Goal: Transaction & Acquisition: Purchase product/service

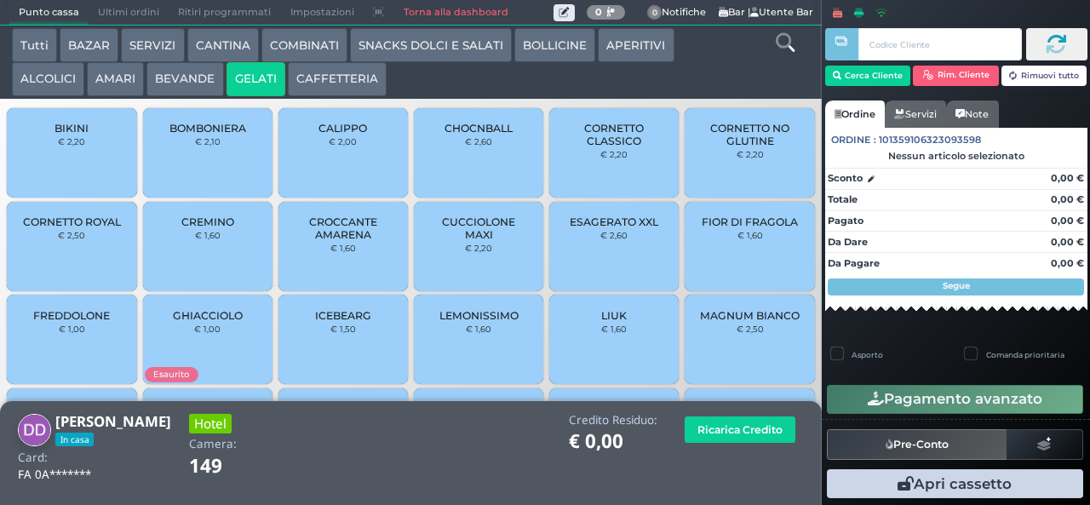
click at [624, 147] on span "CORNETTO CLASSICO" at bounding box center [614, 135] width 101 height 26
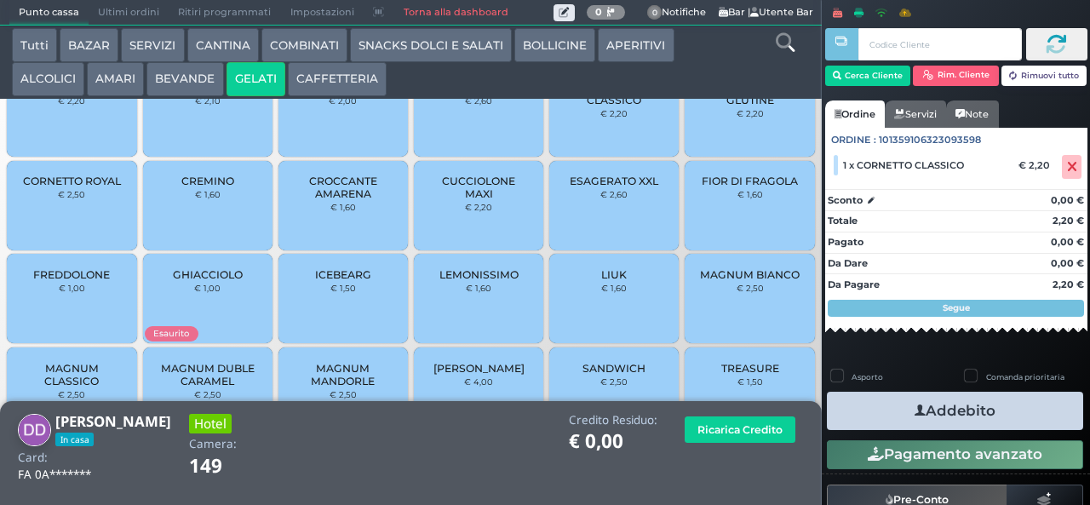
scroll to position [63, 0]
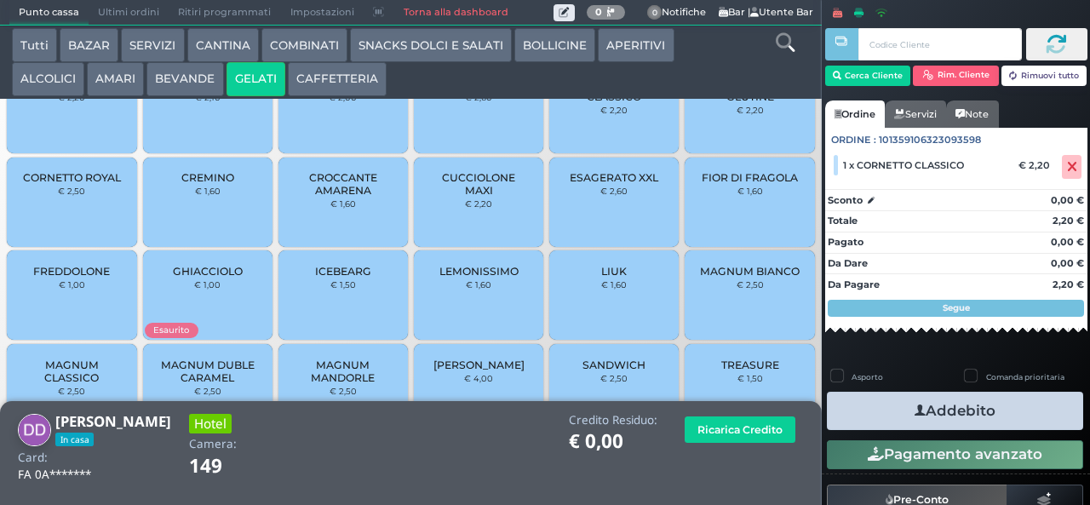
click at [348, 197] on span "CROCCANTE AMARENA" at bounding box center [343, 184] width 101 height 26
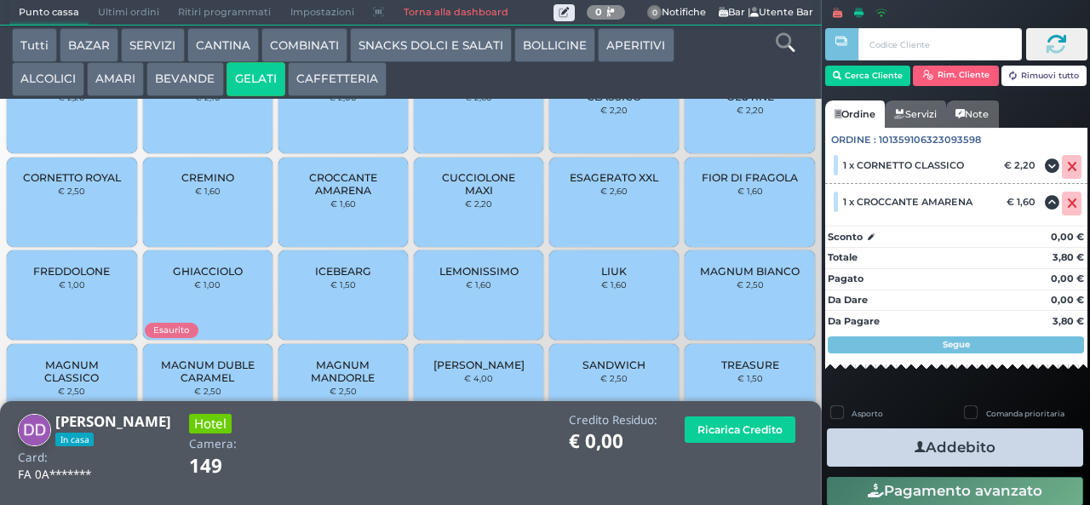
click at [892, 449] on button "Addebito" at bounding box center [955, 447] width 256 height 38
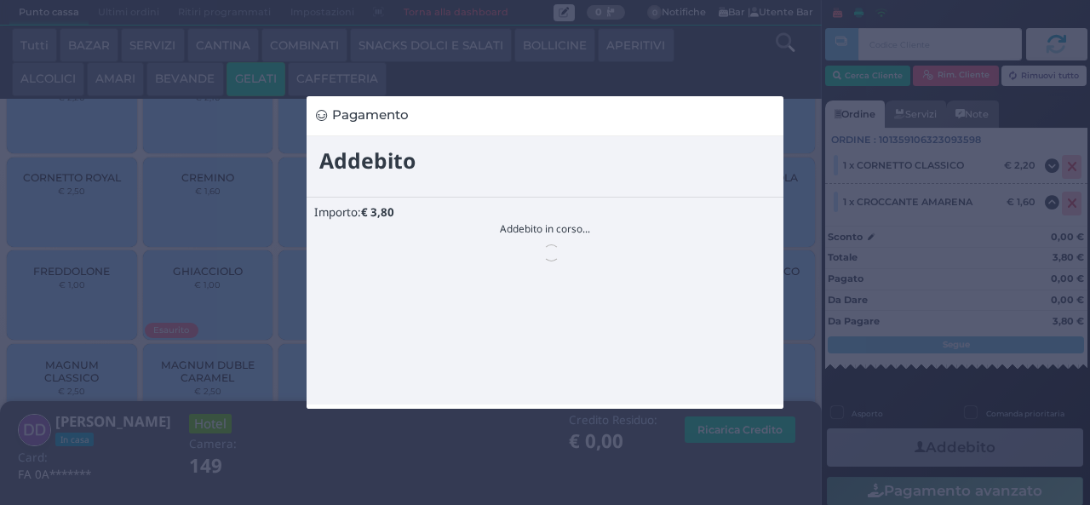
scroll to position [0, 0]
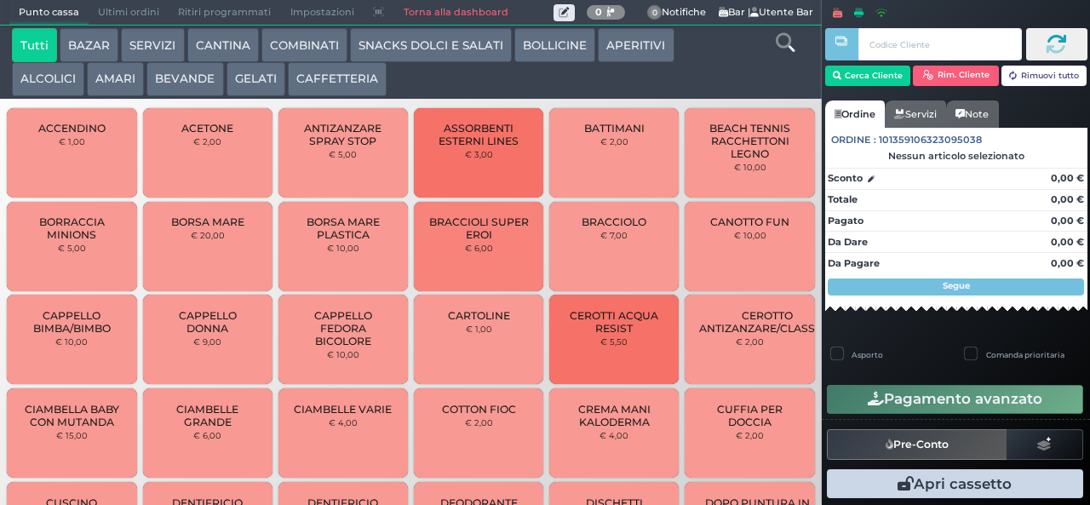
click at [112, 77] on button "AMARI" at bounding box center [115, 79] width 57 height 34
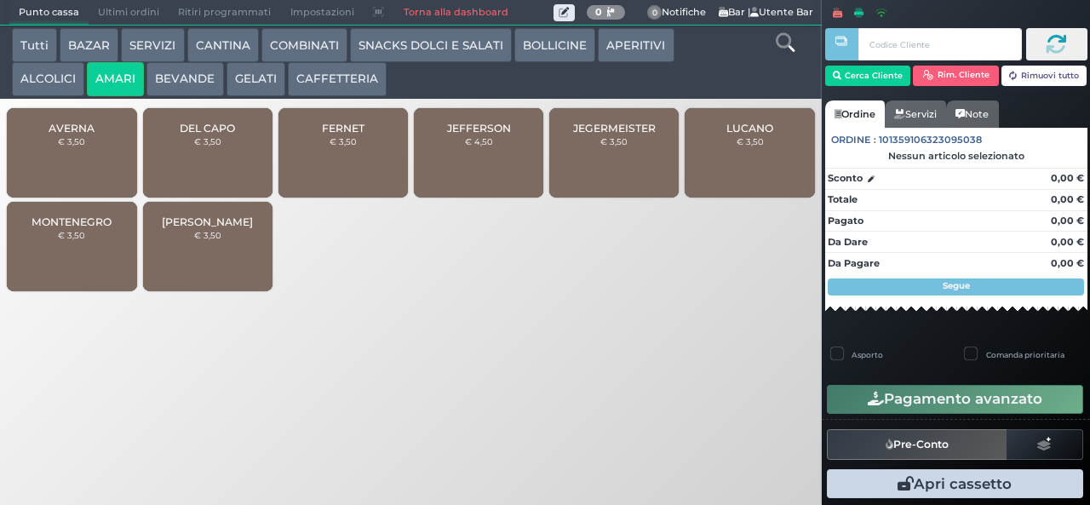
click at [341, 134] on span "FERNET" at bounding box center [343, 128] width 43 height 13
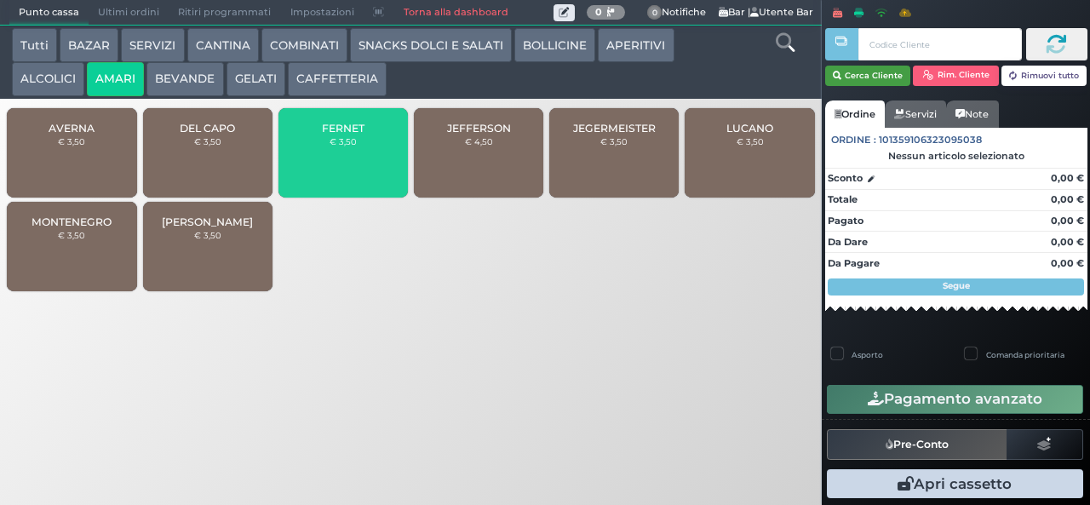
click at [868, 74] on button "Cerca Cliente" at bounding box center [868, 76] width 86 height 20
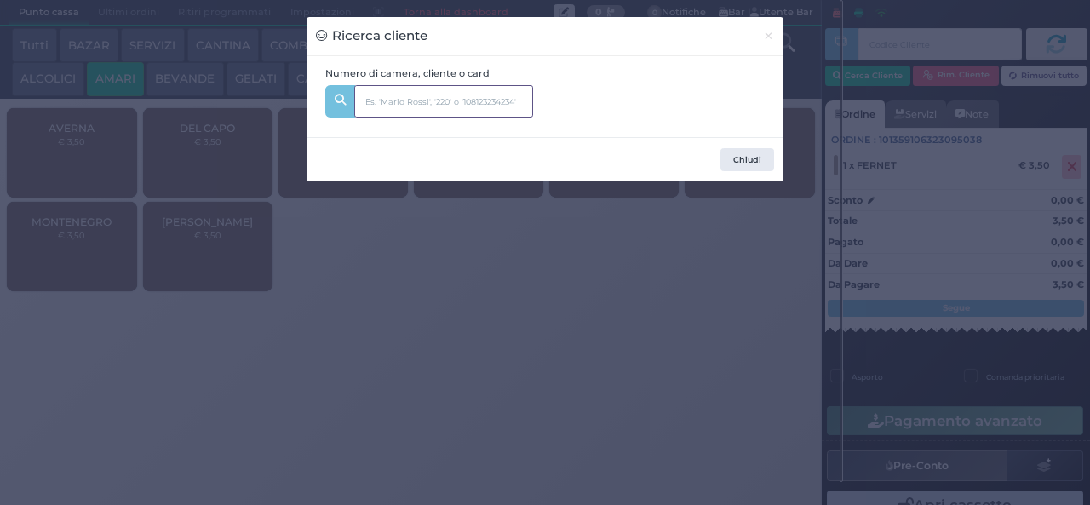
click at [455, 95] on input "text" at bounding box center [443, 101] width 179 height 32
type input "523"
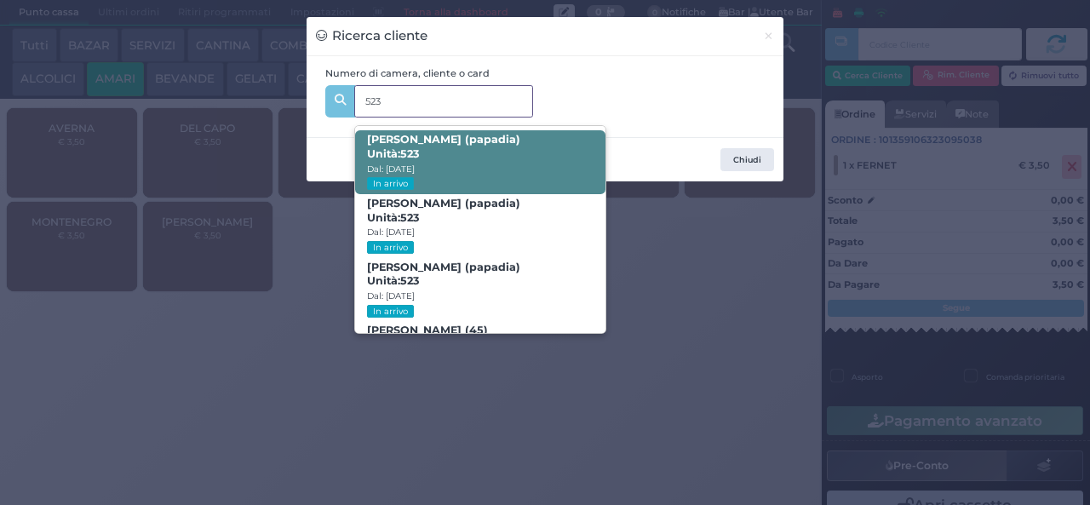
click at [520, 159] on span "Andrea Fabiano (papadia) Unità: 523 Dal: 09/08/2025 In arrivo" at bounding box center [479, 162] width 249 height 64
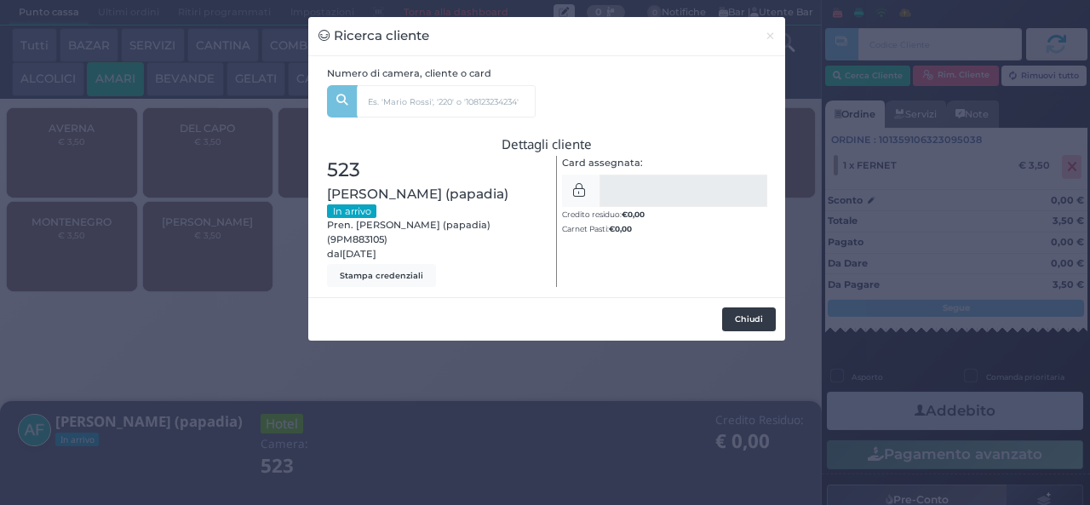
click at [751, 313] on button "Chiudi" at bounding box center [749, 319] width 54 height 24
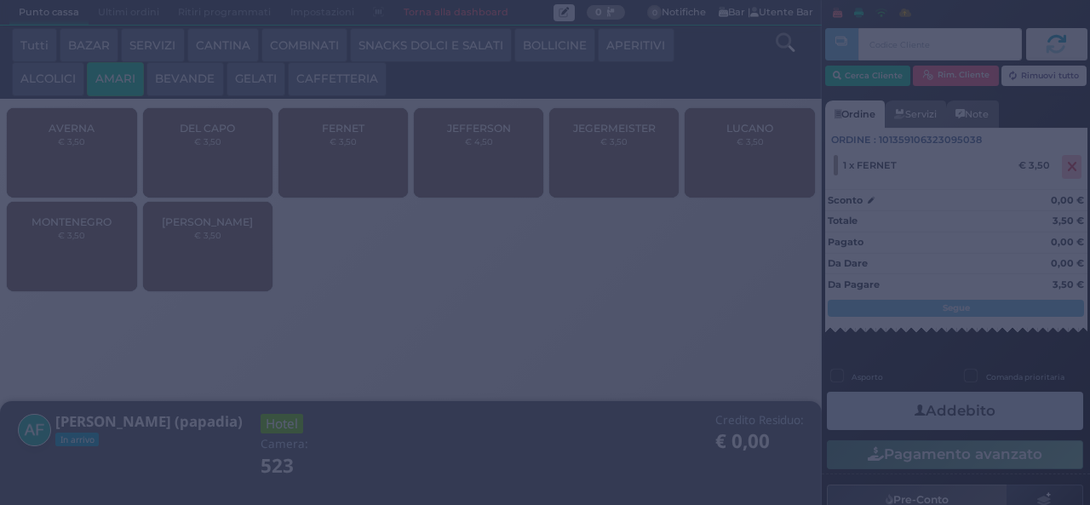
click at [975, 415] on button "Addebito" at bounding box center [955, 411] width 256 height 38
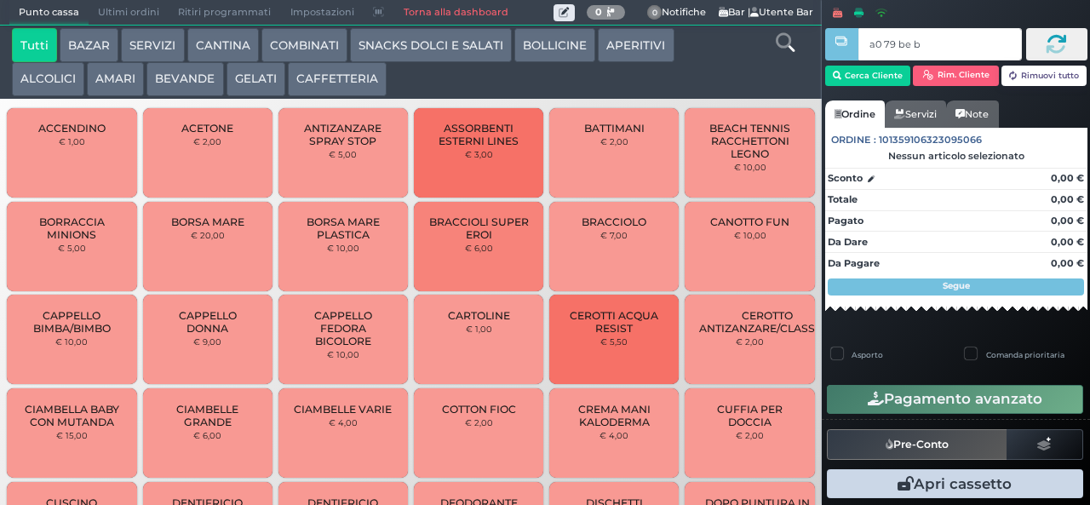
type input "a0 79 be b9"
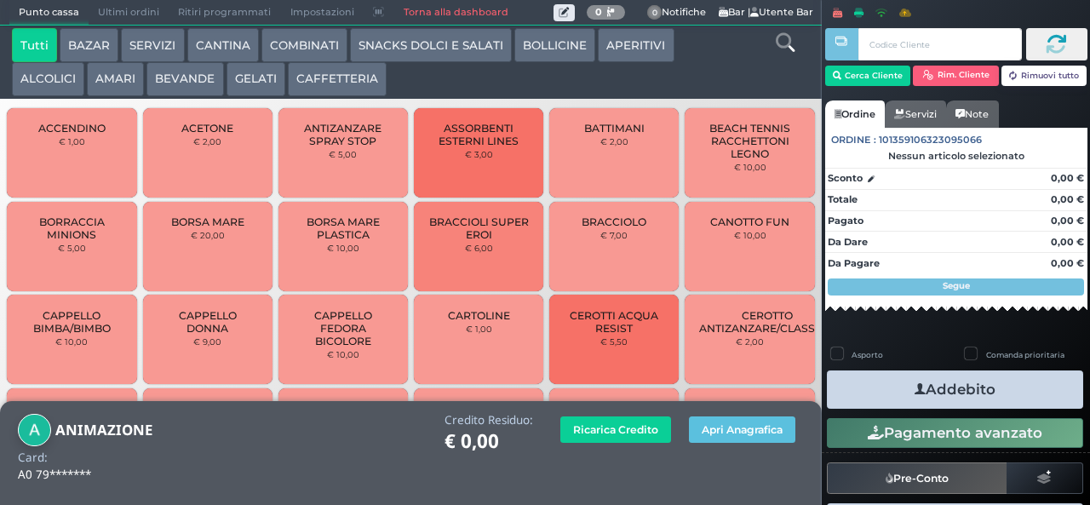
click at [186, 82] on button "BEVANDE" at bounding box center [184, 79] width 77 height 34
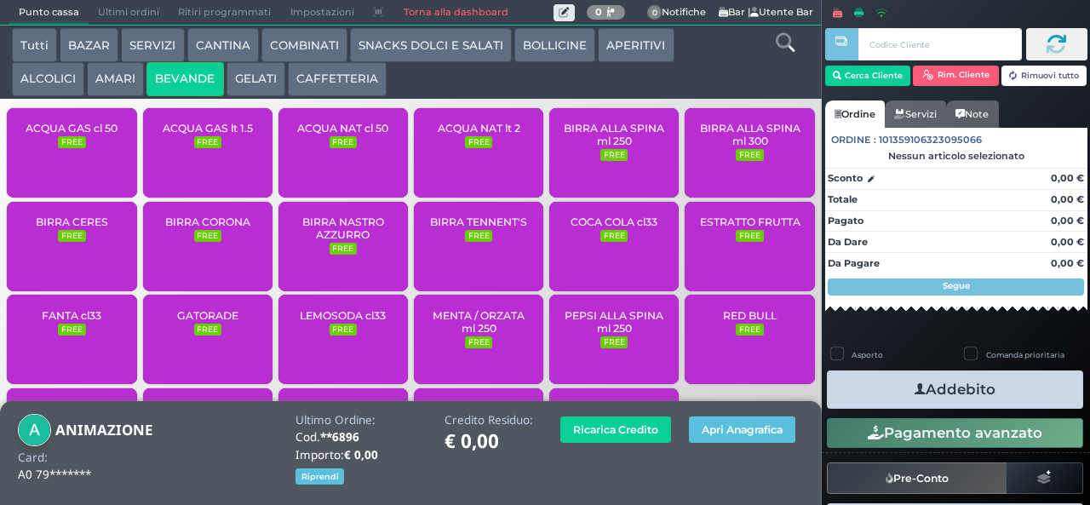
click at [468, 167] on div "ACQUA NAT lt 2 FREE" at bounding box center [478, 152] width 129 height 89
click at [465, 148] on small "FREE" at bounding box center [478, 142] width 27 height 12
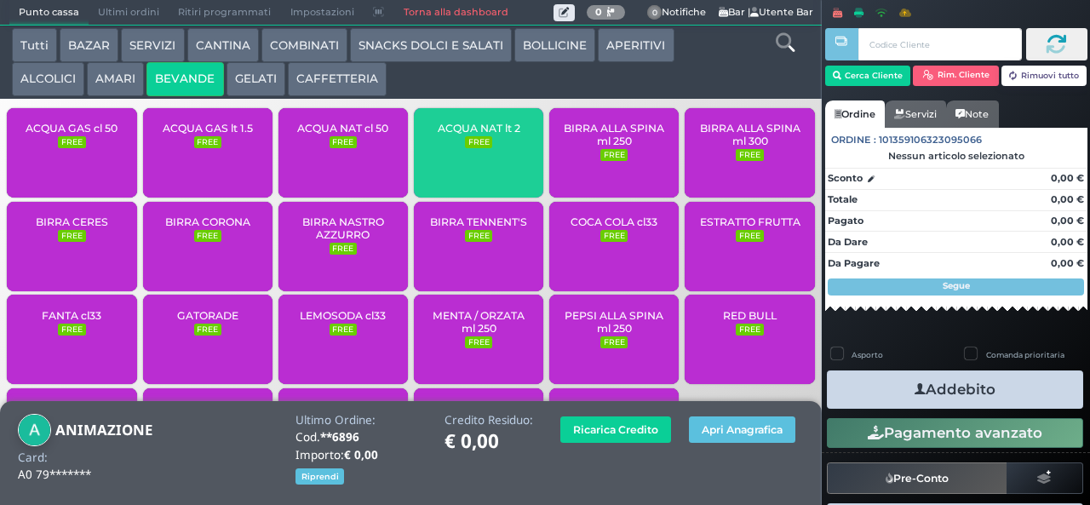
click at [465, 148] on small "FREE" at bounding box center [478, 142] width 27 height 12
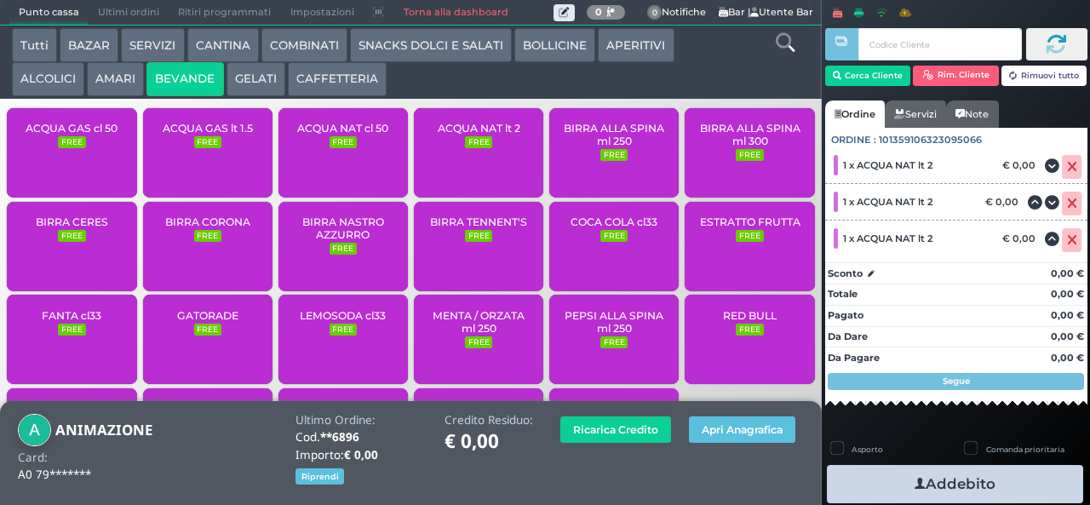
click at [892, 478] on button "Addebito" at bounding box center [955, 484] width 256 height 38
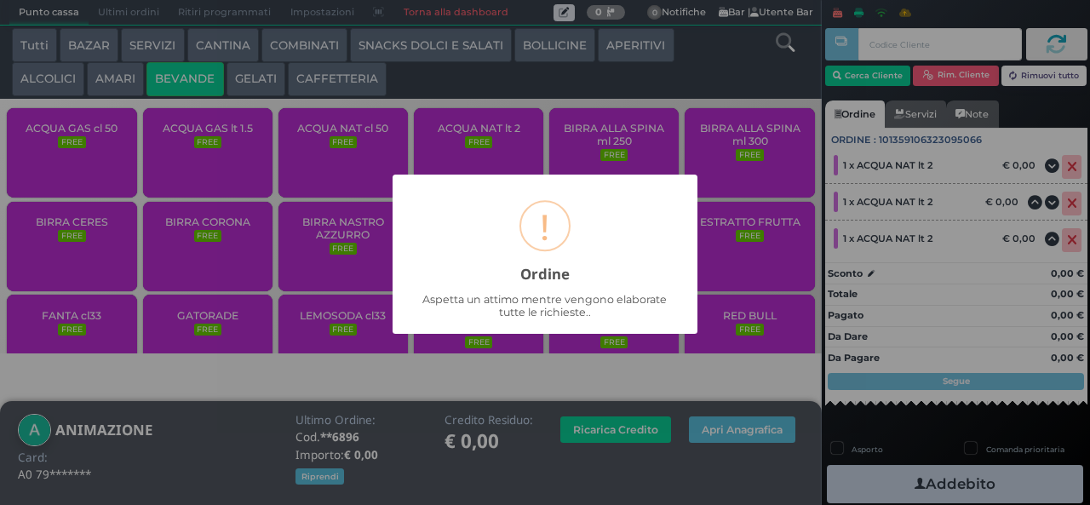
click at [795, 477] on div "× ! Ordine Aspetta un attimo mentre vengono elaborate tutte le richieste.. OK N…" at bounding box center [545, 252] width 1090 height 505
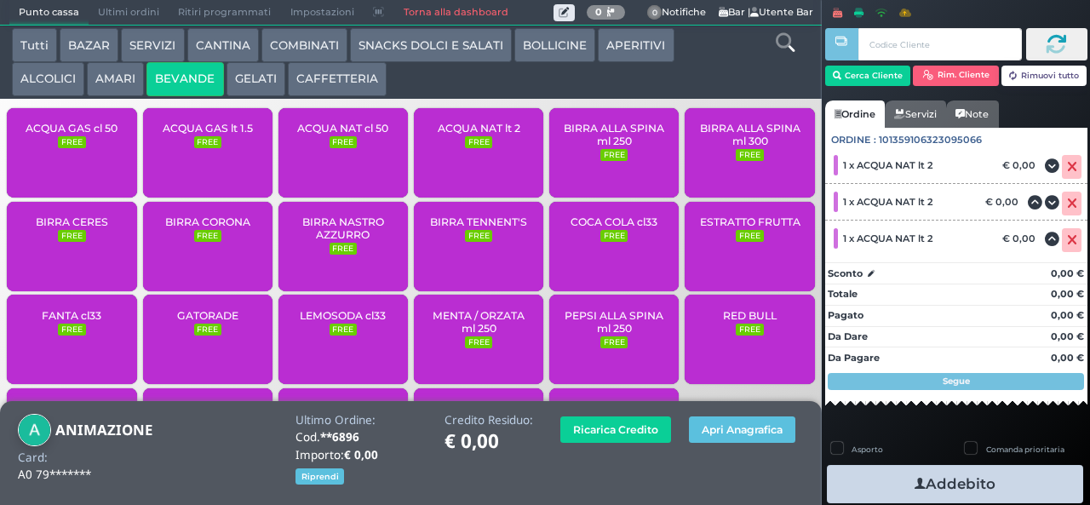
click at [885, 487] on button "Addebito" at bounding box center [955, 484] width 256 height 38
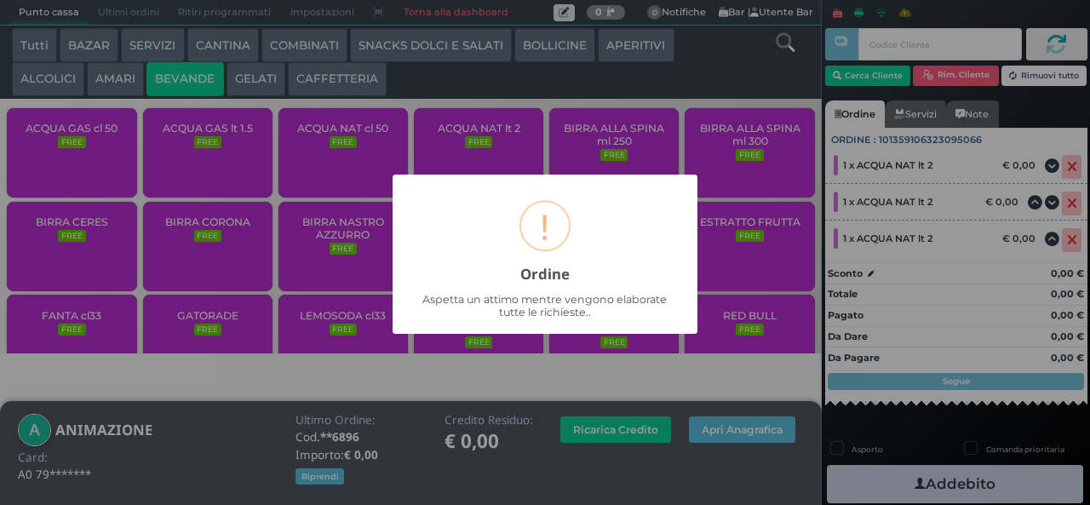
click at [829, 463] on div "× ! Ordine Aspetta un attimo mentre vengono elaborate tutte le richieste.. OK N…" at bounding box center [545, 252] width 1090 height 505
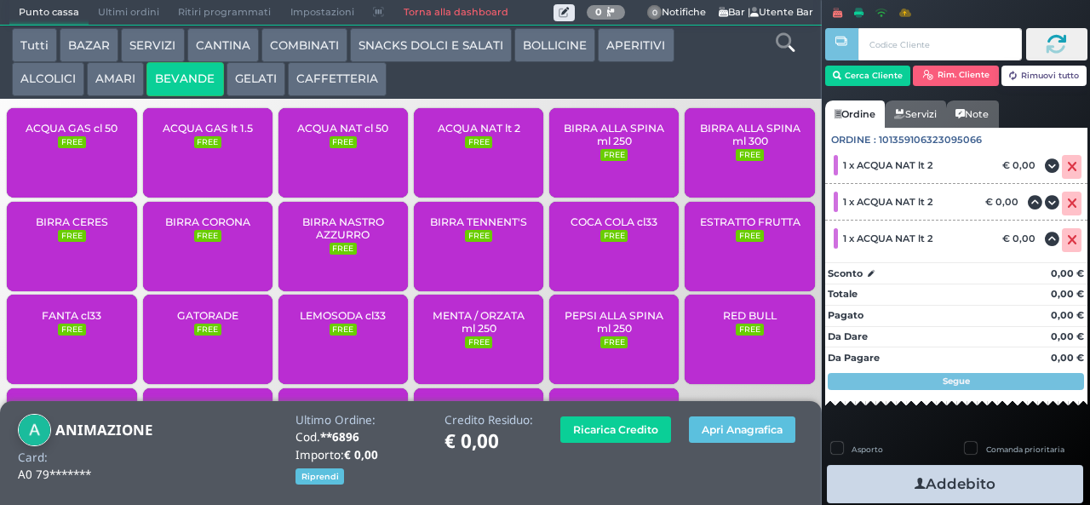
click at [914, 485] on icon "button" at bounding box center [919, 484] width 11 height 18
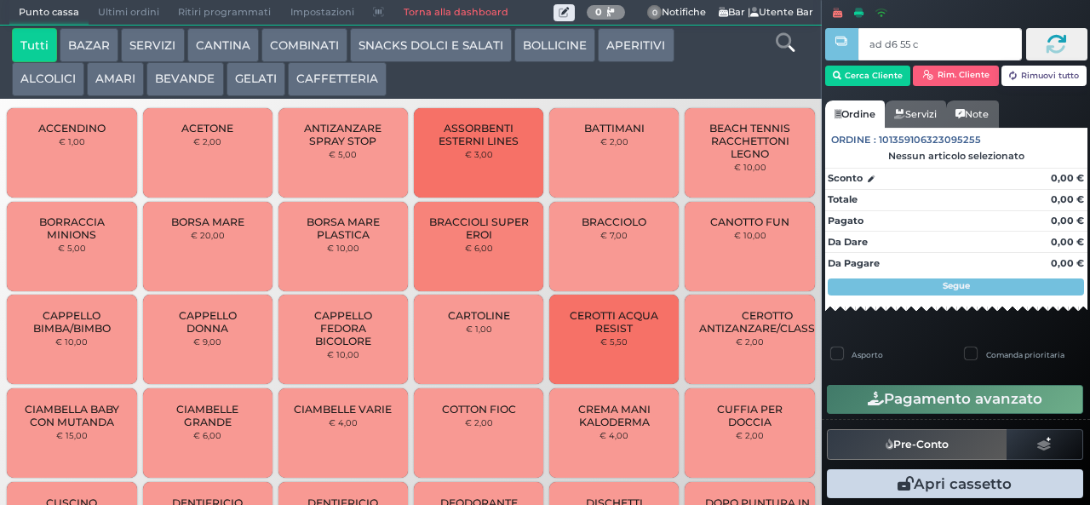
type input "ad d6 55 c3"
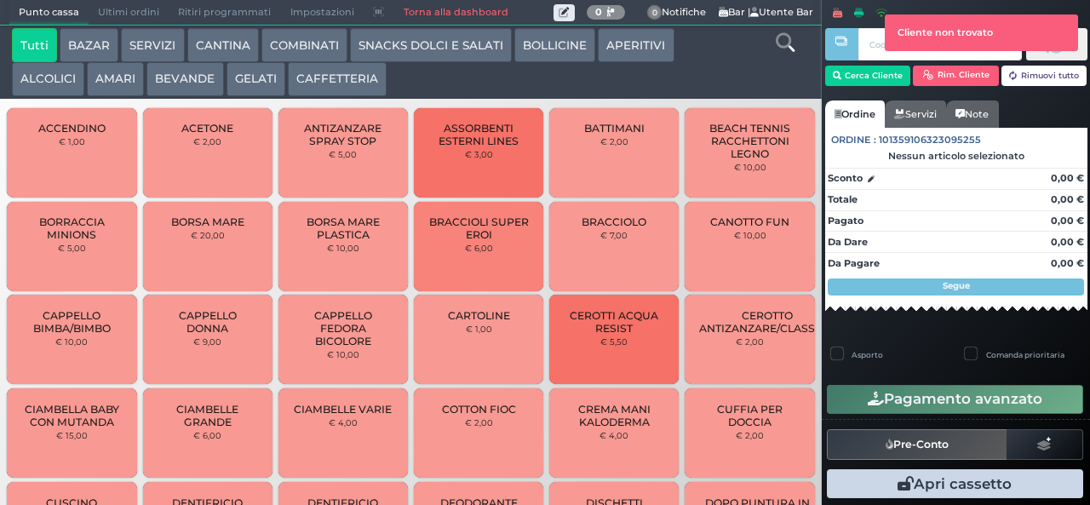
click at [449, 41] on button "SNACKS DOLCI E SALATI" at bounding box center [431, 45] width 162 height 34
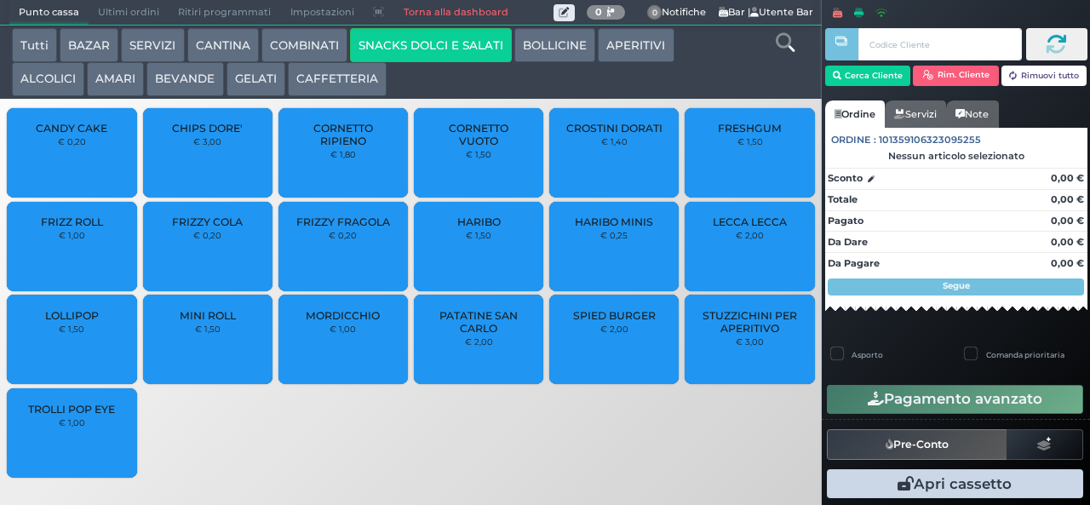
click at [484, 335] on span "PATATINE SAN CARLO" at bounding box center [478, 322] width 101 height 26
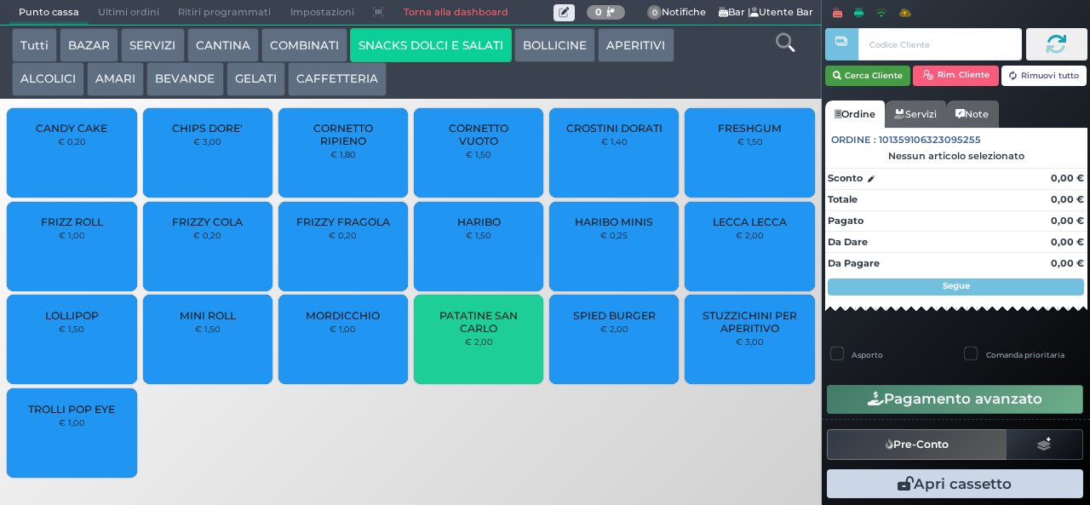
click at [866, 75] on button "Cerca Cliente" at bounding box center [868, 76] width 86 height 20
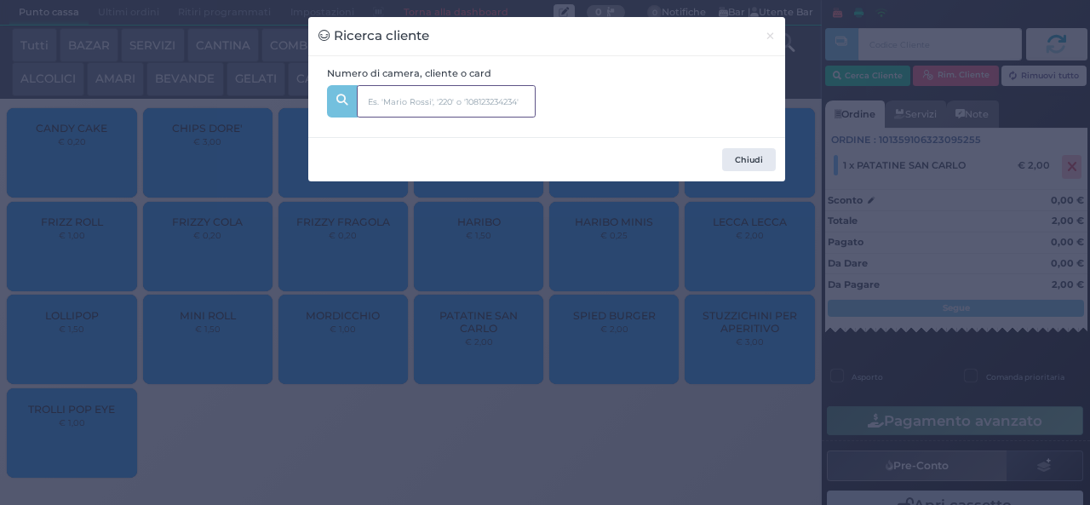
click at [470, 94] on input "text" at bounding box center [446, 101] width 179 height 32
type input "301"
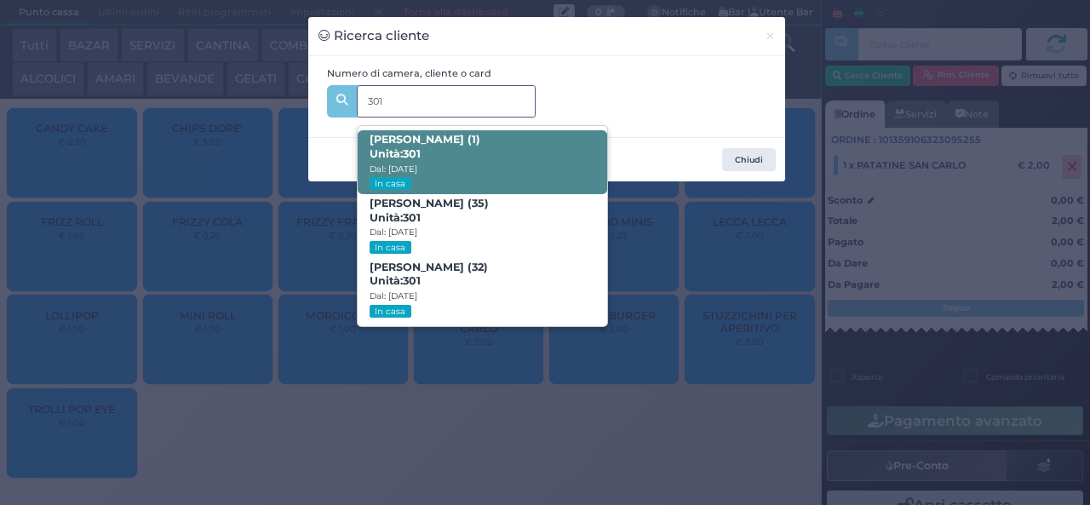
click at [539, 157] on span "Andrea Bane (1) Unità: 301 Dal: 10/08/2025 In casa" at bounding box center [482, 162] width 249 height 64
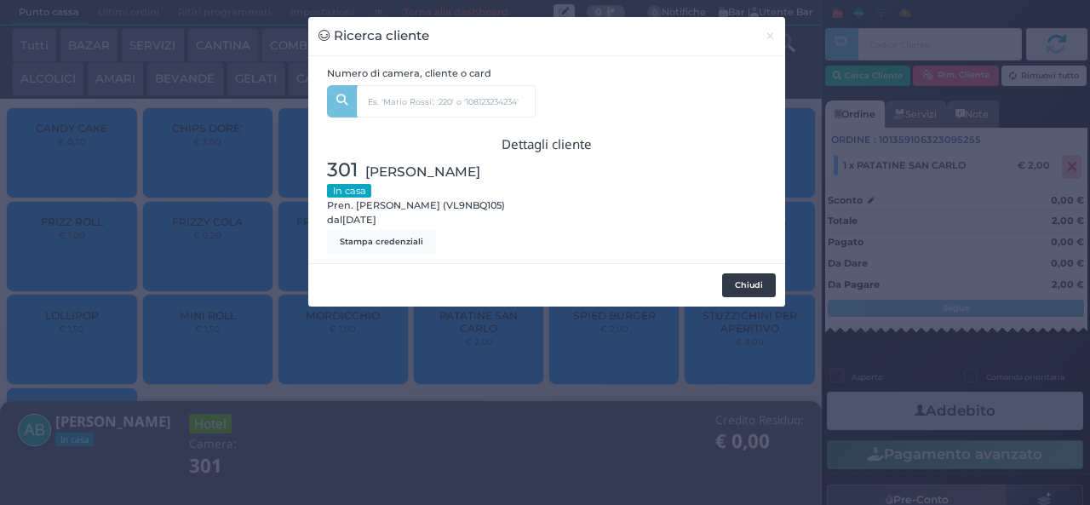
click at [732, 290] on button "Chiudi" at bounding box center [749, 285] width 54 height 24
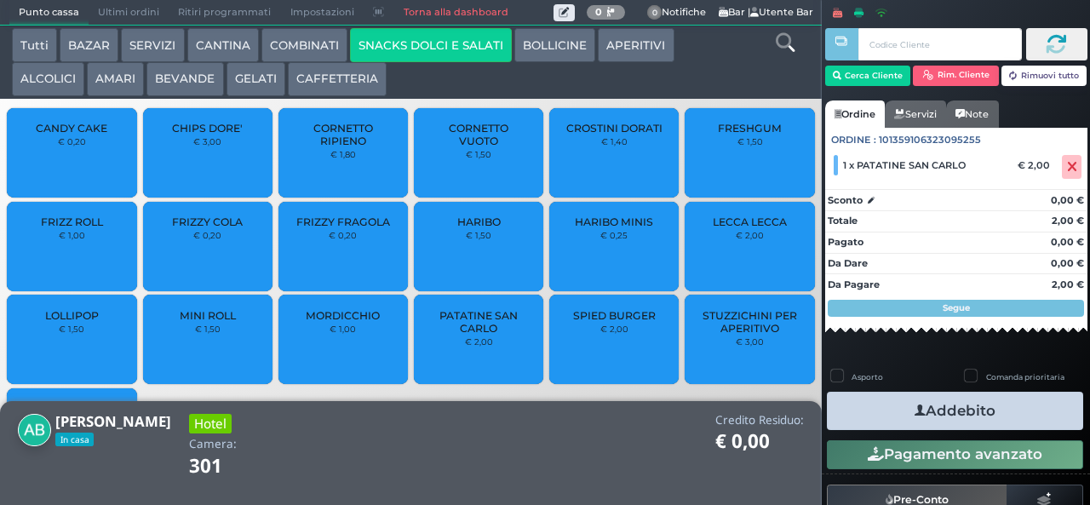
click at [971, 416] on button "Addebito" at bounding box center [955, 411] width 256 height 38
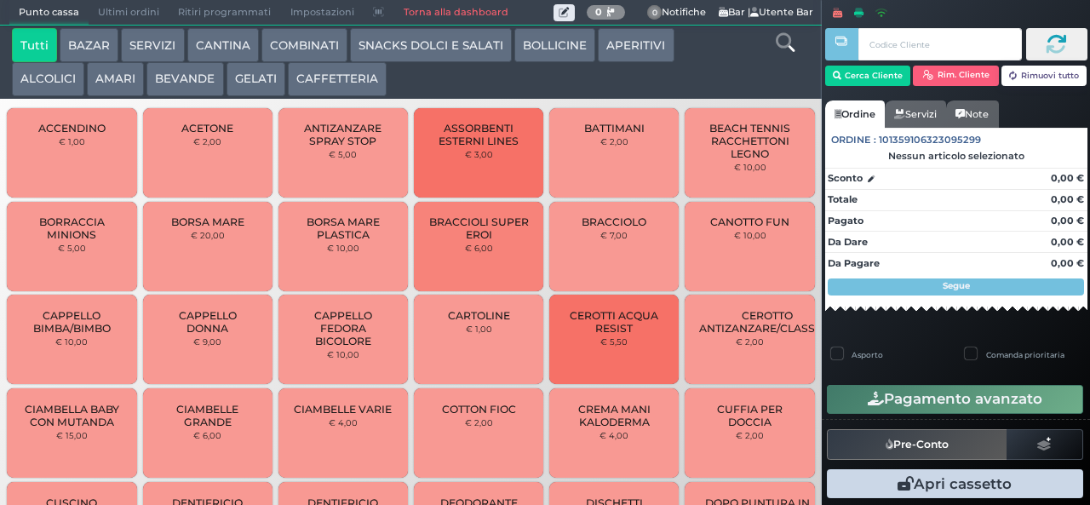
click at [124, 85] on button "AMARI" at bounding box center [115, 79] width 57 height 34
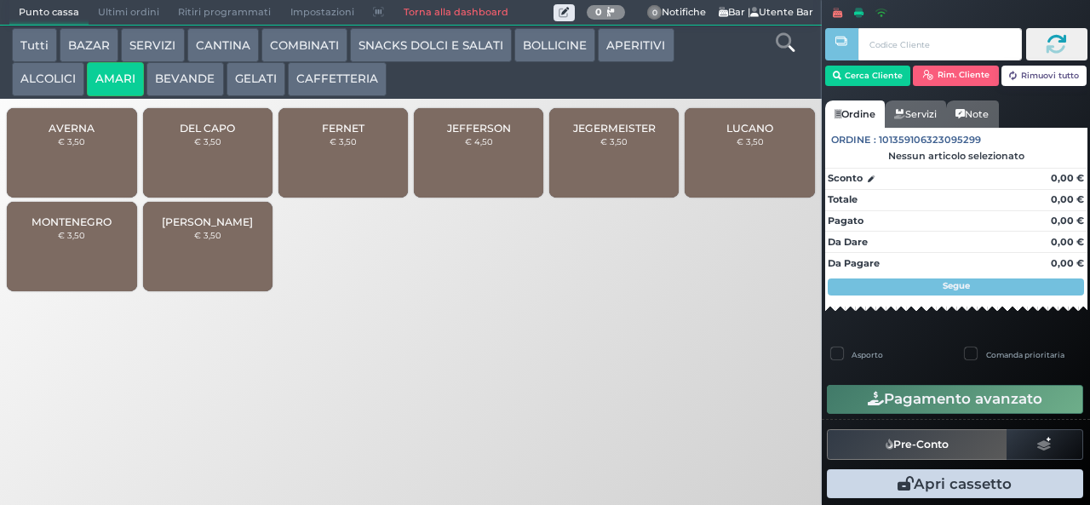
click at [358, 134] on span "FERNET" at bounding box center [343, 128] width 43 height 13
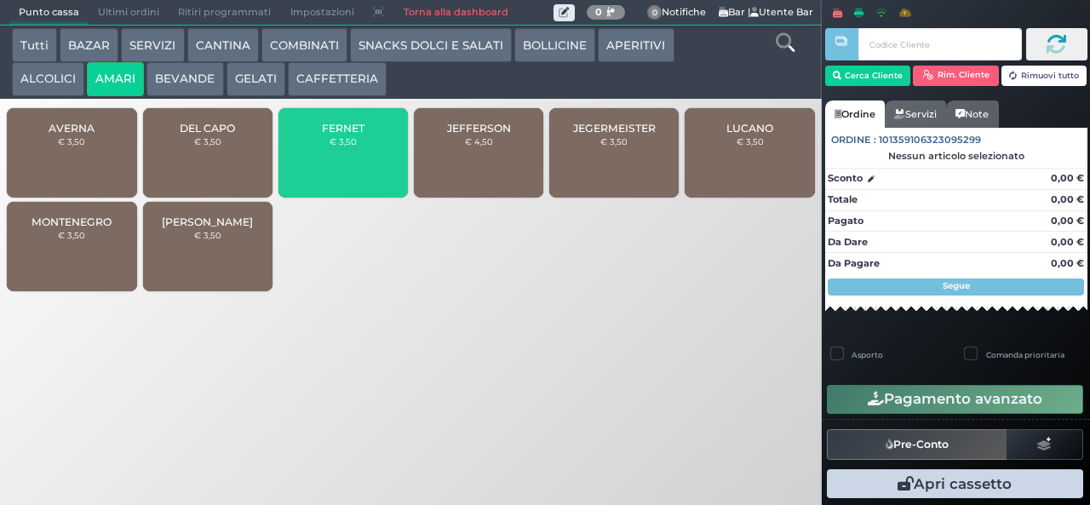
click at [354, 134] on span "FERNET" at bounding box center [343, 128] width 43 height 13
click at [360, 162] on div "FERNET € 3,50" at bounding box center [342, 152] width 129 height 89
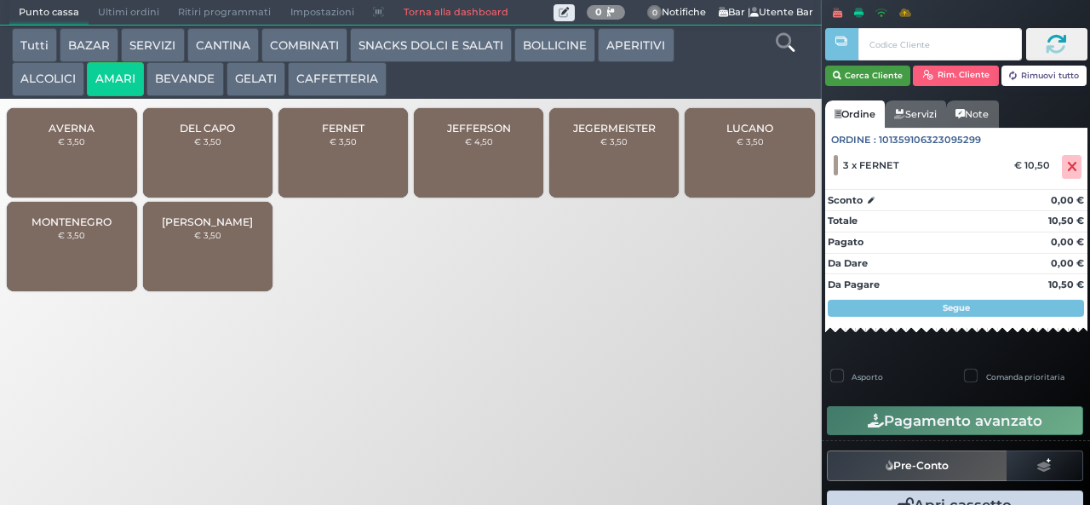
click at [875, 77] on button "Cerca Cliente" at bounding box center [868, 76] width 86 height 20
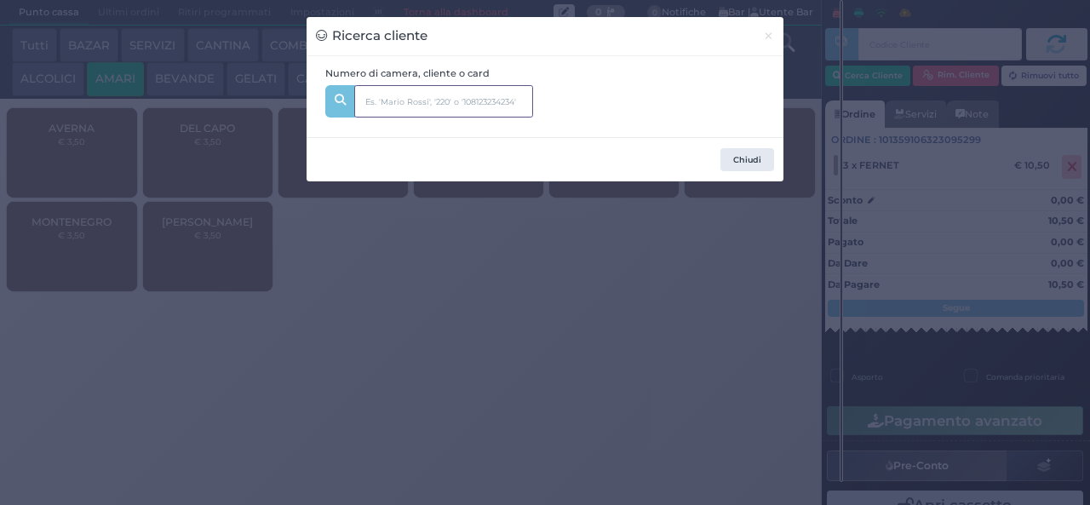
click at [399, 94] on input "text" at bounding box center [443, 101] width 179 height 32
type input "523"
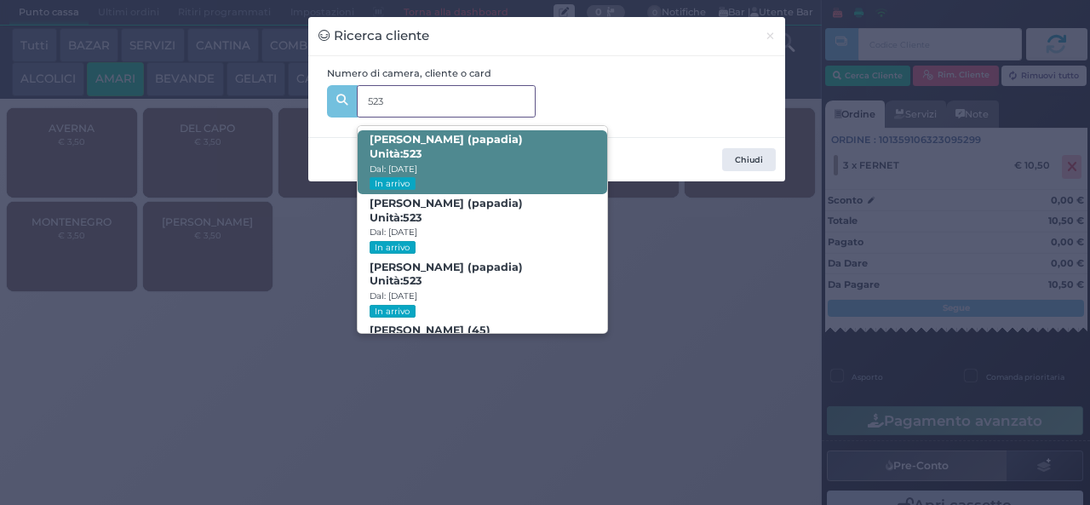
click at [494, 143] on b "[PERSON_NAME] (papadia) Unità: 523" at bounding box center [445, 146] width 153 height 27
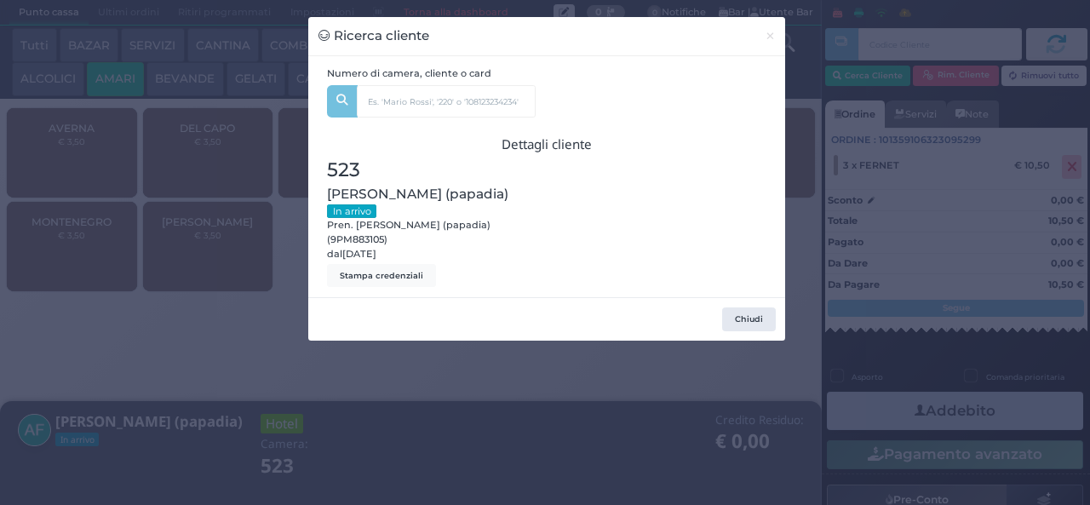
click at [763, 201] on div at bounding box center [661, 222] width 229 height 132
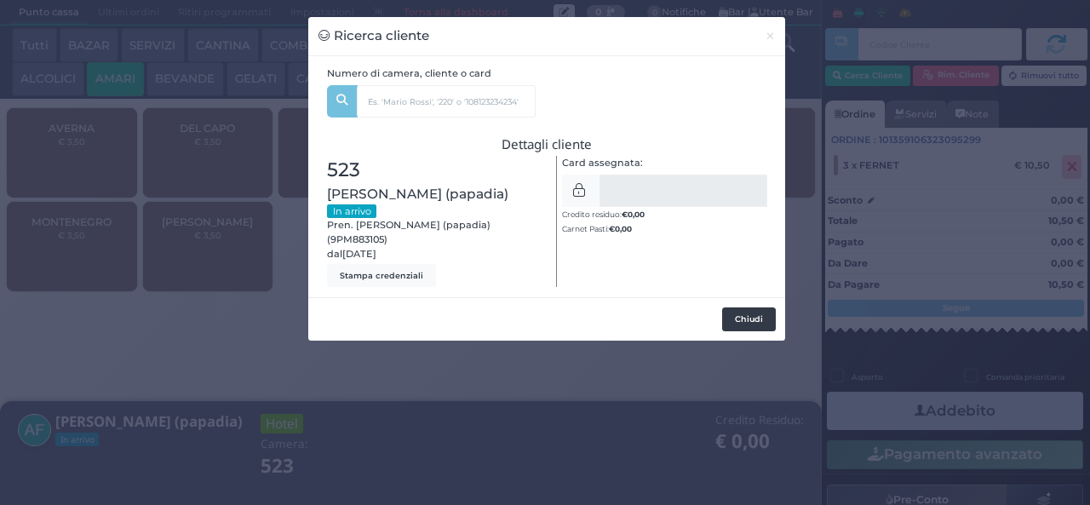
click at [735, 322] on button "Chiudi" at bounding box center [749, 319] width 54 height 24
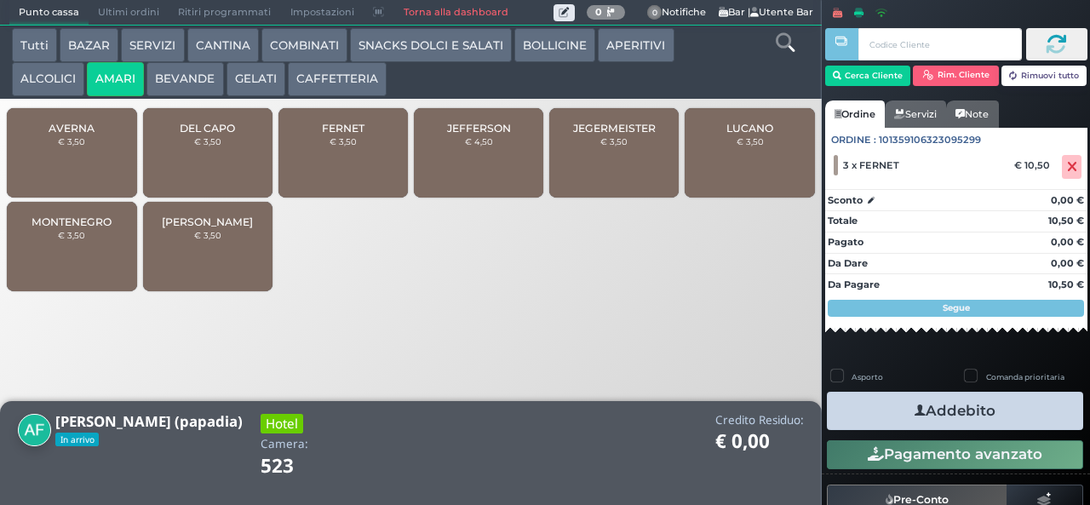
click at [993, 406] on button "Addebito" at bounding box center [955, 411] width 256 height 38
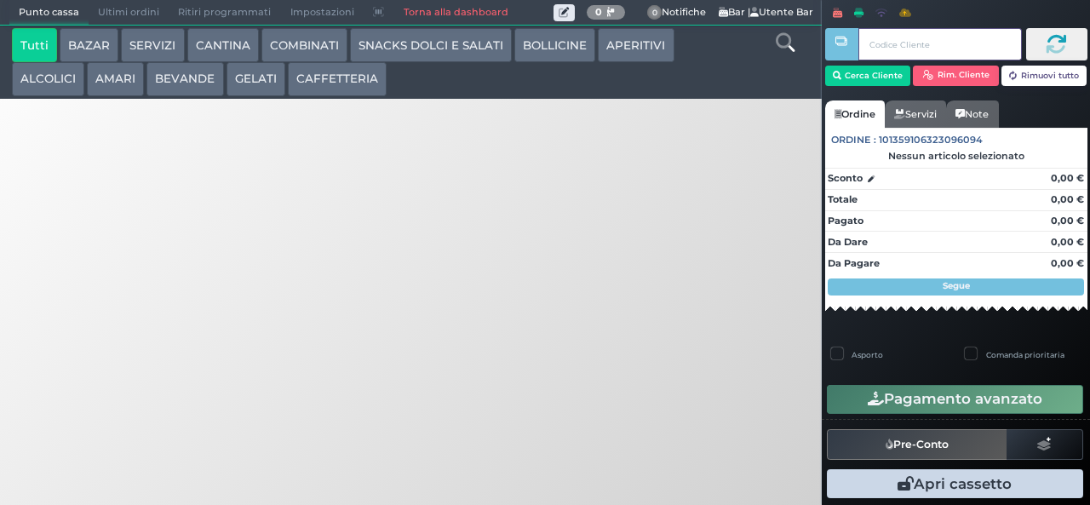
type input "94 e5 be b9"
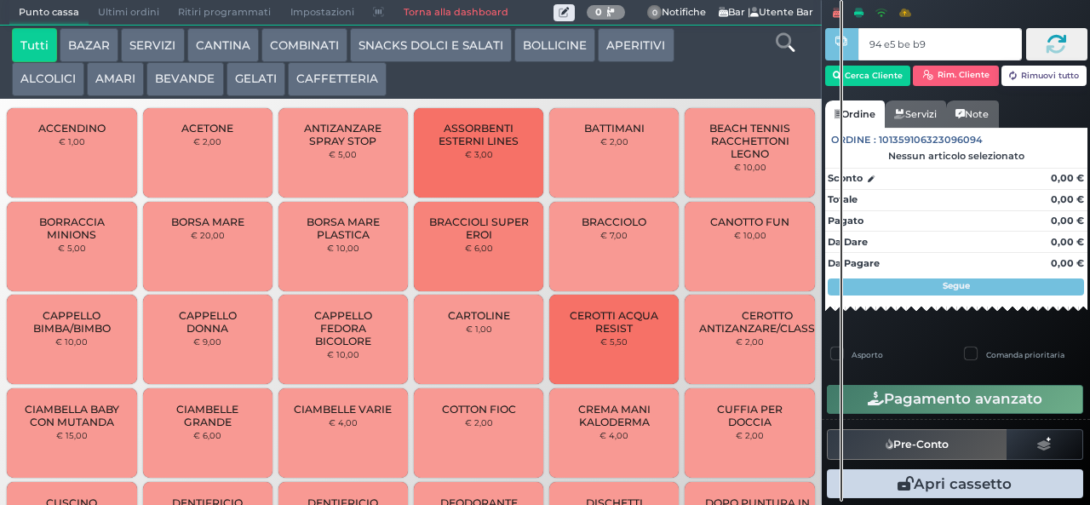
click at [247, 92] on button "GELATI" at bounding box center [255, 79] width 59 height 34
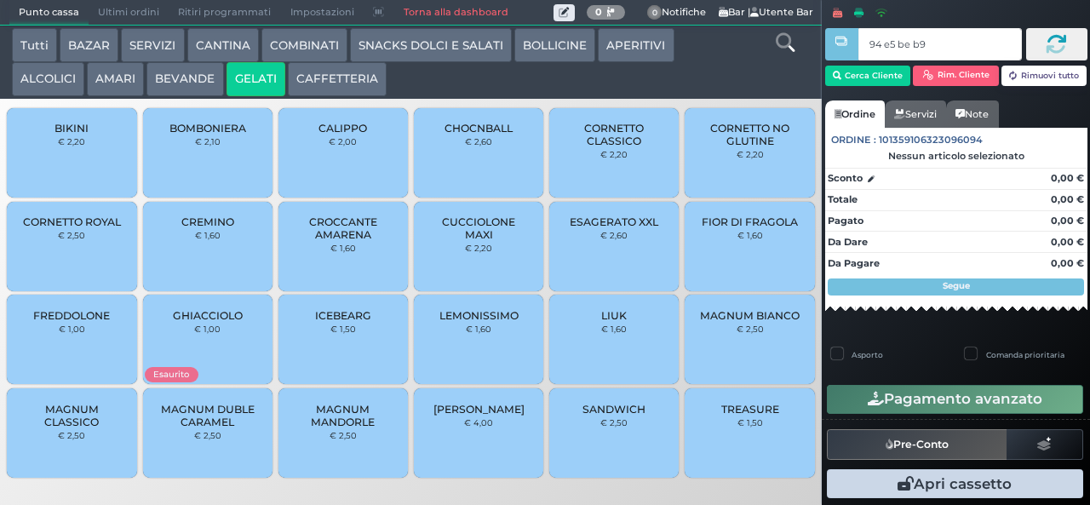
click at [728, 322] on span "MAGNUM BIANCO" at bounding box center [750, 315] width 100 height 13
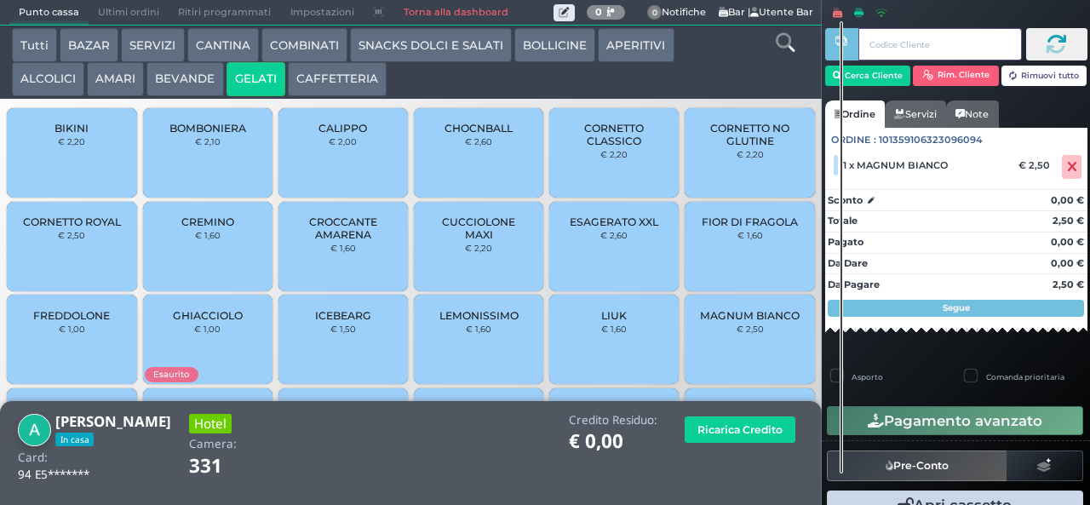
scroll to position [36, 0]
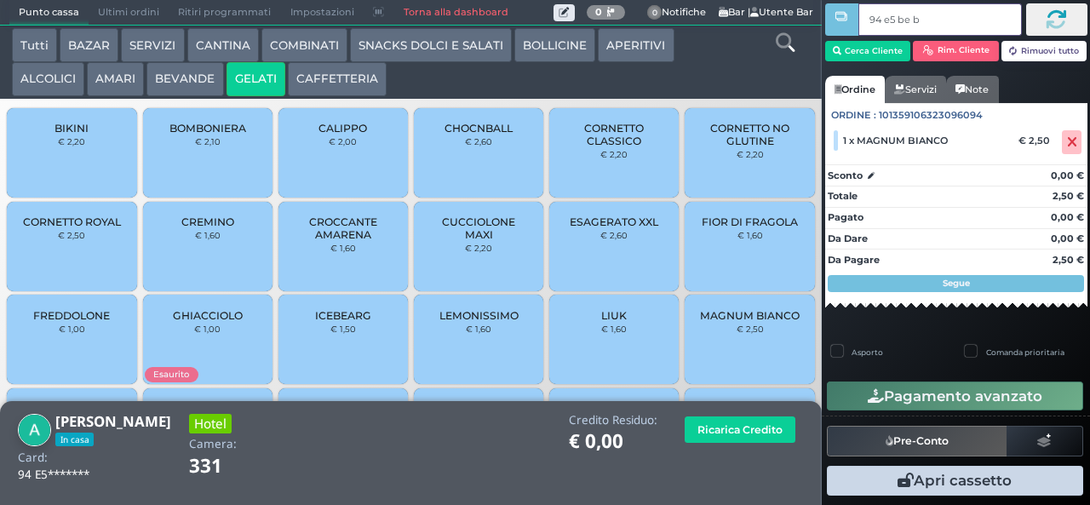
type input "94 e5 be b9"
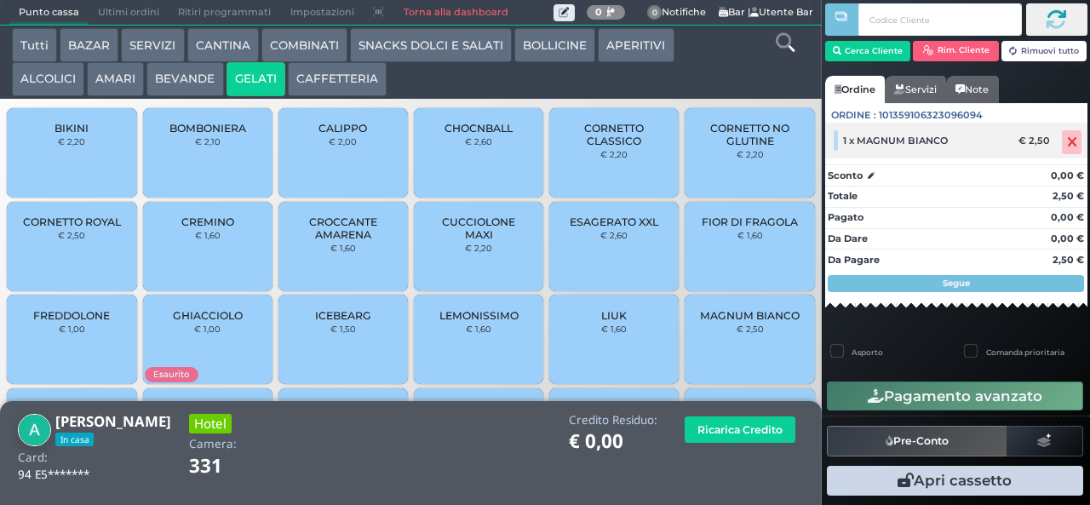
click at [1067, 142] on icon at bounding box center [1072, 142] width 10 height 1
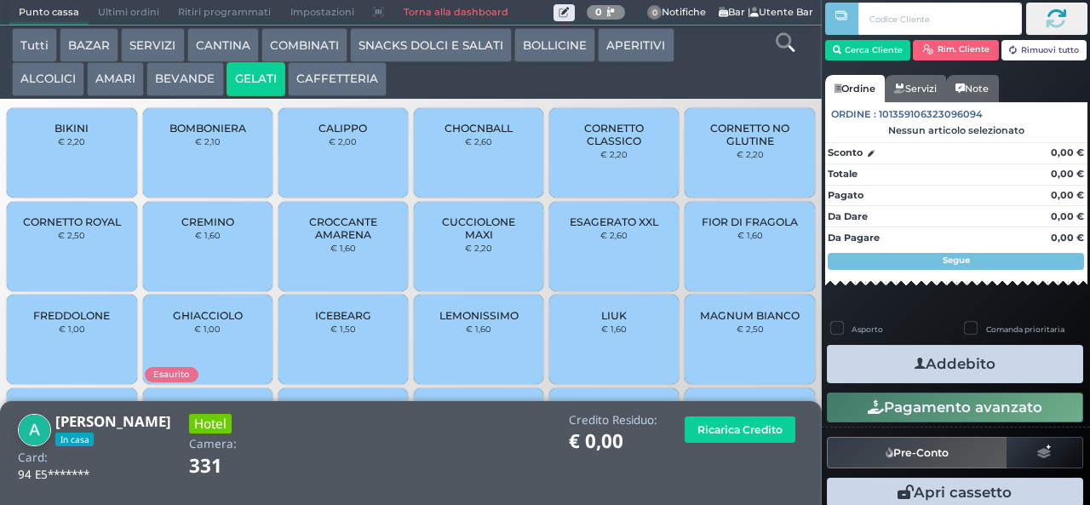
click at [722, 322] on span "MAGNUM BIANCO" at bounding box center [750, 315] width 100 height 13
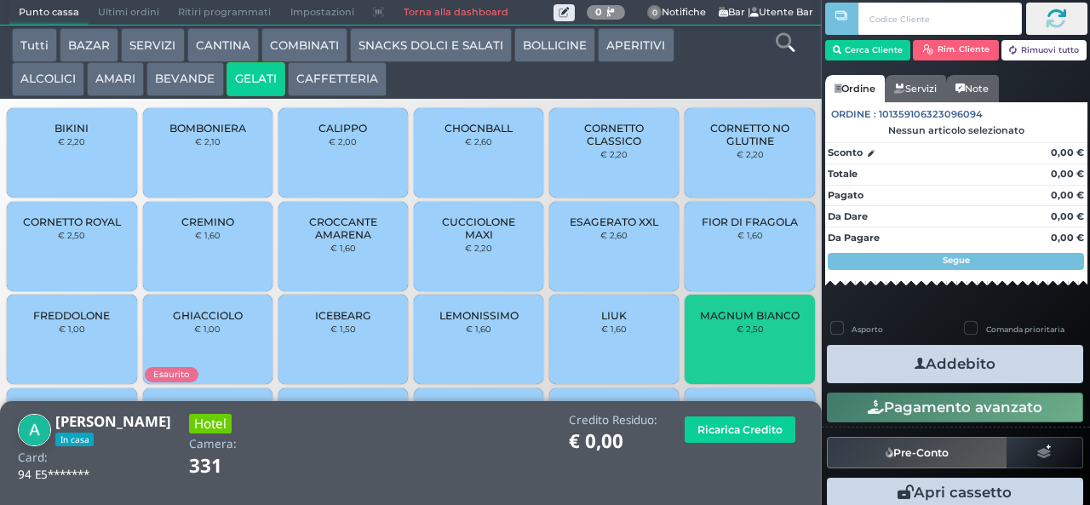
click at [879, 368] on button "Addebito" at bounding box center [955, 364] width 256 height 38
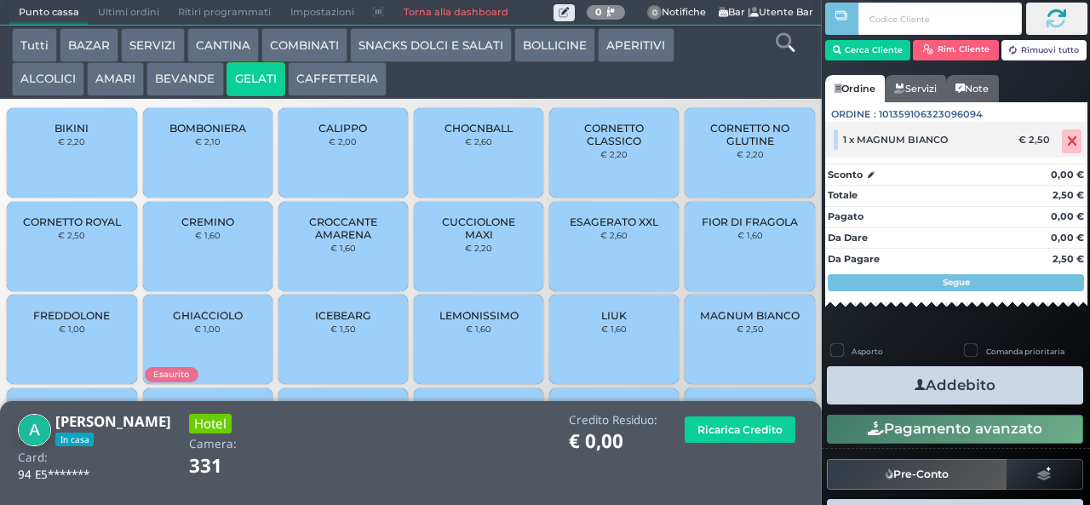
click at [1067, 141] on icon at bounding box center [1072, 141] width 10 height 1
click at [1067, 142] on icon at bounding box center [1072, 141] width 10 height 1
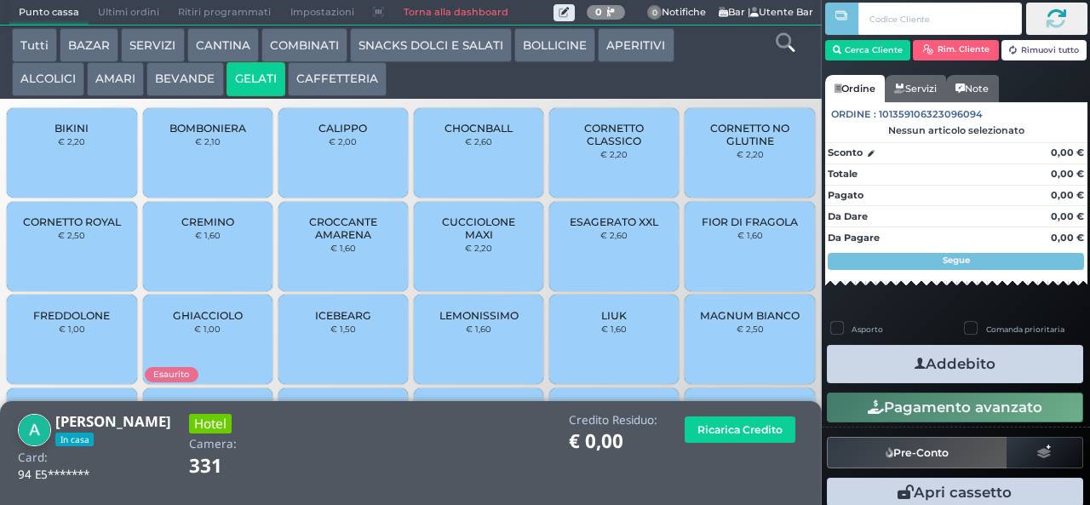
click at [1052, 151] on strong "0,00 €" at bounding box center [1066, 152] width 33 height 12
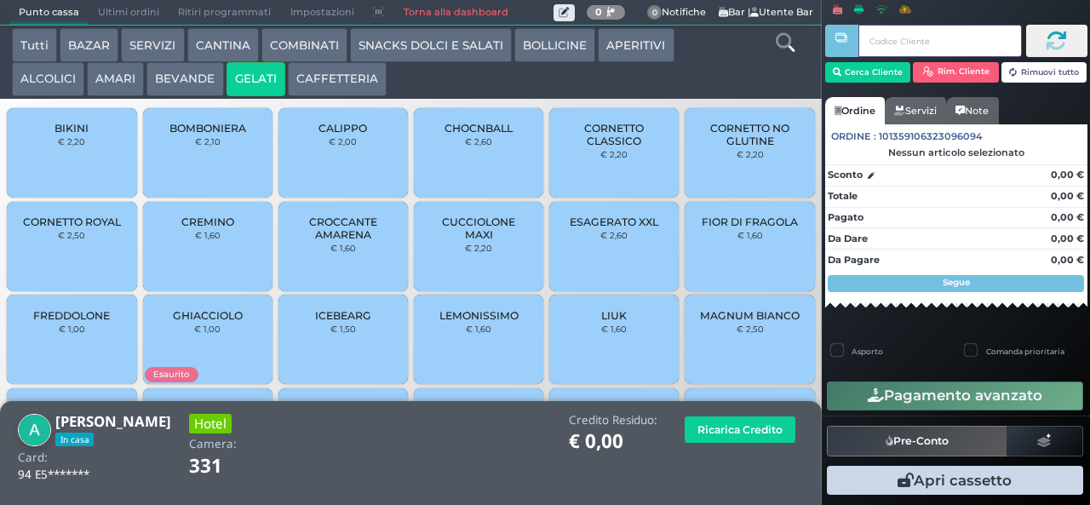
scroll to position [5, 0]
click at [719, 321] on span "MAGNUM BIANCO" at bounding box center [750, 315] width 100 height 13
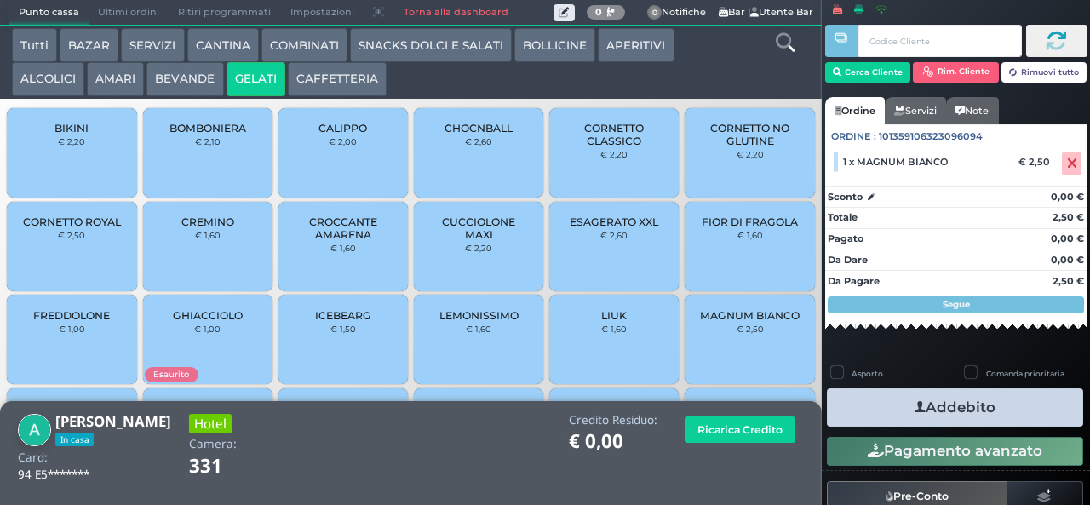
click at [865, 400] on button "Addebito" at bounding box center [955, 407] width 256 height 38
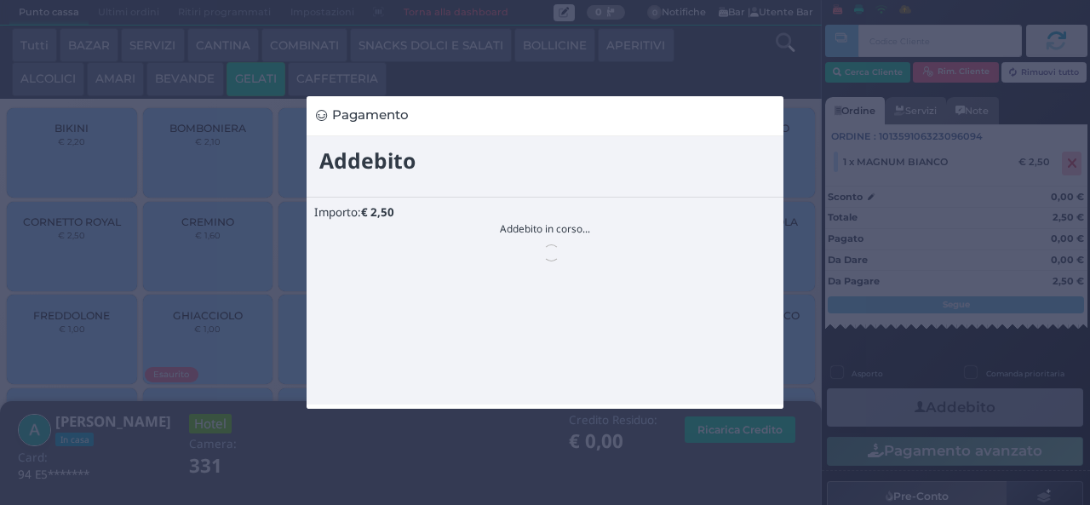
scroll to position [0, 0]
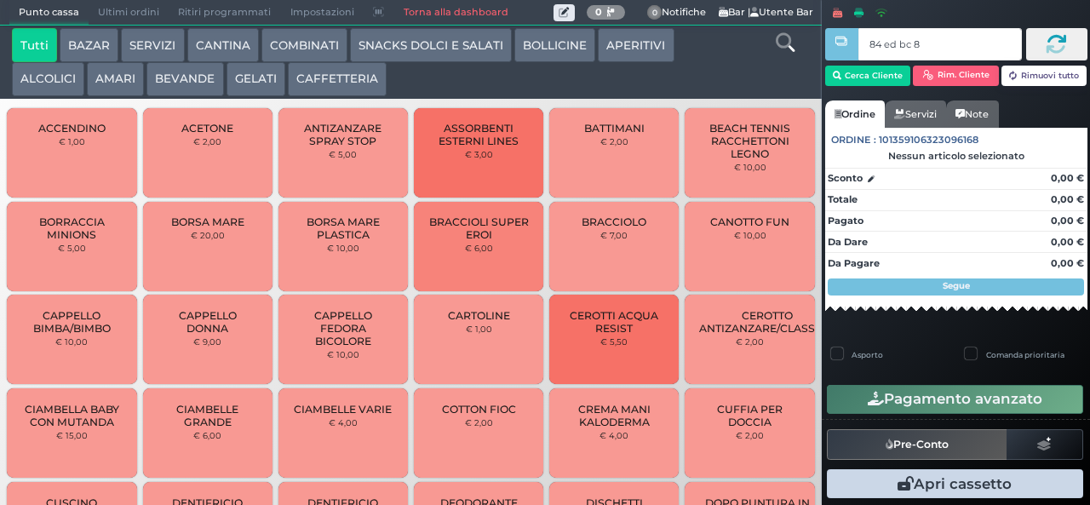
type input "84 ed bc 8b"
click at [0, 0] on div at bounding box center [0, 0] width 0 height 0
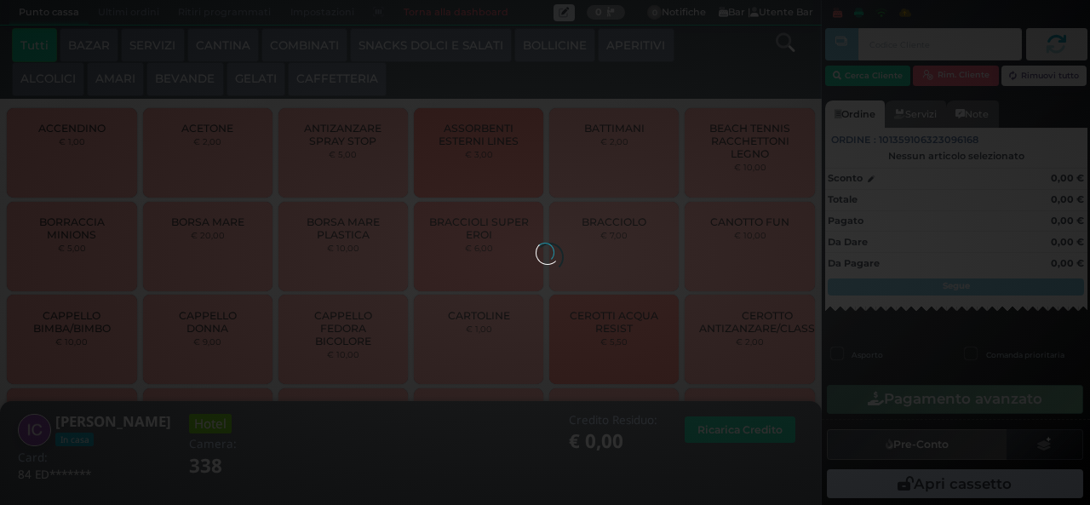
click at [535, 243] on div at bounding box center [544, 252] width 19 height 19
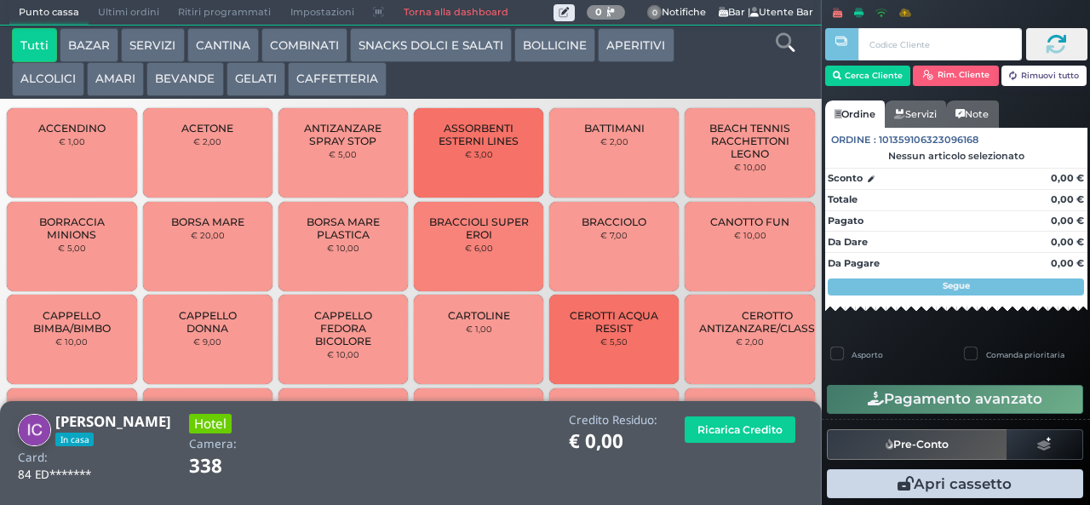
click at [252, 83] on button "GELATI" at bounding box center [255, 79] width 59 height 34
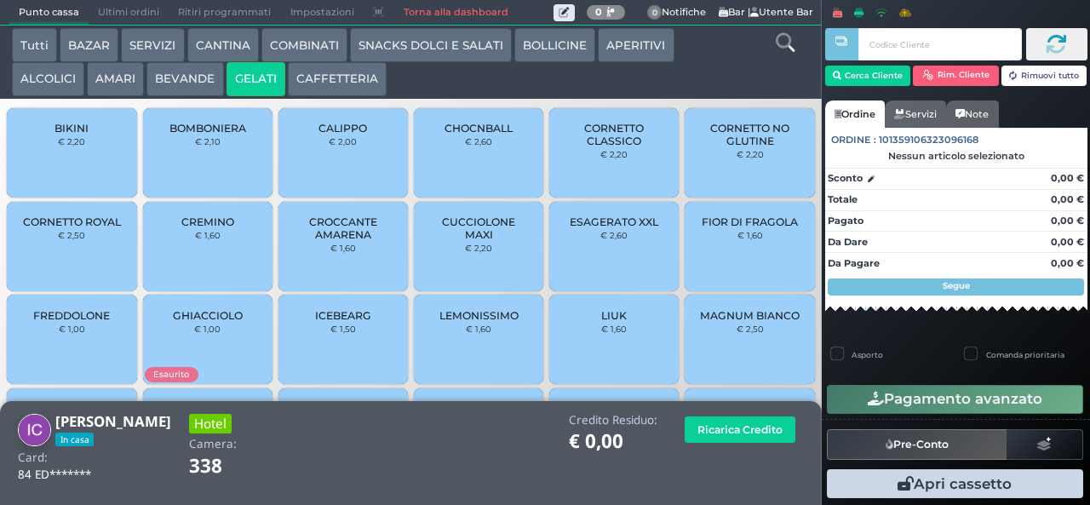
click at [569, 147] on span "CORNETTO CLASSICO" at bounding box center [614, 135] width 101 height 26
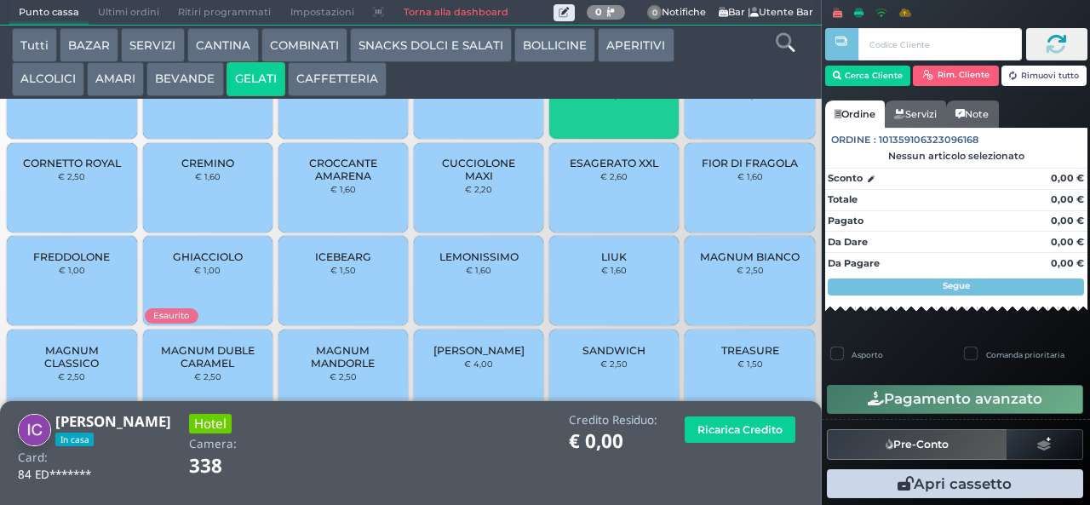
scroll to position [108, 0]
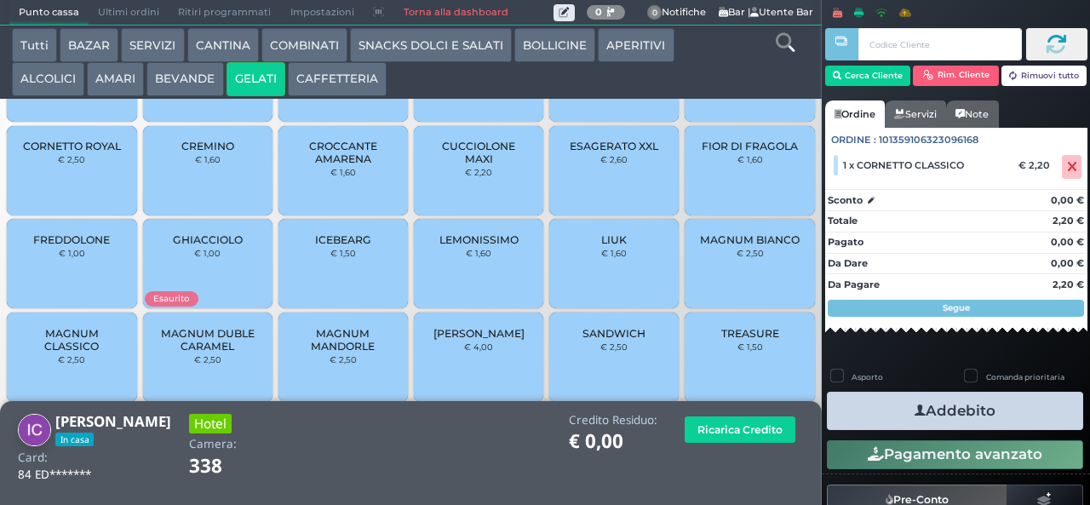
click at [78, 352] on span "MAGNUM CLASSICO" at bounding box center [71, 340] width 101 height 26
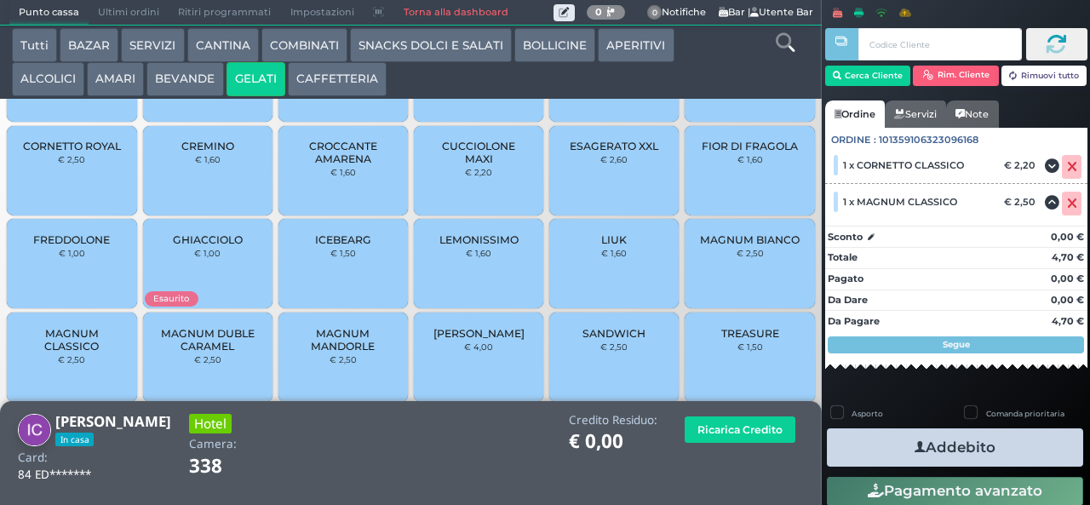
click at [889, 444] on button "Addebito" at bounding box center [955, 447] width 256 height 38
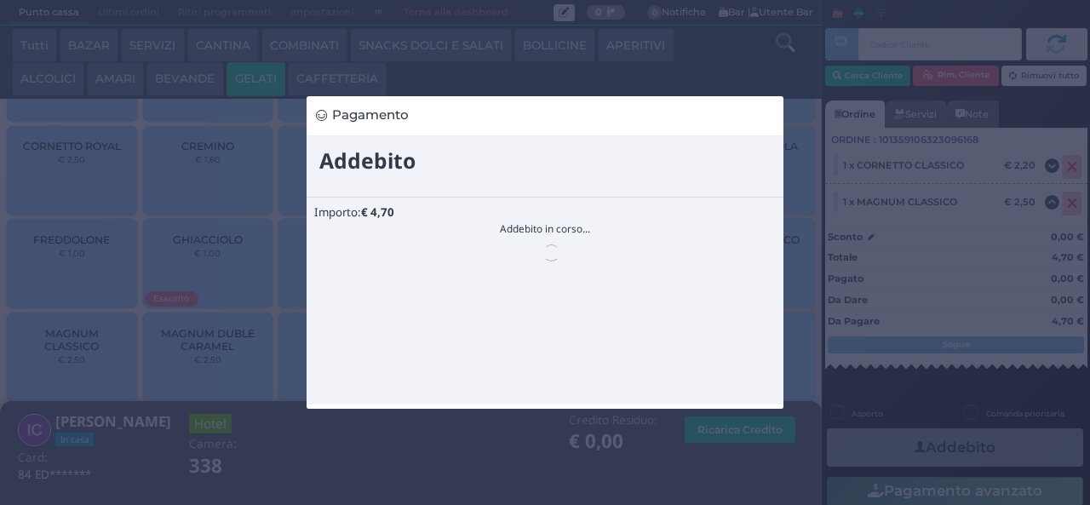
scroll to position [0, 0]
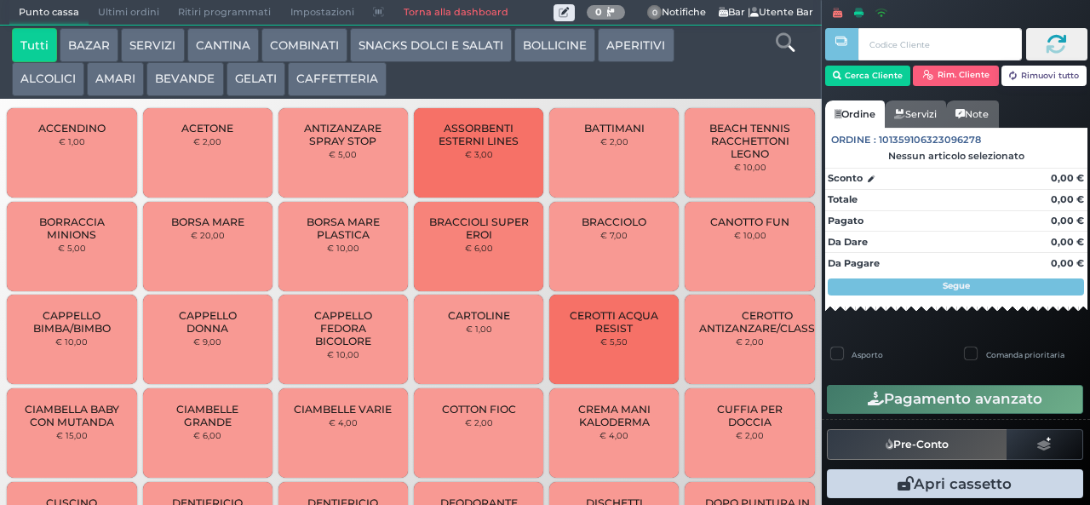
click at [239, 76] on button "GELATI" at bounding box center [255, 79] width 59 height 34
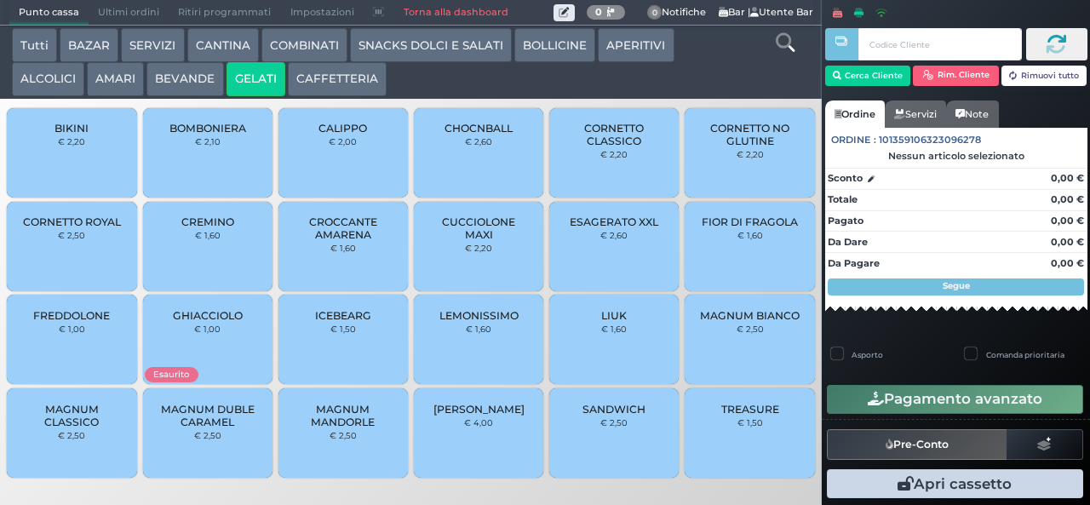
click at [73, 428] on span "MAGNUM CLASSICO" at bounding box center [71, 416] width 101 height 26
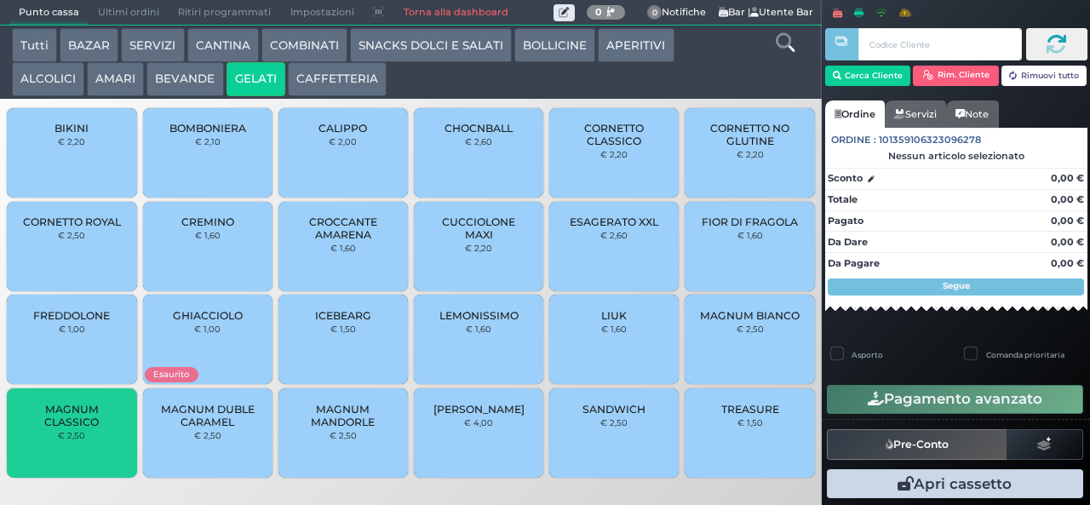
click at [70, 428] on span "MAGNUM CLASSICO" at bounding box center [71, 416] width 101 height 26
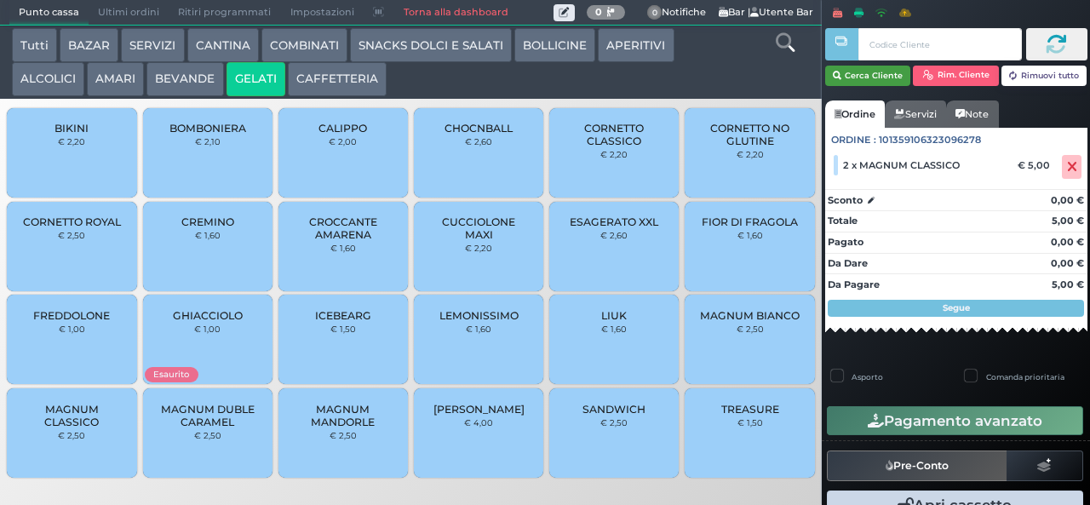
click at [857, 74] on button "Cerca Cliente" at bounding box center [868, 76] width 86 height 20
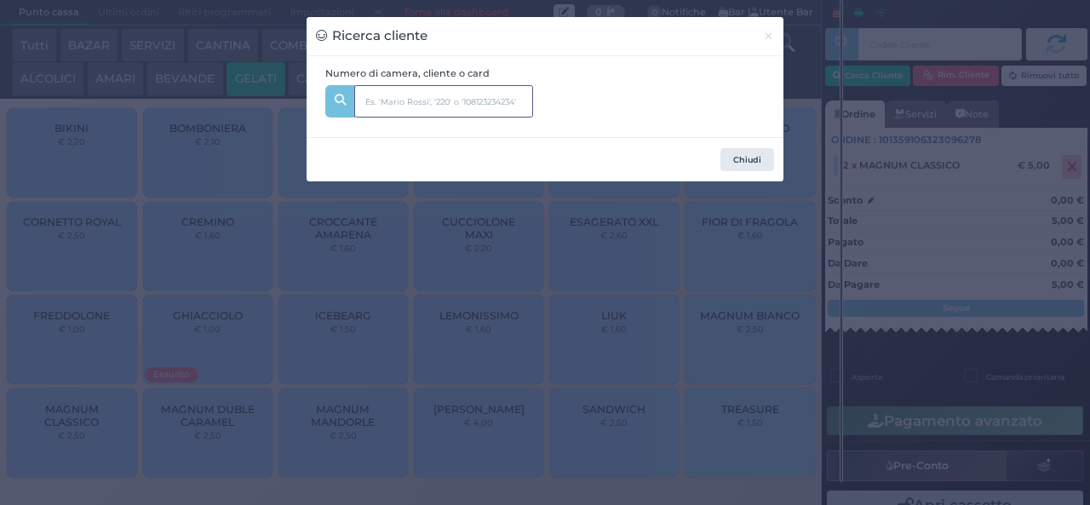
click at [429, 103] on input "text" at bounding box center [443, 101] width 179 height 32
type input "229"
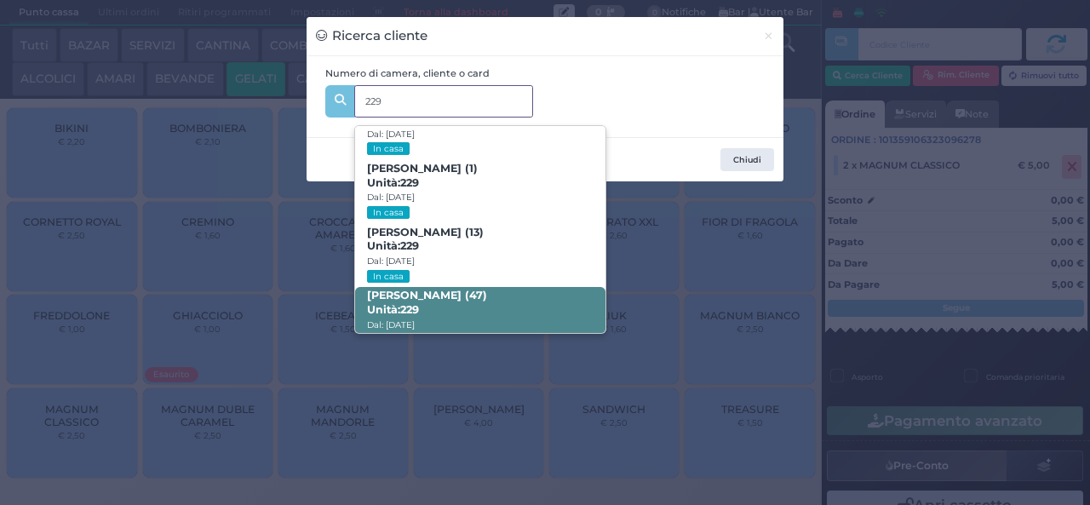
scroll to position [77, 0]
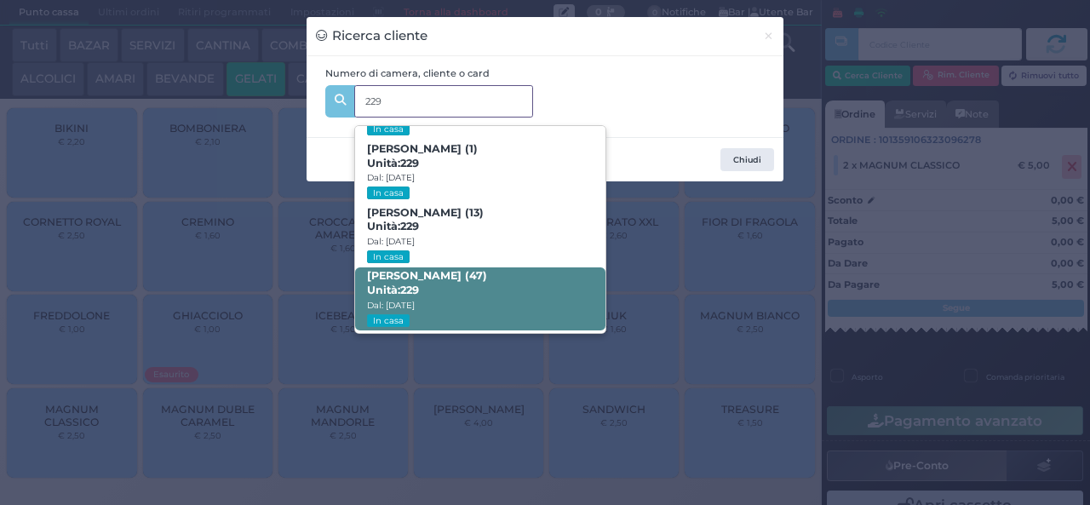
click at [477, 291] on span "Erzen Berdufi (47) Unità: 229 Dal: 03/08/2025 In casa" at bounding box center [479, 299] width 249 height 64
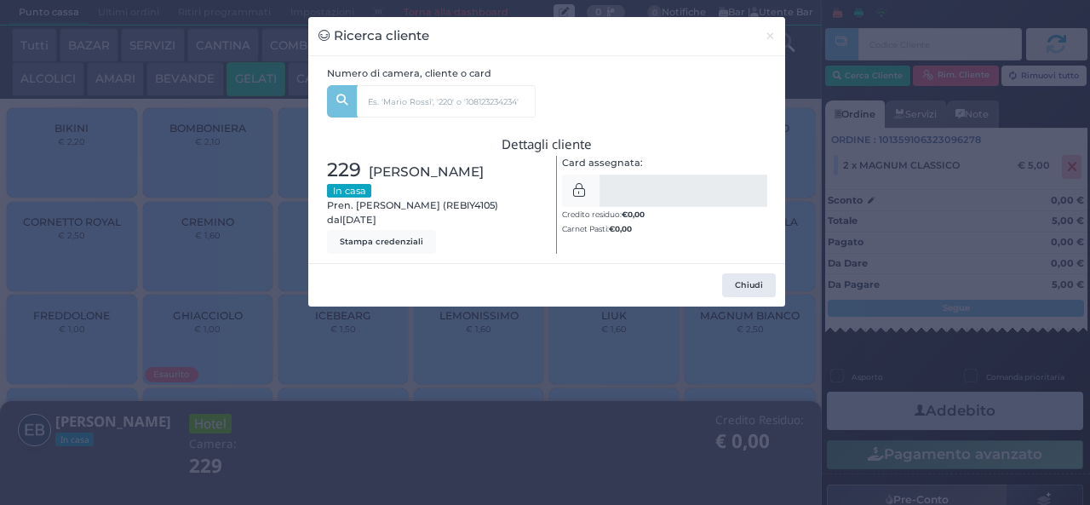
drag, startPoint x: 627, startPoint y: 379, endPoint x: 650, endPoint y: 375, distance: 24.2
click at [627, 378] on div "Ricerca cliente × Numero di camera, cliente o card 229 Isida Berdufi (39) Unità…" at bounding box center [545, 252] width 1090 height 505
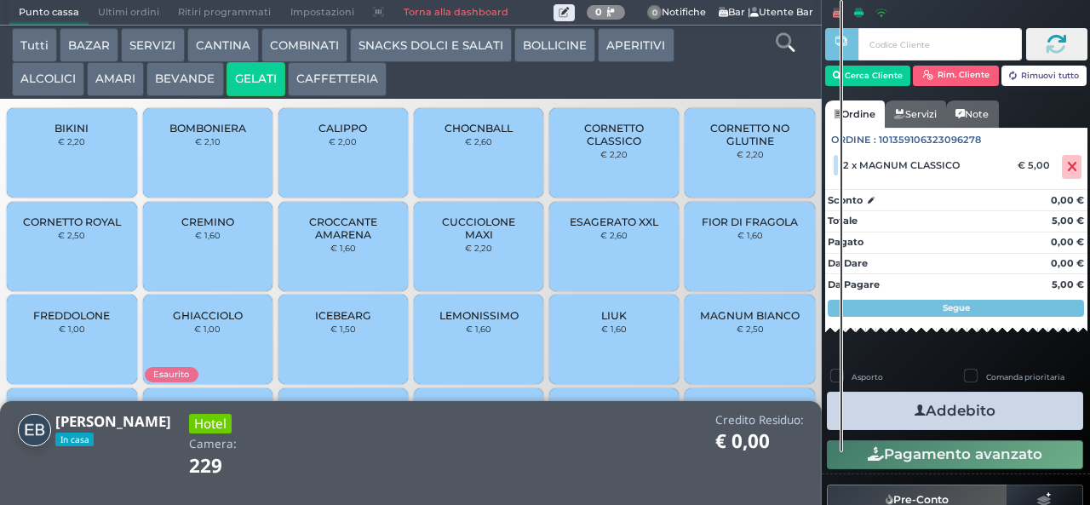
click at [992, 403] on button "Addebito" at bounding box center [955, 411] width 256 height 38
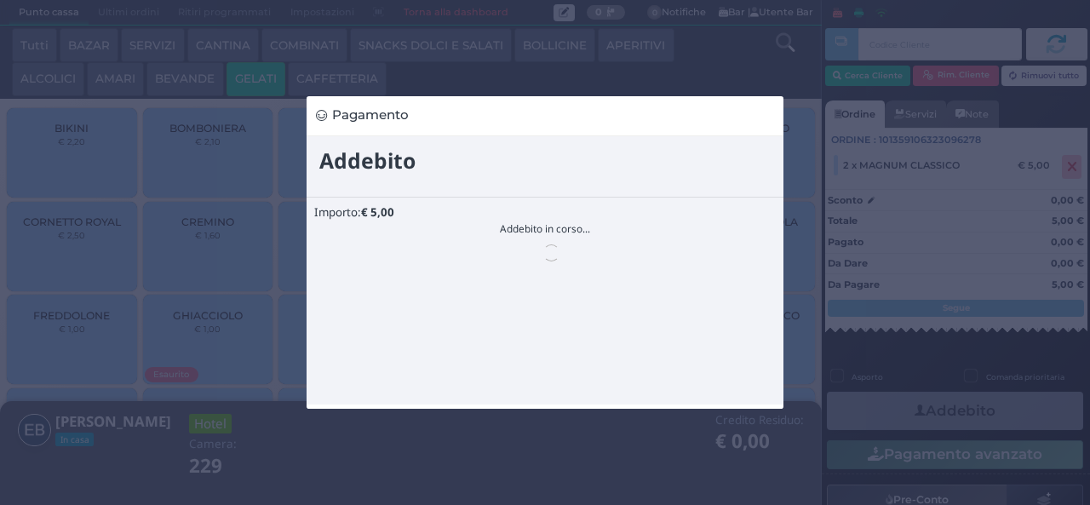
scroll to position [0, 0]
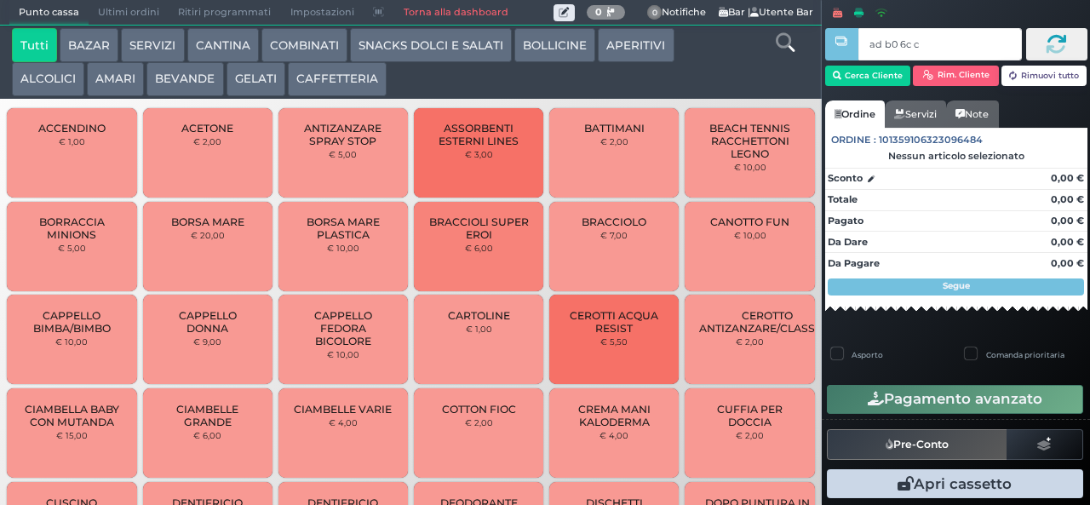
type input "ad b0 6c c3"
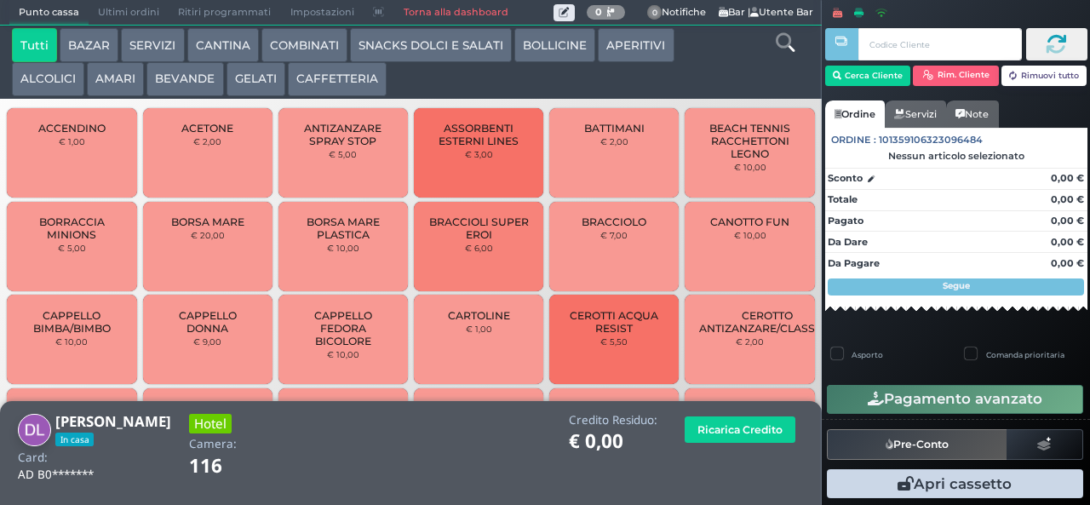
click at [392, 49] on button "SNACKS DOLCI E SALATI" at bounding box center [431, 45] width 162 height 34
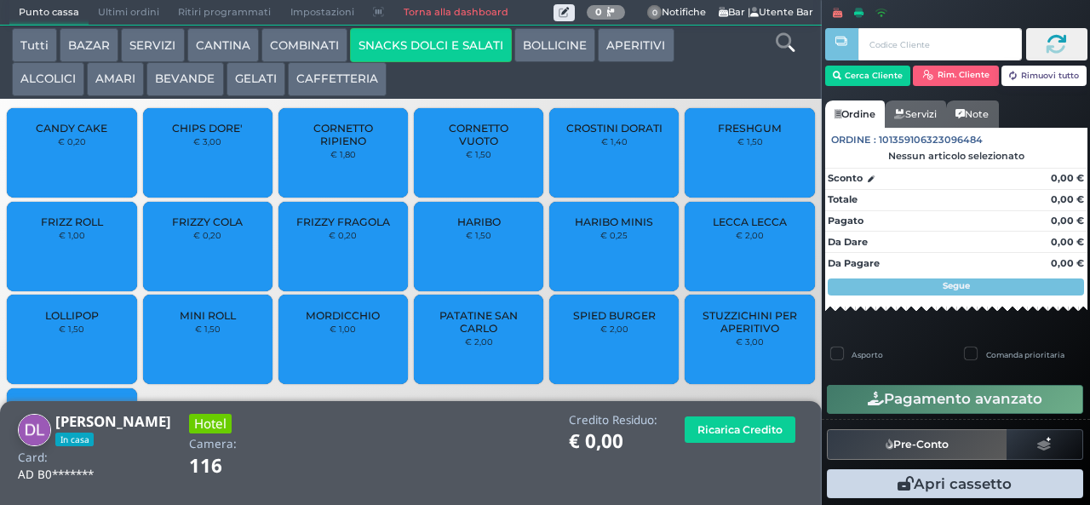
click at [466, 335] on span "PATATINE SAN CARLO" at bounding box center [478, 322] width 101 height 26
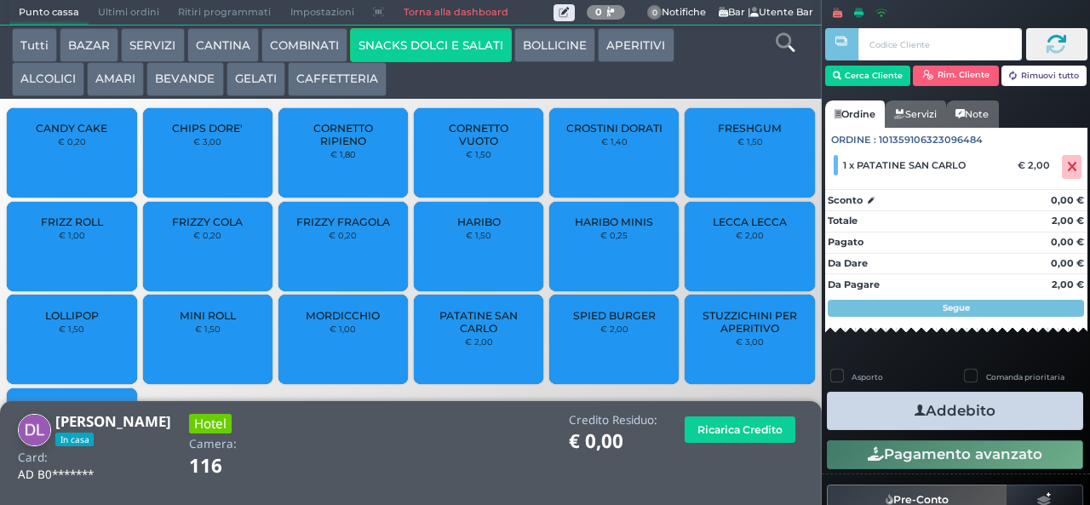
click at [861, 409] on button "Addebito" at bounding box center [955, 411] width 256 height 38
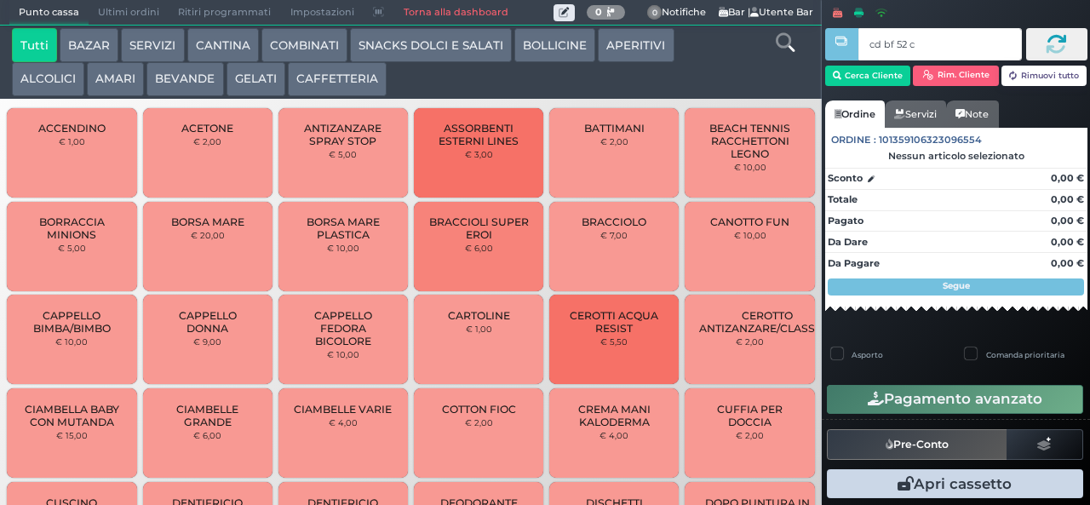
type input "cd bf 52 c3"
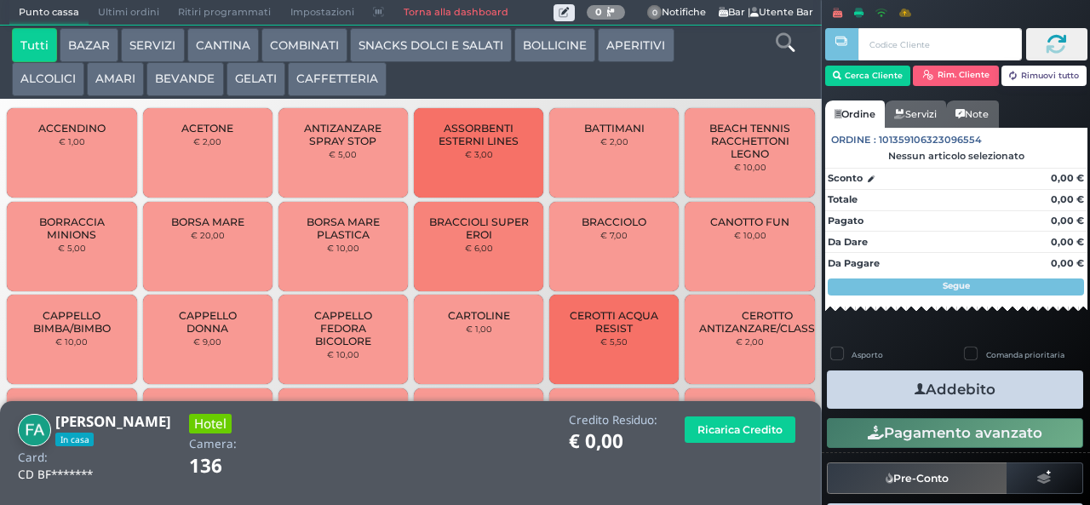
click at [387, 59] on button "SNACKS DOLCI E SALATI" at bounding box center [431, 45] width 162 height 34
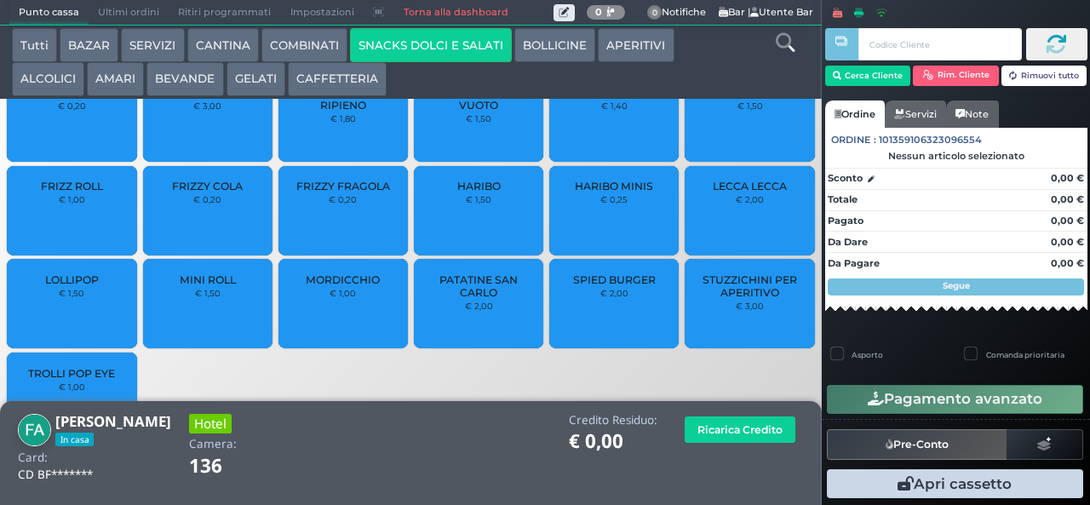
scroll to position [64, 0]
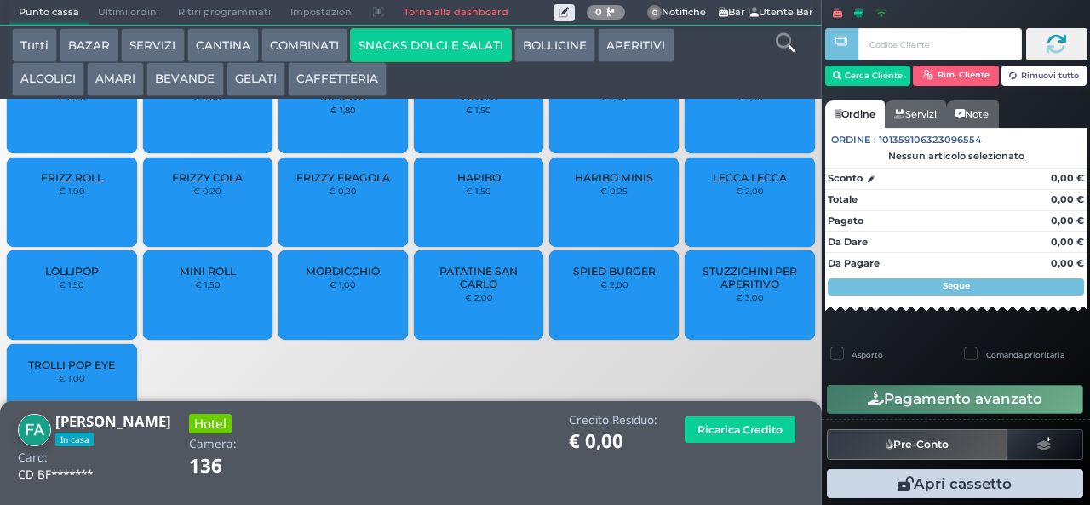
click at [332, 313] on div "MORDICCHIO € 1,00" at bounding box center [342, 294] width 129 height 89
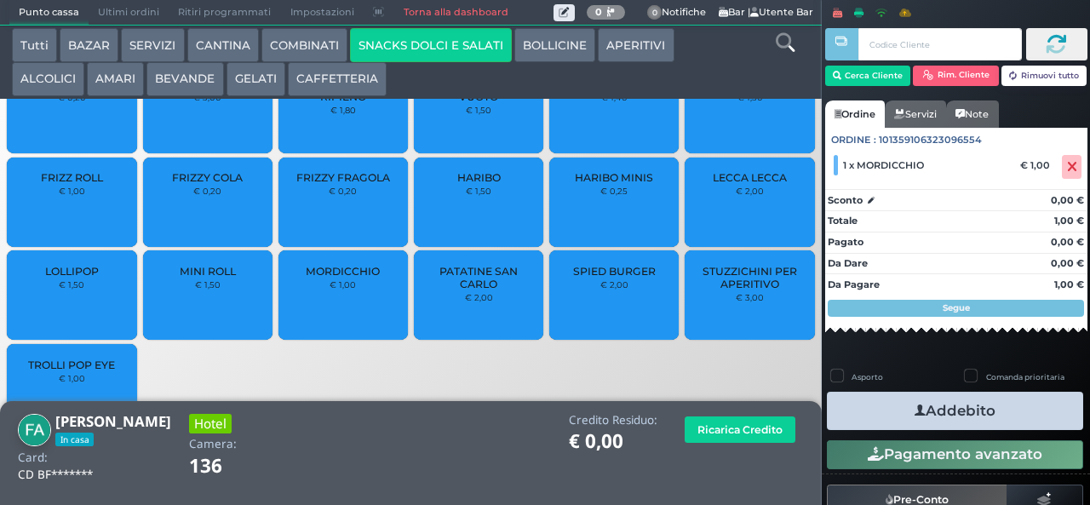
click at [889, 411] on button "Addebito" at bounding box center [955, 411] width 256 height 38
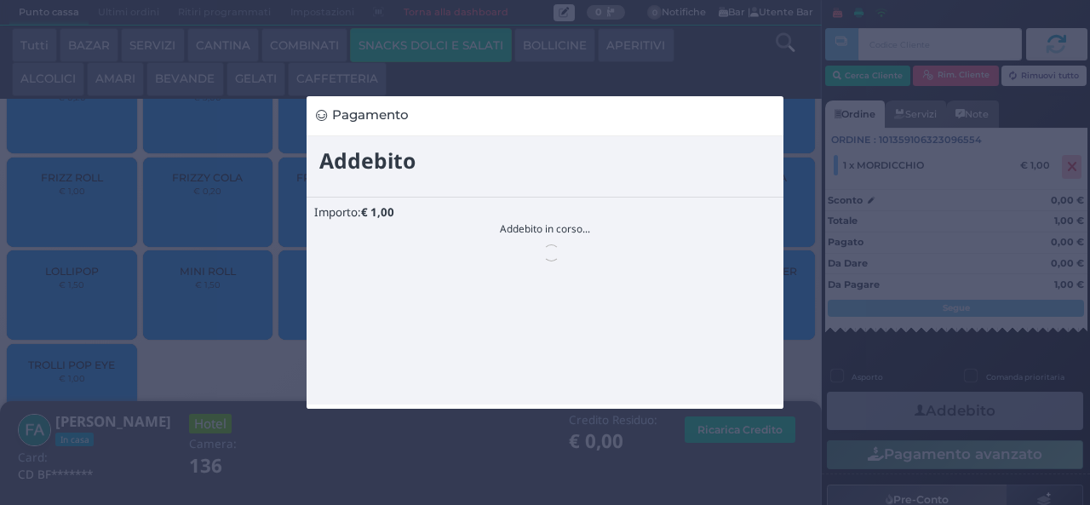
scroll to position [0, 0]
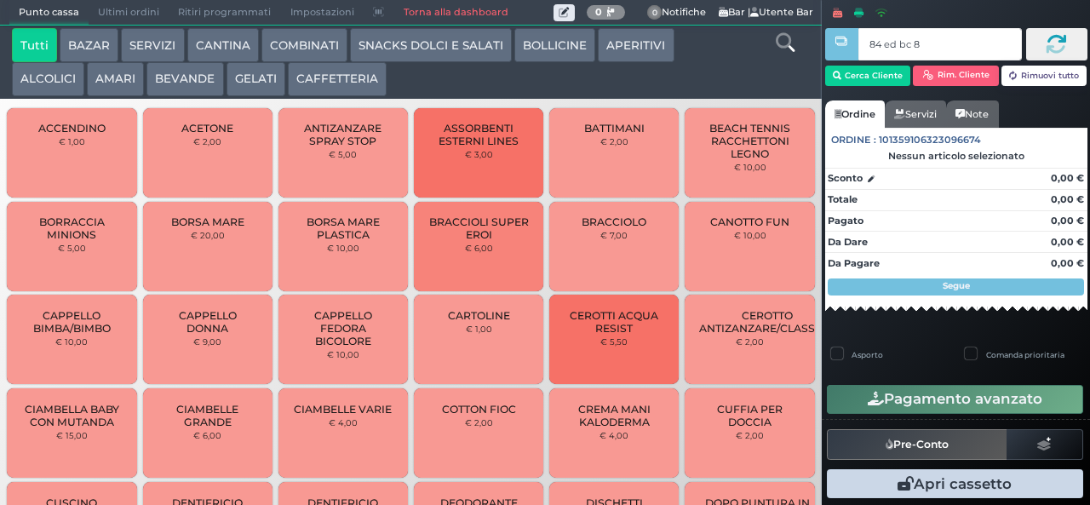
type input "84 ed bc 8b"
click at [254, 80] on button "GELATI" at bounding box center [255, 79] width 59 height 34
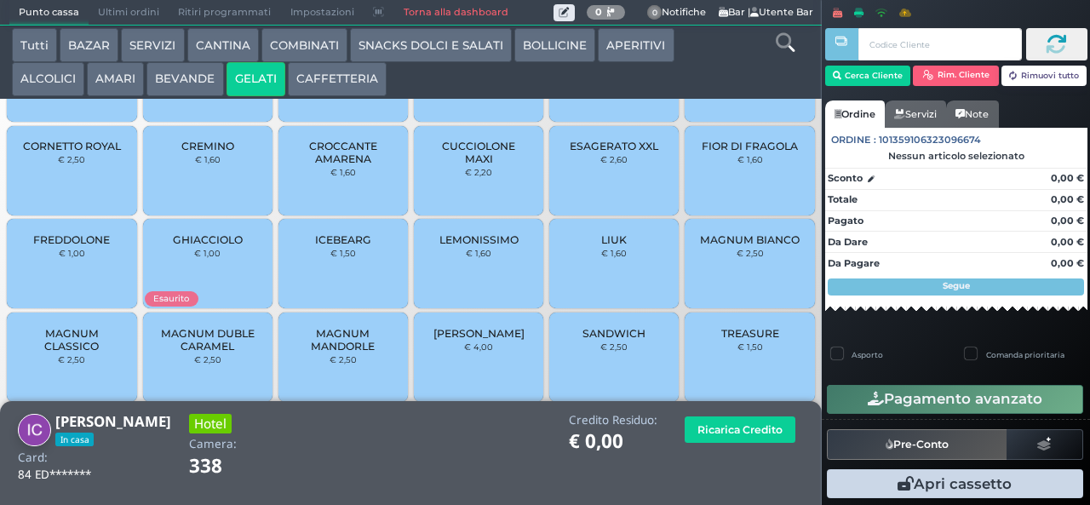
scroll to position [113, 0]
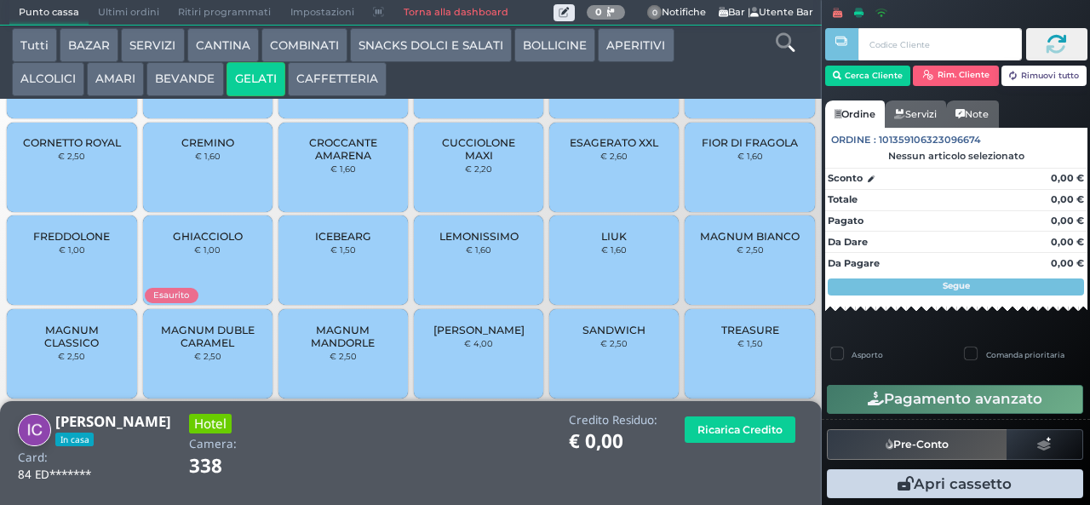
click at [221, 349] on span "MAGNUM DUBLE CARAMEL" at bounding box center [207, 336] width 101 height 26
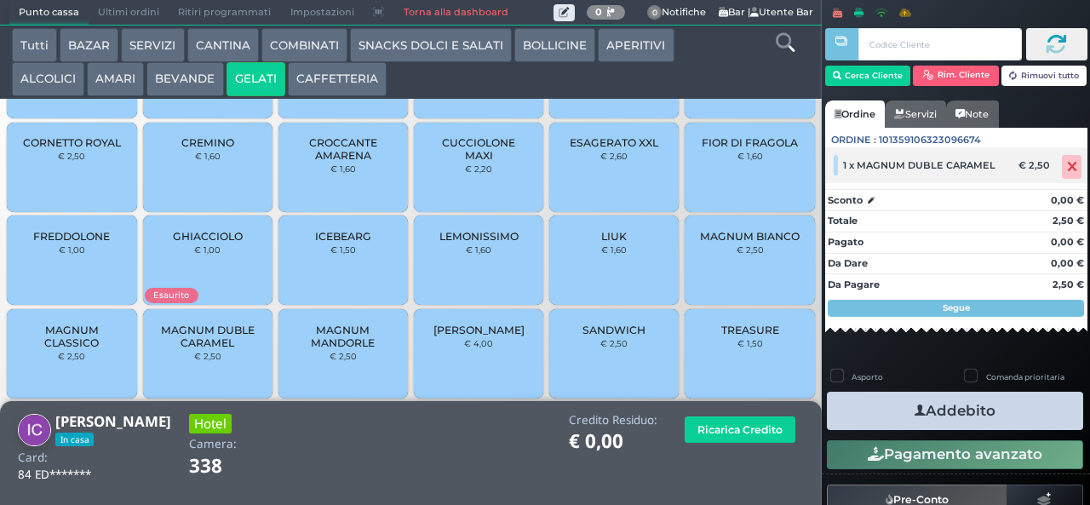
click at [1067, 167] on icon at bounding box center [1072, 167] width 10 height 1
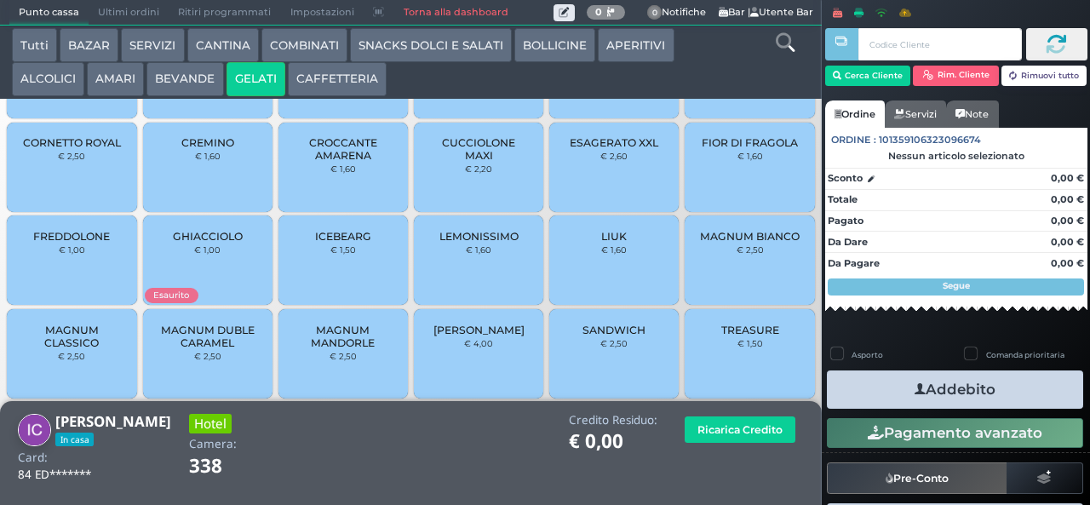
click at [335, 349] on span "MAGNUM MANDORLE" at bounding box center [343, 336] width 101 height 26
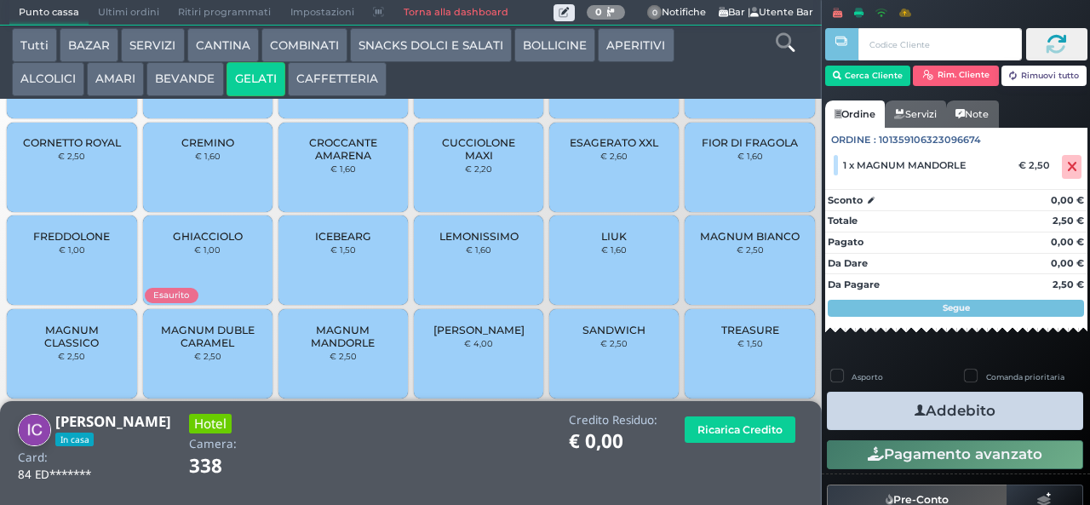
click at [883, 421] on button "Addebito" at bounding box center [955, 411] width 256 height 38
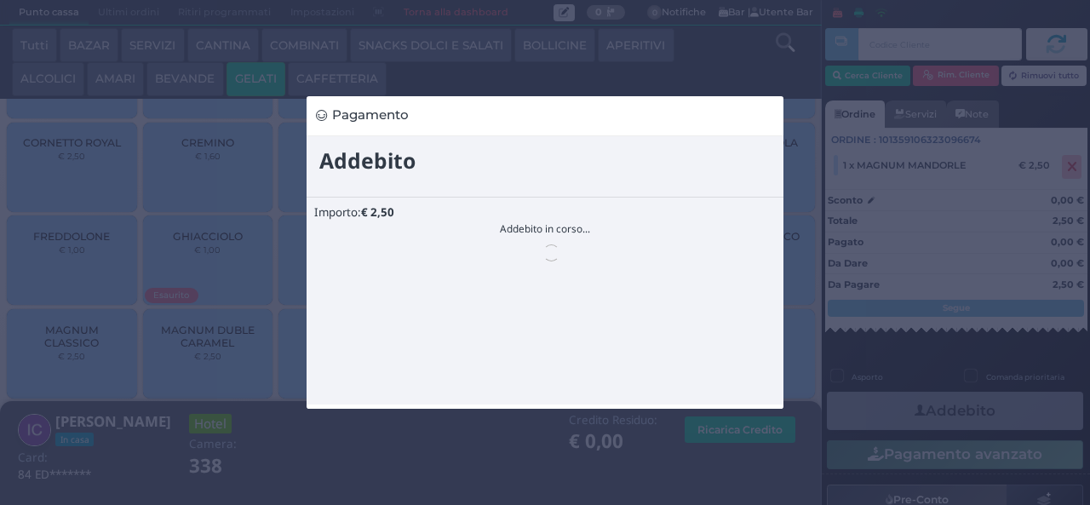
scroll to position [0, 0]
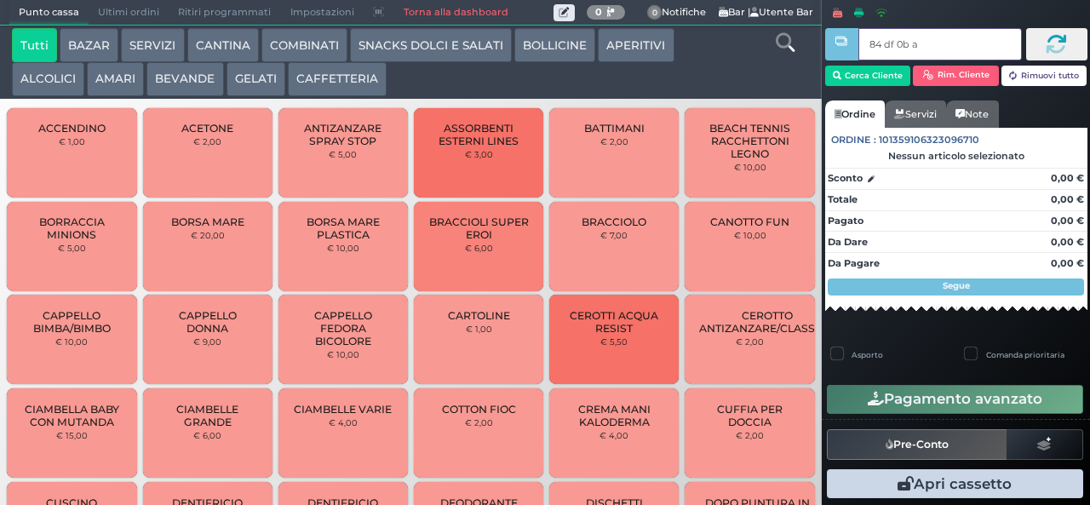
type input "84 df 0b af"
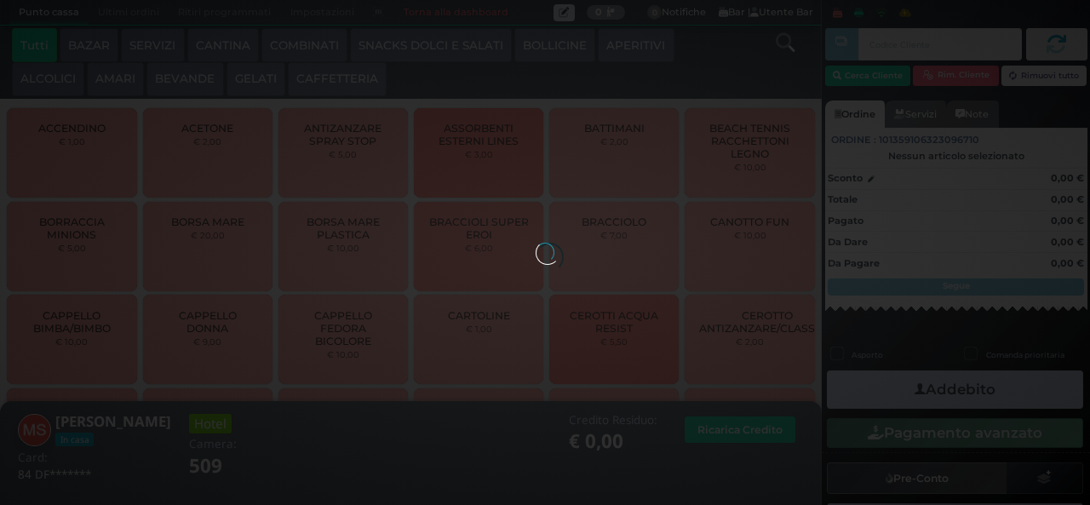
click at [243, 90] on button "GELATI" at bounding box center [255, 79] width 59 height 34
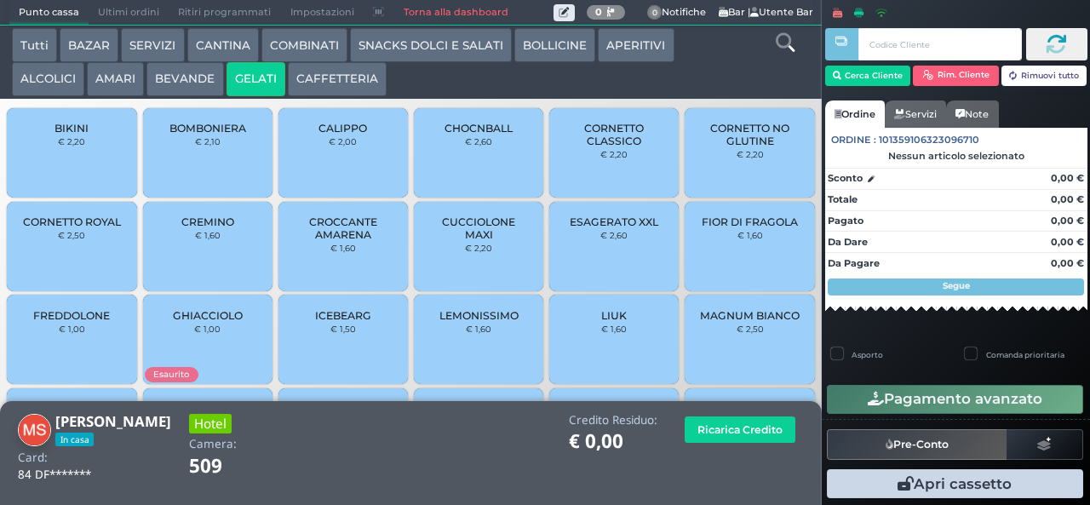
click at [592, 147] on span "CORNETTO CLASSICO" at bounding box center [614, 135] width 101 height 26
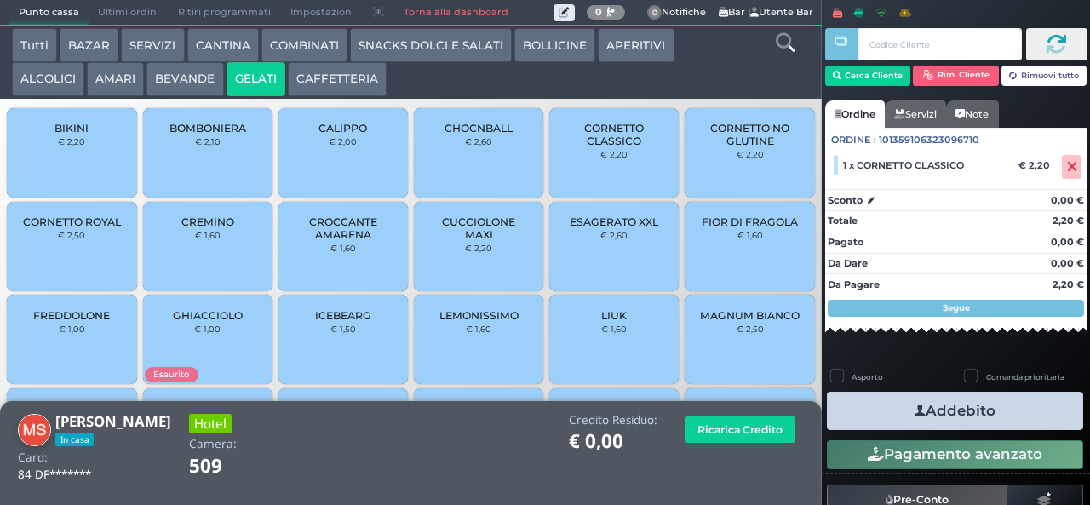
click at [914, 410] on icon "button" at bounding box center [919, 411] width 11 height 18
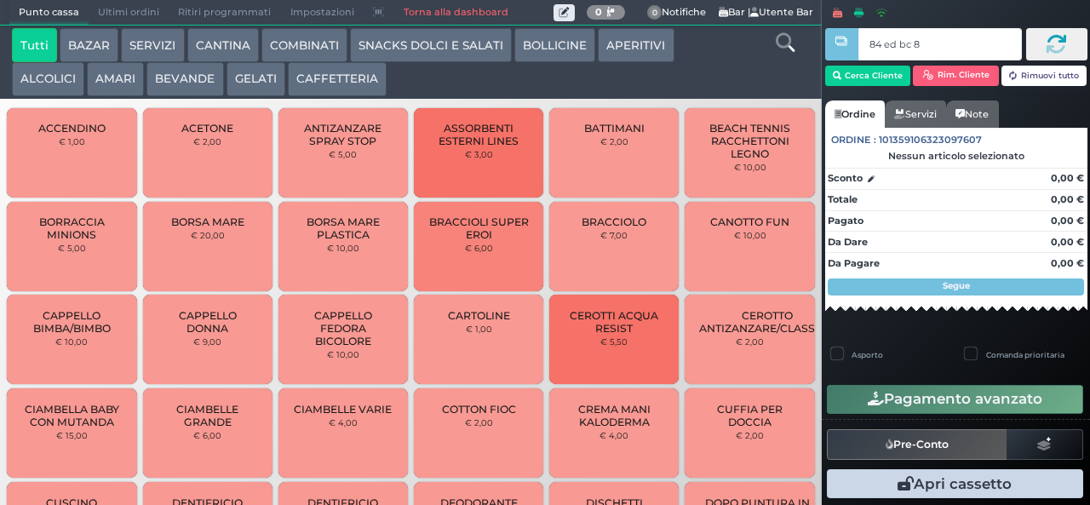
type input "84 ed bc 8b"
click at [204, 84] on button "BEVANDE" at bounding box center [184, 79] width 77 height 34
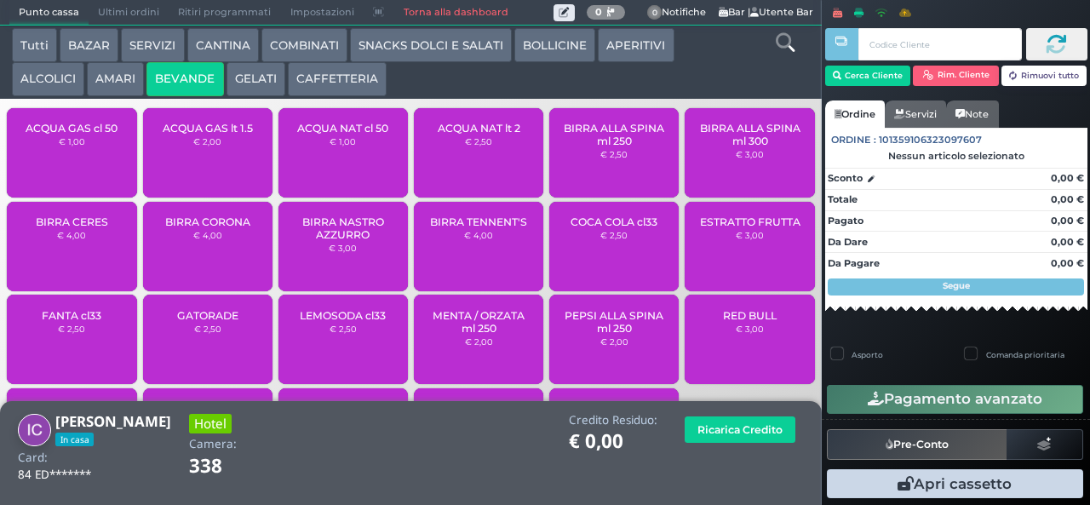
click at [249, 77] on button "GELATI" at bounding box center [255, 79] width 59 height 34
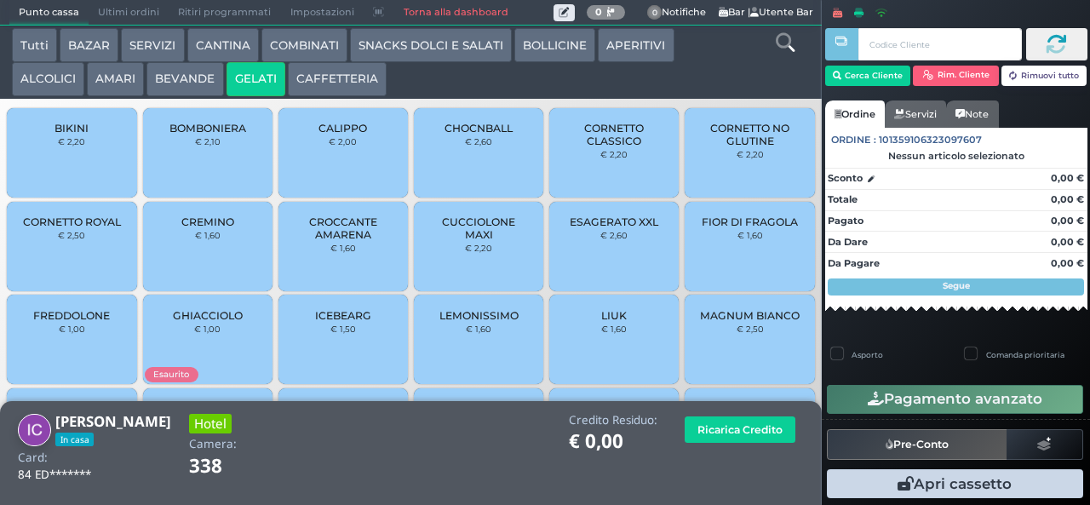
scroll to position [113, 0]
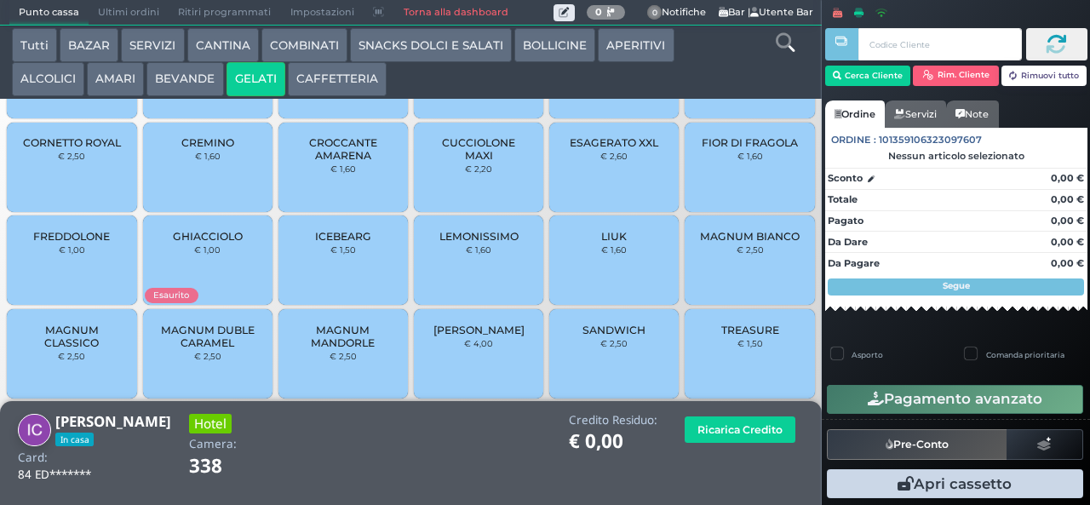
click at [62, 349] on span "MAGNUM CLASSICO" at bounding box center [71, 336] width 101 height 26
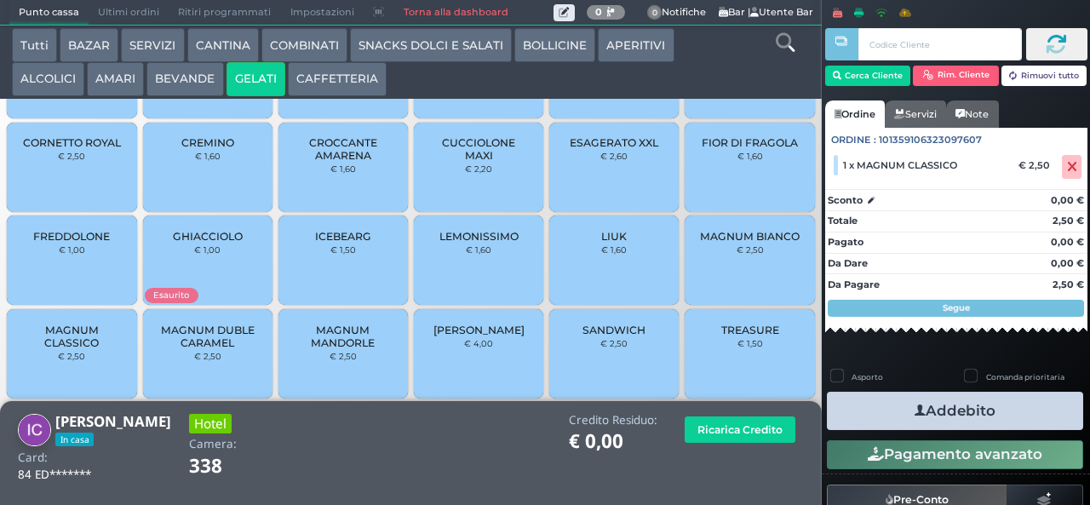
click at [914, 410] on icon "button" at bounding box center [919, 411] width 11 height 18
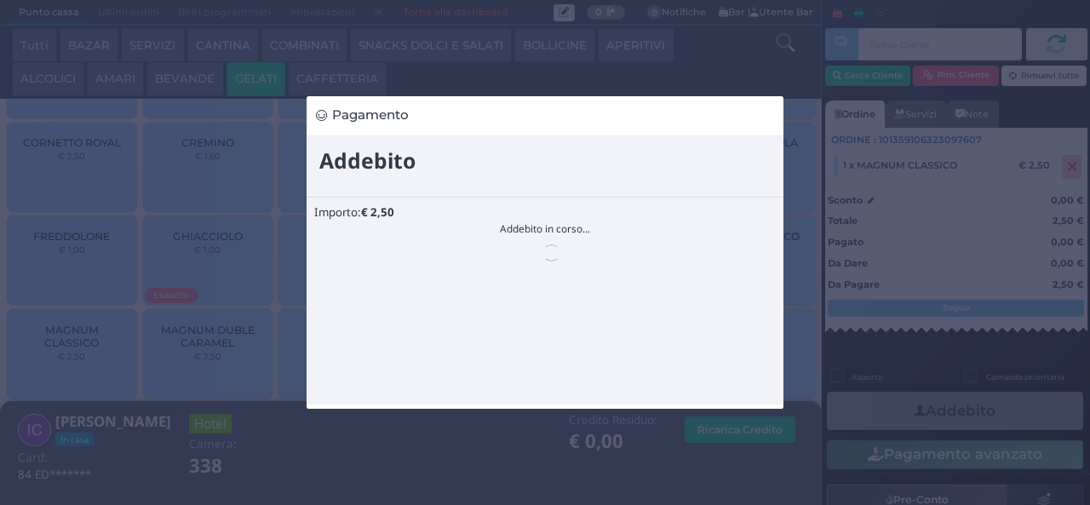
scroll to position [0, 0]
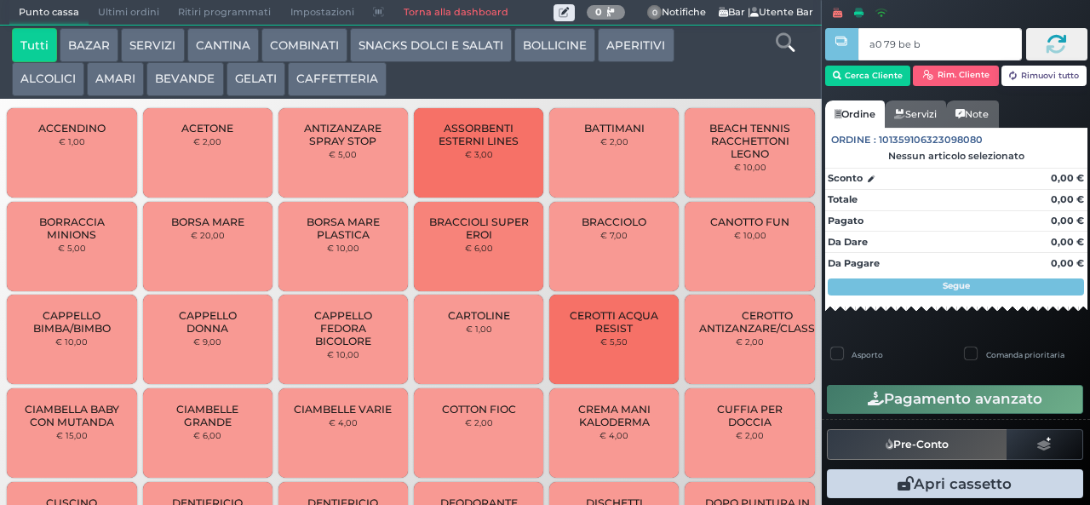
type input "a0 79 be b9"
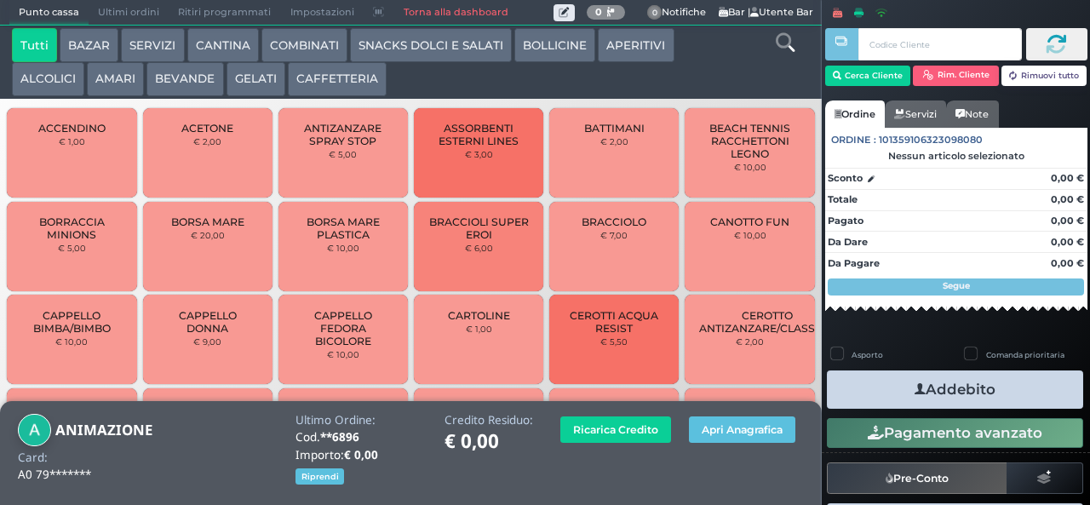
click at [209, 63] on button "BEVANDE" at bounding box center [184, 79] width 77 height 34
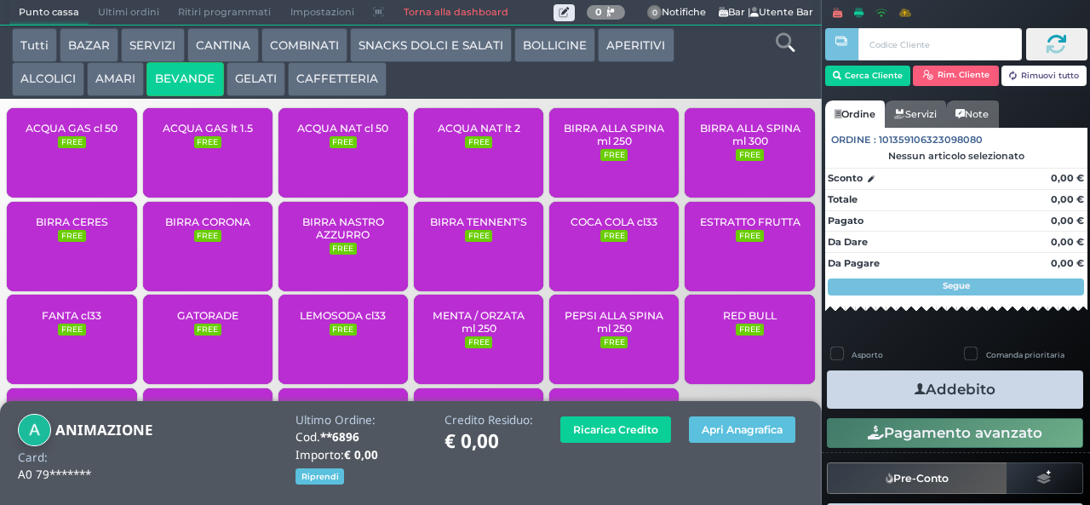
click at [186, 79] on button "BEVANDE" at bounding box center [184, 79] width 77 height 34
click at [461, 169] on div "ACQUA NAT lt 2 FREE" at bounding box center [478, 152] width 129 height 89
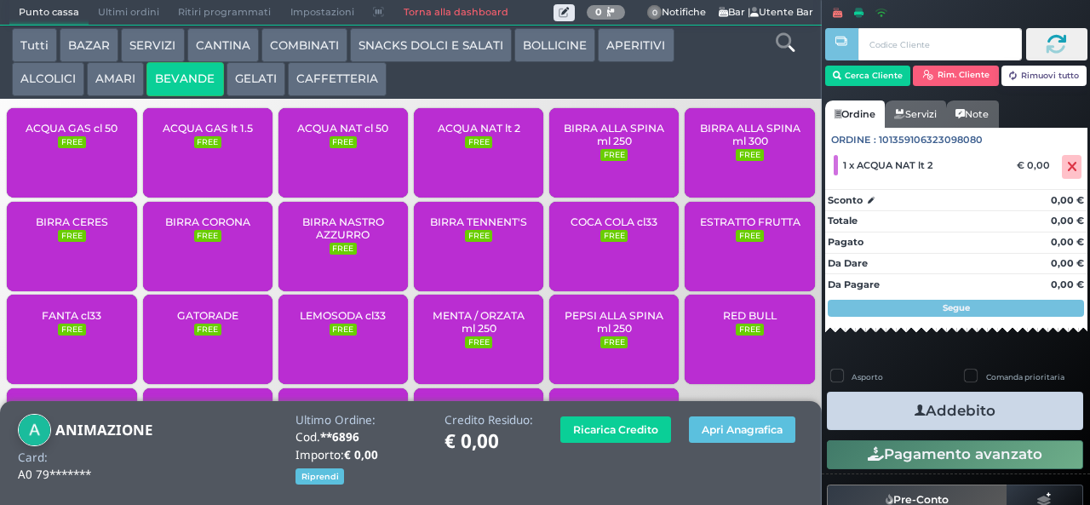
click at [914, 417] on icon "button" at bounding box center [919, 411] width 11 height 18
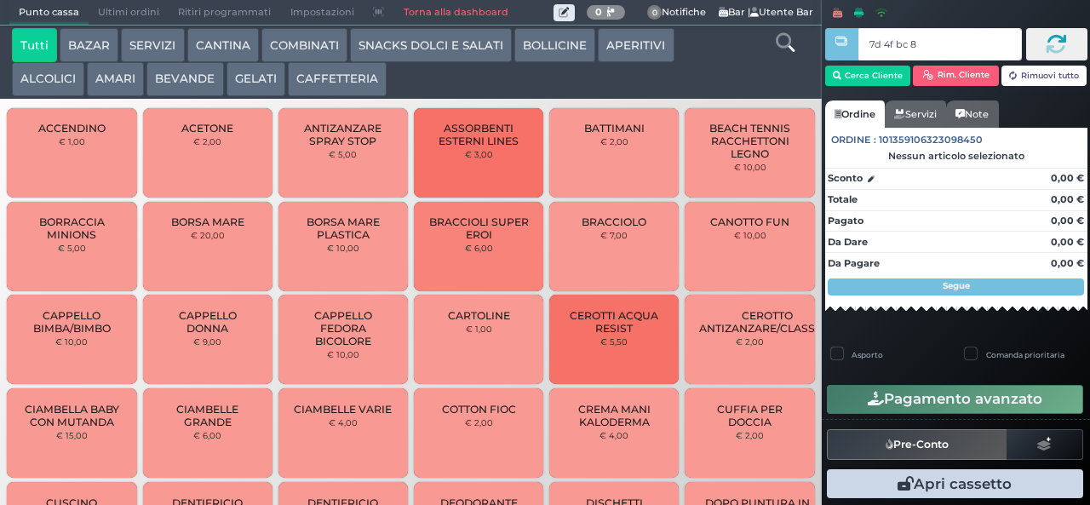
type input "7d 4f bc 8b"
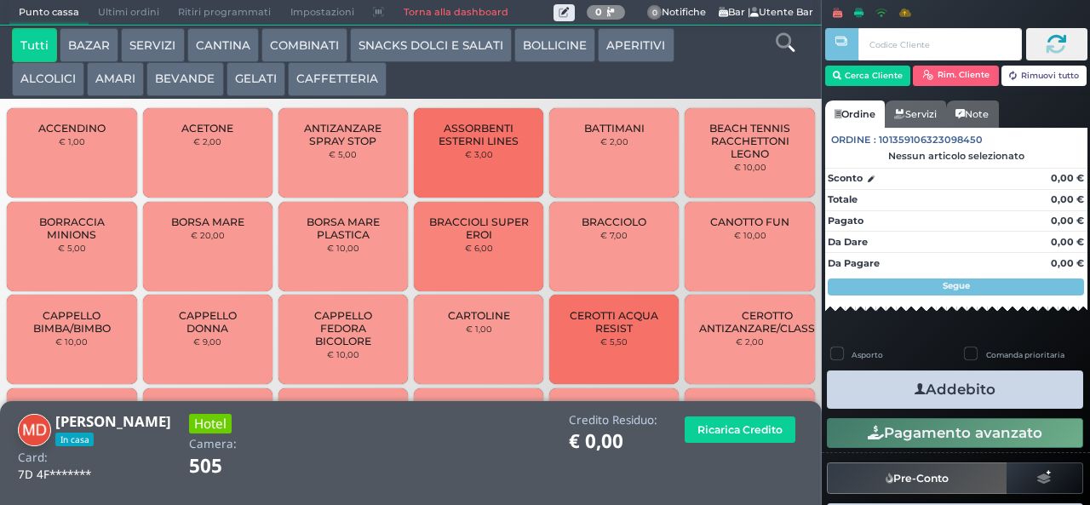
click at [199, 75] on button "BEVANDE" at bounding box center [184, 79] width 77 height 34
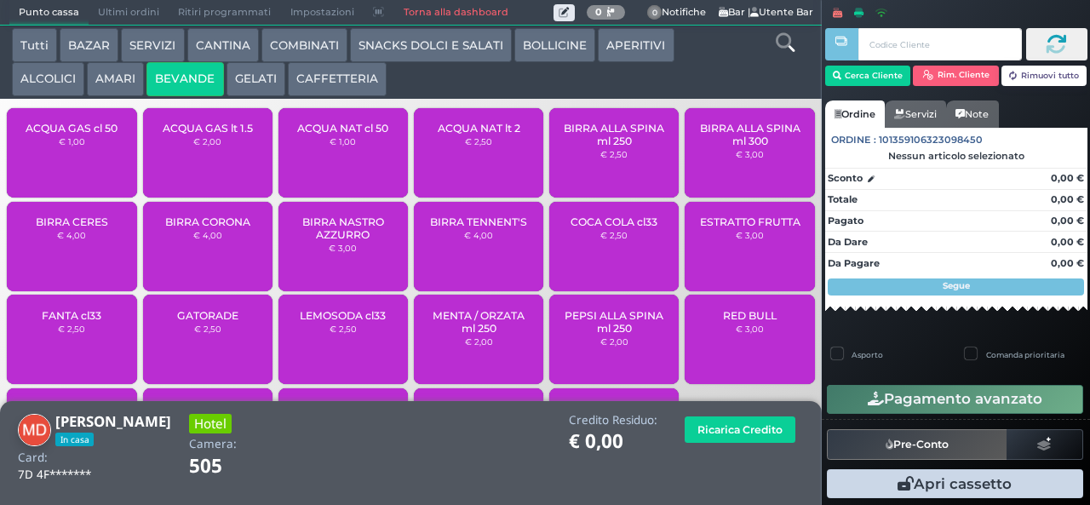
click at [368, 134] on span "ACQUA NAT cl 50" at bounding box center [342, 128] width 91 height 13
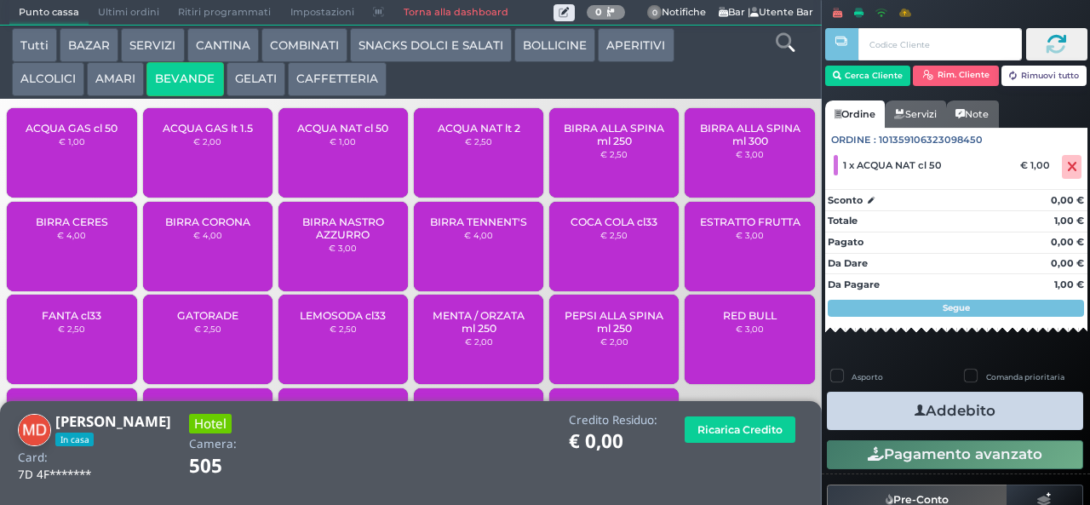
scroll to position [113, 0]
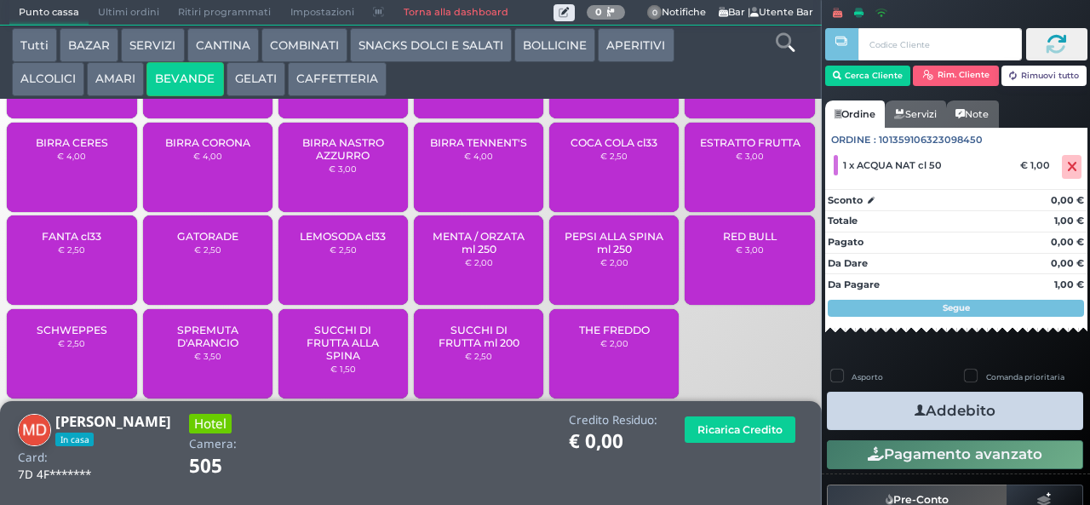
click at [468, 349] on span "SUCCHI DI FRUTTA ml 200" at bounding box center [478, 336] width 101 height 26
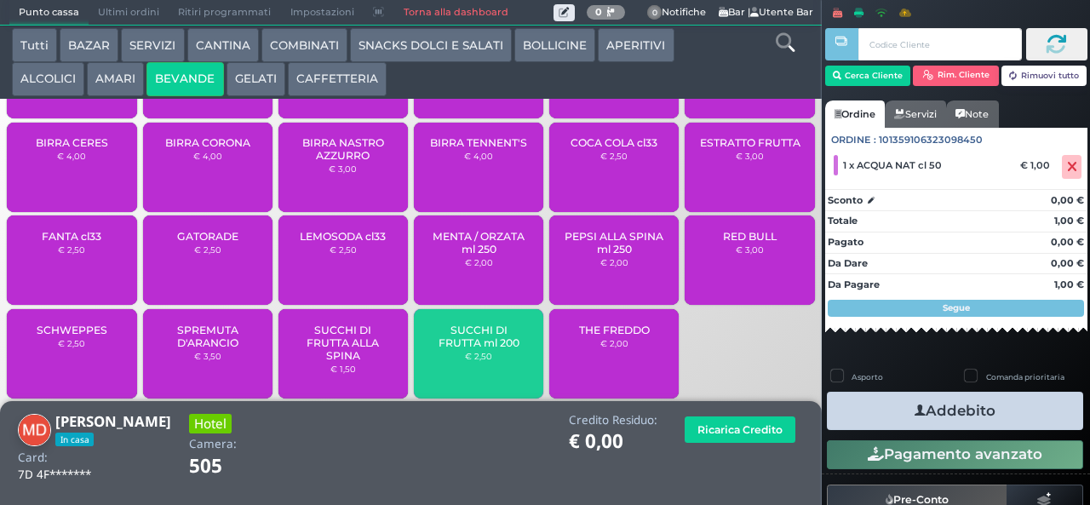
click at [475, 349] on span "SUCCHI DI FRUTTA ml 200" at bounding box center [478, 336] width 101 height 26
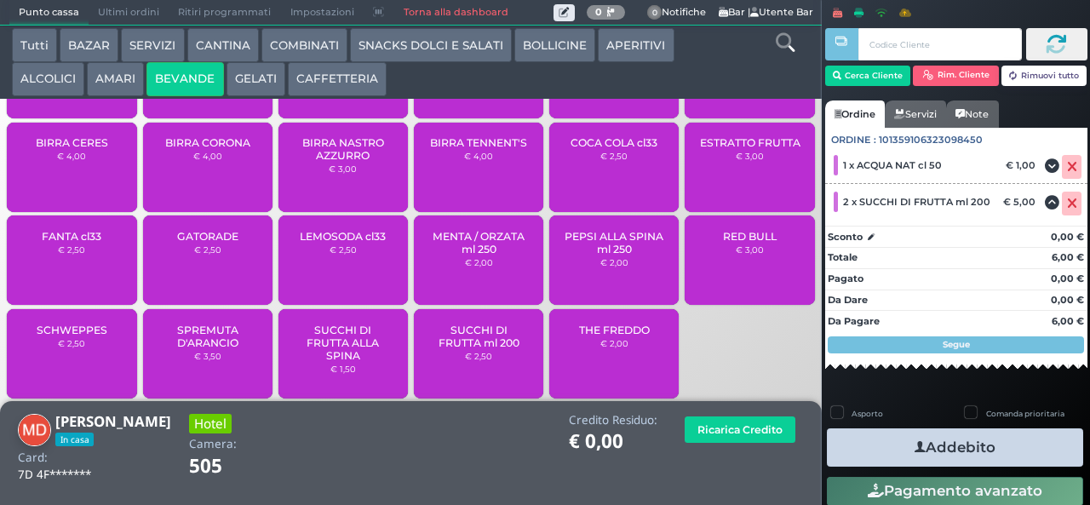
scroll to position [0, 0]
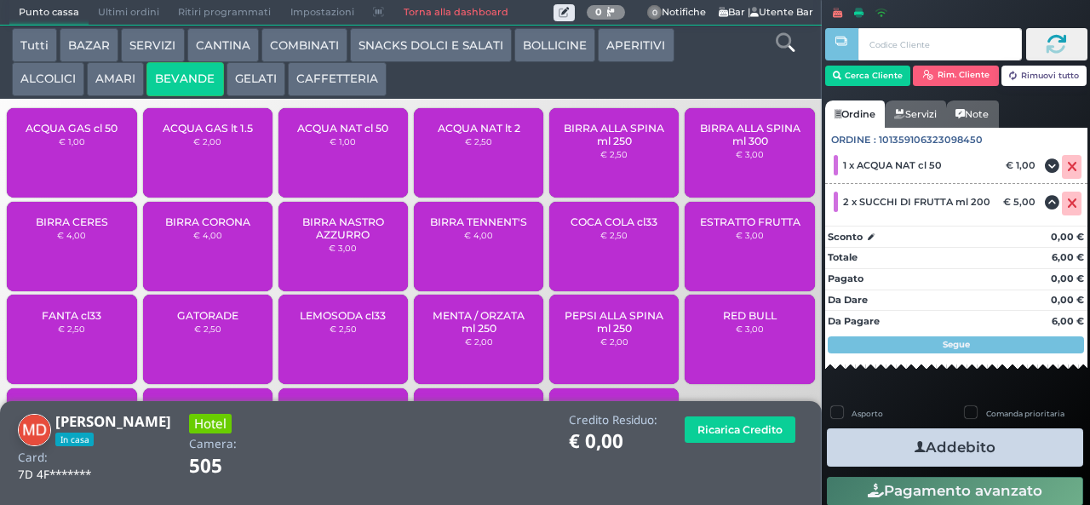
click at [428, 51] on button "SNACKS DOLCI E SALATI" at bounding box center [431, 45] width 162 height 34
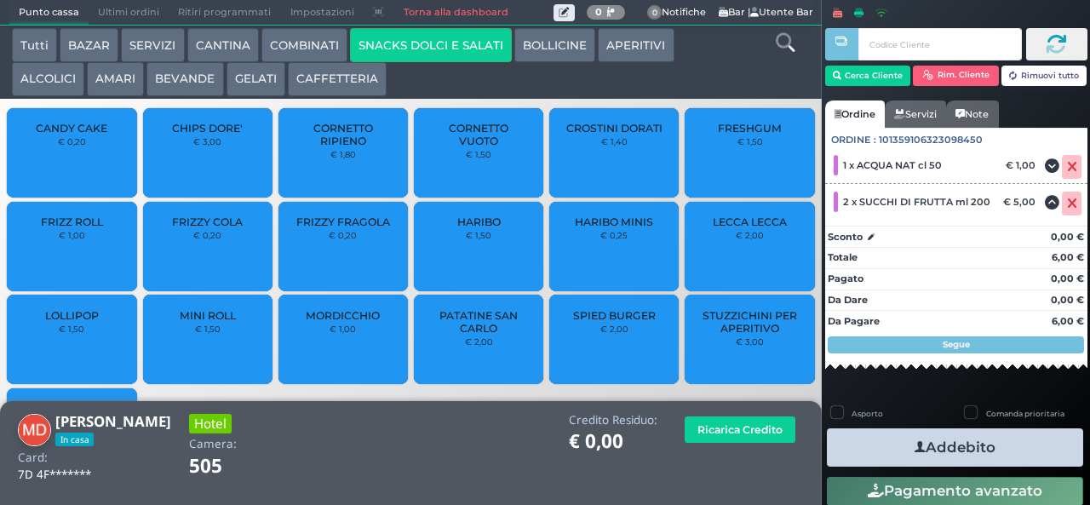
click at [588, 161] on div "CROSTINI DORATI € 1,40" at bounding box center [613, 152] width 129 height 89
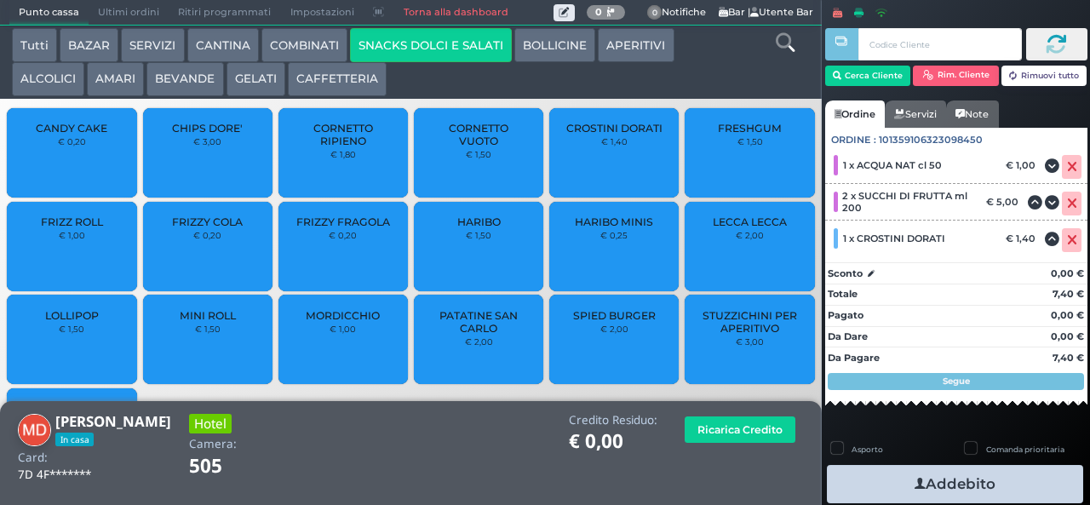
click at [914, 479] on icon "button" at bounding box center [919, 484] width 11 height 18
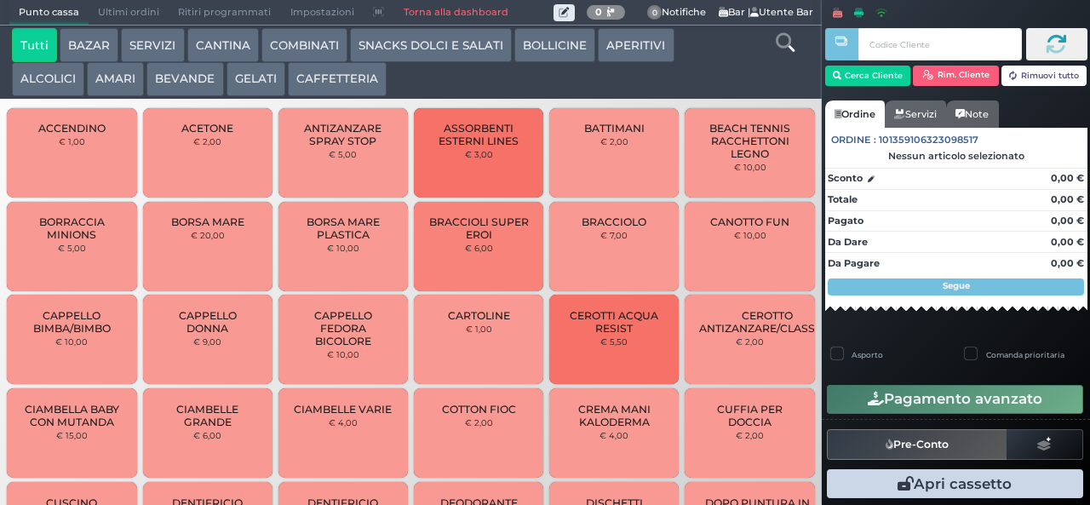
click at [170, 79] on button "BEVANDE" at bounding box center [184, 79] width 77 height 34
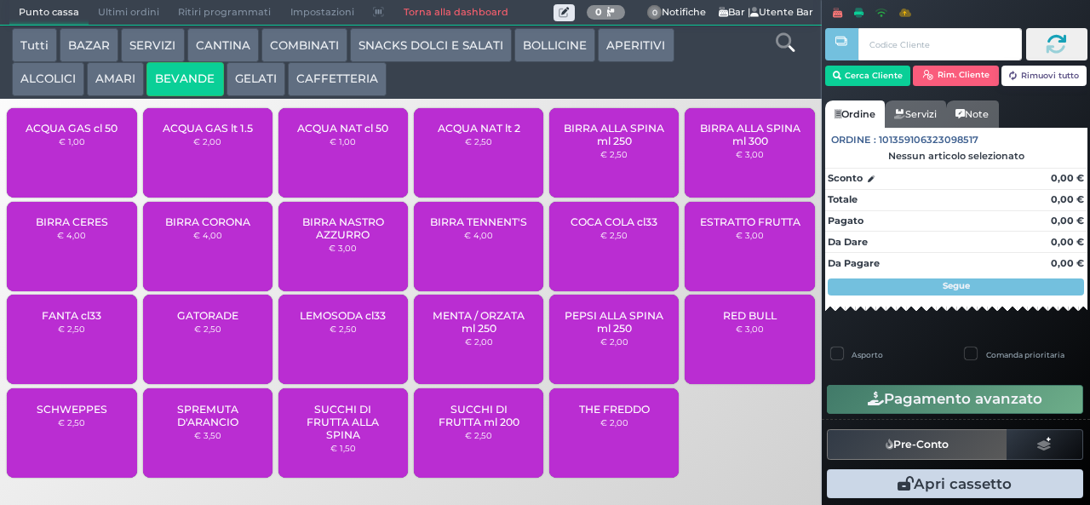
click at [252, 65] on button "GELATI" at bounding box center [255, 79] width 59 height 34
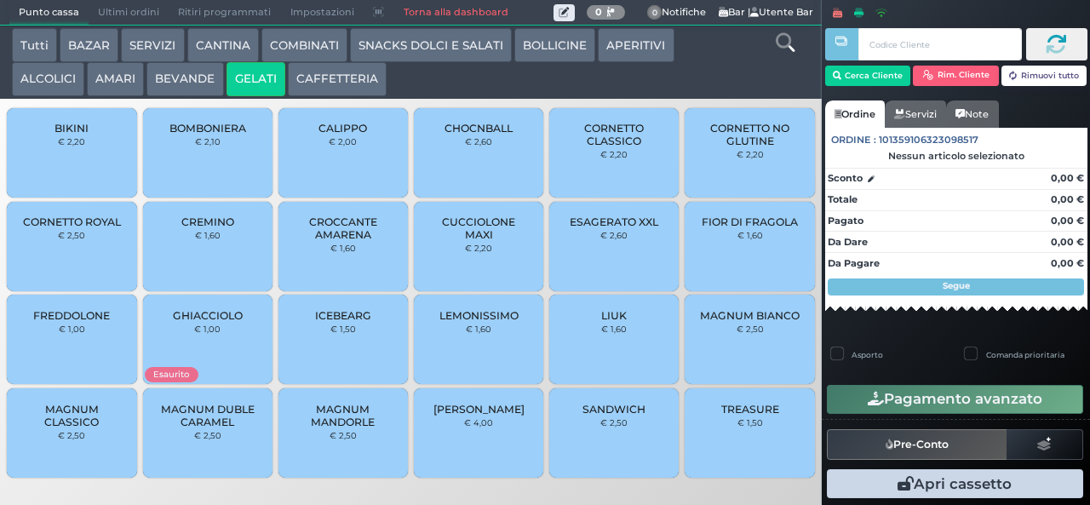
click at [462, 241] on span "CUCCIOLONE MAXI" at bounding box center [478, 228] width 101 height 26
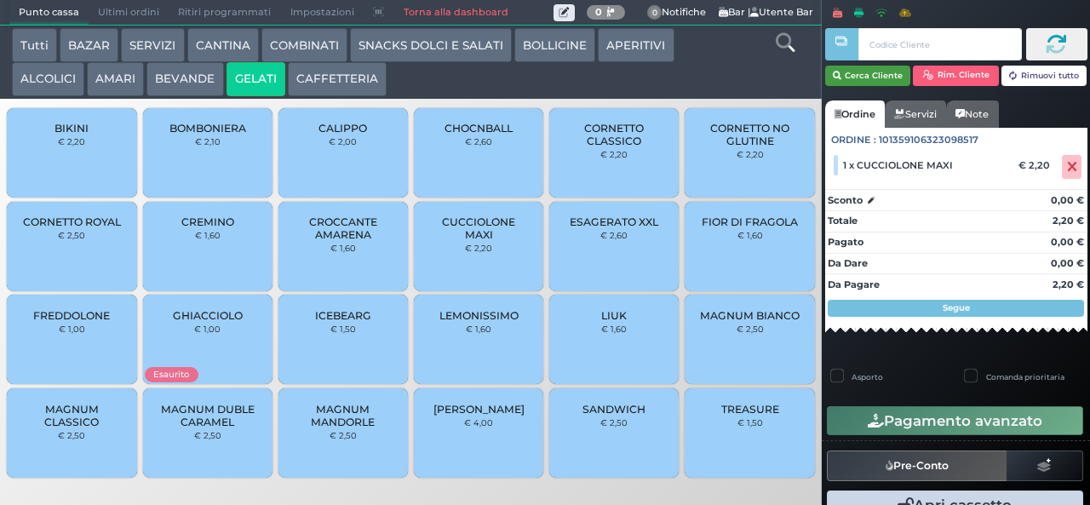
click at [861, 74] on button "Cerca Cliente" at bounding box center [868, 76] width 86 height 20
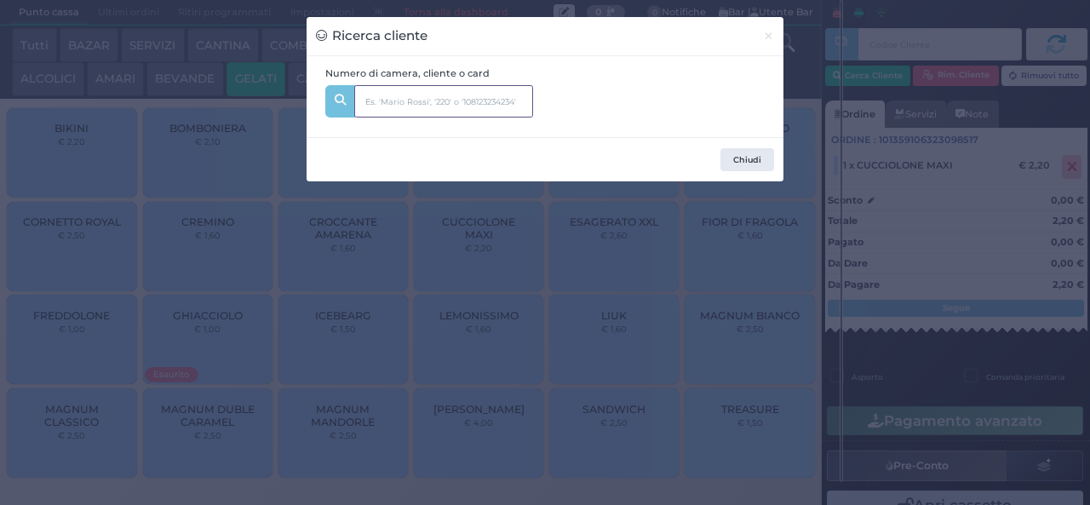
click at [377, 102] on input "text" at bounding box center [443, 101] width 179 height 32
type input "132"
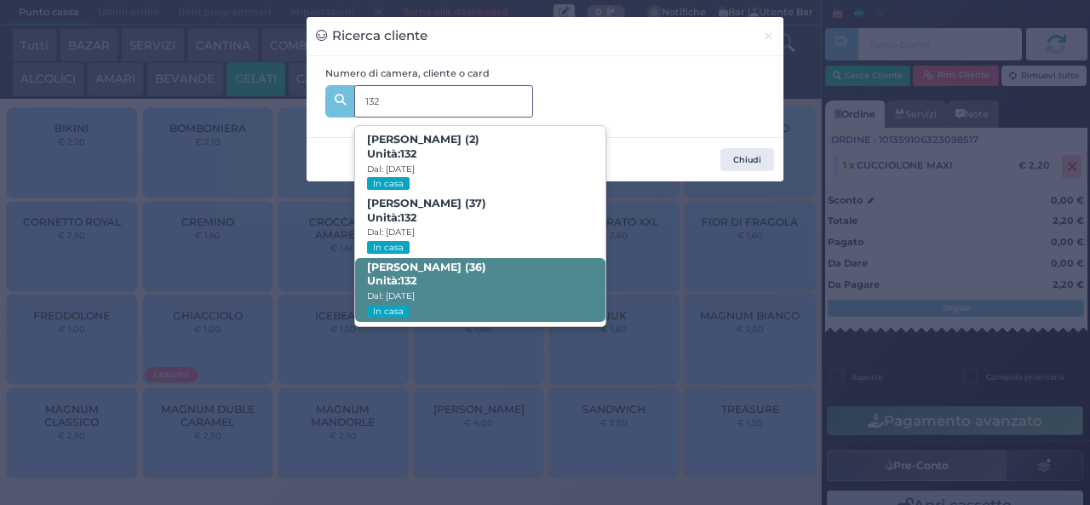
click at [524, 289] on span "Catello Farriciello (36) Unità: 132 Dal: 10/08/2025 In casa" at bounding box center [479, 290] width 249 height 64
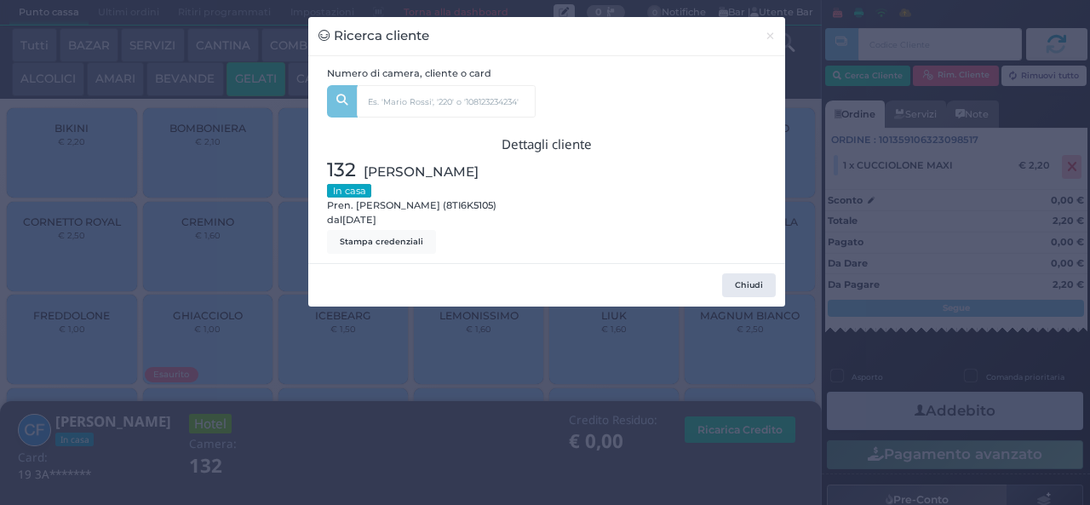
click at [482, 401] on div "Ricerca cliente × Numero di camera, cliente o card 132 Lorenzo Farriciello (2) …" at bounding box center [545, 252] width 1090 height 505
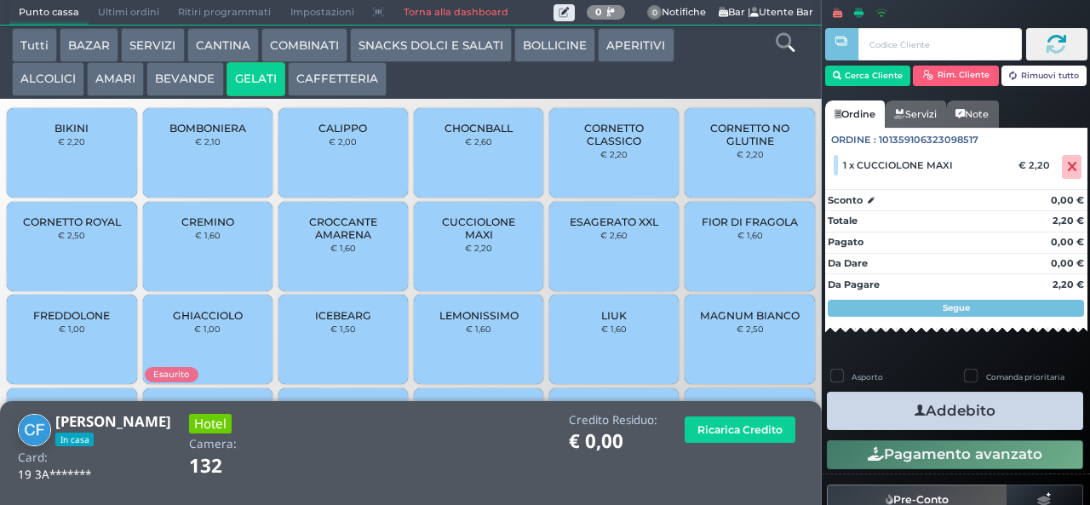
click at [914, 409] on icon "button" at bounding box center [919, 411] width 11 height 18
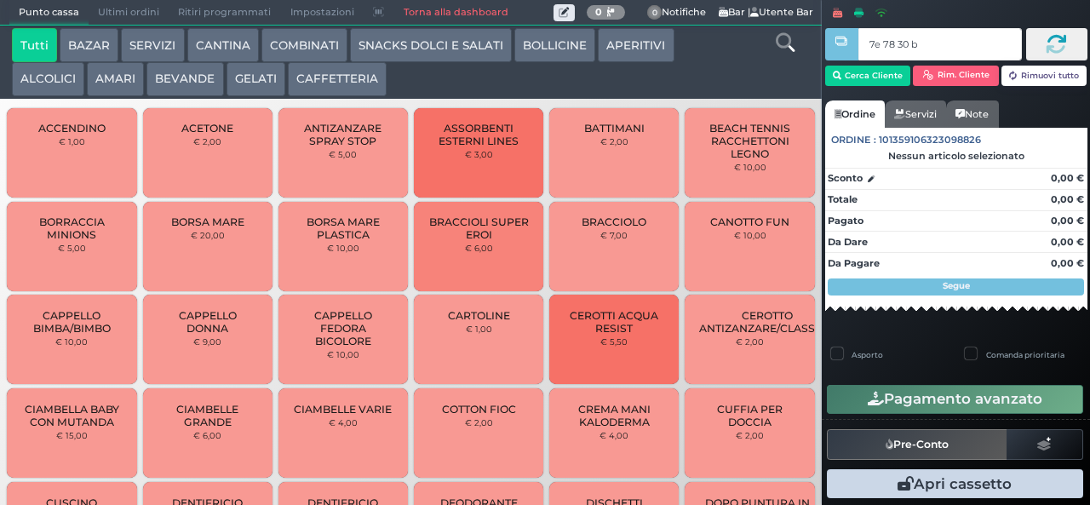
type input "7e 78 30 b9"
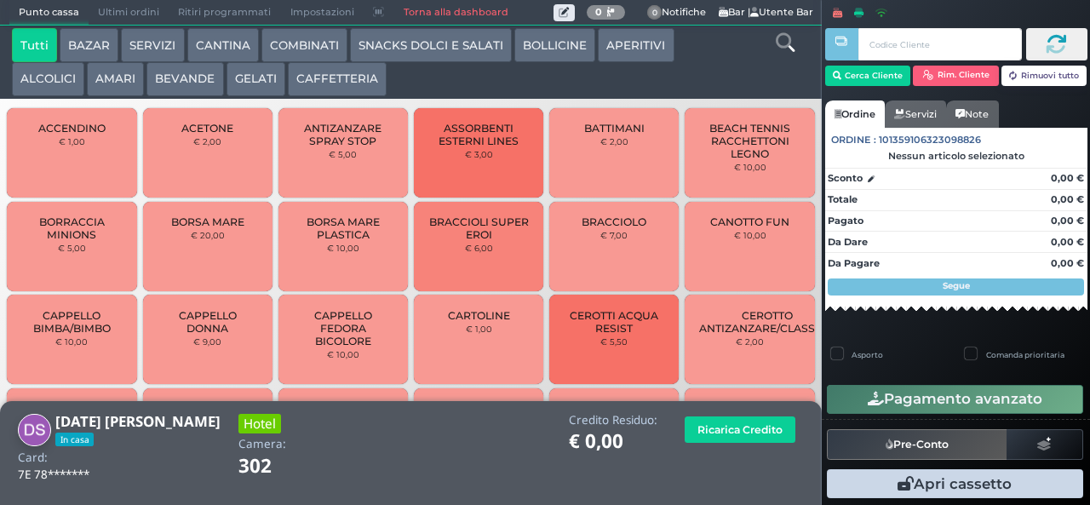
click at [218, 46] on button "CANTINA" at bounding box center [223, 45] width 72 height 34
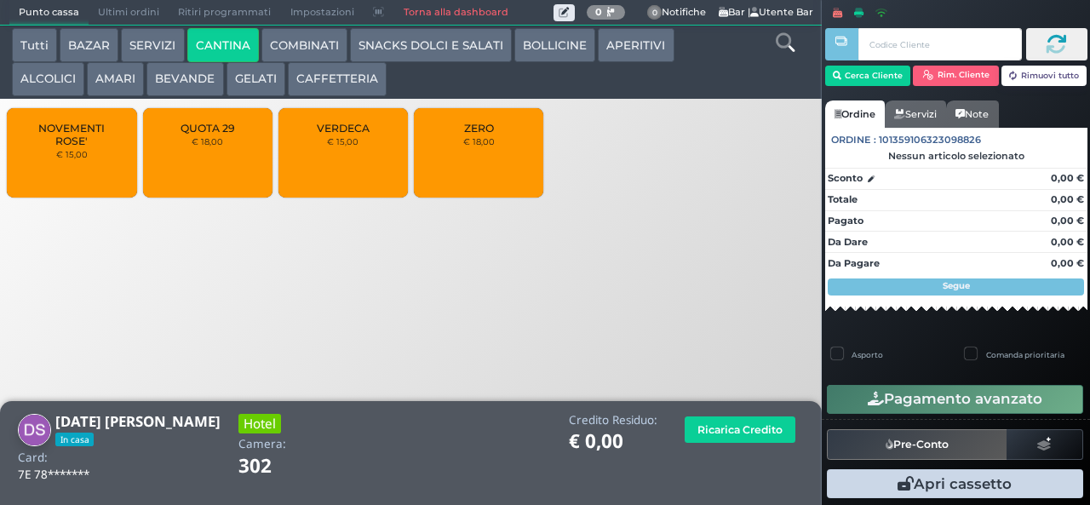
click at [296, 49] on button "COMBINATI" at bounding box center [304, 45] width 86 height 34
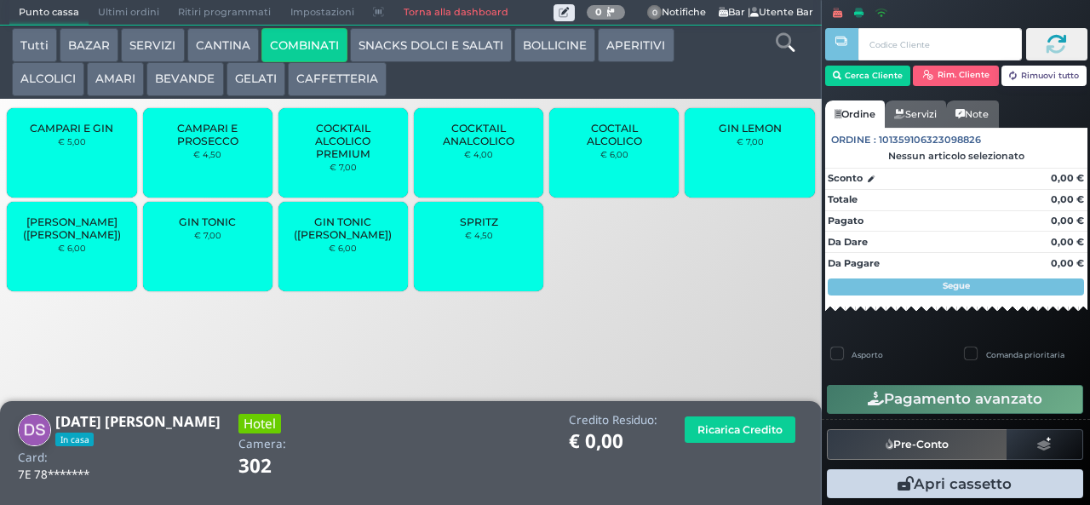
click at [467, 240] on small "€ 4,50" at bounding box center [479, 235] width 28 height 10
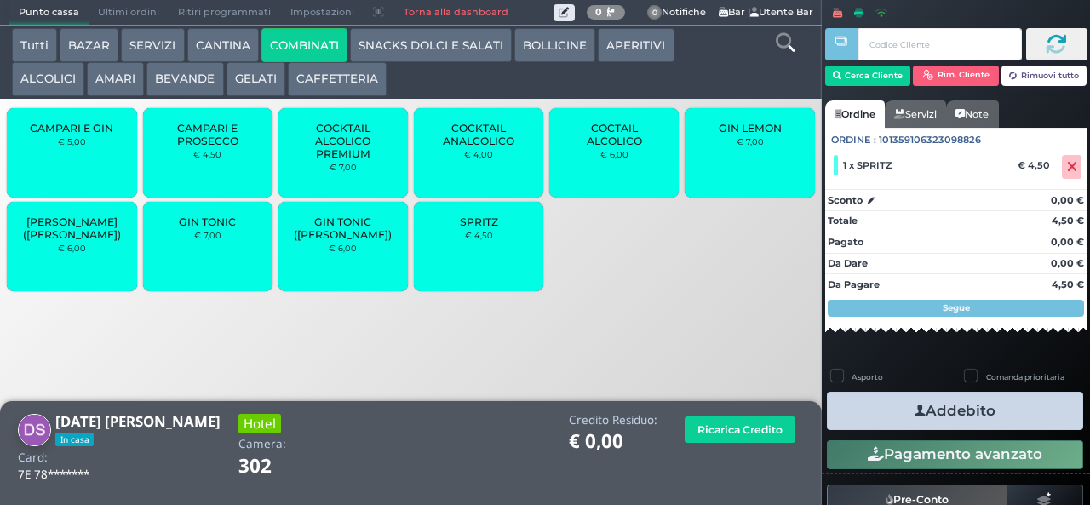
click at [984, 405] on button "Addebito" at bounding box center [955, 411] width 256 height 38
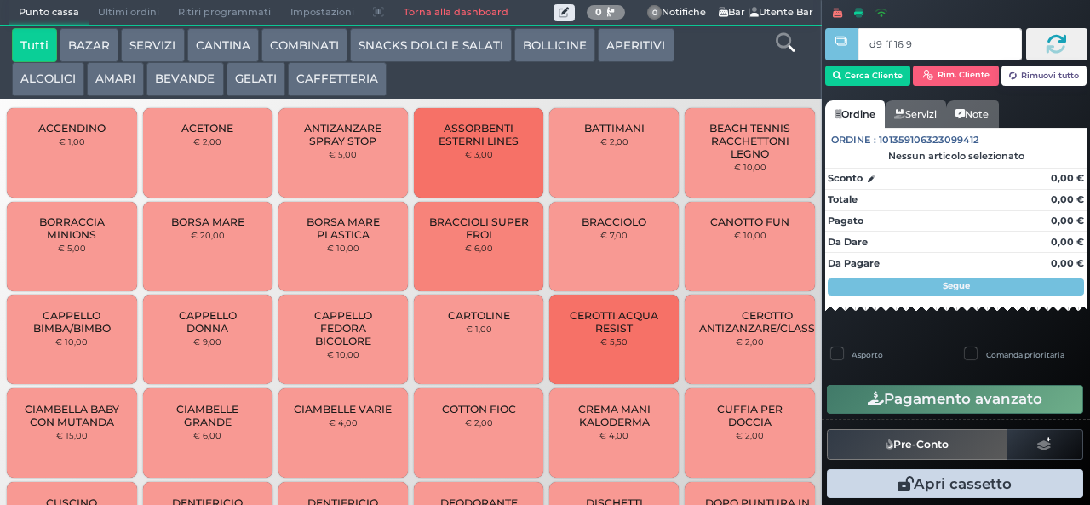
type input "d9 ff 16 94"
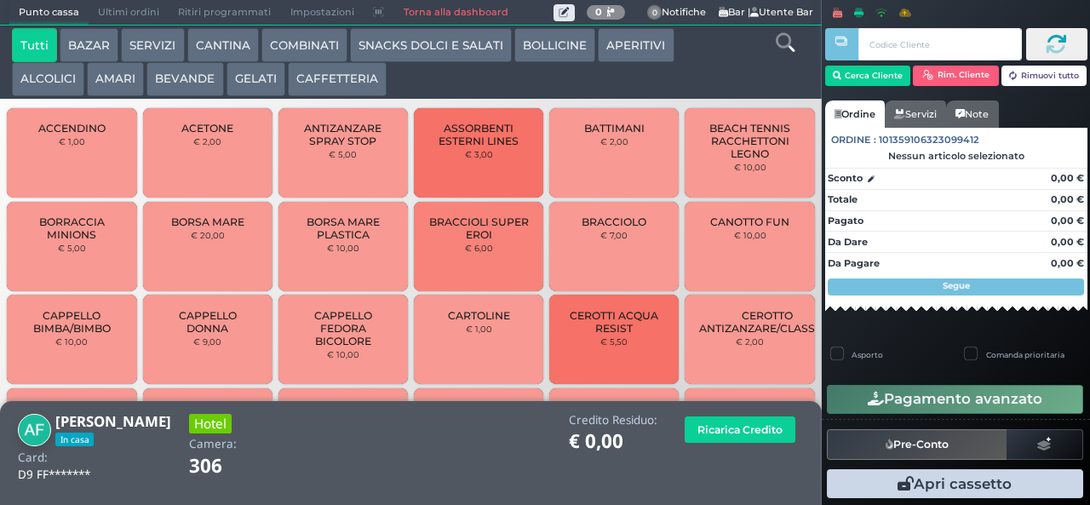
click at [393, 48] on button "SNACKS DOLCI E SALATI" at bounding box center [431, 45] width 162 height 34
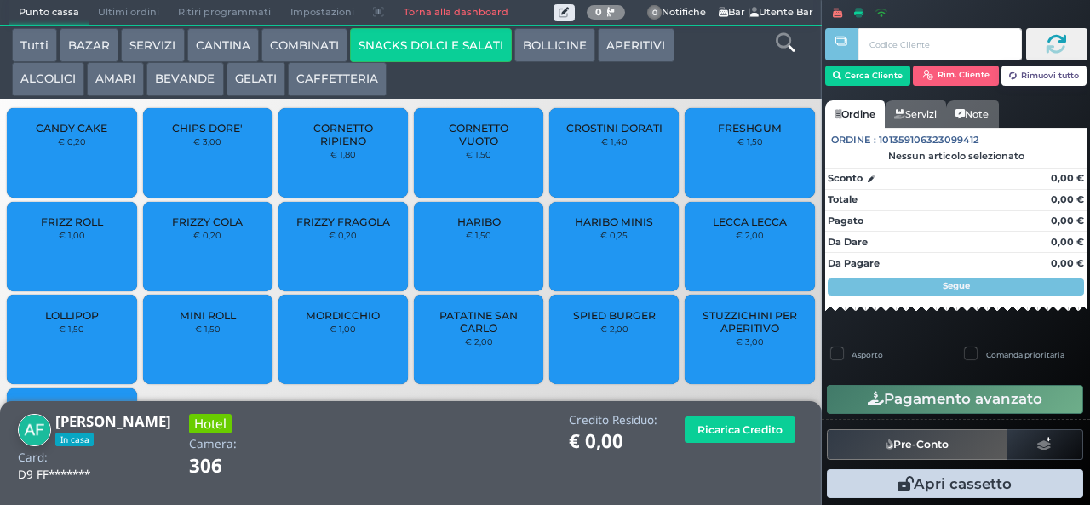
click at [594, 134] on span "CROSTINI DORATI" at bounding box center [614, 128] width 96 height 13
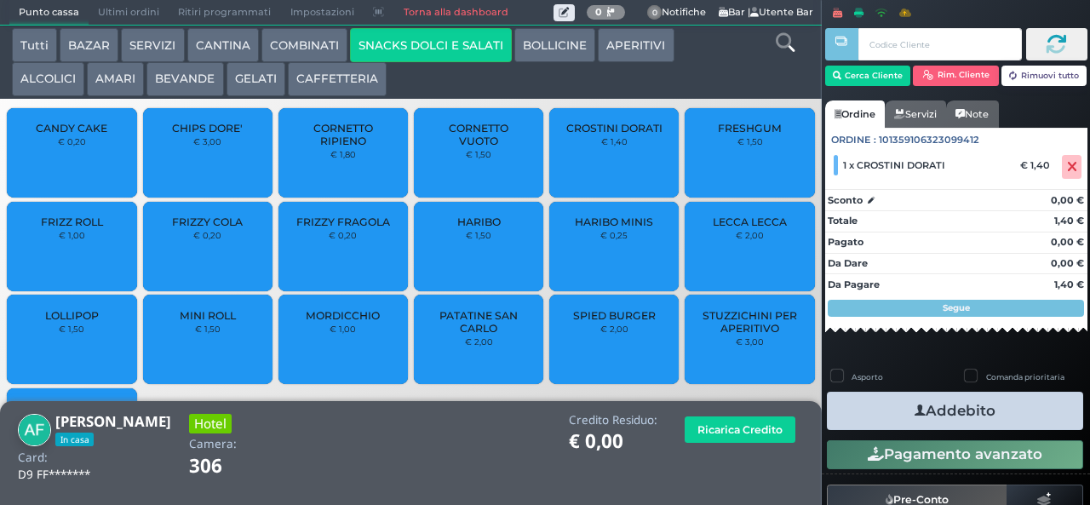
click at [591, 134] on span "CROSTINI DORATI" at bounding box center [614, 128] width 96 height 13
click at [598, 145] on div "CROSTINI DORATI € 1,40" at bounding box center [613, 152] width 129 height 89
click at [883, 409] on button "Addebito" at bounding box center [955, 411] width 256 height 38
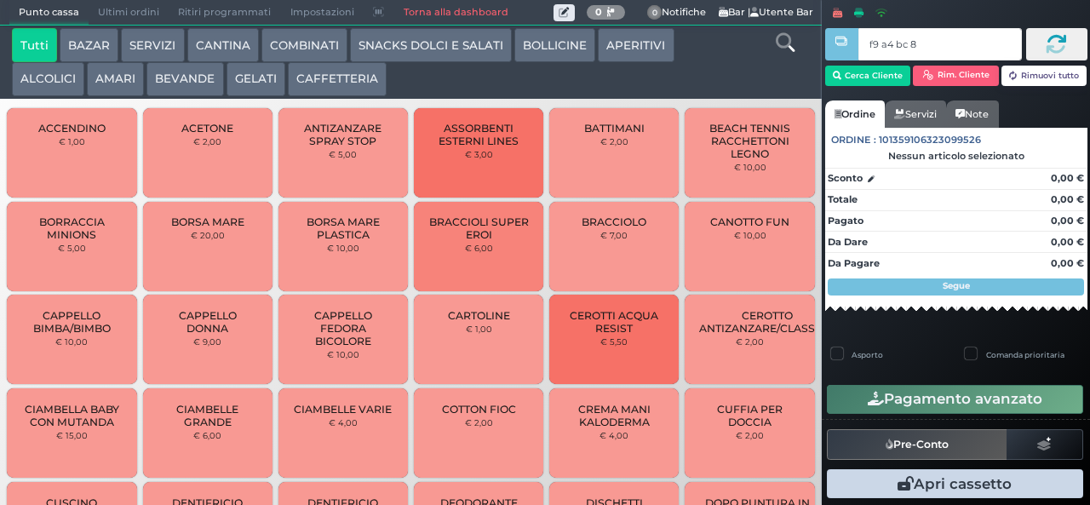
type input "f9 a4 bc 8b"
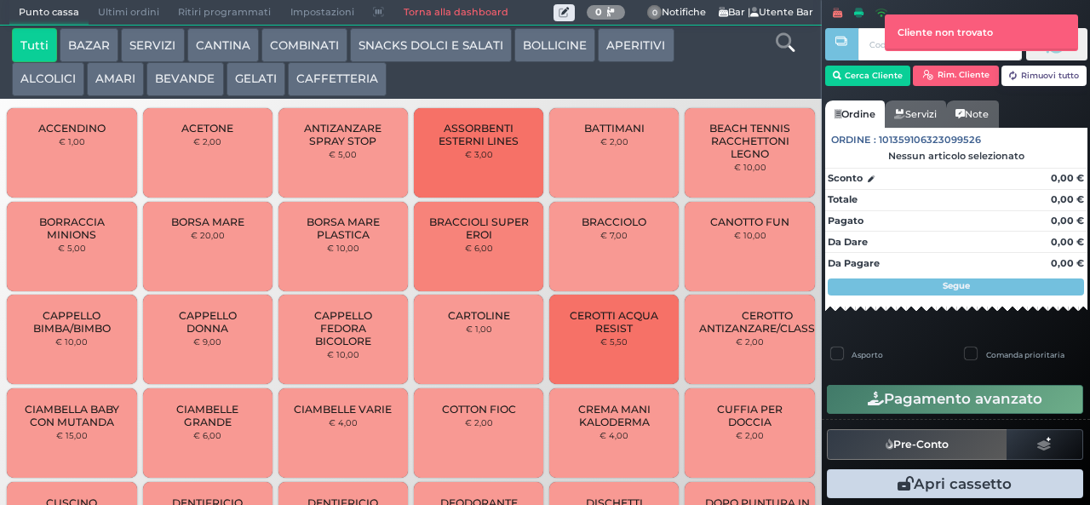
click at [394, 39] on button "SNACKS DOLCI E SALATI" at bounding box center [431, 45] width 162 height 34
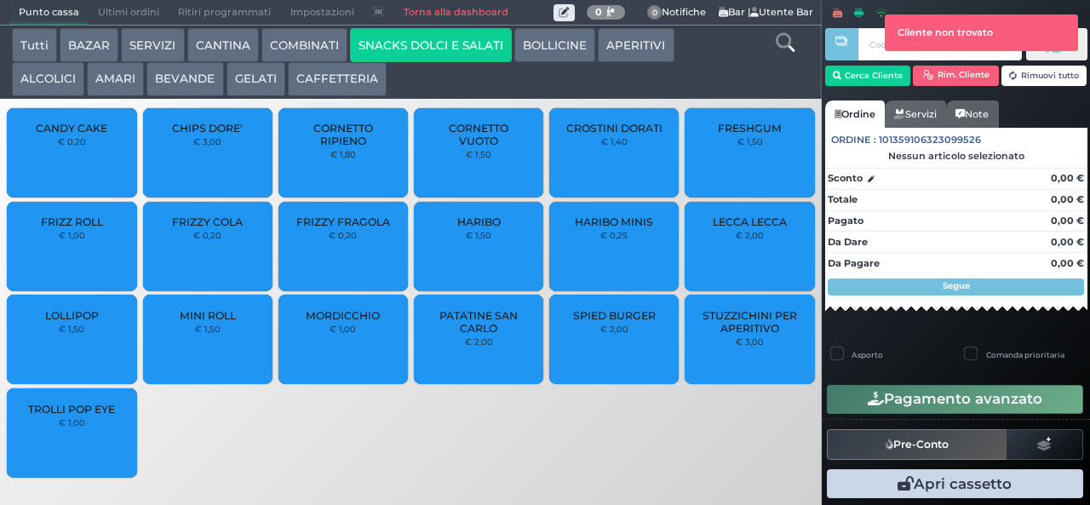
click at [455, 335] on span "PATATINE SAN CARLO" at bounding box center [478, 322] width 101 height 26
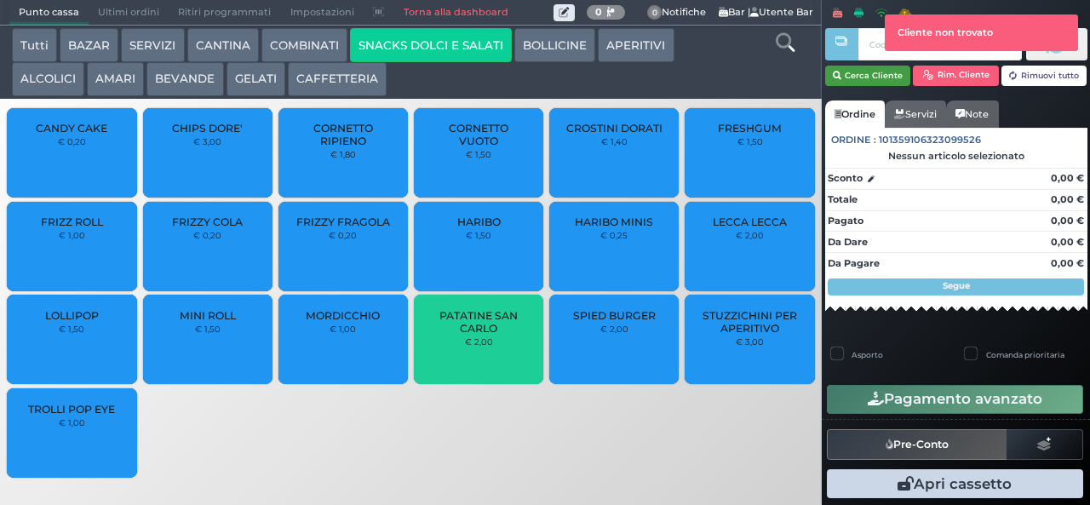
click at [873, 77] on button "Cerca Cliente" at bounding box center [868, 76] width 86 height 20
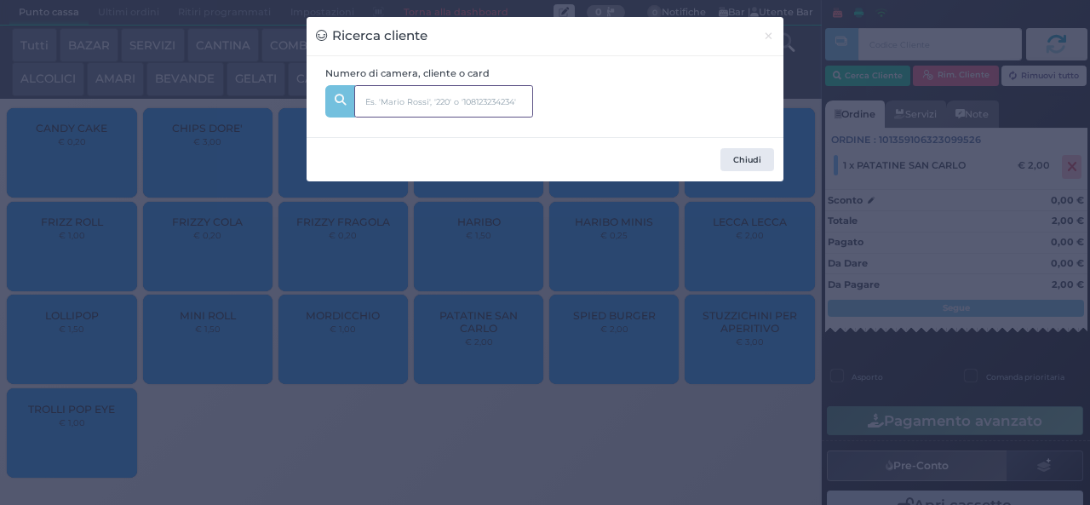
click at [476, 104] on input "text" at bounding box center [443, 101] width 179 height 32
type input "spina"
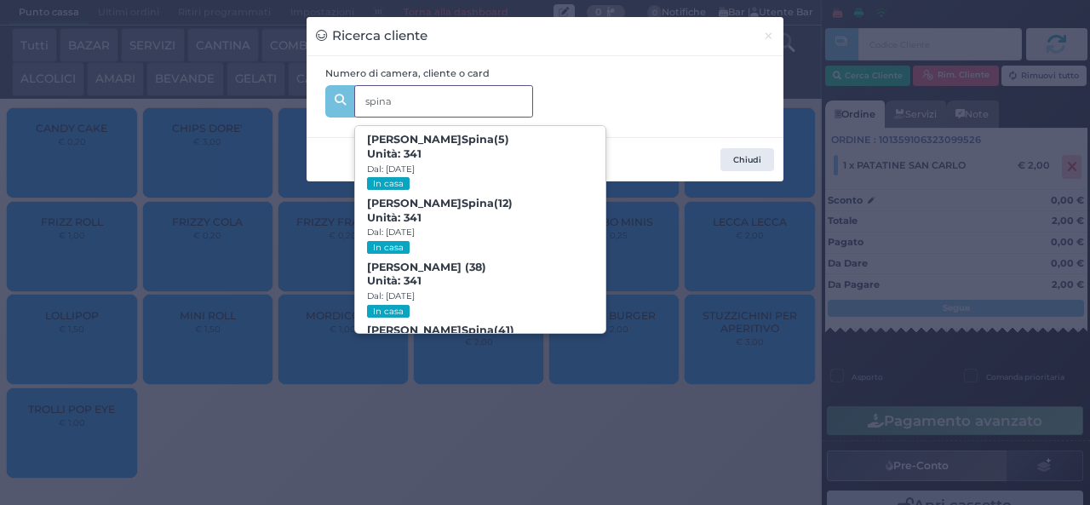
scroll to position [77, 0]
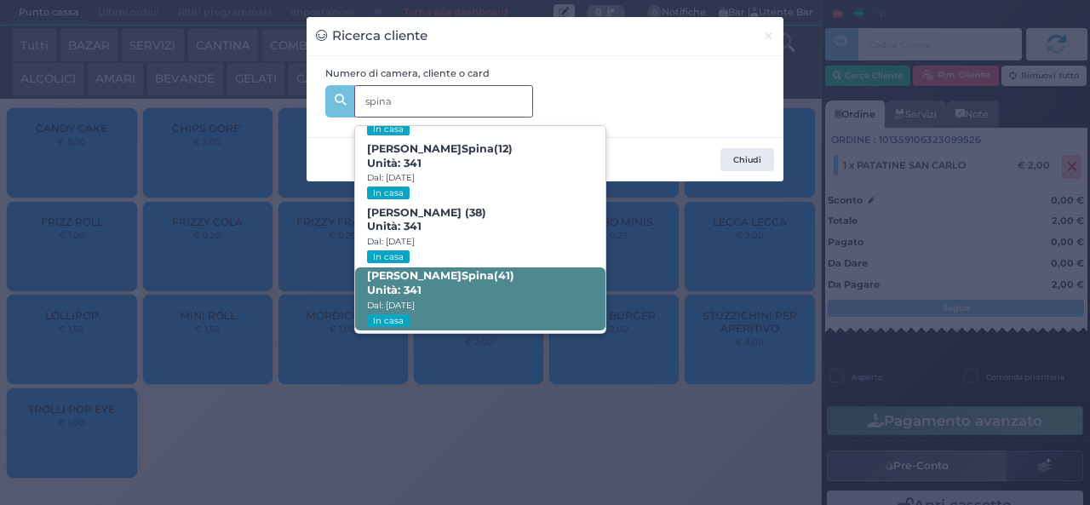
click at [485, 293] on span "Pasquale Spina (41) Unità: 341 Dal: 10/08/2025 In casa" at bounding box center [479, 299] width 249 height 64
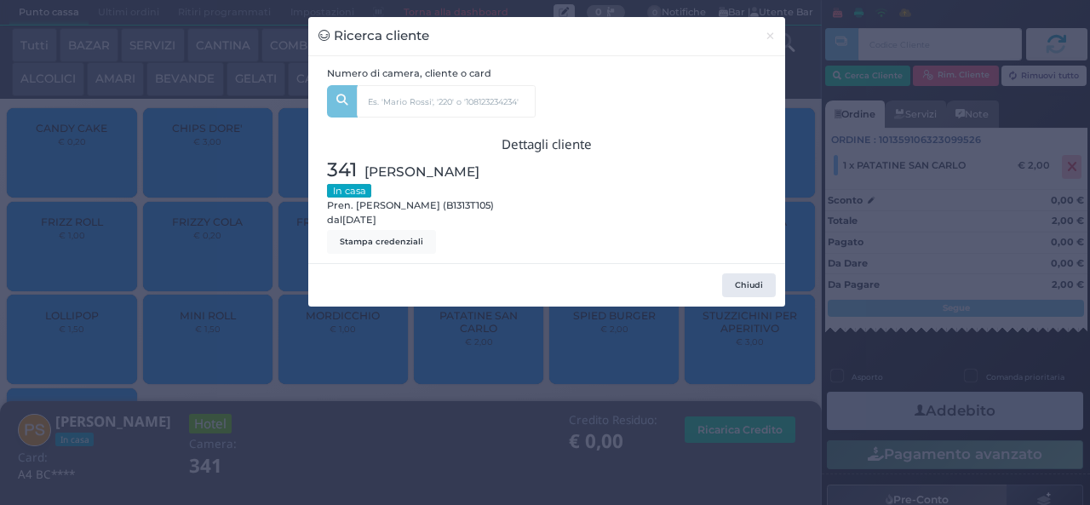
click at [391, 448] on div "Ricerca cliente × Numero di camera, cliente o card spina Angelo Spina (5) Unità…" at bounding box center [545, 252] width 1090 height 505
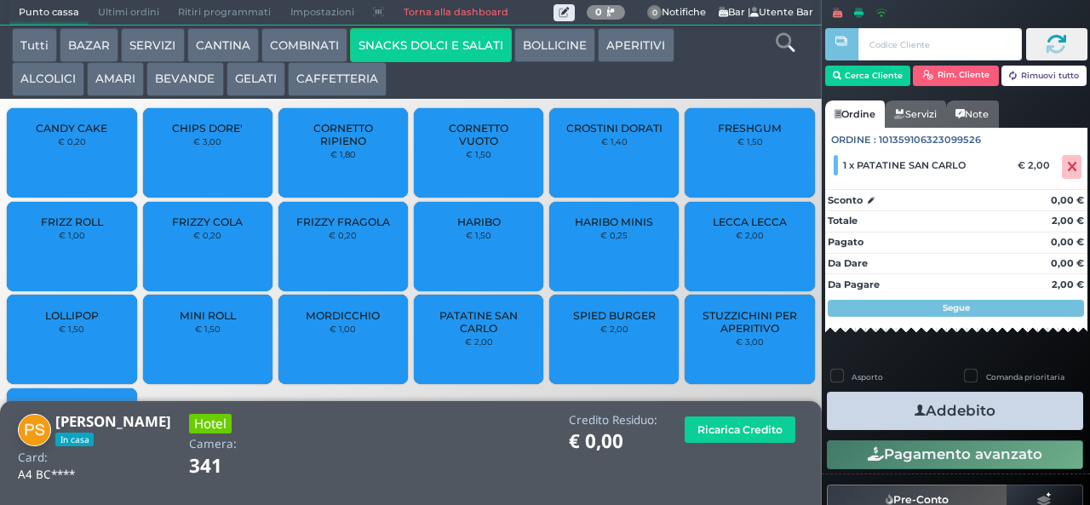
click at [872, 398] on button "Addebito" at bounding box center [955, 411] width 256 height 38
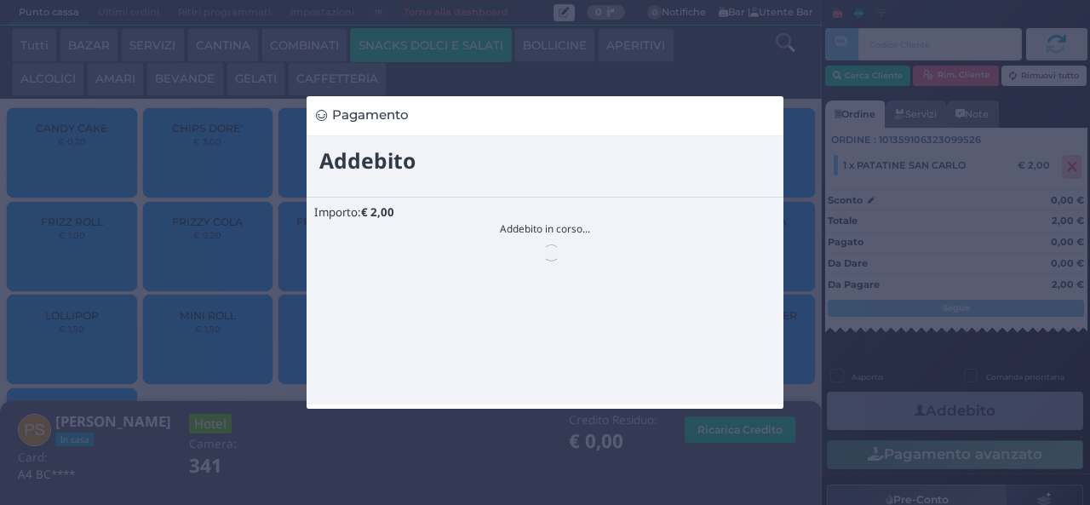
scroll to position [0, 0]
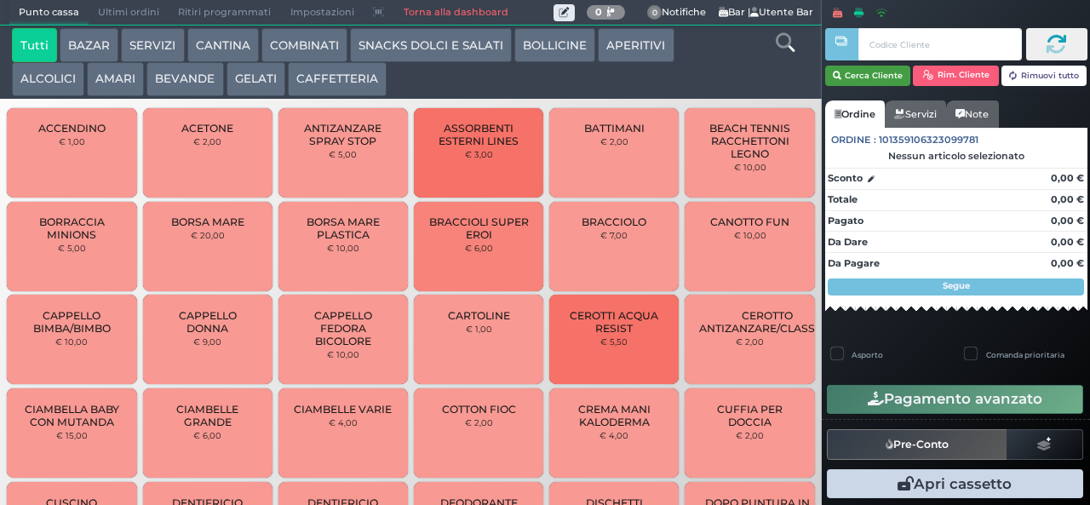
click at [860, 78] on button "Cerca Cliente" at bounding box center [868, 76] width 86 height 20
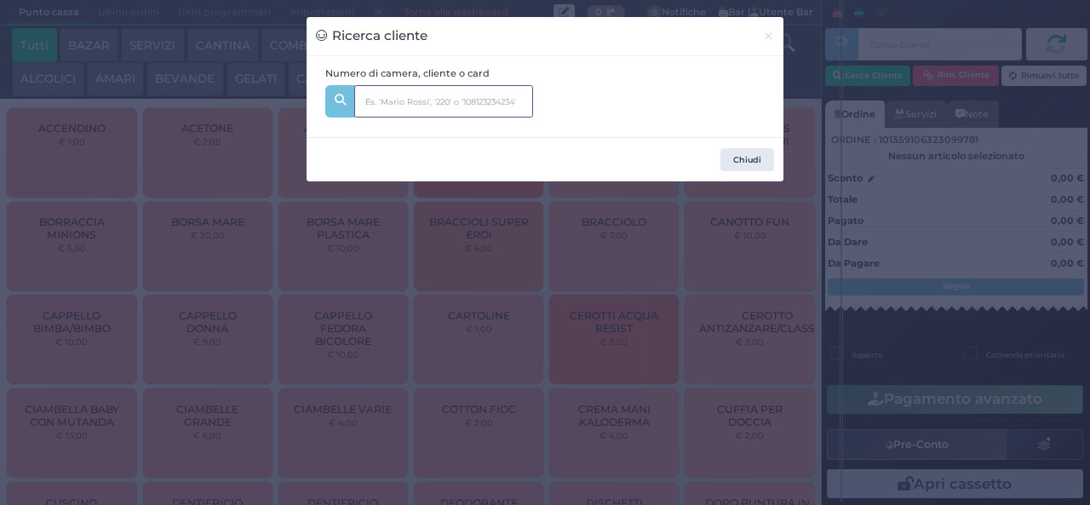
click at [413, 102] on input "text" at bounding box center [443, 101] width 179 height 32
type input "311"
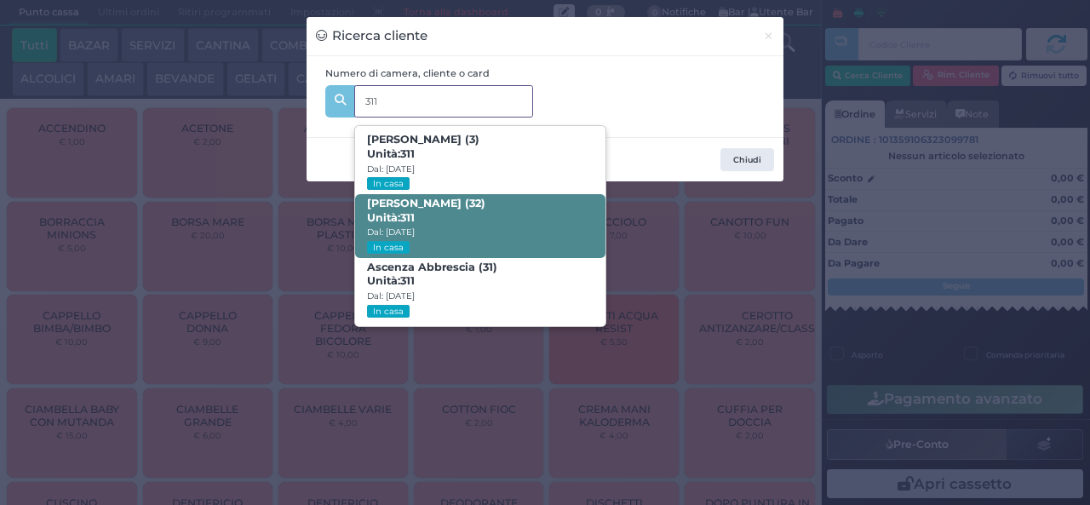
click at [465, 211] on span "Nicola Di Bari (32) Unità: 311 Dal: 10/08/2025 In casa" at bounding box center [479, 226] width 249 height 64
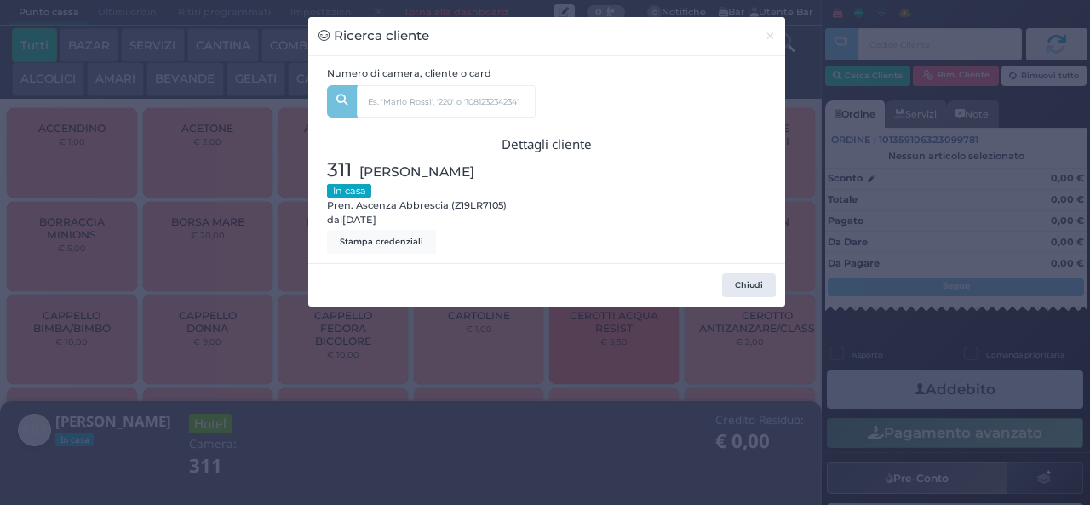
click at [545, 432] on div "Ricerca cliente × Numero di camera, cliente o card 311 Sofia Di Bari (3) Unità:…" at bounding box center [545, 252] width 1090 height 505
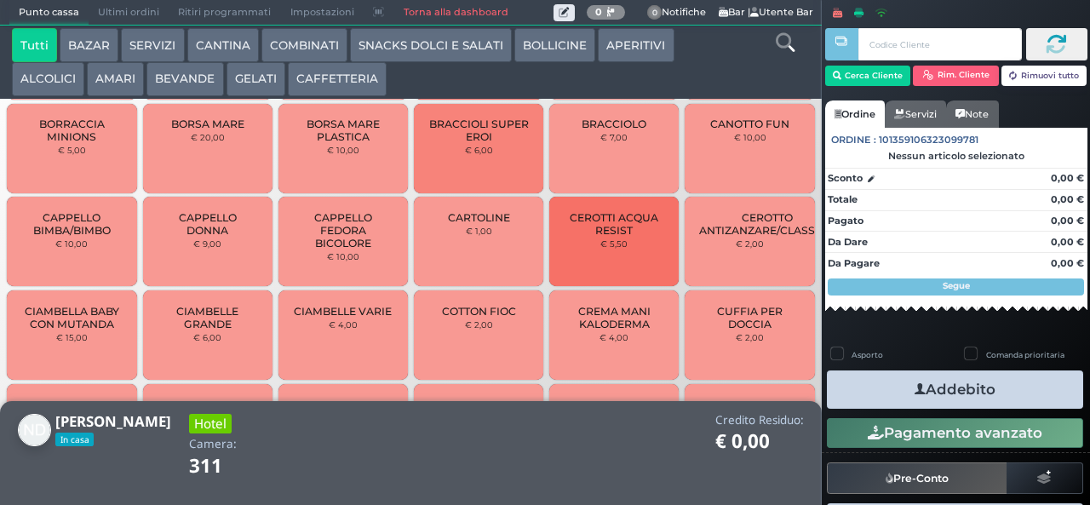
scroll to position [145, 0]
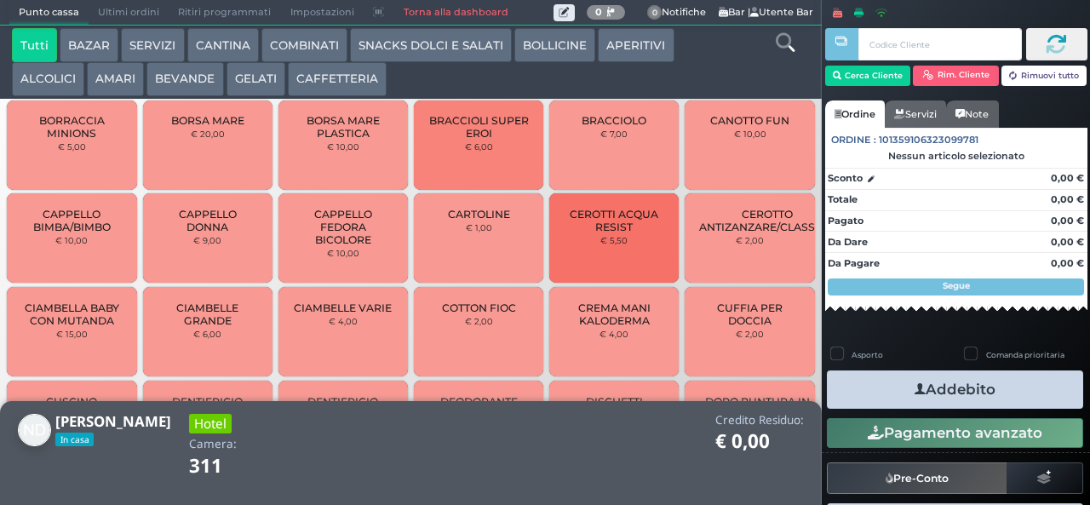
click at [398, 48] on button "SNACKS DOLCI E SALATI" at bounding box center [431, 45] width 162 height 34
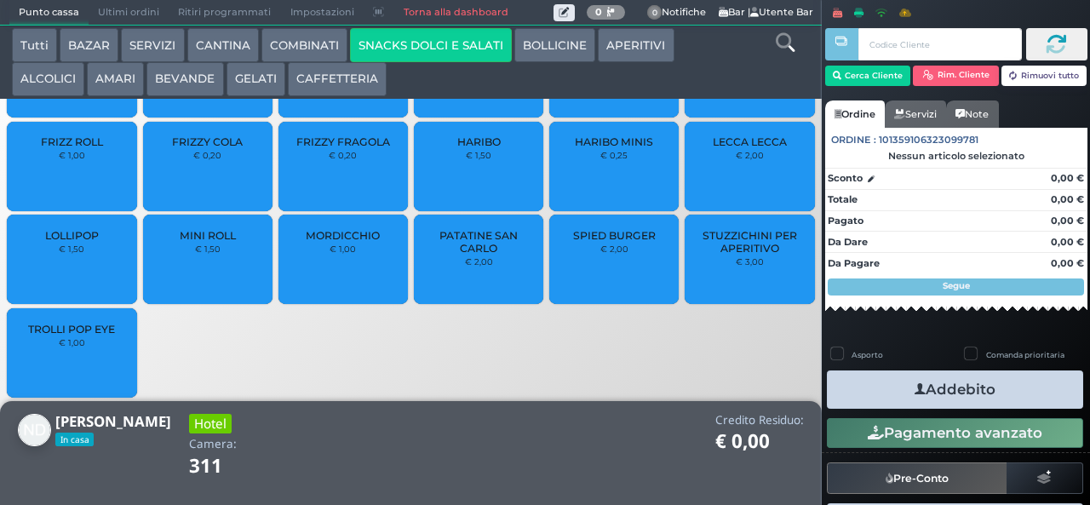
scroll to position [113, 0]
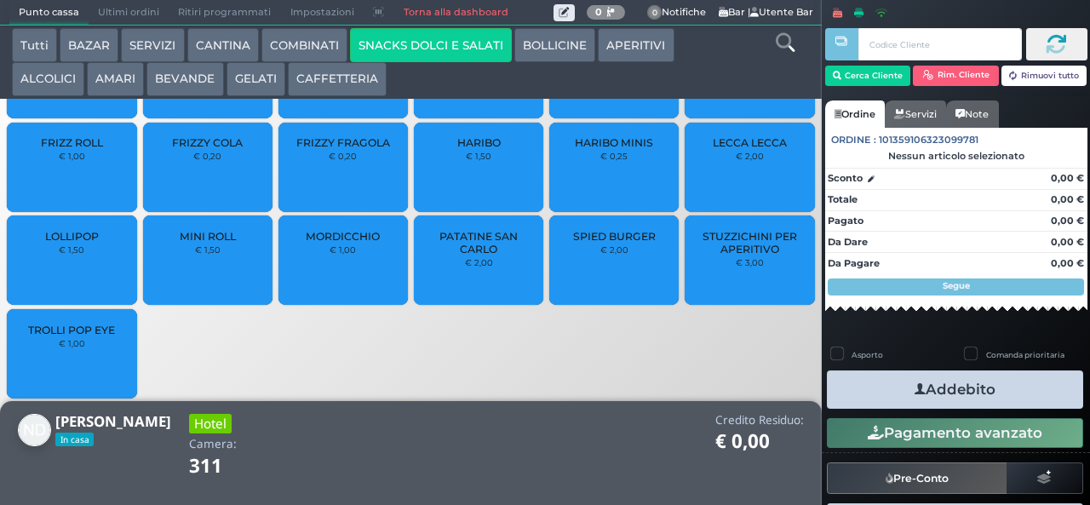
click at [470, 255] on span "PATATINE SAN CARLO" at bounding box center [478, 243] width 101 height 26
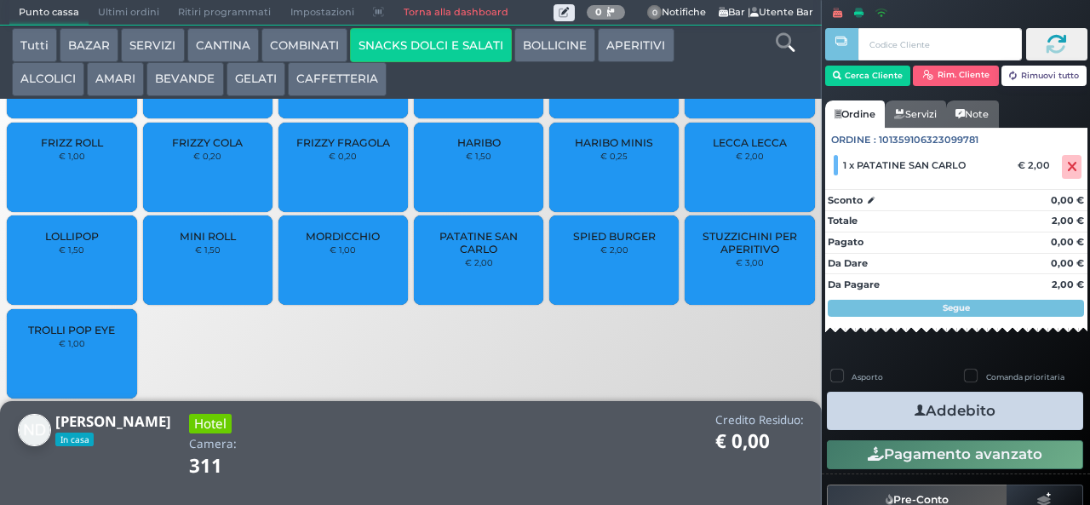
click at [914, 409] on icon "button" at bounding box center [919, 411] width 11 height 18
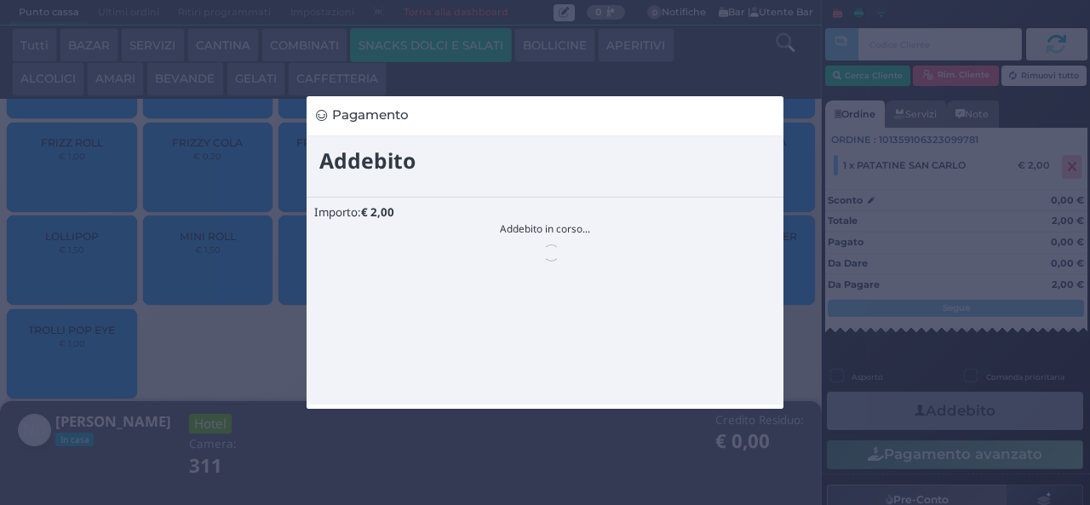
scroll to position [0, 0]
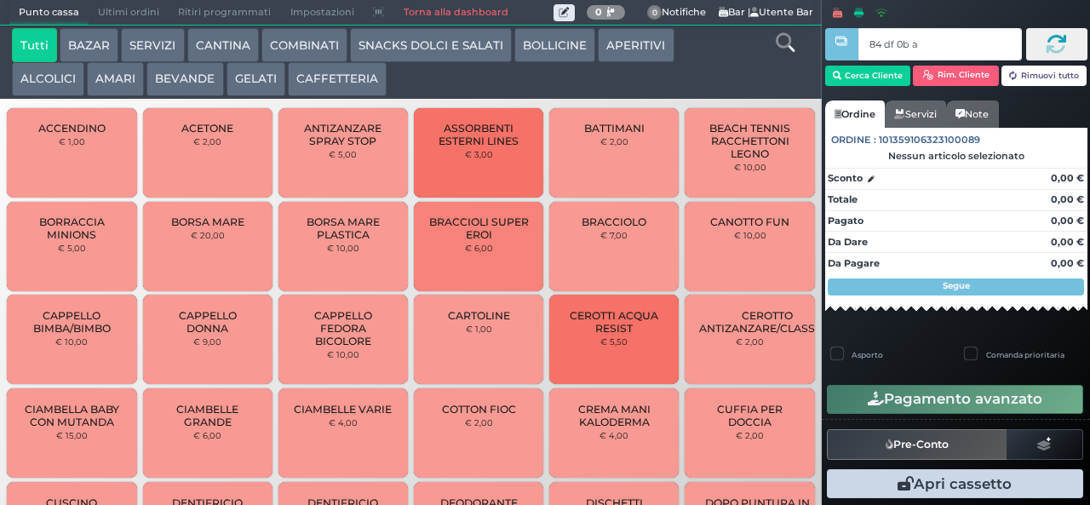
type input "84 df 0b af"
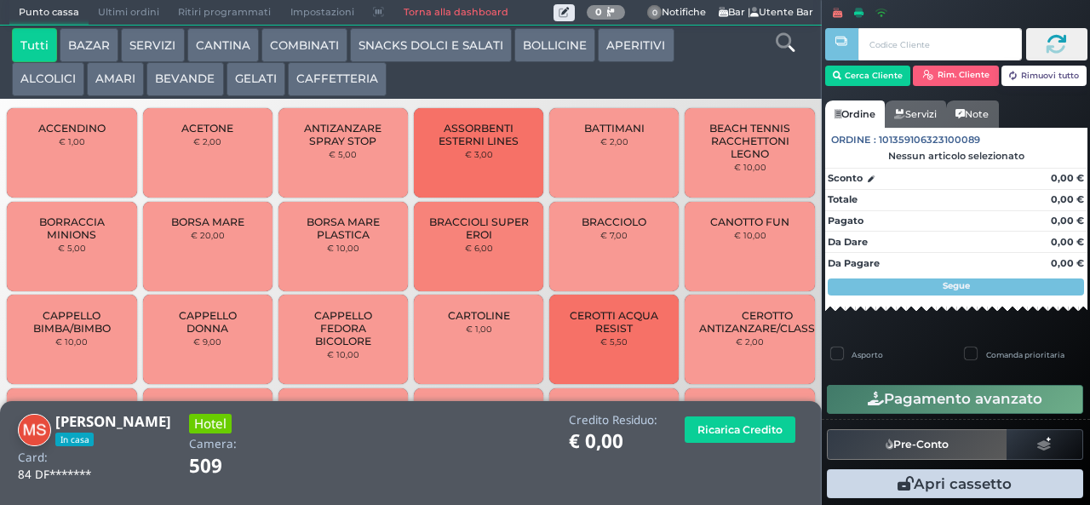
click at [287, 49] on button "COMBINATI" at bounding box center [304, 45] width 86 height 34
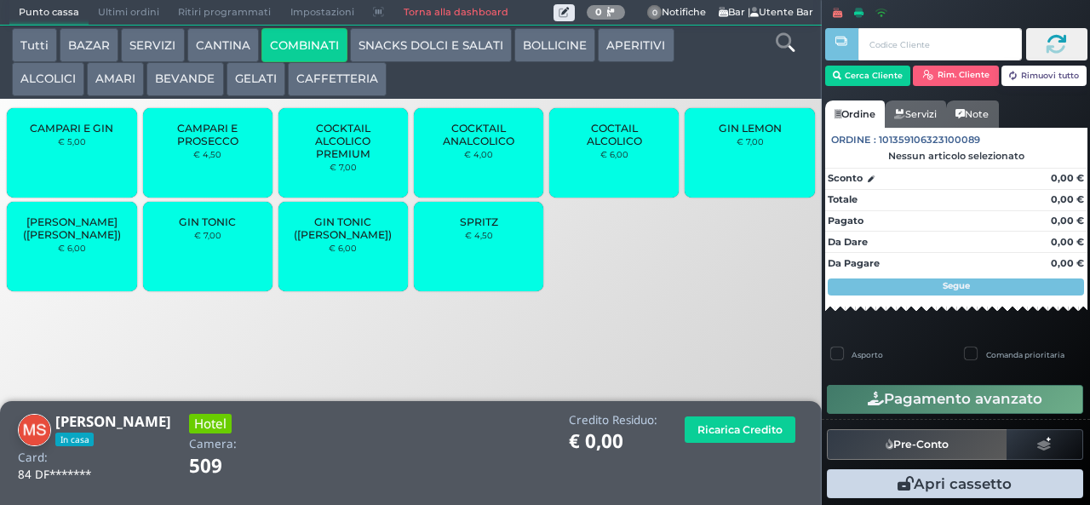
click at [598, 147] on span "COCTAIL ALCOLICO" at bounding box center [614, 135] width 101 height 26
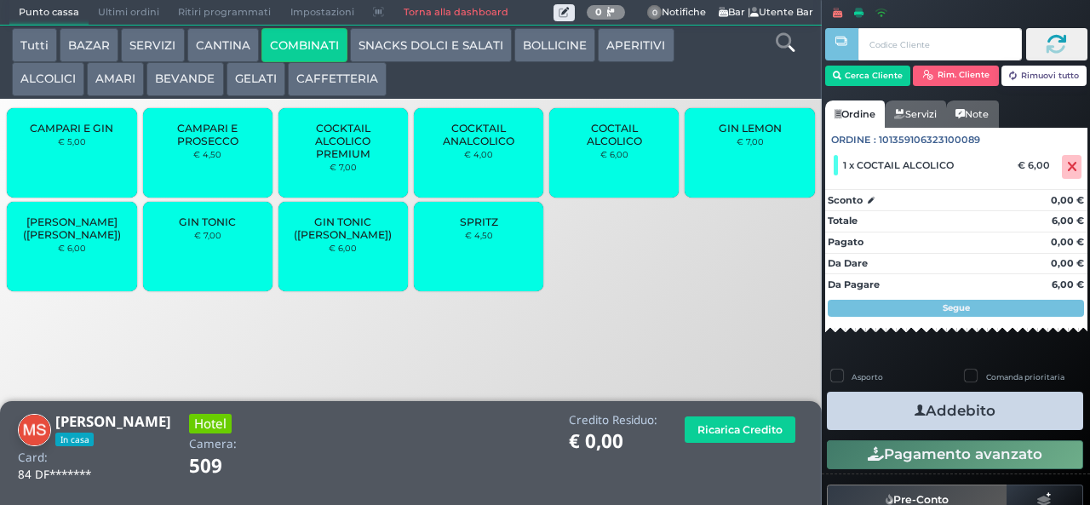
click at [482, 240] on small "€ 4,50" at bounding box center [479, 235] width 28 height 10
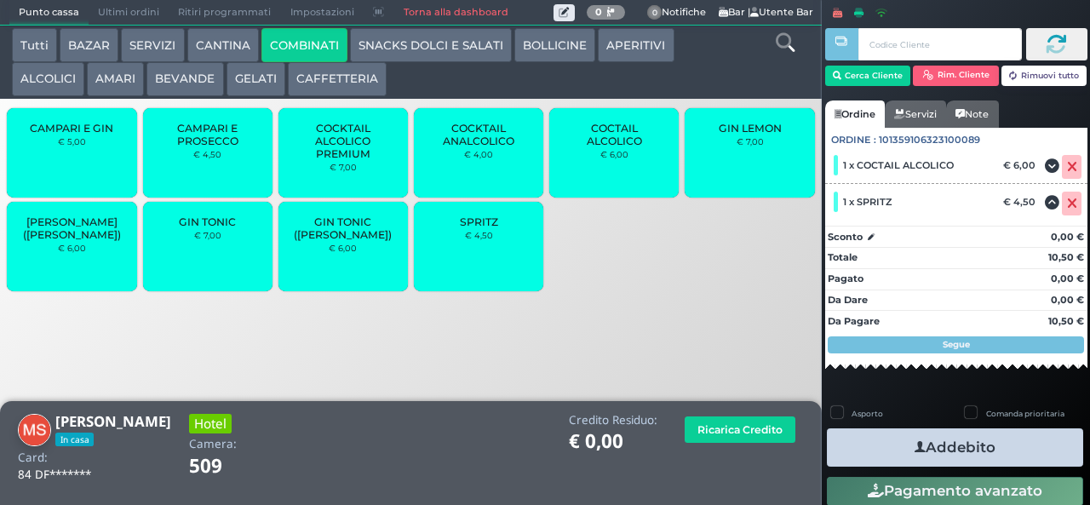
click at [478, 240] on small "€ 4,50" at bounding box center [479, 235] width 28 height 10
click at [875, 445] on button "Addebito" at bounding box center [955, 447] width 256 height 38
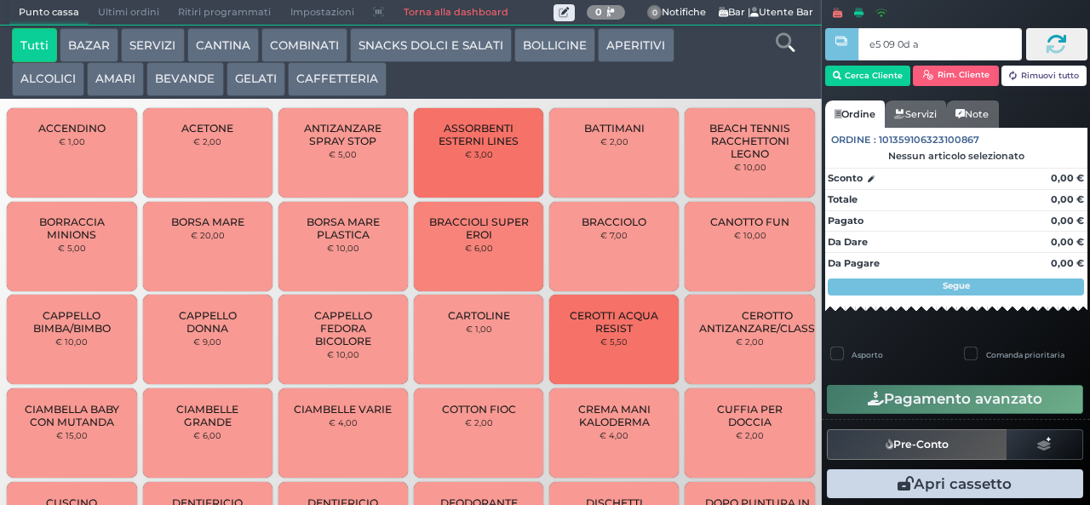
type input "e5 09 0d aa"
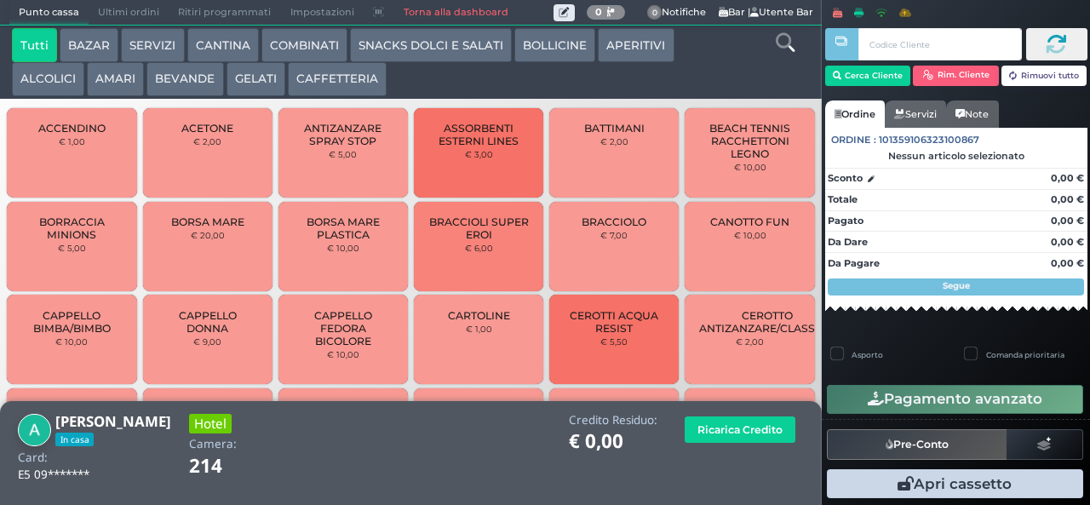
click at [439, 43] on button "SNACKS DOLCI E SALATI" at bounding box center [431, 45] width 162 height 34
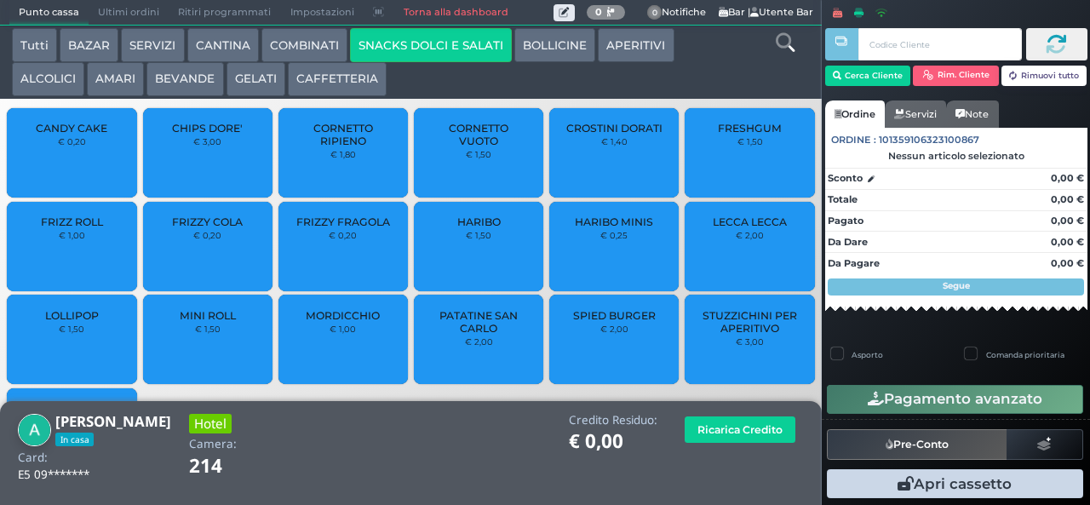
click at [592, 145] on div "CROSTINI DORATI € 1,40" at bounding box center [613, 152] width 129 height 89
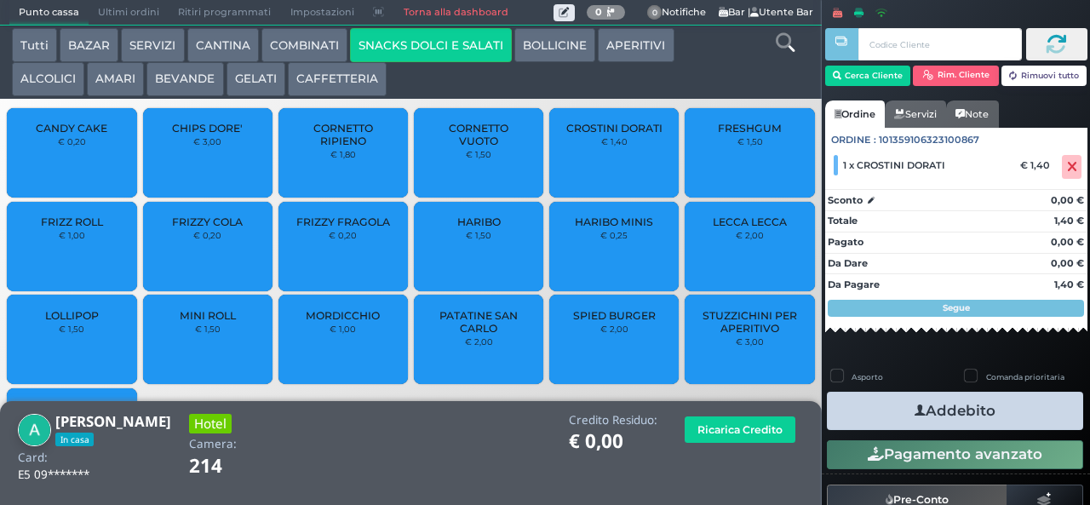
click at [283, 61] on button "COMBINATI" at bounding box center [304, 45] width 86 height 34
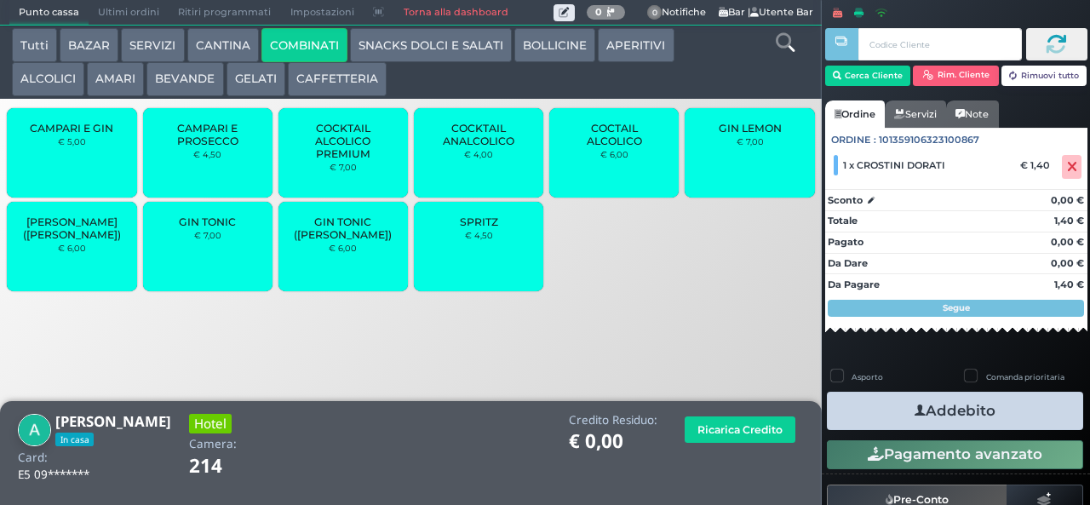
click at [208, 259] on div "GIN TONIC € 7,00" at bounding box center [207, 246] width 129 height 89
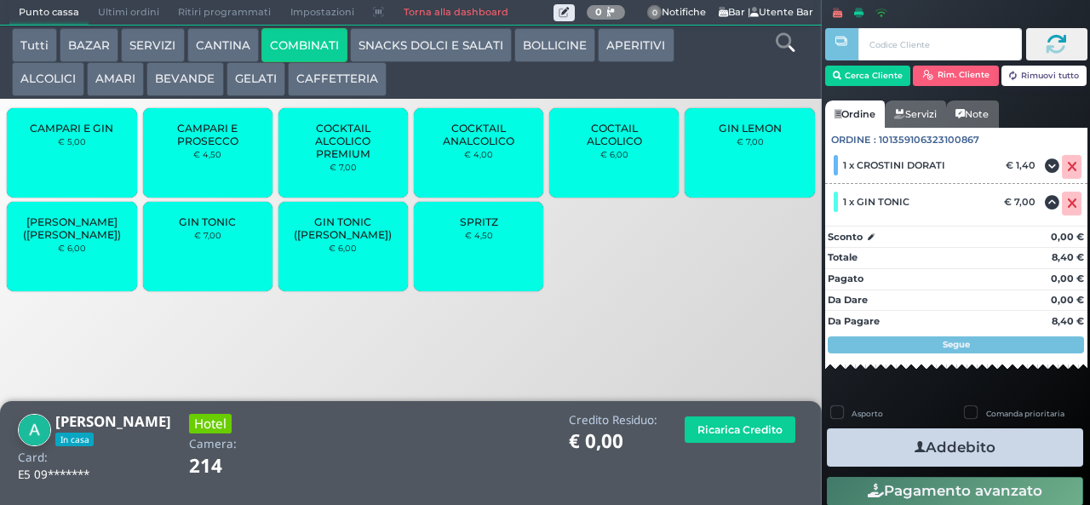
click at [889, 434] on button "Addebito" at bounding box center [955, 447] width 256 height 38
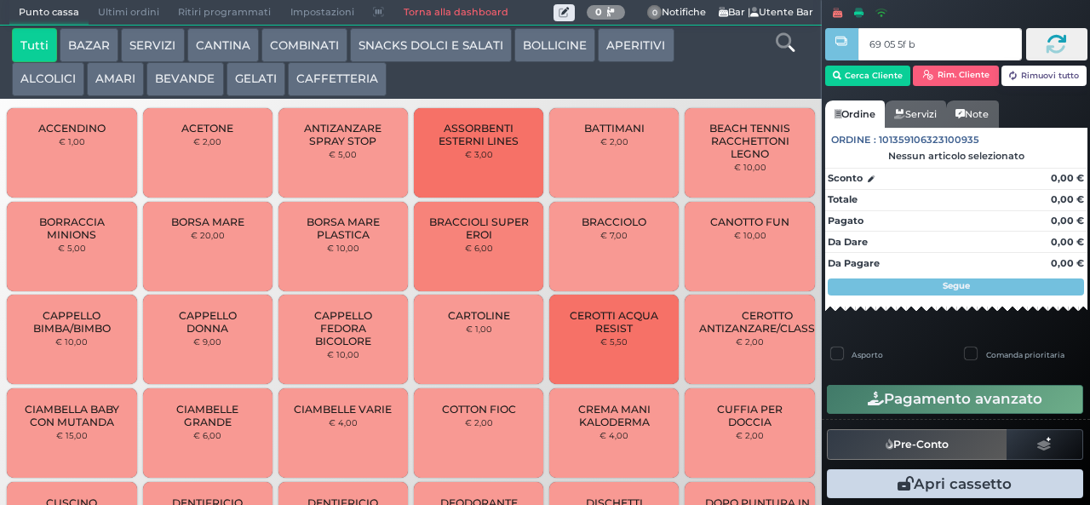
type input "69 05 5f bb"
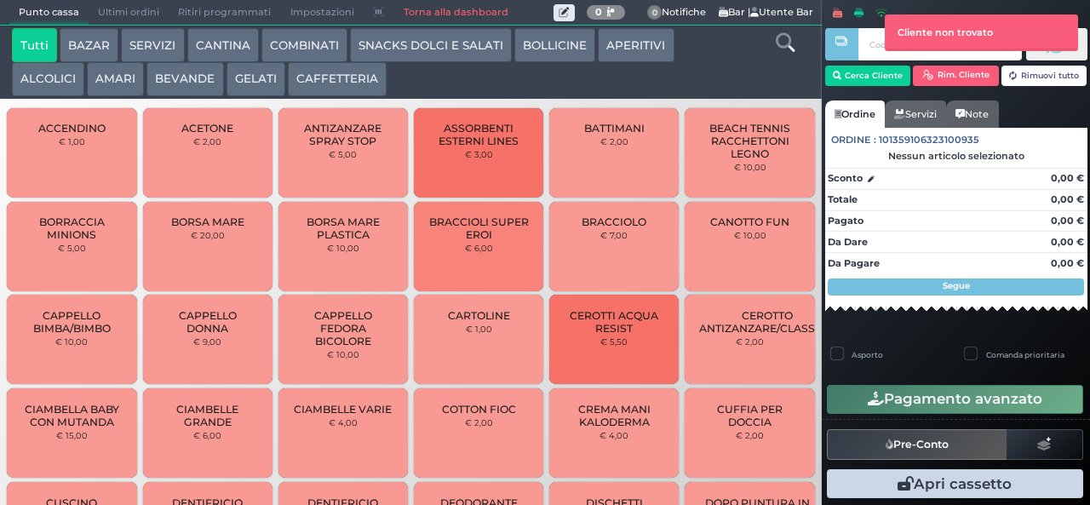
click at [461, 55] on button "SNACKS DOLCI E SALATI" at bounding box center [431, 45] width 162 height 34
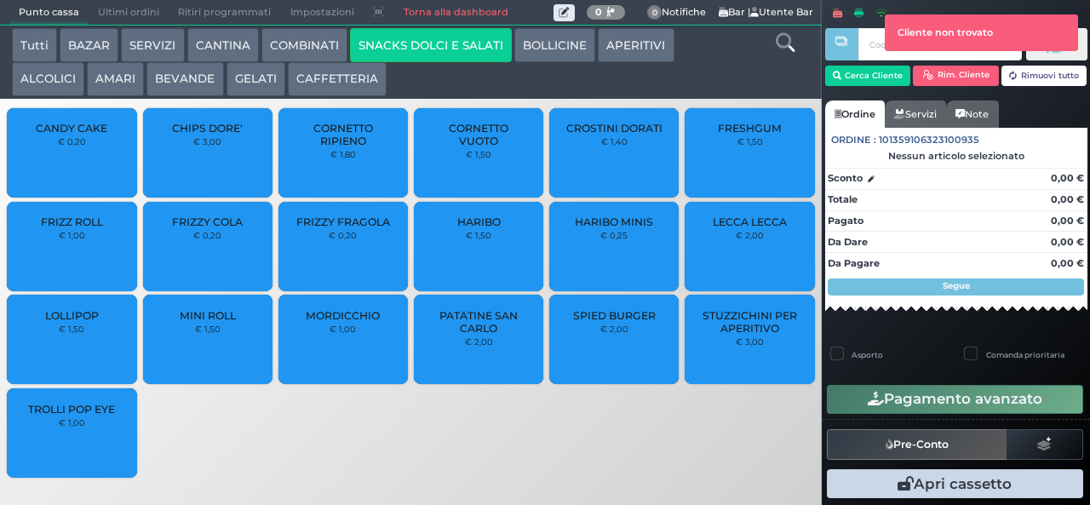
click at [477, 335] on span "PATATINE SAN CARLO" at bounding box center [478, 322] width 101 height 26
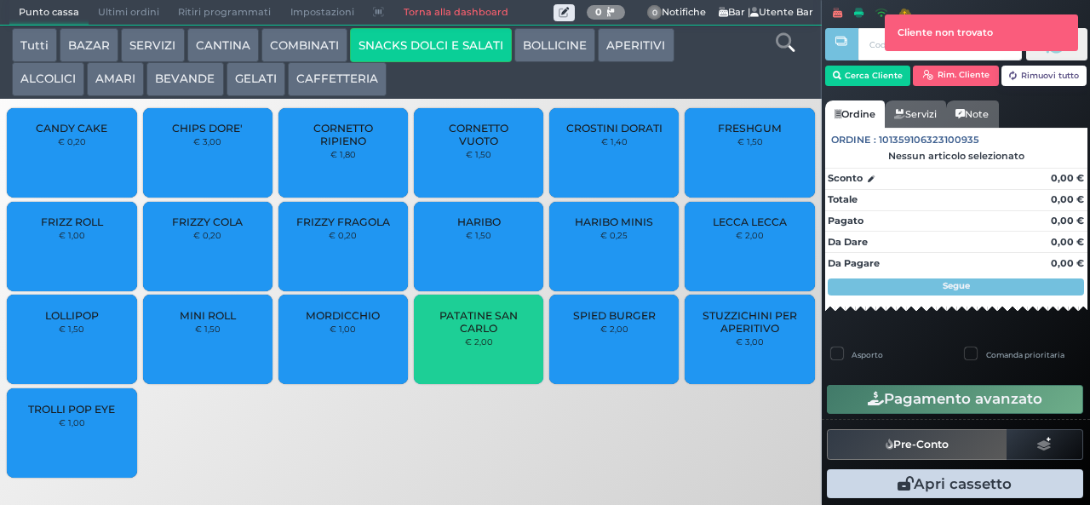
click at [479, 335] on span "PATATINE SAN CARLO" at bounding box center [478, 322] width 101 height 26
click at [466, 335] on span "PATATINE SAN CARLO" at bounding box center [478, 322] width 101 height 26
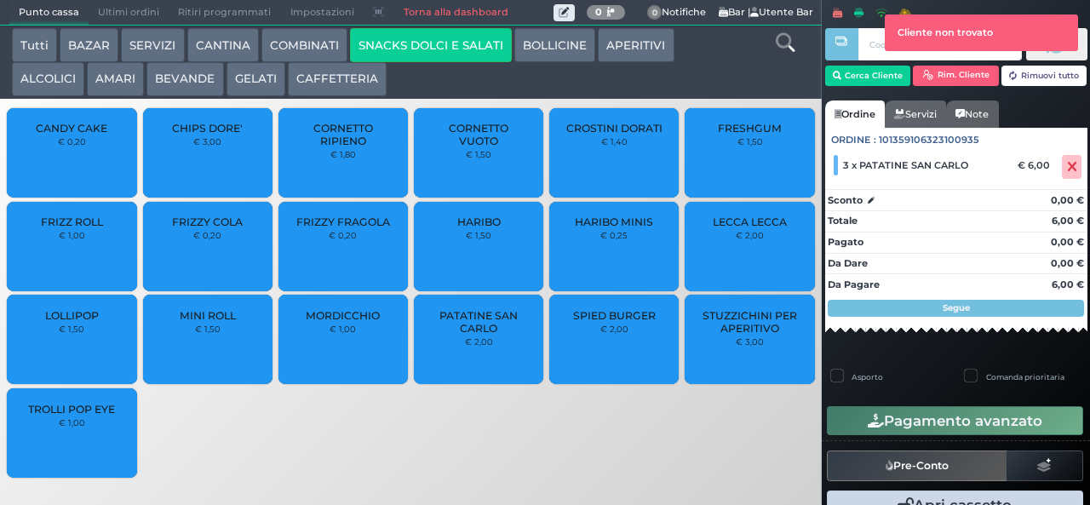
click at [842, 75] on div at bounding box center [840, 240] width 3 height 480
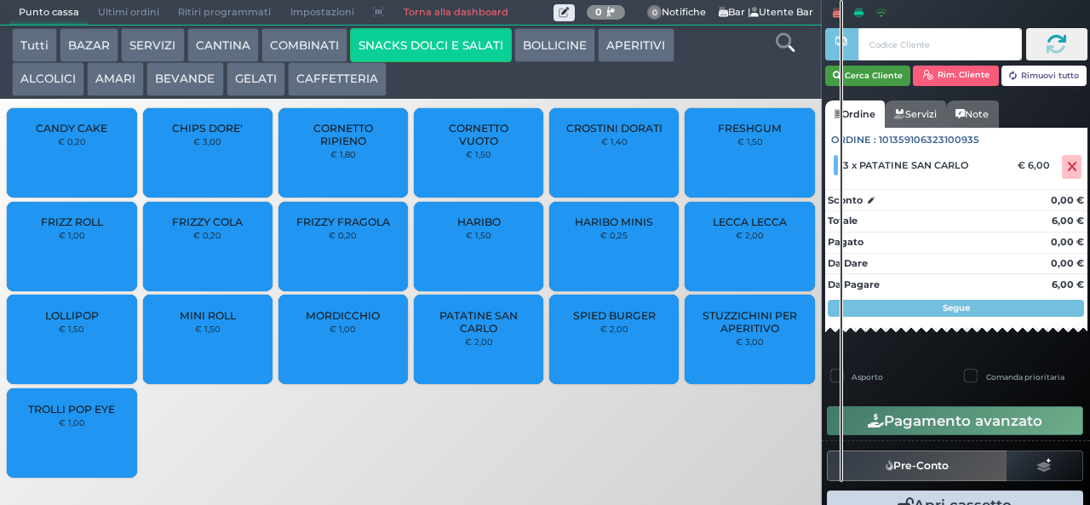
click at [887, 73] on button "Cerca Cliente" at bounding box center [868, 76] width 86 height 20
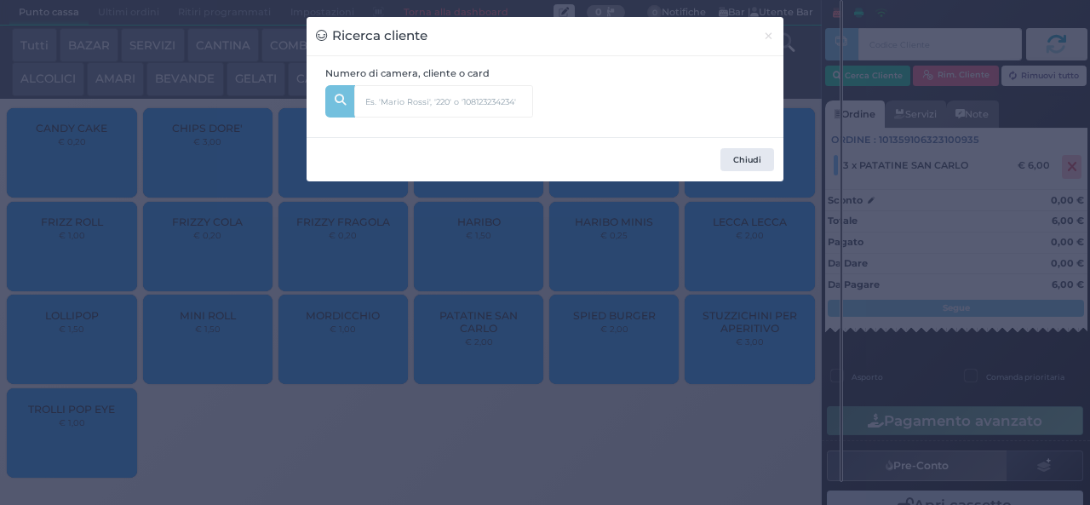
click at [539, 107] on div "Numero di camera, cliente o card" at bounding box center [429, 96] width 226 height 61
click at [484, 104] on input "text" at bounding box center [443, 101] width 179 height 32
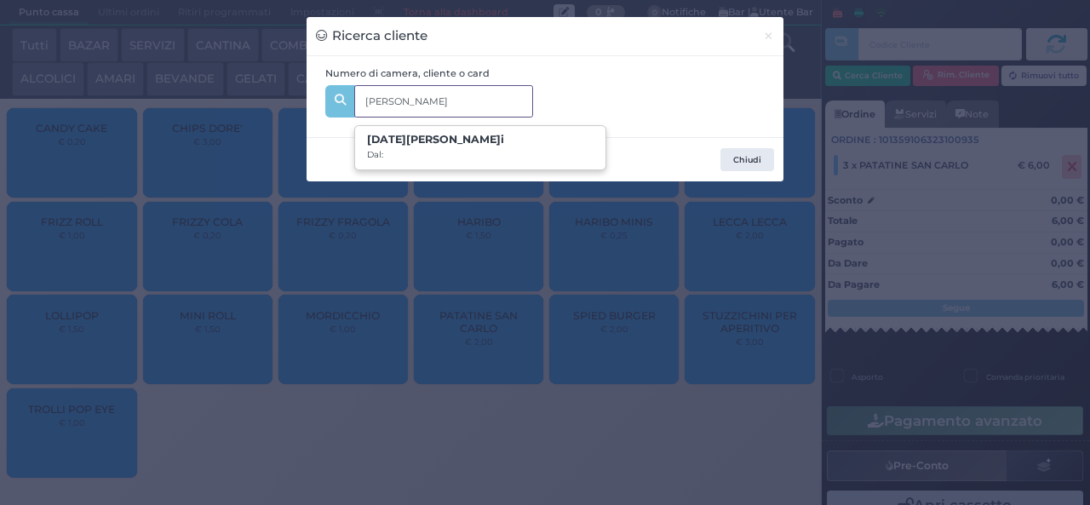
type input "morelli"
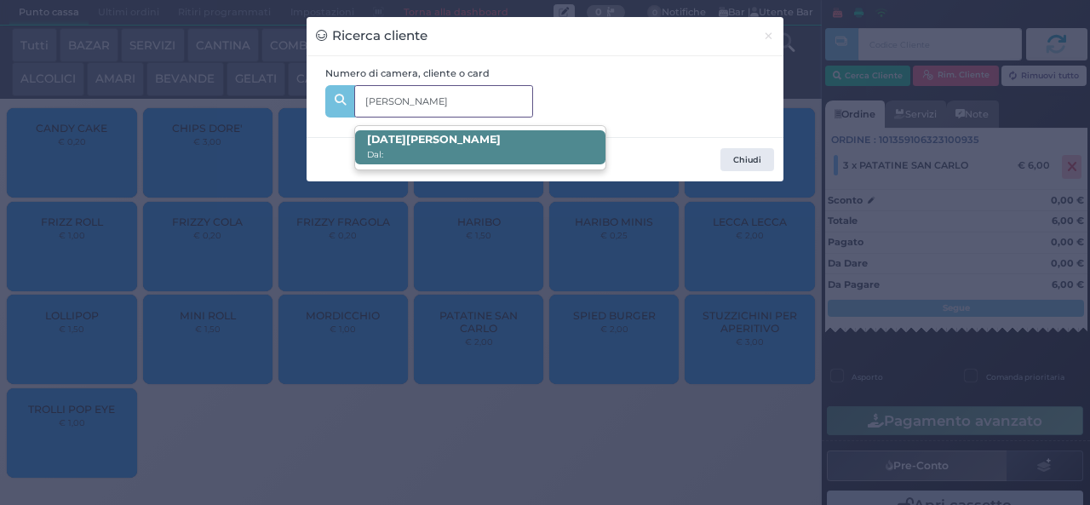
click at [543, 131] on span "Lucia Morelli Dal:" at bounding box center [479, 147] width 249 height 34
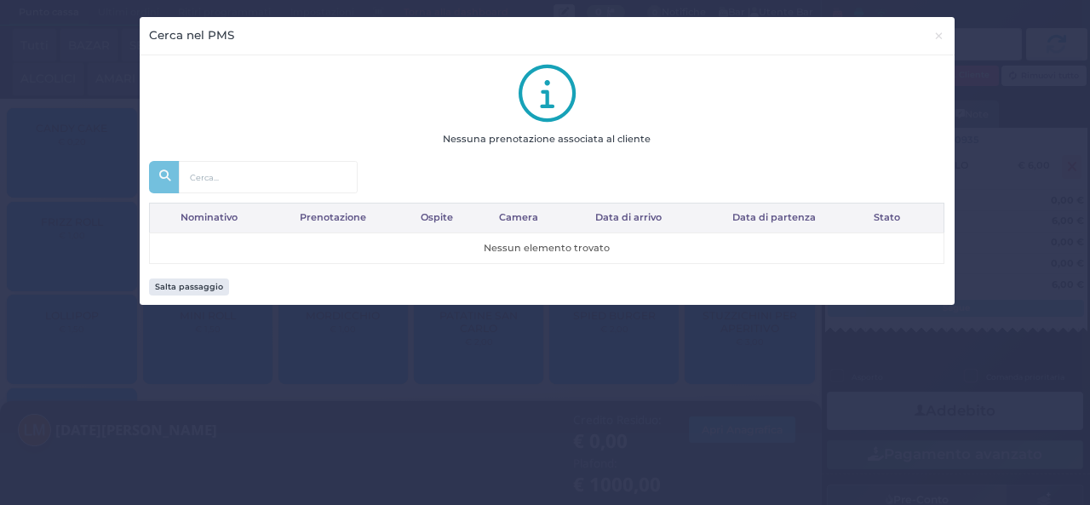
click at [459, 444] on div "Cerca nel PMS × close Nessuna prenotazione associata al cliente Caricamento in …" at bounding box center [545, 252] width 1090 height 505
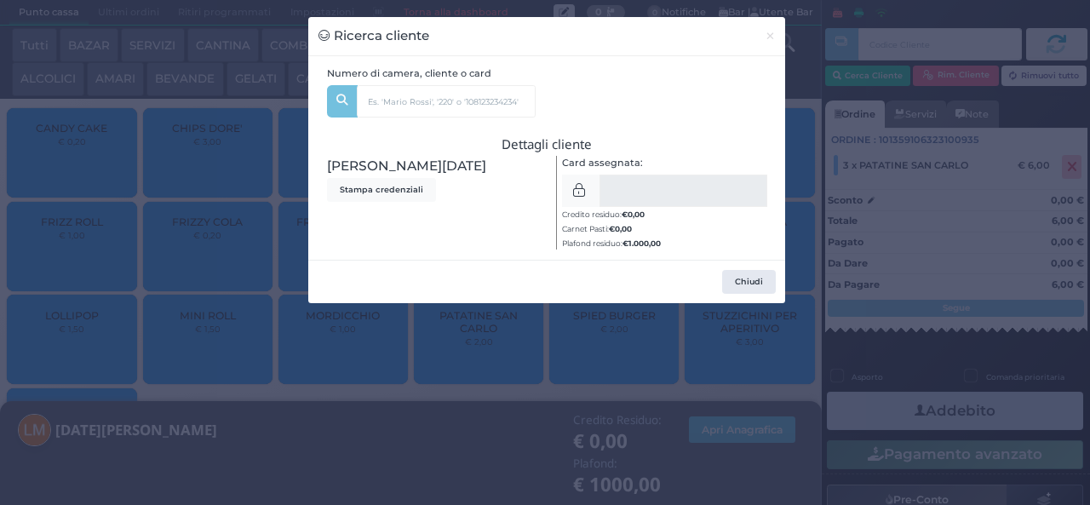
click at [443, 453] on div "Ricerca cliente × Numero di camera, cliente o card morelli Lucia Morelli Dal: D…" at bounding box center [545, 252] width 1090 height 505
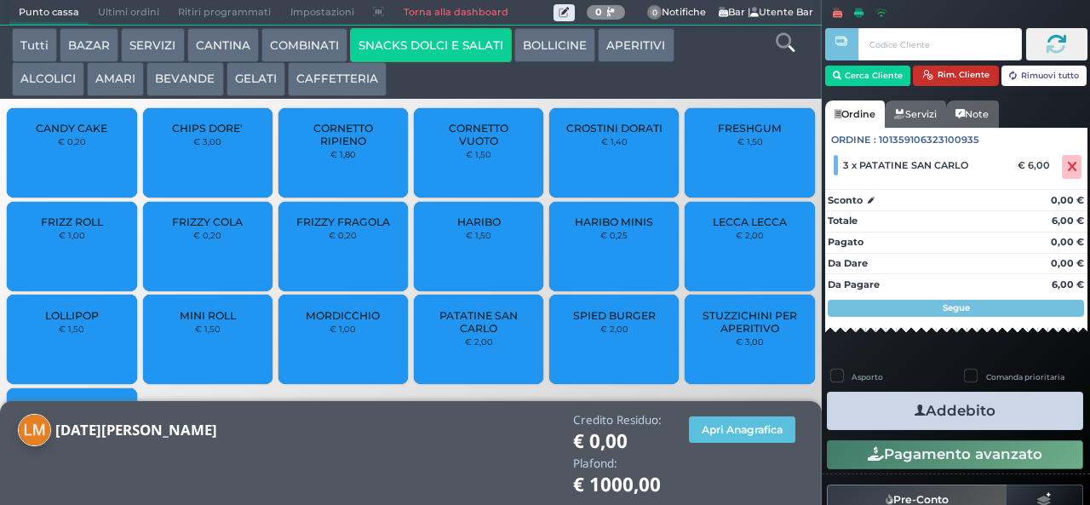
click at [925, 77] on icon "button" at bounding box center [927, 75] width 11 height 11
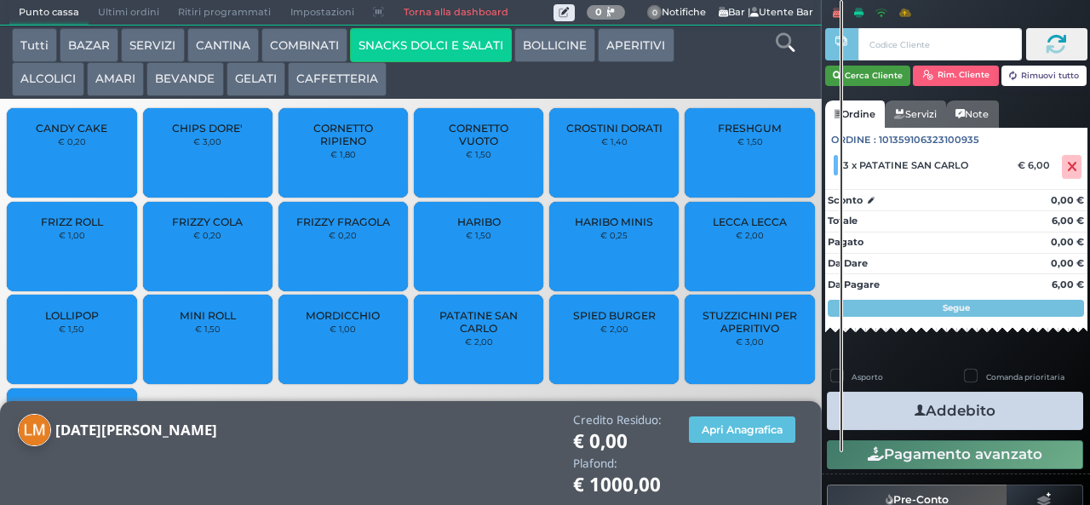
click at [867, 78] on button "Cerca Cliente" at bounding box center [868, 76] width 86 height 20
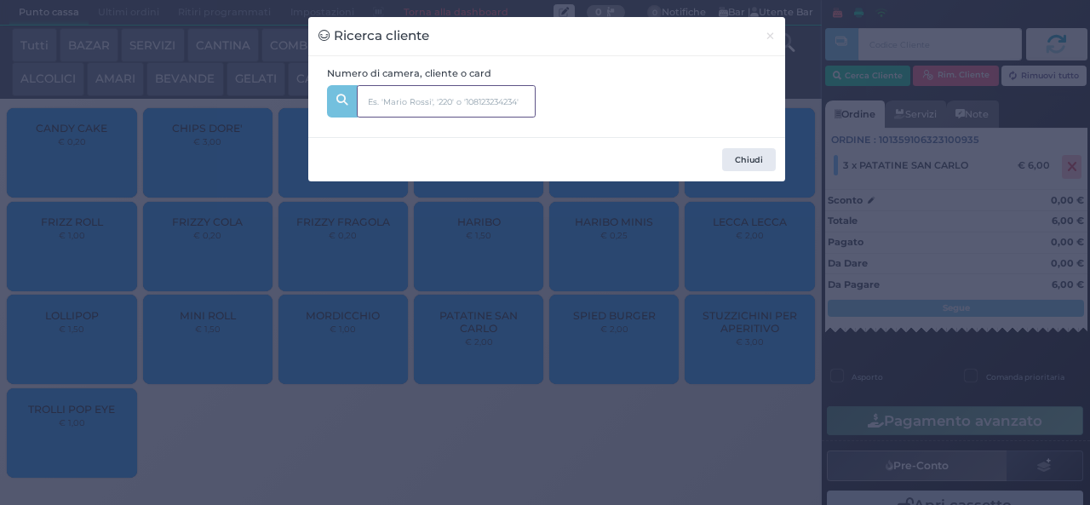
click at [466, 97] on input "text" at bounding box center [446, 101] width 179 height 32
type input "borrelli"
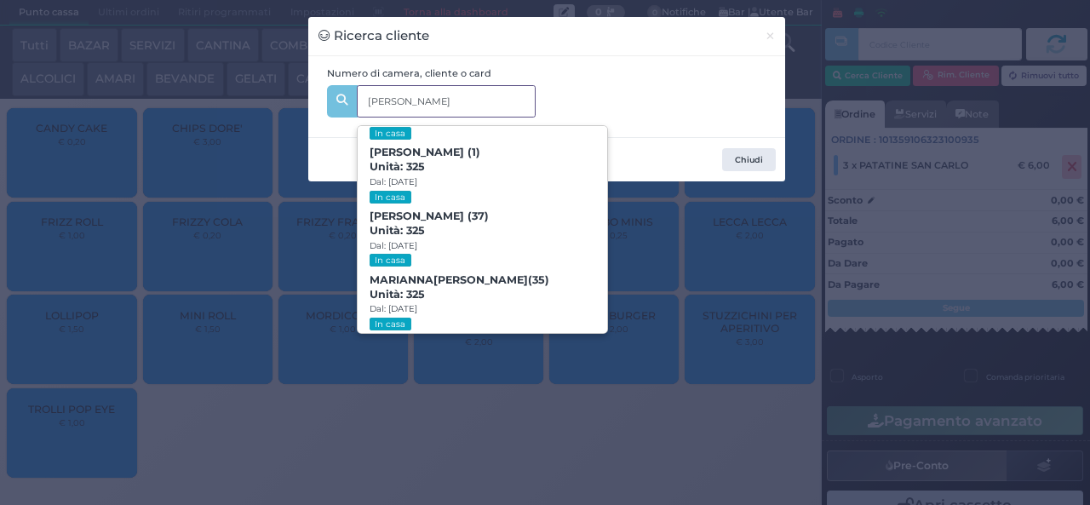
scroll to position [348, 0]
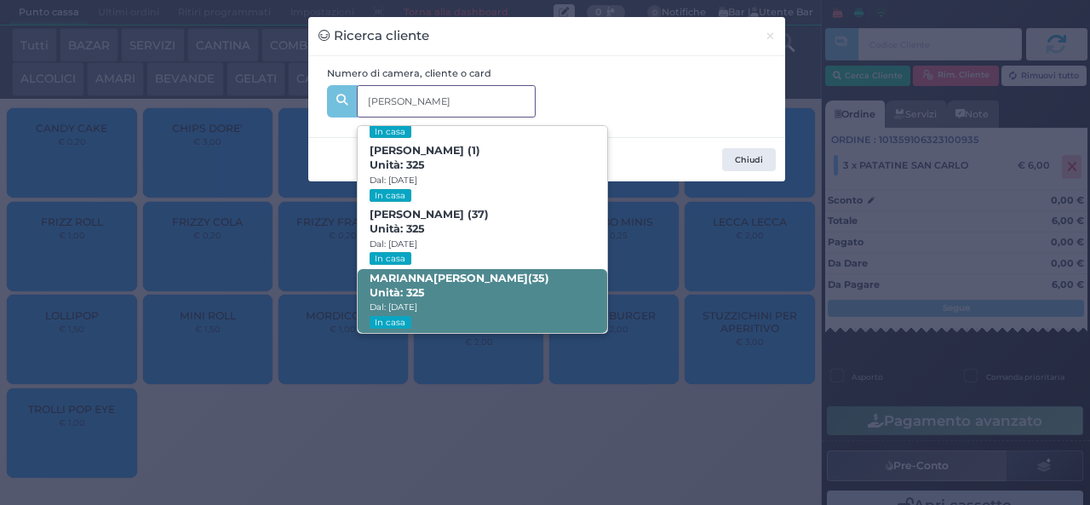
click at [494, 293] on span "MARIANNA BORRELLI (35) Unità: 325 Dal: 10/08/2025 In casa" at bounding box center [482, 301] width 249 height 64
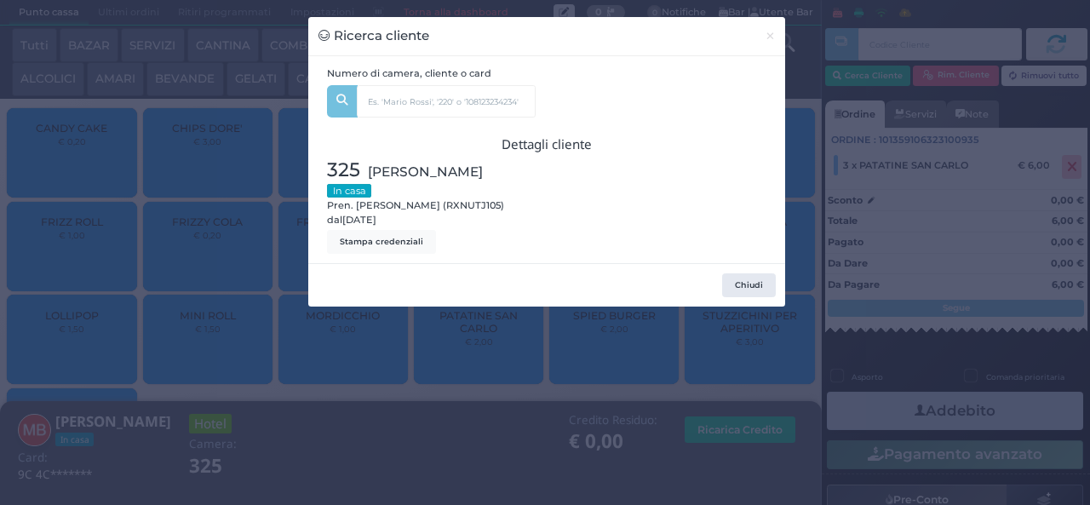
click at [407, 434] on div "Ricerca cliente × Numero di camera, cliente o card borrelli ANNAMARIA DE ROSA (…" at bounding box center [545, 252] width 1090 height 505
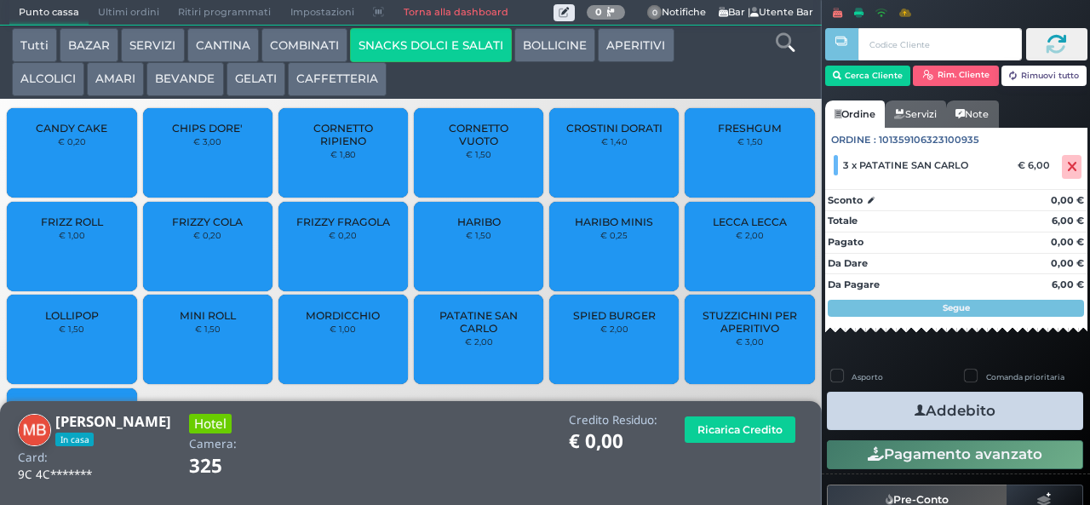
click at [937, 427] on button "Addebito" at bounding box center [955, 411] width 256 height 38
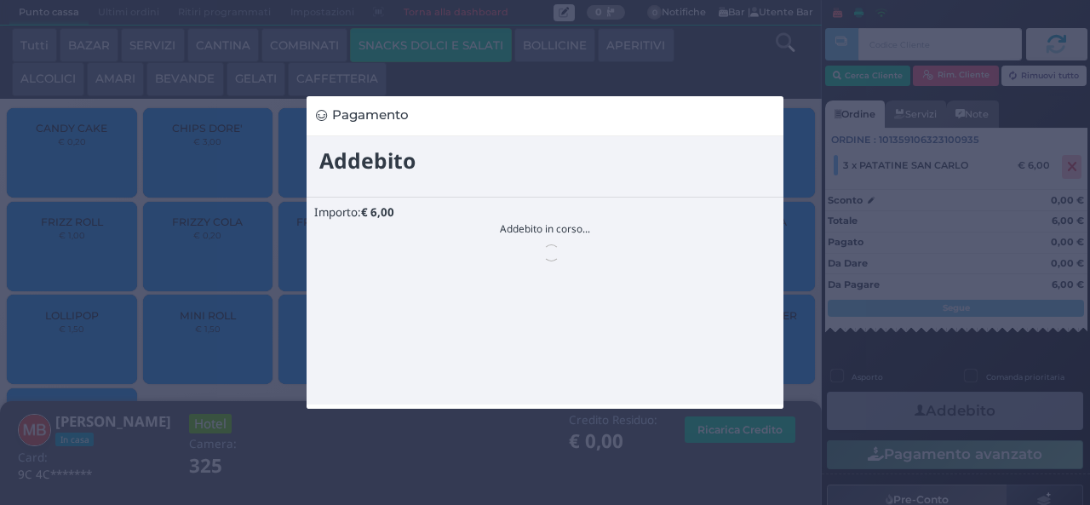
scroll to position [0, 0]
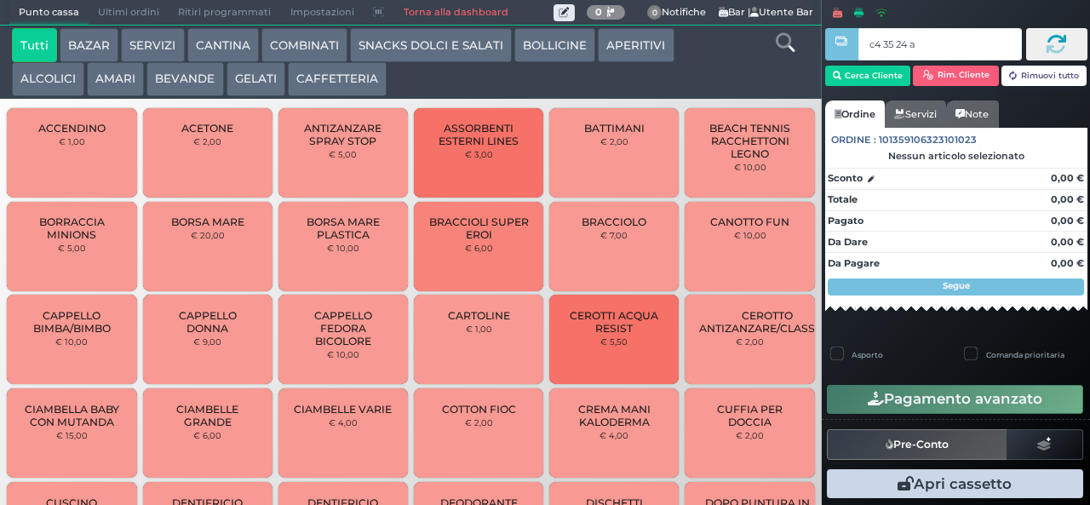
type input "c4 35 24 af"
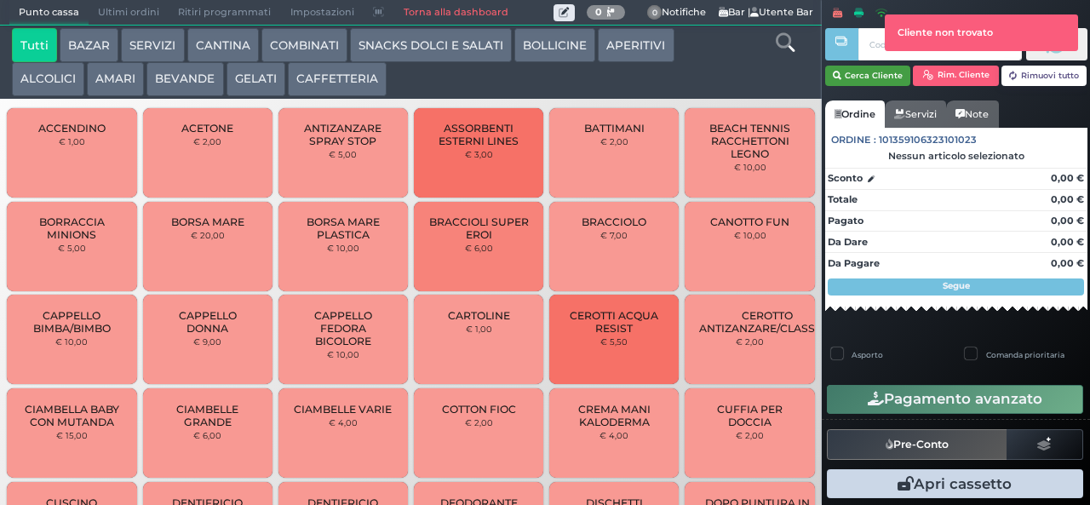
click at [836, 77] on icon "button" at bounding box center [837, 76] width 9 height 14
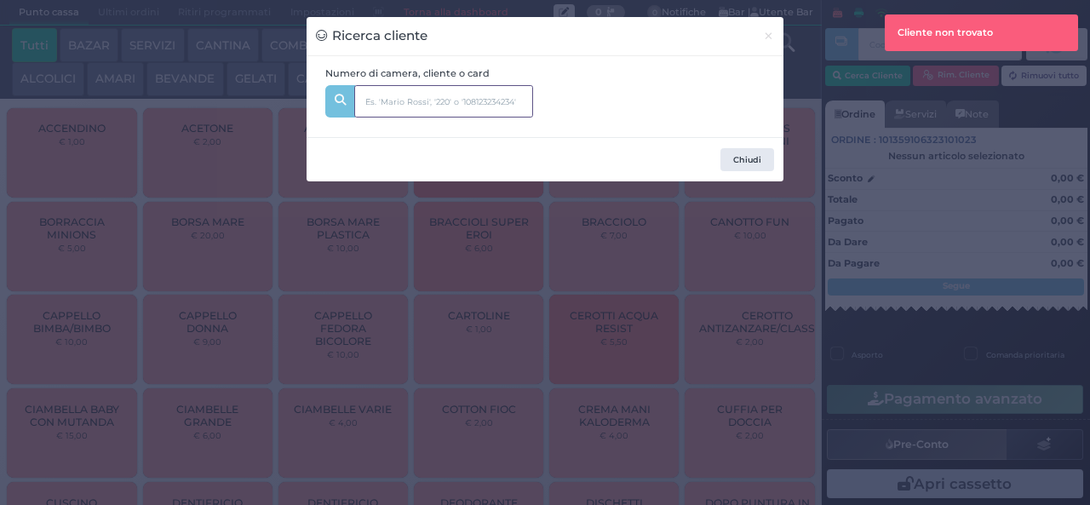
click at [385, 104] on input "text" at bounding box center [443, 101] width 179 height 32
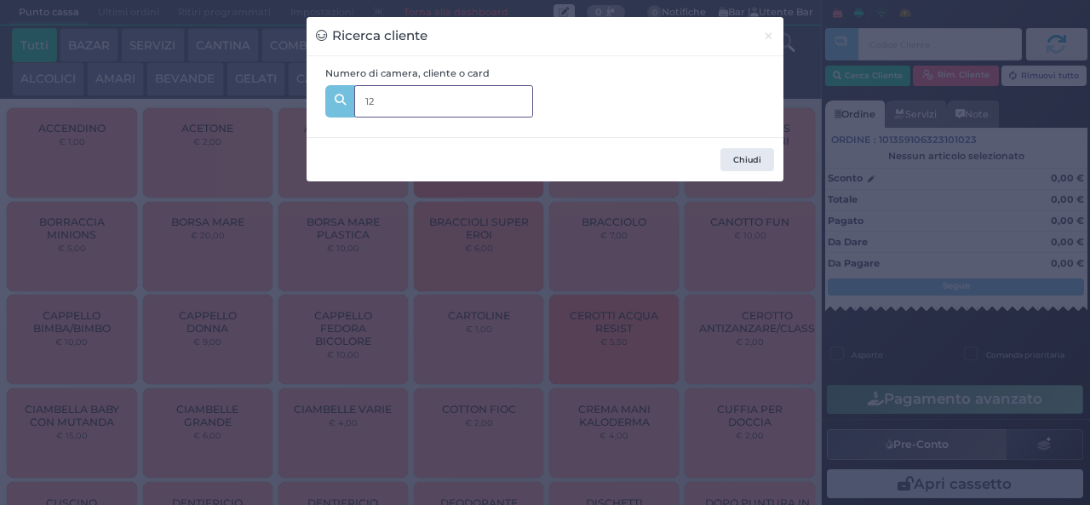
type input "129"
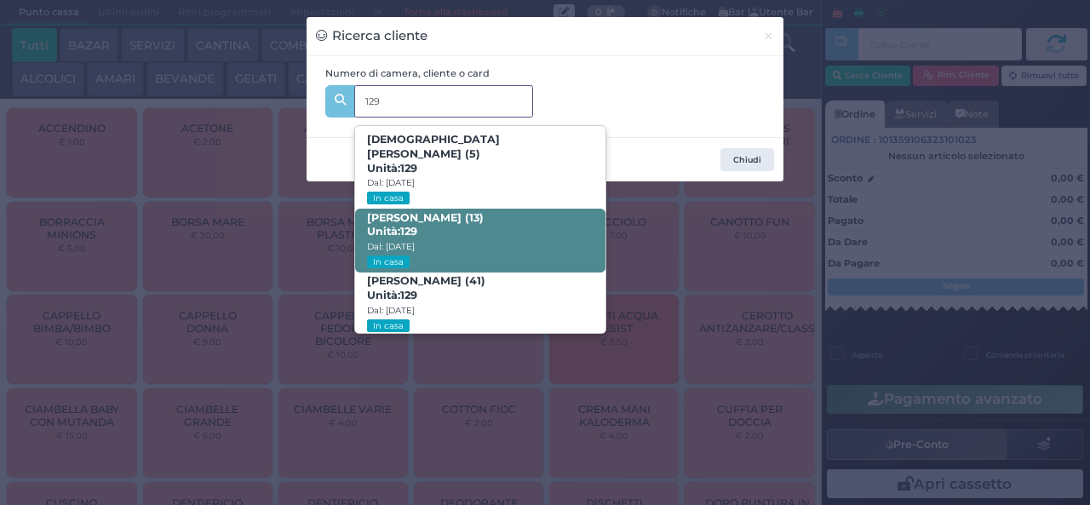
click at [412, 225] on strong "129" at bounding box center [408, 231] width 17 height 13
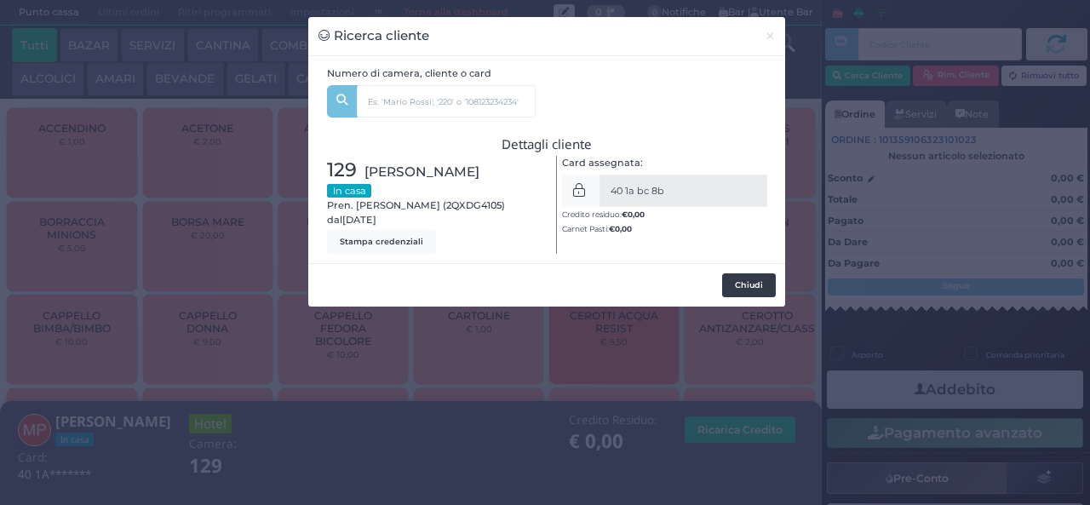
click at [739, 293] on button "Chiudi" at bounding box center [749, 285] width 54 height 24
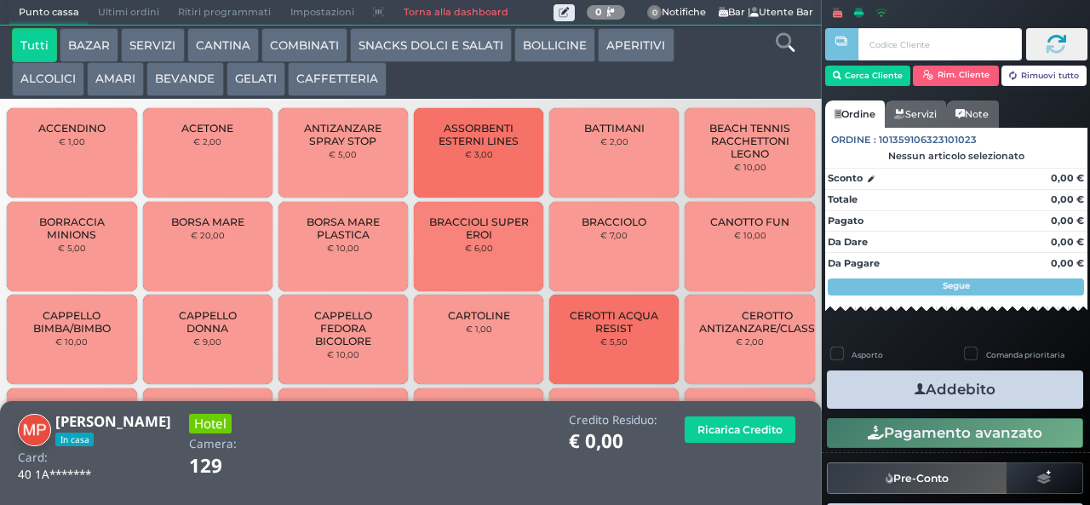
click at [375, 50] on button "SNACKS DOLCI E SALATI" at bounding box center [431, 45] width 162 height 34
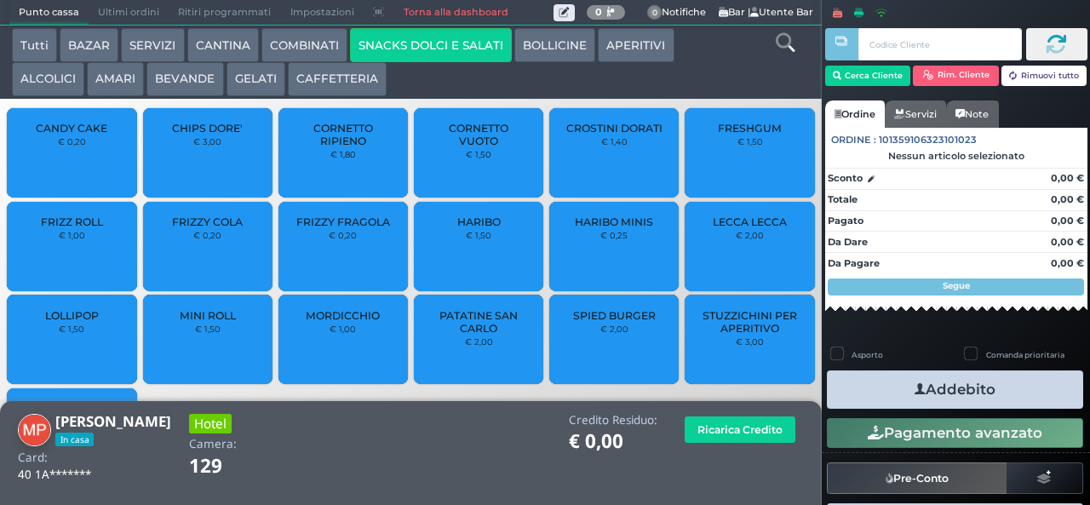
click at [460, 335] on span "PATATINE SAN CARLO" at bounding box center [478, 322] width 101 height 26
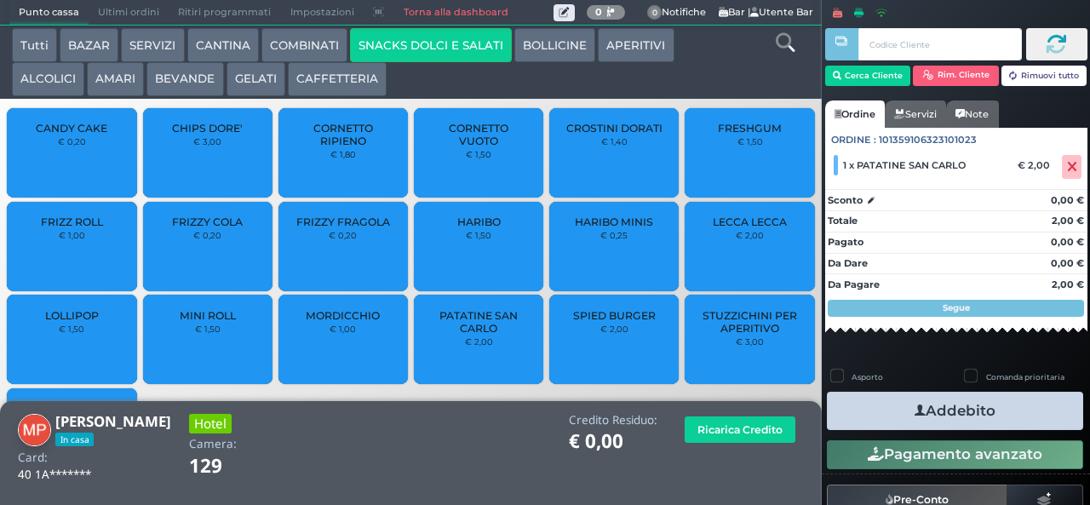
click at [296, 51] on button "COMBINATI" at bounding box center [304, 45] width 86 height 34
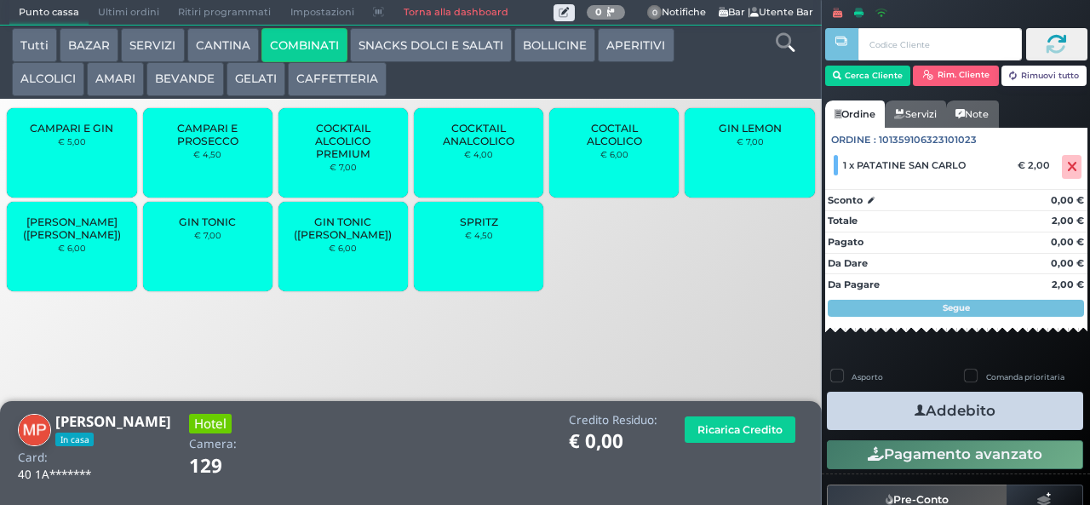
click at [464, 228] on span "SPRITZ" at bounding box center [479, 221] width 38 height 13
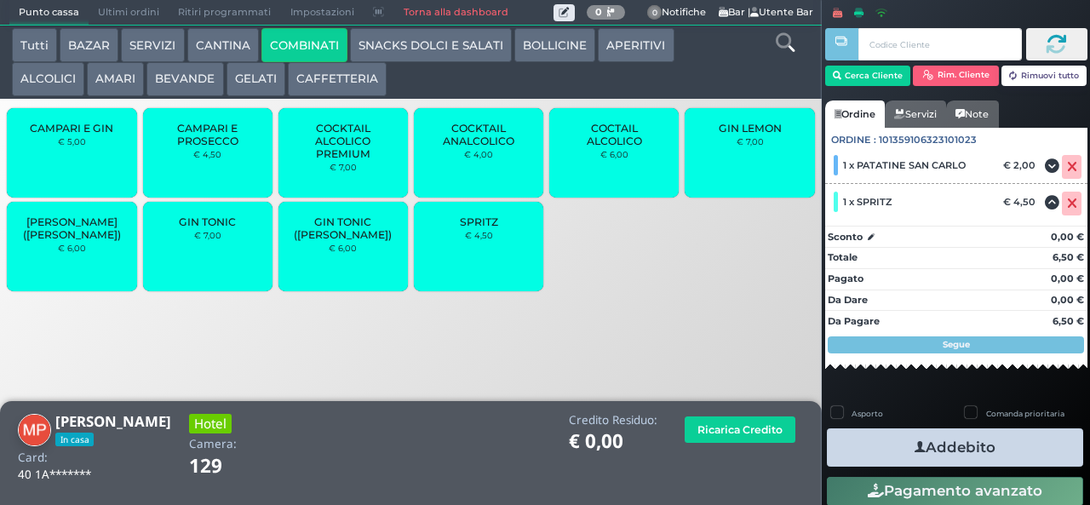
click at [465, 228] on span "SPRITZ" at bounding box center [479, 221] width 38 height 13
click at [868, 451] on button "Addebito" at bounding box center [955, 447] width 256 height 38
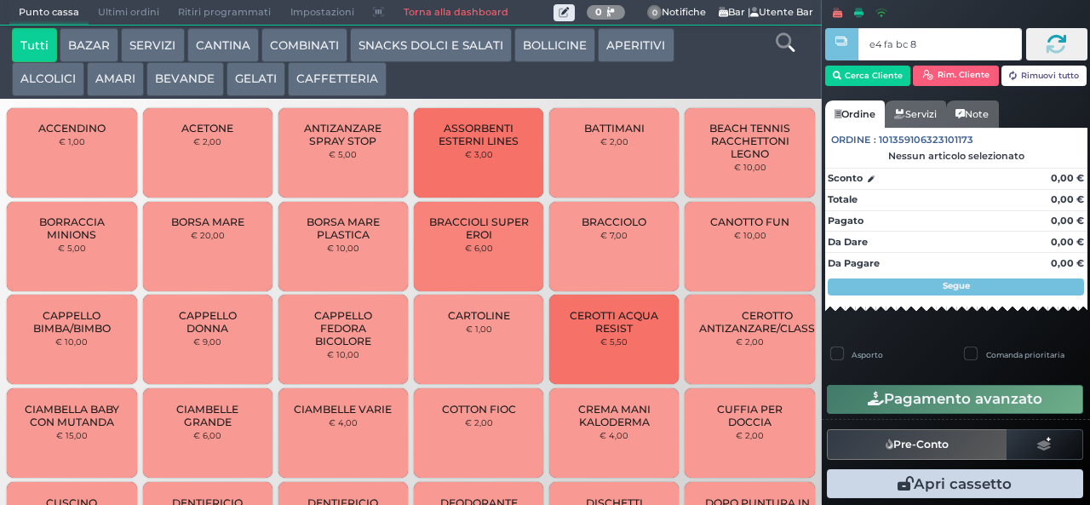
type input "e4 fa bc 8b"
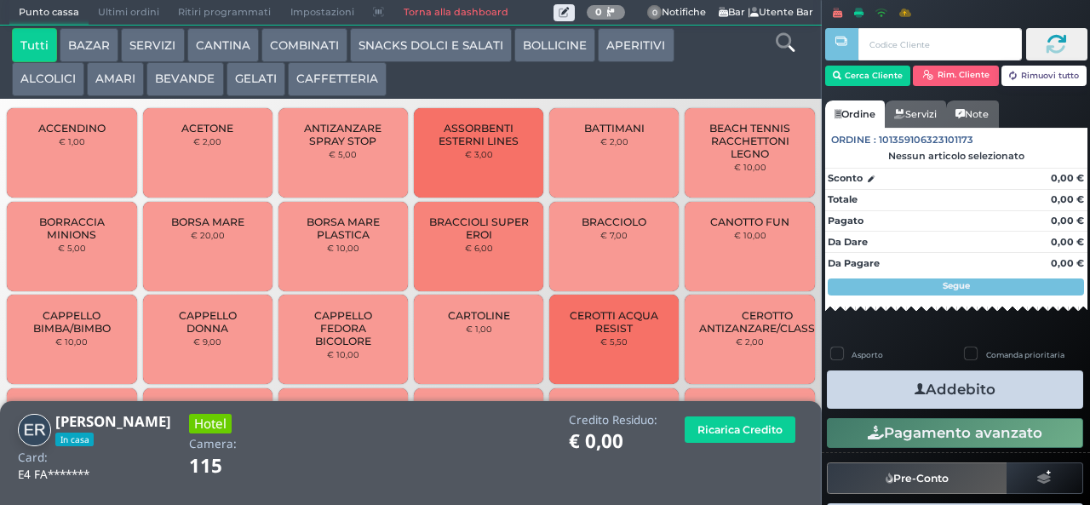
click at [418, 47] on button "SNACKS DOLCI E SALATI" at bounding box center [431, 45] width 162 height 34
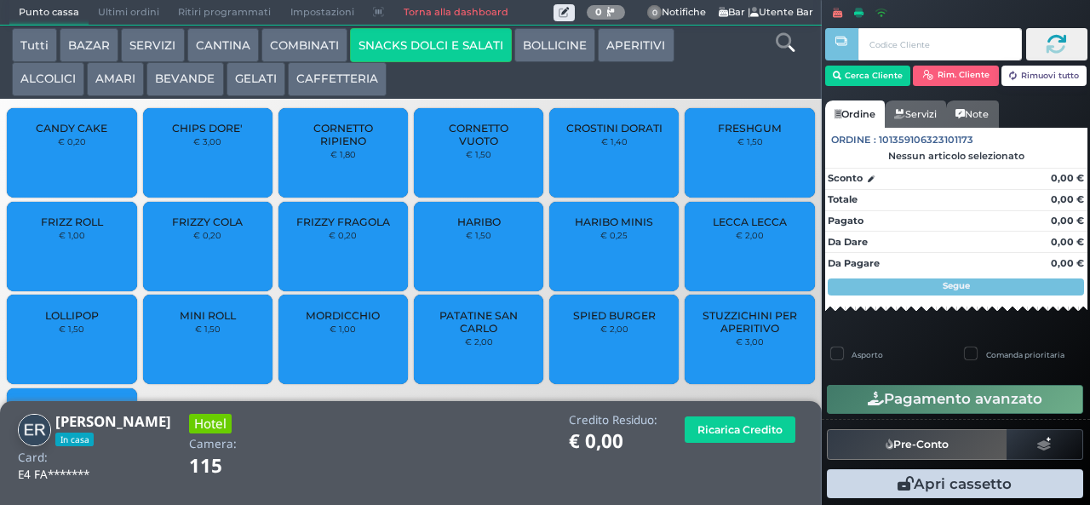
click at [596, 169] on div "CROSTINI DORATI € 1,40" at bounding box center [613, 152] width 129 height 89
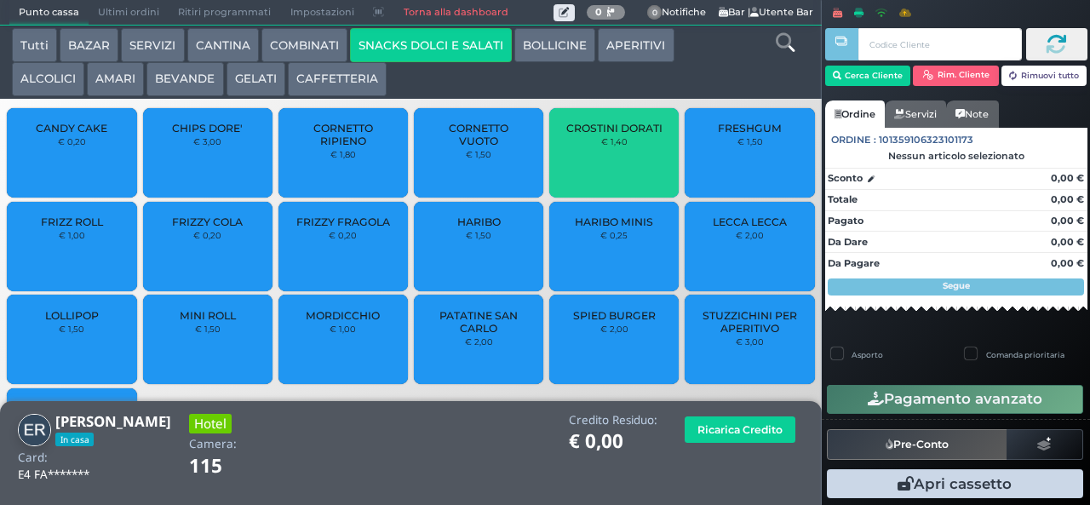
click at [786, 335] on span "STUZZICHINI PER APERITIVO" at bounding box center [749, 322] width 101 height 26
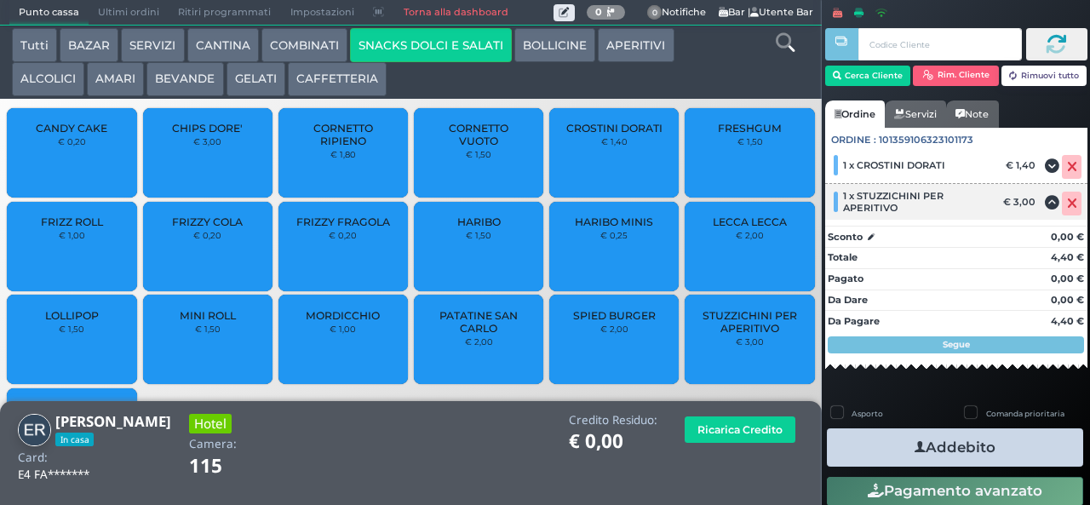
click at [1067, 204] on icon at bounding box center [1072, 203] width 10 height 1
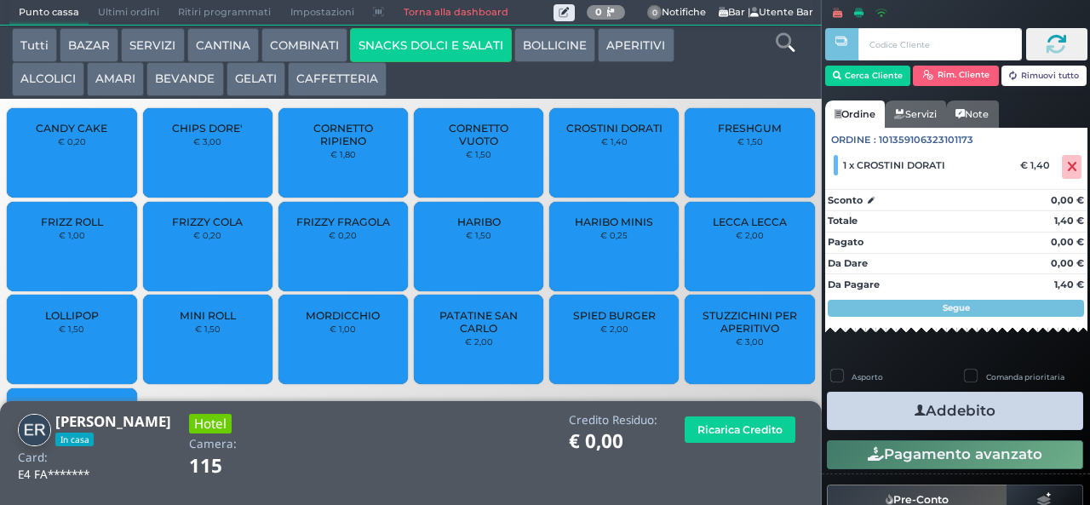
click at [914, 410] on icon "button" at bounding box center [919, 411] width 11 height 18
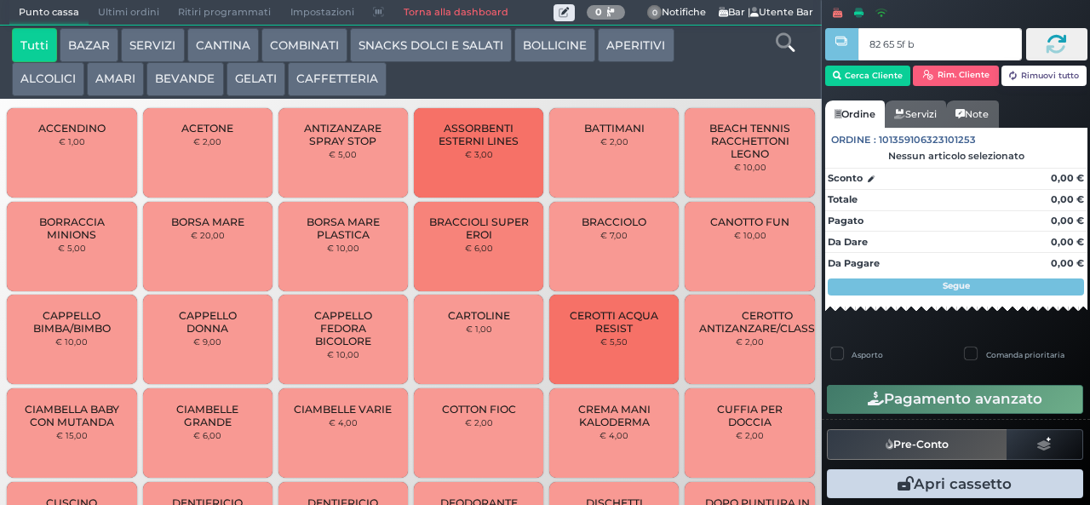
type input "82 65 5f bb"
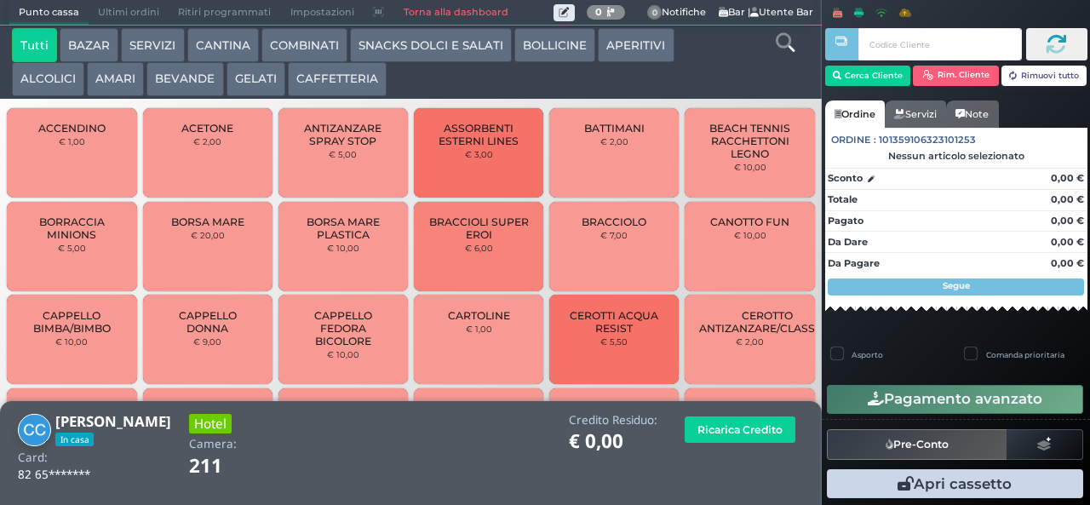
click at [408, 52] on button "SNACKS DOLCI E SALATI" at bounding box center [431, 45] width 162 height 34
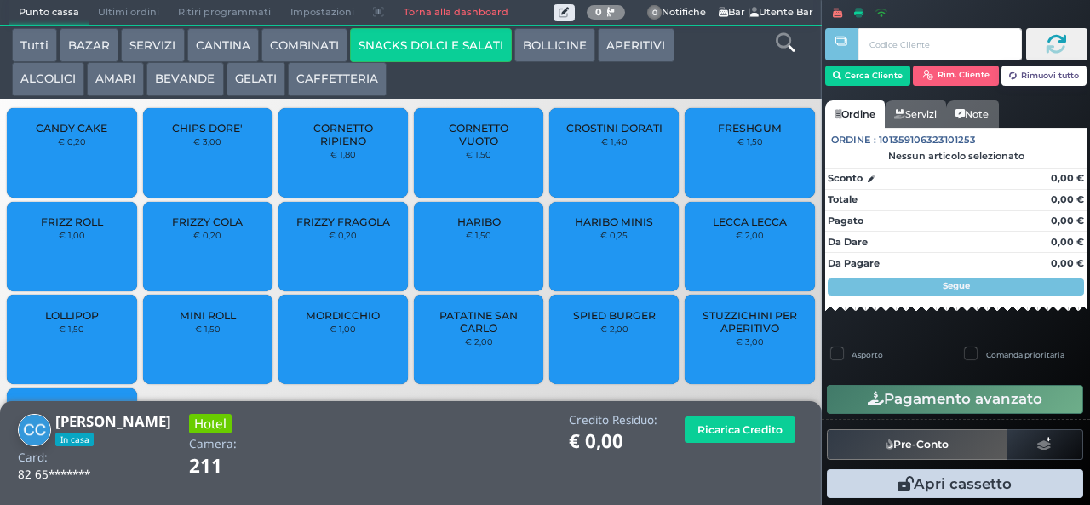
click at [467, 335] on span "PATATINE SAN CARLO" at bounding box center [478, 322] width 101 height 26
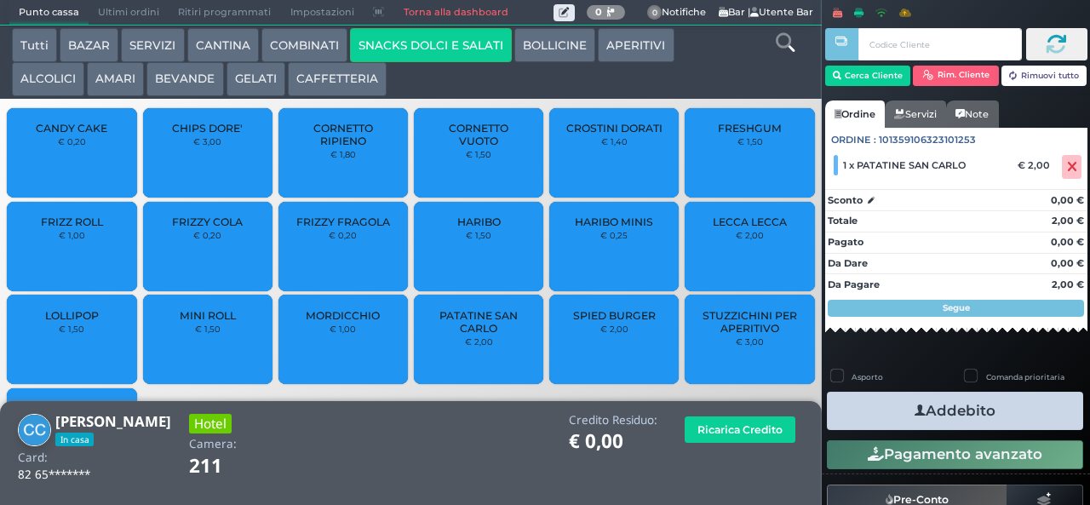
click at [914, 403] on icon "button" at bounding box center [919, 411] width 11 height 18
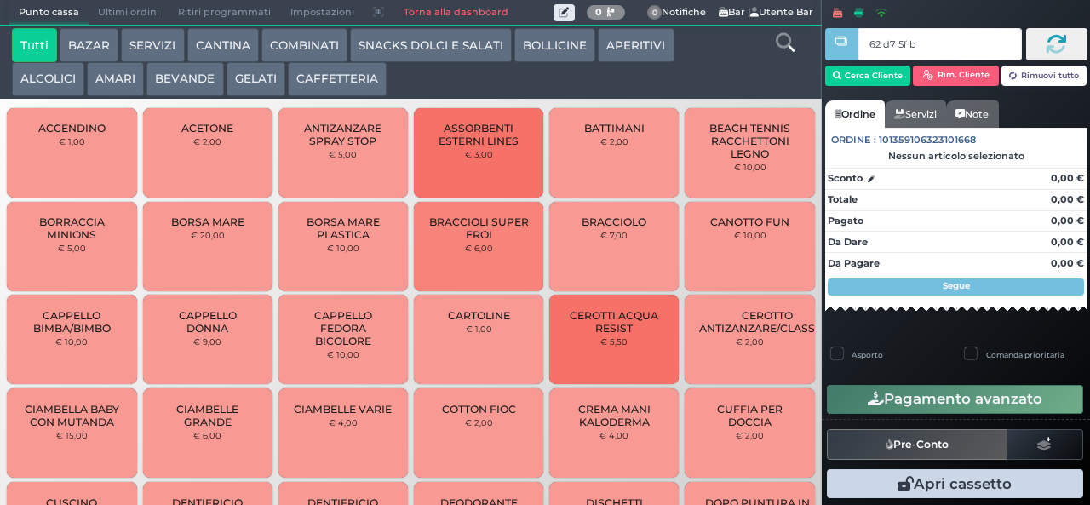
type input "62 d7 5f bb"
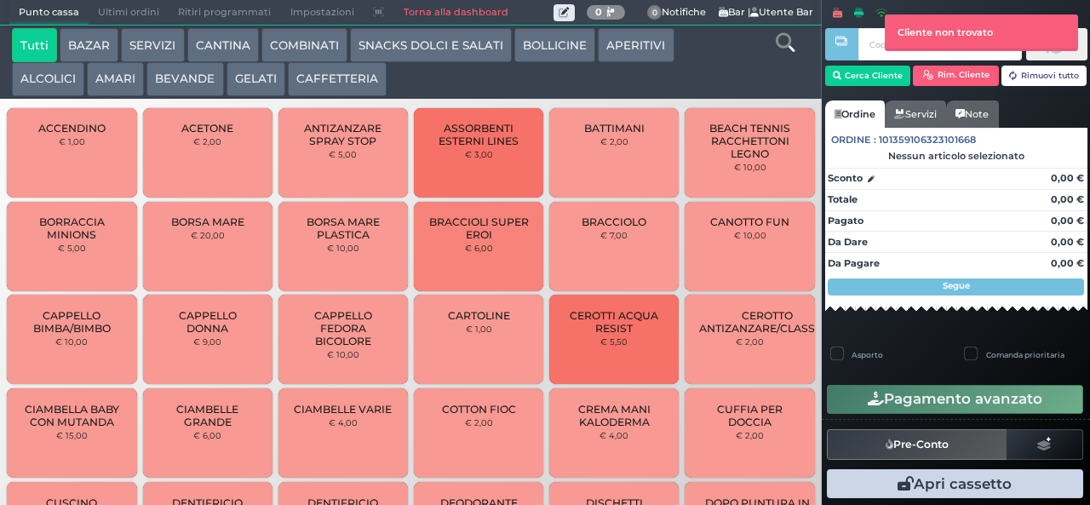
click at [322, 44] on button "COMBINATI" at bounding box center [304, 45] width 86 height 34
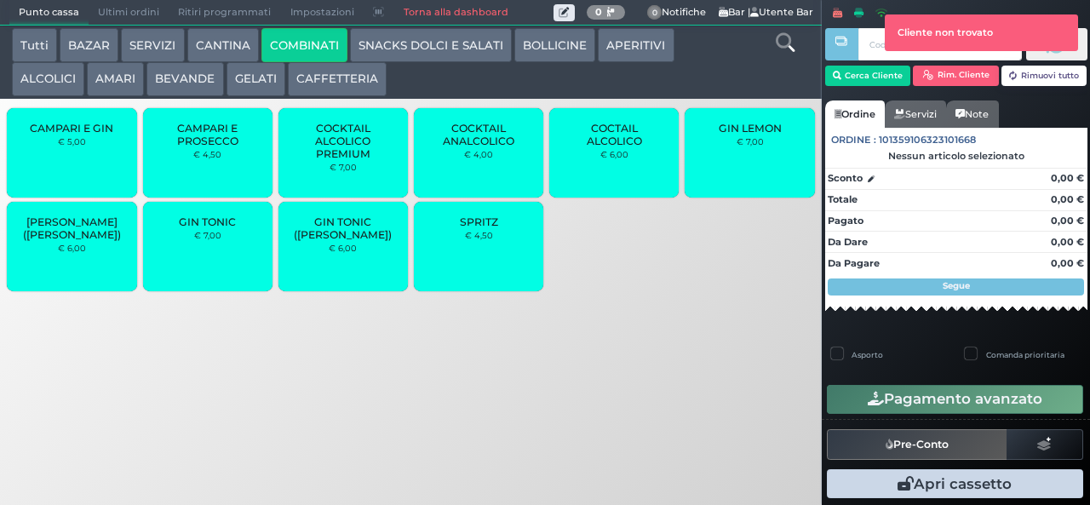
click at [490, 228] on span "SPRITZ" at bounding box center [479, 221] width 38 height 13
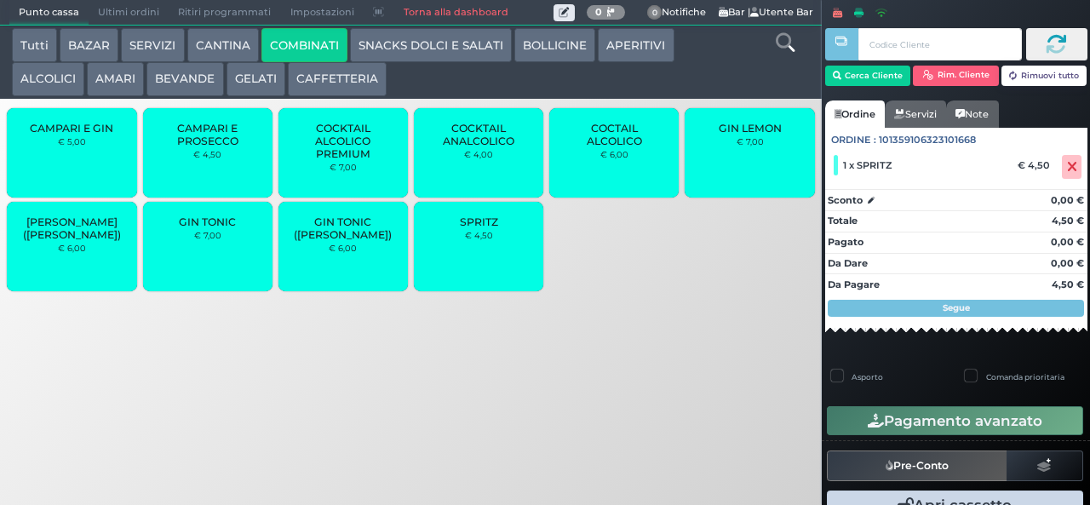
click at [353, 160] on span "COCKTAIL ALCOLICO PREMIUM" at bounding box center [343, 141] width 101 height 38
click at [338, 160] on span "COCKTAIL ALCOLICO PREMIUM" at bounding box center [343, 141] width 101 height 38
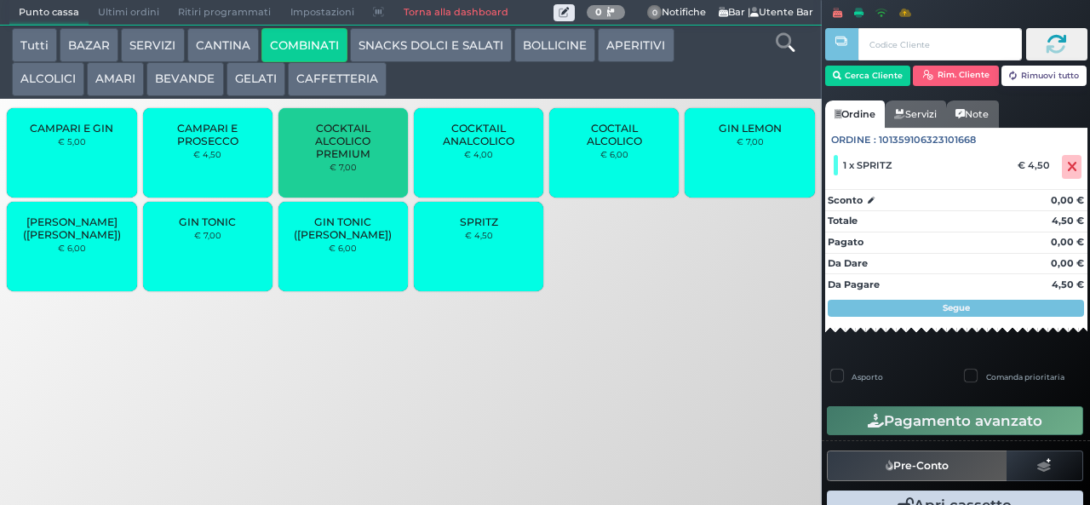
click at [336, 160] on span "COCKTAIL ALCOLICO PREMIUM" at bounding box center [343, 141] width 101 height 38
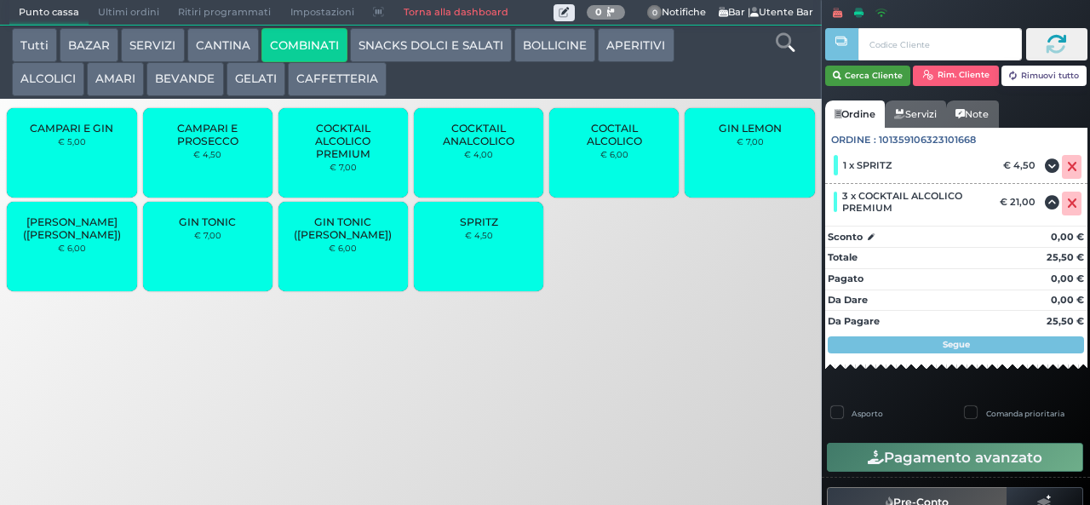
click at [863, 74] on button "Cerca Cliente" at bounding box center [868, 76] width 86 height 20
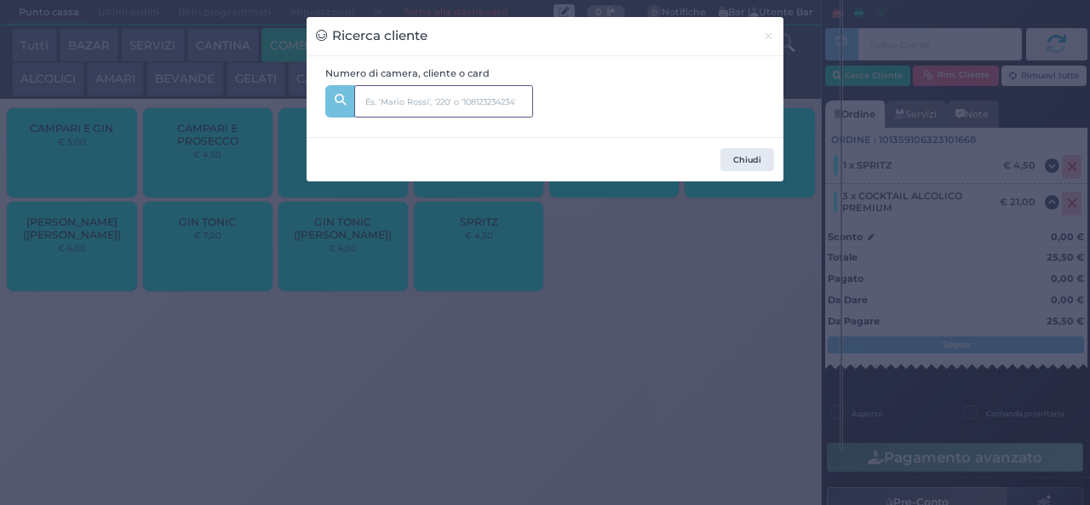
click at [464, 112] on input "text" at bounding box center [443, 101] width 179 height 32
type input "l"
type input "2"
type input "220"
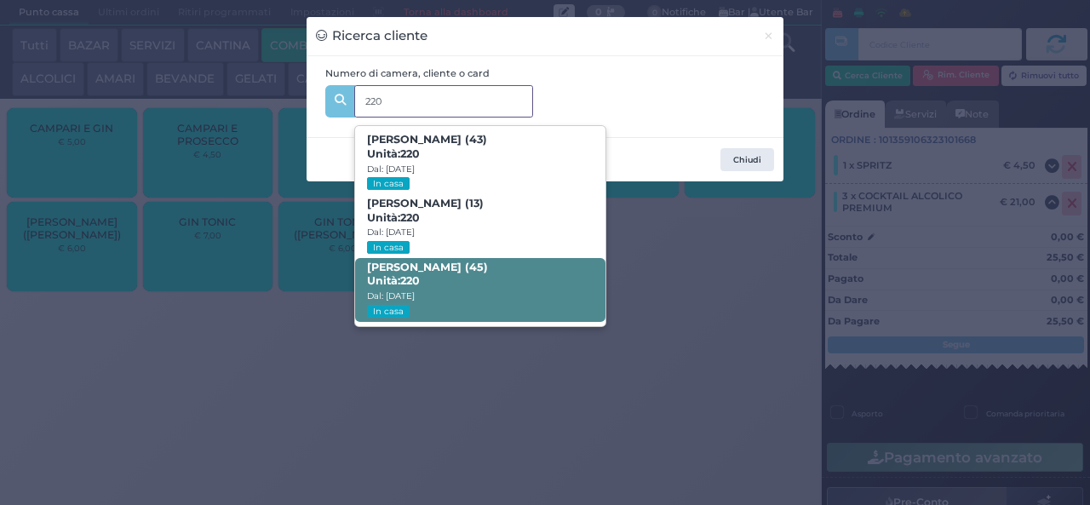
click at [541, 278] on span "[PERSON_NAME] (45) Unità: 220 Dal: [DATE] In casa" at bounding box center [479, 290] width 249 height 64
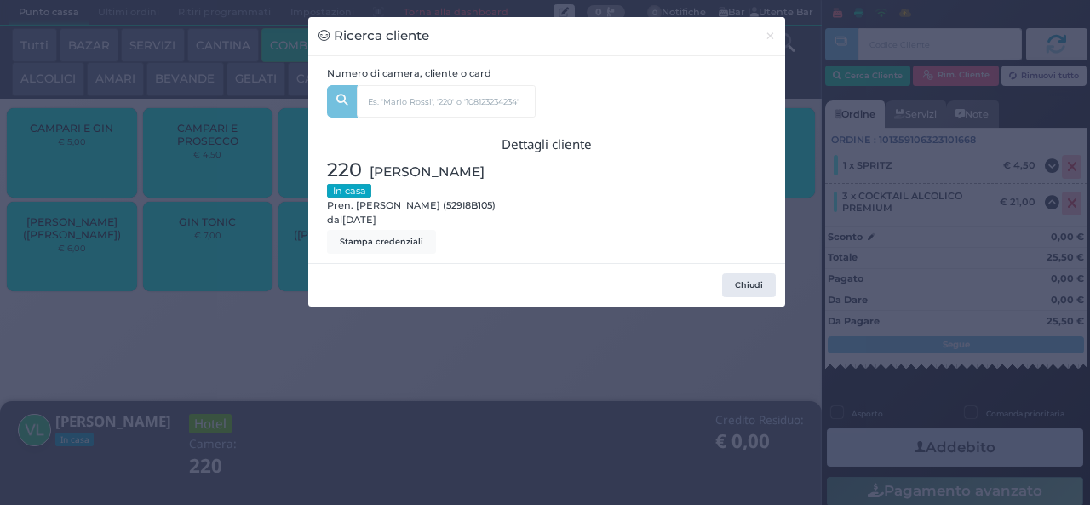
click at [535, 369] on div "Ricerca cliente × Numero di camera, cliente o card 220 [PERSON_NAME] (43) Unità…" at bounding box center [545, 252] width 1090 height 505
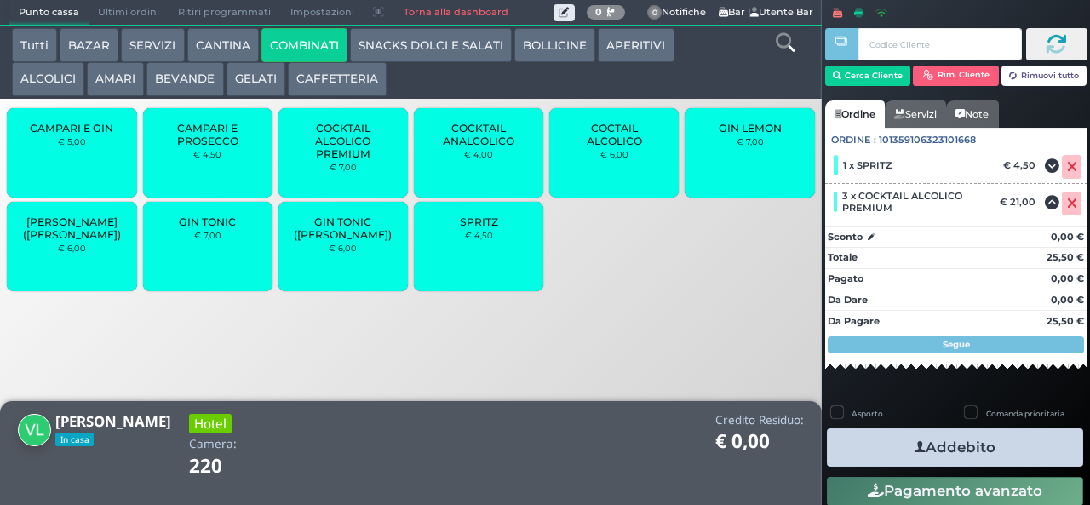
click at [914, 448] on icon "button" at bounding box center [919, 447] width 11 height 18
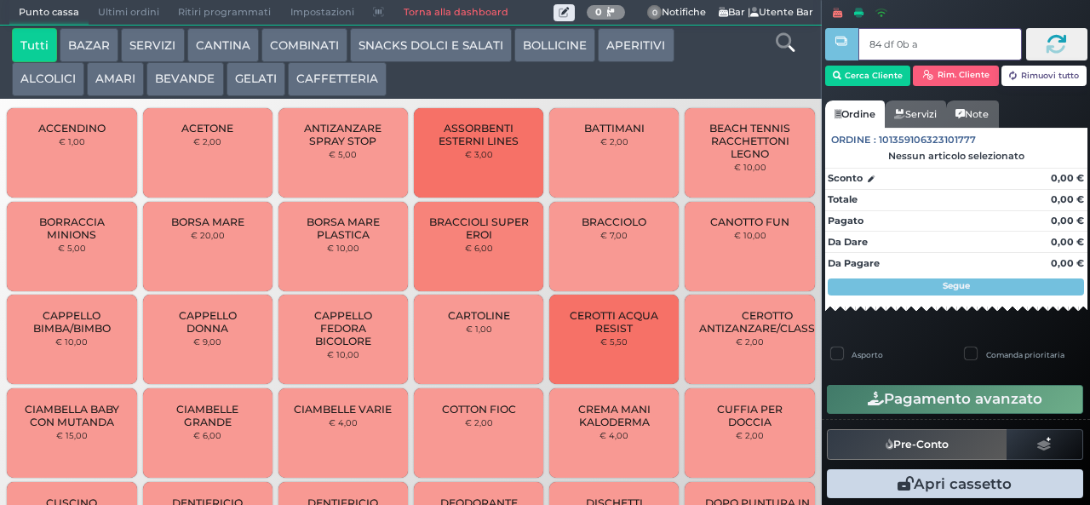
type input "84 df 0b af"
click at [406, 40] on button "SNACKS DOLCI E SALATI" at bounding box center [431, 45] width 162 height 34
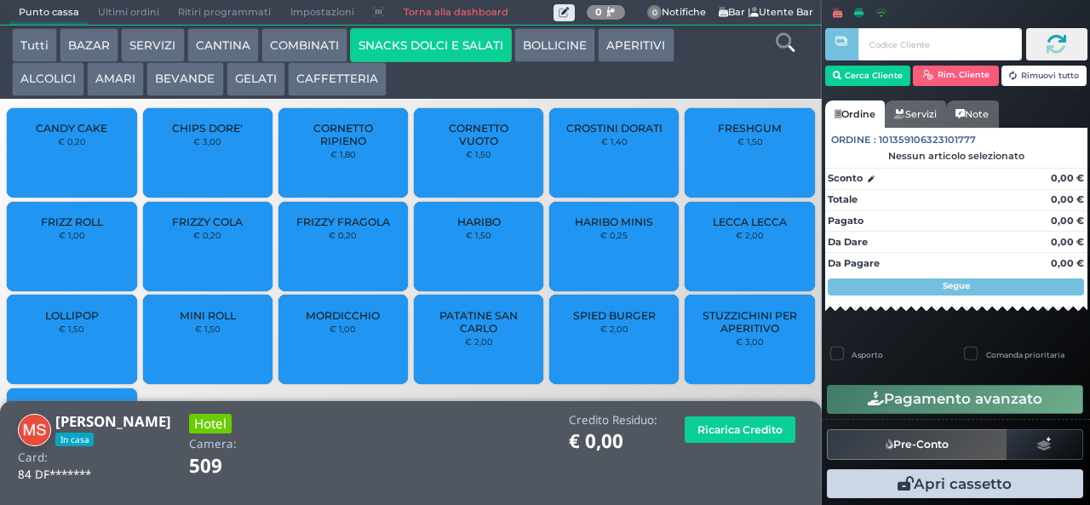
click at [472, 335] on span "PATATINE SAN CARLO" at bounding box center [478, 322] width 101 height 26
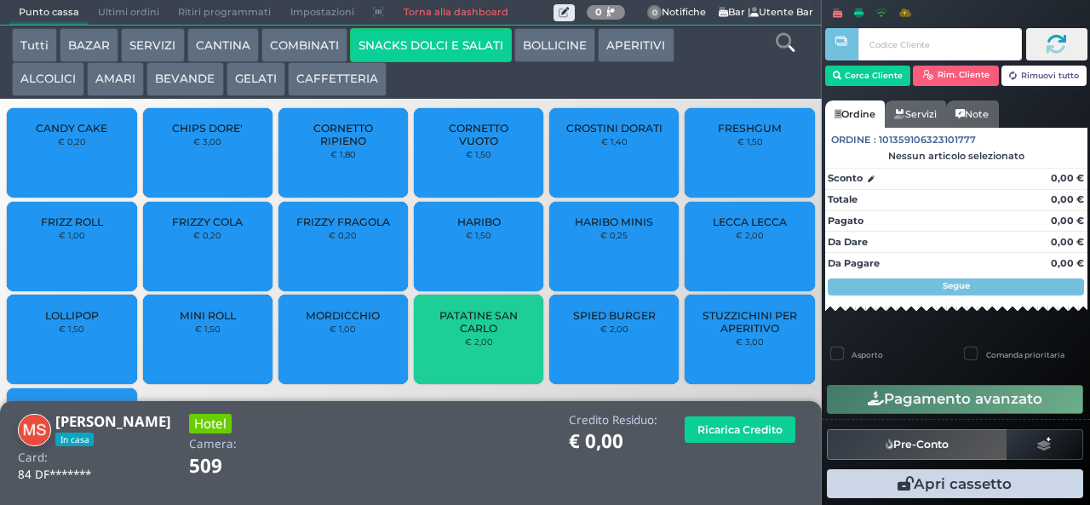
click at [479, 335] on span "PATATINE SAN CARLO" at bounding box center [478, 322] width 101 height 26
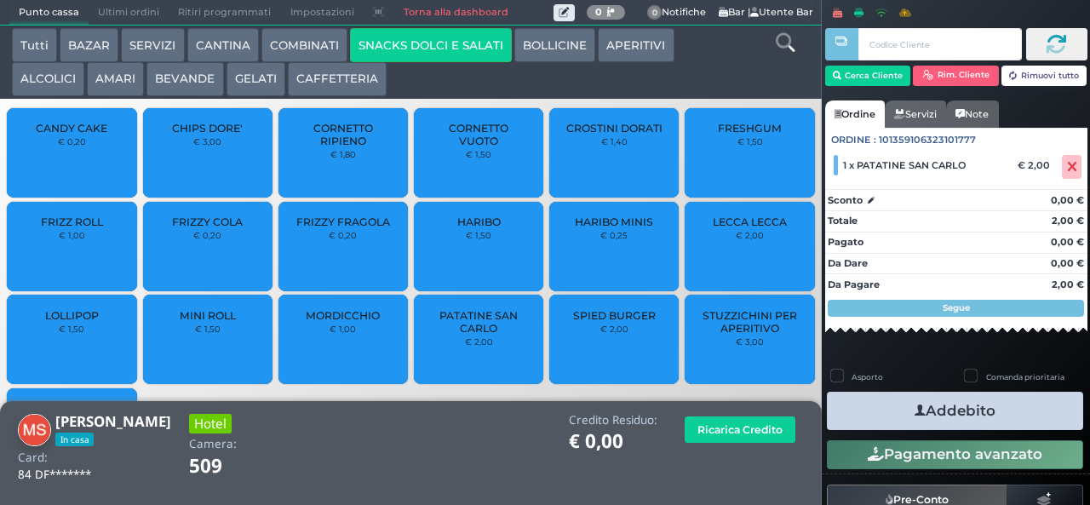
click at [475, 335] on span "PATATINE SAN CARLO" at bounding box center [478, 322] width 101 height 26
click at [914, 410] on icon "button" at bounding box center [919, 411] width 11 height 18
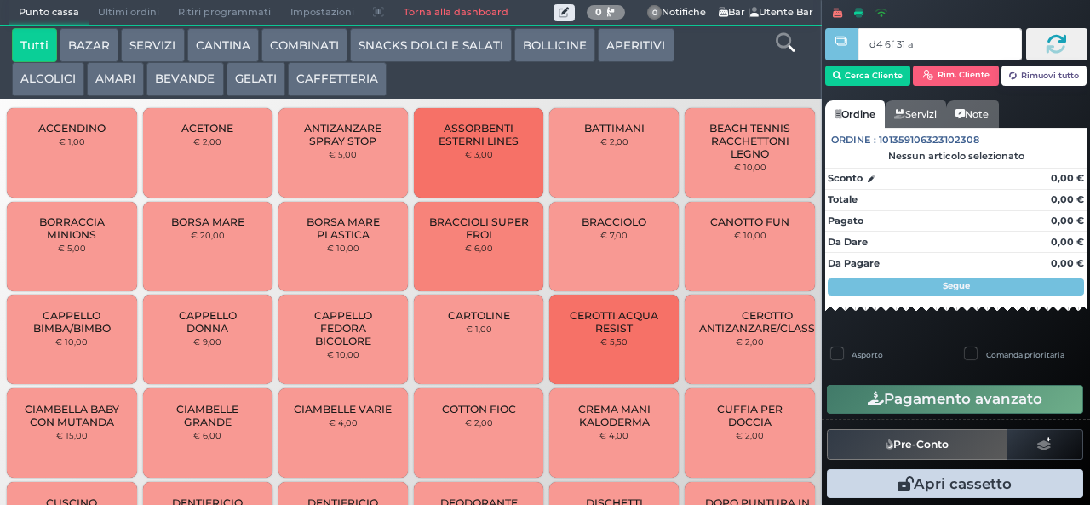
type input "d4 6f 31 af"
click at [862, 79] on button "Cerca Cliente" at bounding box center [868, 76] width 86 height 20
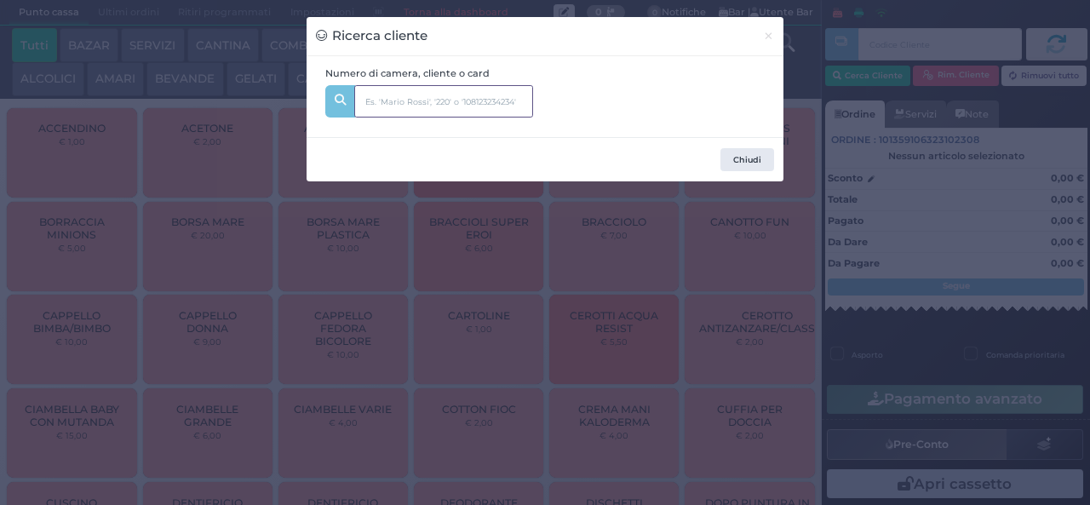
click at [388, 93] on input "text" at bounding box center [443, 101] width 179 height 32
type input "523"
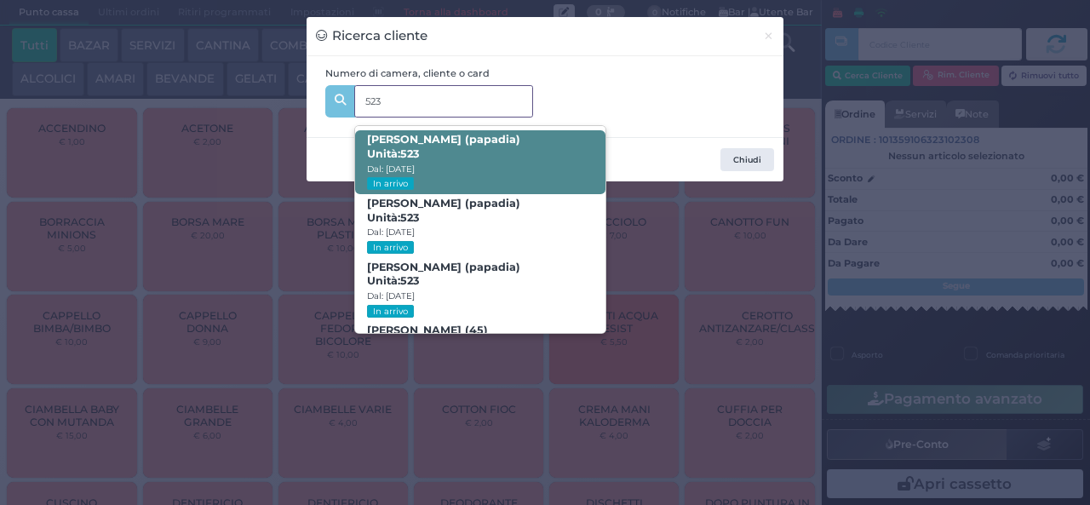
click at [403, 151] on strong "523" at bounding box center [409, 153] width 19 height 13
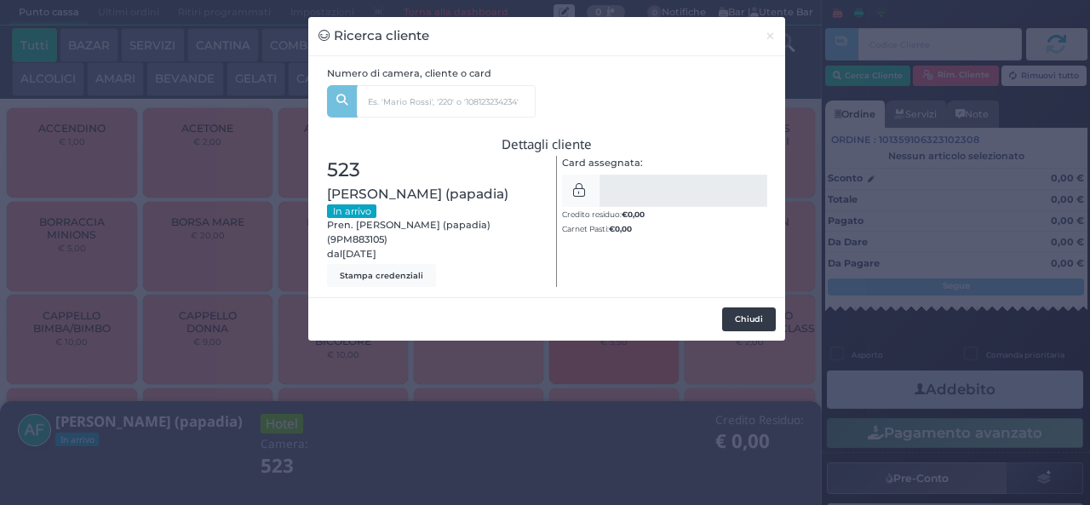
click at [735, 323] on button "Chiudi" at bounding box center [749, 319] width 54 height 24
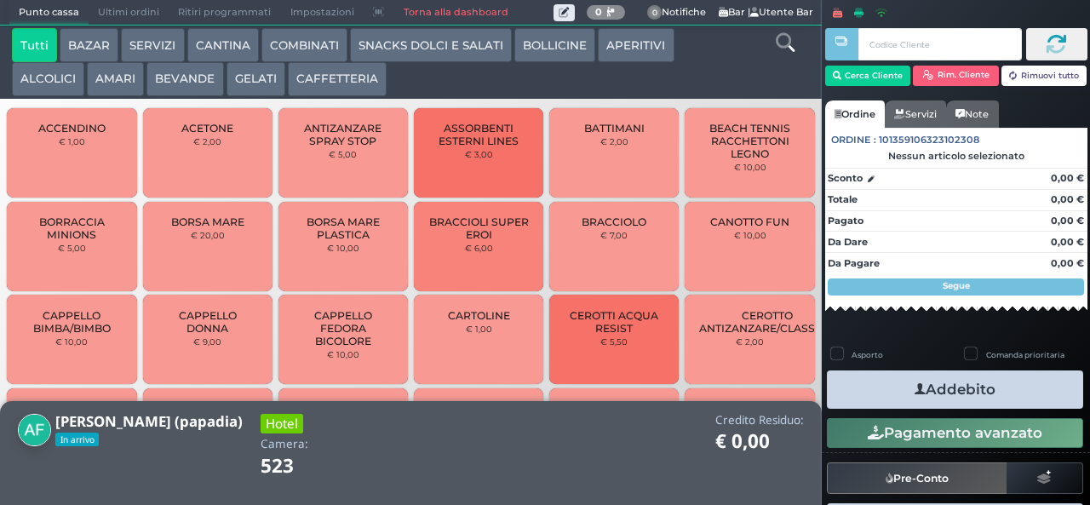
click at [172, 83] on button "BEVANDE" at bounding box center [184, 79] width 77 height 34
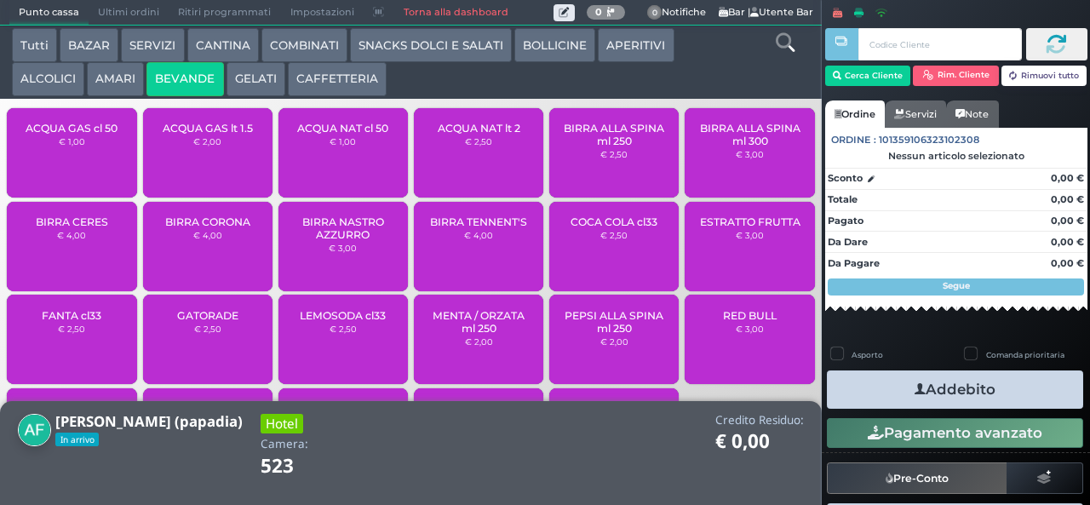
click at [347, 163] on div "ACQUA NAT cl 50 € 1,00" at bounding box center [342, 152] width 129 height 89
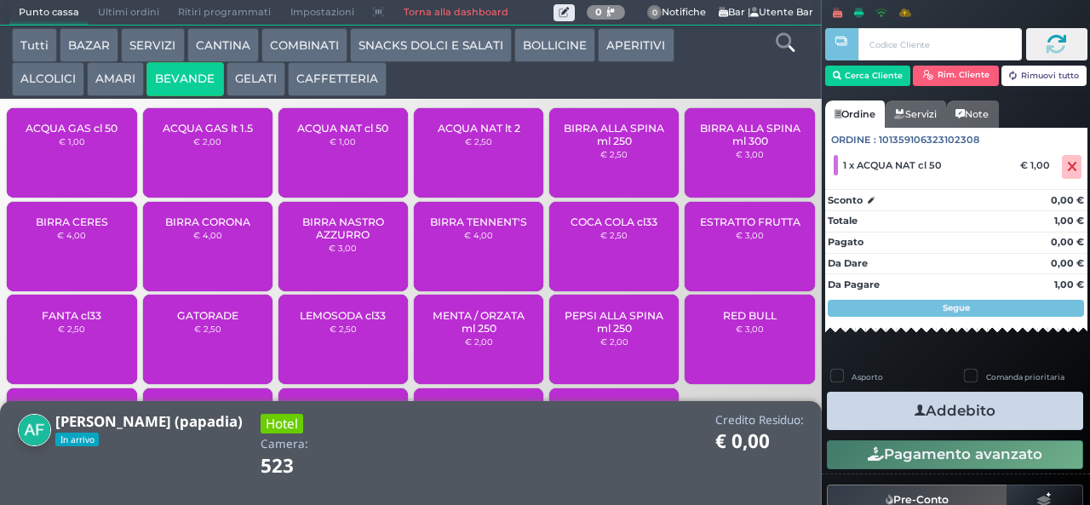
click at [83, 134] on span "ACQUA GAS cl 50" at bounding box center [72, 128] width 92 height 13
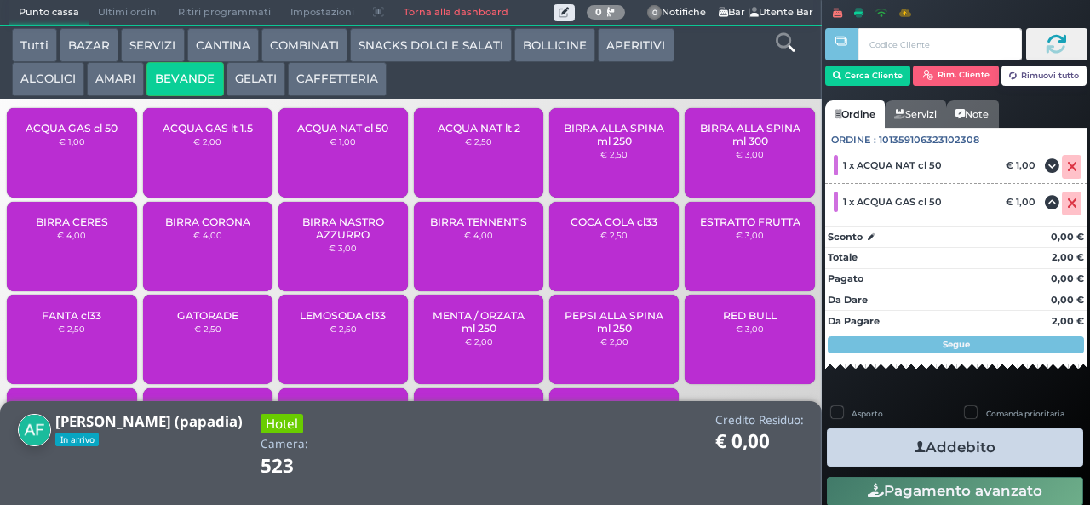
click at [85, 134] on span "ACQUA GAS cl 50" at bounding box center [72, 128] width 92 height 13
click at [914, 446] on icon "button" at bounding box center [919, 447] width 11 height 18
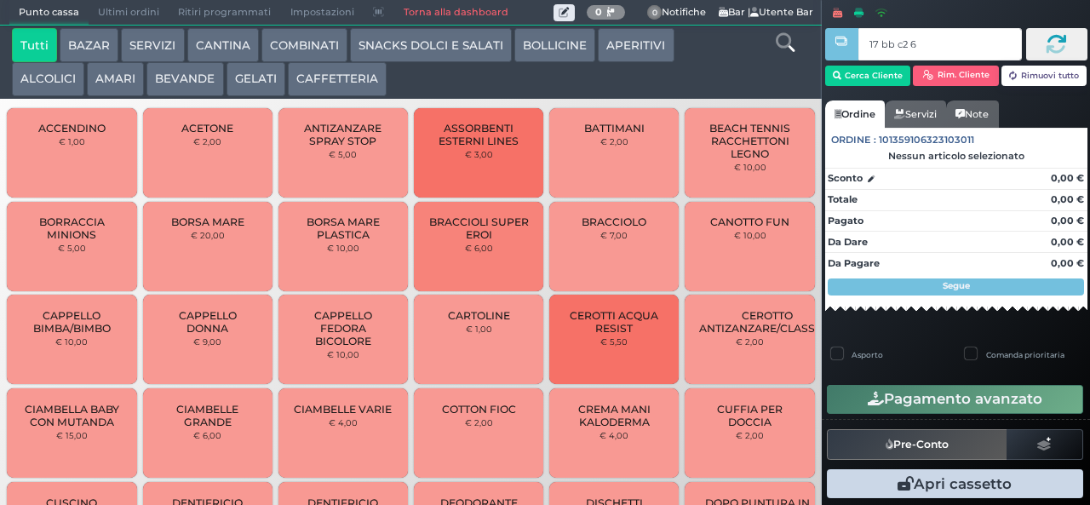
type input "17 bb c2 67"
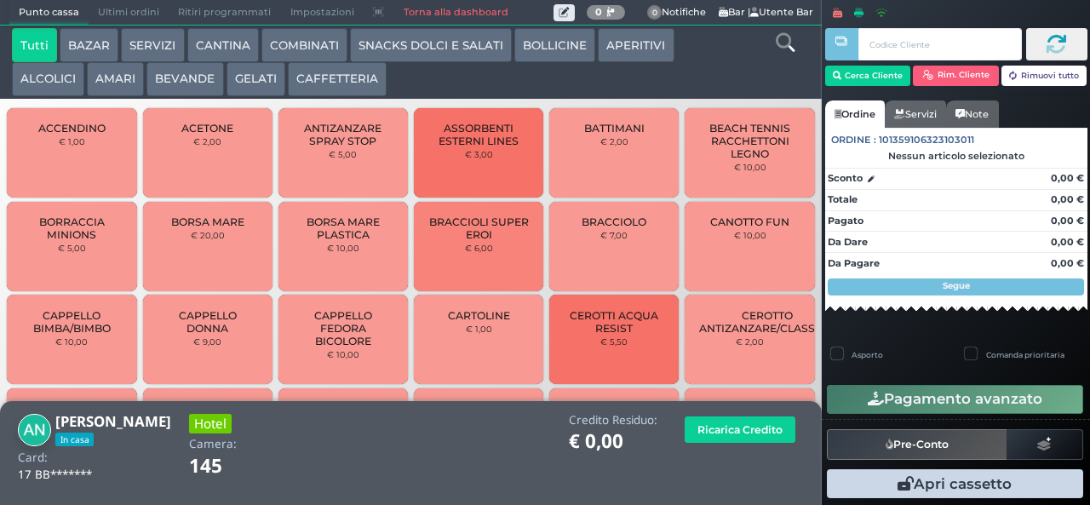
click at [297, 49] on button "COMBINATI" at bounding box center [304, 45] width 86 height 34
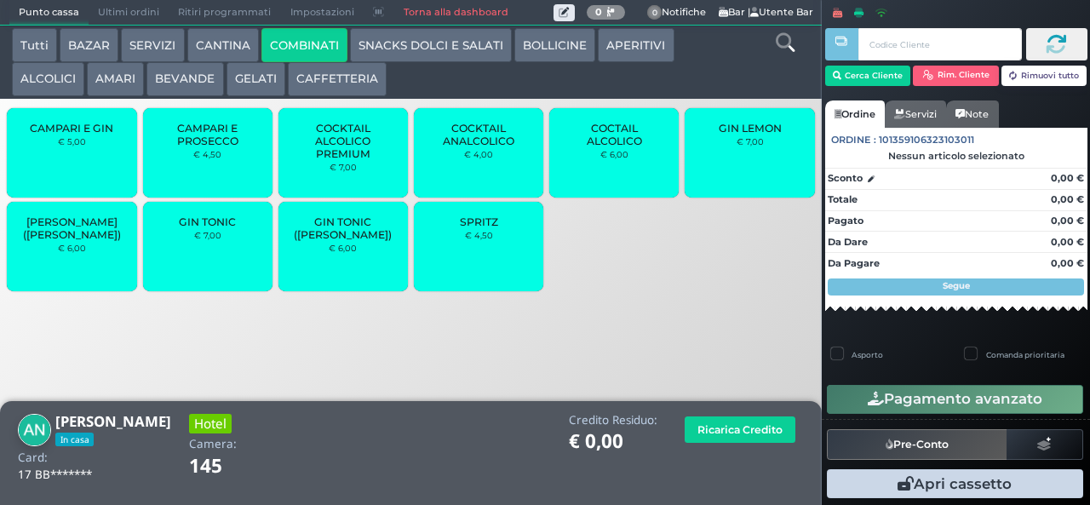
click at [480, 228] on span "SPRITZ" at bounding box center [479, 221] width 38 height 13
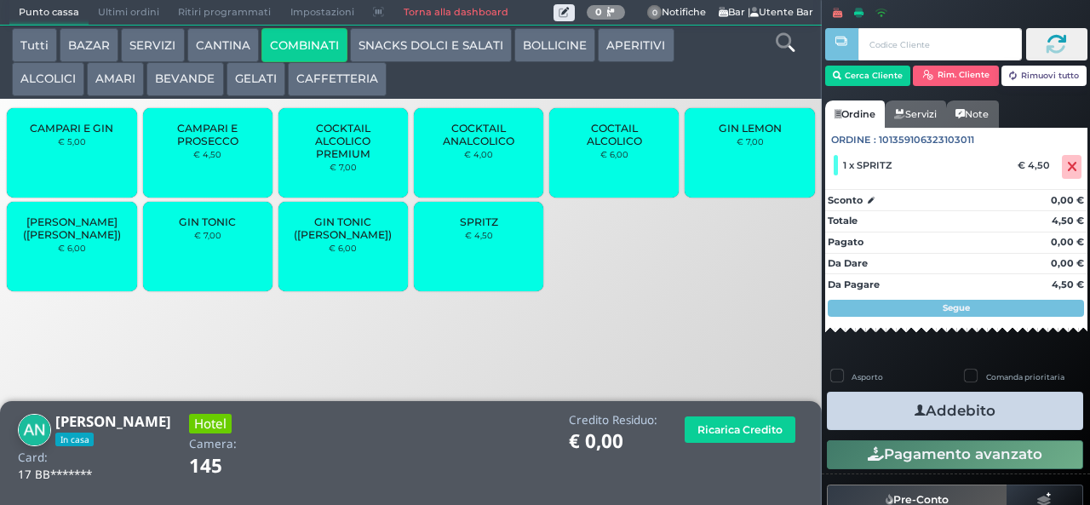
click at [881, 419] on button "Addebito" at bounding box center [955, 411] width 256 height 38
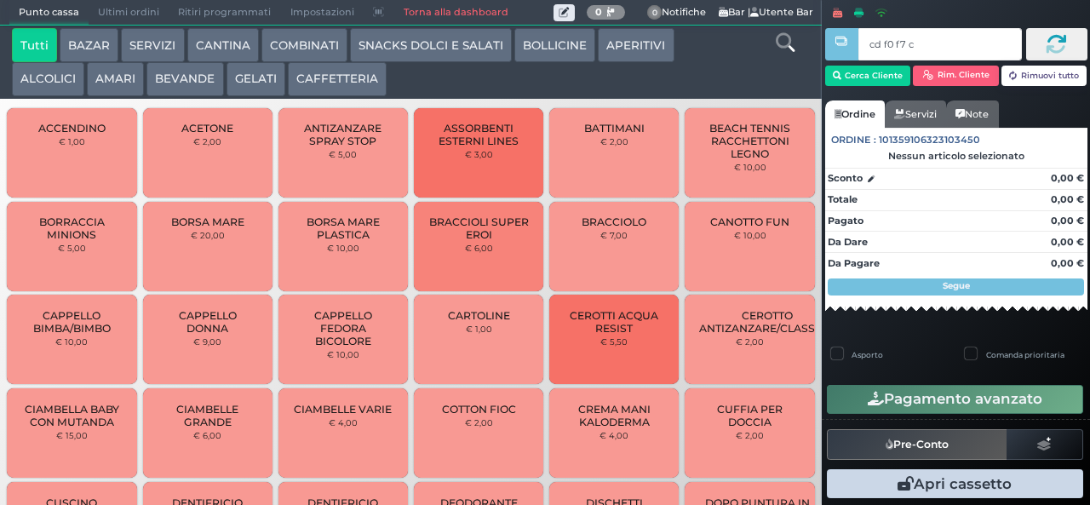
type input "cd f0 f7 c2"
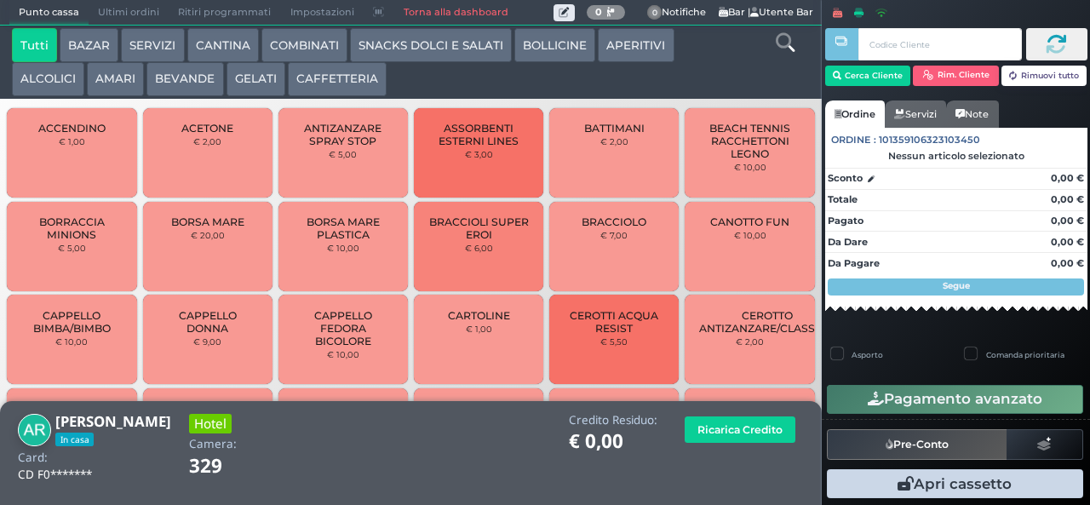
click at [249, 89] on button "GELATI" at bounding box center [255, 79] width 59 height 34
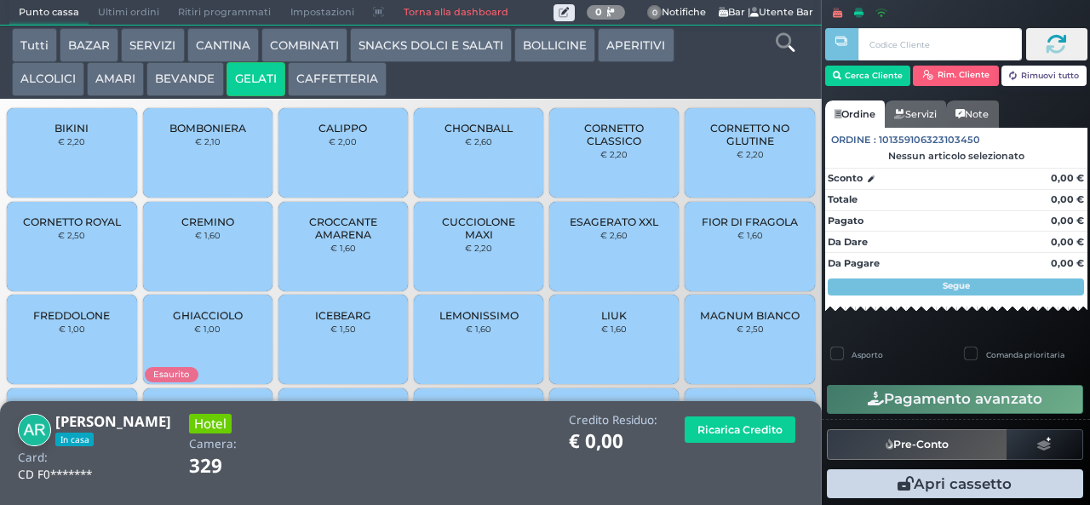
click at [318, 134] on span "CALIPPO" at bounding box center [342, 128] width 49 height 13
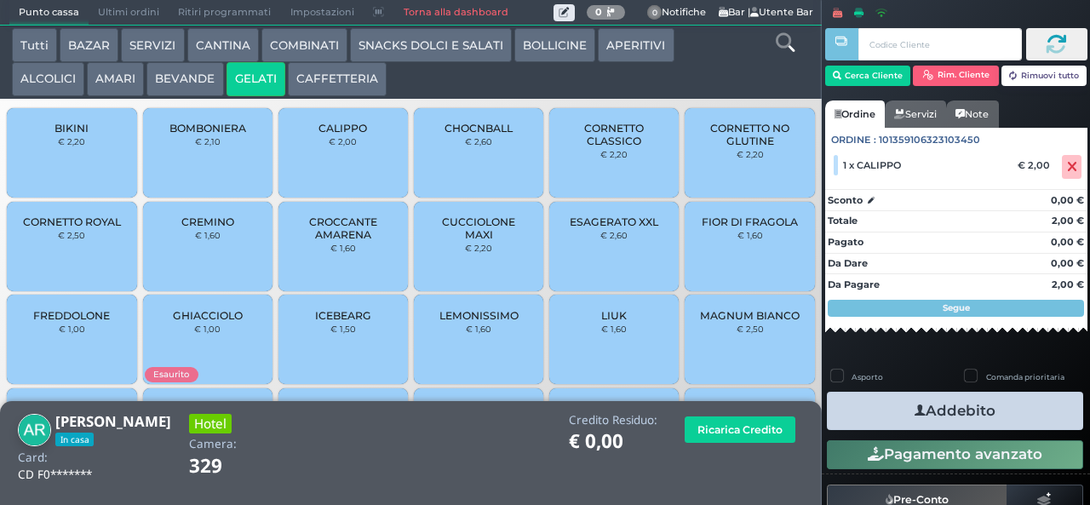
click at [867, 415] on button "Addebito" at bounding box center [955, 411] width 256 height 38
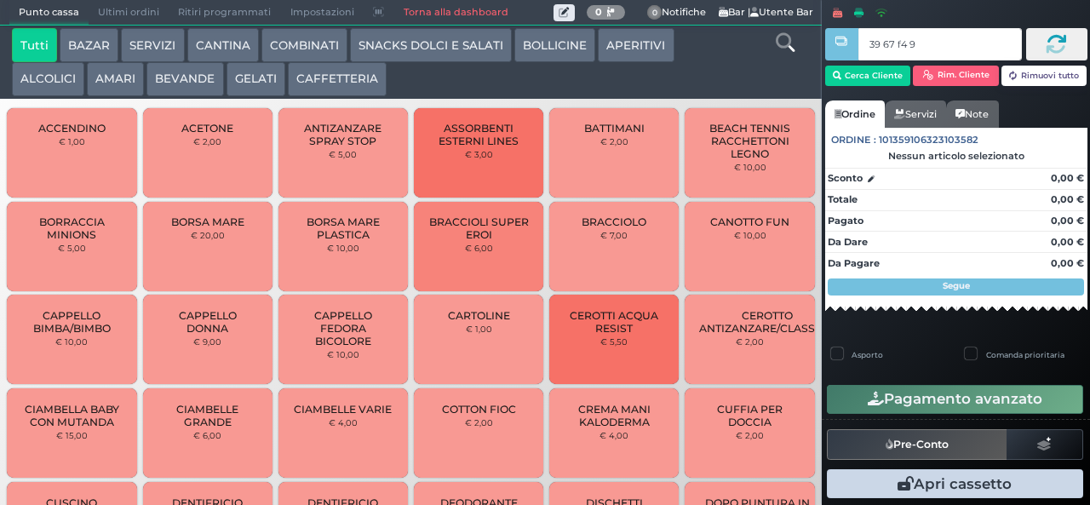
type input "39 67 f4 95"
click at [256, 85] on button "GELATI" at bounding box center [255, 79] width 59 height 34
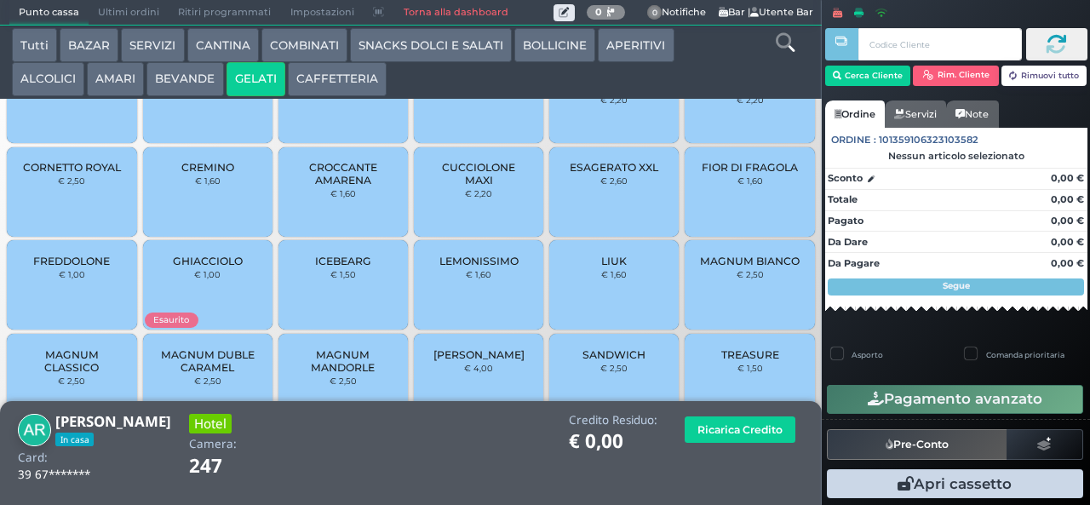
scroll to position [113, 0]
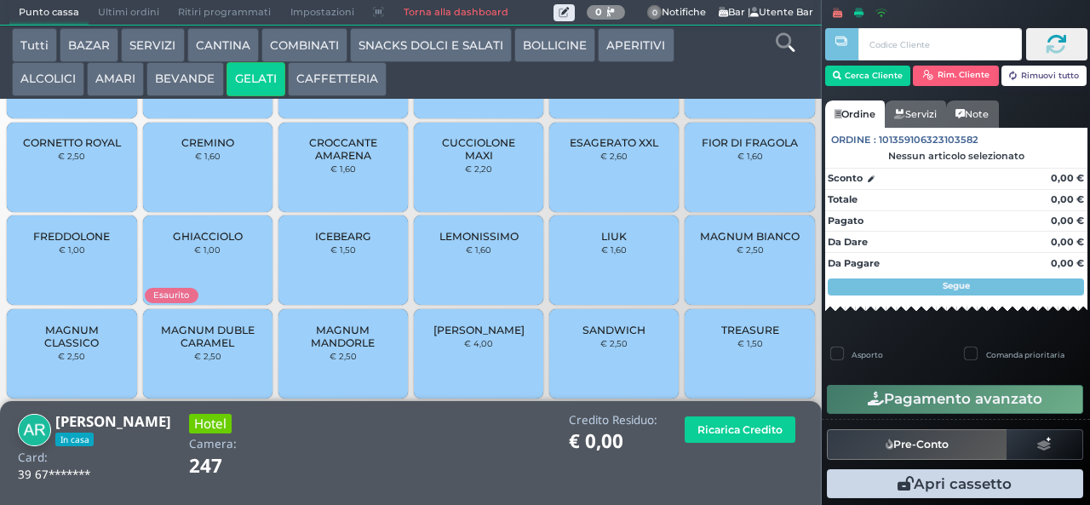
click at [599, 283] on div "LIUK € 1,60" at bounding box center [613, 259] width 129 height 89
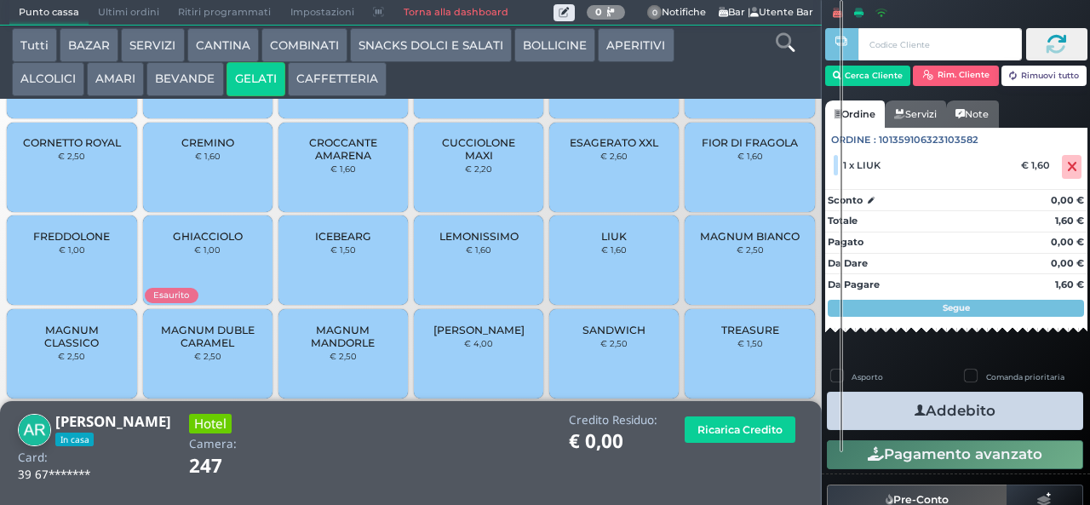
click at [960, 398] on button "Addebito" at bounding box center [955, 411] width 256 height 38
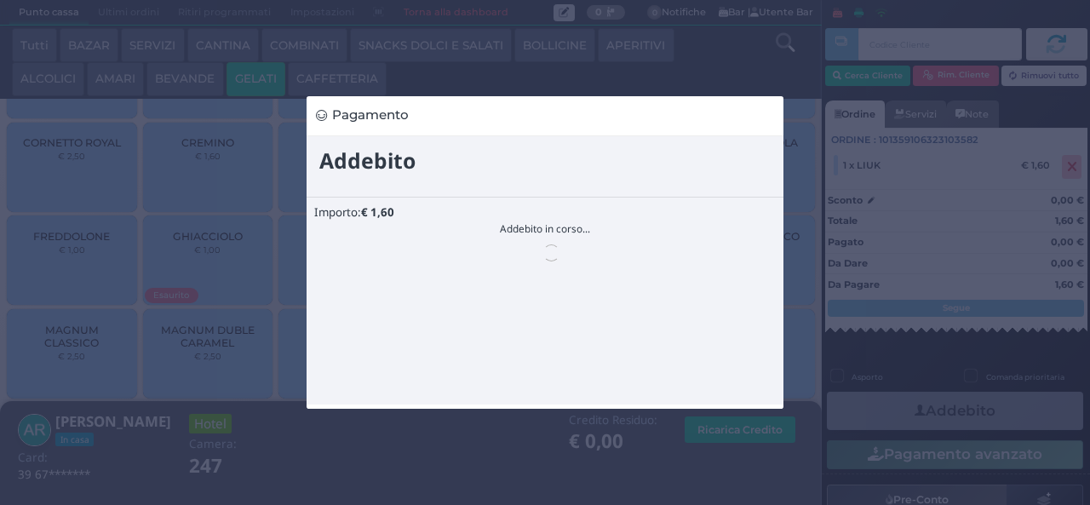
scroll to position [0, 0]
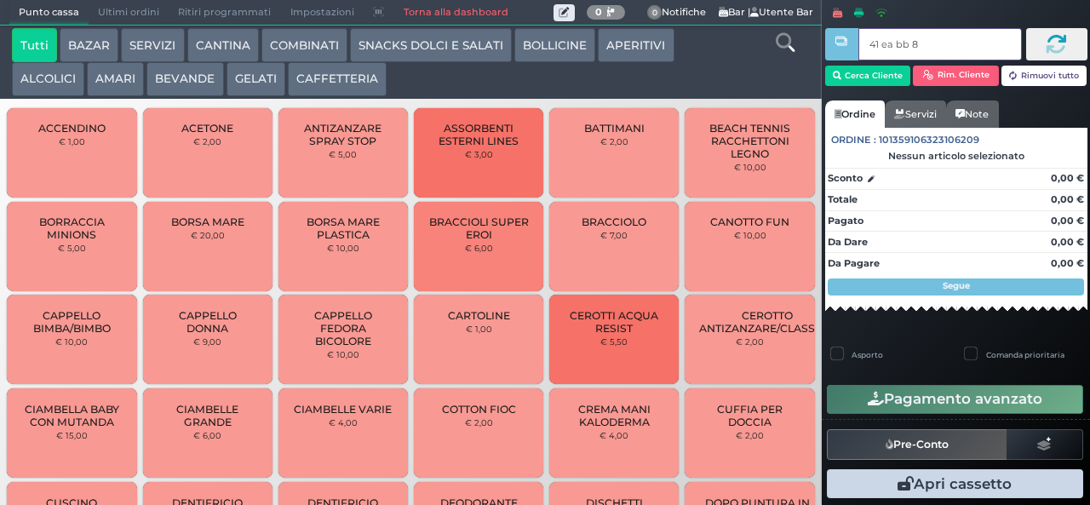
type input "41 ea bb 8b"
click at [134, 75] on button "AMARI" at bounding box center [115, 79] width 57 height 34
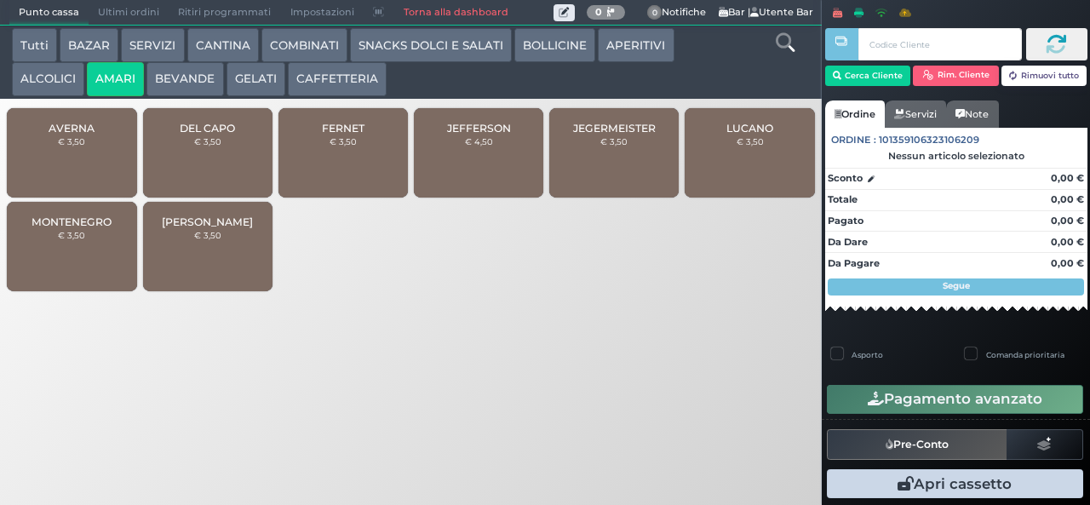
click at [209, 146] on small "€ 3,50" at bounding box center [207, 141] width 27 height 10
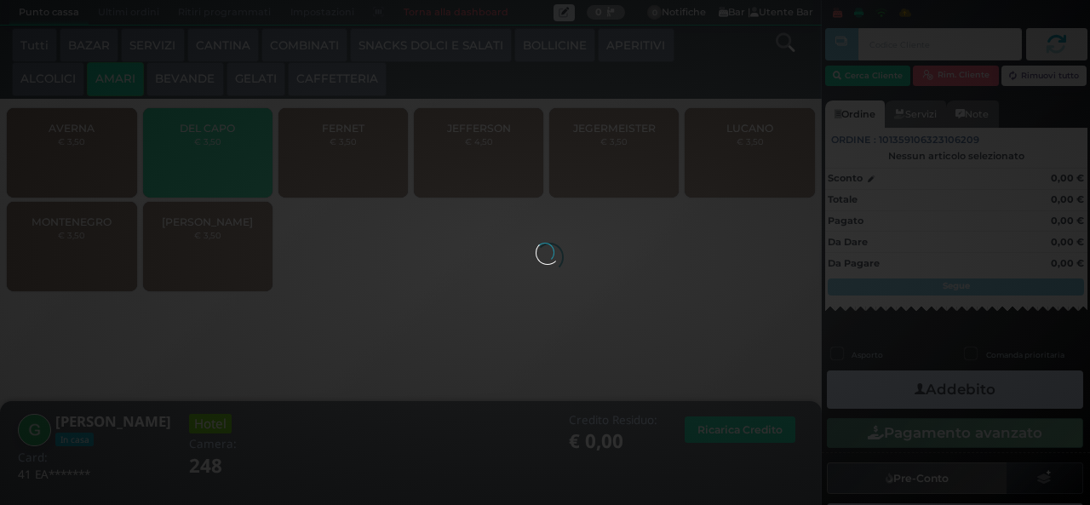
click at [535, 243] on div at bounding box center [544, 252] width 19 height 19
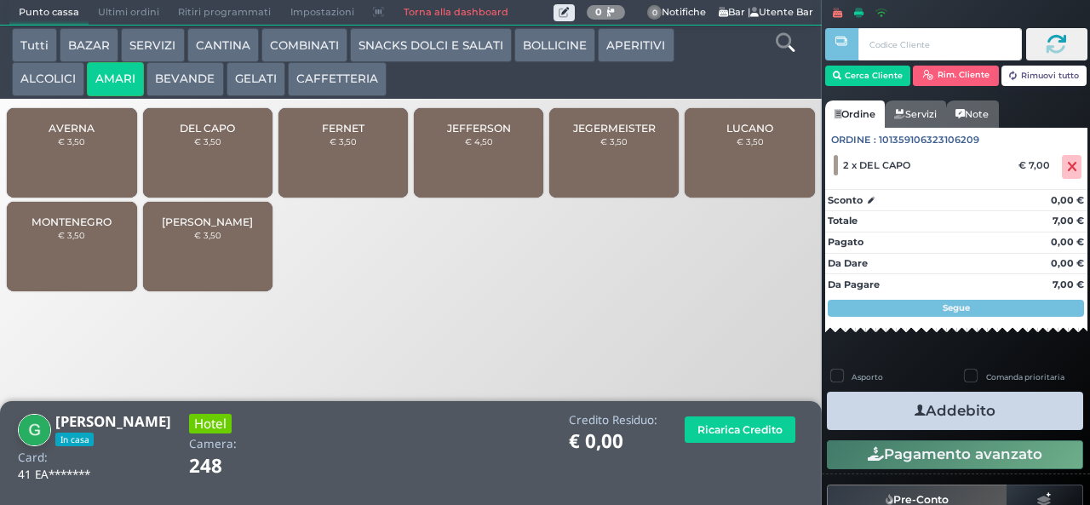
click at [219, 164] on div "DEL CAPO € 3,50" at bounding box center [207, 152] width 129 height 89
click at [890, 415] on button "Addebito" at bounding box center [955, 411] width 256 height 38
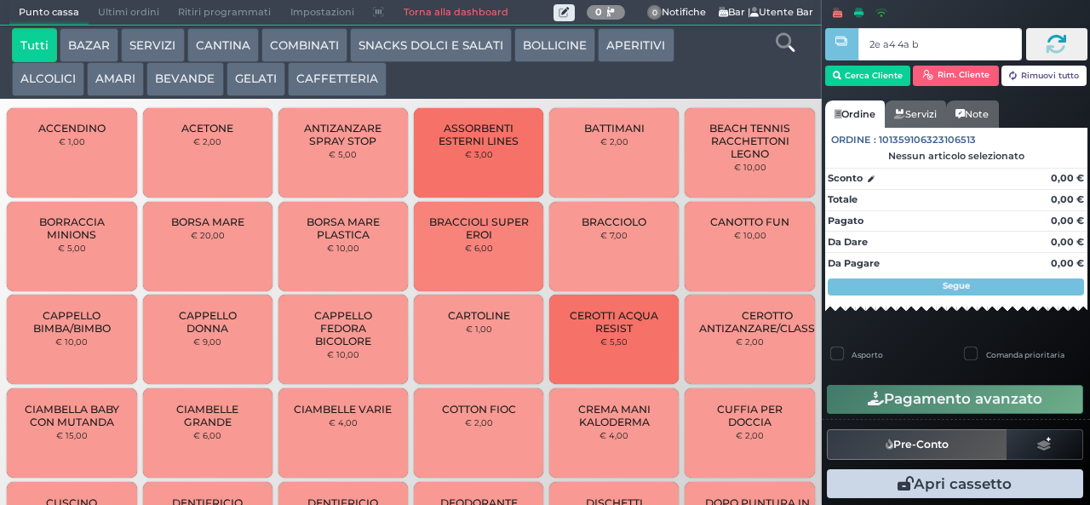
type input "2e a4 4a b9"
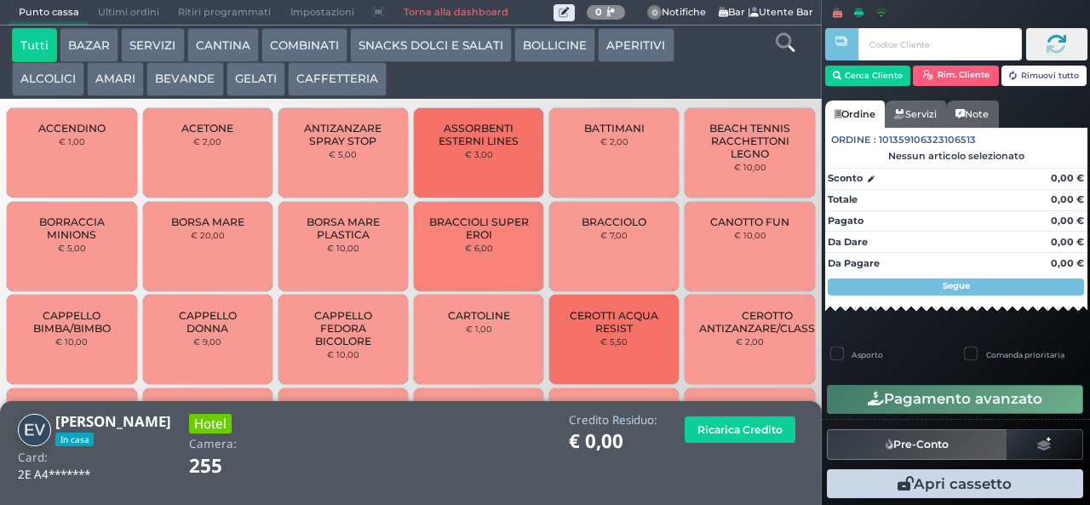
click at [232, 89] on button "GELATI" at bounding box center [255, 79] width 59 height 34
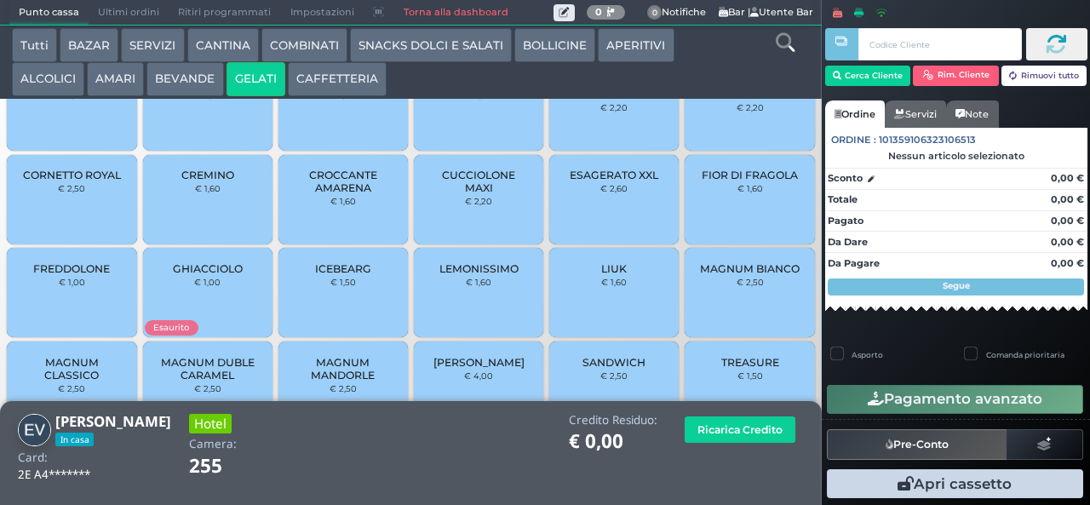
scroll to position [113, 0]
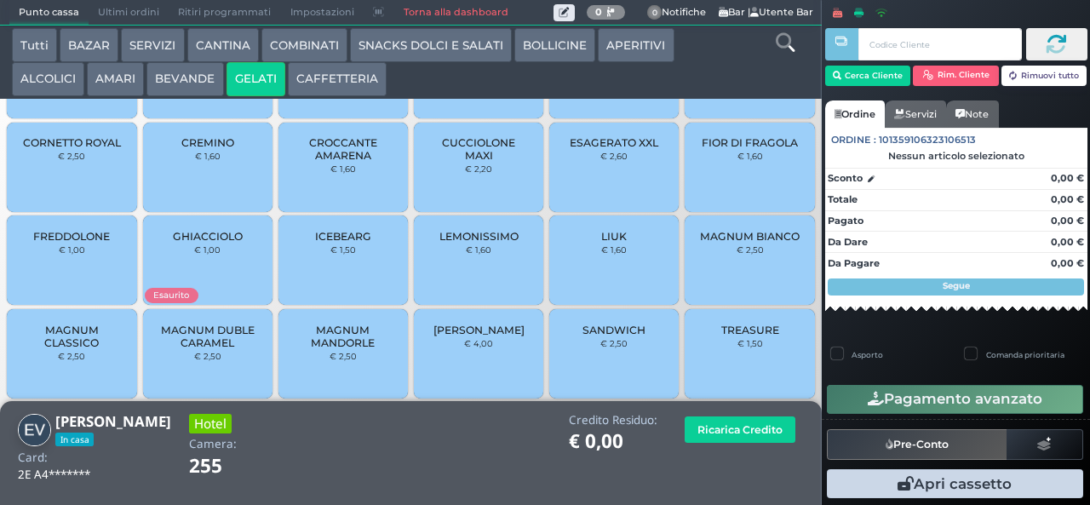
click at [466, 336] on span "[PERSON_NAME]" at bounding box center [478, 329] width 91 height 13
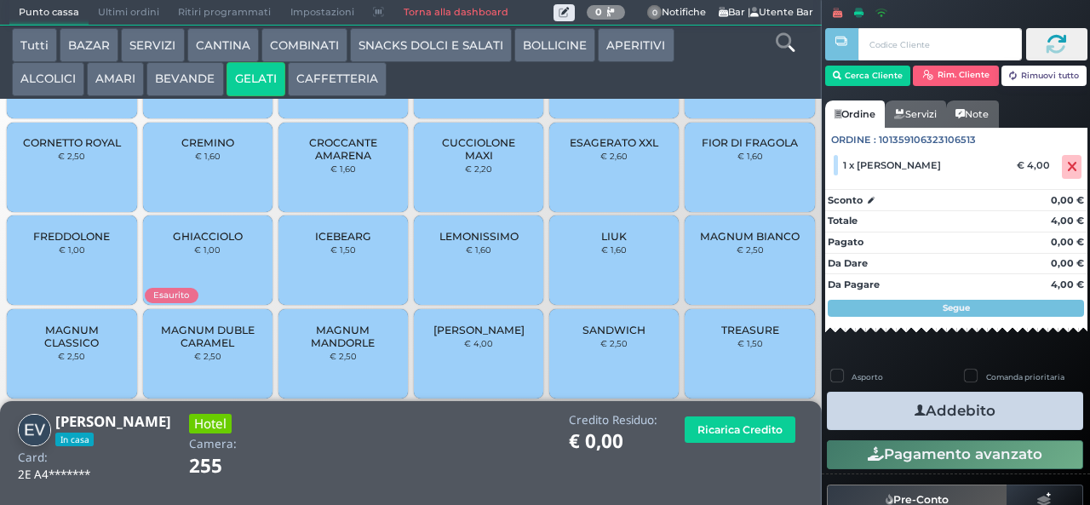
click at [860, 395] on button "Addebito" at bounding box center [955, 411] width 256 height 38
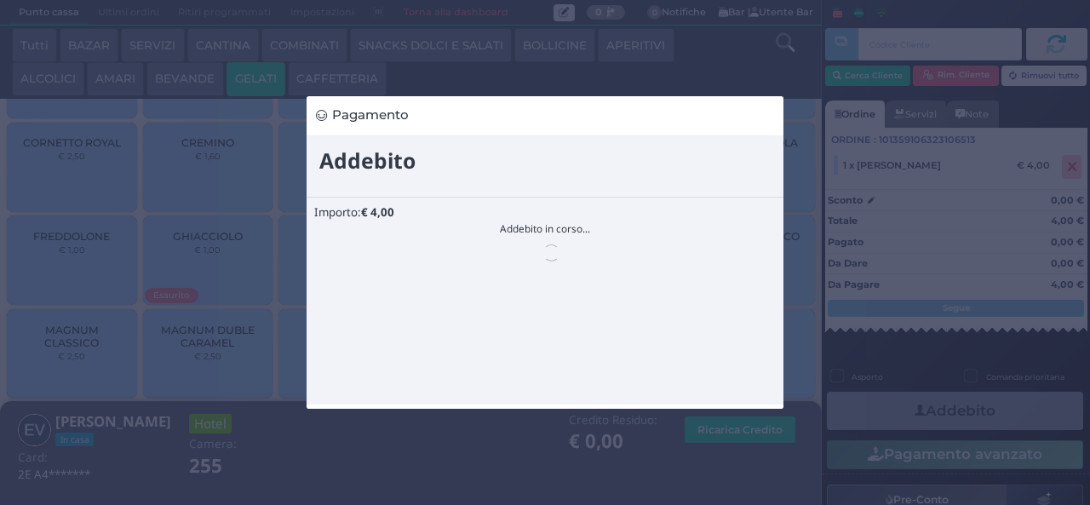
scroll to position [0, 0]
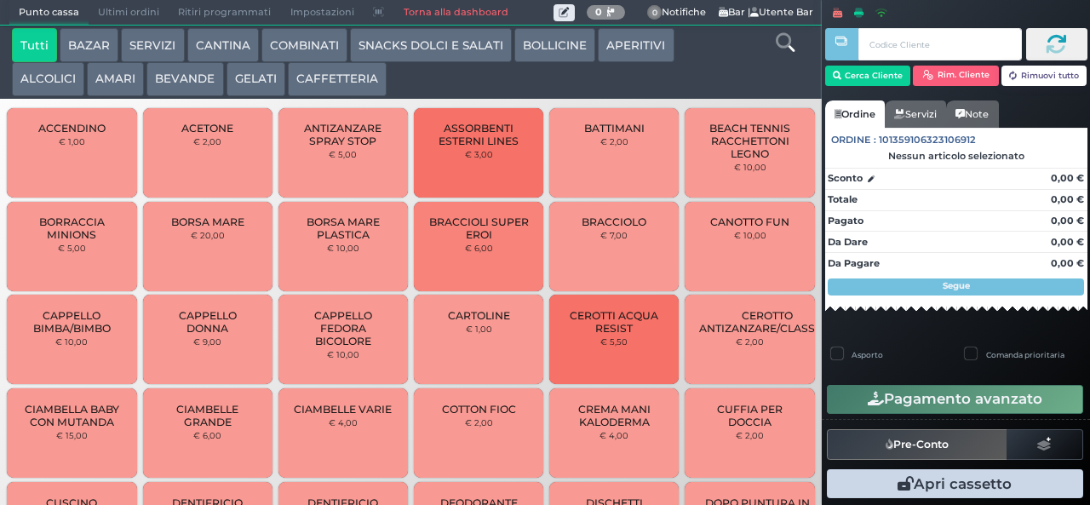
click at [112, 80] on button "AMARI" at bounding box center [115, 79] width 57 height 34
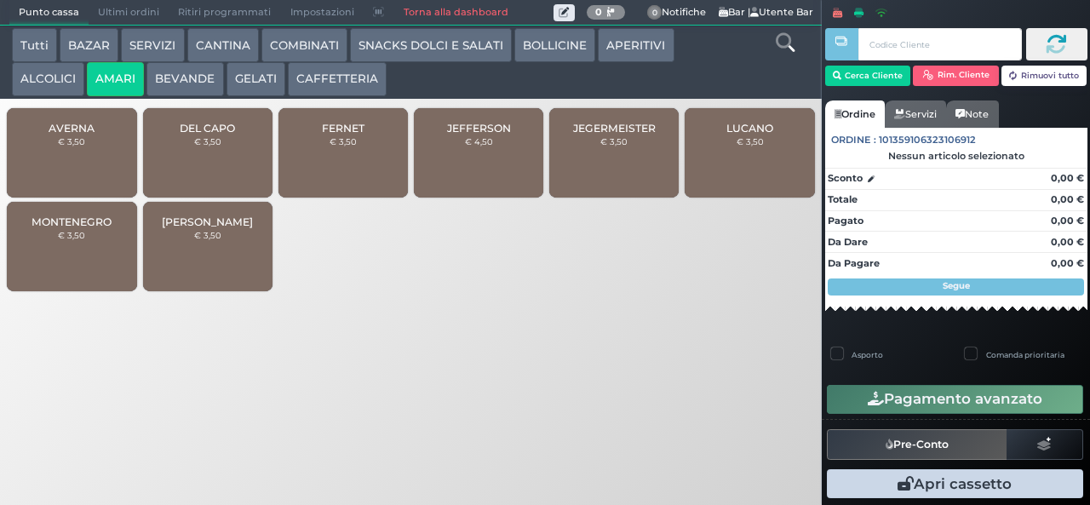
click at [82, 228] on span "MONTENEGRO" at bounding box center [71, 221] width 80 height 13
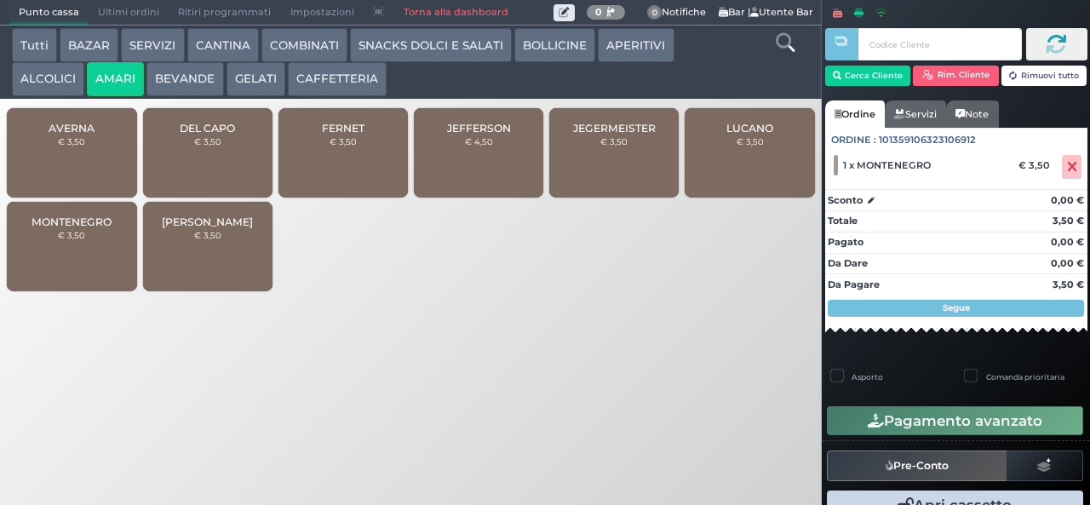
click at [346, 146] on small "€ 3,50" at bounding box center [342, 141] width 27 height 10
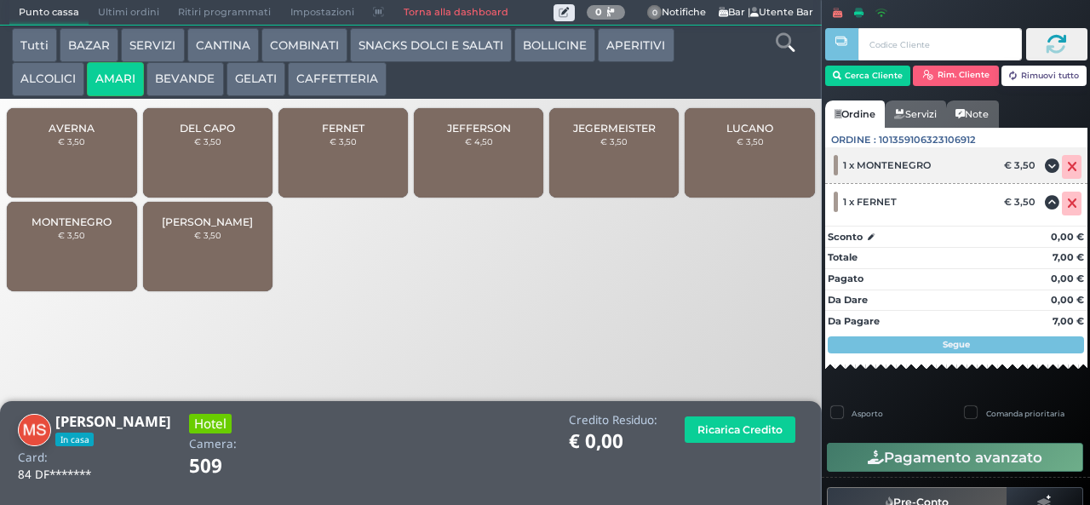
click at [1067, 168] on icon at bounding box center [1072, 167] width 10 height 1
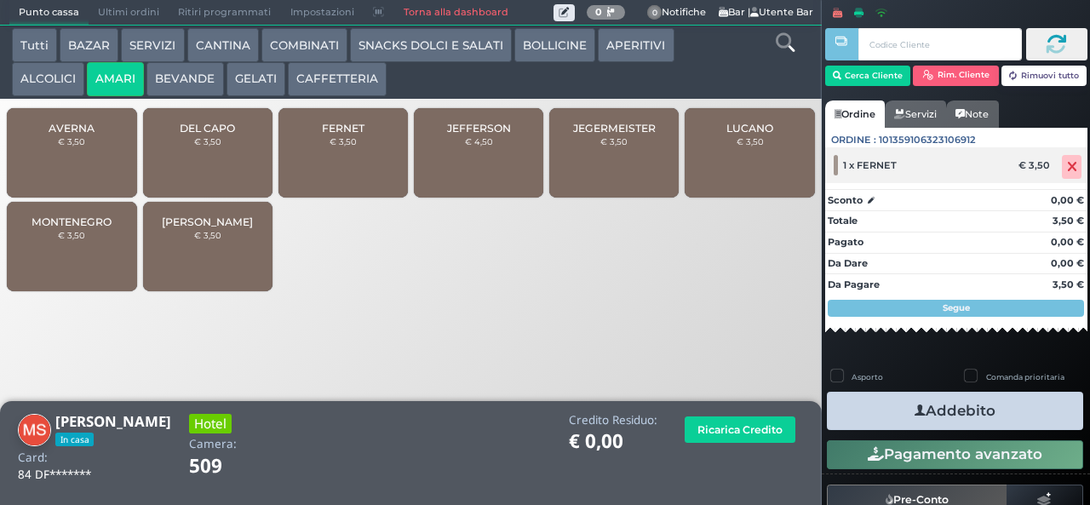
click at [1067, 167] on icon at bounding box center [1072, 167] width 10 height 1
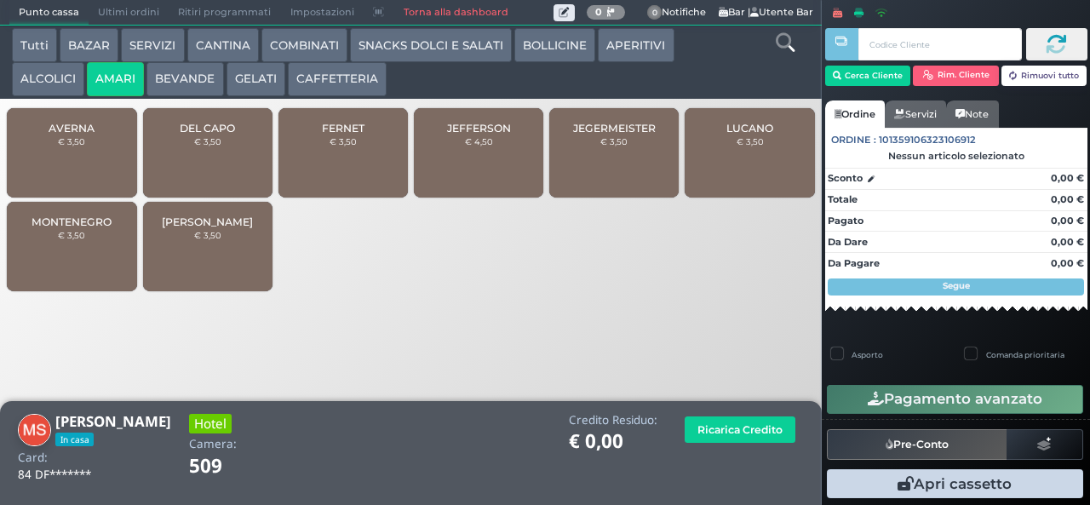
click at [352, 146] on small "€ 3,50" at bounding box center [342, 141] width 27 height 10
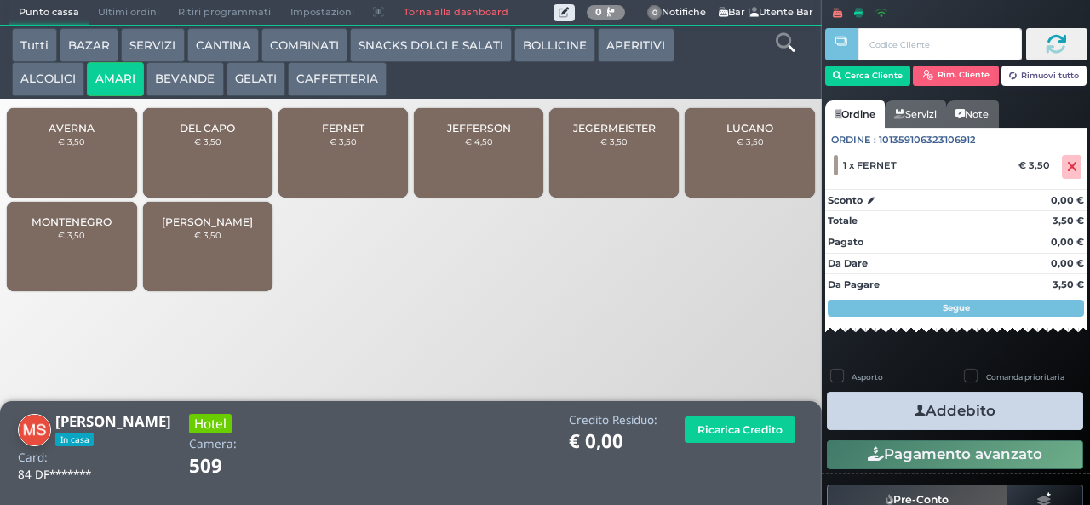
click at [67, 240] on small "€ 3,50" at bounding box center [71, 235] width 27 height 10
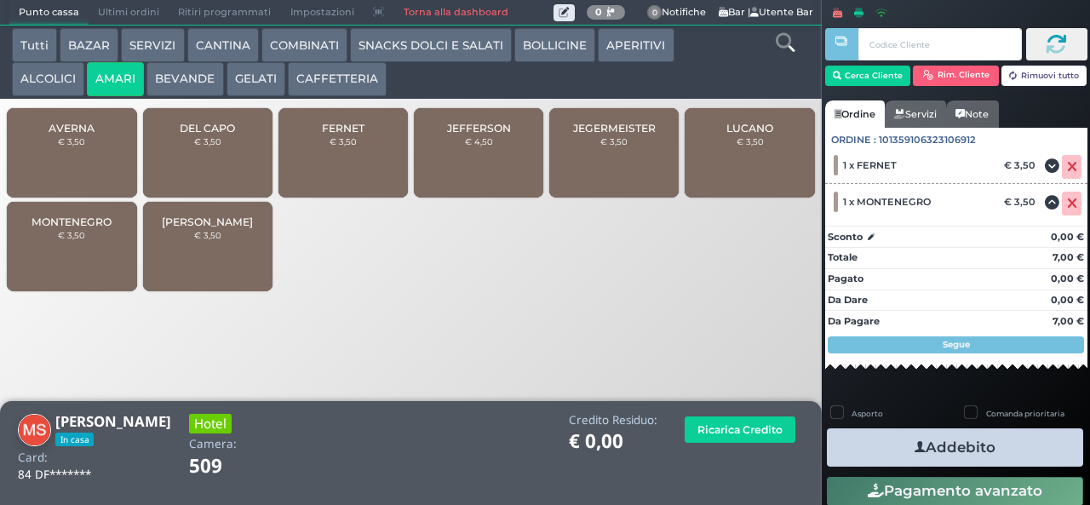
click at [914, 440] on icon "button" at bounding box center [919, 447] width 11 height 18
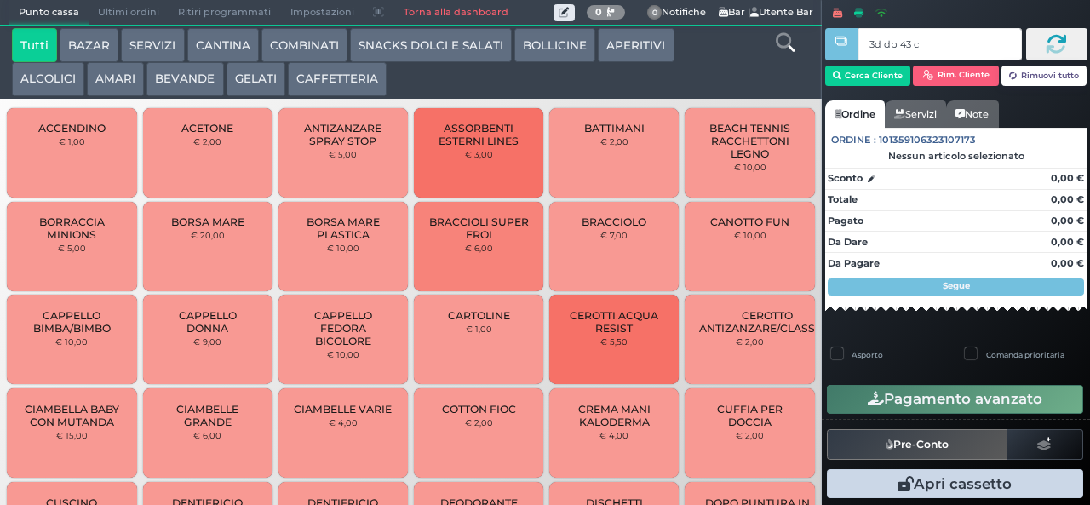
type input "3d db 43 c3"
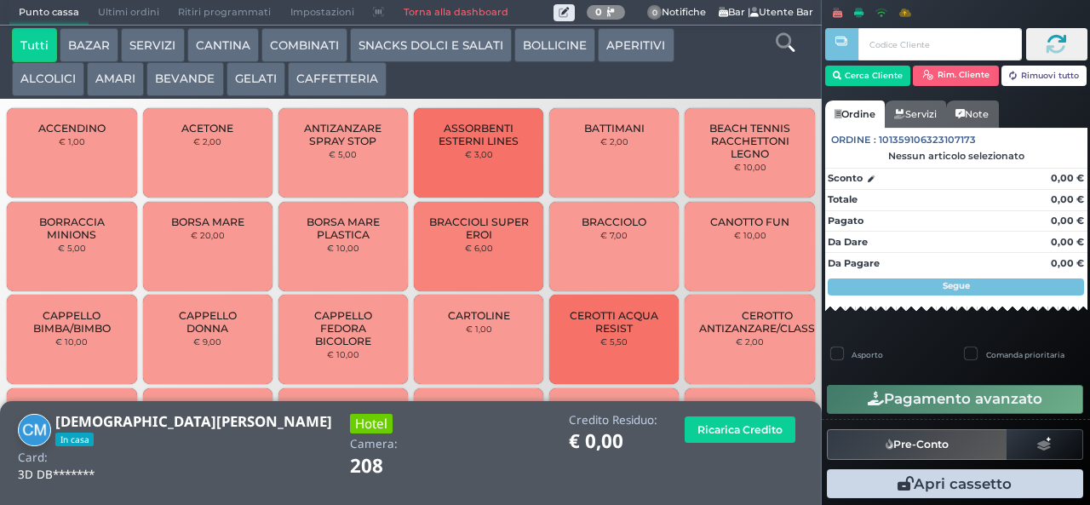
click at [412, 46] on button "SNACKS DOLCI E SALATI" at bounding box center [431, 45] width 162 height 34
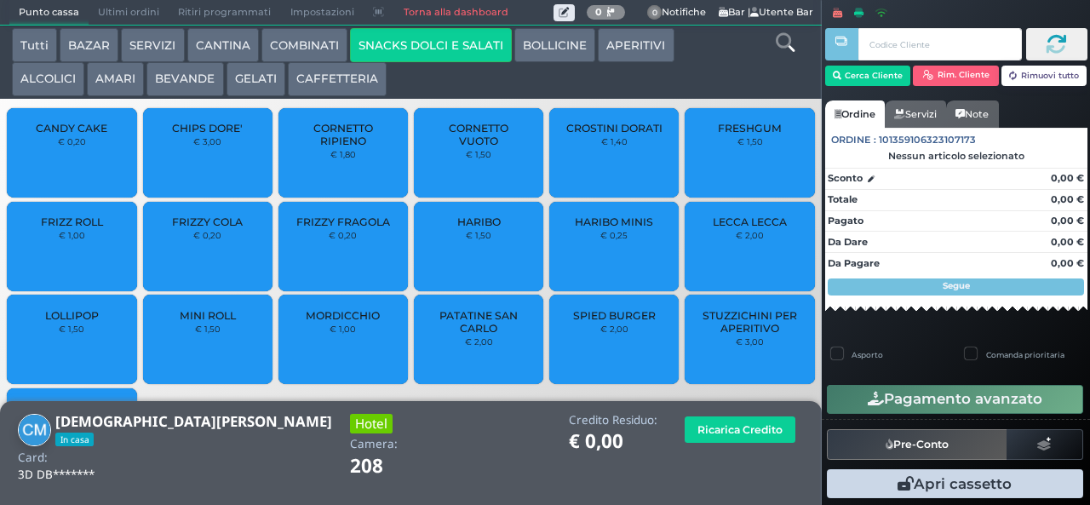
click at [350, 430] on div "Hotel" at bounding box center [390, 426] width 81 height 24
click at [66, 134] on span "CANDY CAKE" at bounding box center [72, 128] width 72 height 13
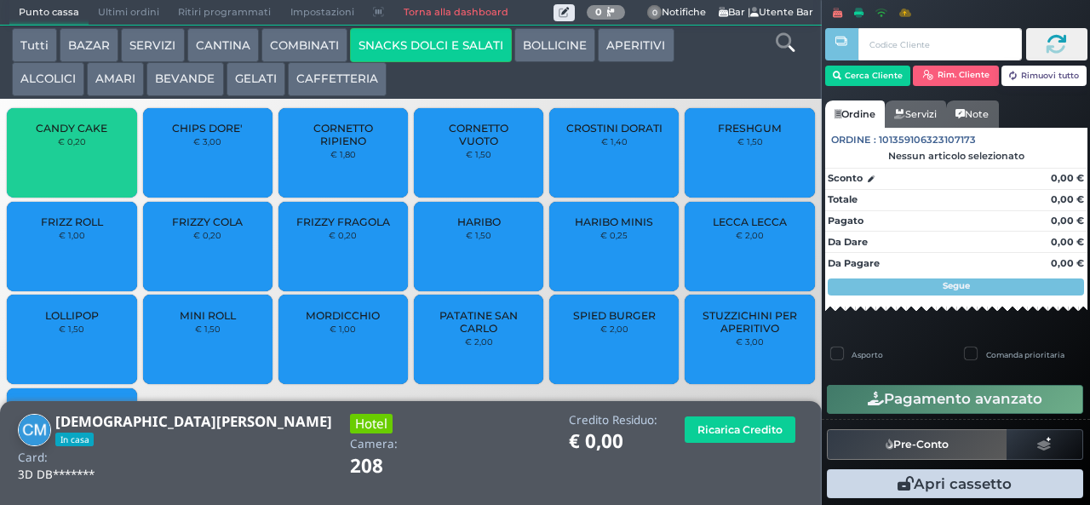
click at [68, 134] on span "CANDY CAKE" at bounding box center [72, 128] width 72 height 13
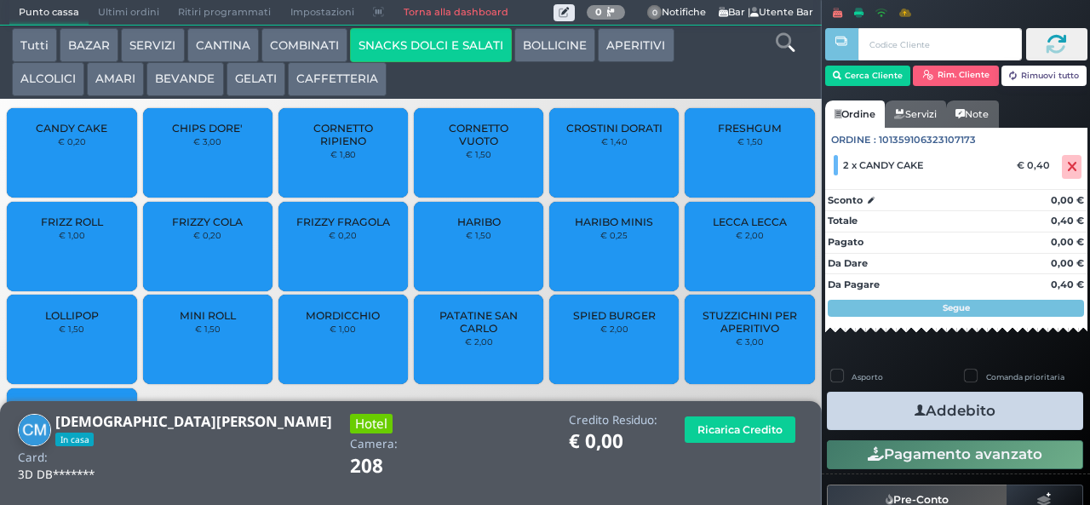
click at [66, 134] on span "CANDY CAKE" at bounding box center [72, 128] width 72 height 13
click at [60, 134] on span "CANDY CAKE" at bounding box center [72, 128] width 72 height 13
click at [869, 409] on button "Addebito" at bounding box center [955, 411] width 256 height 38
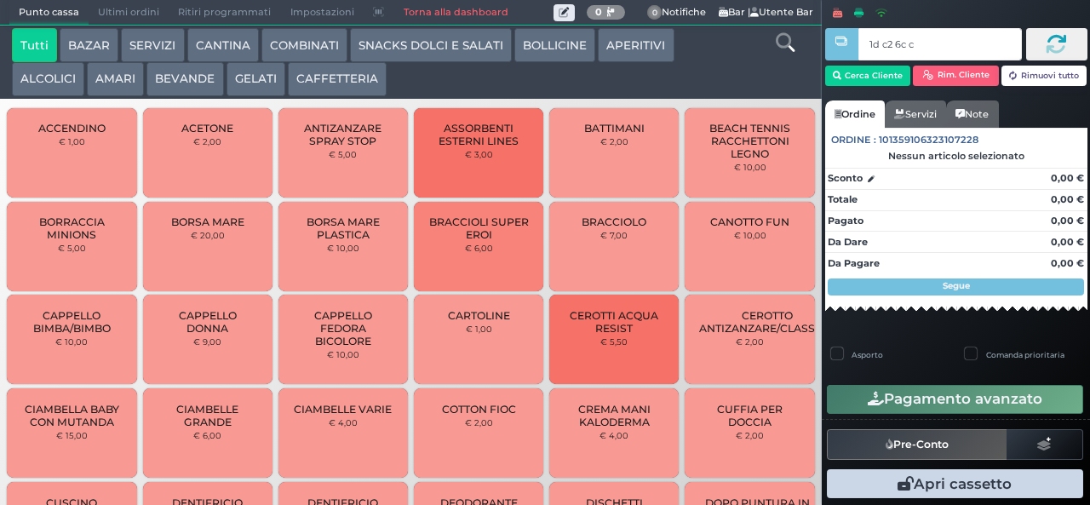
type input "1d c2 6c c3"
click at [0, 0] on div at bounding box center [0, 0] width 0 height 0
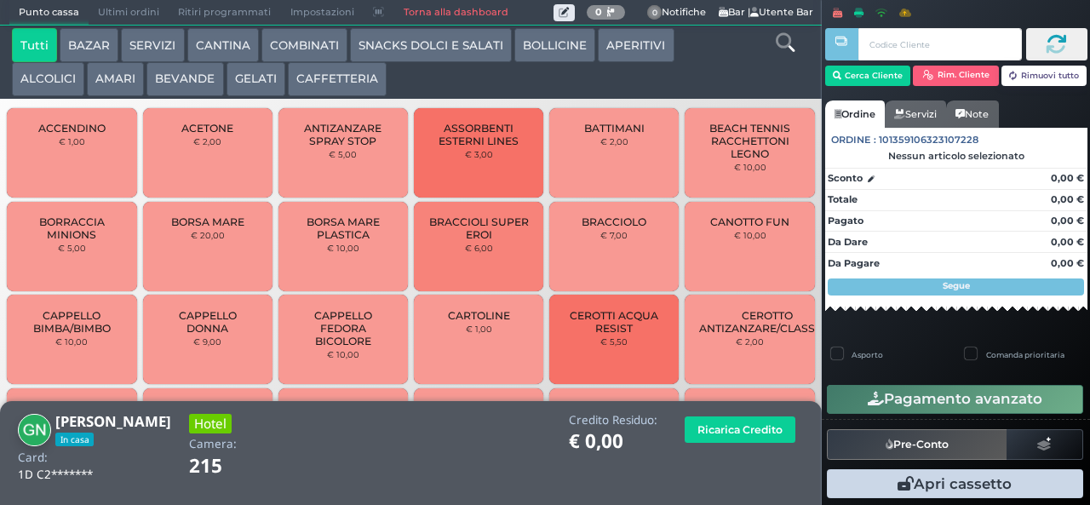
click at [102, 75] on button "AMARI" at bounding box center [115, 79] width 57 height 34
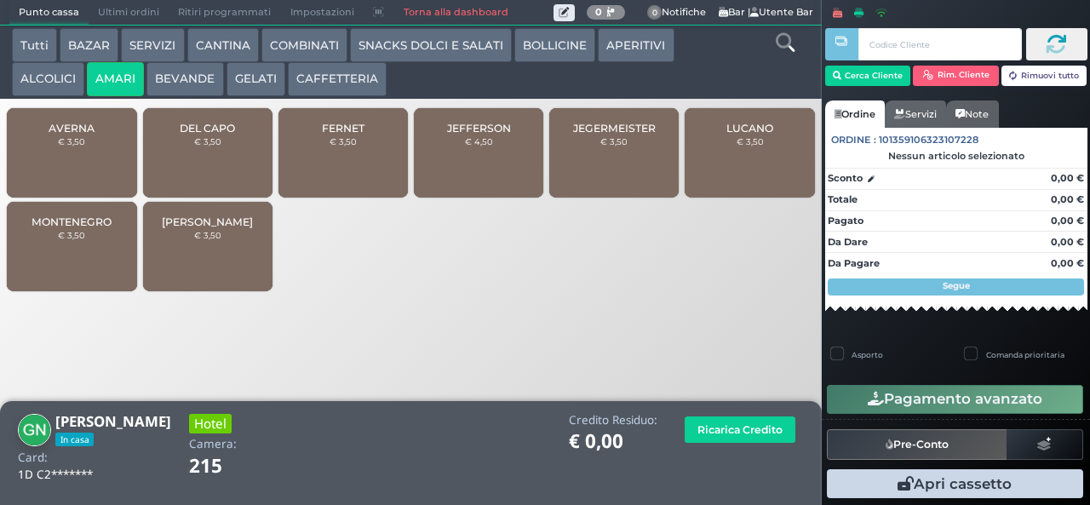
click at [209, 134] on span "DEL CAPO" at bounding box center [207, 128] width 55 height 13
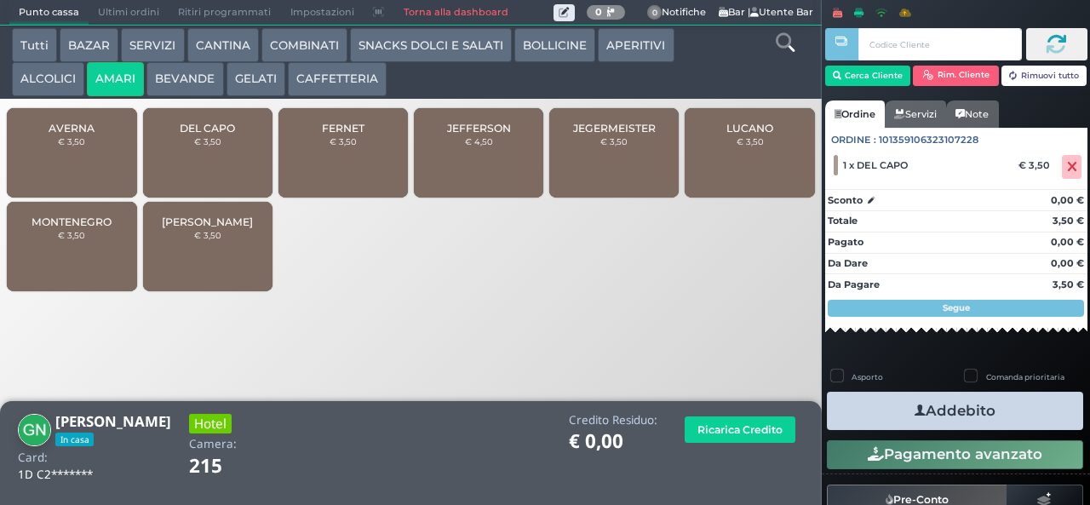
click at [309, 51] on button "COMBINATI" at bounding box center [304, 45] width 86 height 34
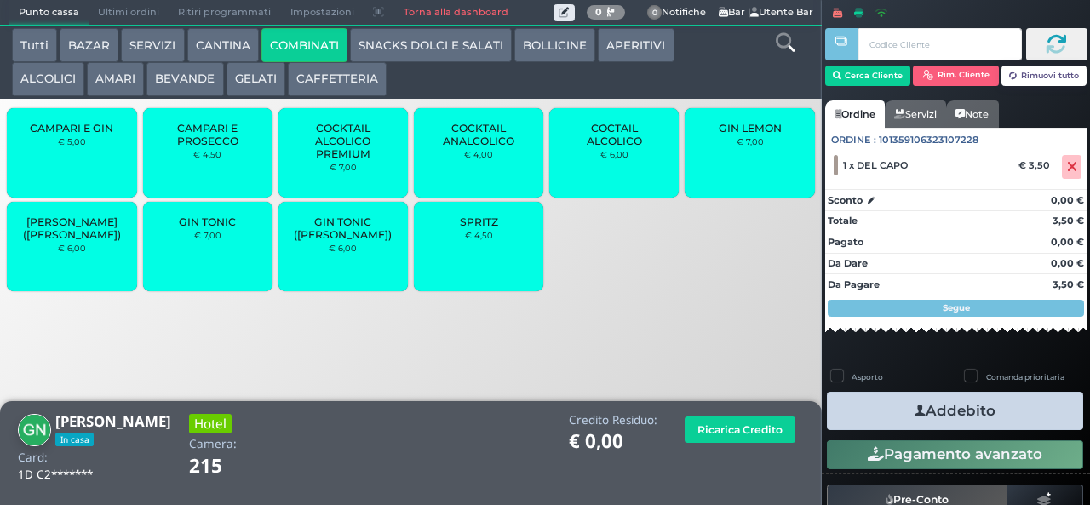
click at [220, 272] on div "GIN TONIC € 7,00" at bounding box center [207, 246] width 129 height 89
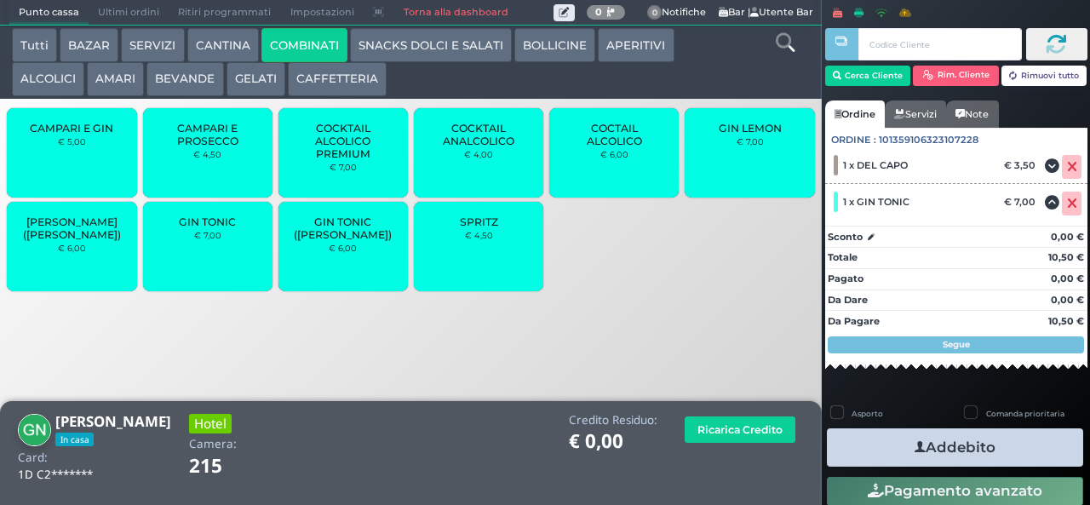
click at [892, 428] on button "Addebito" at bounding box center [955, 447] width 256 height 38
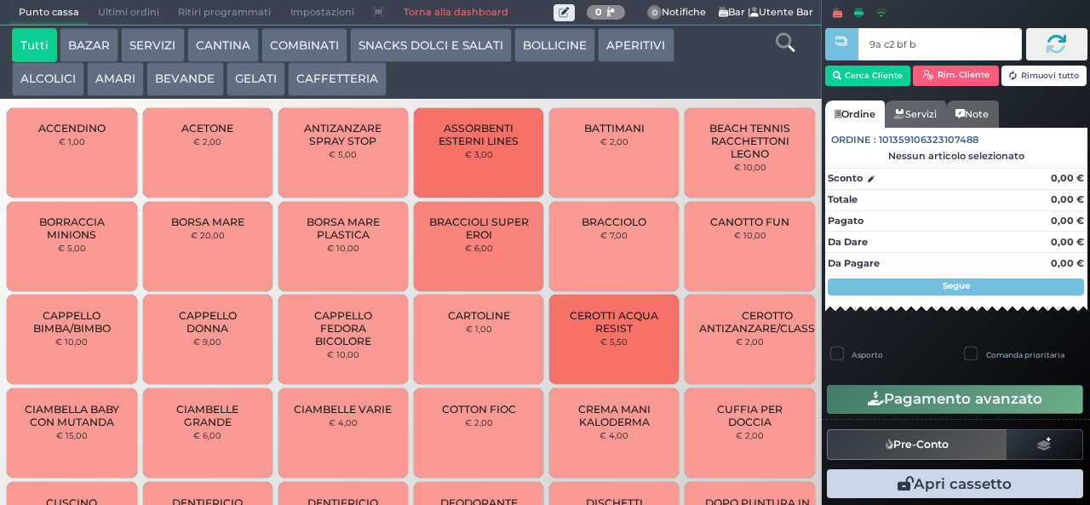
type input "9a c2 bf b9"
click at [186, 79] on button "BEVANDE" at bounding box center [184, 79] width 77 height 34
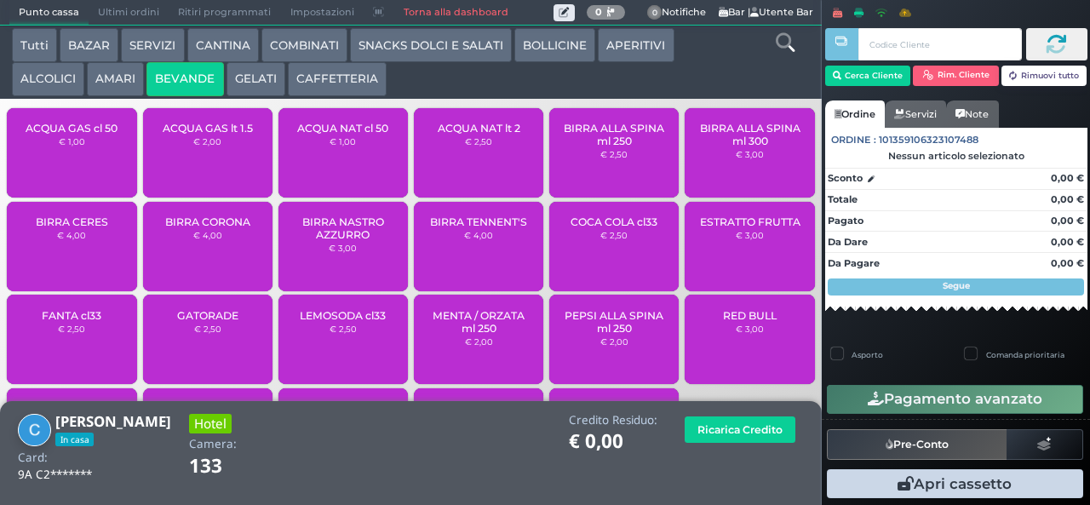
click at [72, 165] on div "ACQUA GAS cl 50 € 1,00" at bounding box center [71, 152] width 129 height 89
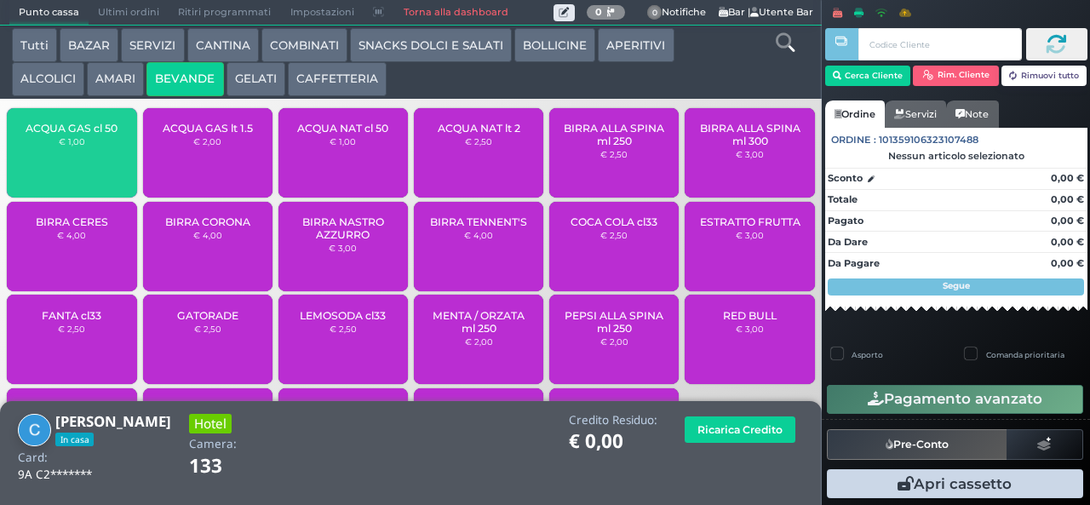
click at [47, 134] on span "ACQUA GAS cl 50" at bounding box center [72, 128] width 92 height 13
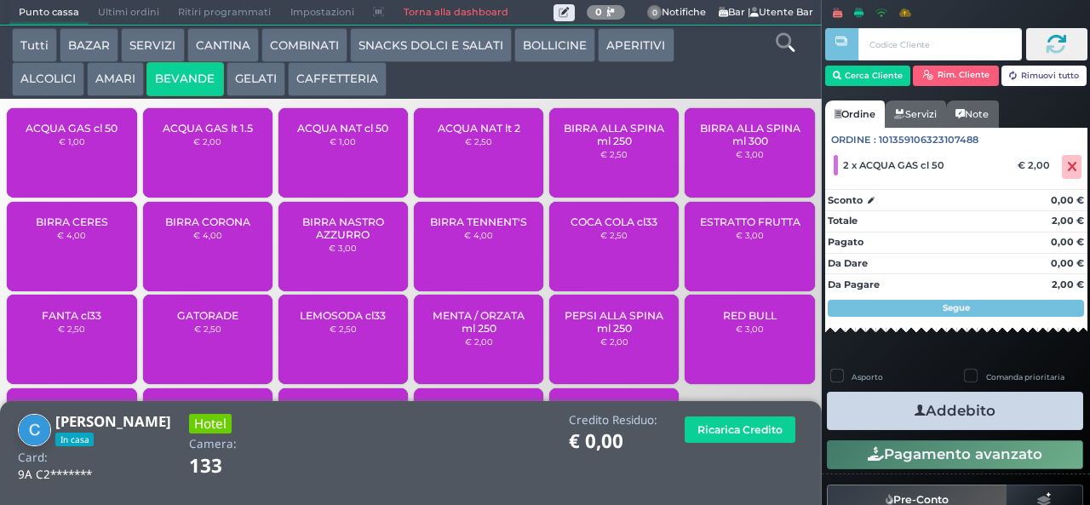
click at [322, 134] on span "ACQUA NAT cl 50" at bounding box center [342, 128] width 91 height 13
click at [318, 134] on span "ACQUA NAT cl 50" at bounding box center [342, 128] width 91 height 13
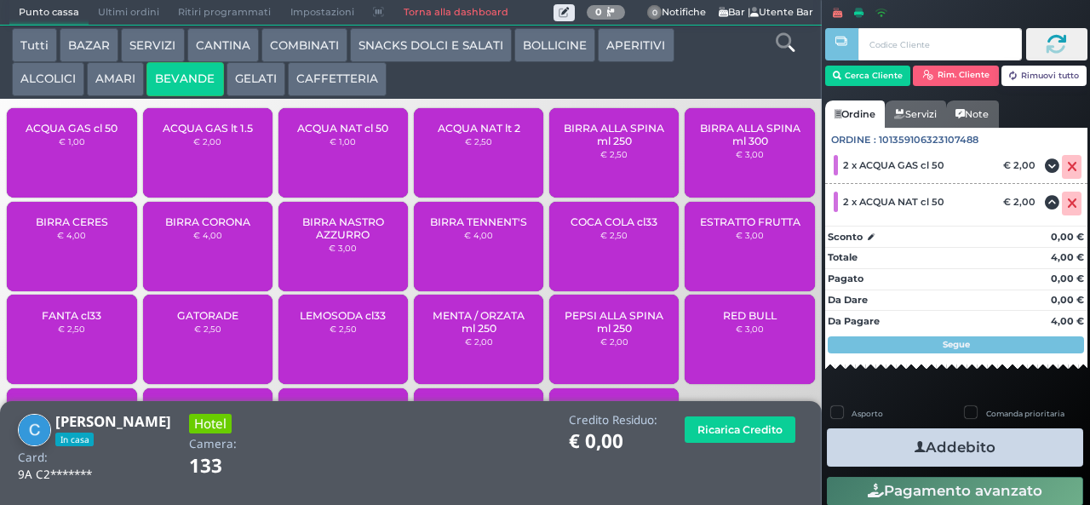
click at [914, 446] on icon "button" at bounding box center [919, 447] width 11 height 18
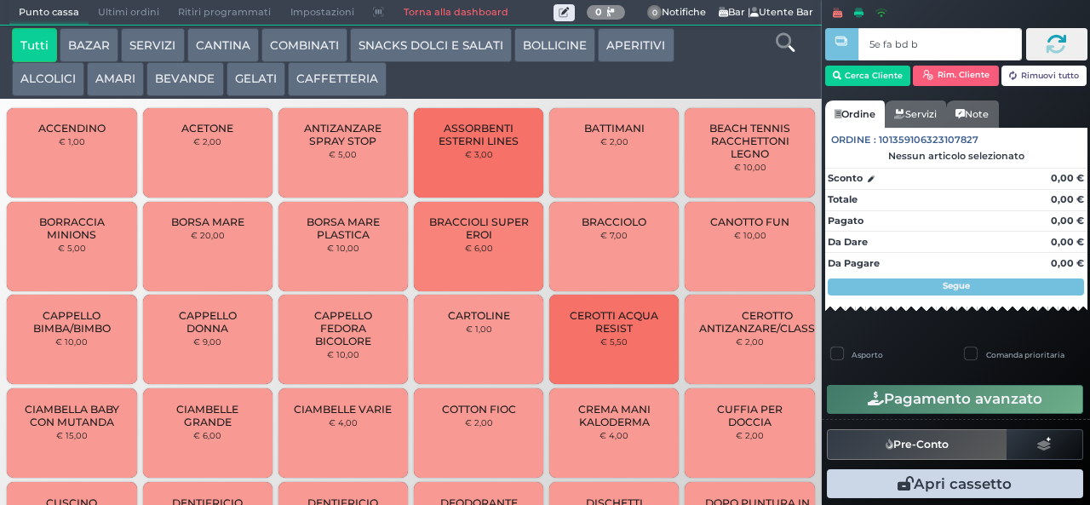
type input "5e fa bd b9"
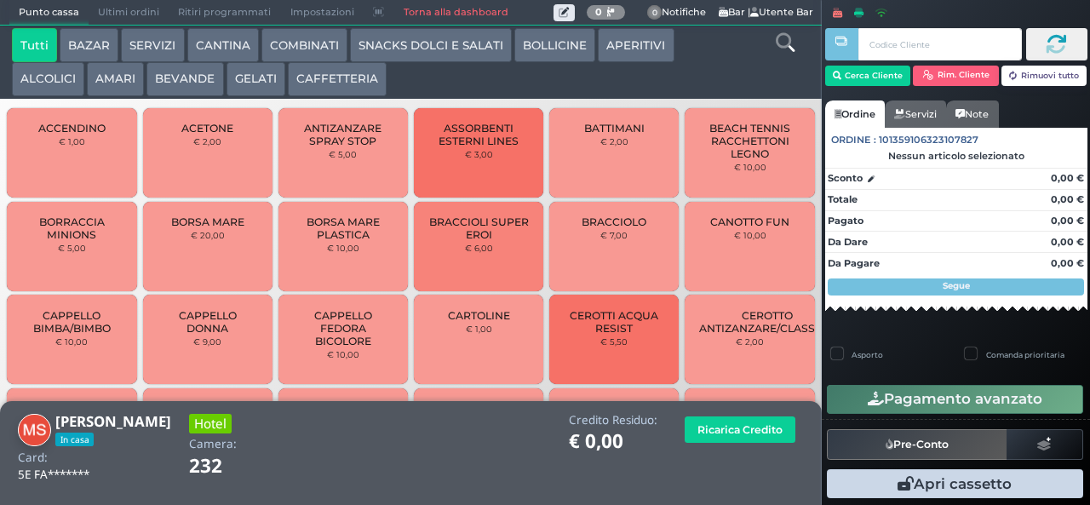
click at [41, 80] on button "ALCOLICI" at bounding box center [48, 79] width 72 height 34
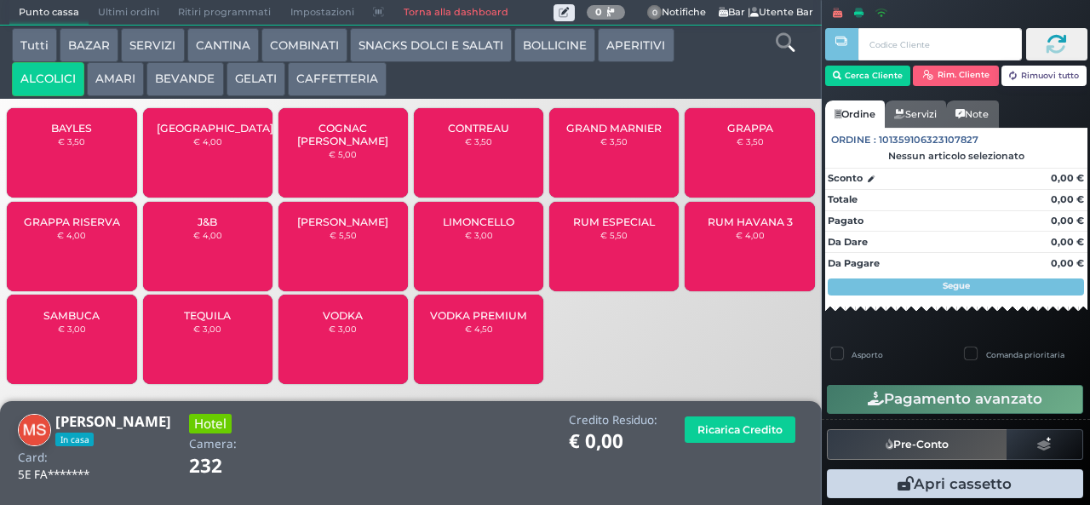
click at [116, 82] on button "AMARI" at bounding box center [115, 79] width 57 height 34
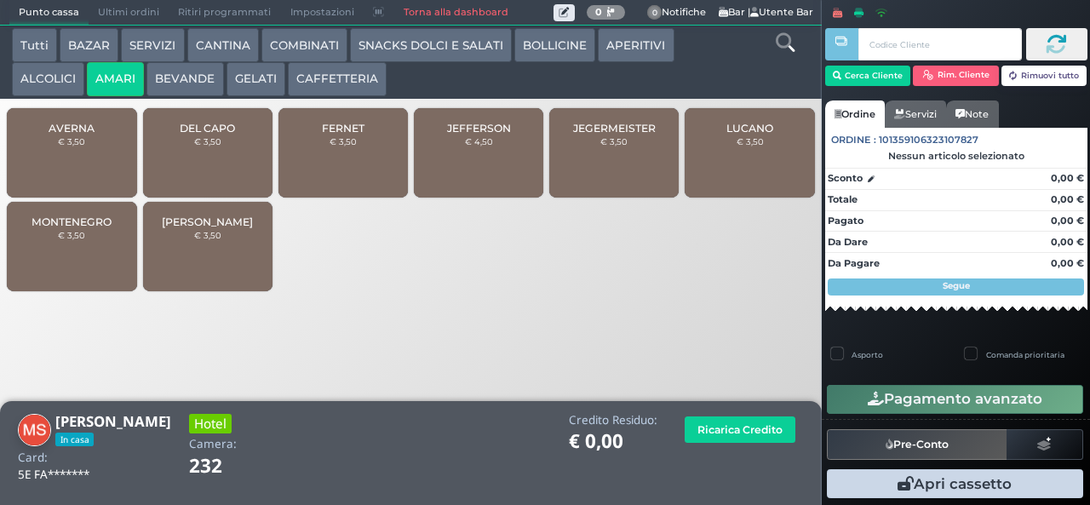
click at [450, 134] on span "JEFFERSON" at bounding box center [479, 128] width 64 height 13
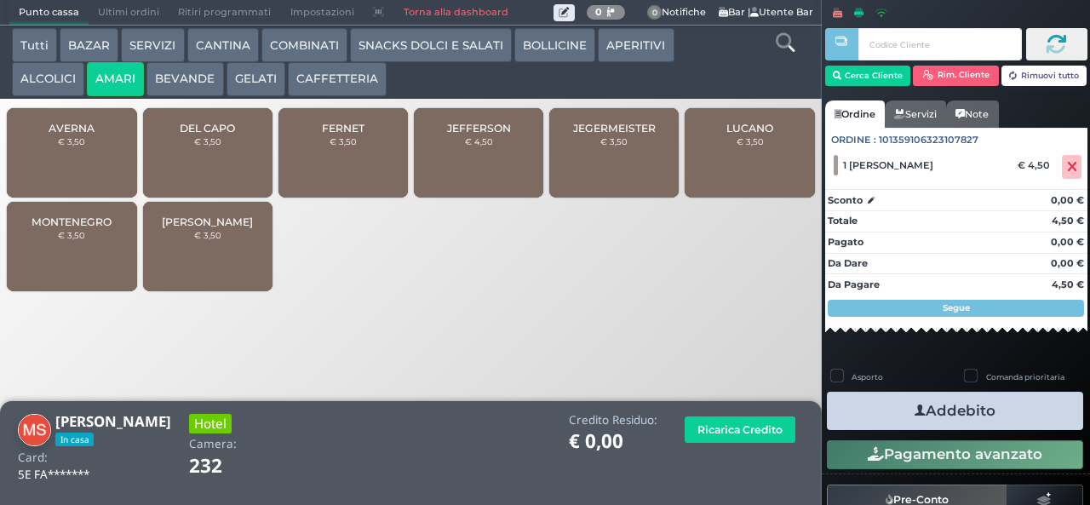
click at [875, 412] on button "Addebito" at bounding box center [955, 411] width 256 height 38
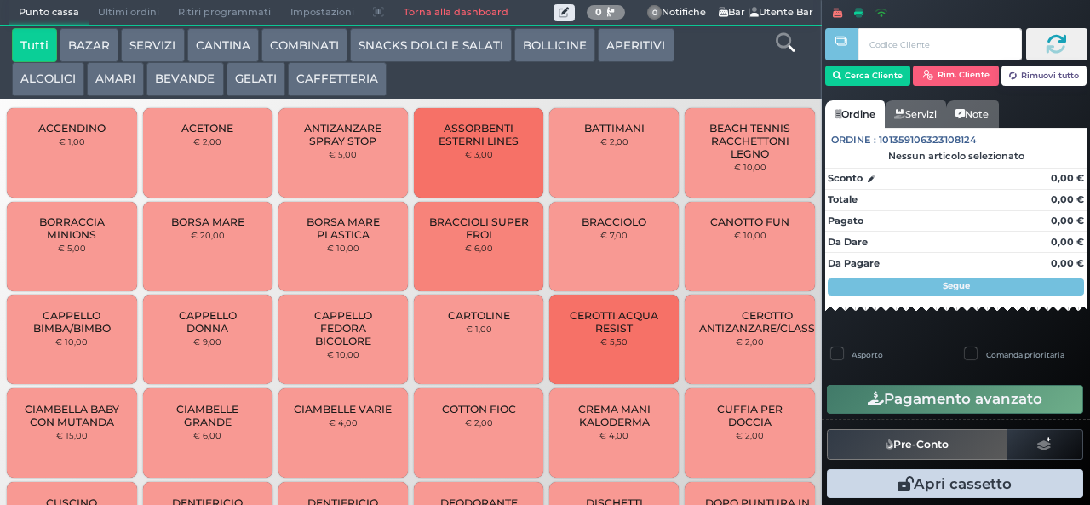
click at [90, 49] on button "BAZAR" at bounding box center [89, 45] width 59 height 34
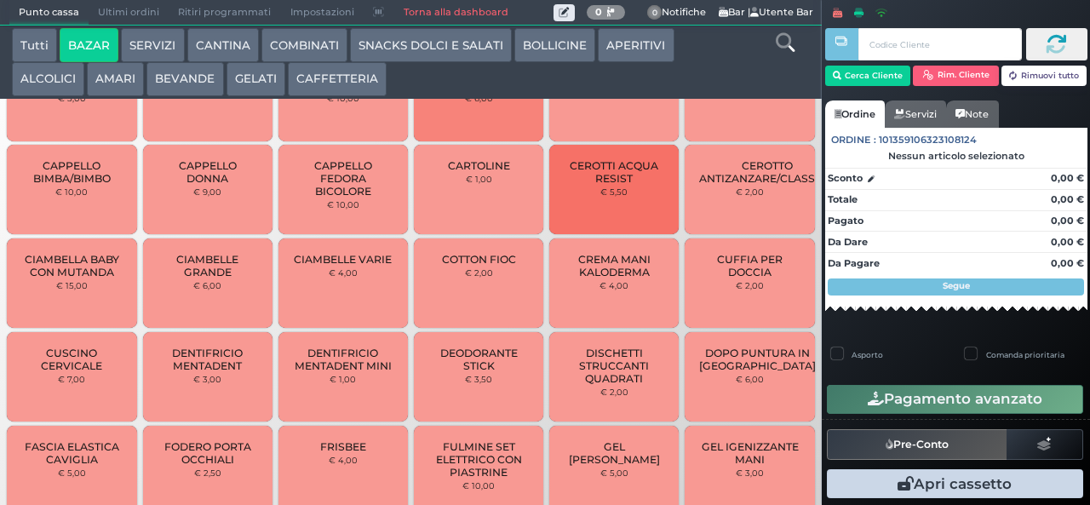
scroll to position [218, 0]
click at [196, 369] on span "DENTIFRICIO MENTADENT" at bounding box center [207, 357] width 101 height 26
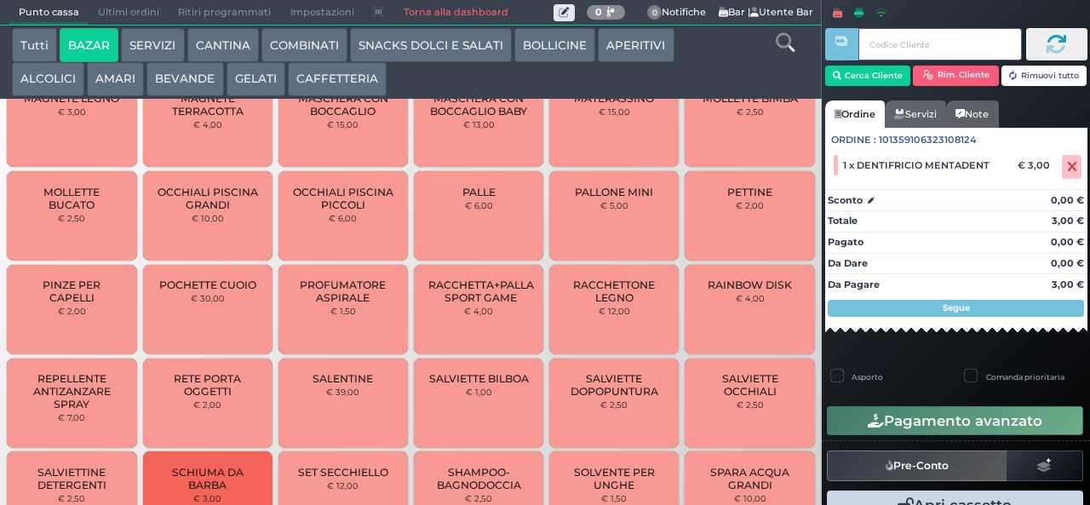
scroll to position [1443, 0]
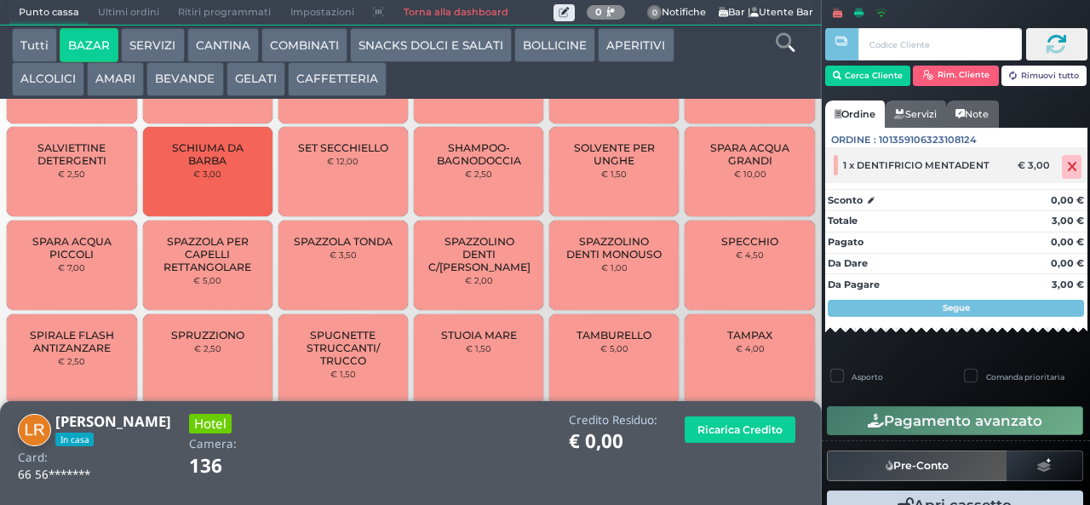
click at [1067, 167] on icon at bounding box center [1072, 167] width 10 height 1
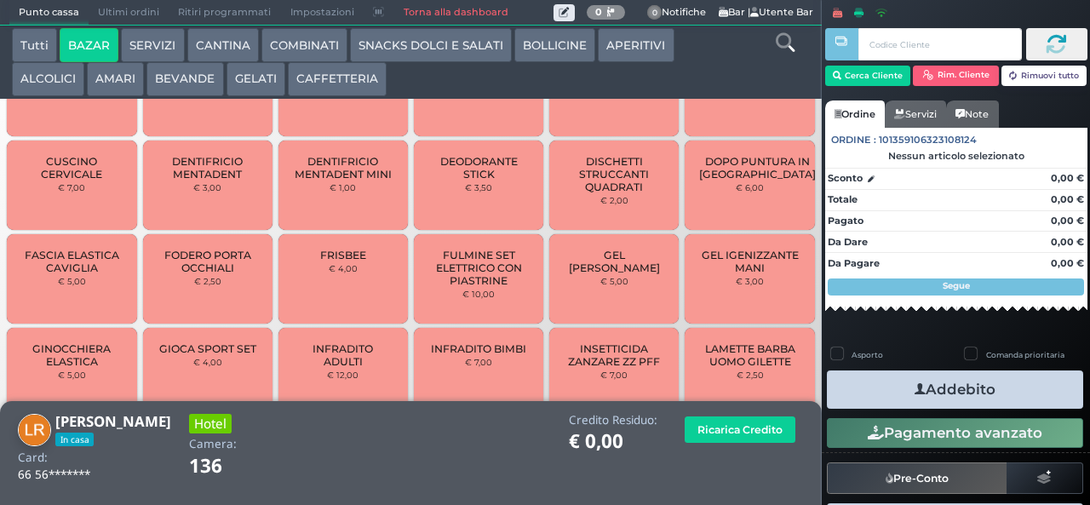
scroll to position [483, 0]
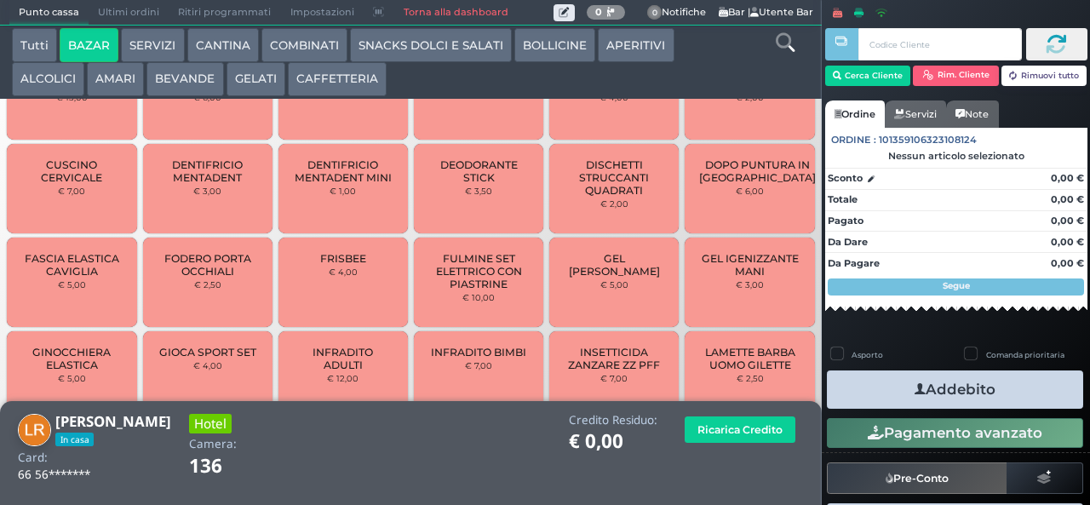
click at [196, 184] on span "DENTIFRICIO MENTADENT" at bounding box center [207, 171] width 101 height 26
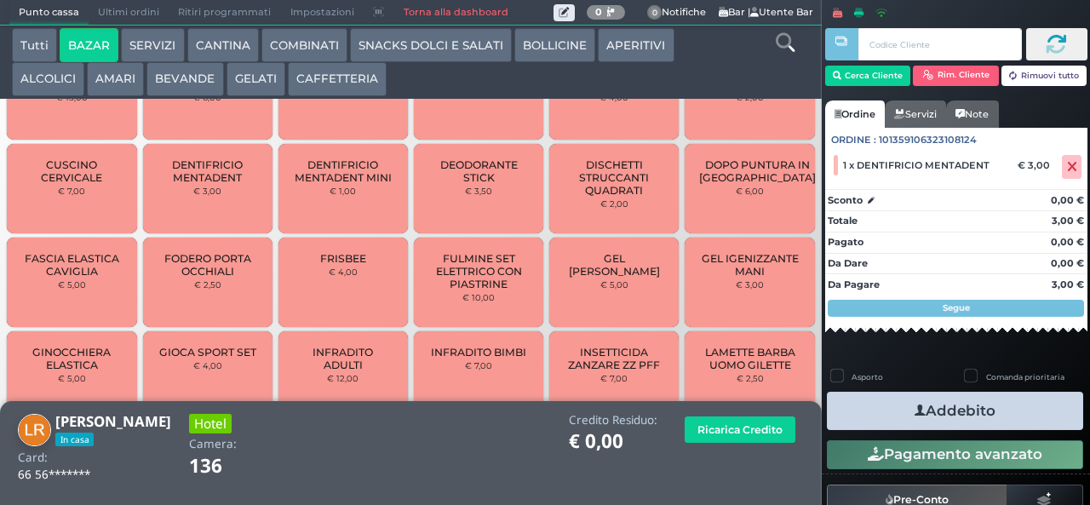
click at [886, 405] on button "Addebito" at bounding box center [955, 411] width 256 height 38
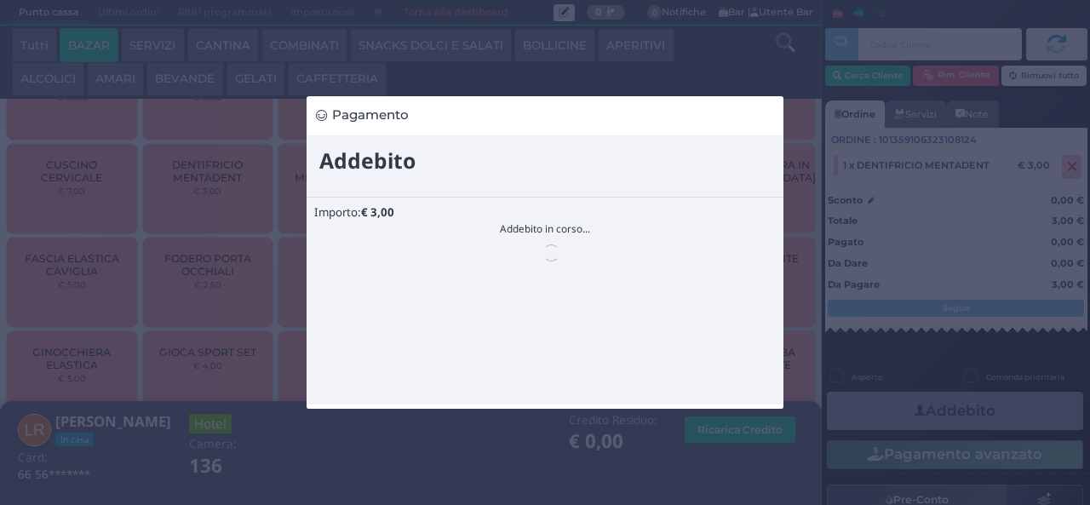
scroll to position [0, 0]
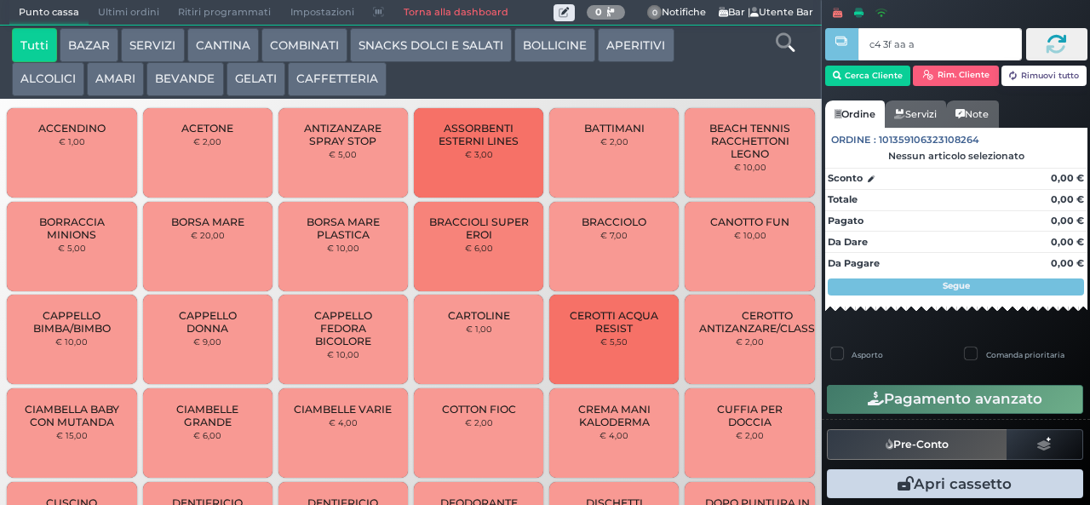
type input "c4 3f aa af"
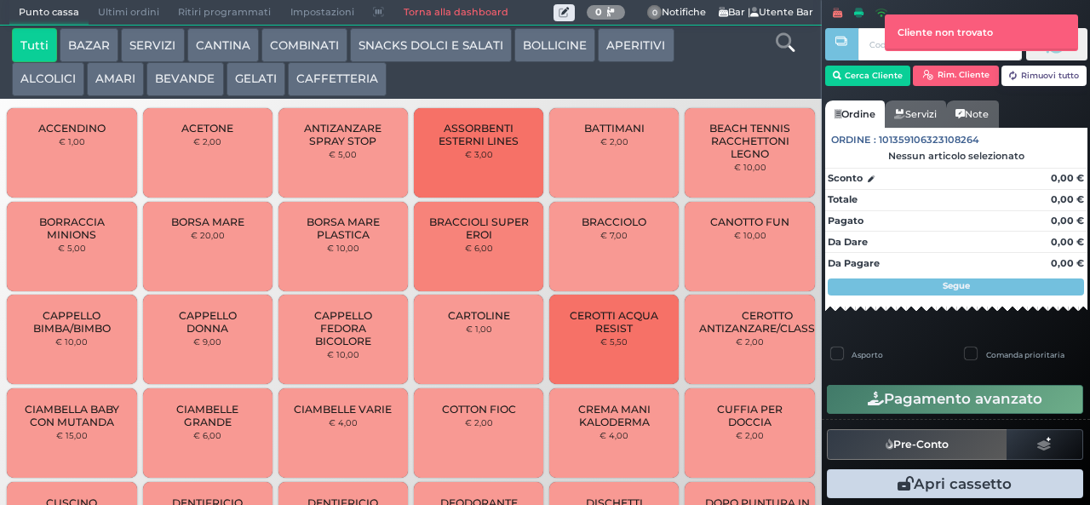
click at [124, 87] on button "AMARI" at bounding box center [115, 79] width 57 height 34
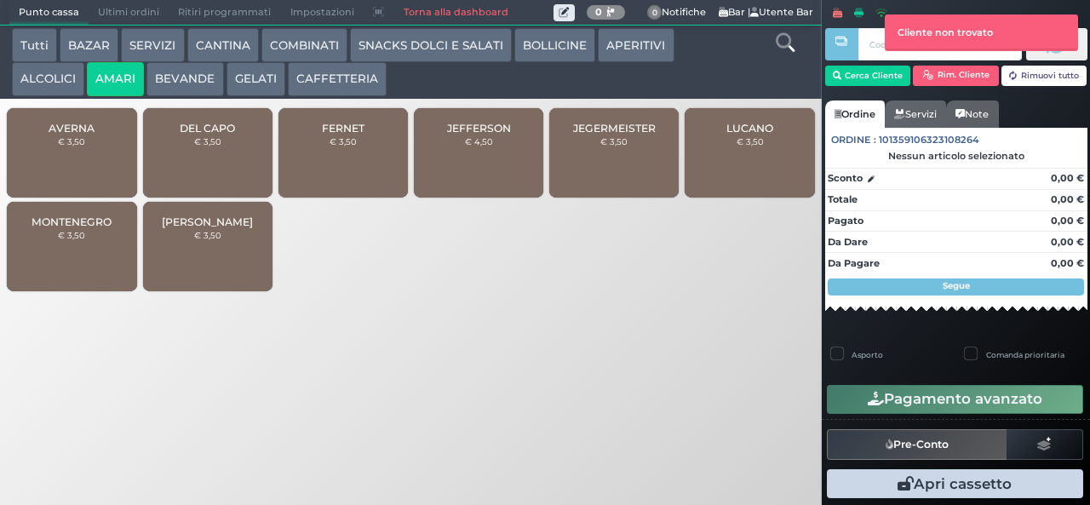
click at [210, 134] on span "DEL CAPO" at bounding box center [207, 128] width 55 height 13
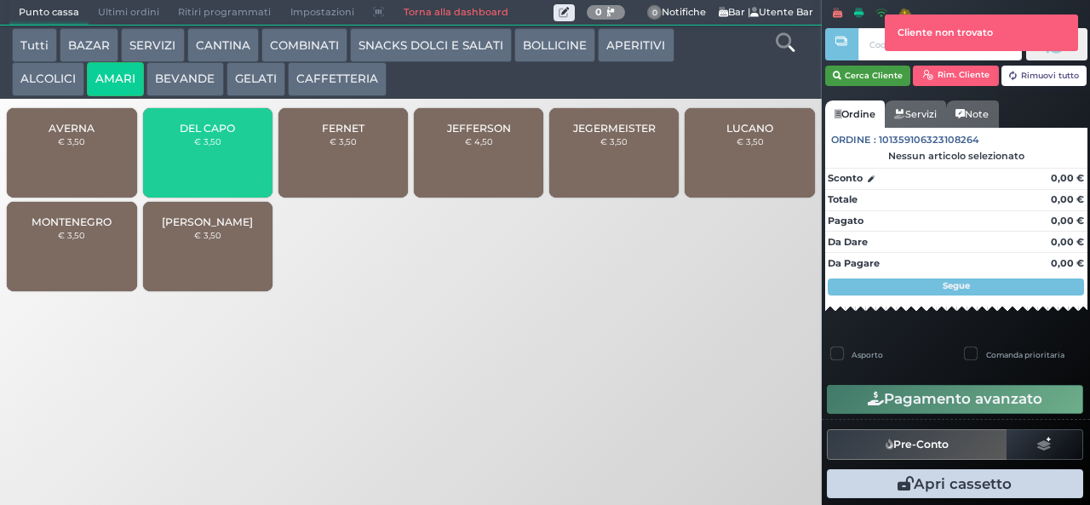
click at [858, 74] on button "Cerca Cliente" at bounding box center [868, 76] width 86 height 20
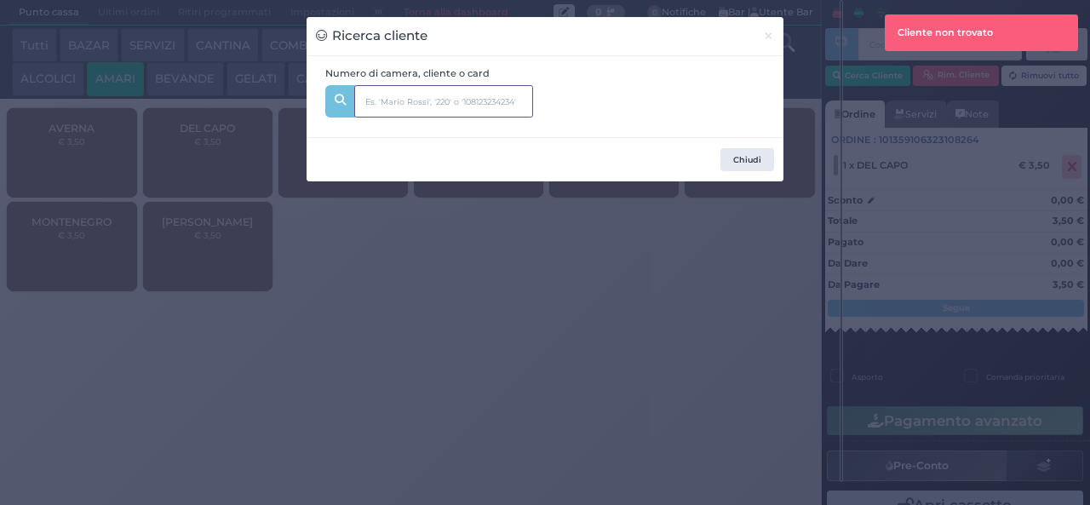
click at [437, 107] on input "text" at bounding box center [443, 101] width 179 height 32
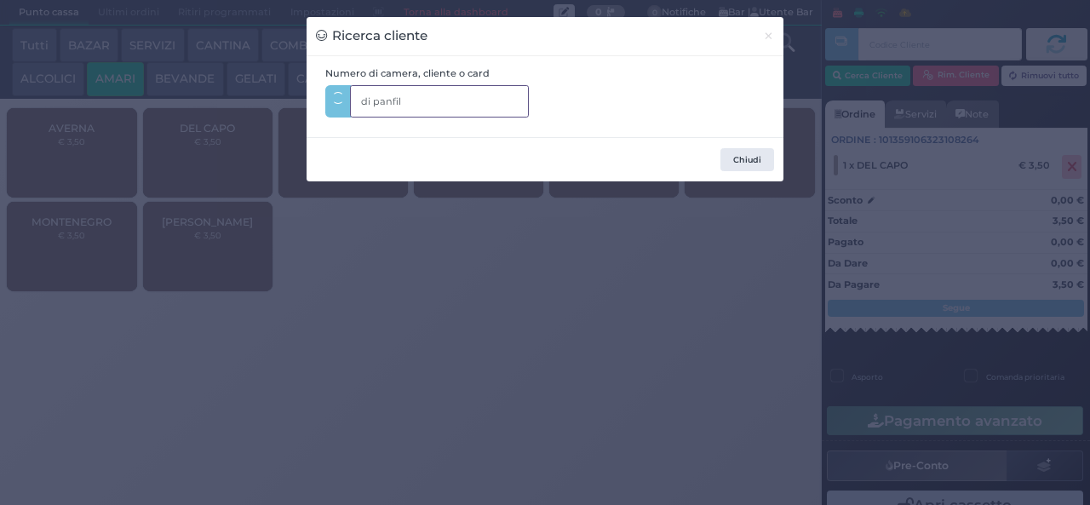
type input "di panfilo"
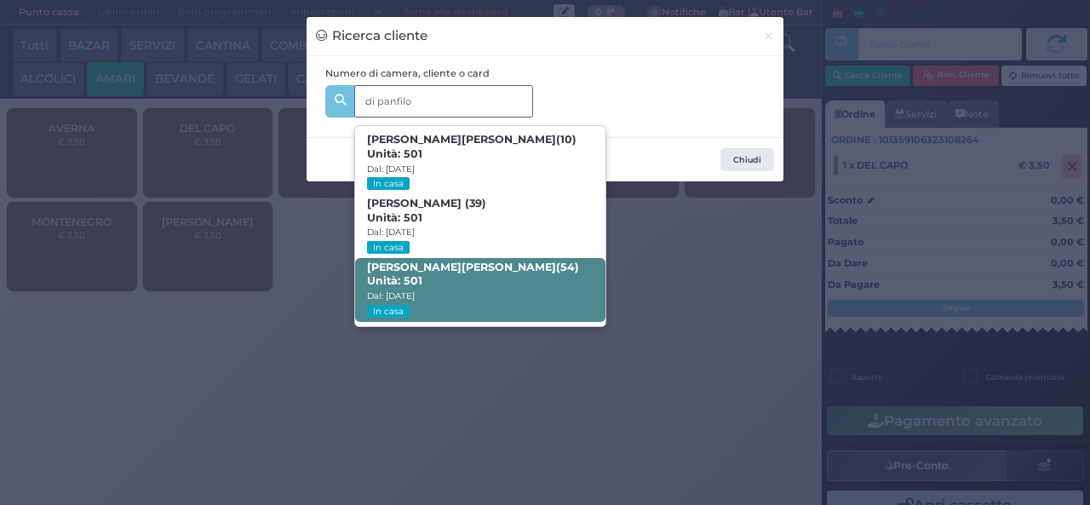
click at [484, 288] on span "Massimo Di Panfilo (54) Unità: 501 Dal: 10/08/2025 In casa" at bounding box center [479, 290] width 249 height 64
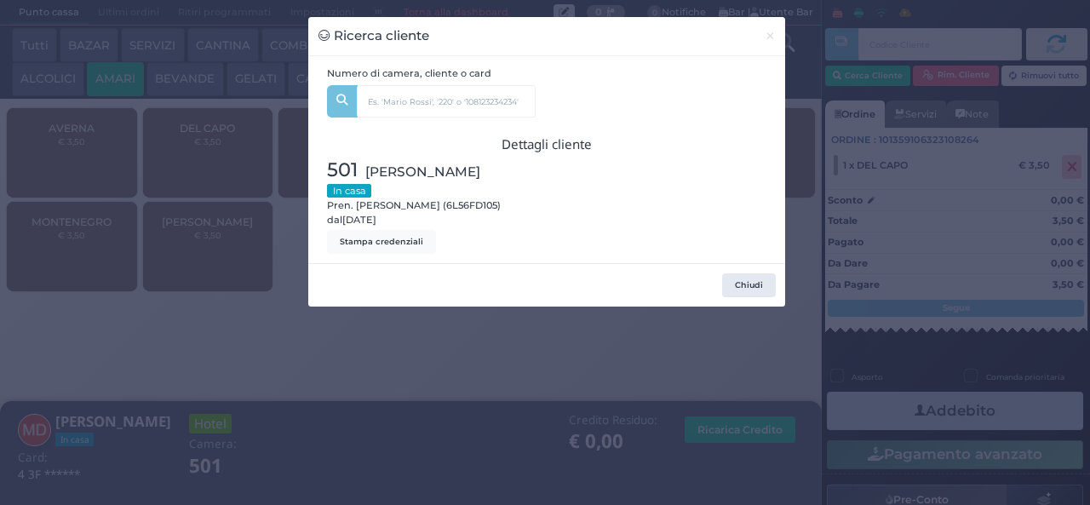
click at [331, 403] on div "Ricerca cliente × Numero di camera, cliente o card di panfilo Chady Luigi Di Pa…" at bounding box center [545, 252] width 1090 height 505
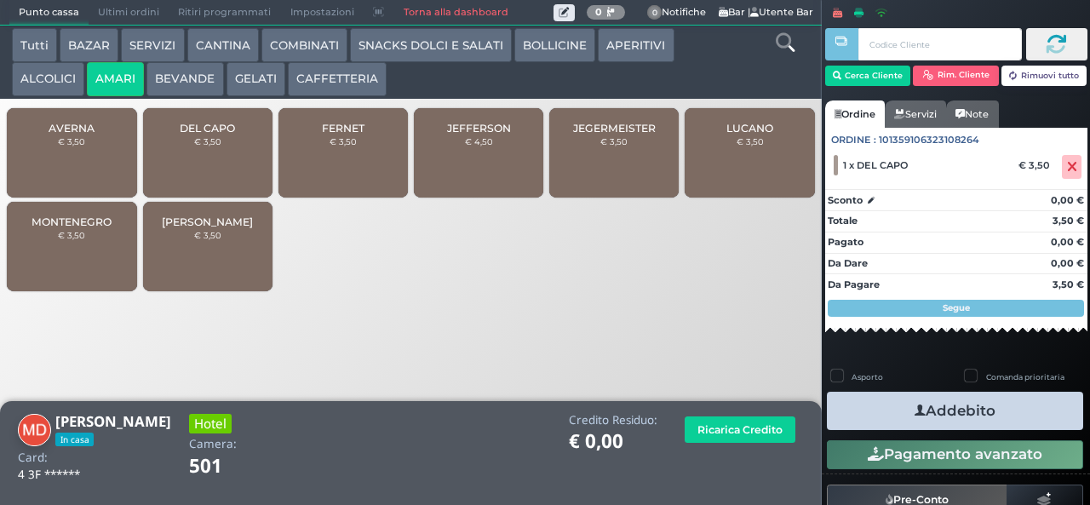
click at [306, 42] on button "COMBINATI" at bounding box center [304, 45] width 86 height 34
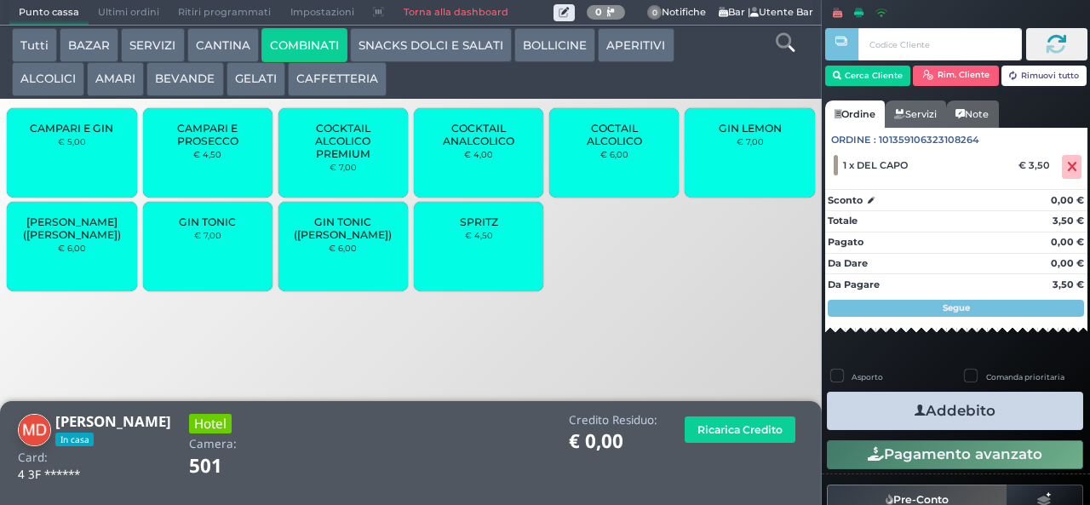
click at [475, 147] on span "COCKTAIL ANALCOLICO" at bounding box center [478, 135] width 101 height 26
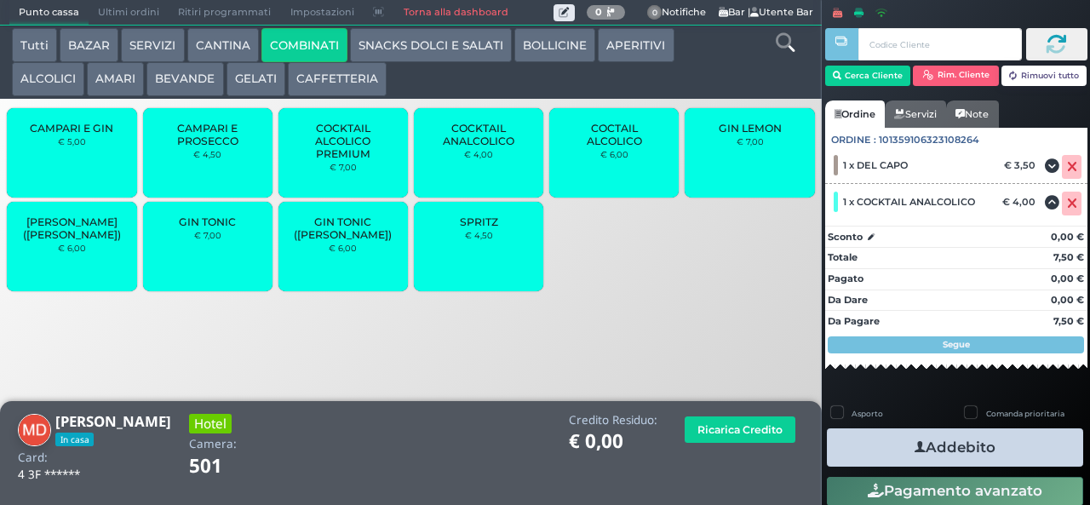
click at [914, 446] on icon "button" at bounding box center [919, 447] width 11 height 18
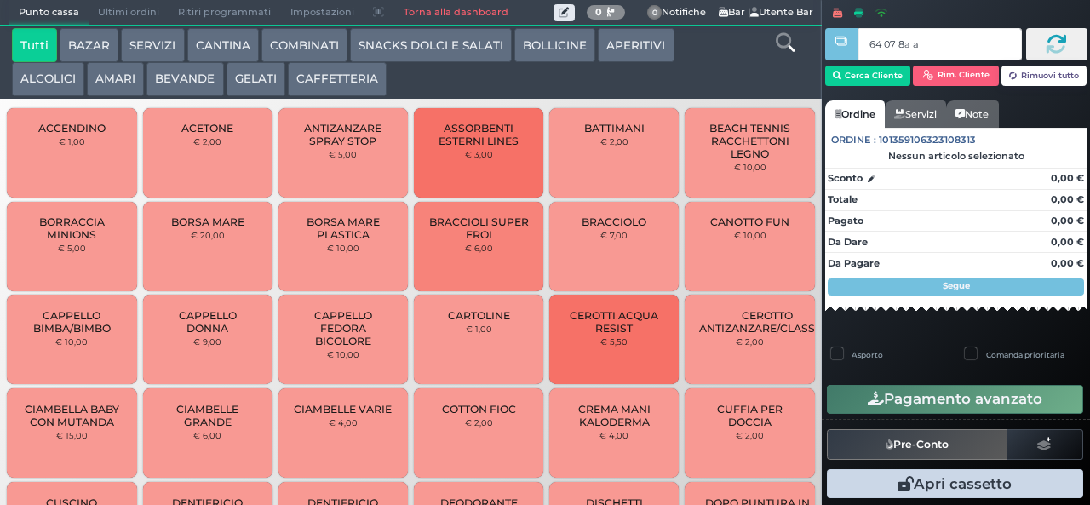
type input "64 07 8a af"
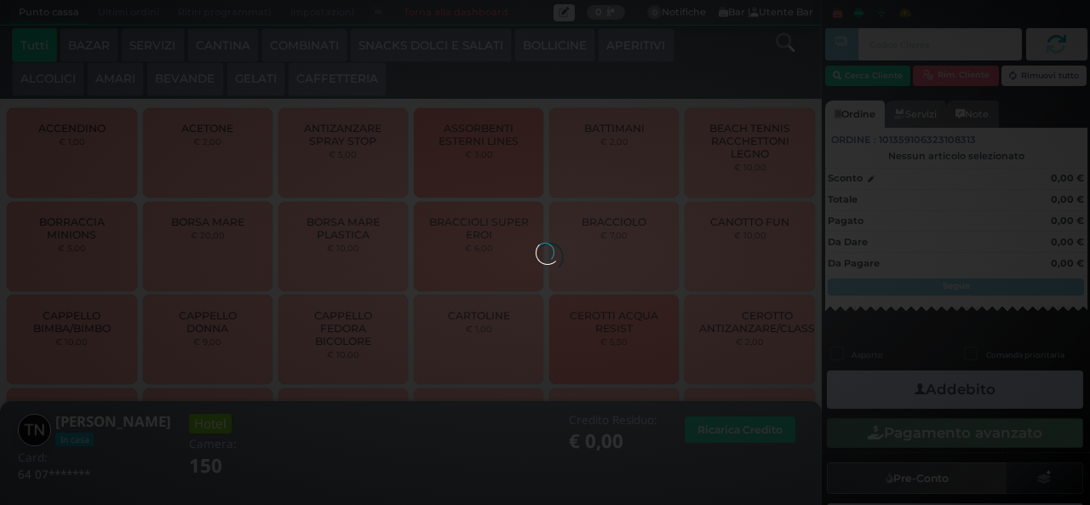
click at [392, 45] on button "SNACKS DOLCI E SALATI" at bounding box center [431, 45] width 162 height 34
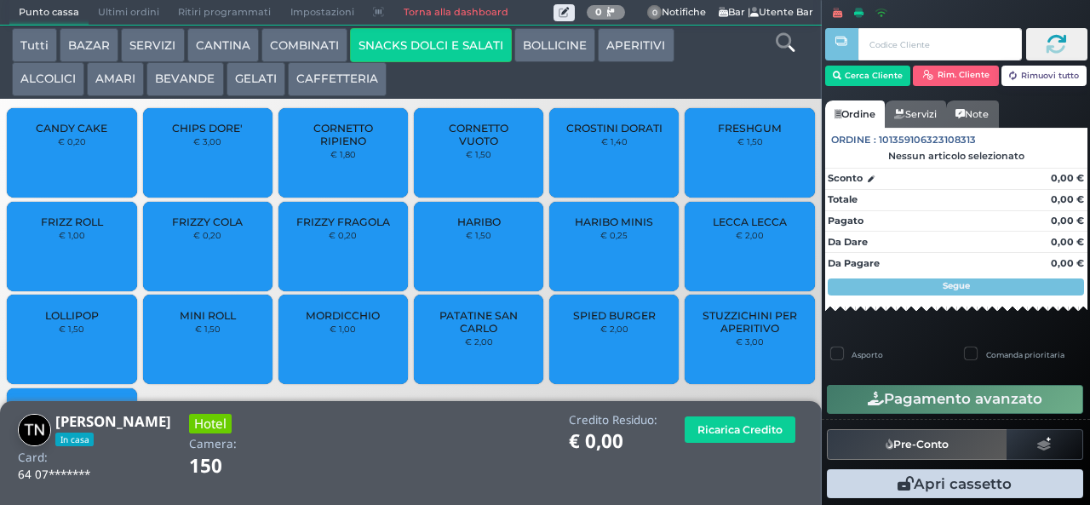
click at [352, 228] on span "FRIZZY FRAGOLA" at bounding box center [343, 221] width 94 height 13
click at [354, 228] on span "FRIZZY FRAGOLA" at bounding box center [343, 221] width 94 height 13
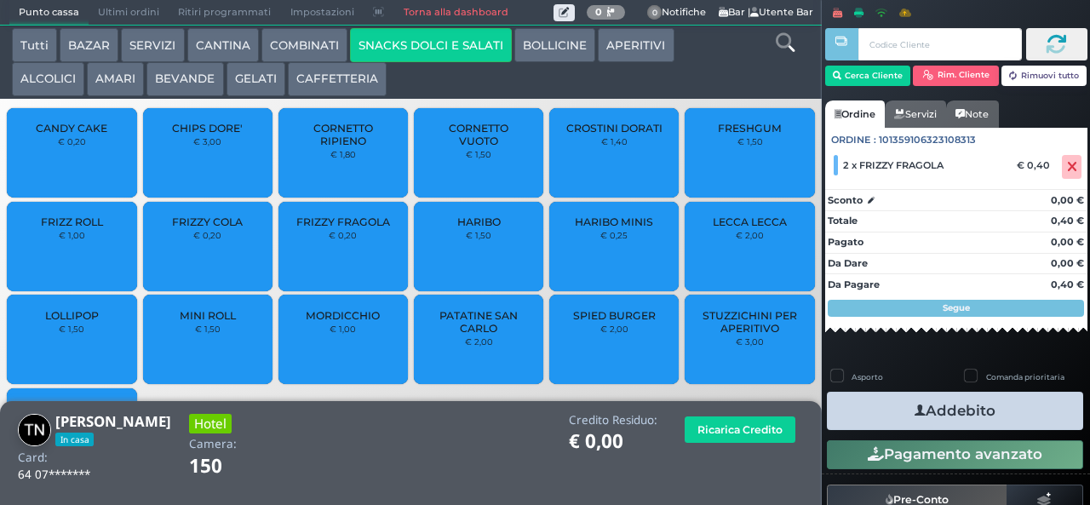
click at [914, 410] on icon "button" at bounding box center [919, 411] width 11 height 18
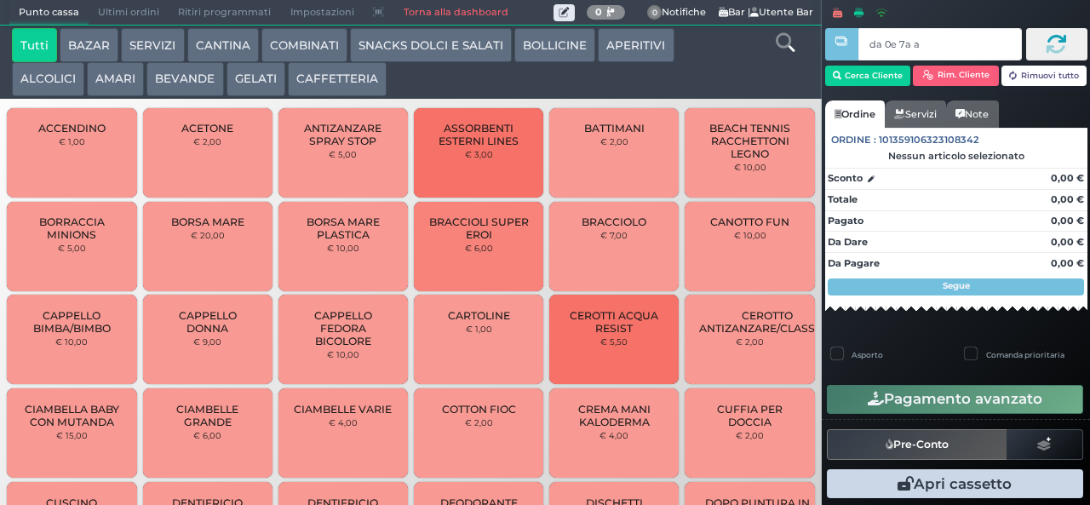
type input "da 0e 7a a4"
click at [0, 0] on div at bounding box center [0, 0] width 0 height 0
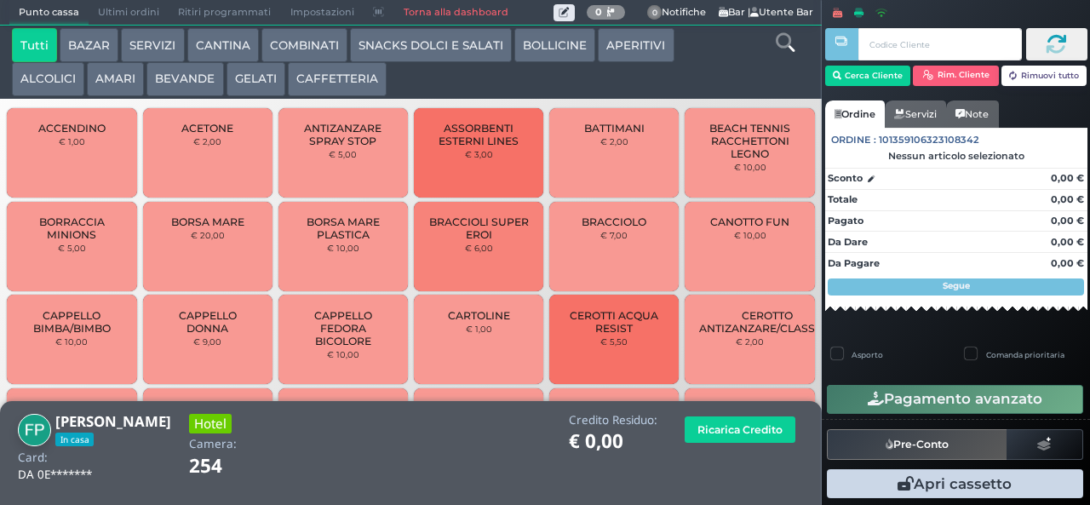
click at [101, 73] on button "AMARI" at bounding box center [115, 79] width 57 height 34
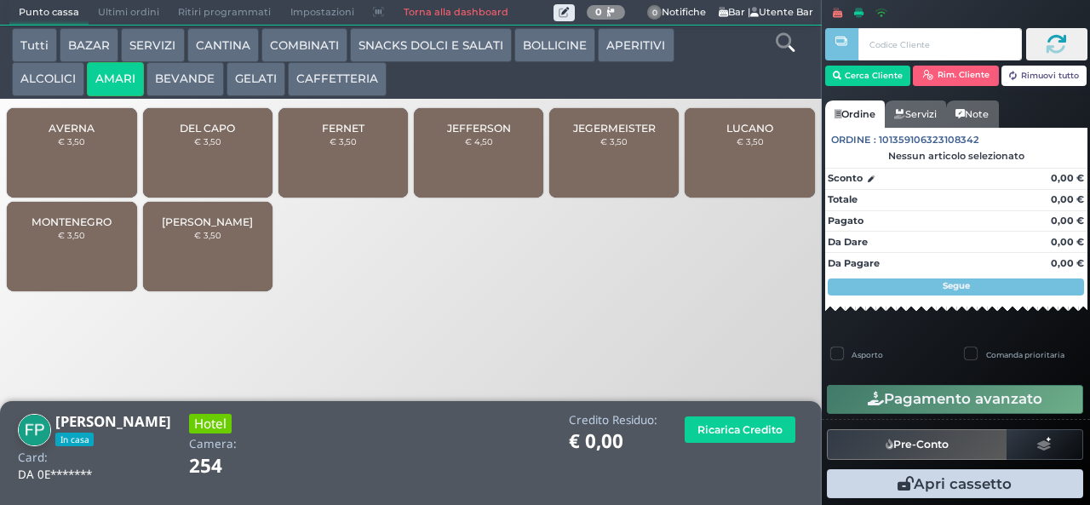
click at [77, 263] on div "MONTENEGRO € 3,50" at bounding box center [71, 246] width 129 height 89
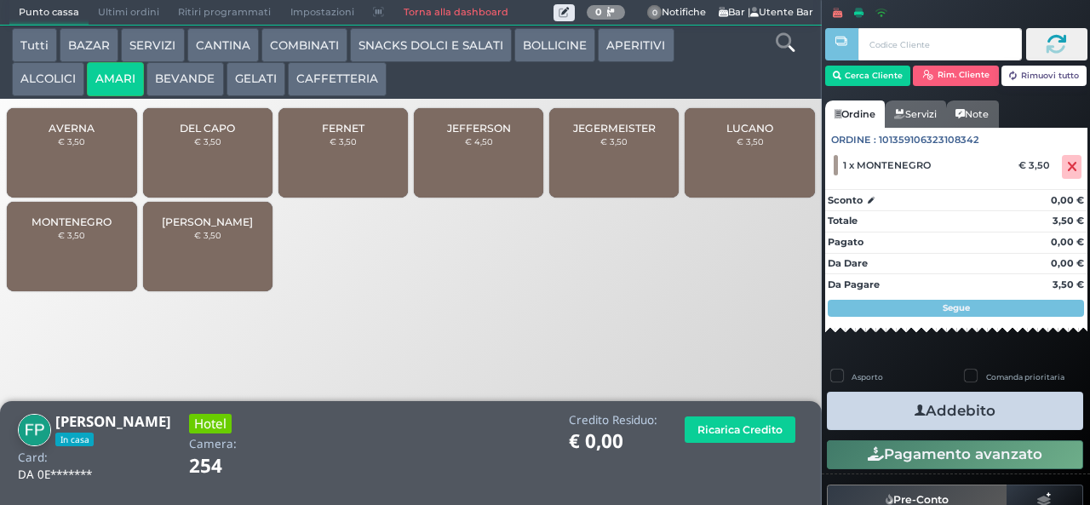
click at [914, 409] on icon "button" at bounding box center [919, 411] width 11 height 18
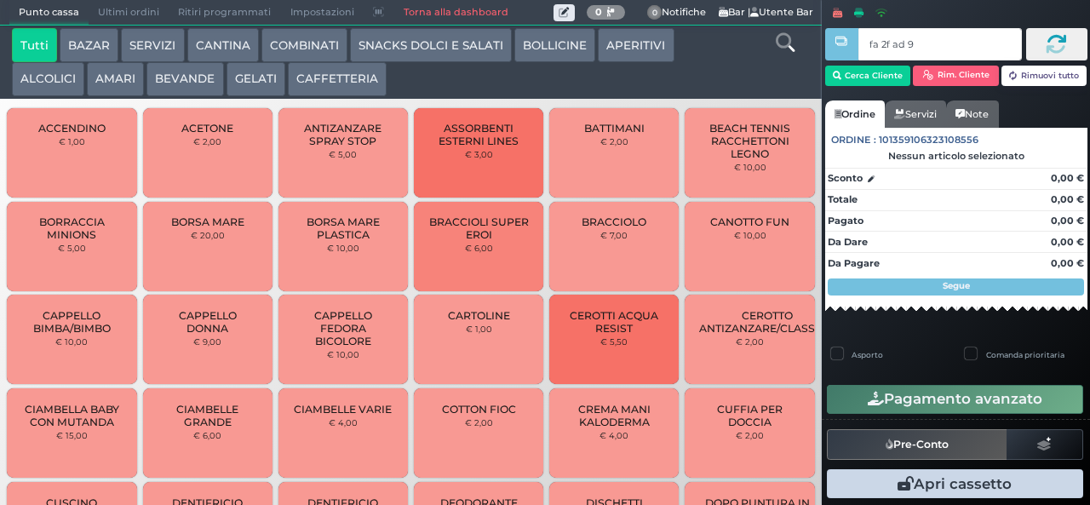
type input "fa 2f ad 9a"
click button "AMARI"
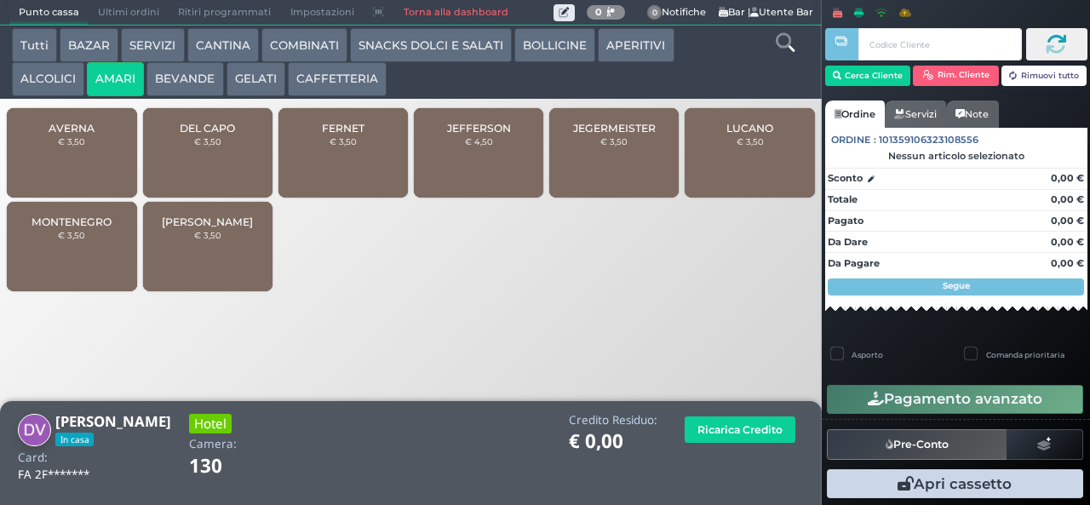
click div "MONTENEGRO € 3,50"
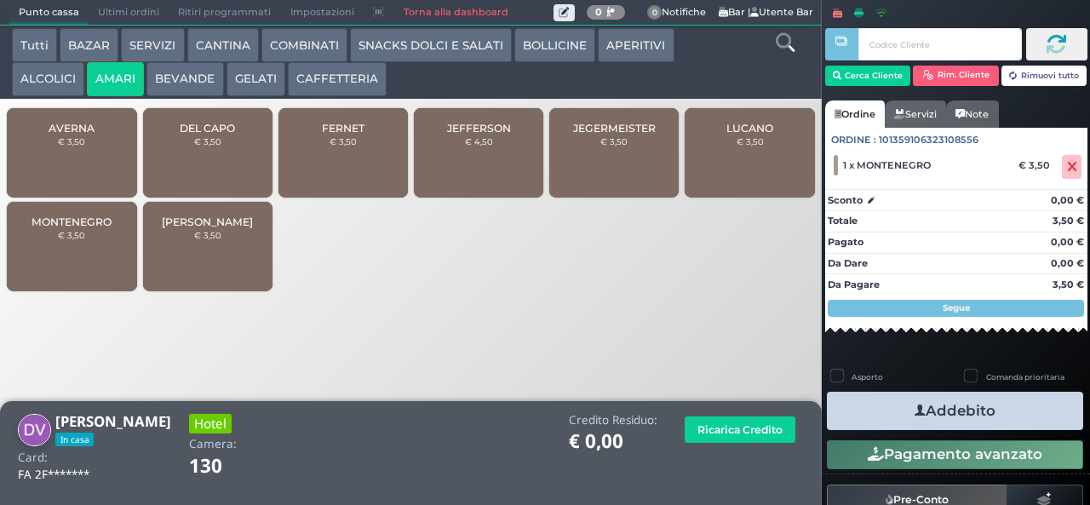
click button "SNACKS DOLCI E SALATI"
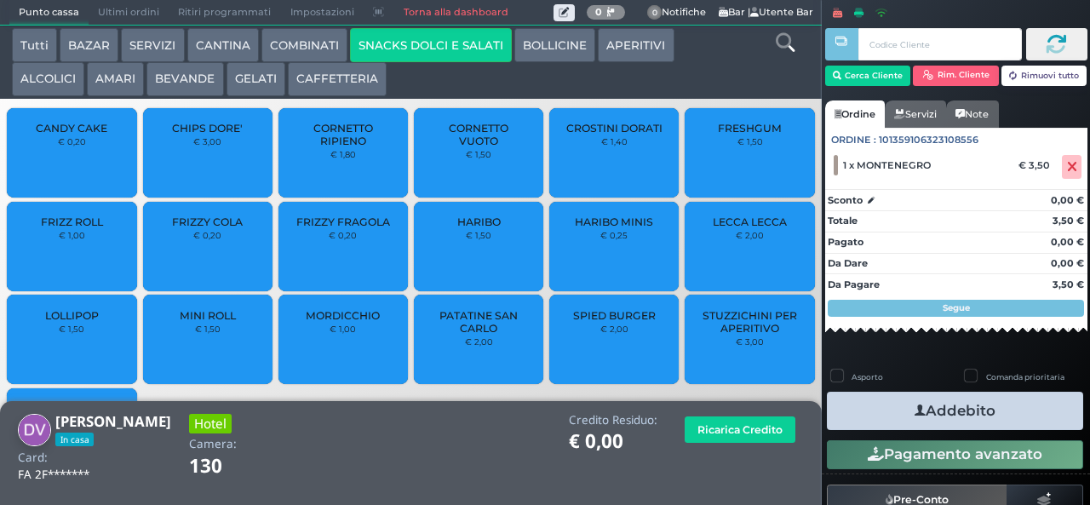
click button "CAFFETTERIA"
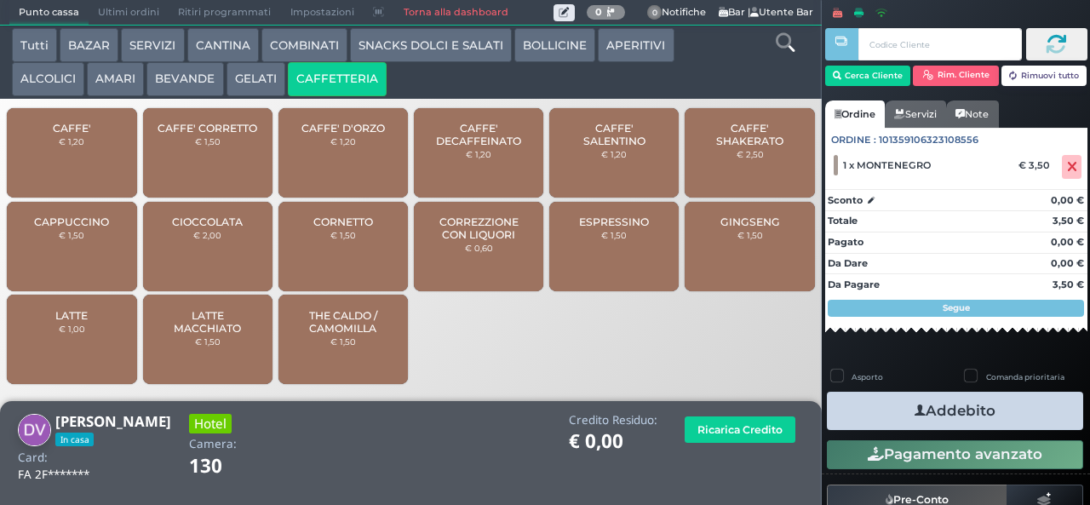
click span "CAFFE' SALENTINO"
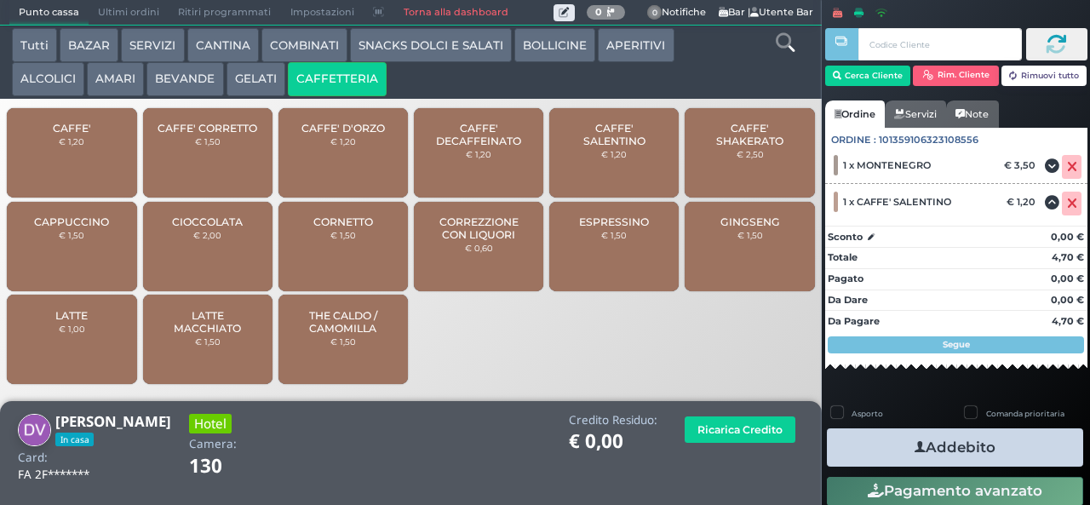
click icon "button"
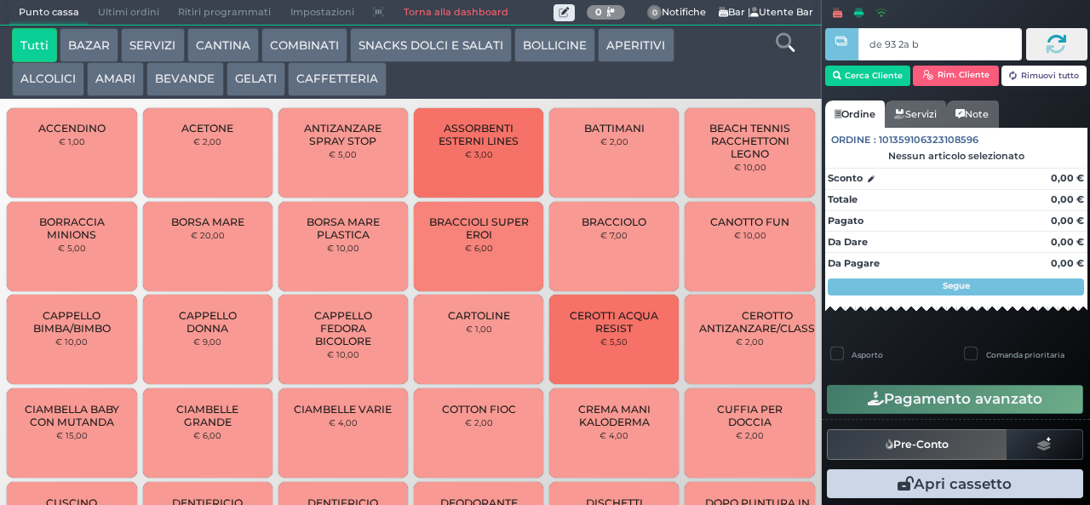
type input "de 93 2a b9"
click at [0, 0] on div at bounding box center [0, 0] width 0 height 0
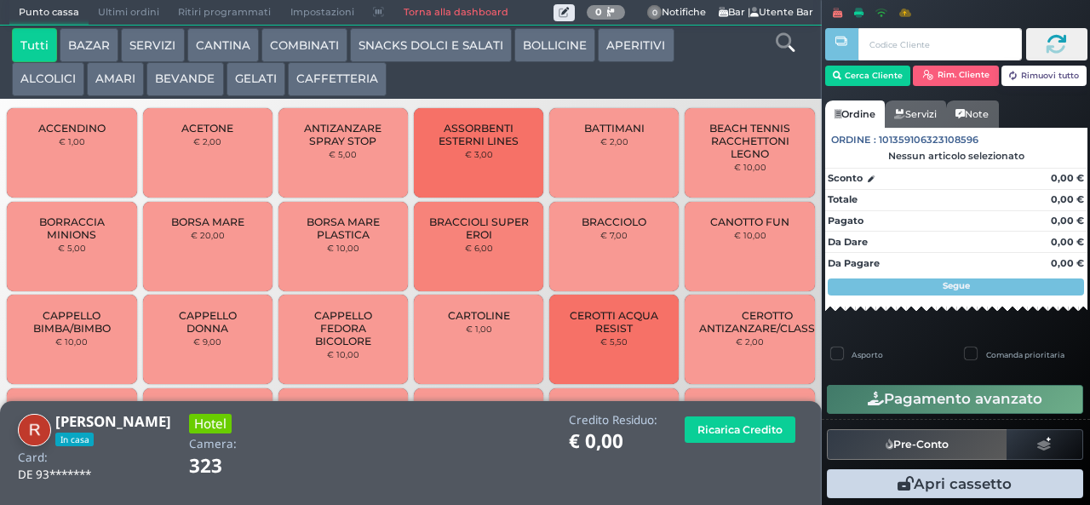
click at [194, 77] on button "BEVANDE" at bounding box center [184, 79] width 77 height 34
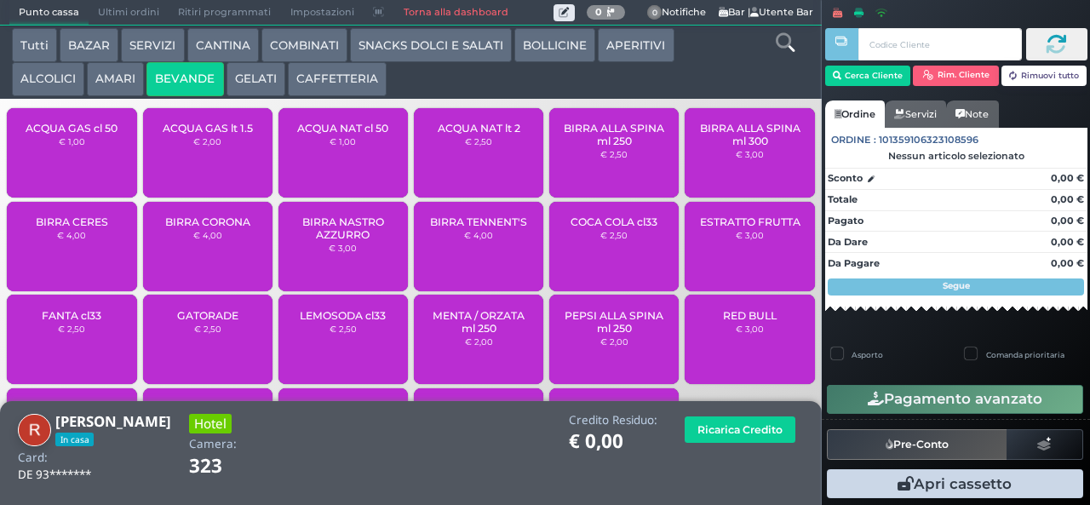
click at [348, 146] on small "€ 1,00" at bounding box center [342, 141] width 26 height 10
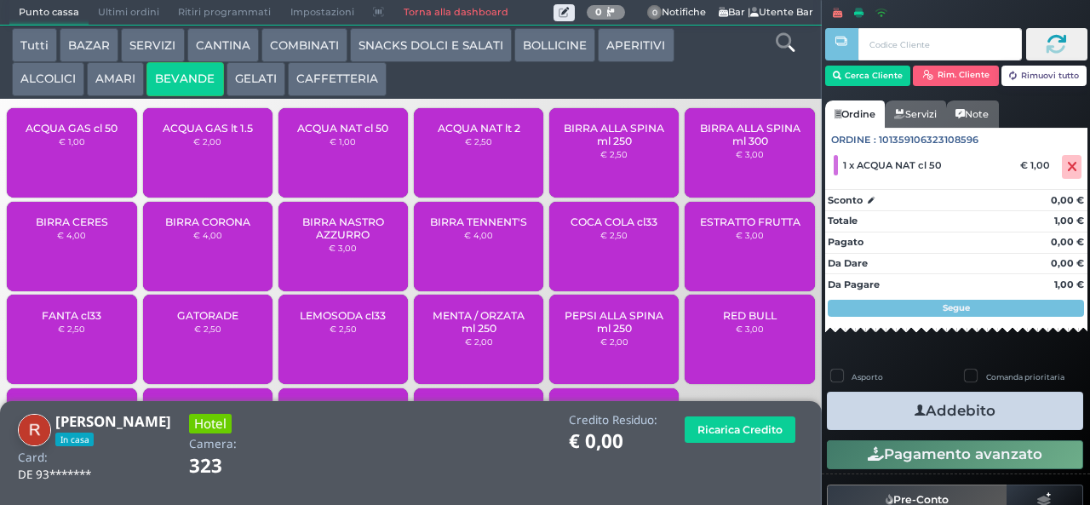
click at [914, 409] on icon "button" at bounding box center [919, 411] width 11 height 18
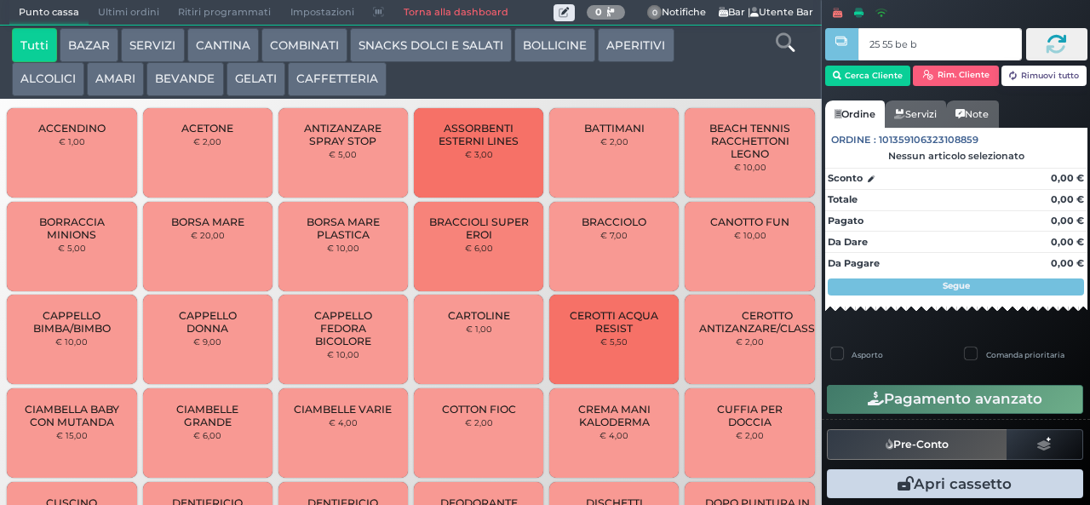
type input "25 55 be b9"
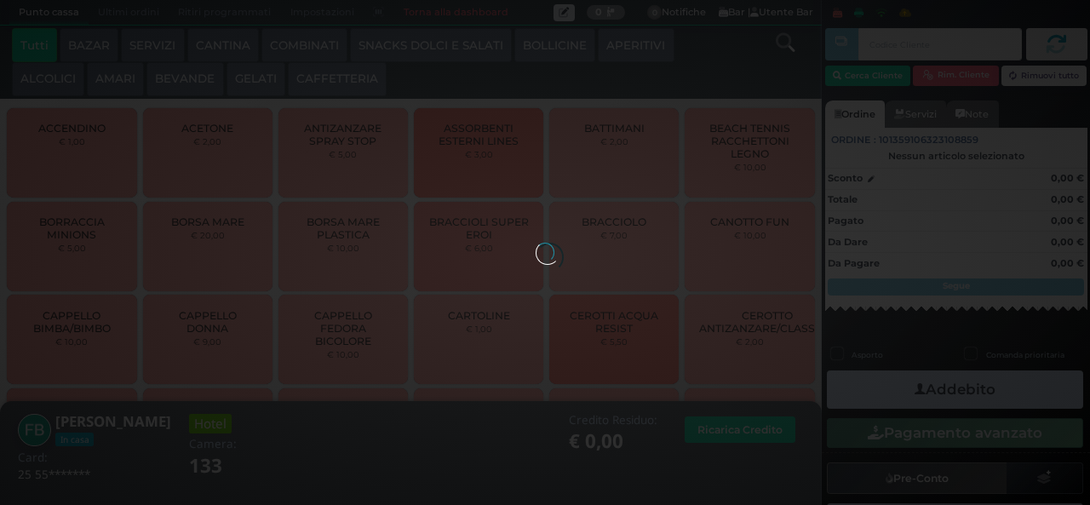
click at [203, 76] on button "BEVANDE" at bounding box center [184, 79] width 77 height 34
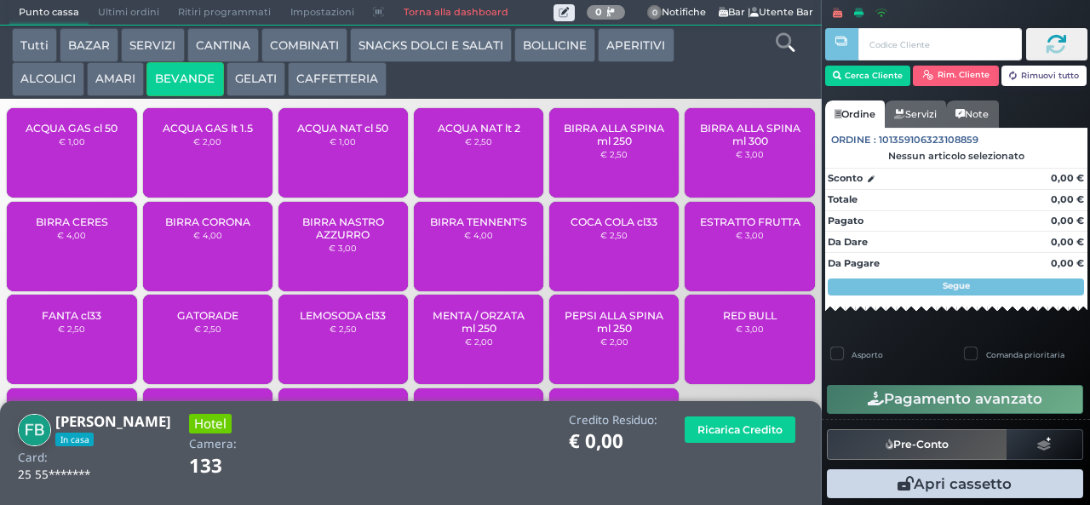
click at [361, 134] on span "ACQUA NAT cl 50" at bounding box center [342, 128] width 91 height 13
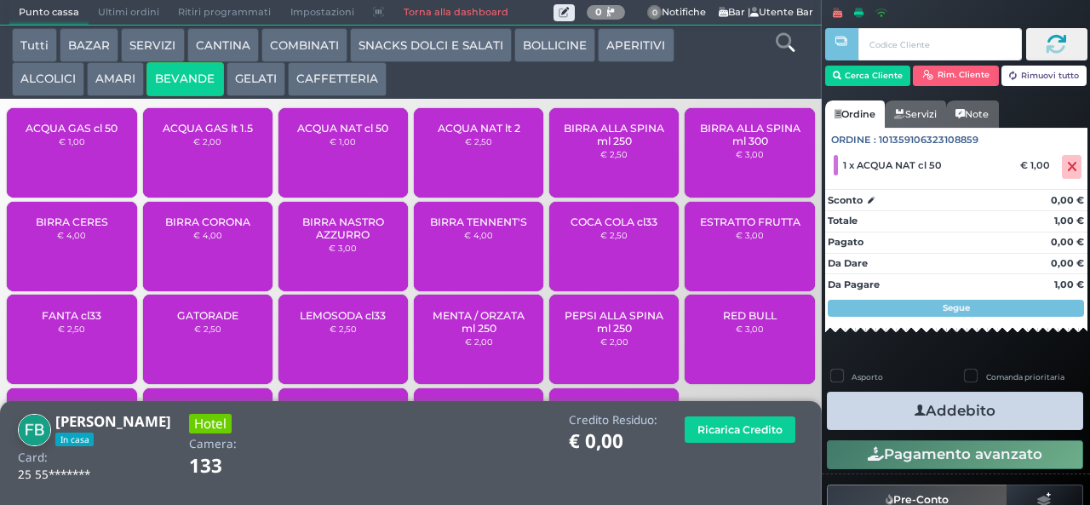
click at [914, 409] on icon "button" at bounding box center [919, 411] width 11 height 18
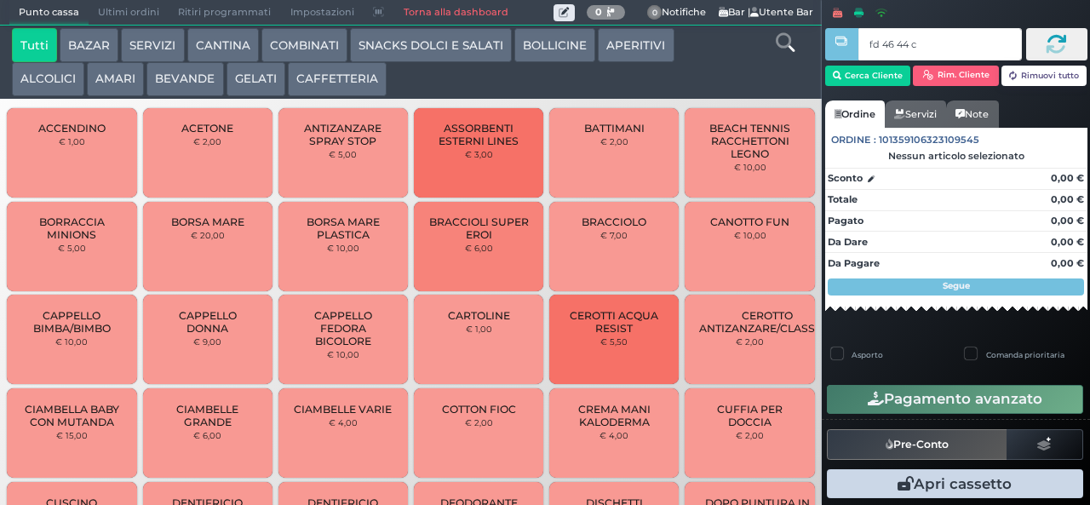
type input "fd 46 44 c3"
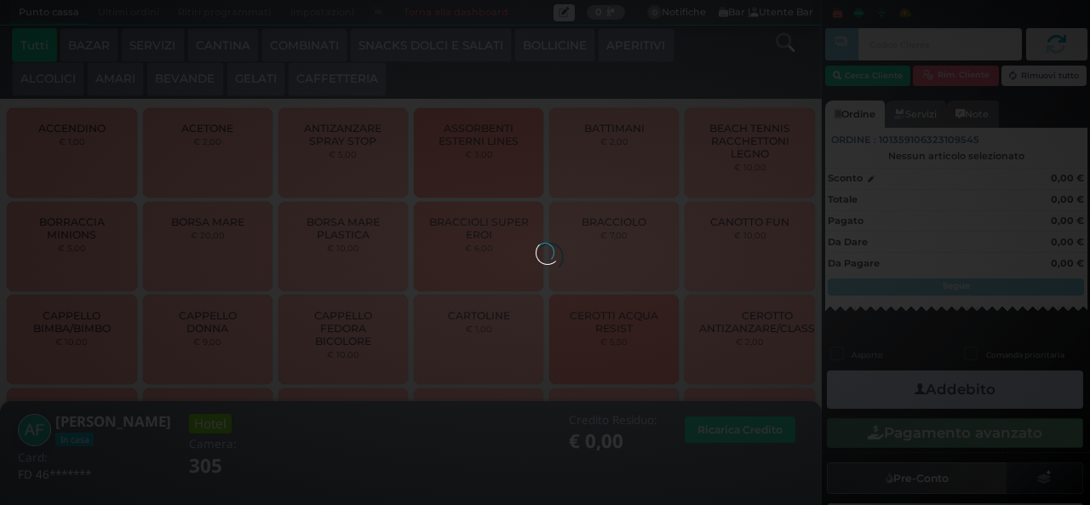
click at [114, 76] on button "AMARI" at bounding box center [115, 79] width 57 height 34
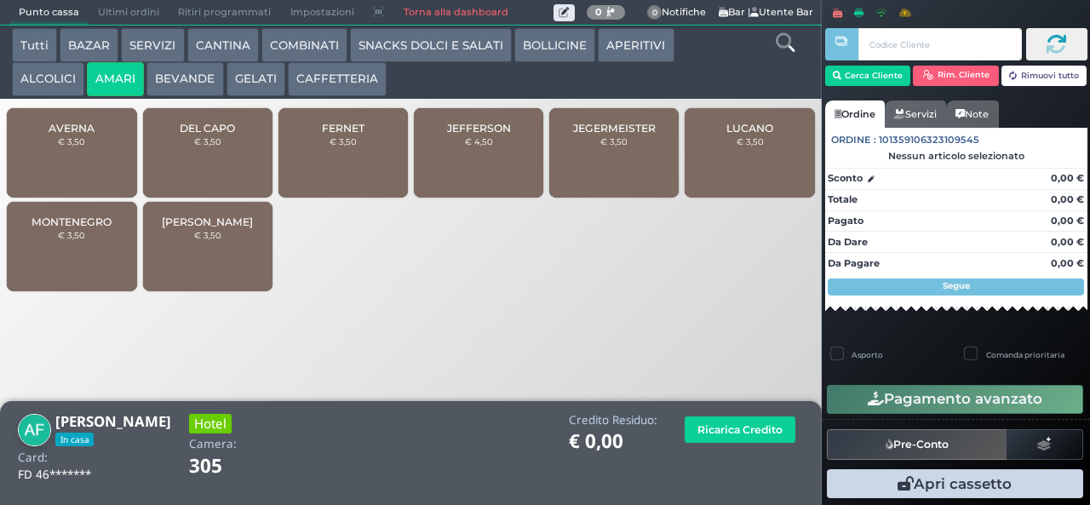
click at [352, 134] on span "FERNET" at bounding box center [343, 128] width 43 height 13
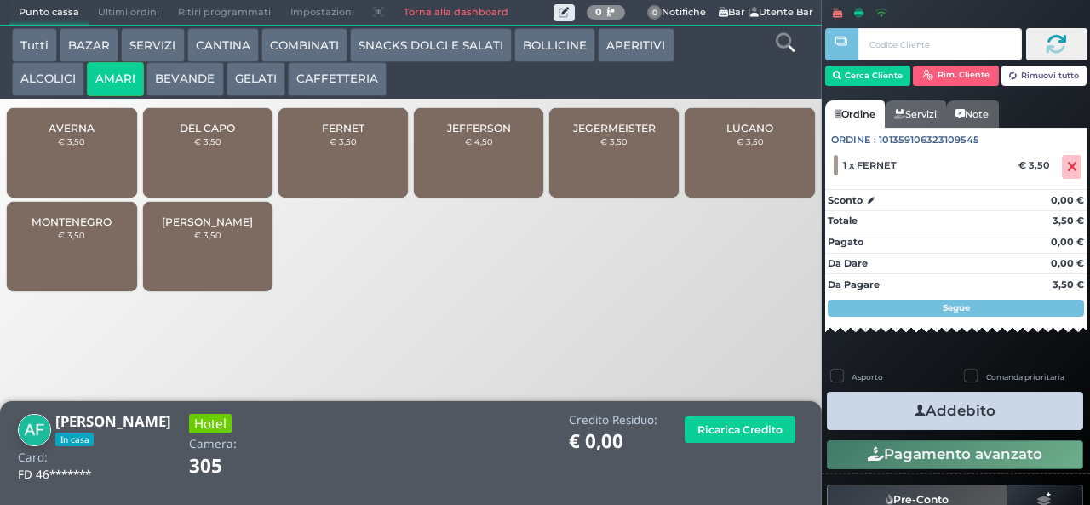
click at [914, 409] on icon "button" at bounding box center [919, 411] width 11 height 18
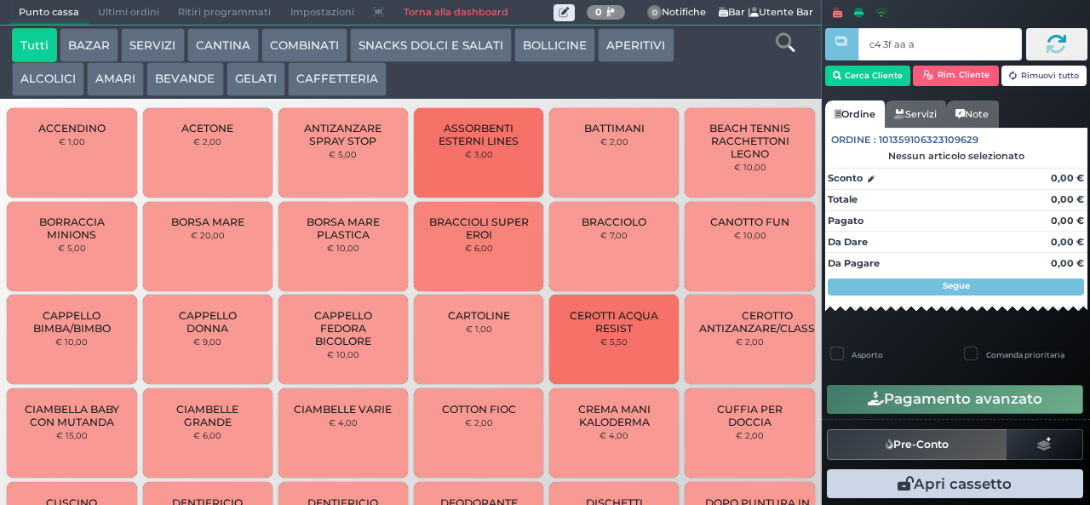
type input "c4 3f aa af"
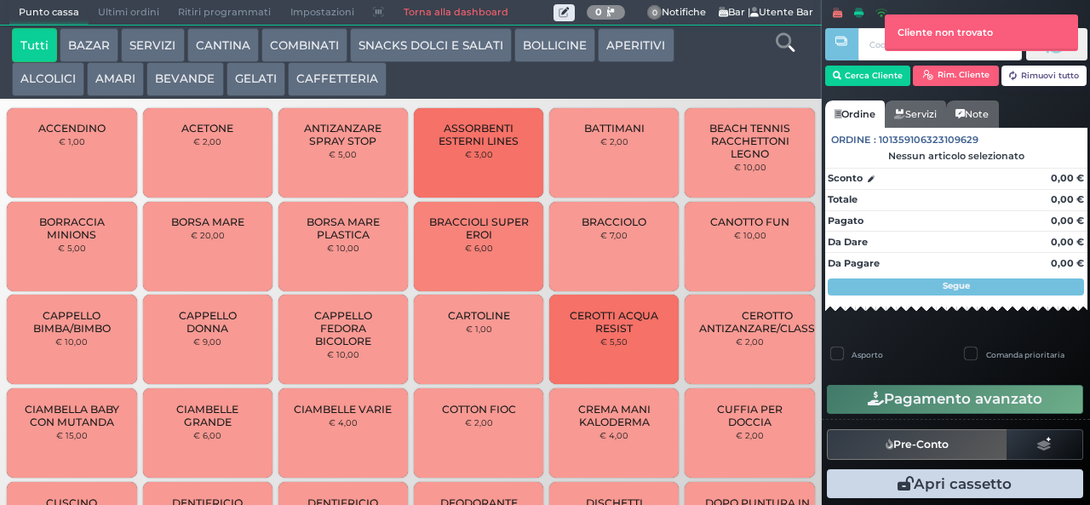
click at [382, 40] on button "SNACKS DOLCI E SALATI" at bounding box center [431, 45] width 162 height 34
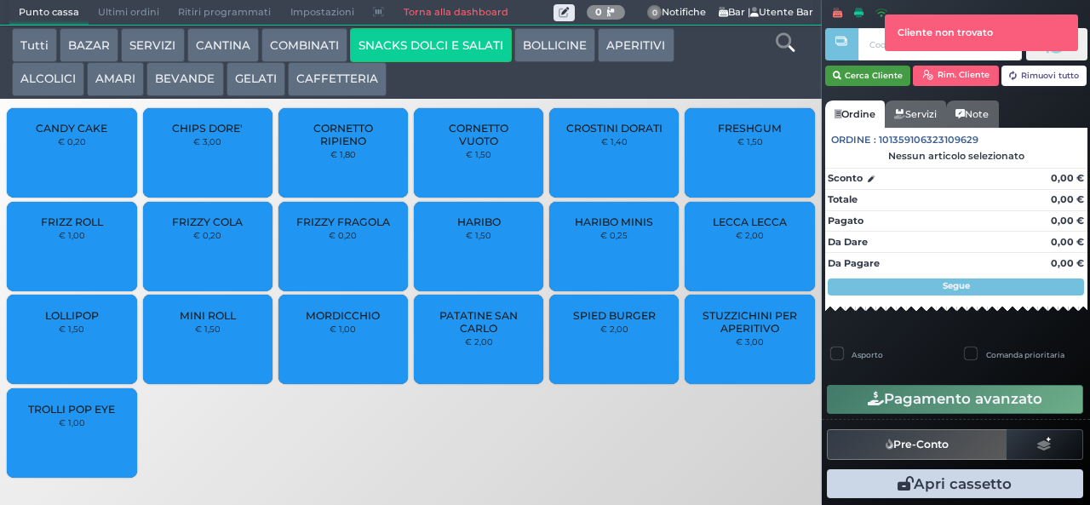
click at [833, 72] on icon "button" at bounding box center [837, 76] width 9 height 14
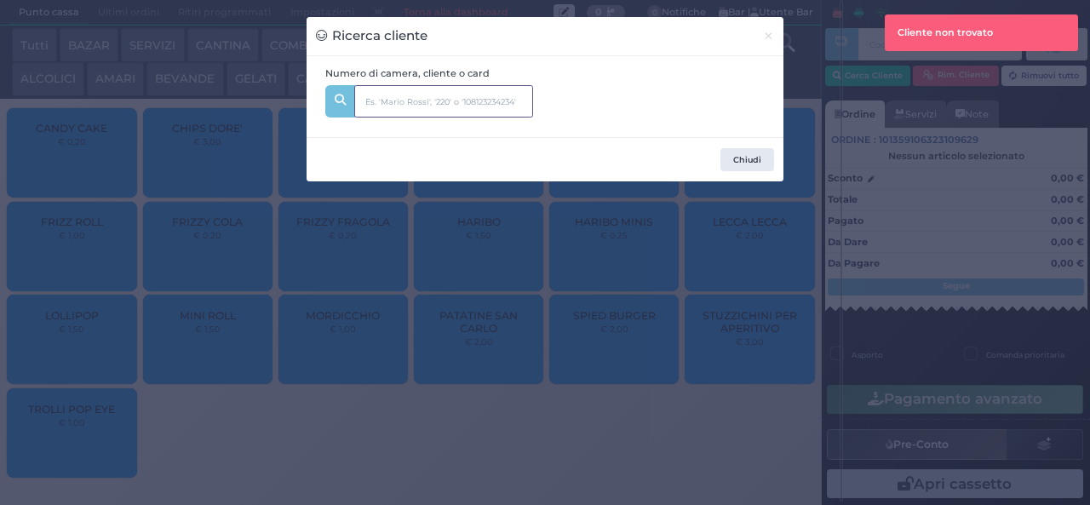
click at [460, 100] on input "text" at bounding box center [443, 101] width 179 height 32
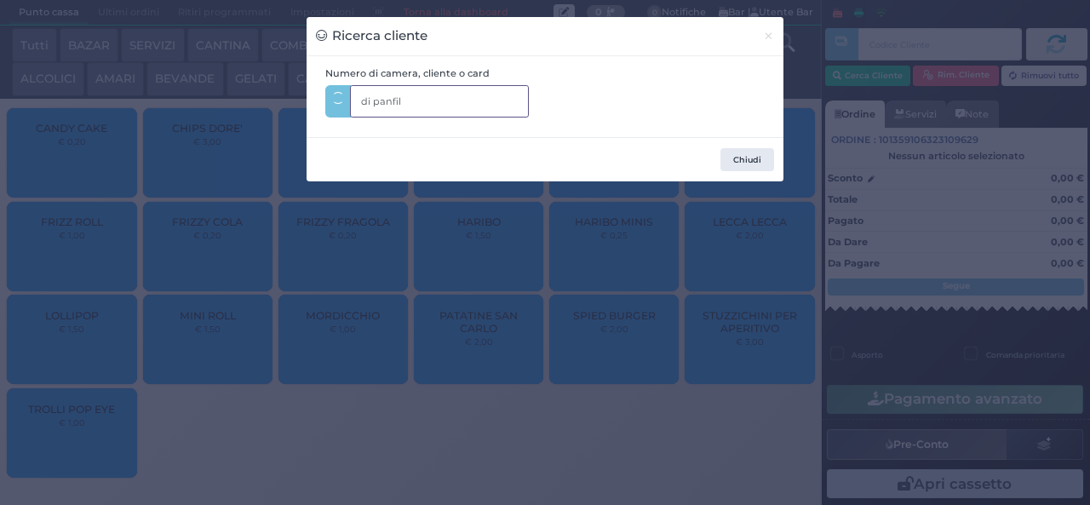
type input "di panfilo"
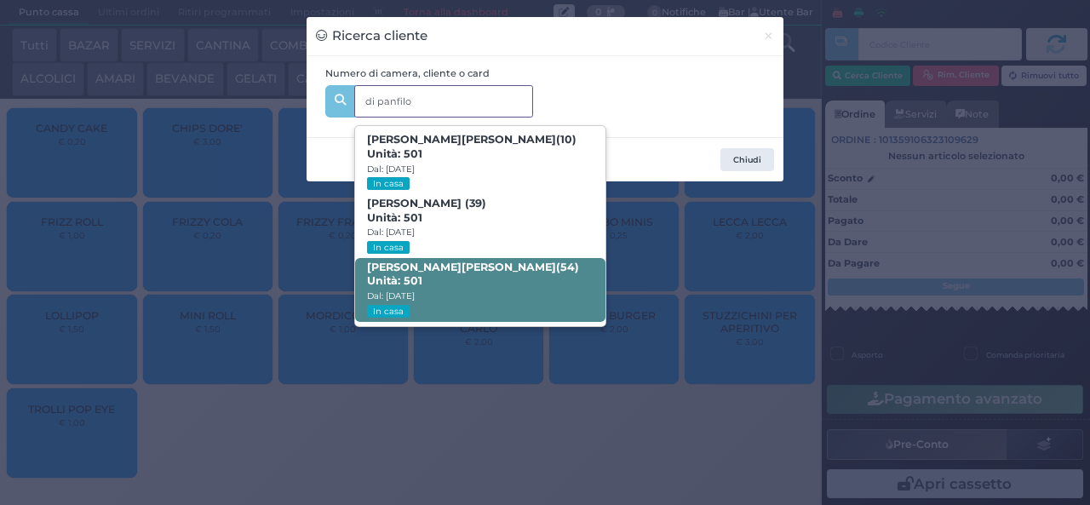
click at [477, 285] on span "[PERSON_NAME] (54) Unità: 501 Dal: [DATE] In casa" at bounding box center [479, 290] width 249 height 64
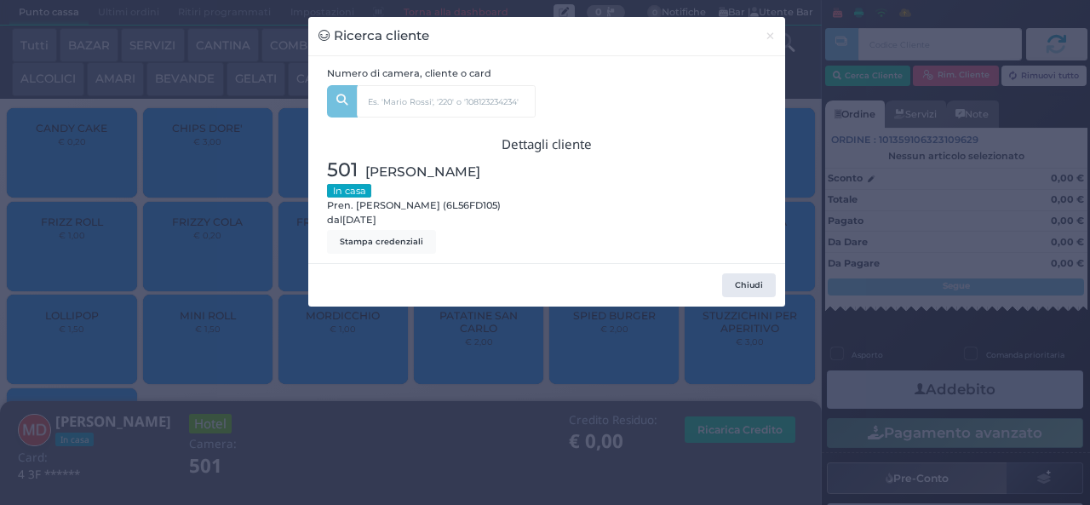
click at [385, 434] on div "Ricerca cliente × Numero di camera, cliente o card di [PERSON_NAME] (10) Unità:…" at bounding box center [545, 252] width 1090 height 505
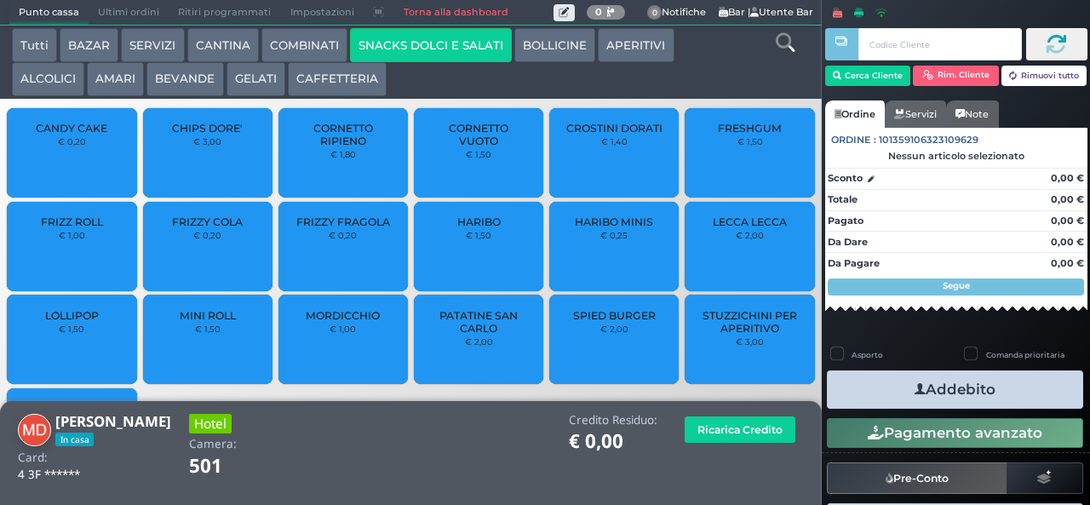
click at [594, 186] on div "CROSTINI DORATI € 1,40" at bounding box center [613, 152] width 129 height 89
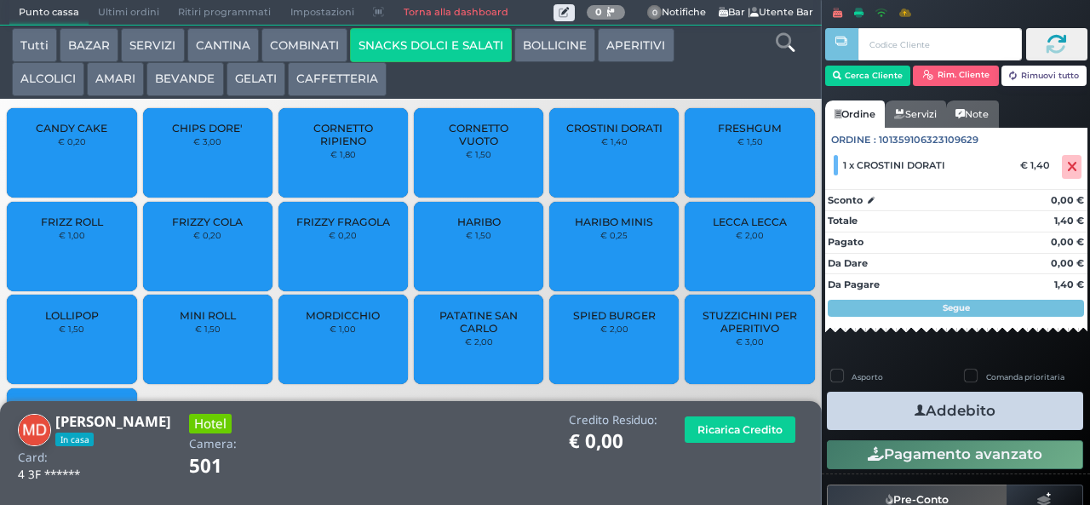
click at [914, 409] on icon "button" at bounding box center [919, 411] width 11 height 18
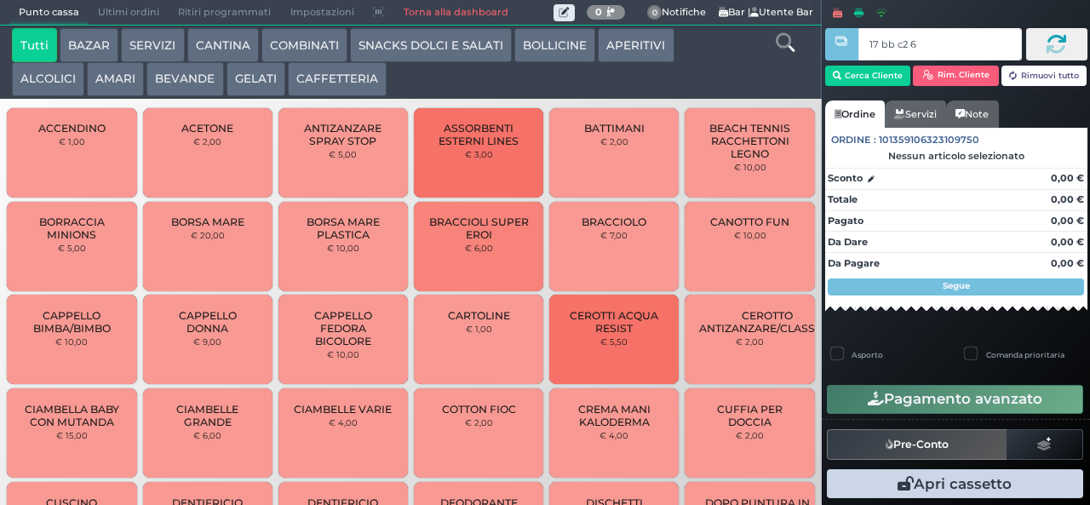
type input "17 bb c2 67"
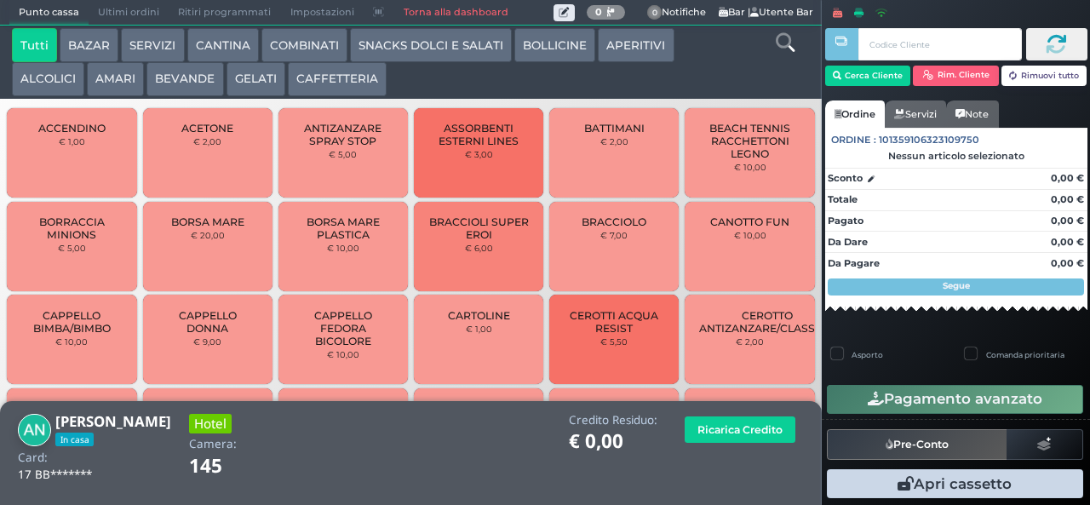
click at [249, 73] on button "GELATI" at bounding box center [255, 79] width 59 height 34
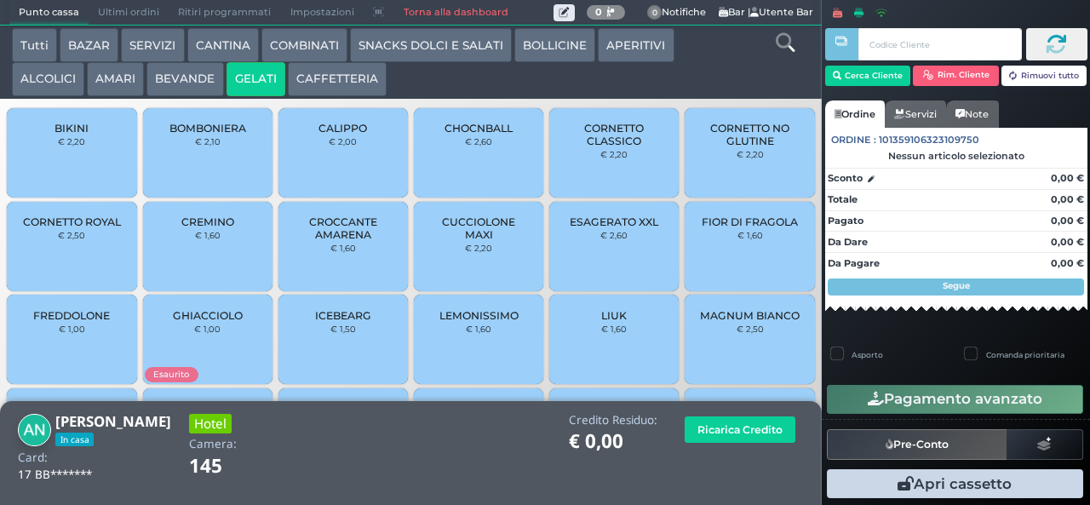
scroll to position [113, 0]
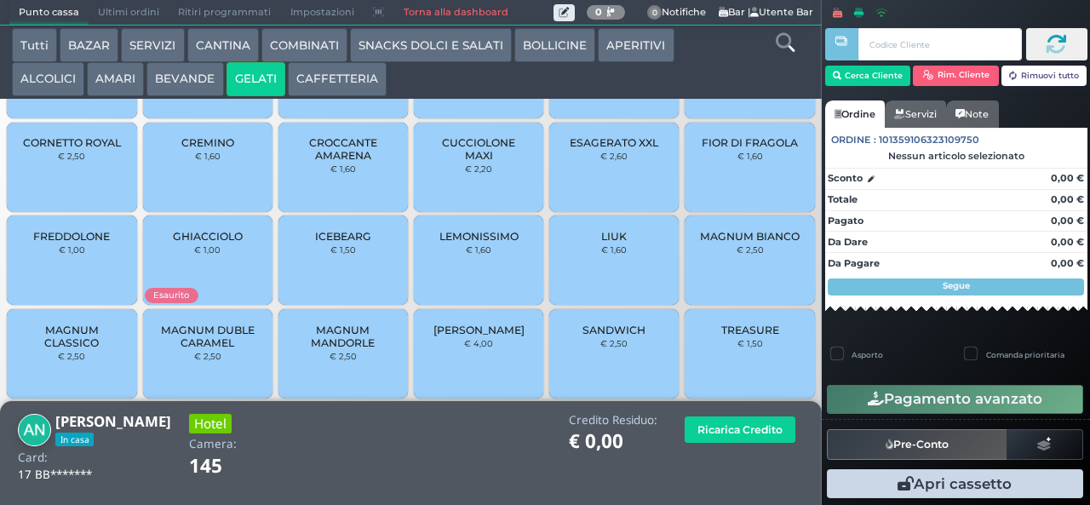
click at [468, 374] on div "PAN DAN € 4,00" at bounding box center [478, 353] width 129 height 89
click at [492, 371] on div "PAN DAN € 4,00" at bounding box center [478, 353] width 129 height 89
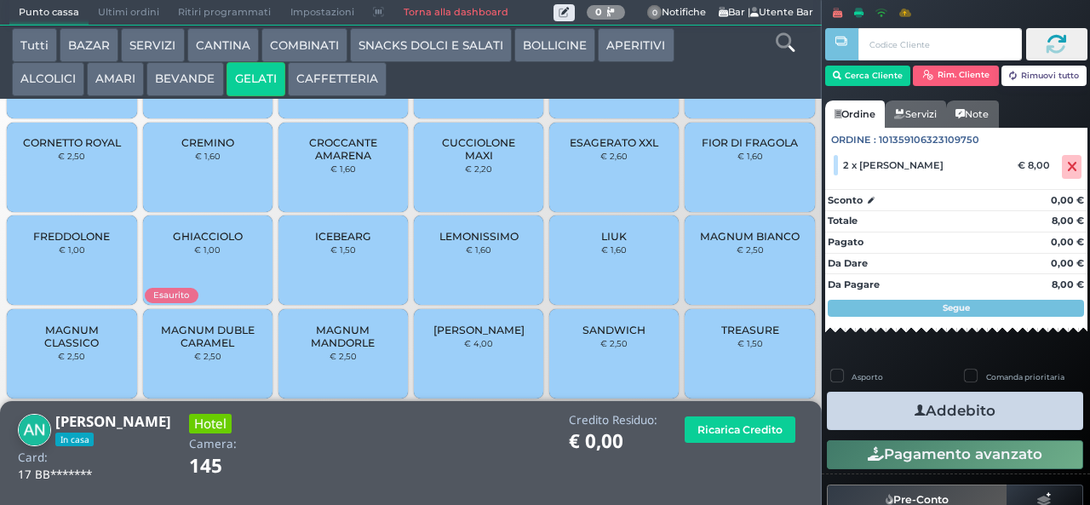
click at [914, 409] on icon "button" at bounding box center [919, 411] width 11 height 18
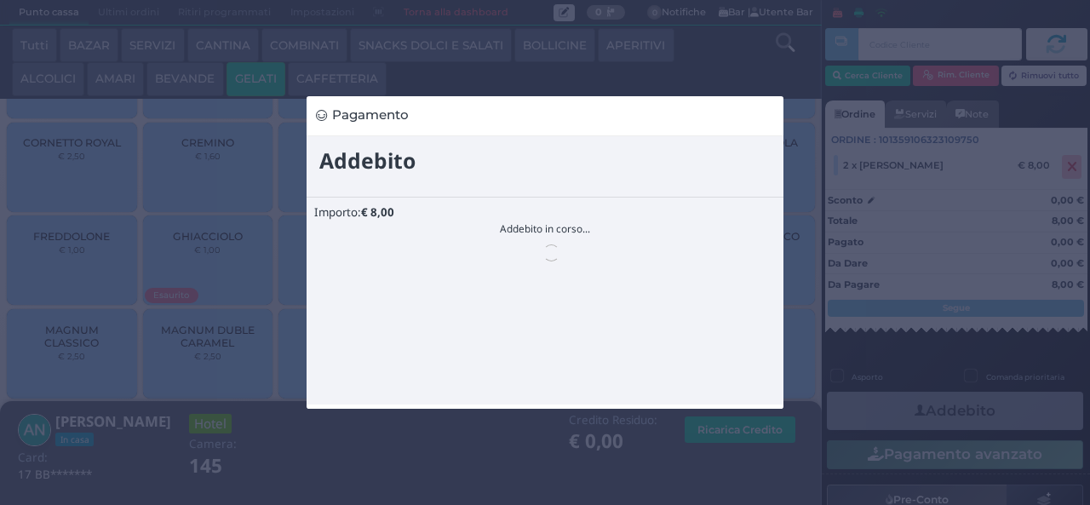
scroll to position [0, 0]
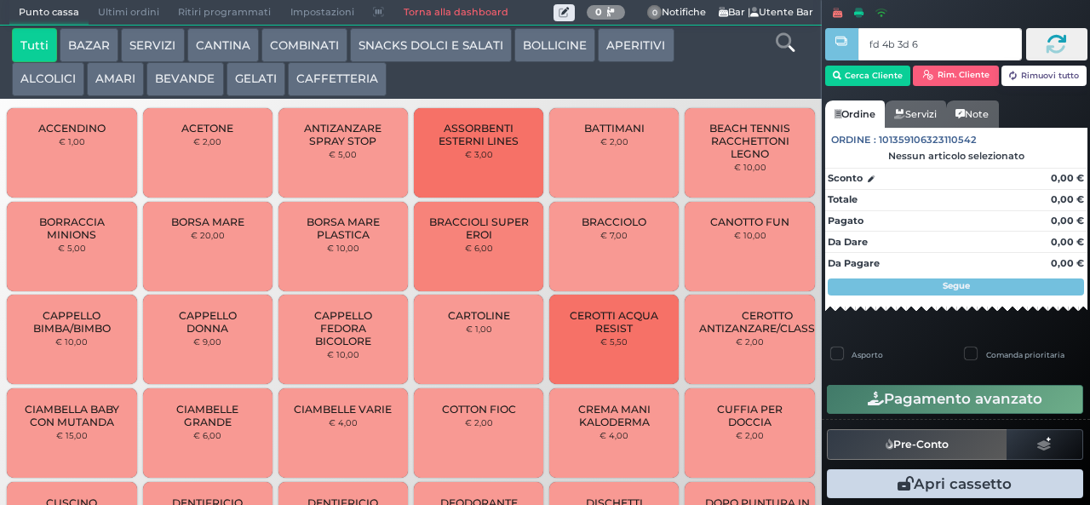
type input "fd 4b 3d 67"
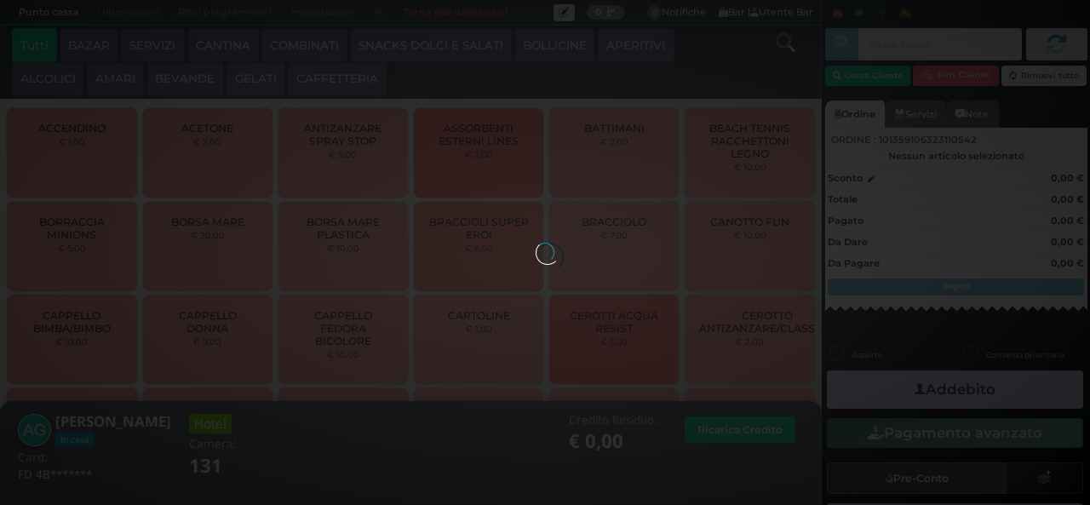
click at [380, 51] on button "SNACKS DOLCI E SALATI" at bounding box center [431, 45] width 162 height 34
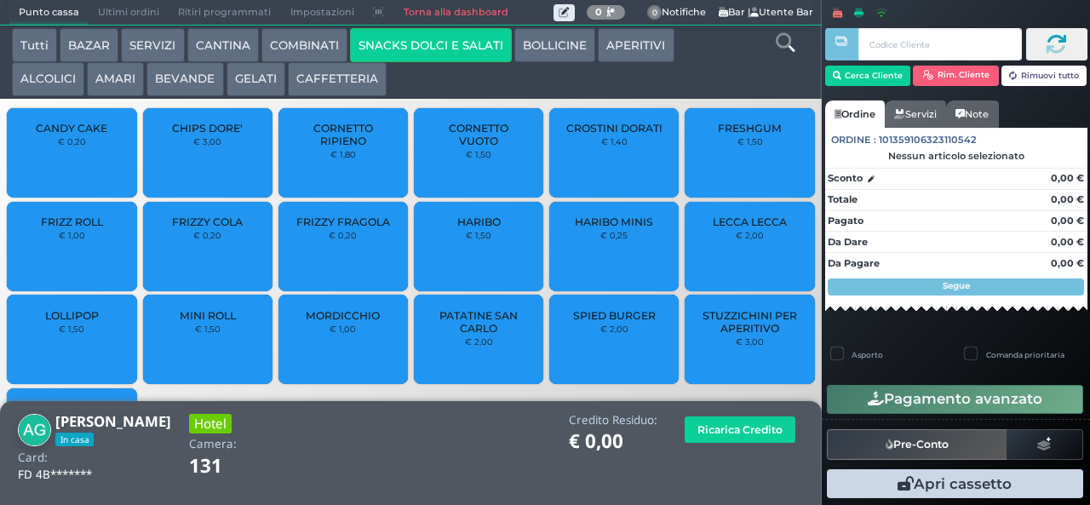
click at [428, 335] on span "PATATINE SAN CARLO" at bounding box center [478, 322] width 101 height 26
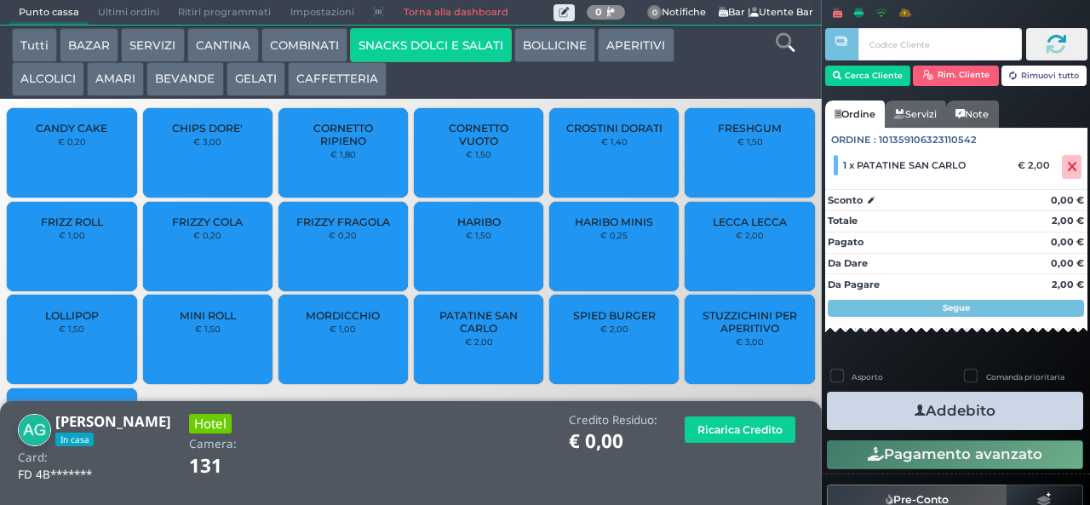
click at [870, 424] on button "Addebito" at bounding box center [955, 411] width 256 height 38
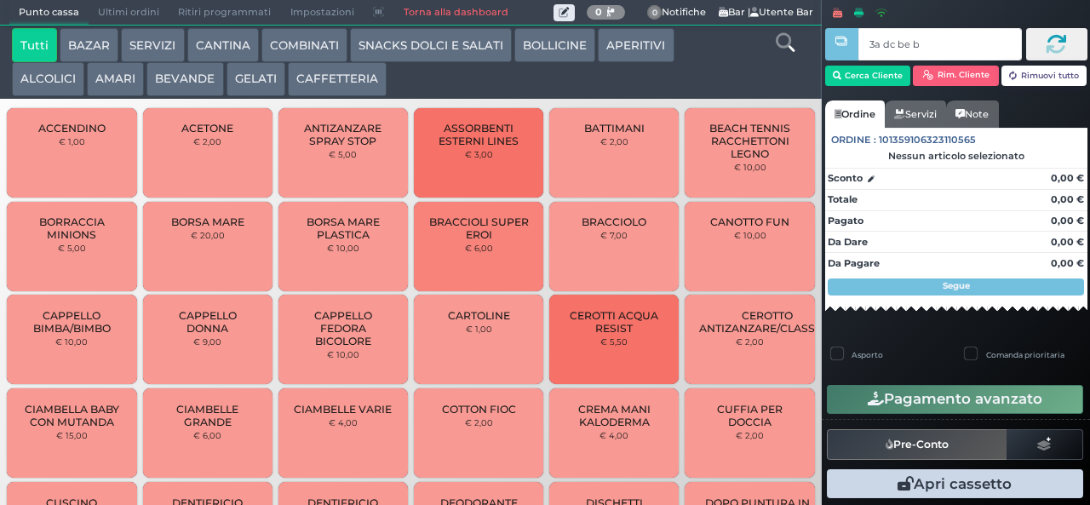
type input "3a dc be b9"
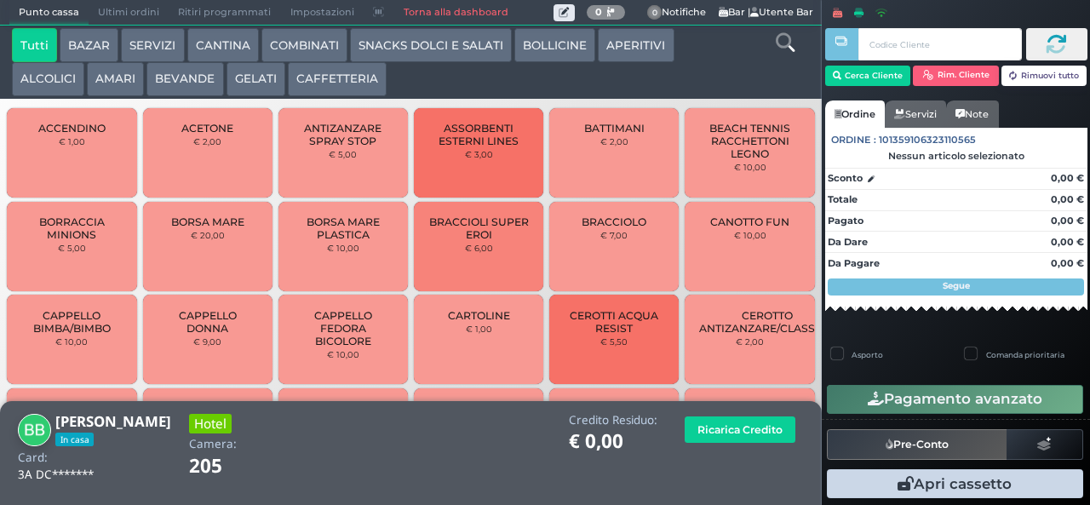
click at [114, 82] on button "AMARI" at bounding box center [115, 79] width 57 height 34
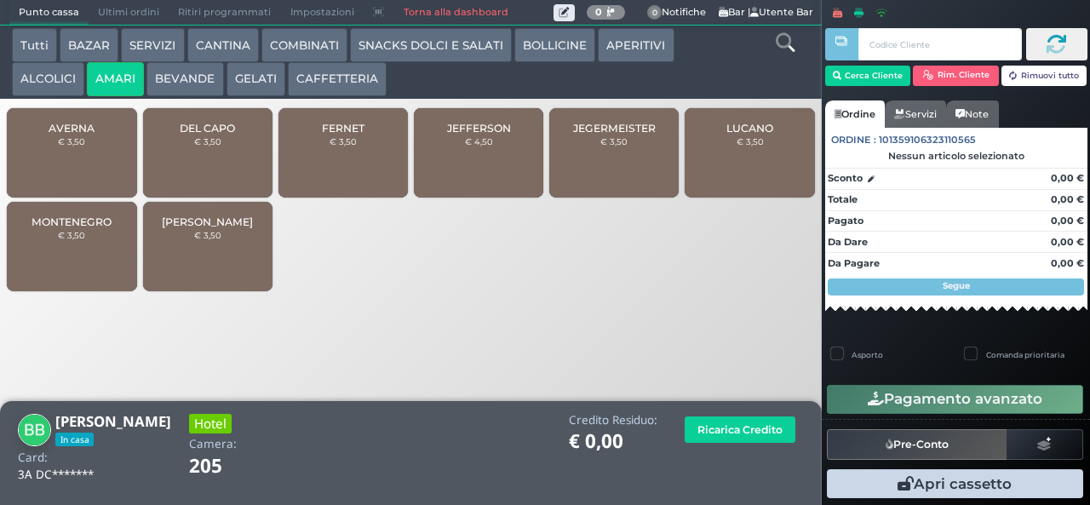
click at [63, 228] on span "MONTENEGRO" at bounding box center [71, 221] width 80 height 13
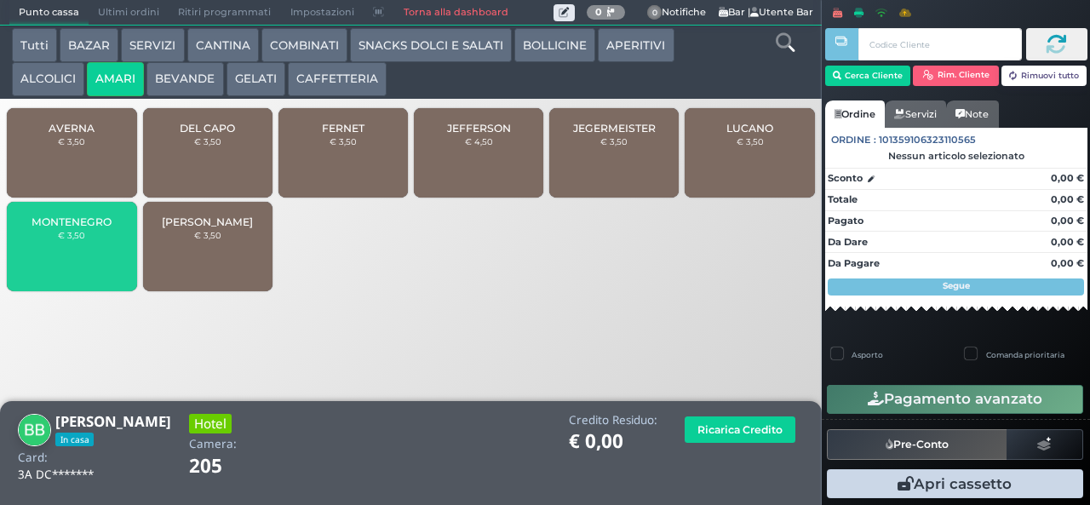
click at [61, 240] on small "€ 3,50" at bounding box center [71, 235] width 27 height 10
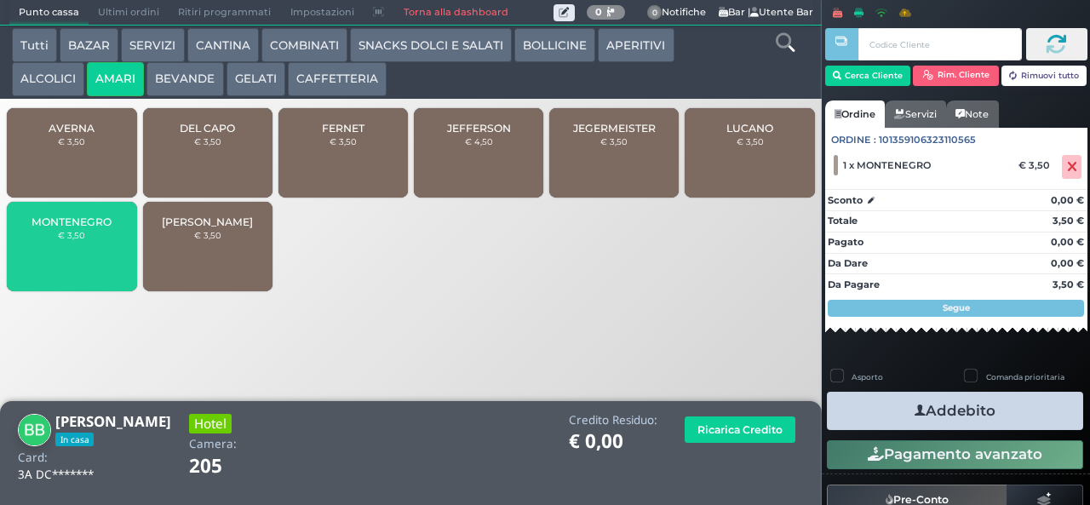
click at [61, 228] on span "MONTENEGRO" at bounding box center [71, 221] width 80 height 13
click at [72, 265] on div "MONTENEGRO € 3,50" at bounding box center [71, 246] width 129 height 89
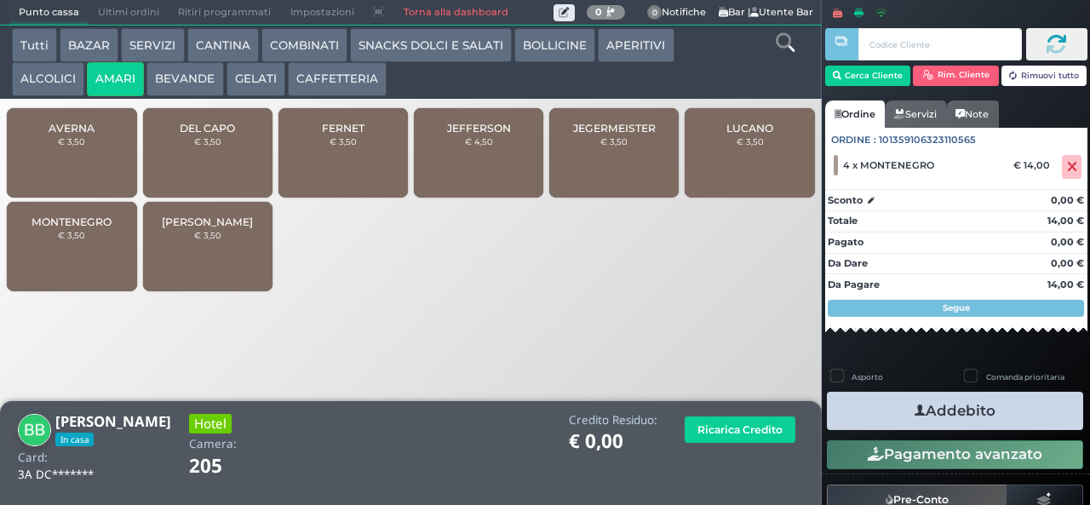
click at [35, 83] on button "ALCOLICI" at bounding box center [48, 79] width 72 height 34
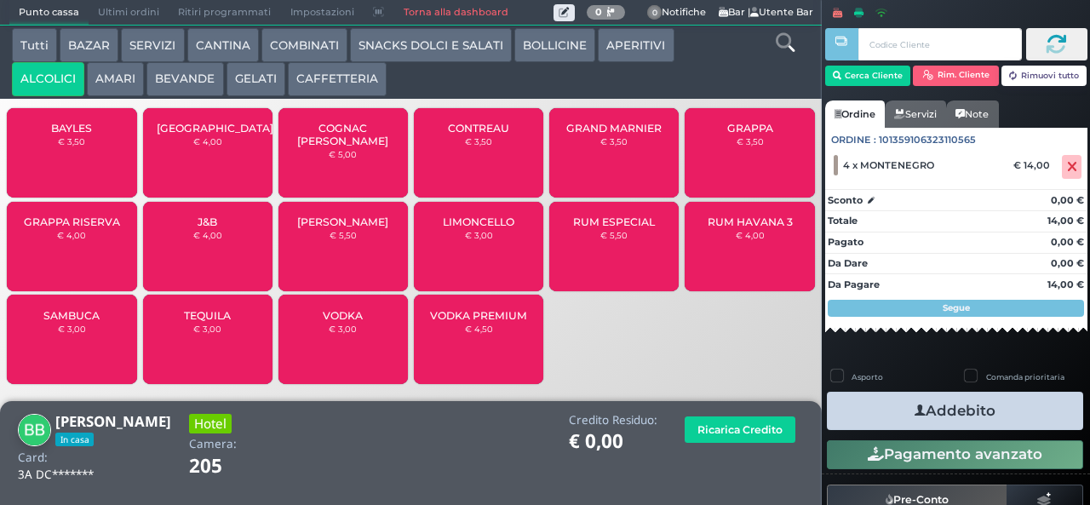
click at [54, 134] on span "BAYLES" at bounding box center [71, 128] width 41 height 13
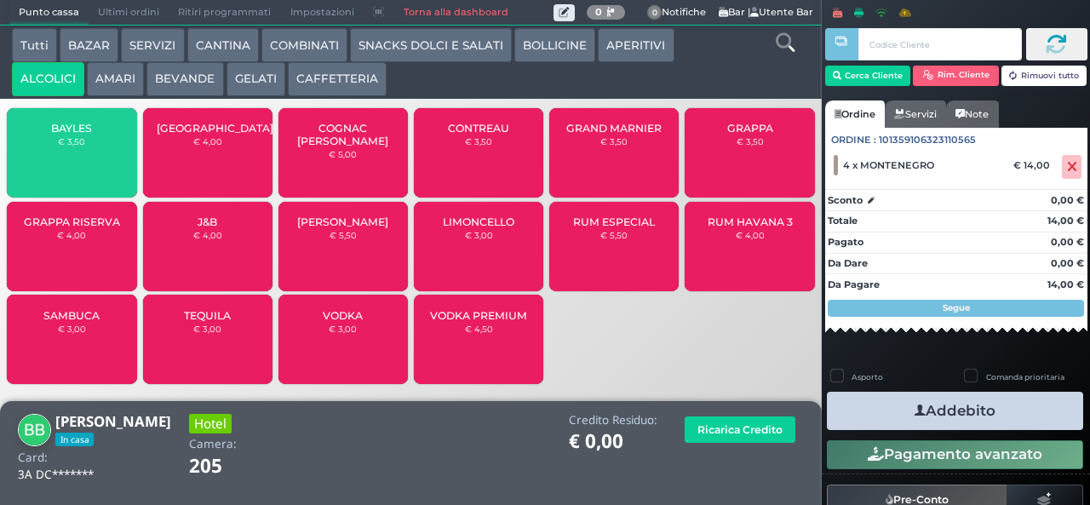
click at [65, 171] on div "BAYLES € 3,50" at bounding box center [71, 152] width 129 height 89
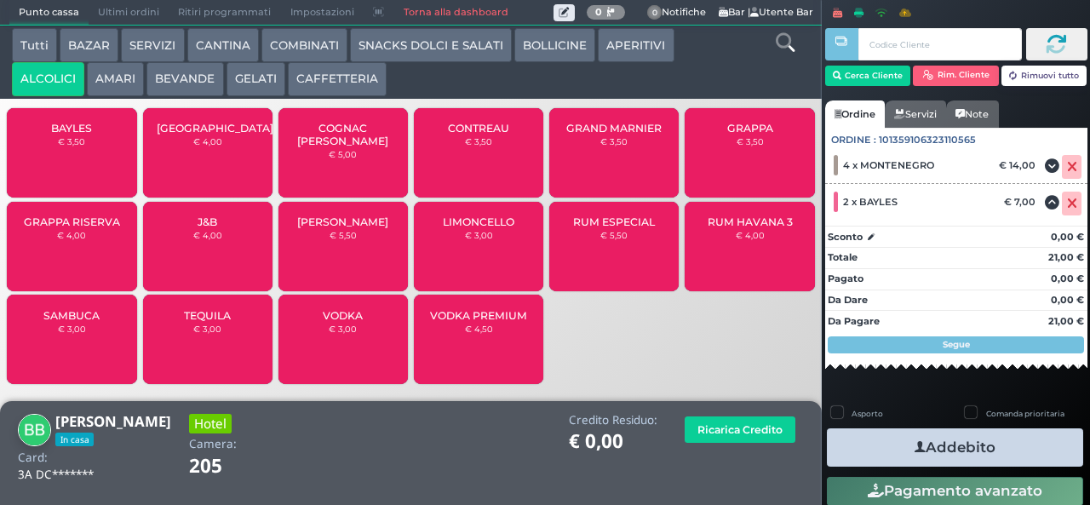
click at [61, 146] on small "€ 3,50" at bounding box center [71, 141] width 27 height 10
click at [914, 446] on icon "button" at bounding box center [919, 447] width 11 height 18
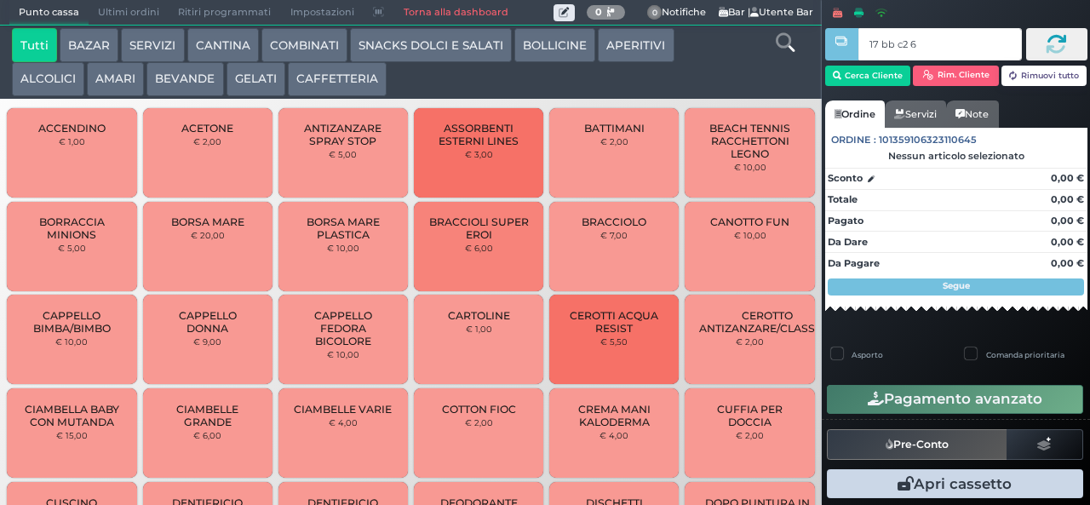
type input "17 bb c2 67"
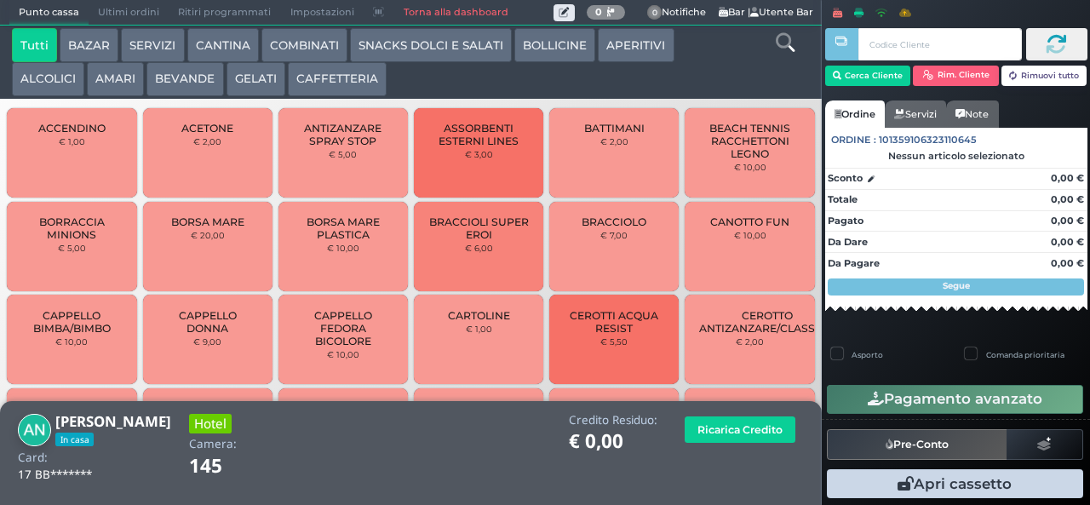
click at [247, 80] on button "GELATI" at bounding box center [255, 79] width 59 height 34
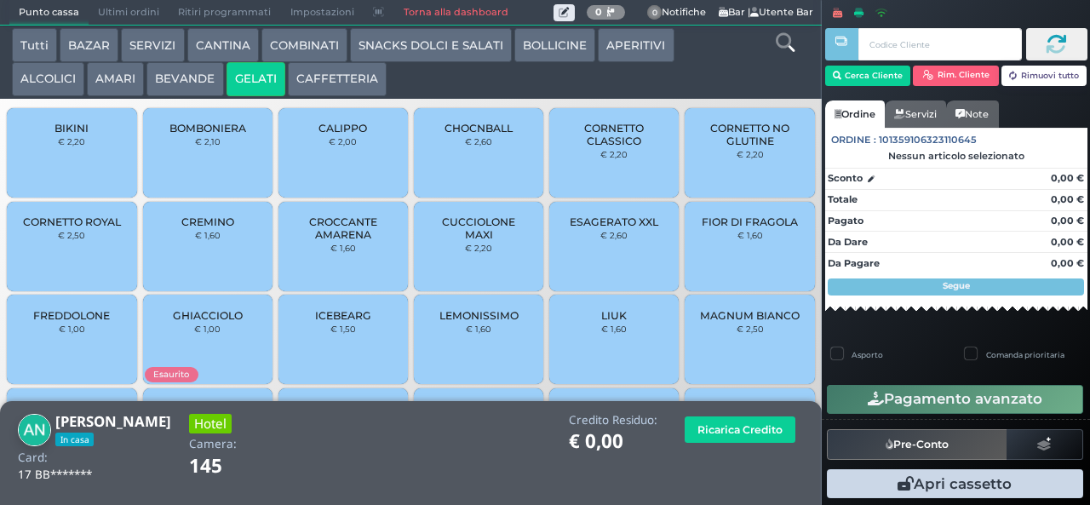
scroll to position [113, 0]
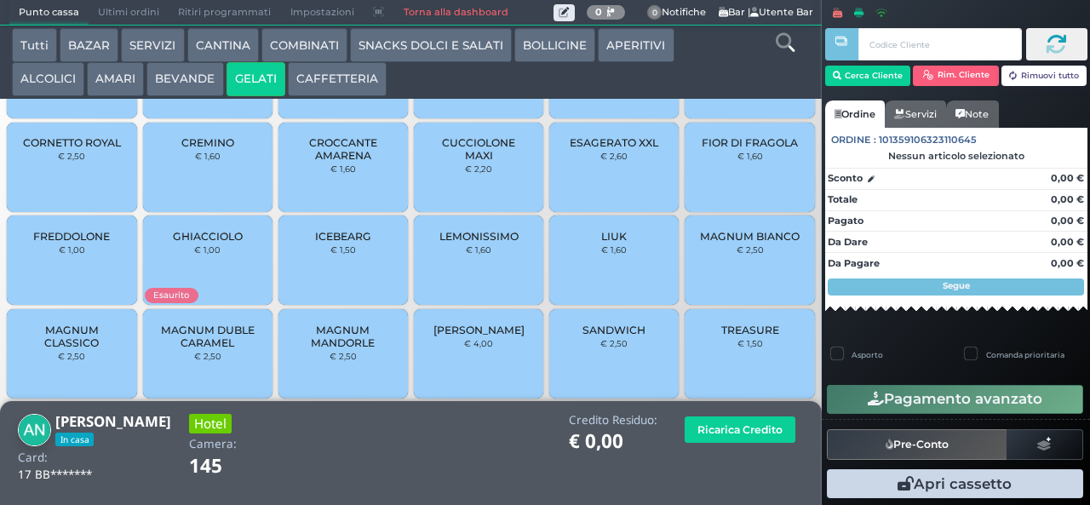
click at [714, 242] on span "MAGNUM BIANCO" at bounding box center [750, 236] width 100 height 13
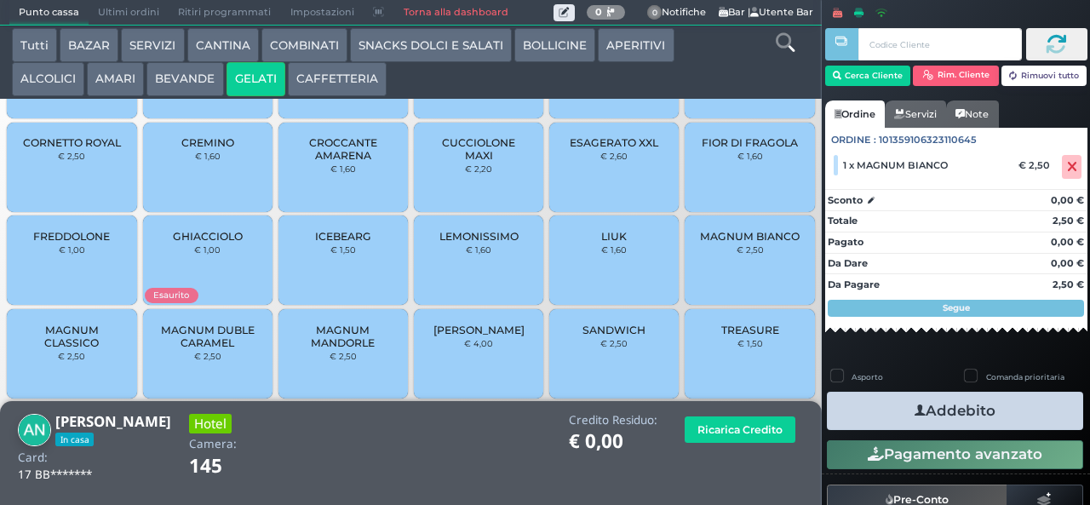
click at [728, 243] on span "MAGNUM BIANCO" at bounding box center [750, 236] width 100 height 13
click at [864, 409] on button "Addebito" at bounding box center [955, 411] width 256 height 38
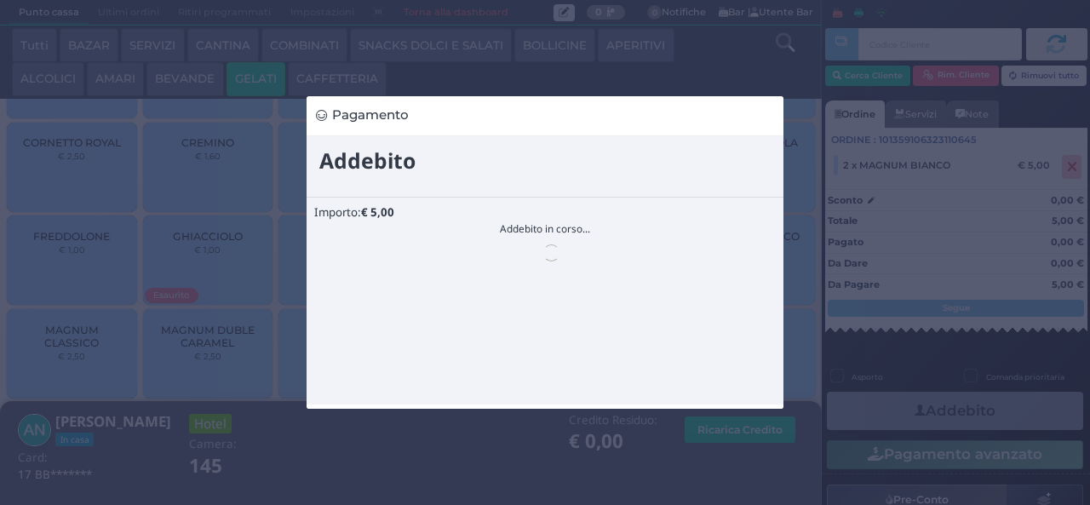
scroll to position [0, 0]
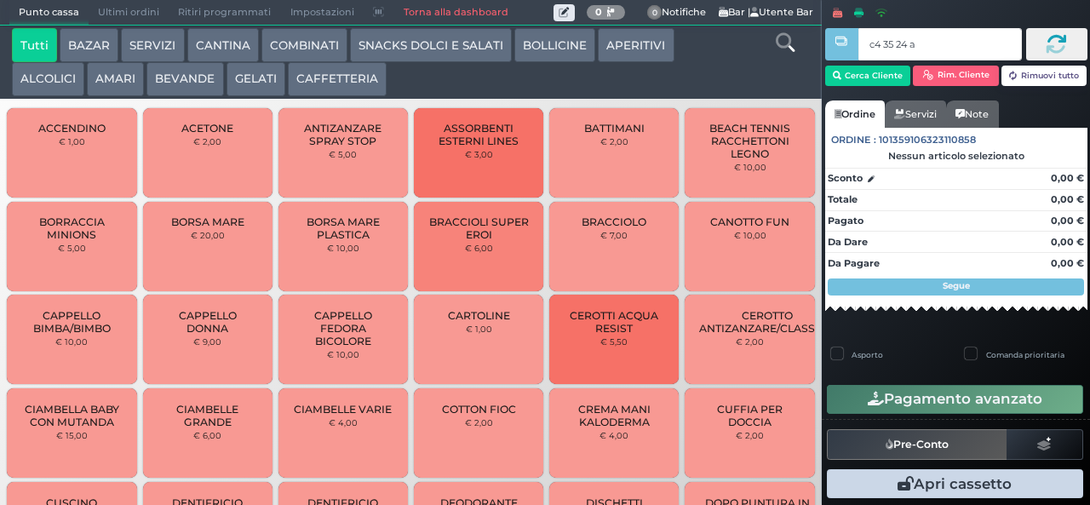
type input "c4 35 24 af"
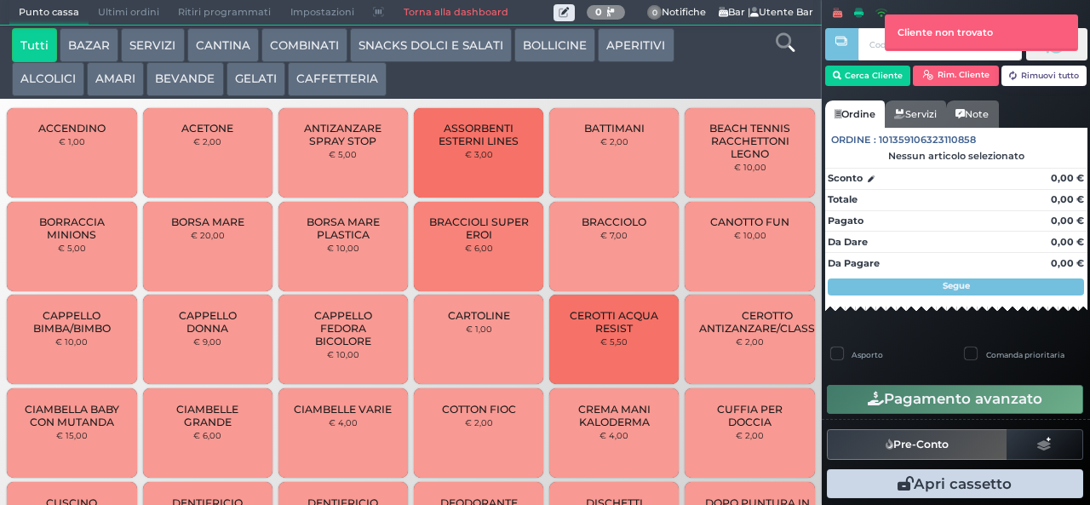
click at [256, 85] on button "GELATI" at bounding box center [255, 79] width 59 height 34
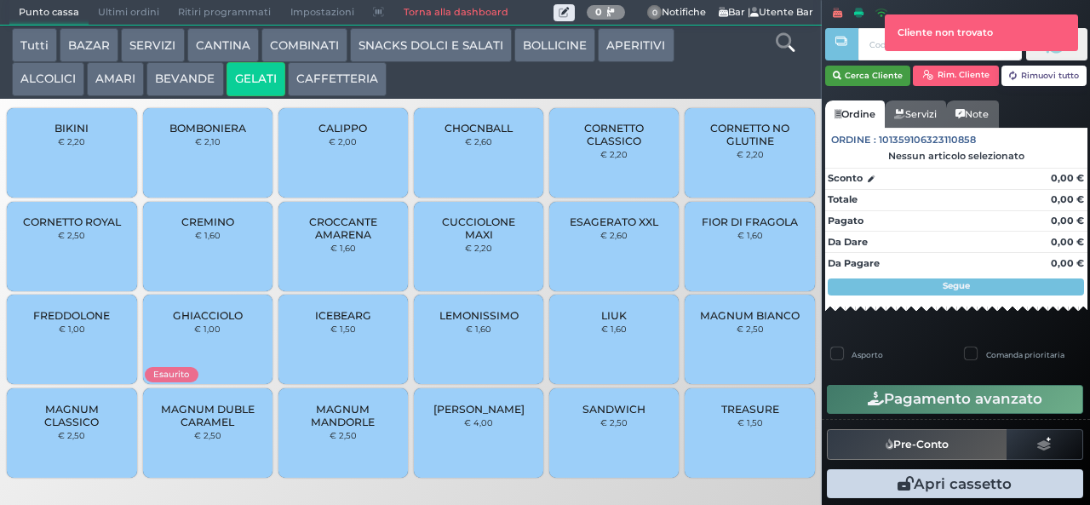
click at [870, 82] on button "Cerca Cliente" at bounding box center [868, 76] width 86 height 20
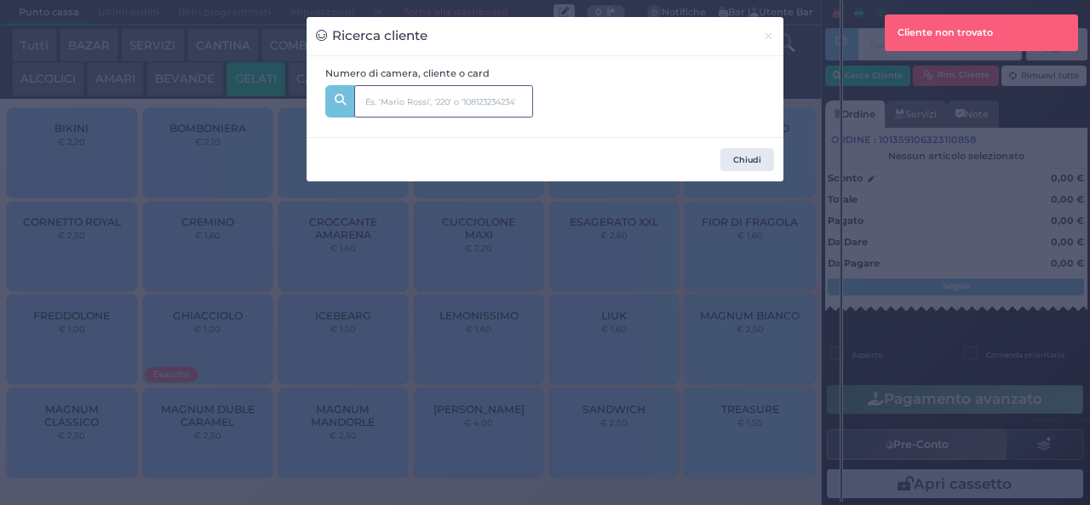
click at [388, 92] on input "text" at bounding box center [443, 101] width 179 height 32
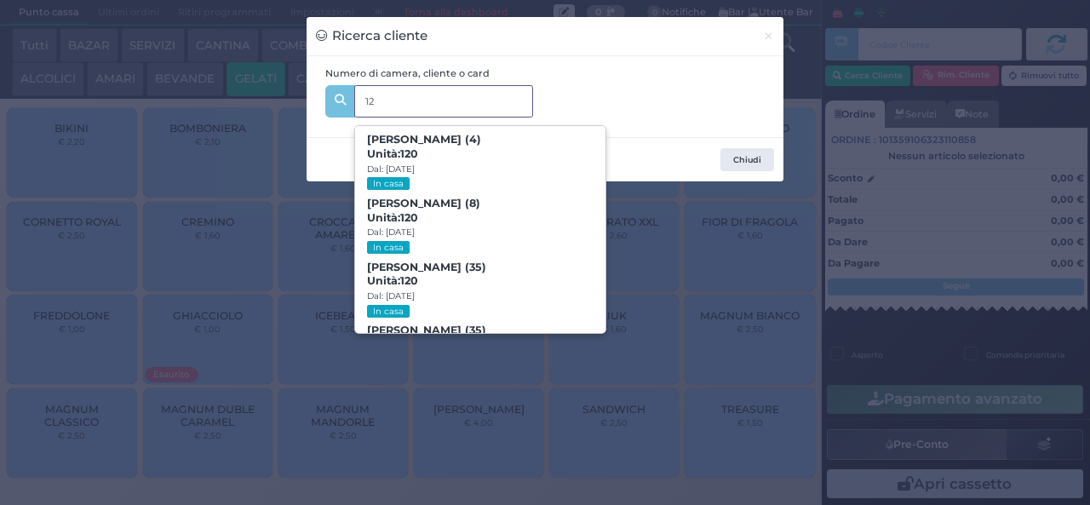
type input "129"
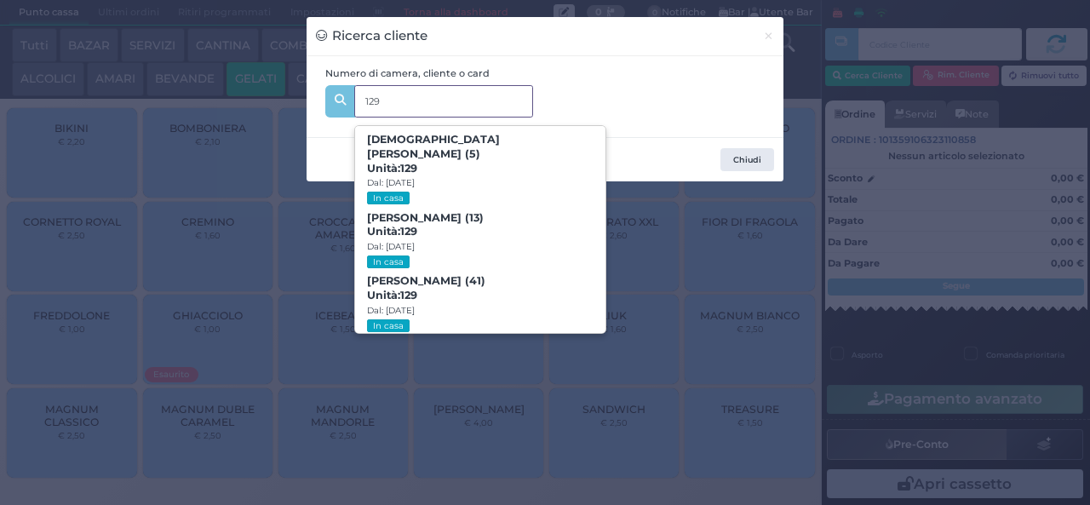
scroll to position [77, 0]
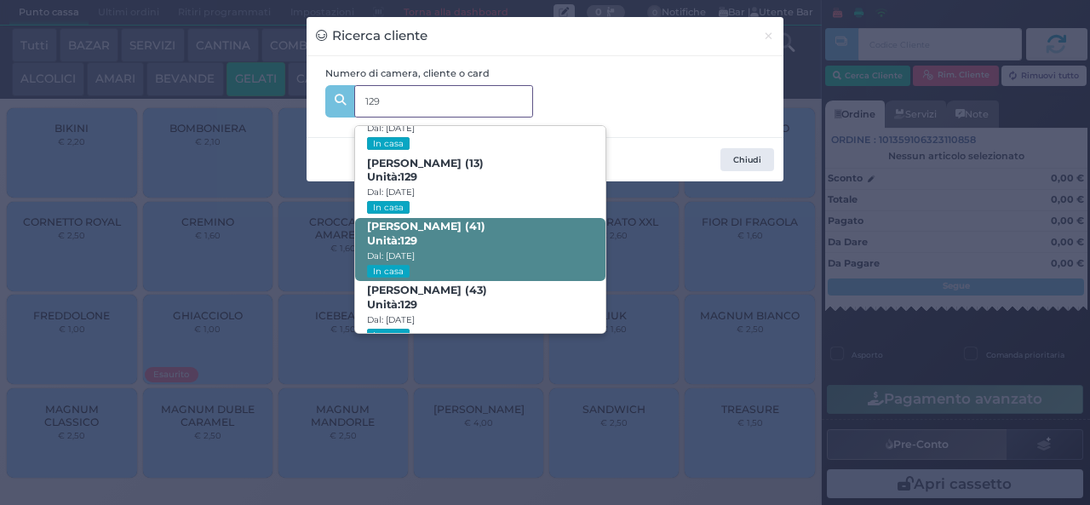
click at [490, 229] on span "Alberto Pravato (41) Unità: 129 Dal: 10/08/2025 In casa" at bounding box center [479, 250] width 249 height 64
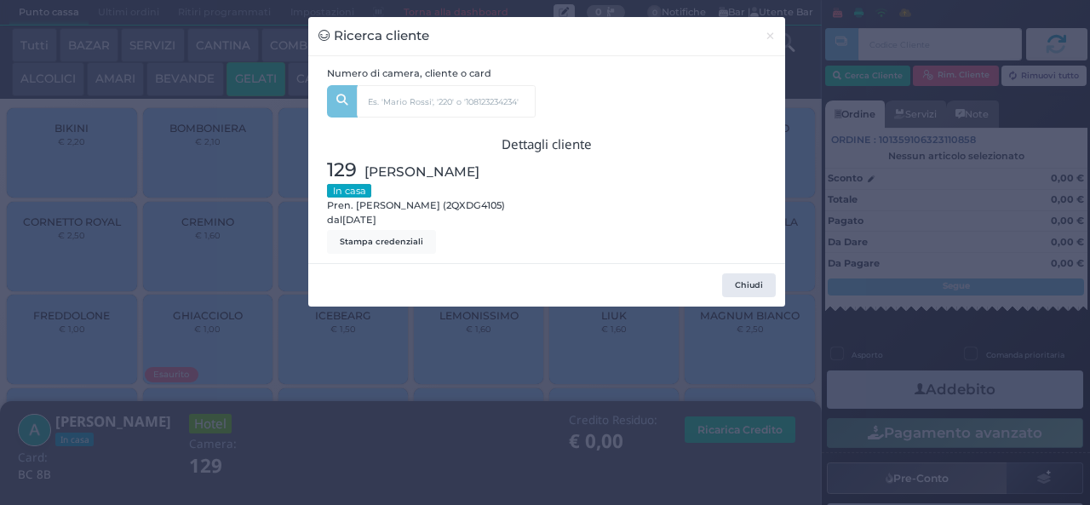
click at [403, 445] on div "Ricerca cliente × Numero di camera, cliente o card 129 Christian Pravato (5) Un…" at bounding box center [545, 252] width 1090 height 505
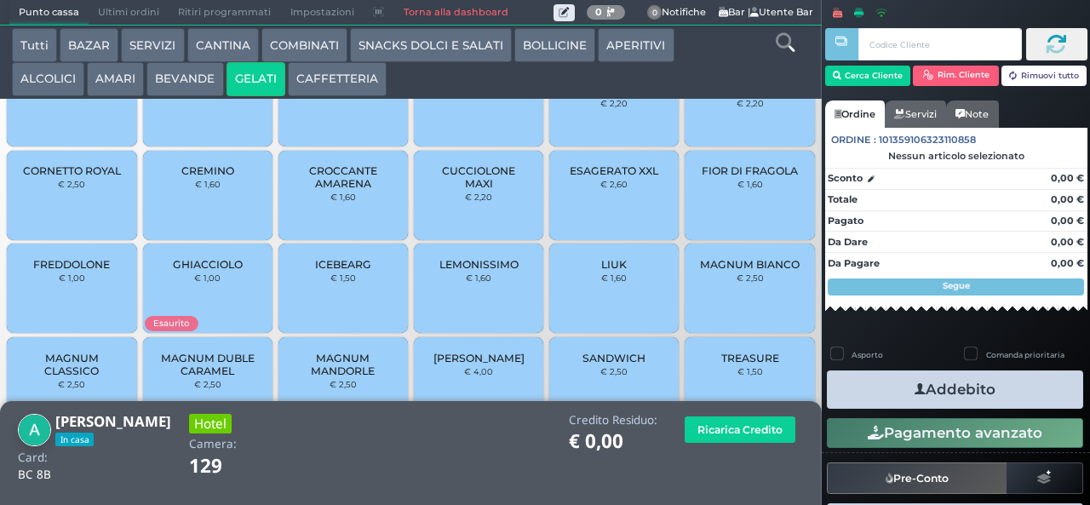
scroll to position [113, 0]
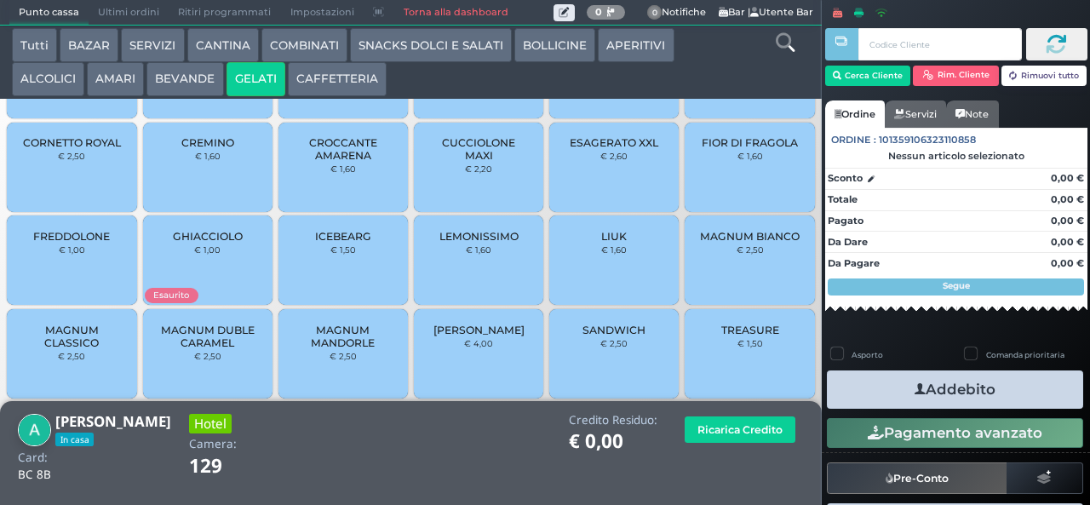
click at [220, 349] on span "MAGNUM DUBLE CARAMEL" at bounding box center [207, 336] width 101 height 26
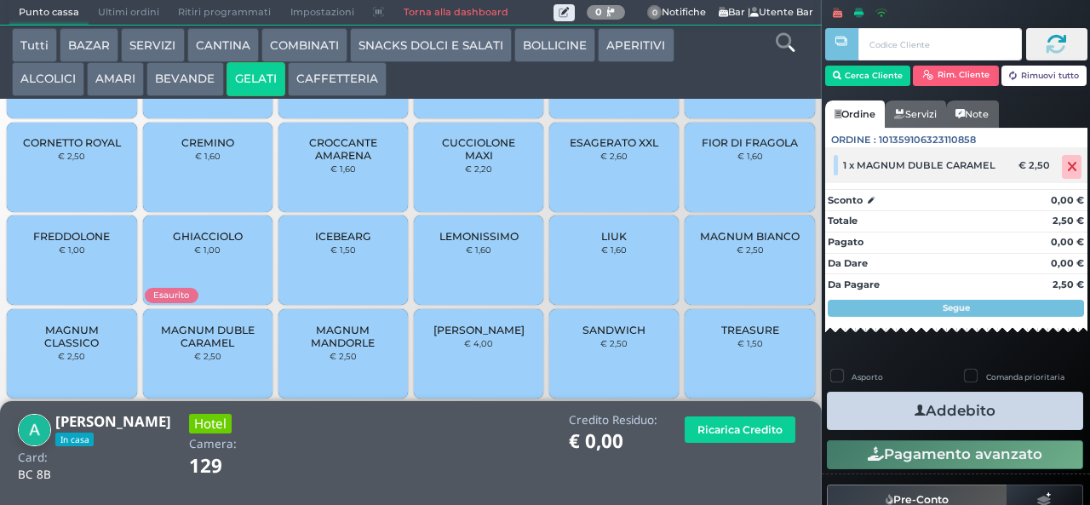
click at [1067, 167] on icon at bounding box center [1072, 167] width 10 height 1
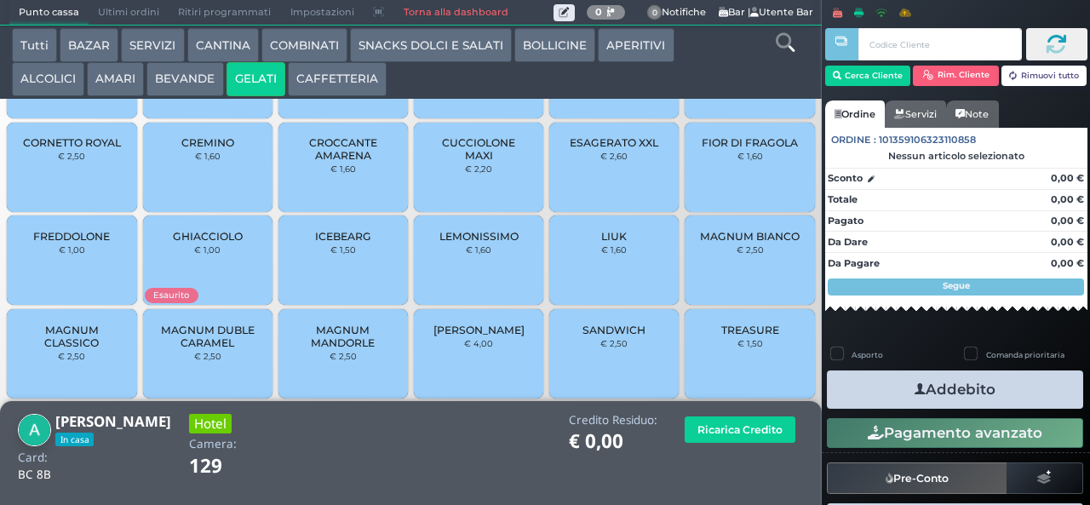
click at [330, 349] on span "MAGNUM MANDORLE" at bounding box center [343, 336] width 101 height 26
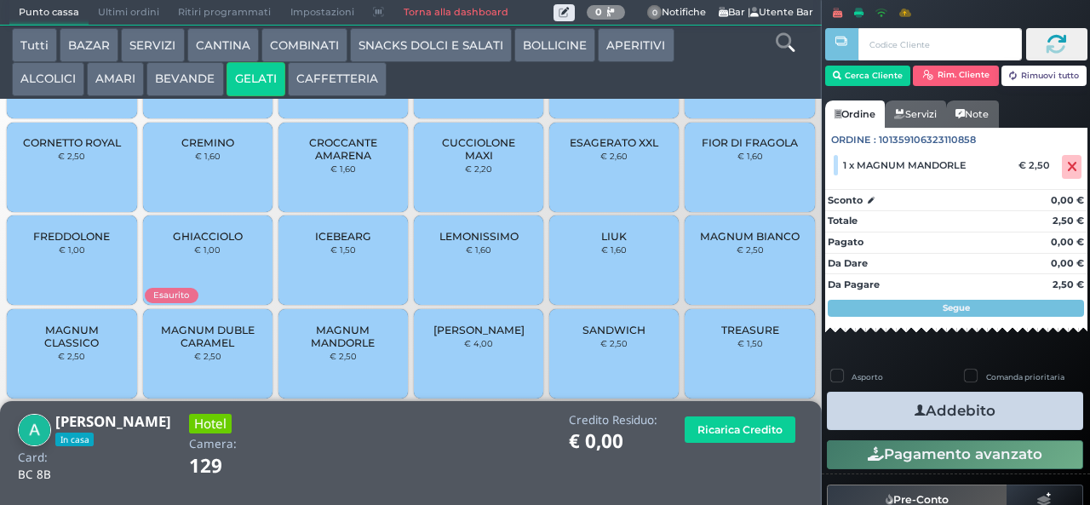
click at [914, 409] on icon "button" at bounding box center [919, 411] width 11 height 18
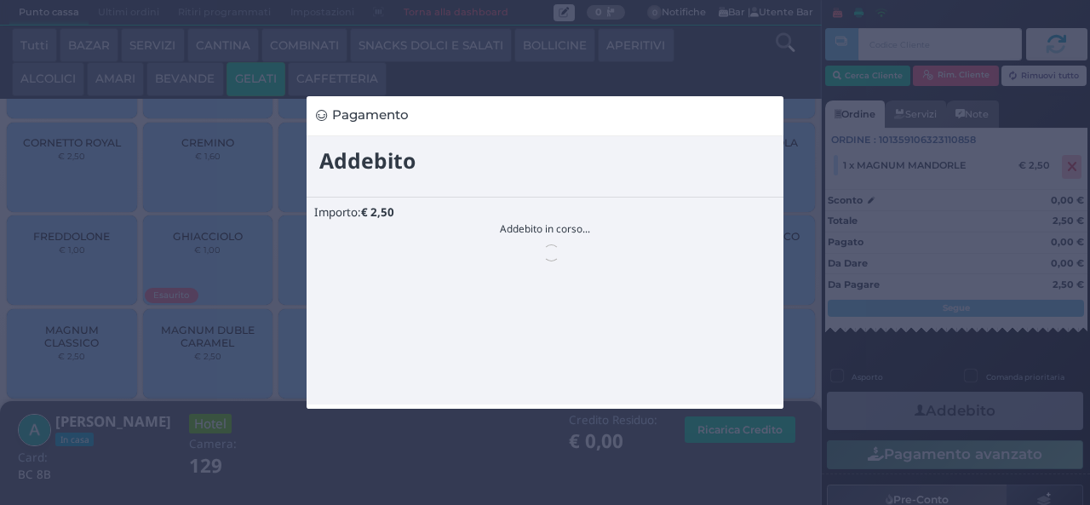
scroll to position [0, 0]
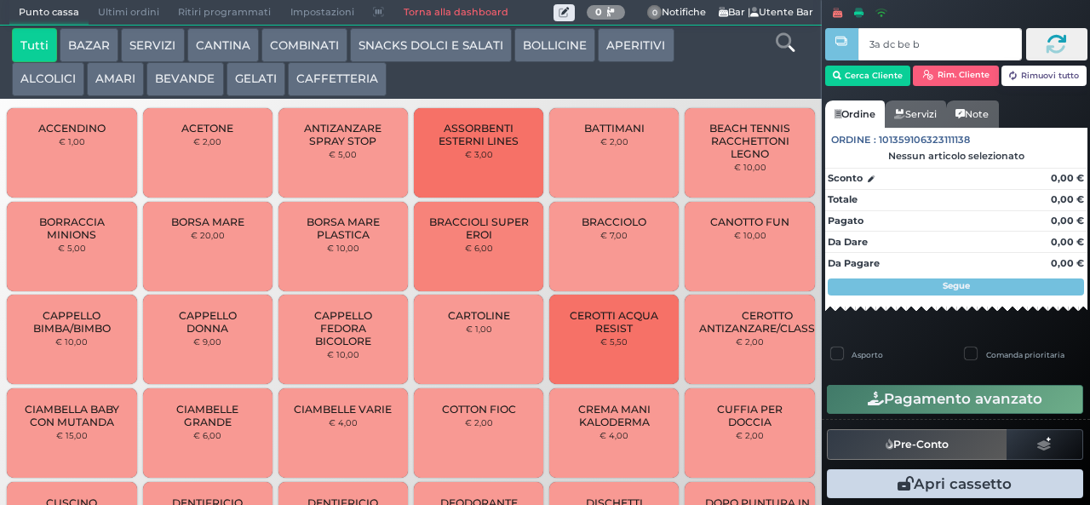
type input "3a dc be b9"
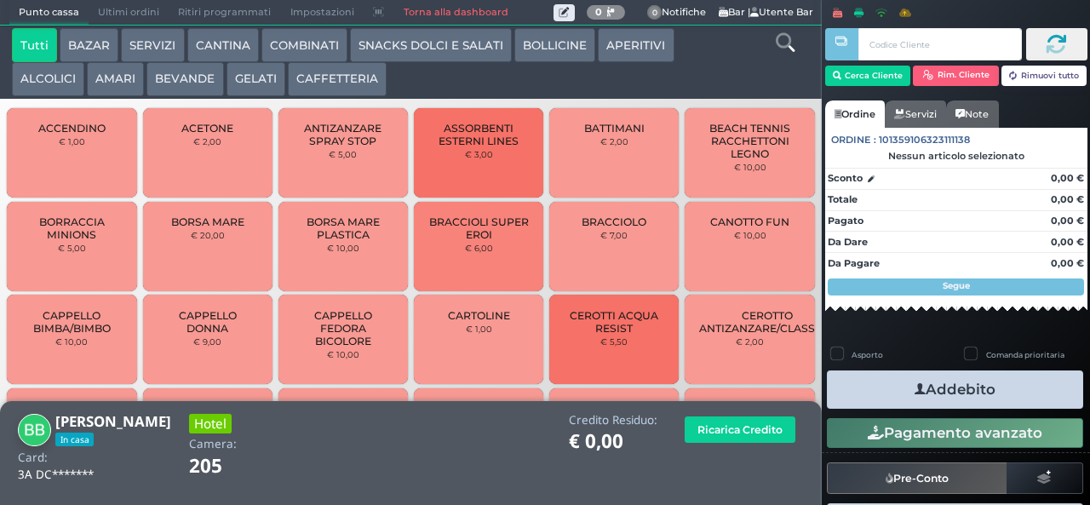
click at [322, 44] on button "COMBINATI" at bounding box center [304, 45] width 86 height 34
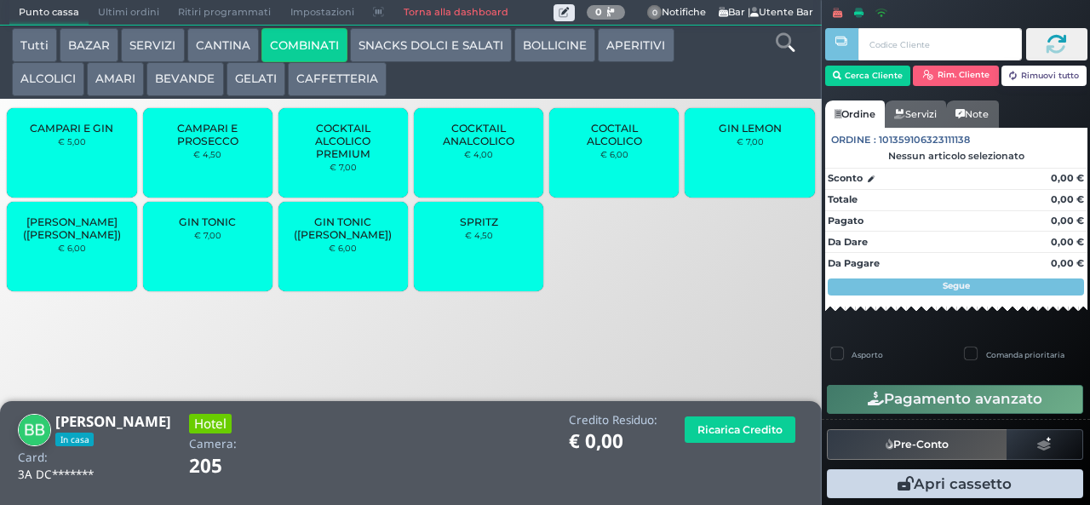
click at [467, 147] on span "COCKTAIL ANALCOLICO" at bounding box center [478, 135] width 101 height 26
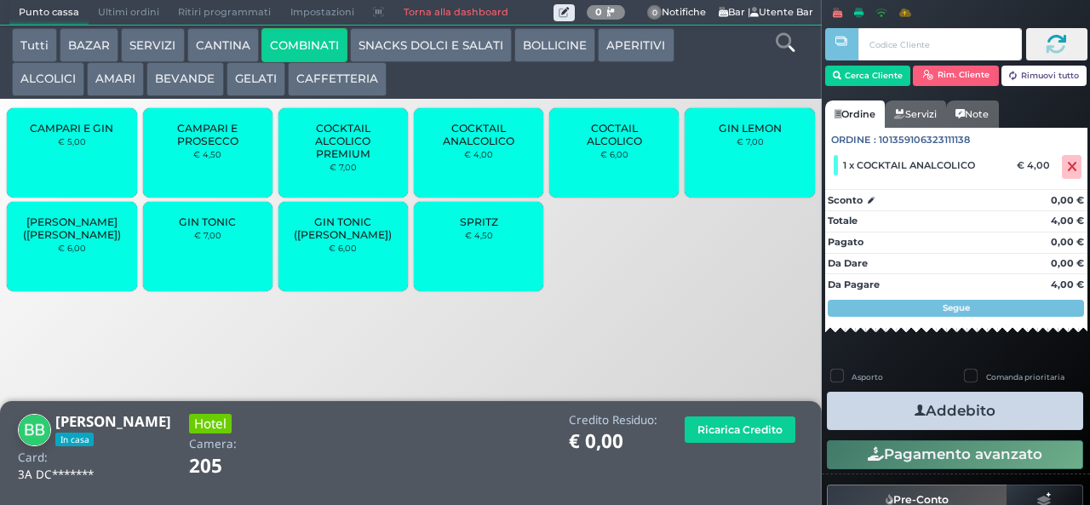
click at [914, 409] on icon "button" at bounding box center [919, 411] width 11 height 18
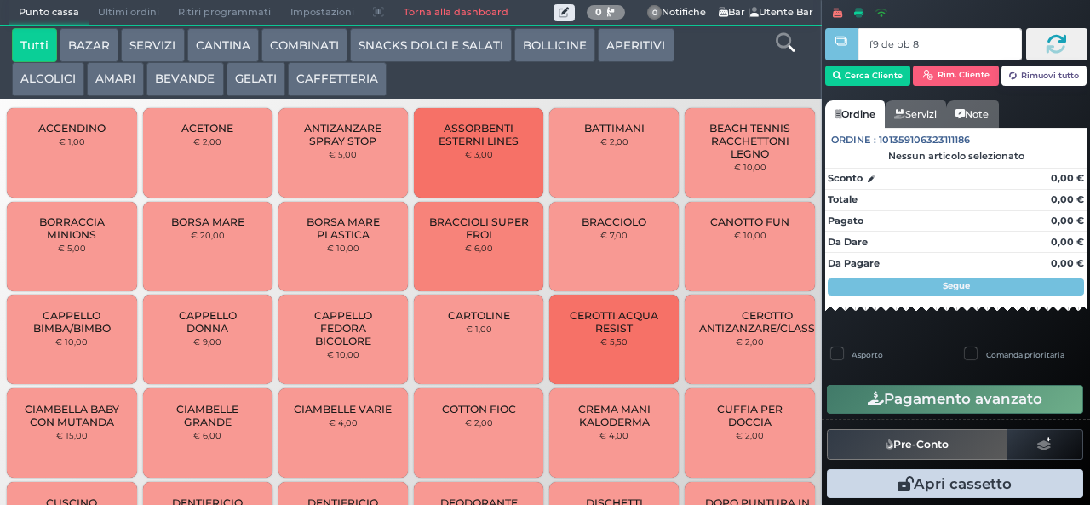
type input "f9 de bb 8b"
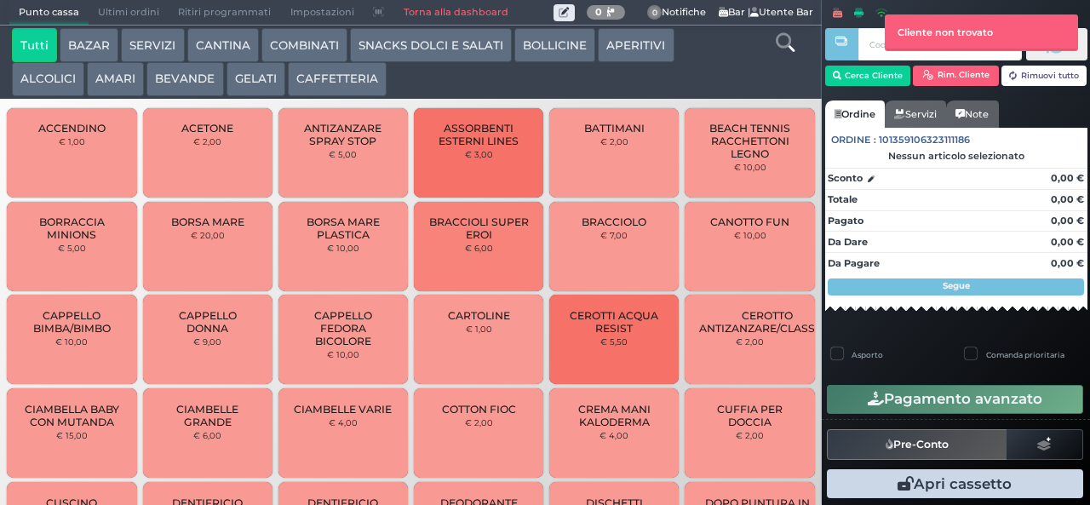
click at [327, 51] on button "COMBINATI" at bounding box center [304, 45] width 86 height 34
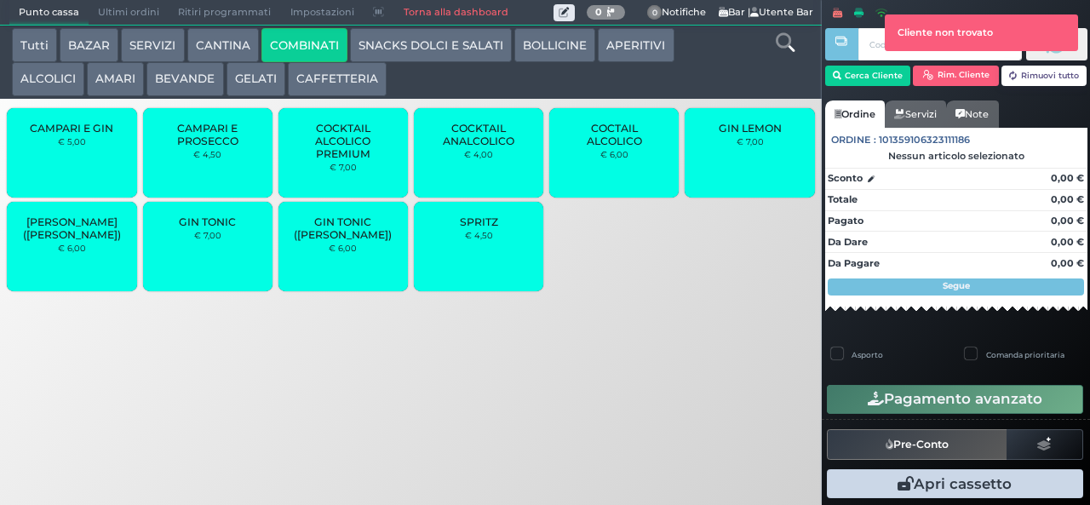
click at [490, 147] on span "COCKTAIL ANALCOLICO" at bounding box center [478, 135] width 101 height 26
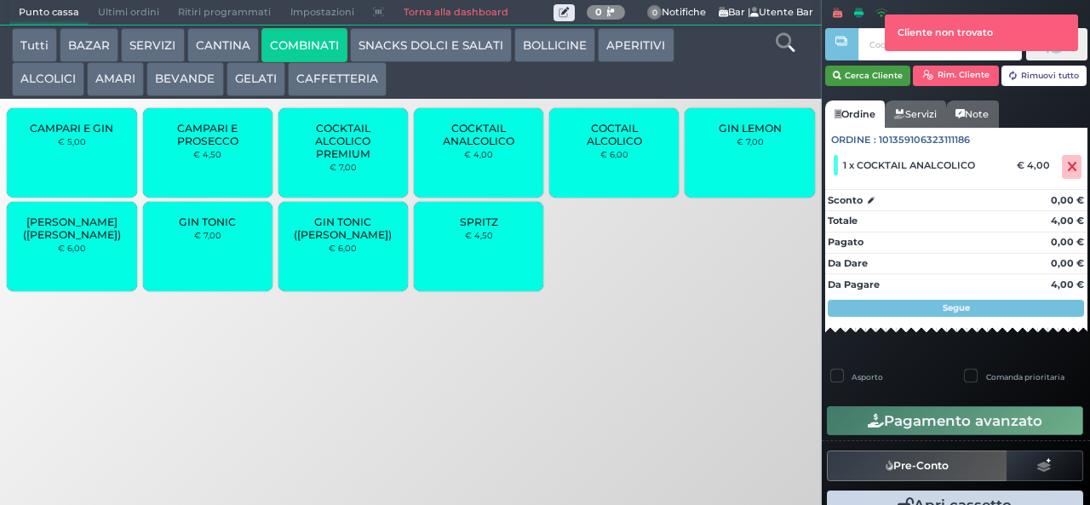
click at [872, 74] on button "Cerca Cliente" at bounding box center [868, 76] width 86 height 20
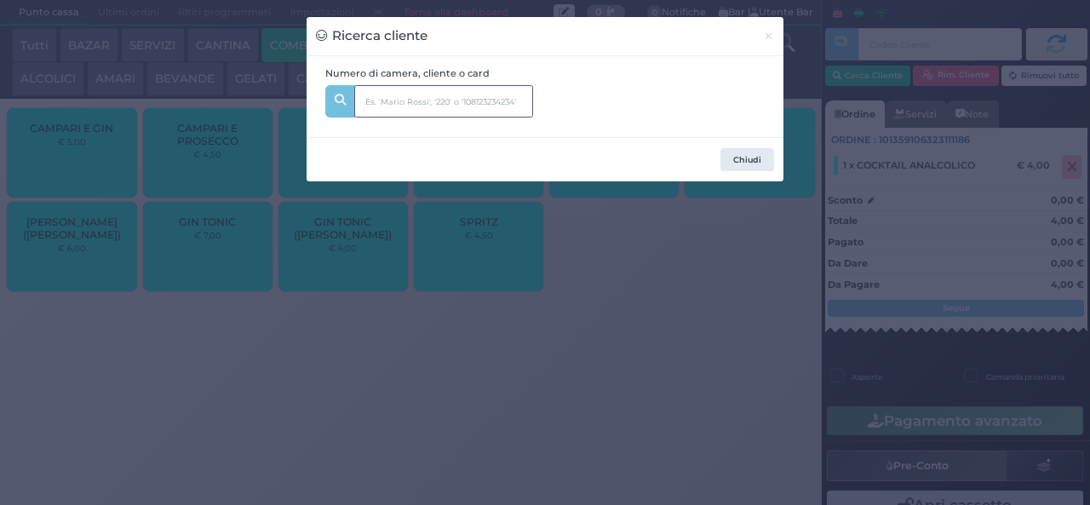
click at [497, 87] on input "text" at bounding box center [443, 101] width 179 height 32
type input "f"
type input "218"
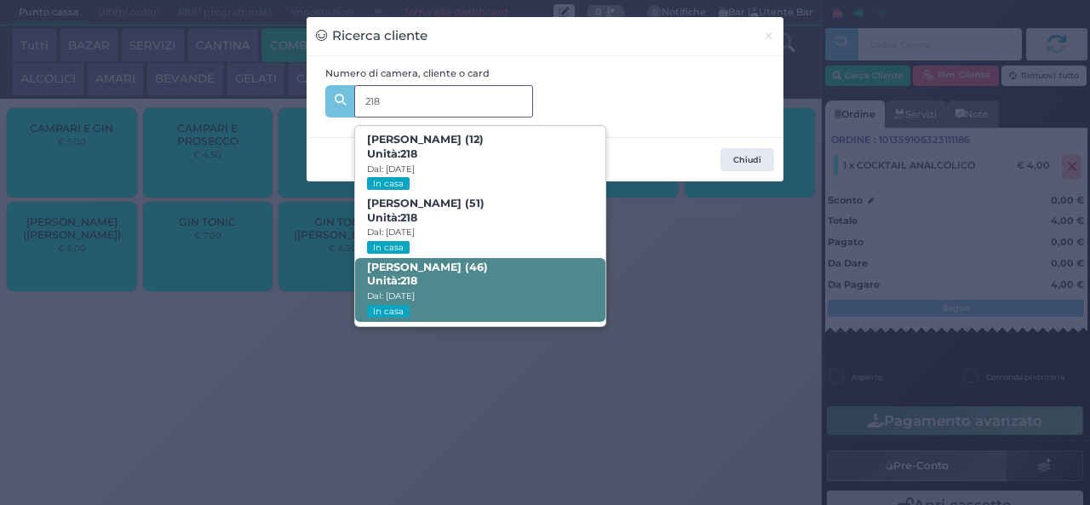
click at [530, 289] on span "[PERSON_NAME] (46) Unità: 218 Dal: [DATE] In casa" at bounding box center [479, 290] width 249 height 64
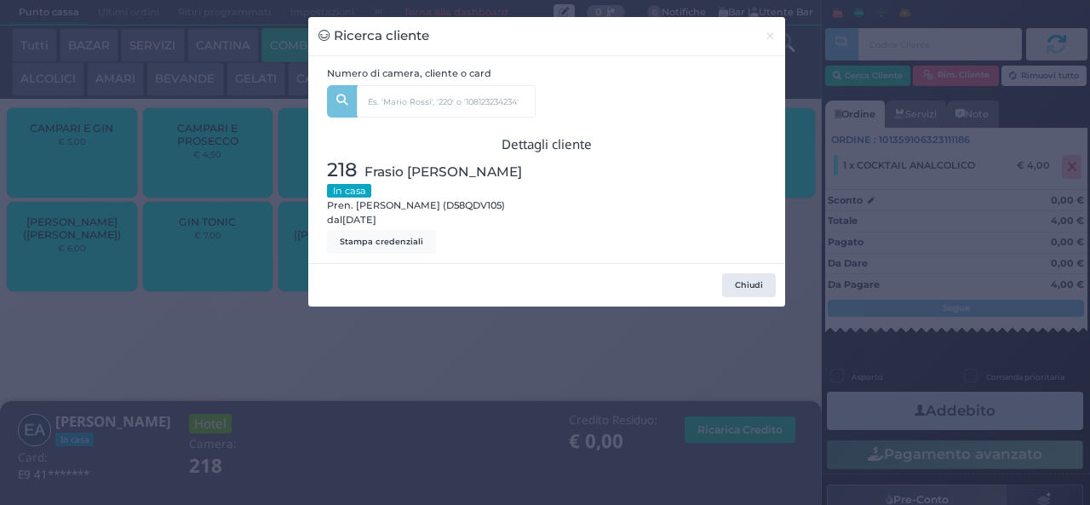
click at [459, 395] on div "Ricerca cliente × Numero di camera, cliente o card 218 [PERSON_NAME] (12) Unità…" at bounding box center [545, 252] width 1090 height 505
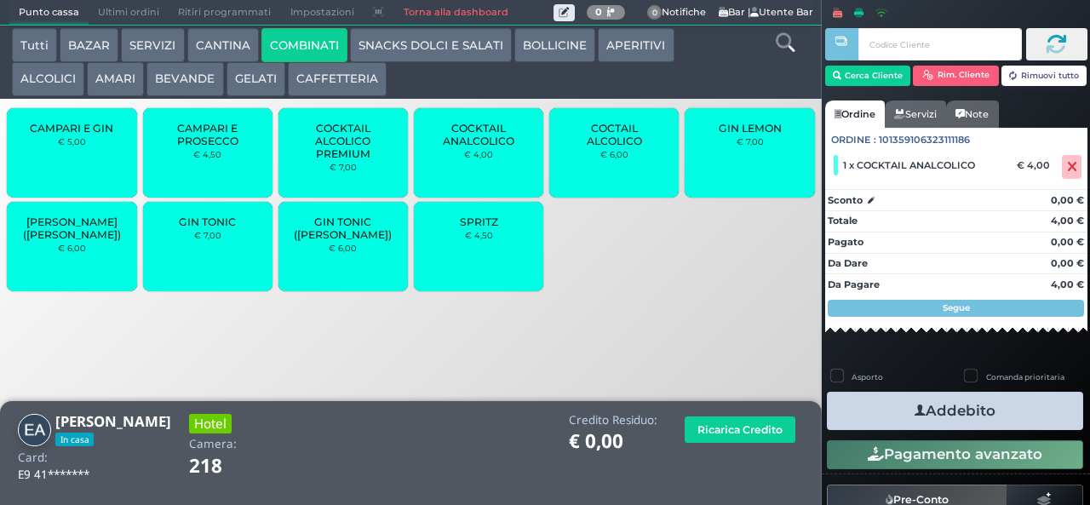
click at [887, 410] on button "Addebito" at bounding box center [955, 411] width 256 height 38
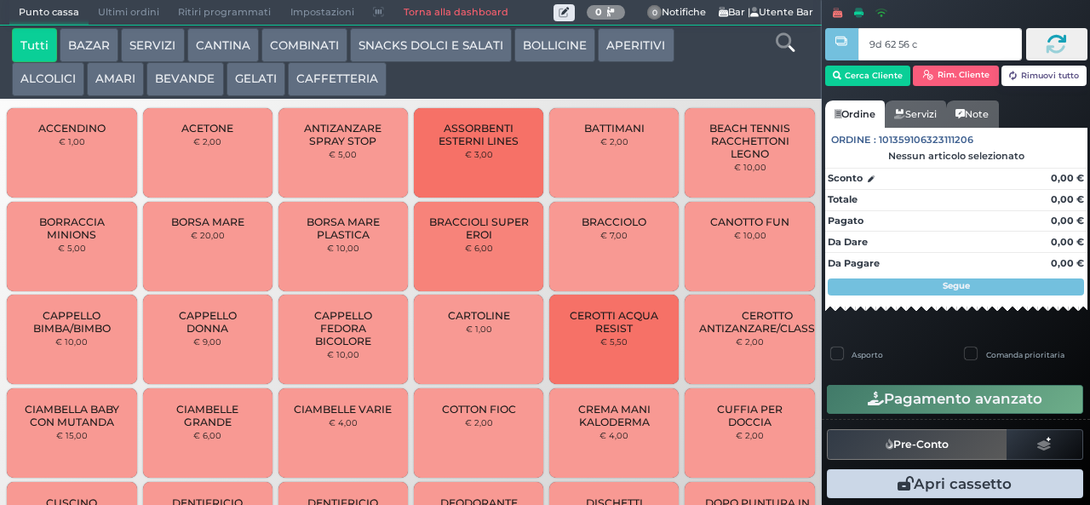
type input "9d 62 56 c3"
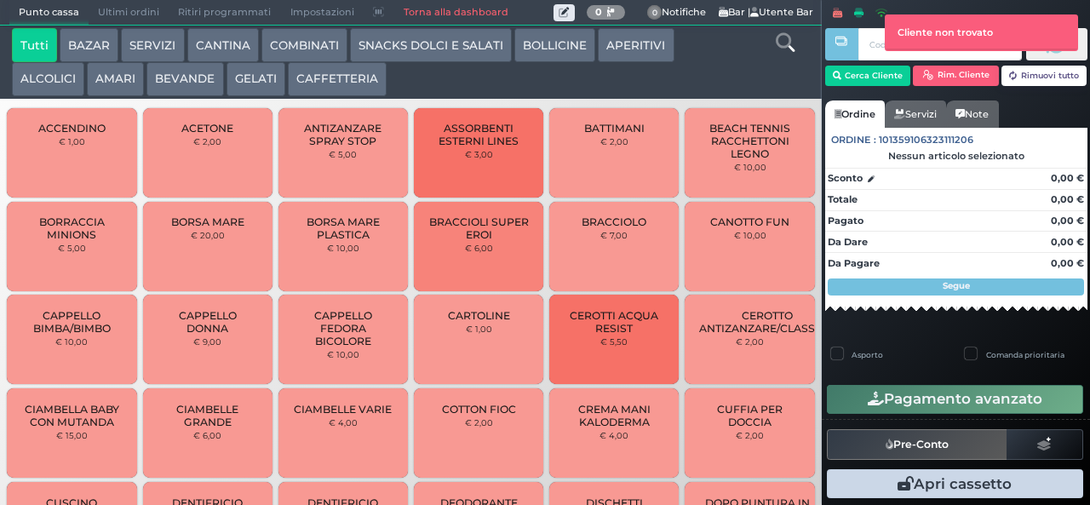
click at [402, 46] on button "SNACKS DOLCI E SALATI" at bounding box center [431, 45] width 162 height 34
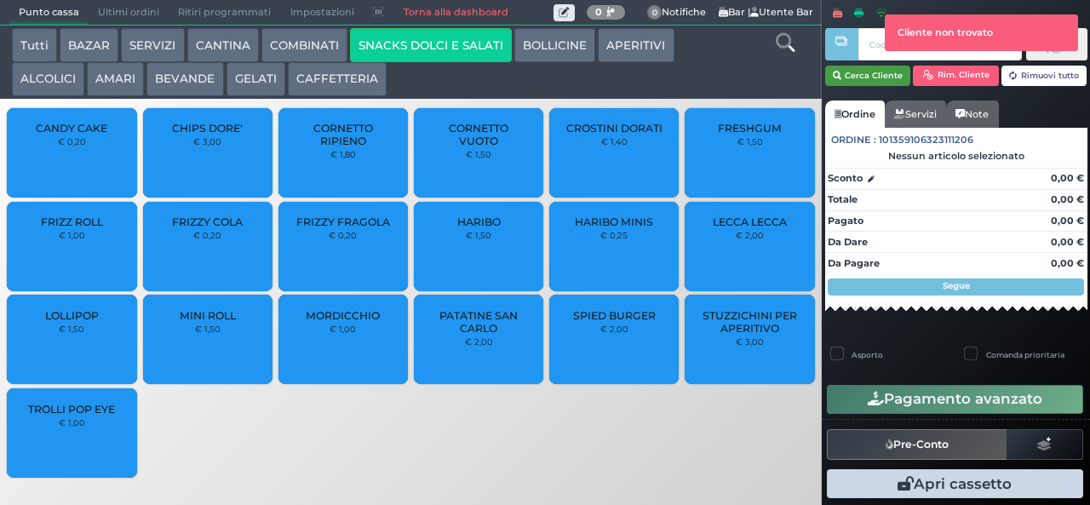
click at [867, 74] on button "Cerca Cliente" at bounding box center [868, 76] width 86 height 20
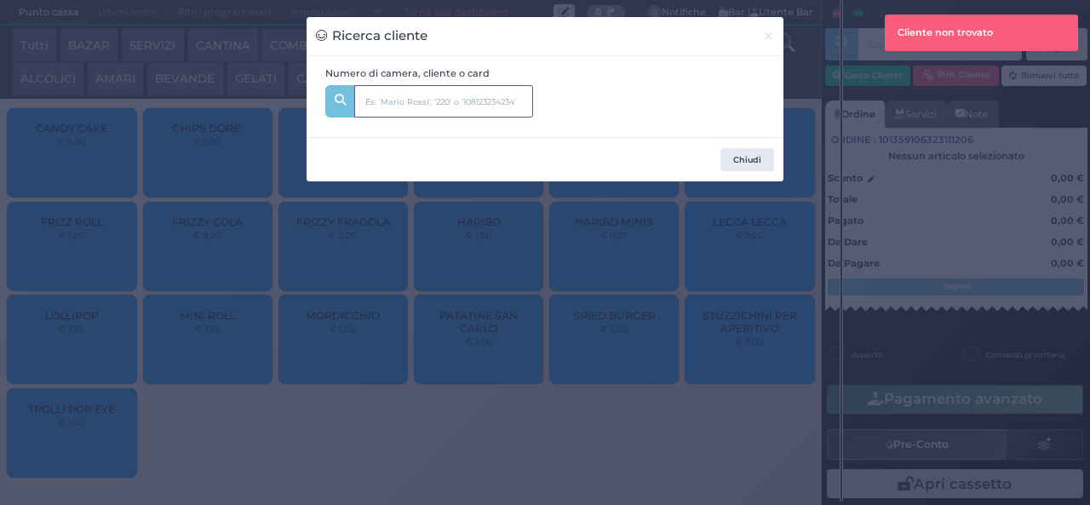
click at [407, 87] on input "text" at bounding box center [443, 101] width 179 height 32
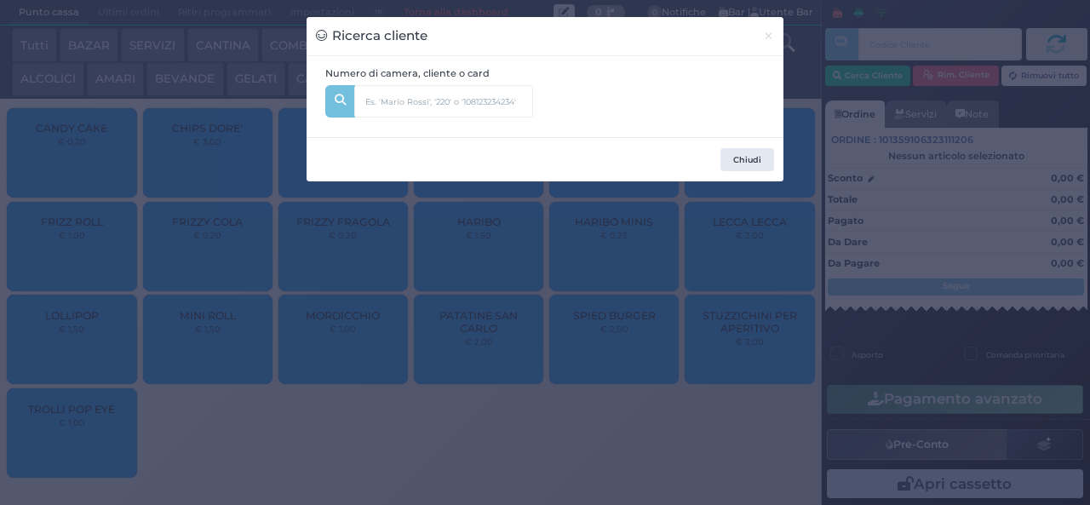
click at [460, 115] on input "text" at bounding box center [443, 101] width 179 height 32
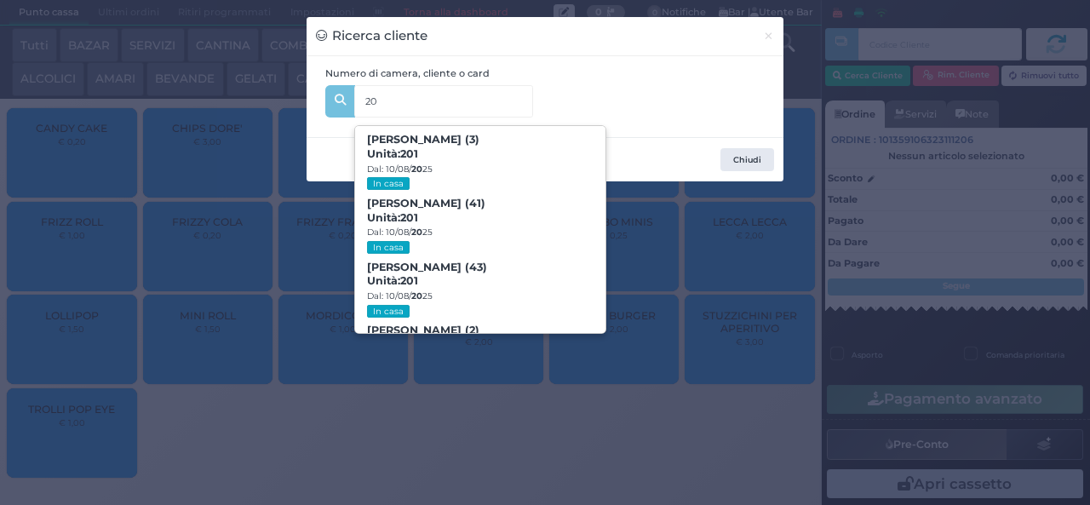
type input "206"
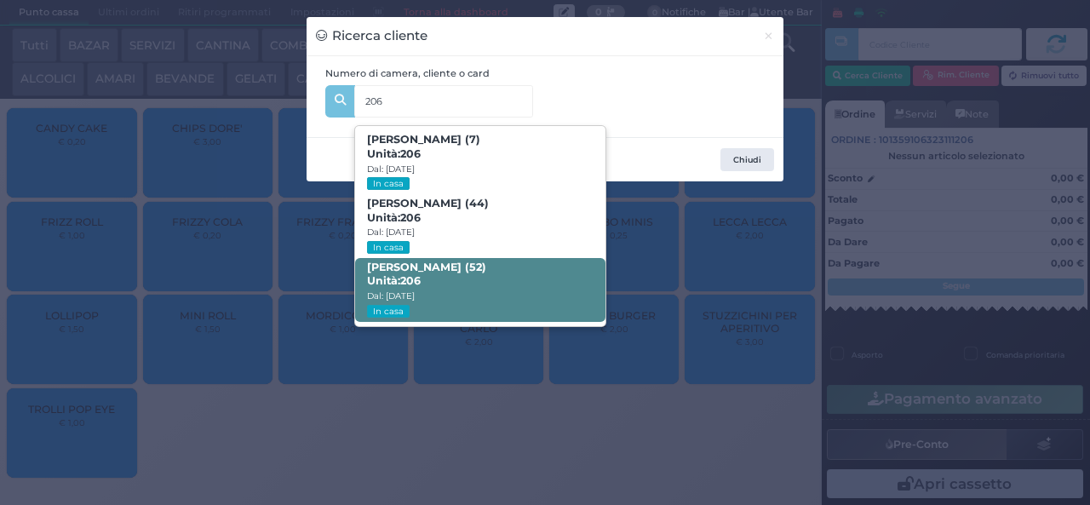
click at [463, 283] on span "[PERSON_NAME] (52) Unità: 206 Dal: [DATE] In casa" at bounding box center [479, 290] width 249 height 64
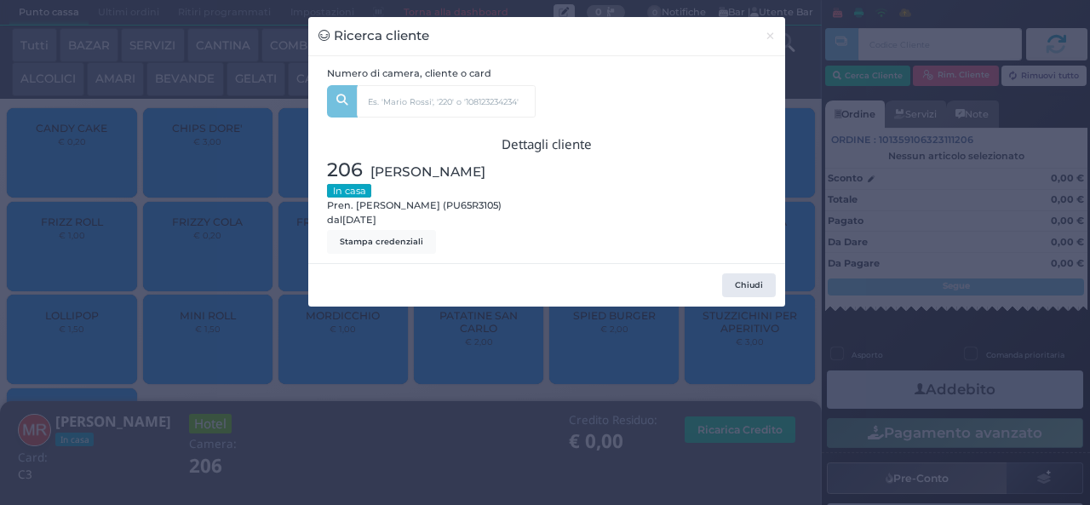
click at [553, 425] on div "Ricerca cliente × Numero di camera, cliente o card 206 [PERSON_NAME] (7) Unità:…" at bounding box center [545, 252] width 1090 height 505
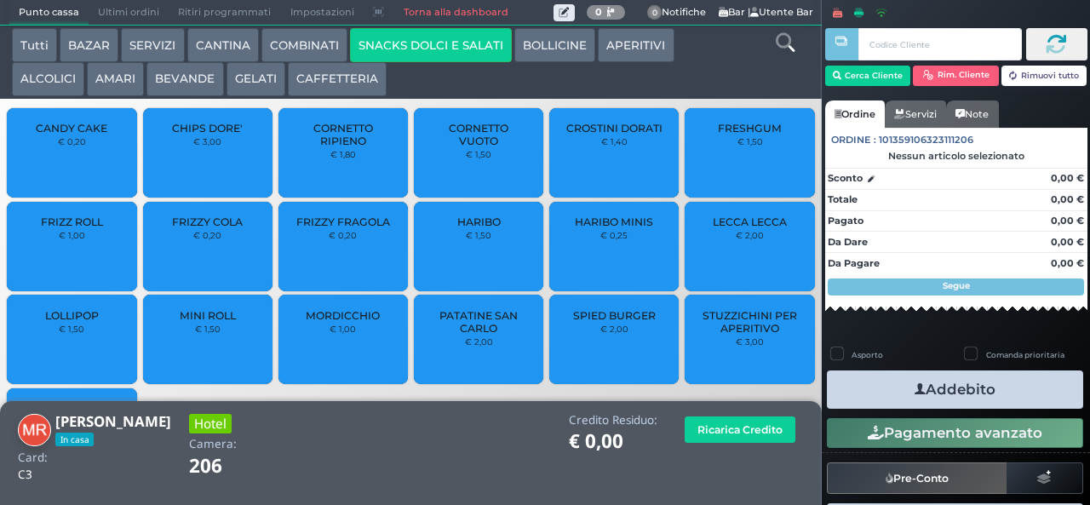
click at [914, 388] on icon "button" at bounding box center [919, 390] width 11 height 18
click at [48, 320] on span "LOLLIPOP" at bounding box center [72, 315] width 54 height 13
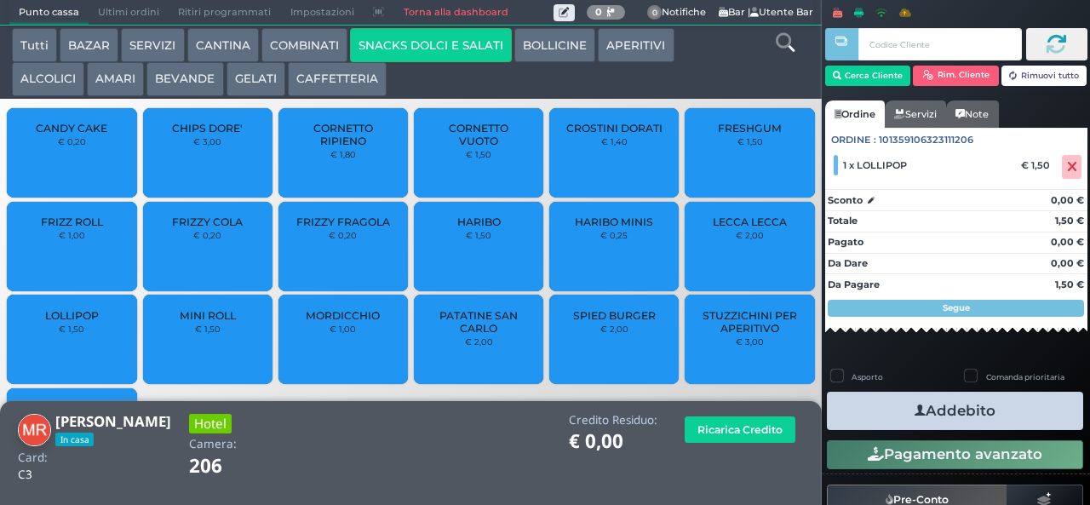
click at [914, 411] on icon "button" at bounding box center [919, 411] width 11 height 18
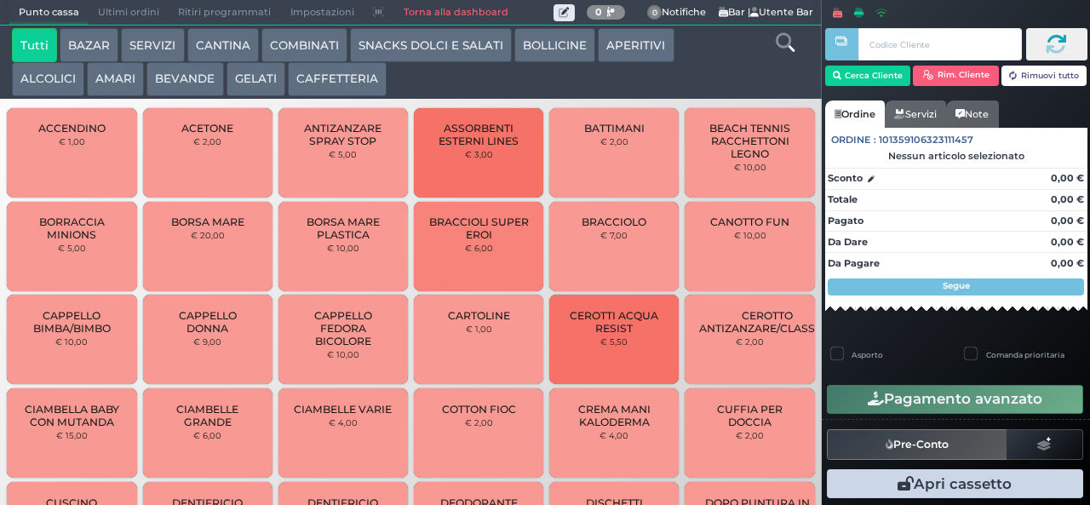
click at [209, 68] on button "BEVANDE" at bounding box center [184, 79] width 77 height 34
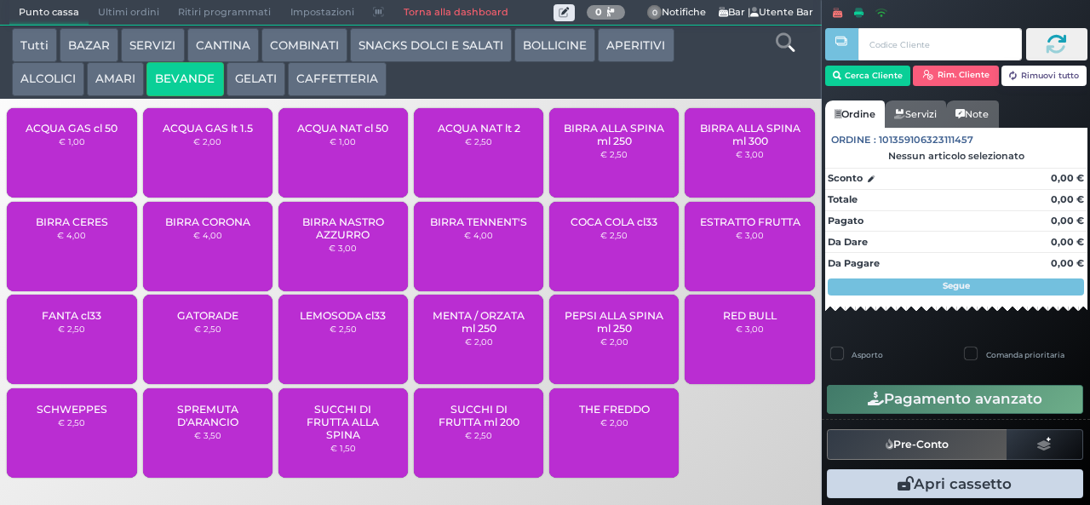
click at [356, 134] on span "ACQUA NAT cl 50" at bounding box center [342, 128] width 91 height 13
click at [369, 134] on span "ACQUA NAT cl 50" at bounding box center [342, 128] width 91 height 13
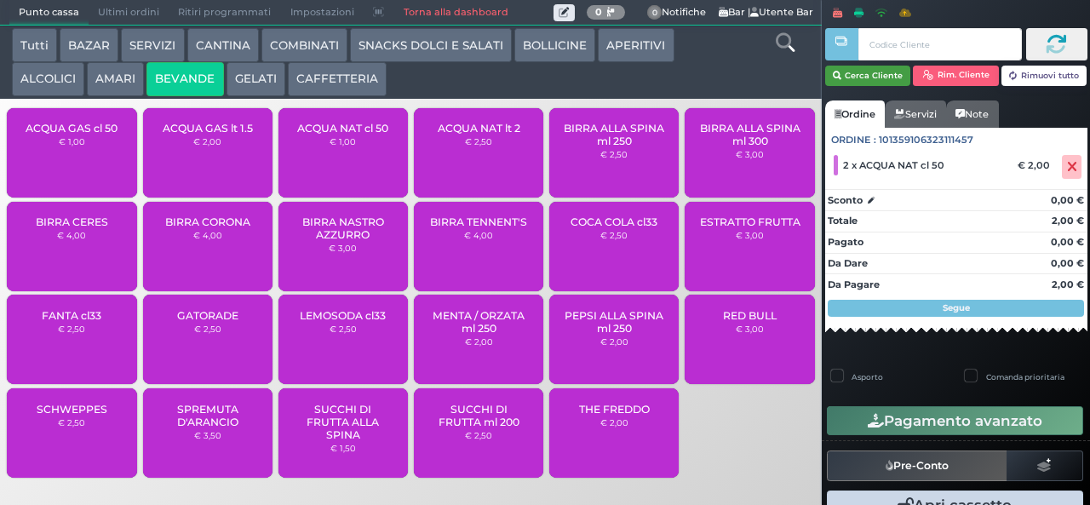
click at [868, 77] on button "Cerca Cliente" at bounding box center [868, 76] width 86 height 20
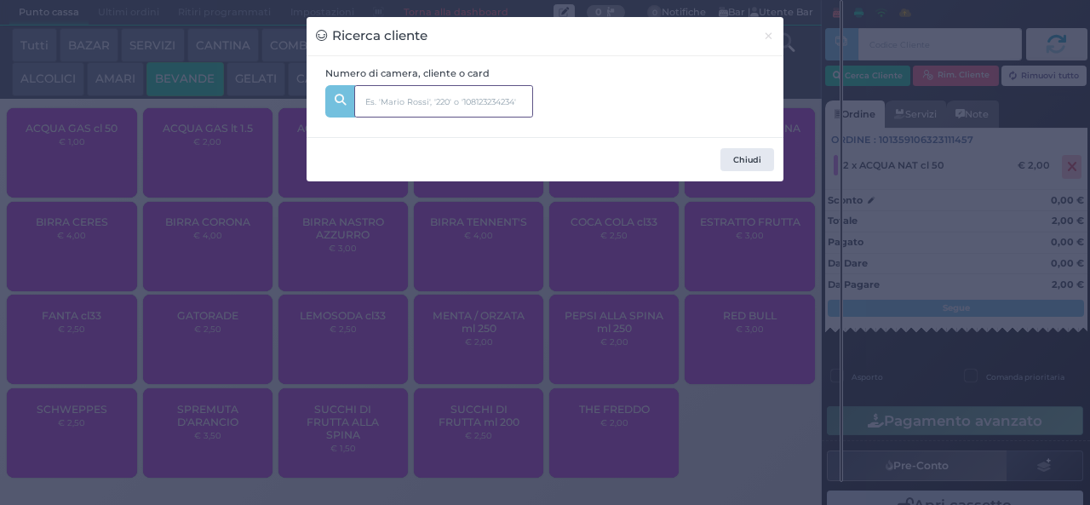
click at [429, 104] on input "text" at bounding box center [443, 101] width 179 height 32
type input "323"
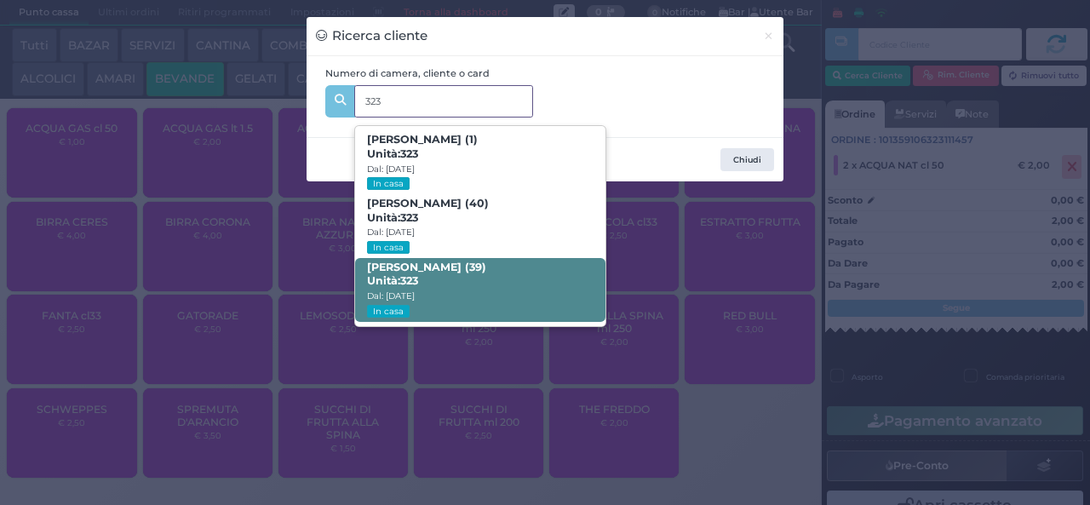
click at [477, 283] on span "Rosa Debellis (39) Unità: 323 Dal: 10/08/2025 In casa" at bounding box center [479, 290] width 249 height 64
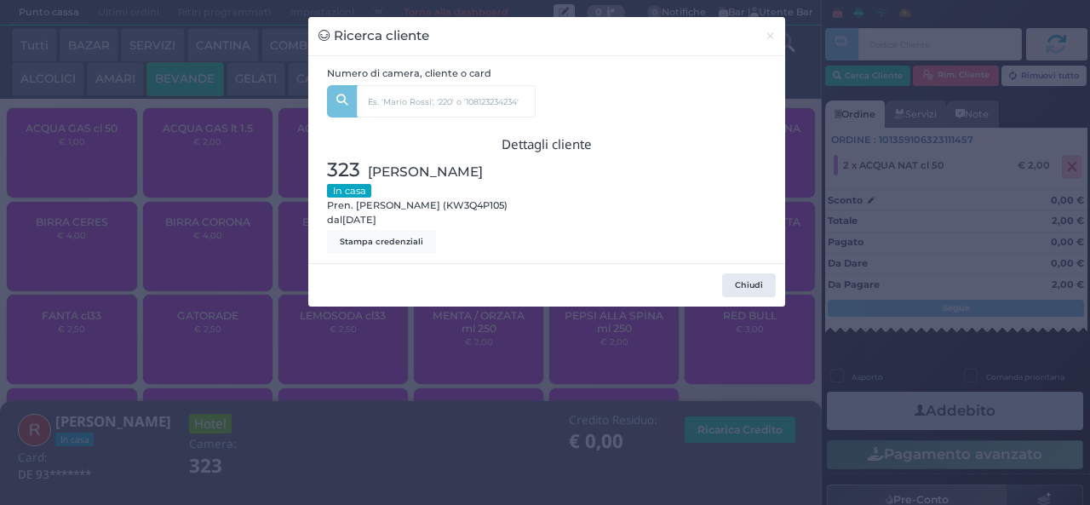
click at [381, 412] on div "Ricerca cliente × Numero di camera, cliente o card 323 Samuele Borrelli (1) Uni…" at bounding box center [545, 252] width 1090 height 505
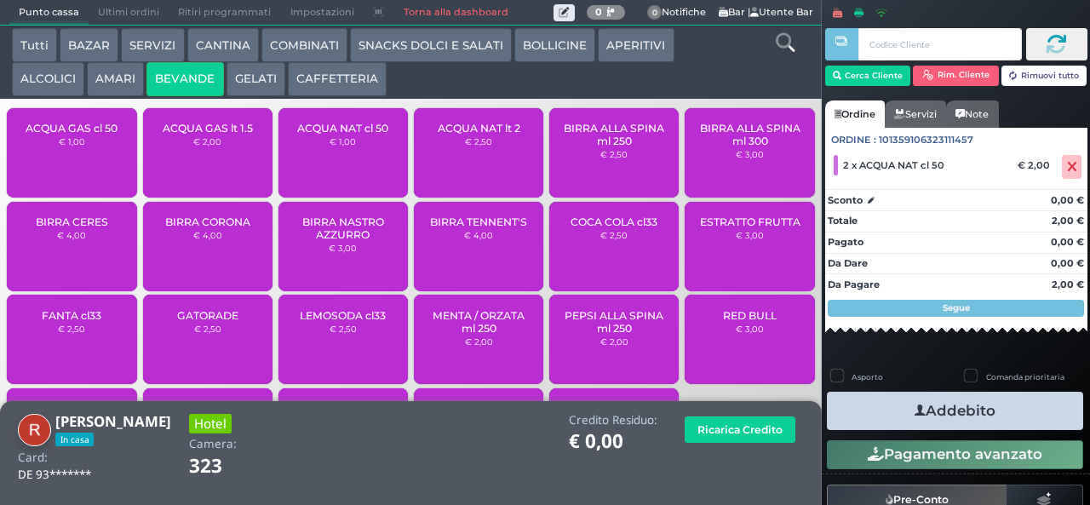
click at [914, 410] on icon "button" at bounding box center [919, 411] width 11 height 18
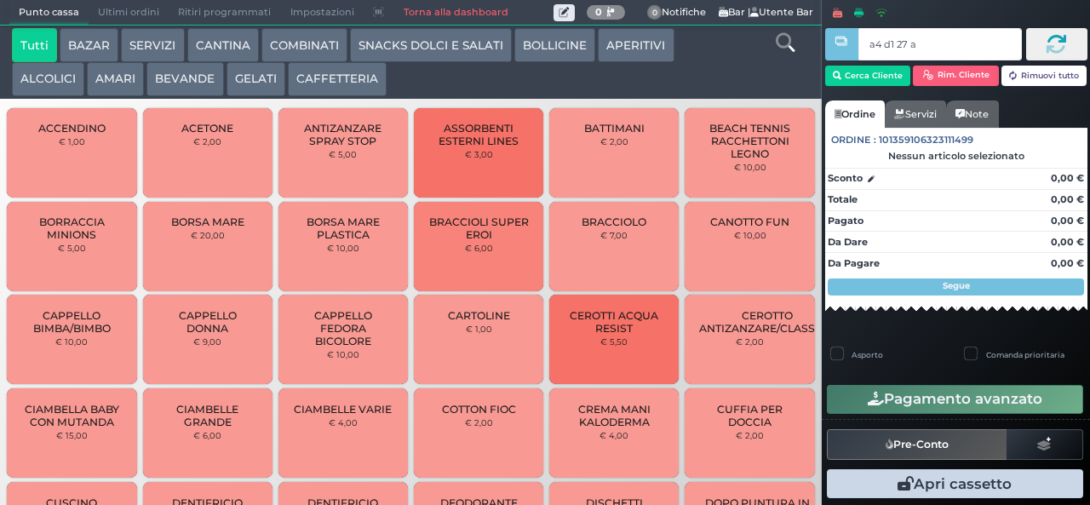
type input "a4 d1 27 af"
click at [116, 74] on button "AMARI" at bounding box center [115, 79] width 57 height 34
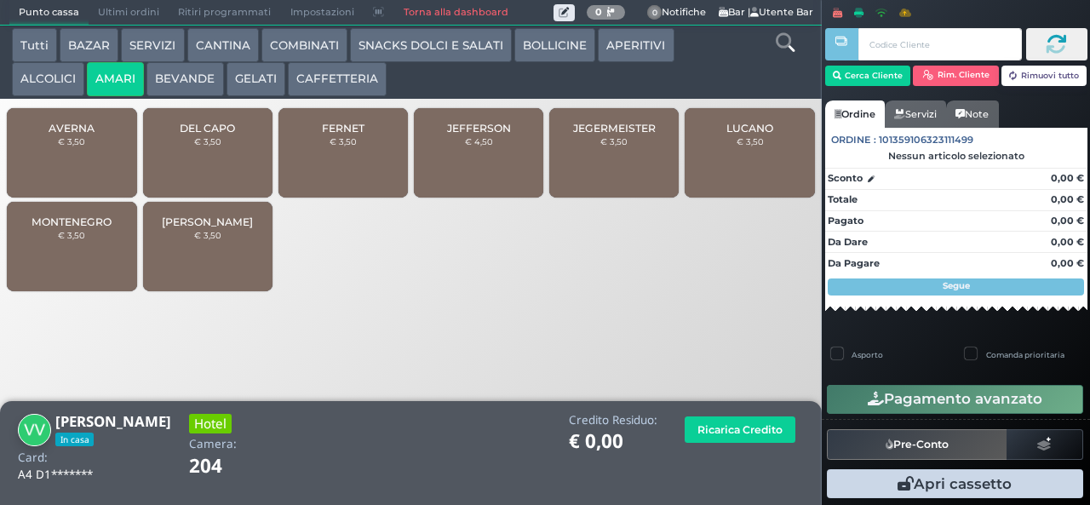
click at [351, 134] on span "FERNET" at bounding box center [343, 128] width 43 height 13
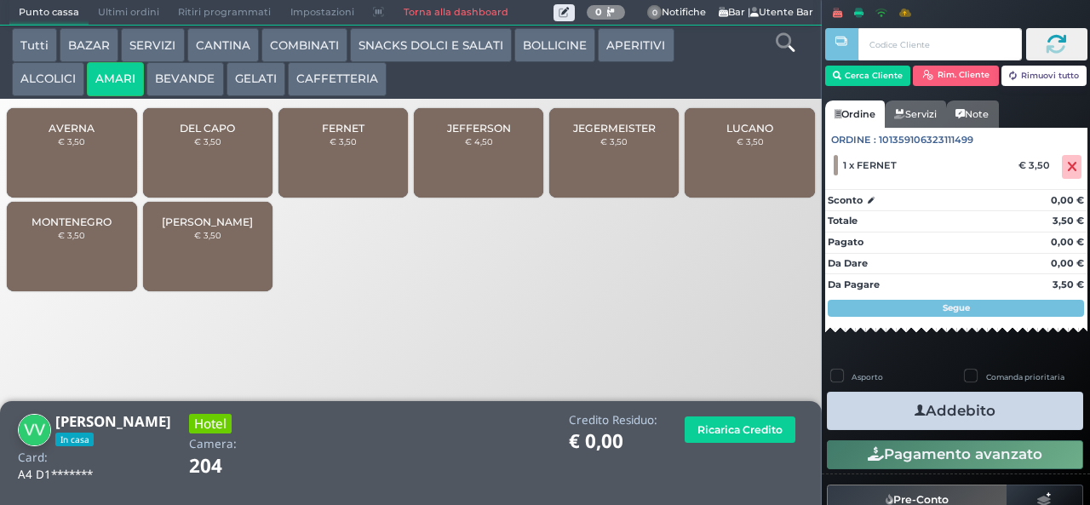
click at [914, 410] on icon "button" at bounding box center [919, 411] width 11 height 18
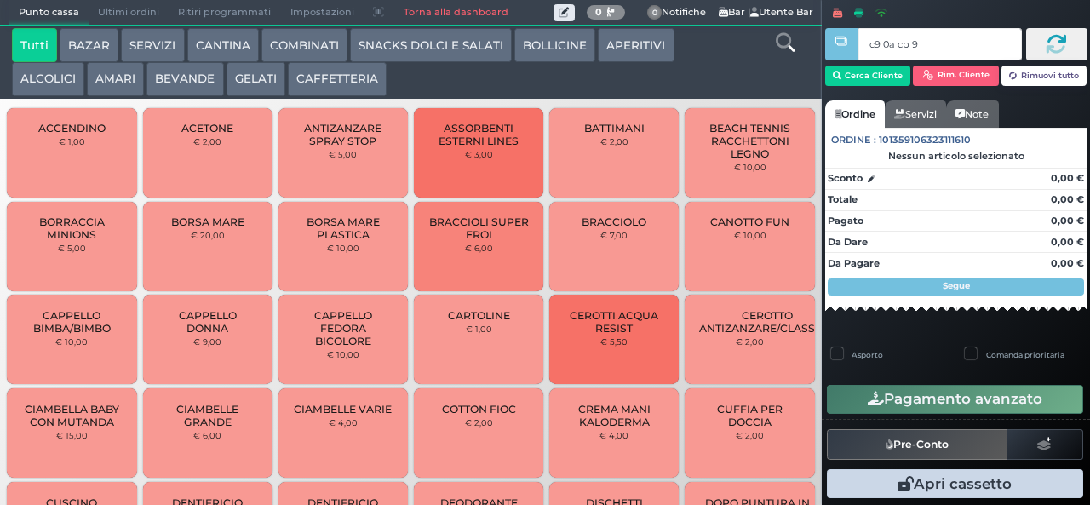
type input "c9 0a cb 94"
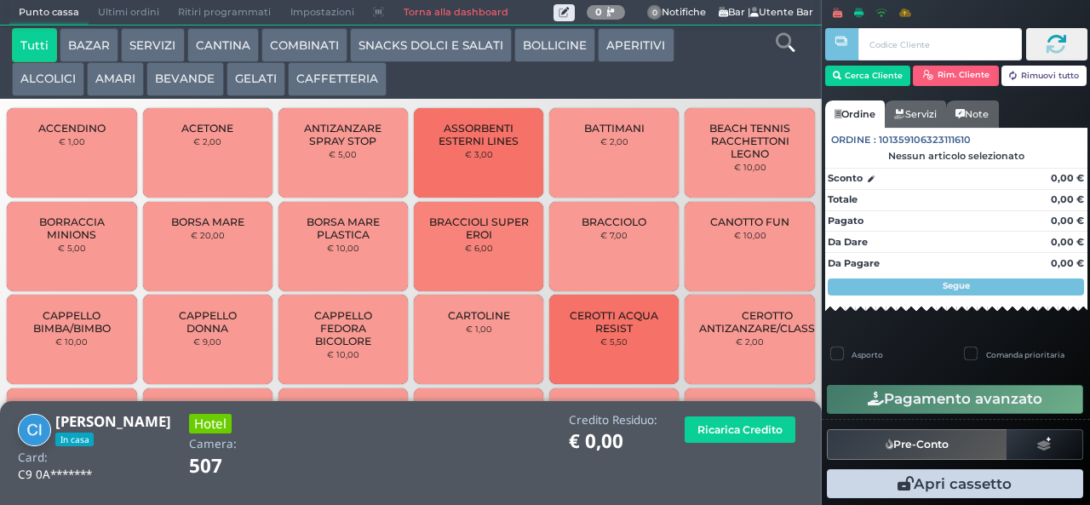
click at [170, 87] on button "BEVANDE" at bounding box center [184, 79] width 77 height 34
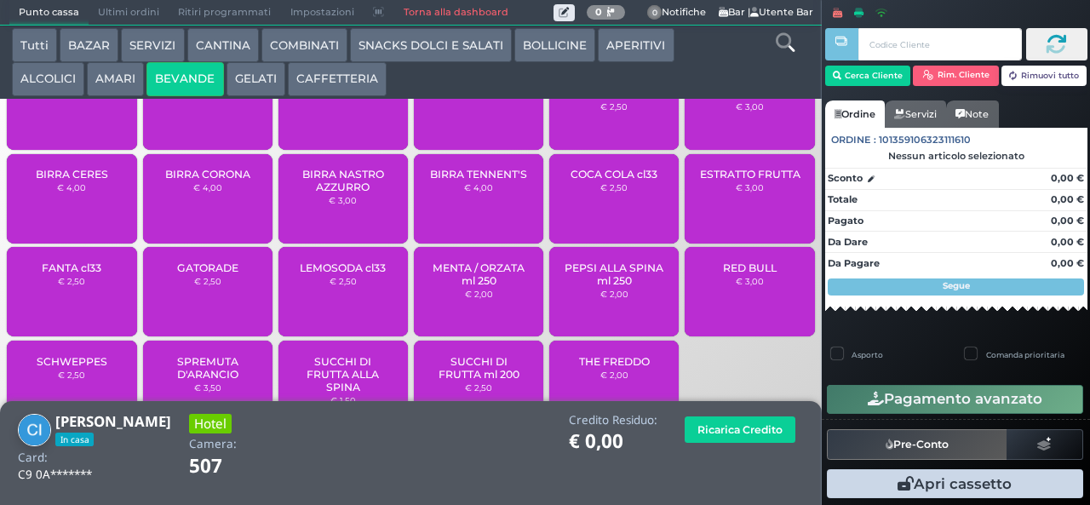
scroll to position [78, 0]
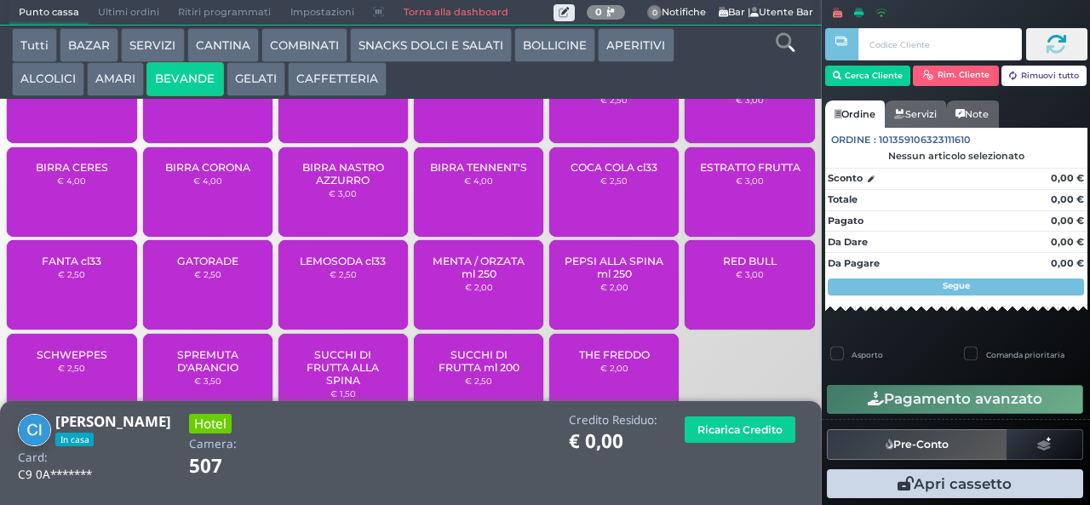
click at [330, 267] on span "LEMOSODA cl33" at bounding box center [343, 261] width 86 height 13
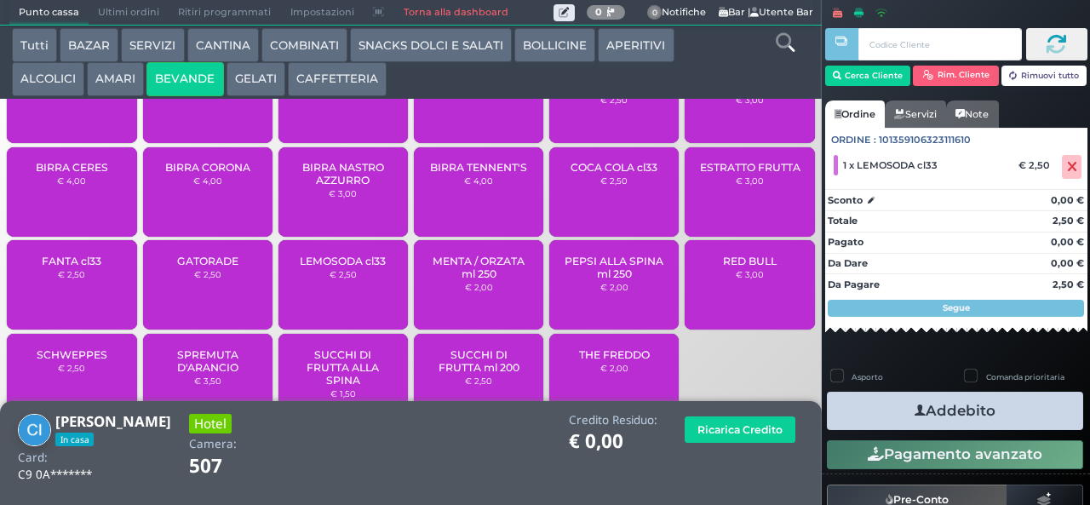
click at [398, 49] on button "SNACKS DOLCI E SALATI" at bounding box center [431, 45] width 162 height 34
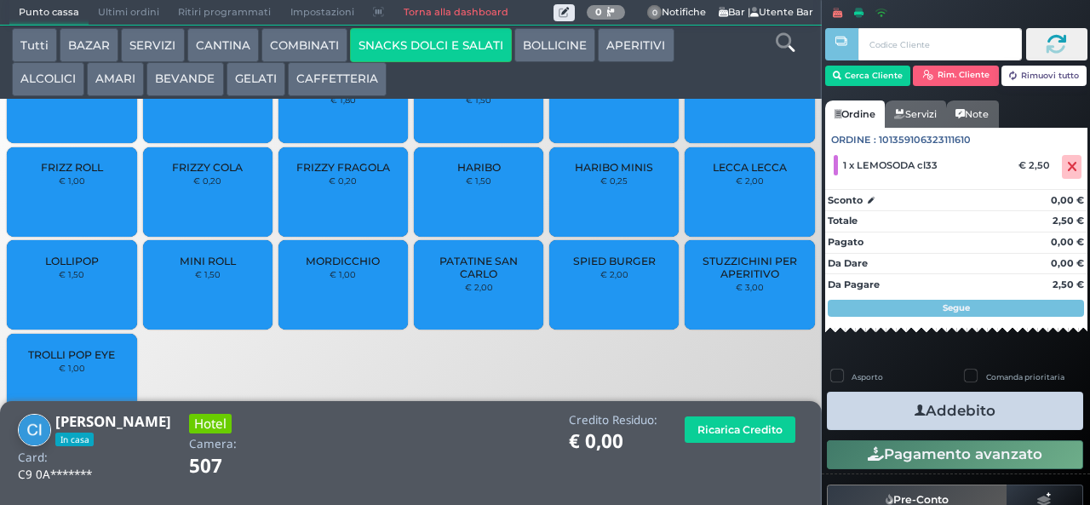
click at [454, 280] on span "PATATINE SAN CARLO" at bounding box center [478, 268] width 101 height 26
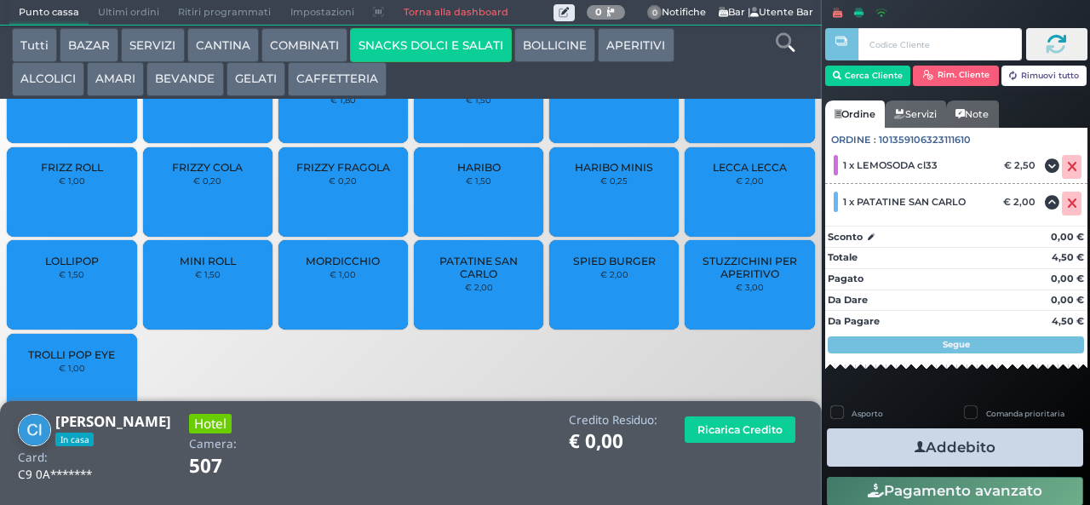
click at [863, 436] on button "Addebito" at bounding box center [955, 447] width 256 height 38
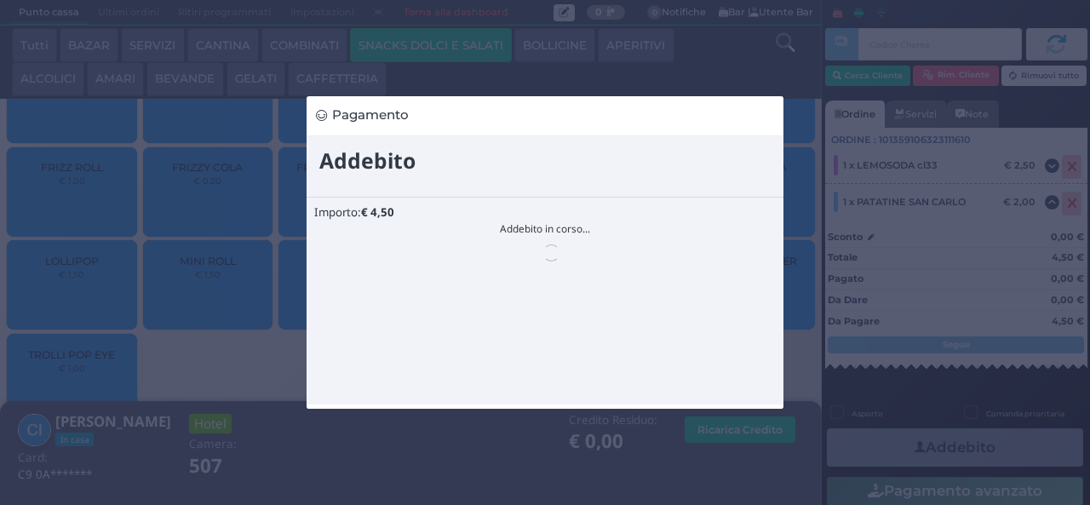
scroll to position [0, 0]
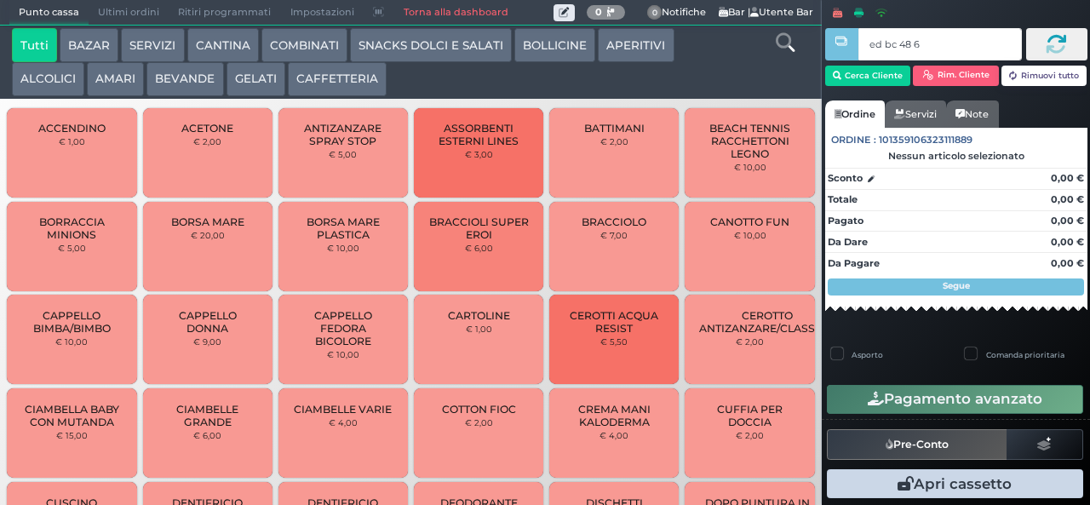
type input "ed bc 48 67"
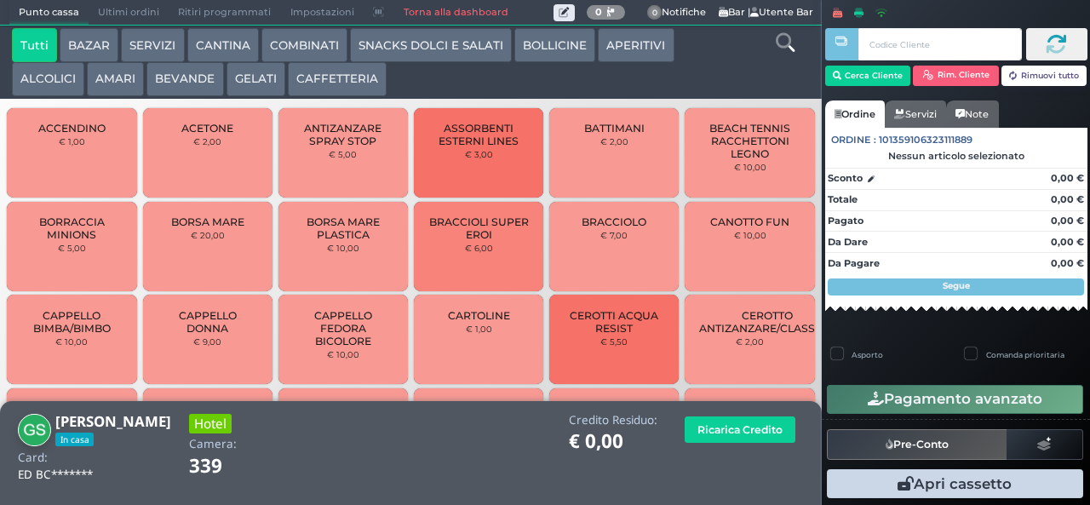
click at [120, 80] on button "AMARI" at bounding box center [115, 79] width 57 height 34
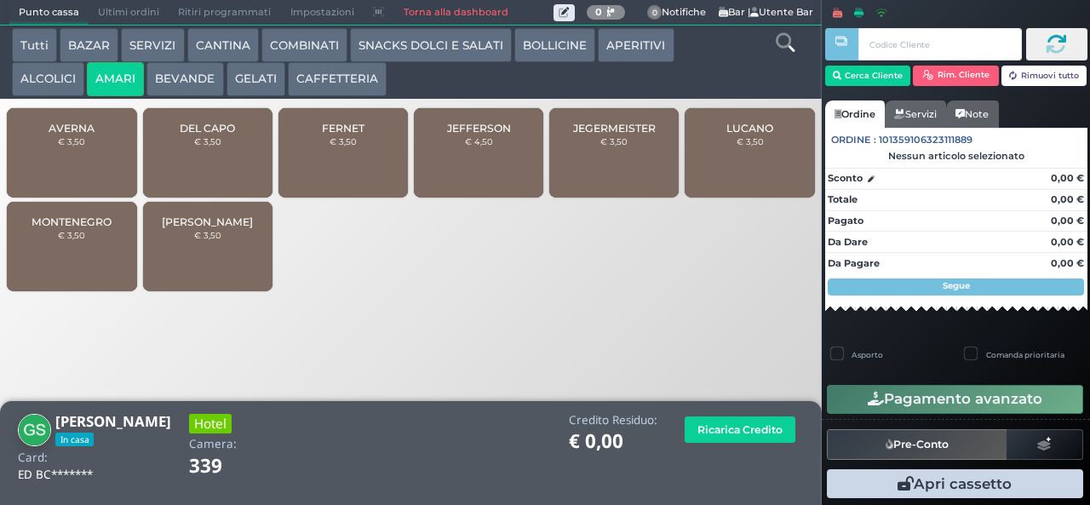
click at [625, 134] on span "JEGERMEISTER" at bounding box center [614, 128] width 83 height 13
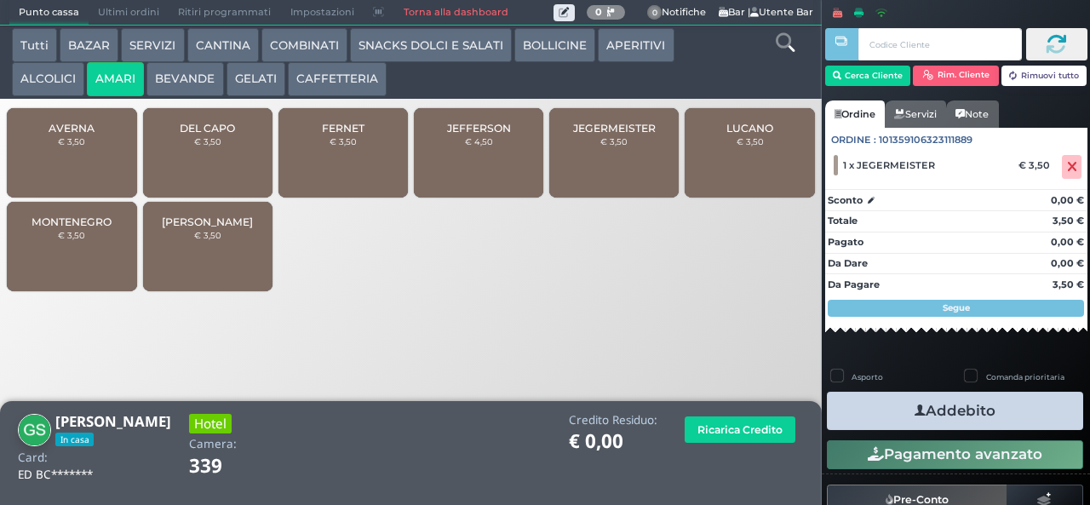
click at [623, 134] on span "JEGERMEISTER" at bounding box center [614, 128] width 83 height 13
click at [872, 412] on button "Addebito" at bounding box center [955, 411] width 256 height 38
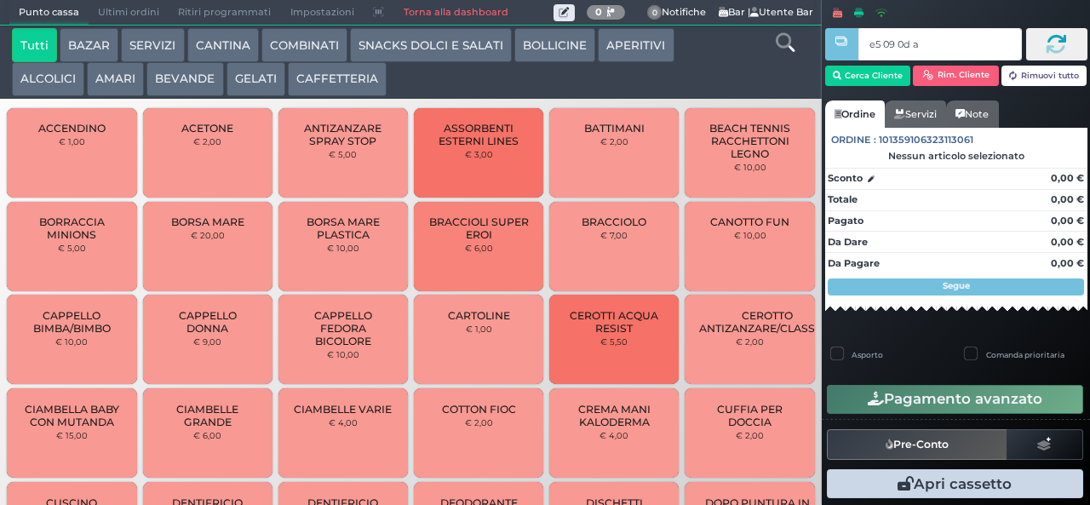
type input "e5 09 0d aa"
click at [434, 48] on button "SNACKS DOLCI E SALATI" at bounding box center [431, 45] width 162 height 34
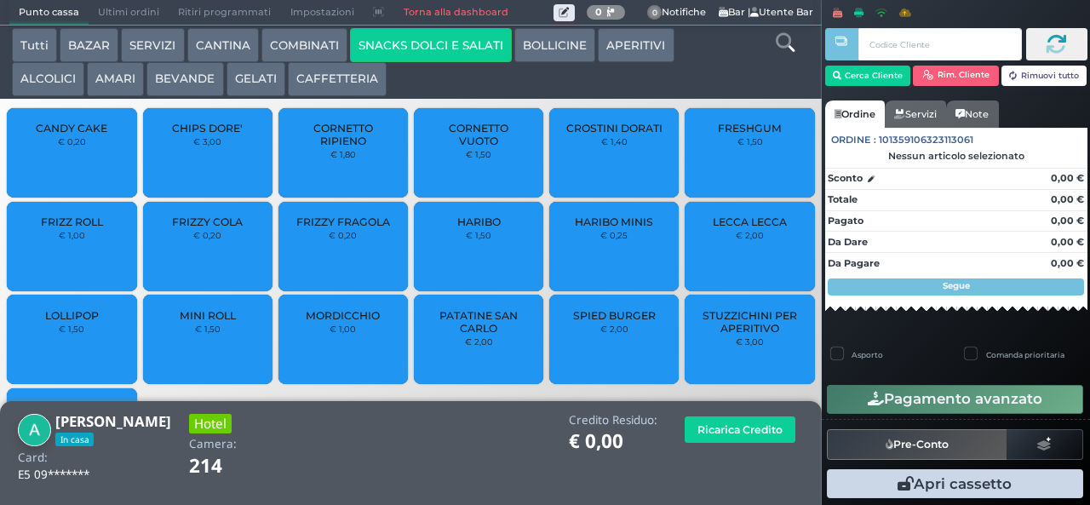
click at [457, 335] on span "PATATINE SAN CARLO" at bounding box center [478, 322] width 101 height 26
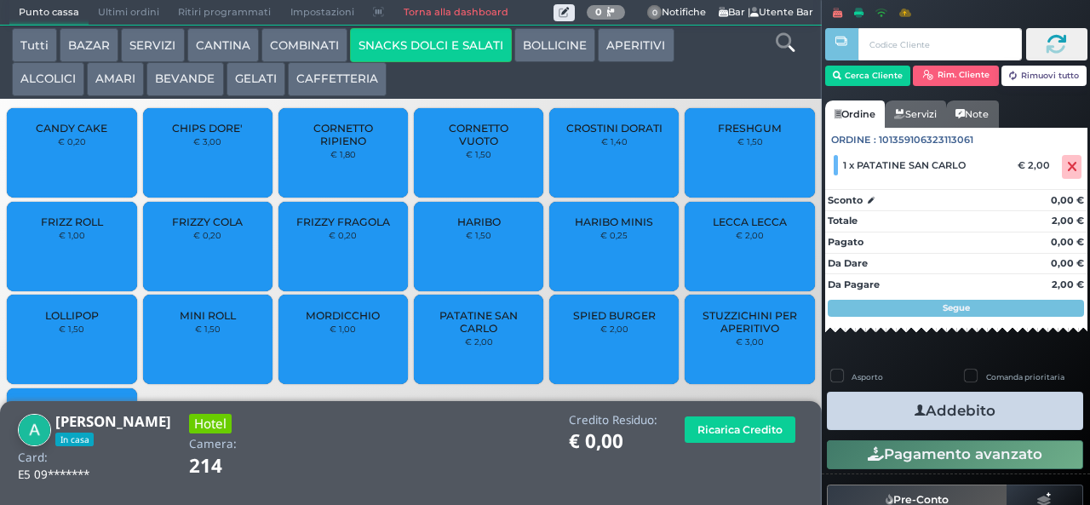
click at [914, 410] on icon "button" at bounding box center [919, 411] width 11 height 18
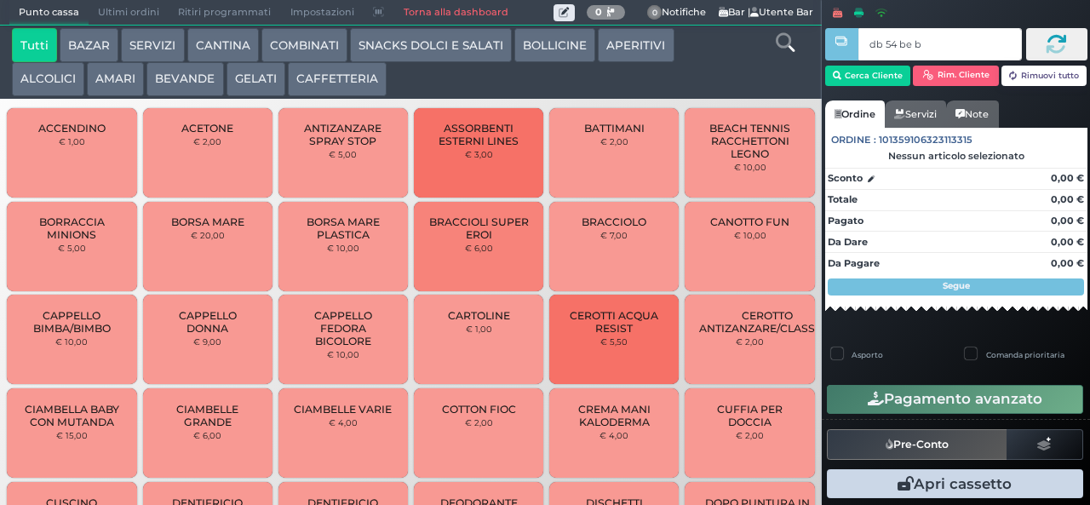
type input "db 54 be b9"
click at [0, 0] on div at bounding box center [0, 0] width 0 height 0
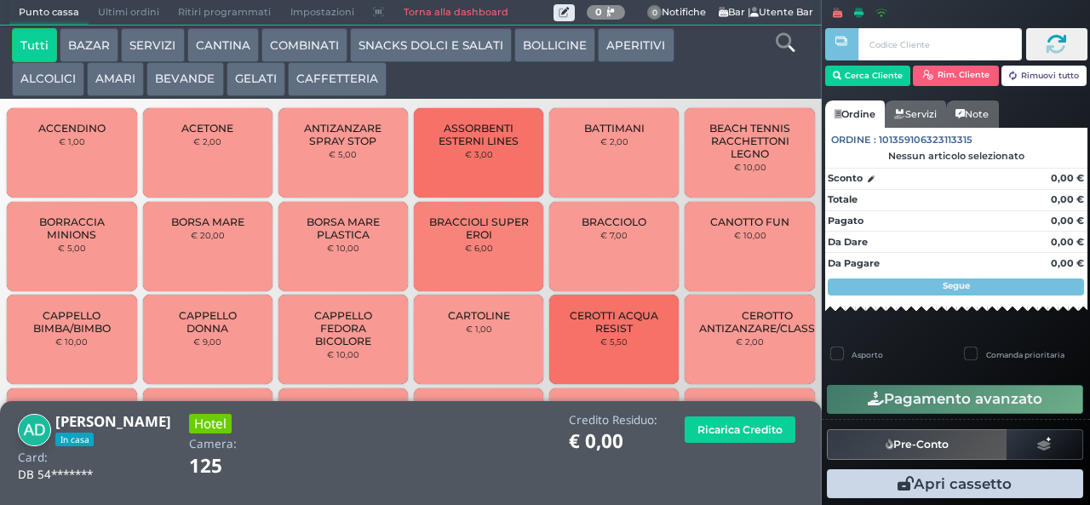
click at [442, 33] on button "SNACKS DOLCI E SALATI" at bounding box center [431, 45] width 162 height 34
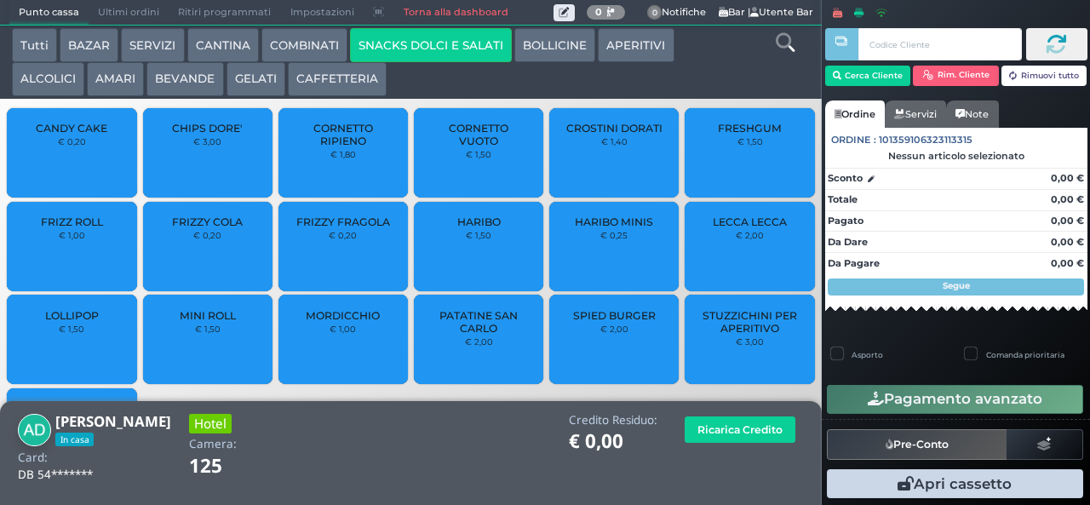
click at [479, 335] on span "PATATINE SAN CARLO" at bounding box center [478, 322] width 101 height 26
click at [492, 335] on span "PATATINE SAN CARLO" at bounding box center [478, 322] width 101 height 26
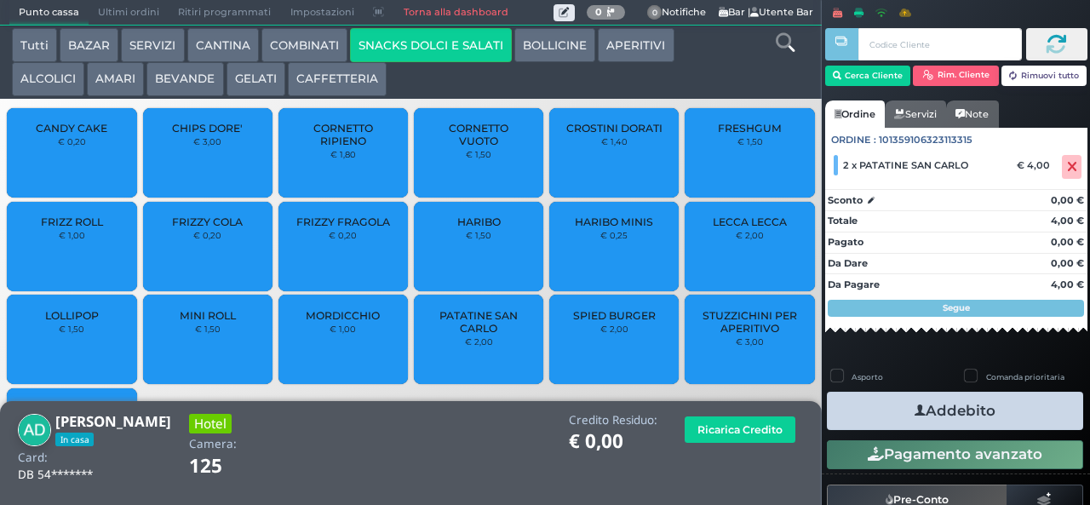
click at [914, 412] on icon "button" at bounding box center [919, 411] width 11 height 18
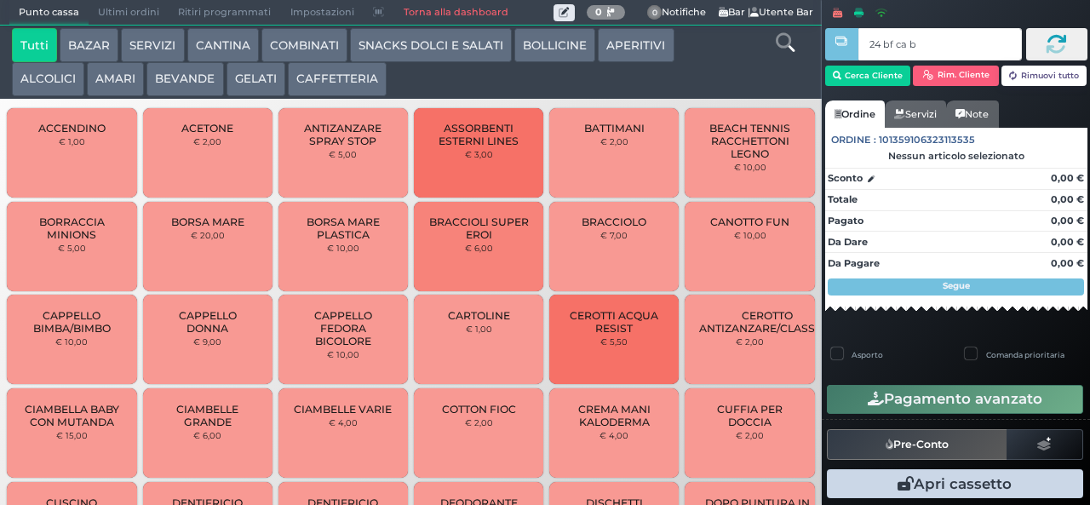
type input "24 bf ca b0"
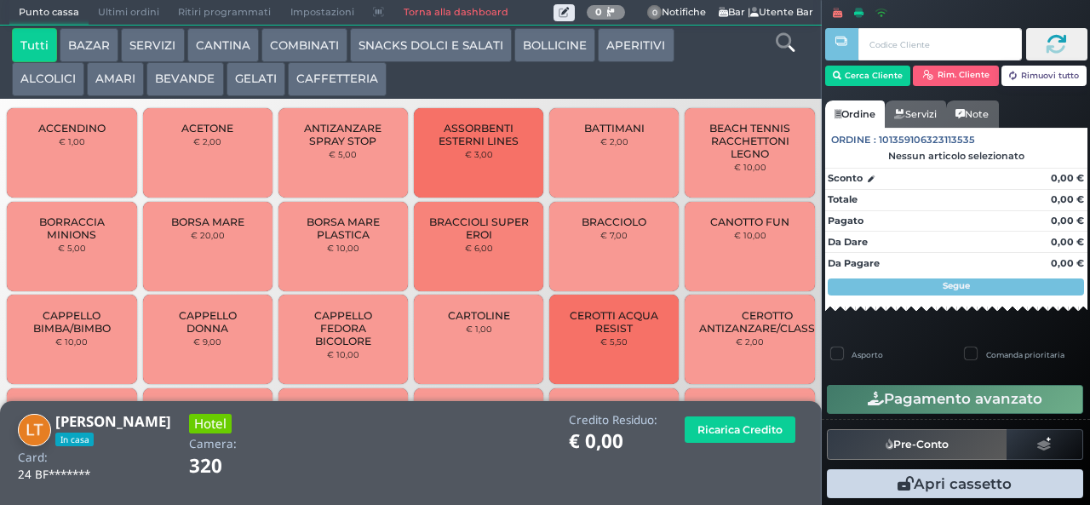
click at [249, 77] on button "GELATI" at bounding box center [255, 79] width 59 height 34
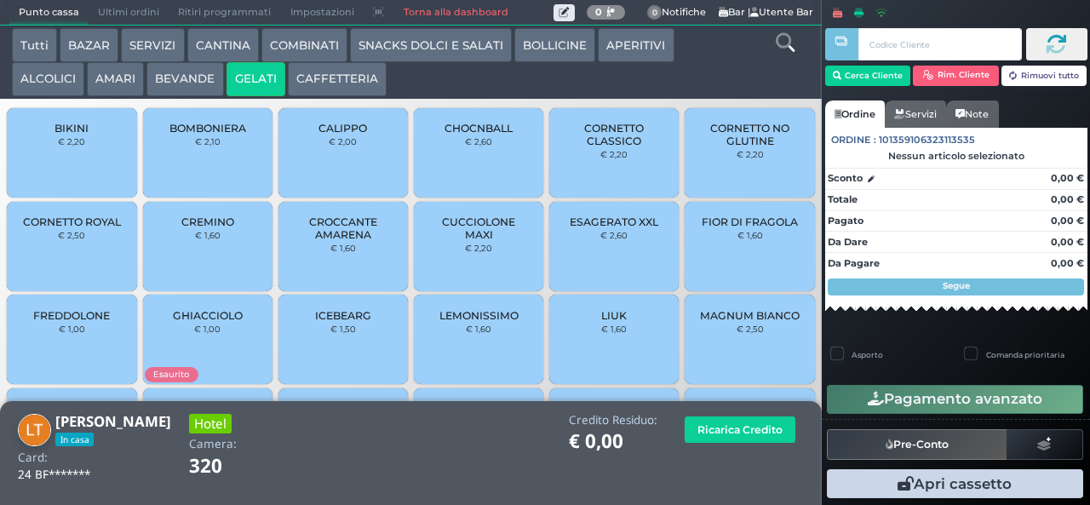
click at [341, 179] on div "CALIPPO € 2,00" at bounding box center [342, 152] width 129 height 89
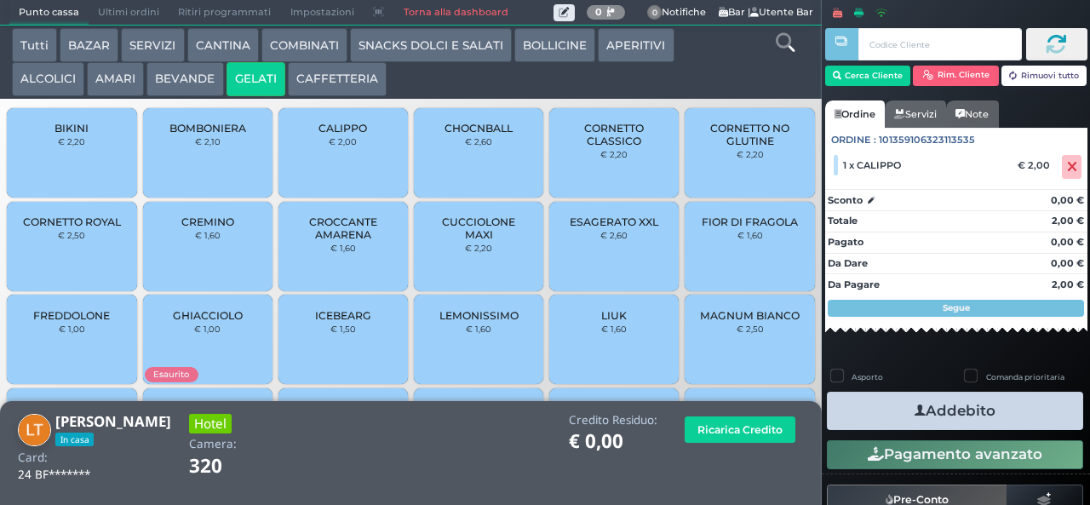
click at [868, 397] on button "Addebito" at bounding box center [955, 411] width 256 height 38
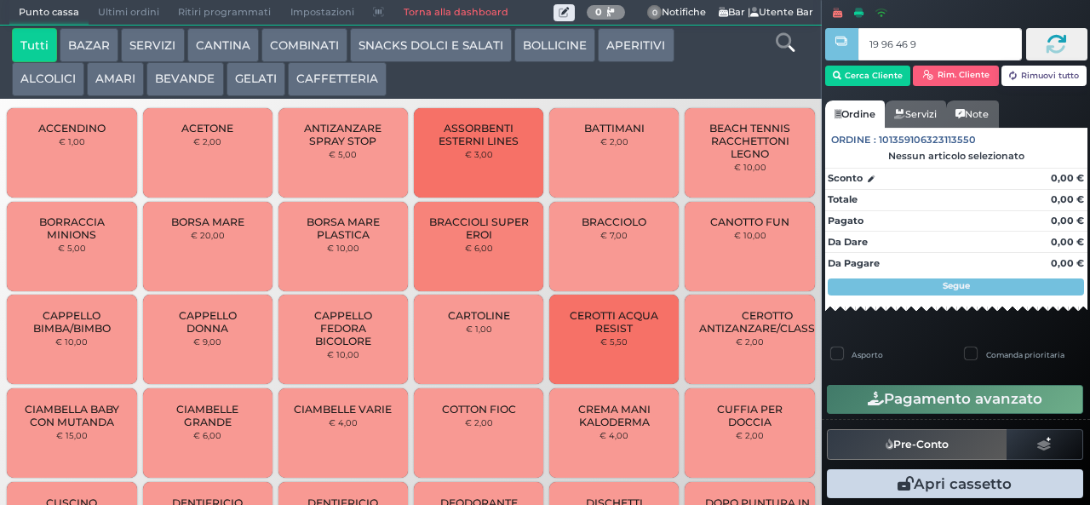
type input "19 96 46 95"
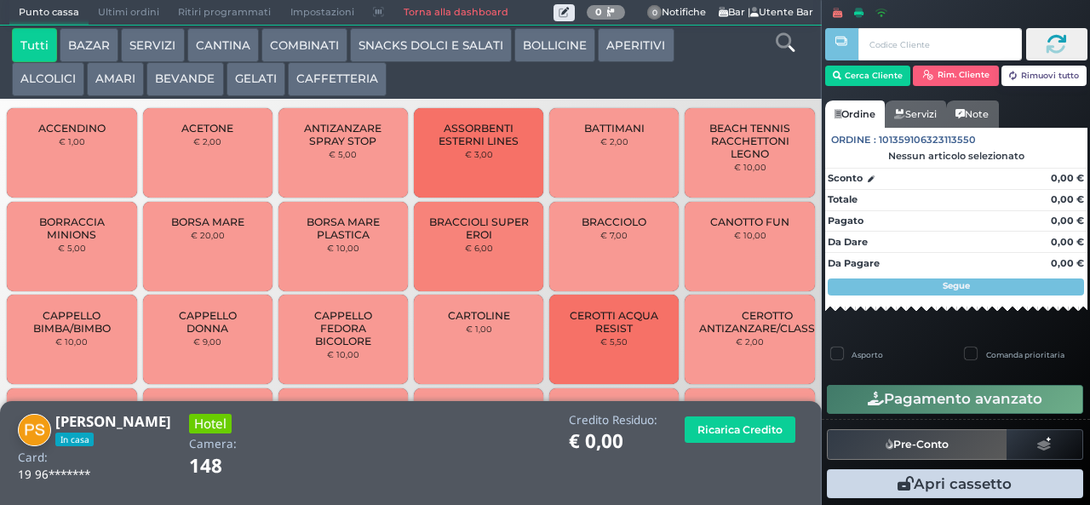
click at [305, 51] on button "COMBINATI" at bounding box center [304, 45] width 86 height 34
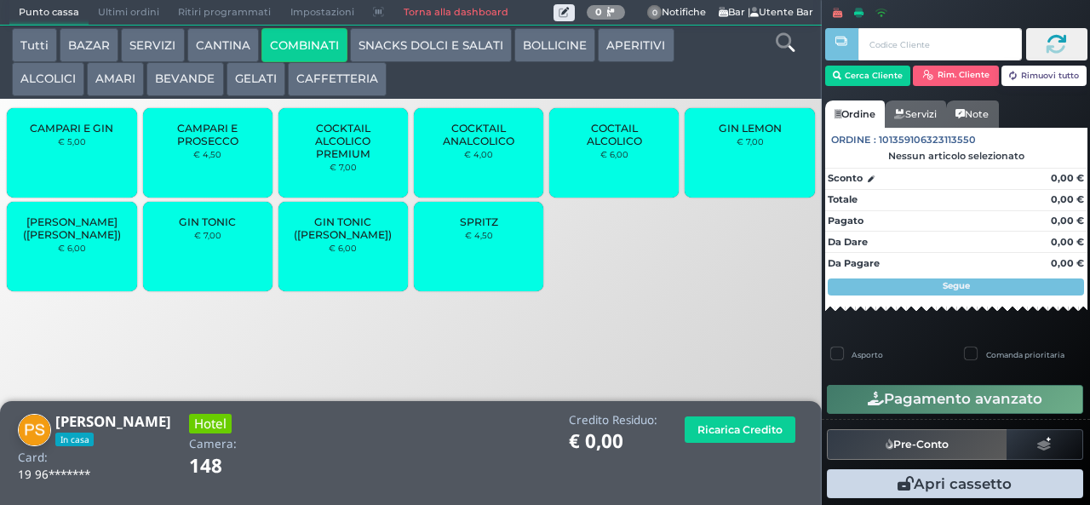
click at [69, 241] on span "[PERSON_NAME] ([PERSON_NAME])" at bounding box center [71, 228] width 101 height 26
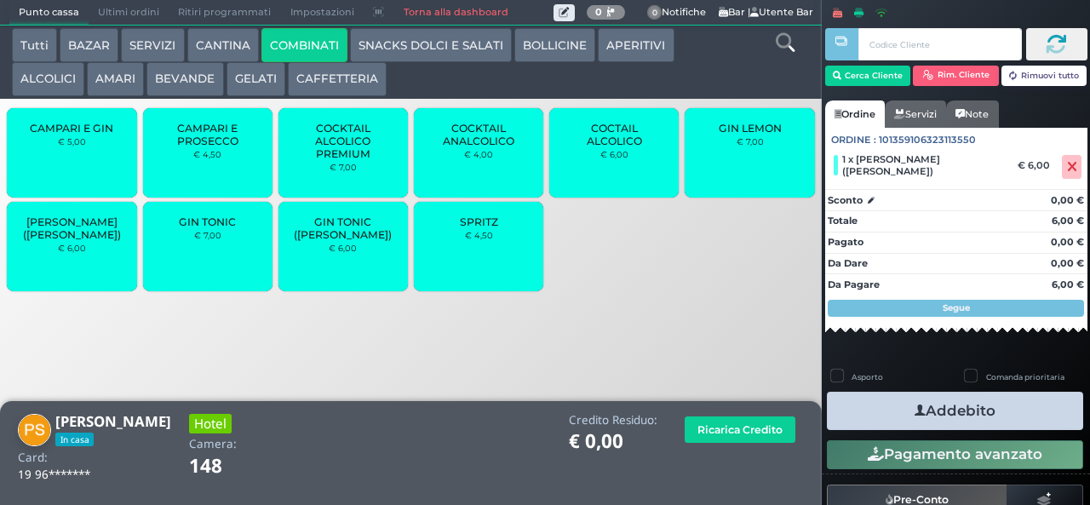
click at [914, 409] on icon "button" at bounding box center [919, 411] width 11 height 18
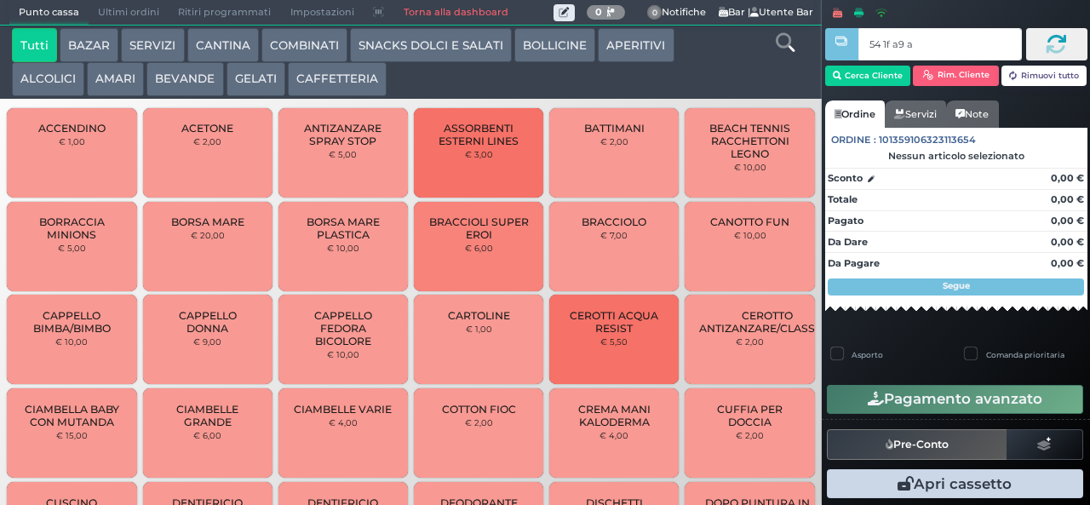
type input "54 1f a9 af"
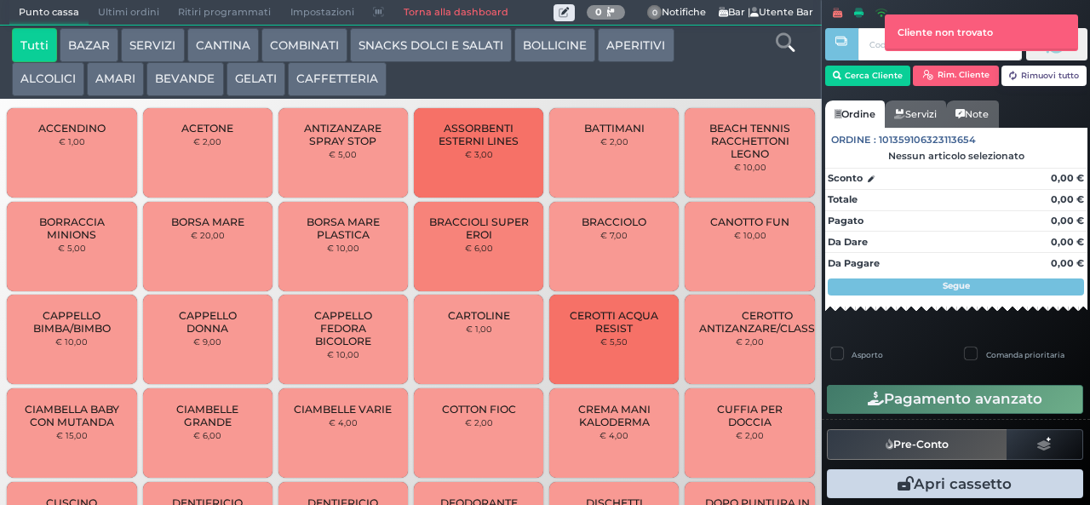
click at [122, 81] on button "AMARI" at bounding box center [115, 79] width 57 height 34
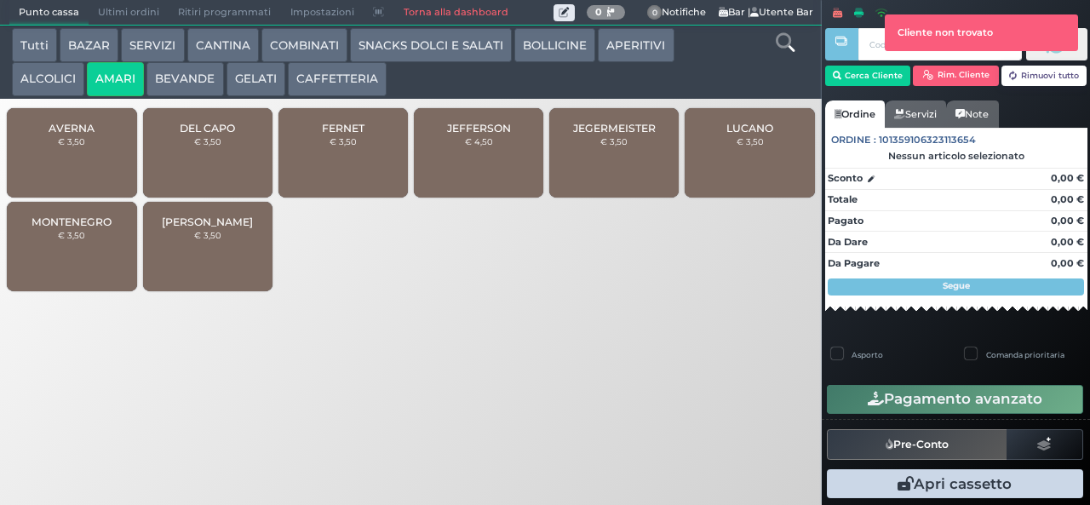
click at [464, 160] on div "[PERSON_NAME] € 4,50" at bounding box center [478, 152] width 129 height 89
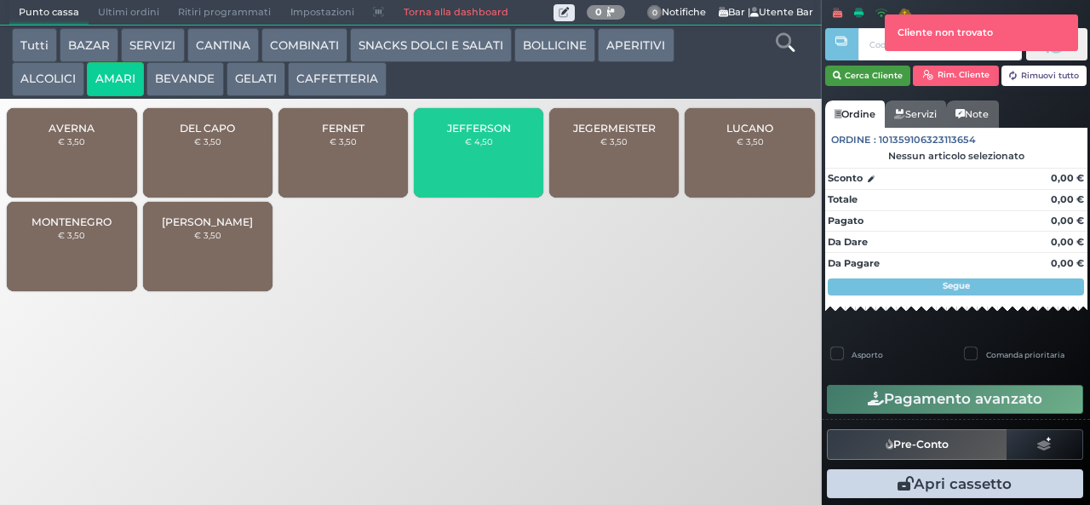
click at [869, 77] on button "Cerca Cliente" at bounding box center [868, 76] width 86 height 20
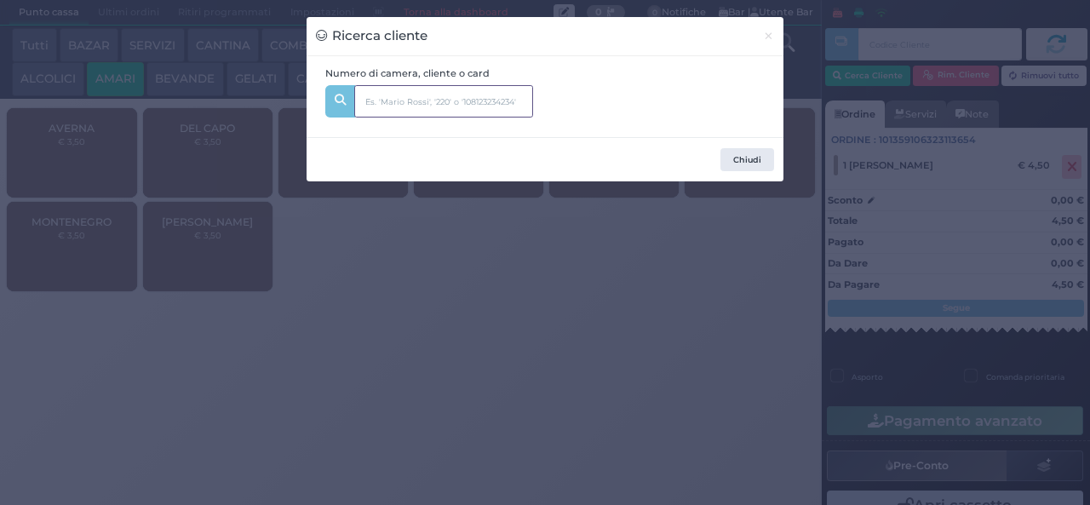
click at [448, 89] on input "text" at bounding box center [443, 101] width 179 height 32
type input "203"
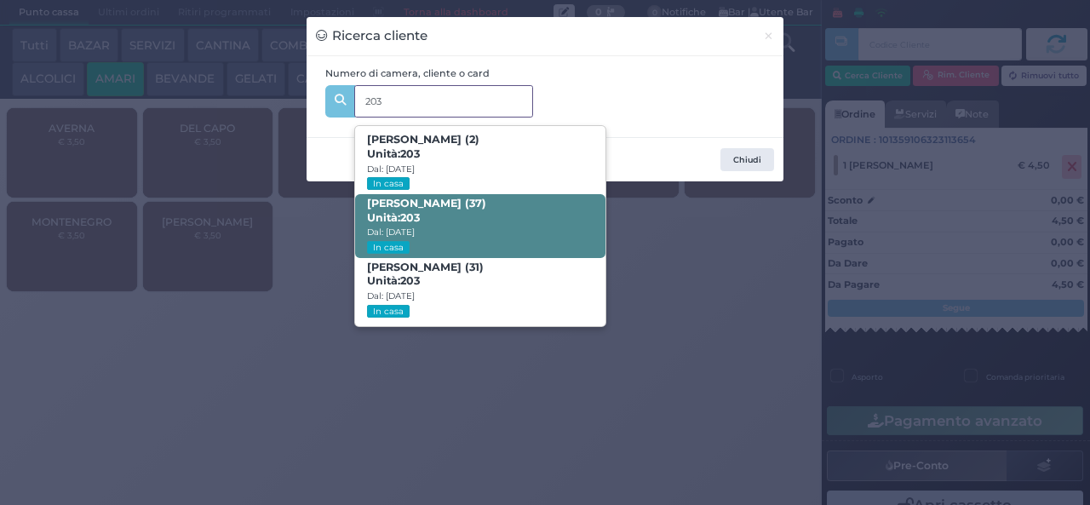
click at [516, 211] on span "VINCENZO GUGLIELMI (37) Unità: 203 Dal: 10/08/2025 In casa" at bounding box center [479, 226] width 249 height 64
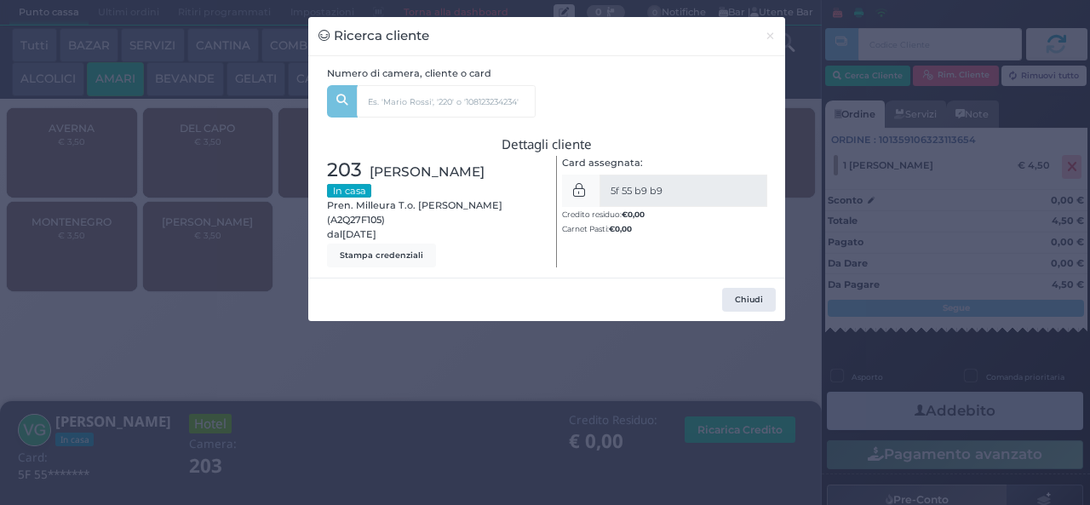
click at [356, 437] on div "Ricerca cliente × Numero di camera, cliente o card 203 CARLOTTA GUGLIELMI (2) U…" at bounding box center [545, 252] width 1090 height 505
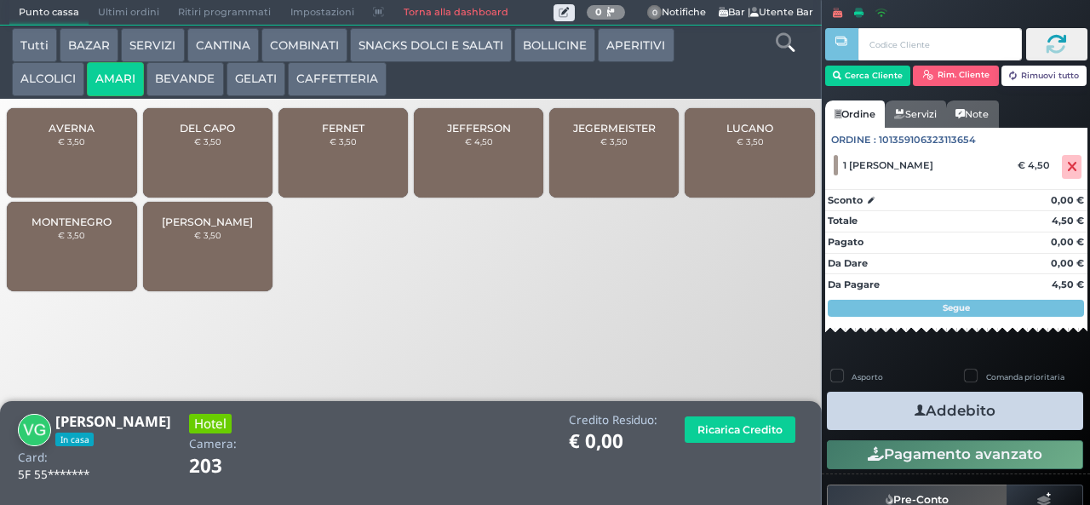
click at [890, 394] on button "Addebito" at bounding box center [955, 411] width 256 height 38
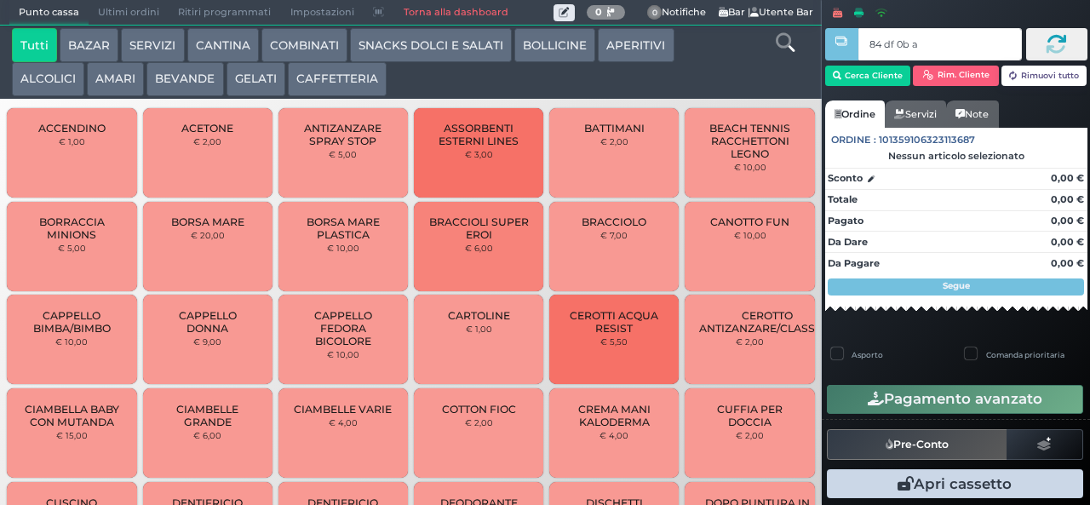
type input "84 df 0b af"
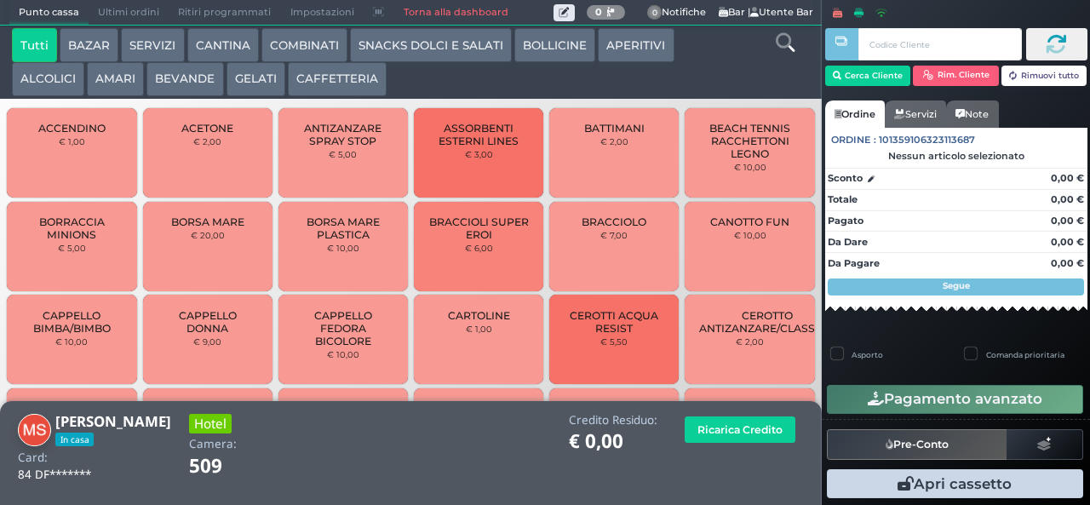
click at [286, 52] on button "COMBINATI" at bounding box center [304, 45] width 86 height 34
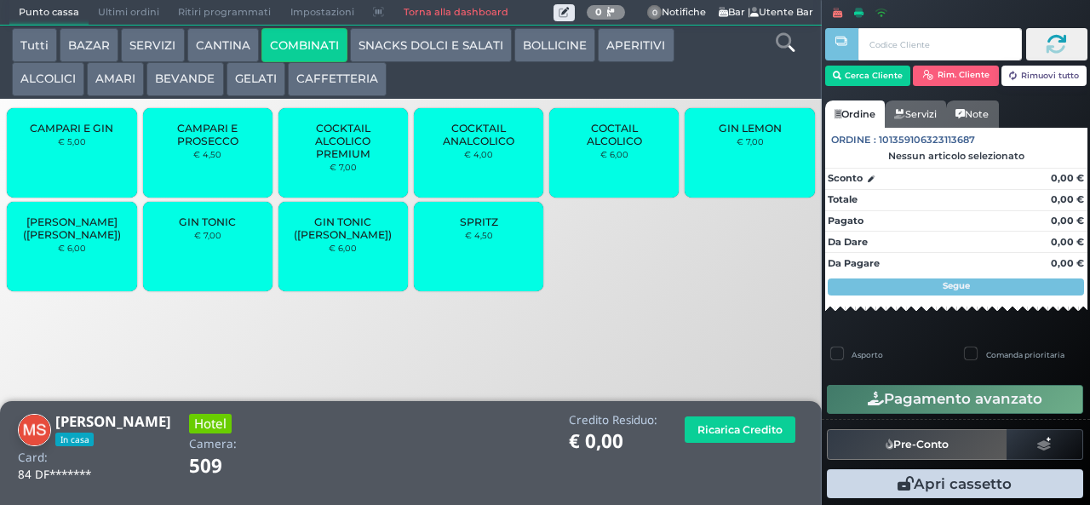
click at [204, 228] on span "GIN TONIC" at bounding box center [207, 221] width 57 height 13
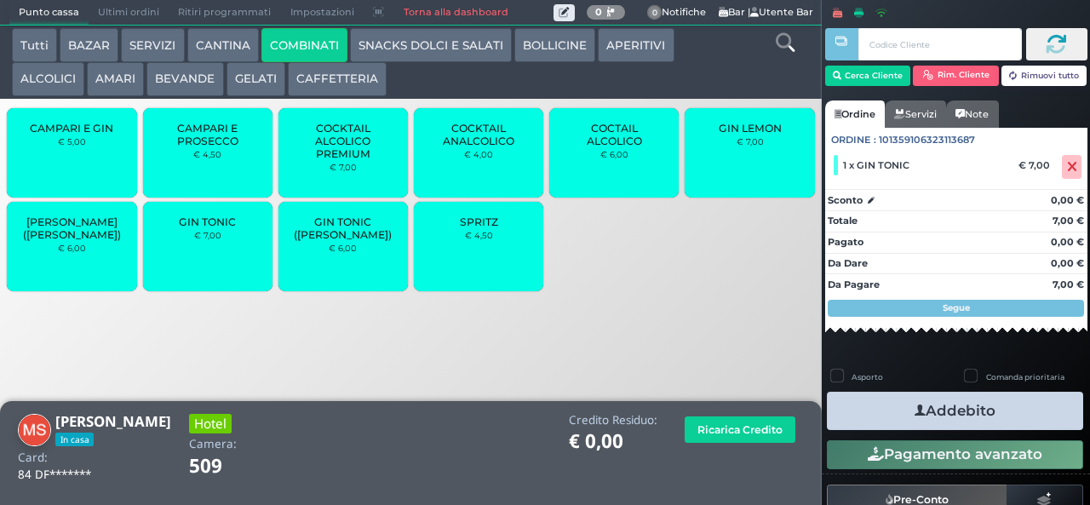
click at [197, 228] on span "GIN TONIC" at bounding box center [207, 221] width 57 height 13
click at [114, 85] on button "AMARI" at bounding box center [115, 79] width 57 height 34
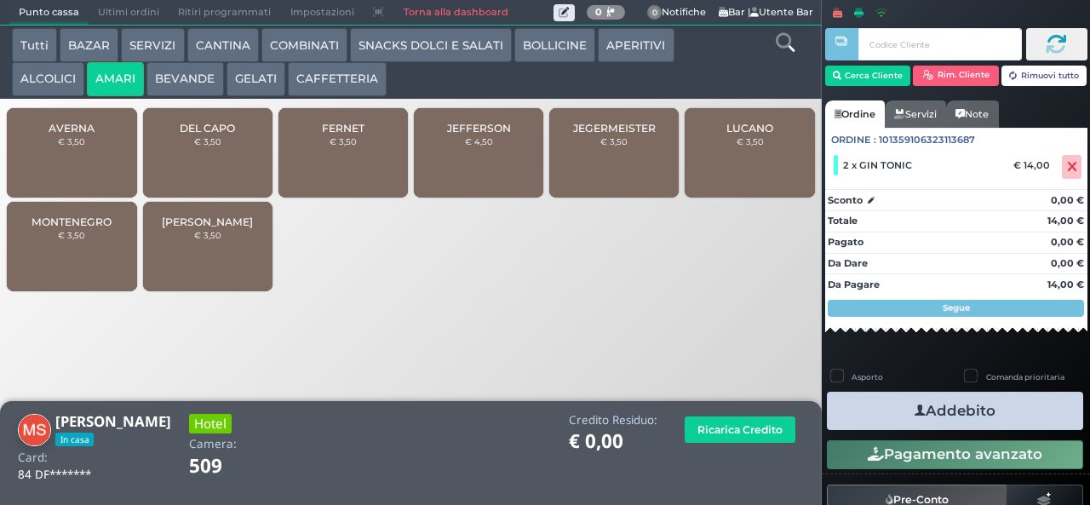
click at [37, 89] on button "ALCOLICI" at bounding box center [48, 79] width 72 height 34
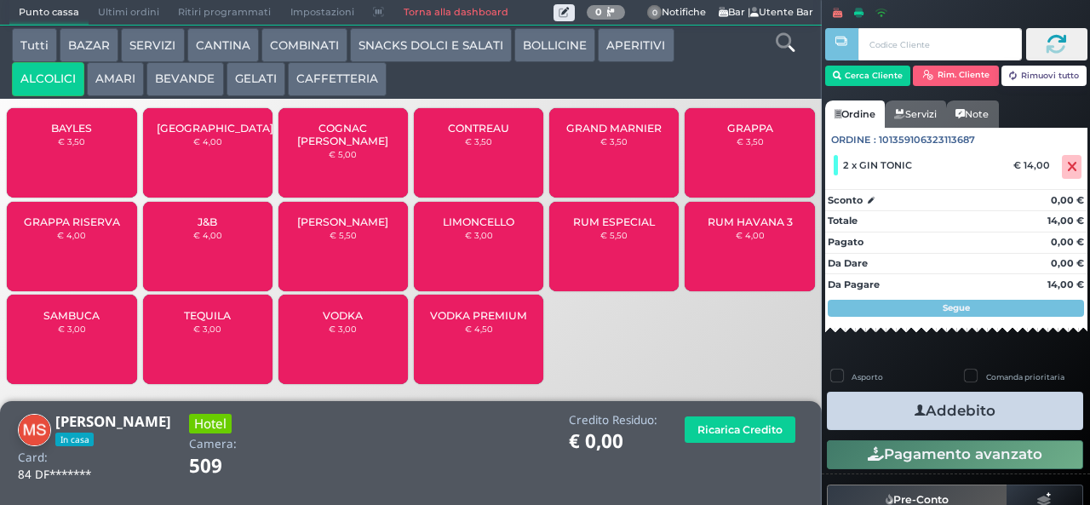
click at [470, 228] on span "LIMONCELLO" at bounding box center [479, 221] width 72 height 13
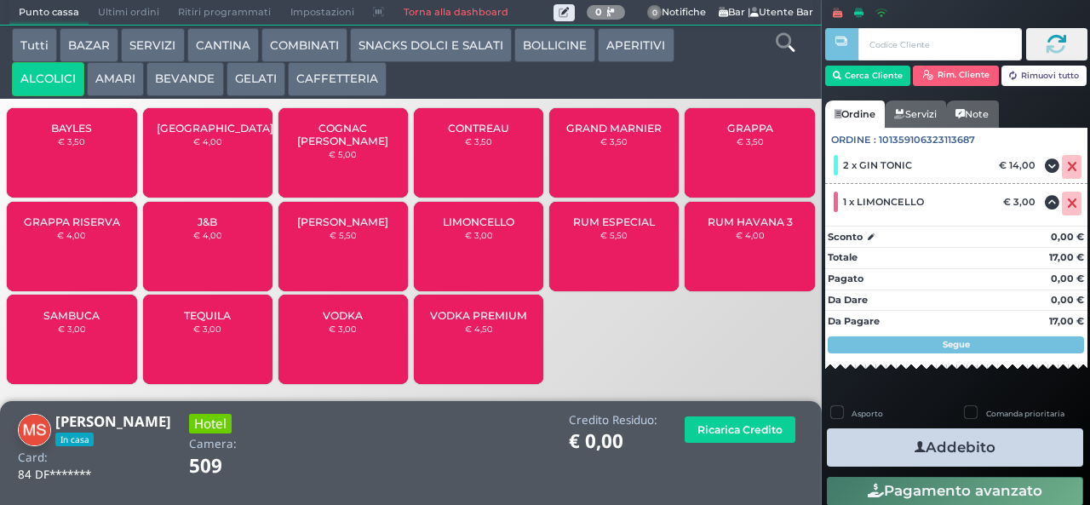
click at [914, 446] on icon "button" at bounding box center [919, 447] width 11 height 18
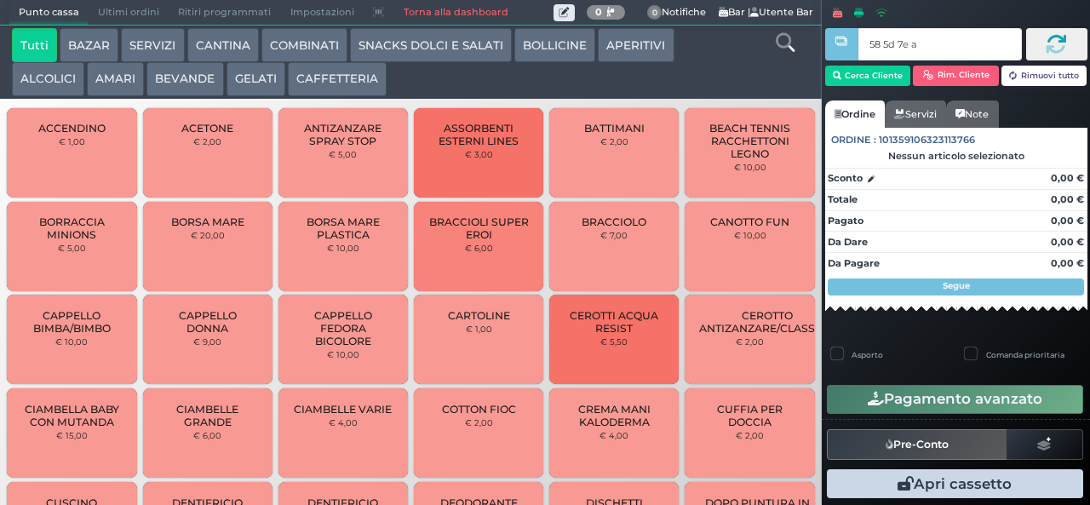
type input "58 5d 7e a0"
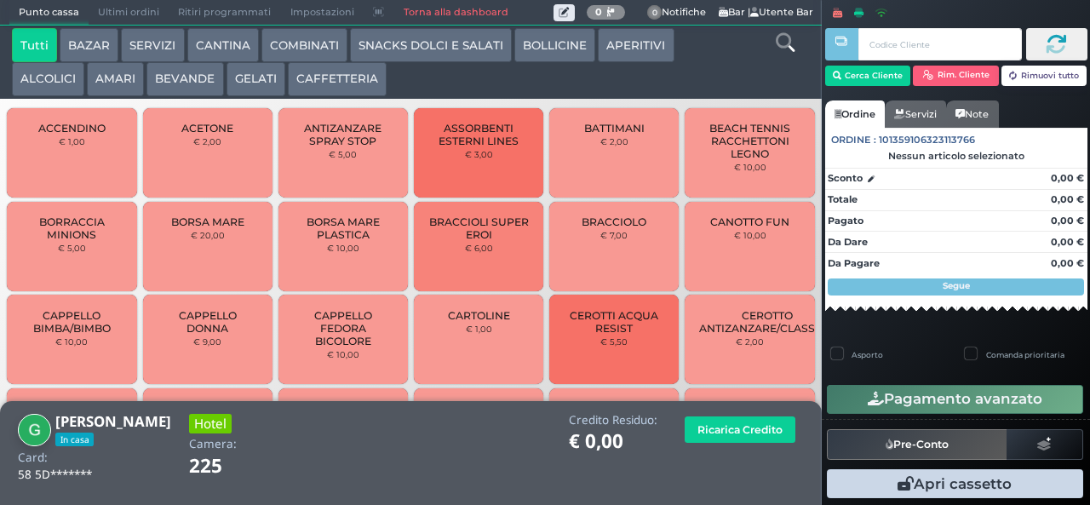
click at [295, 49] on button "COMBINATI" at bounding box center [304, 45] width 86 height 34
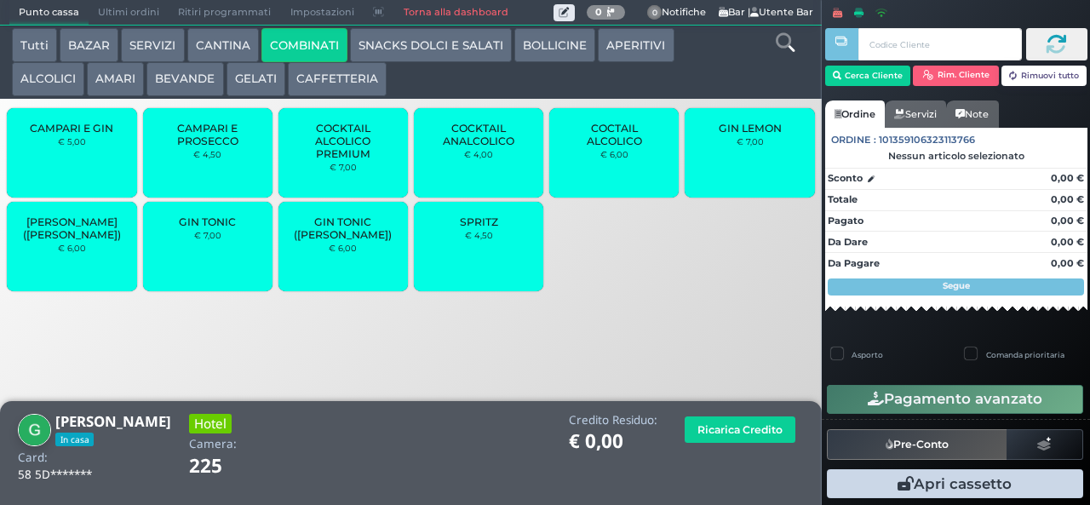
click at [754, 134] on span "GIN LEMON" at bounding box center [749, 128] width 63 height 13
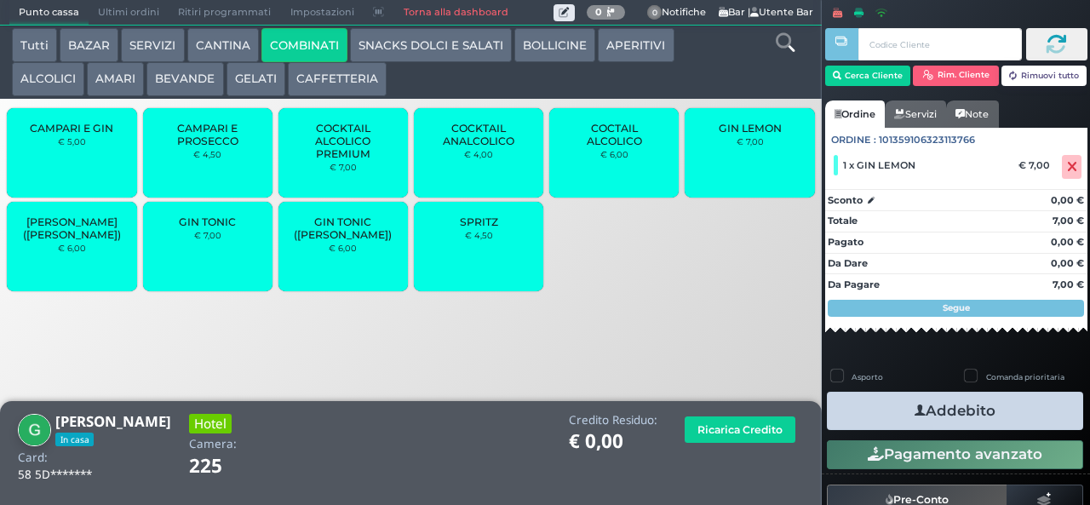
click at [730, 169] on div "GIN LEMON € 7,00" at bounding box center [748, 152] width 129 height 89
click at [889, 421] on button "Addebito" at bounding box center [955, 411] width 256 height 38
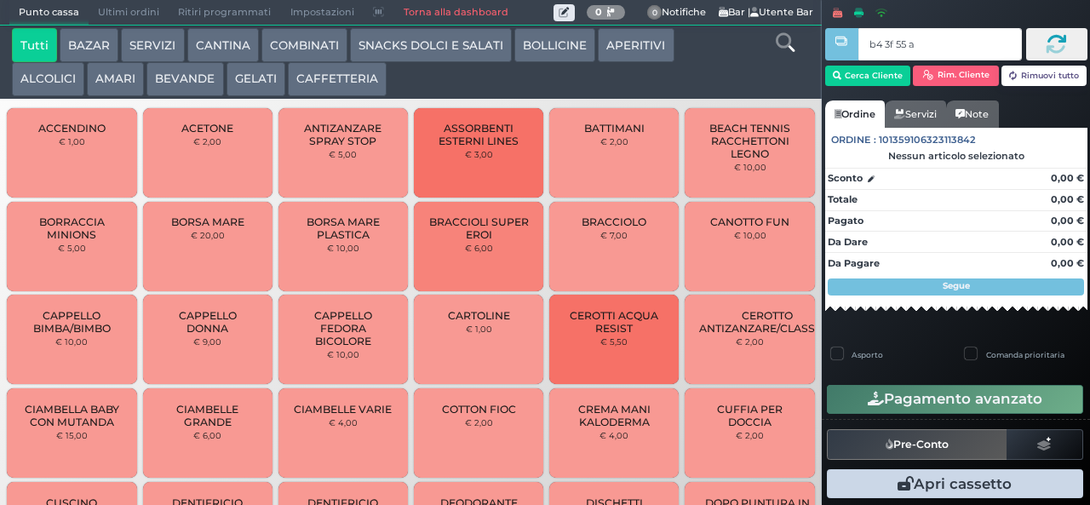
type input "b4 3f 55 af"
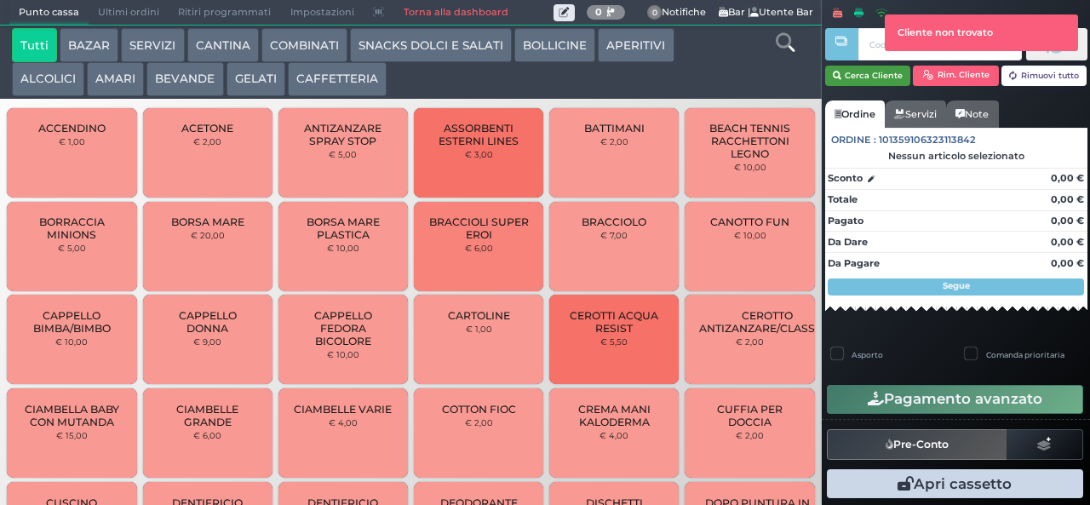
click at [383, 499] on span "DENTIFRICIO MENTADENT MINI" at bounding box center [343, 509] width 101 height 26
click at [862, 75] on button "Cerca Cliente" at bounding box center [868, 76] width 86 height 20
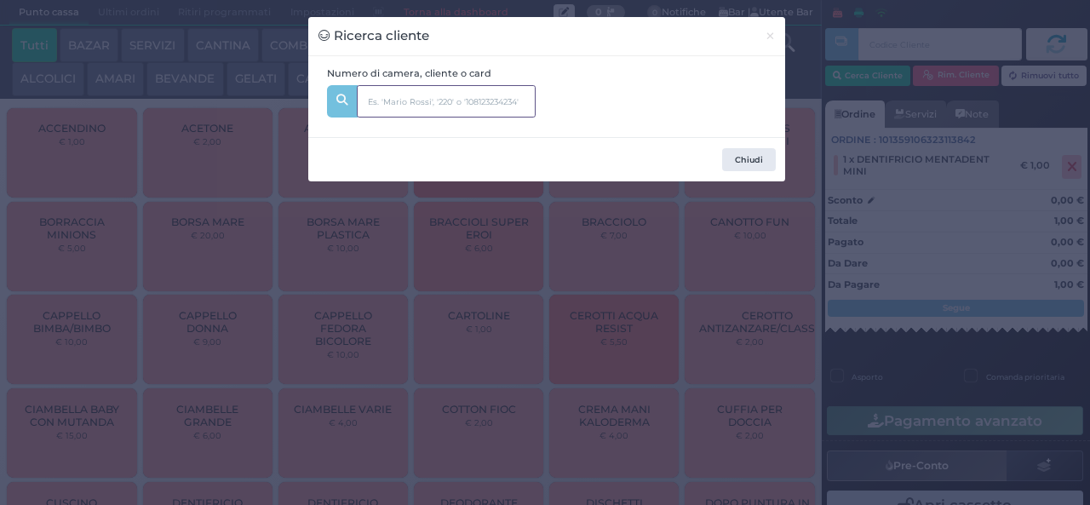
click at [383, 102] on input "text" at bounding box center [446, 101] width 179 height 32
type input "112"
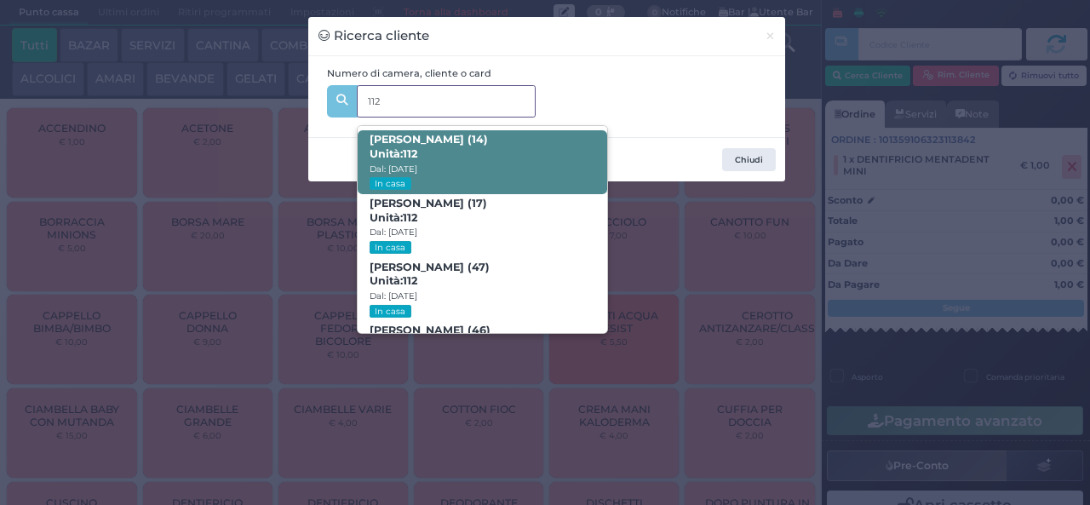
click at [403, 158] on span "Unità: 112" at bounding box center [393, 154] width 48 height 14
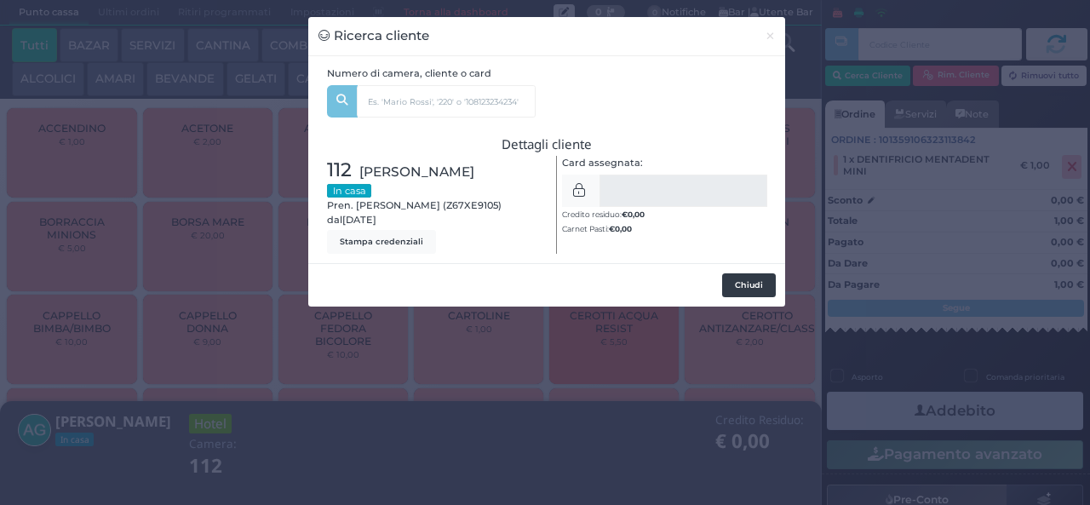
click at [736, 285] on button "Chiudi" at bounding box center [749, 285] width 54 height 24
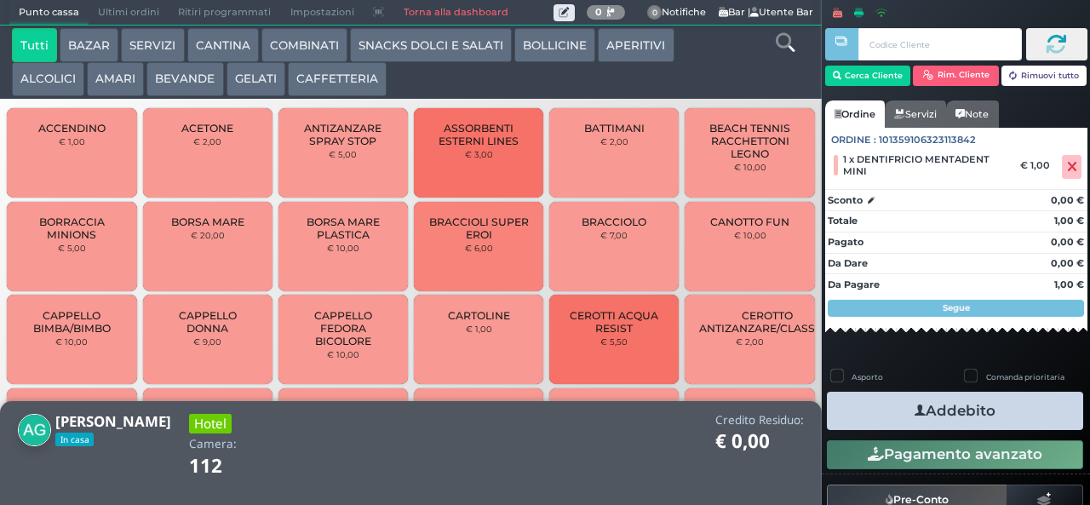
click at [113, 80] on button "AMARI" at bounding box center [115, 79] width 57 height 34
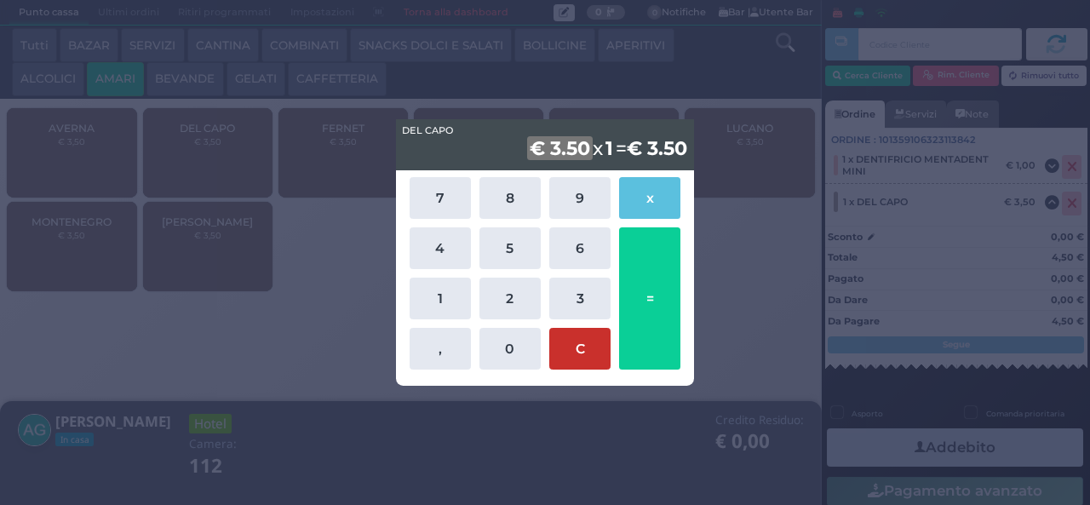
click at [575, 344] on button "C" at bounding box center [579, 349] width 61 height 42
click at [326, 259] on div "DEL CAPO DEL CAPO € 3.50 x 1 = € 3,50 7 8 9 x 4 5 6 1 2 3 , 0 C =" at bounding box center [545, 252] width 1090 height 505
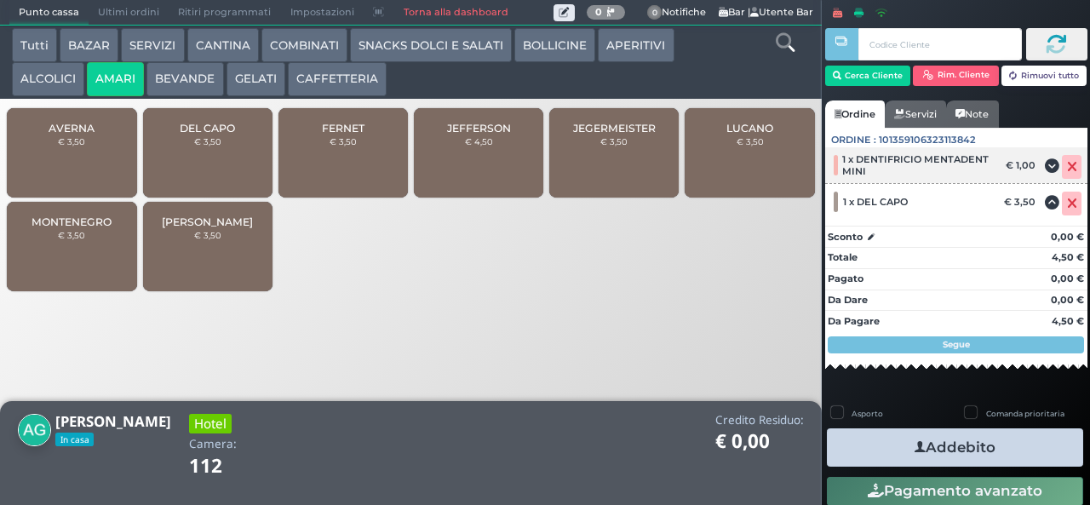
click at [1067, 167] on icon at bounding box center [1072, 167] width 10 height 1
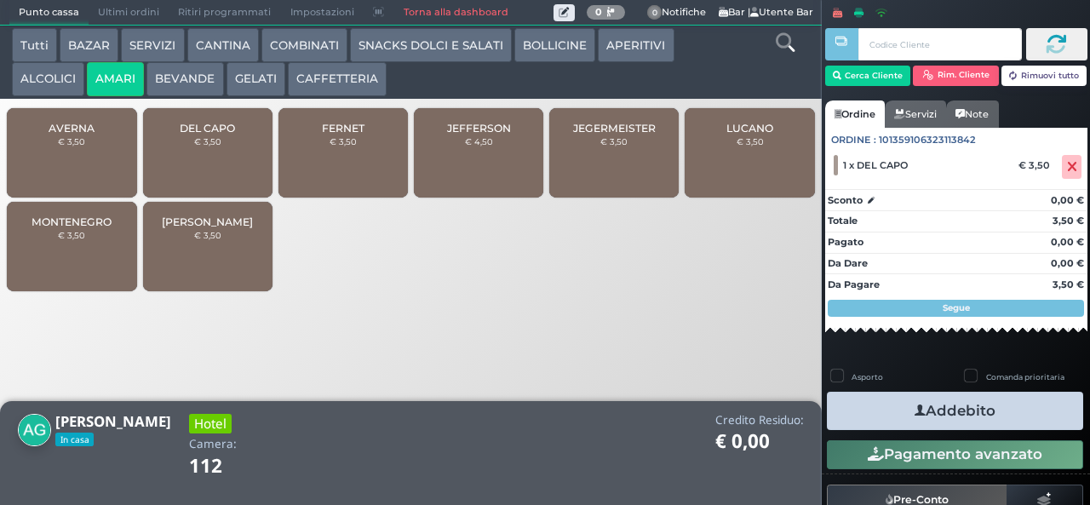
click at [914, 409] on icon "button" at bounding box center [919, 411] width 11 height 18
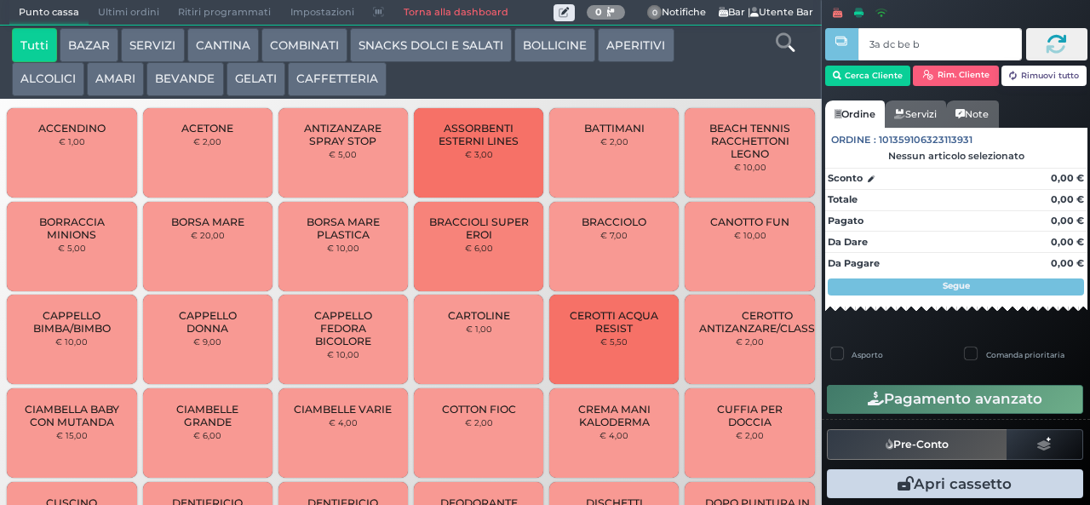
type input "3a dc be b9"
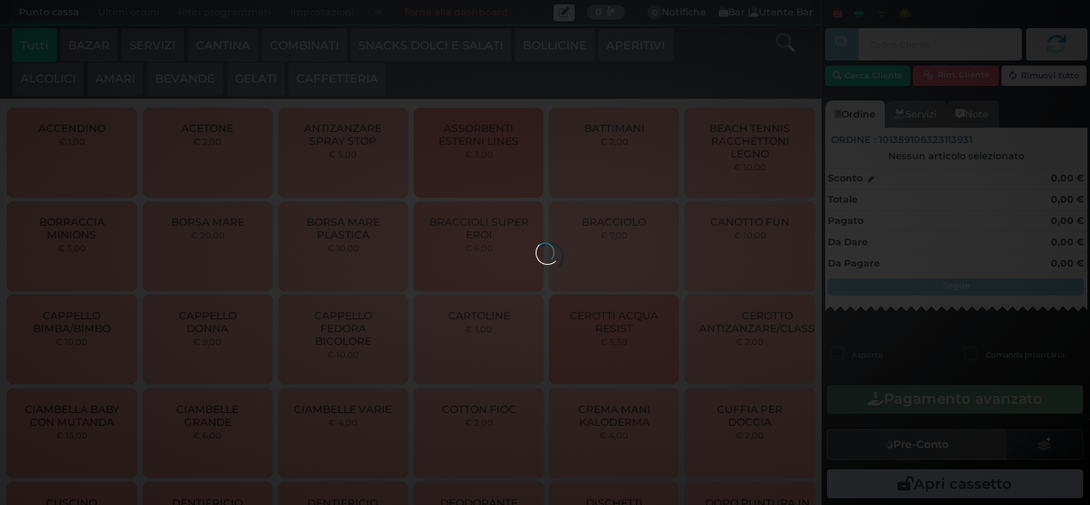
click at [308, 32] on button "COMBINATI" at bounding box center [304, 45] width 86 height 34
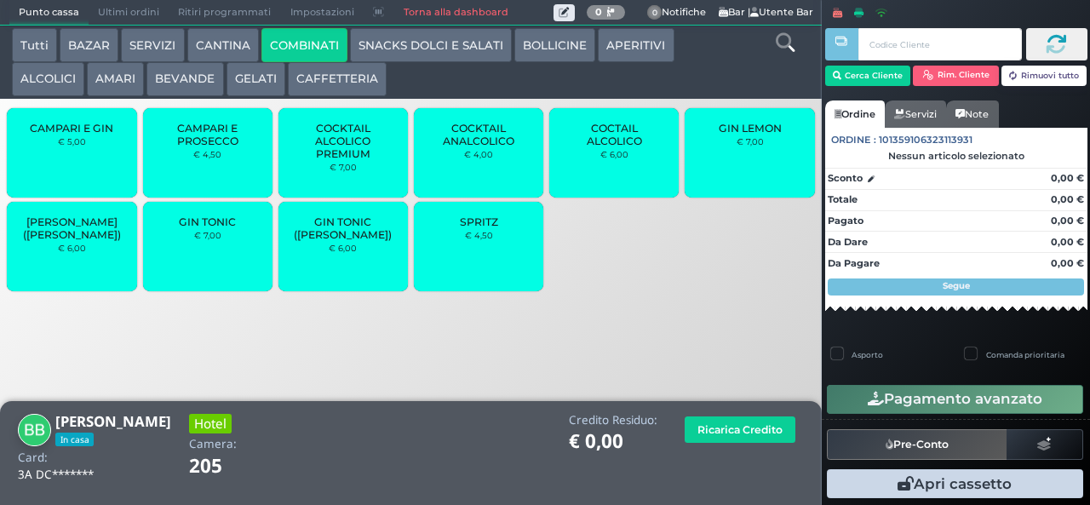
click at [196, 266] on div "GIN TONIC € 7,00" at bounding box center [207, 246] width 129 height 89
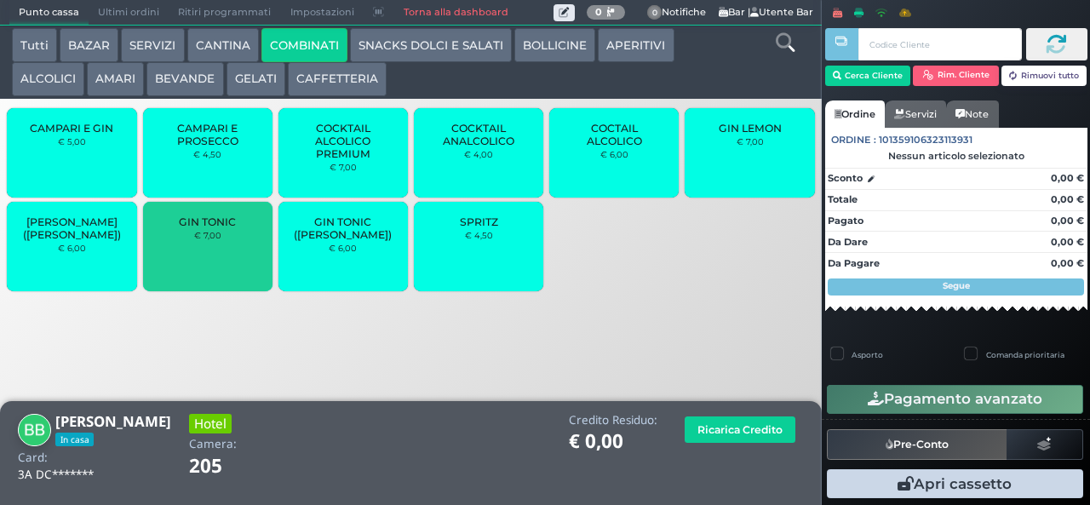
click at [212, 240] on small "€ 7,00" at bounding box center [207, 235] width 27 height 10
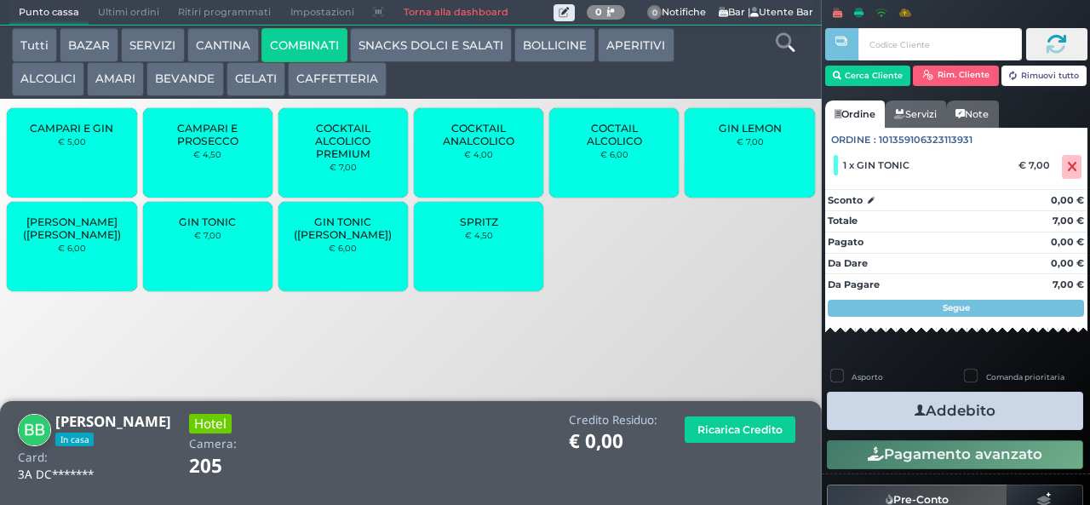
click at [204, 240] on small "€ 7,00" at bounding box center [207, 235] width 27 height 10
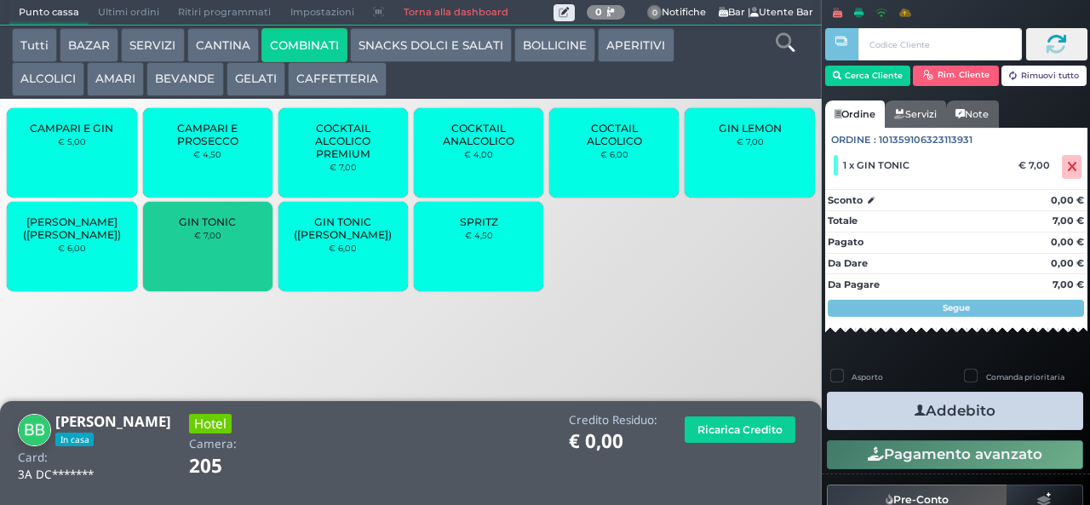
click at [203, 240] on small "€ 7,00" at bounding box center [207, 235] width 27 height 10
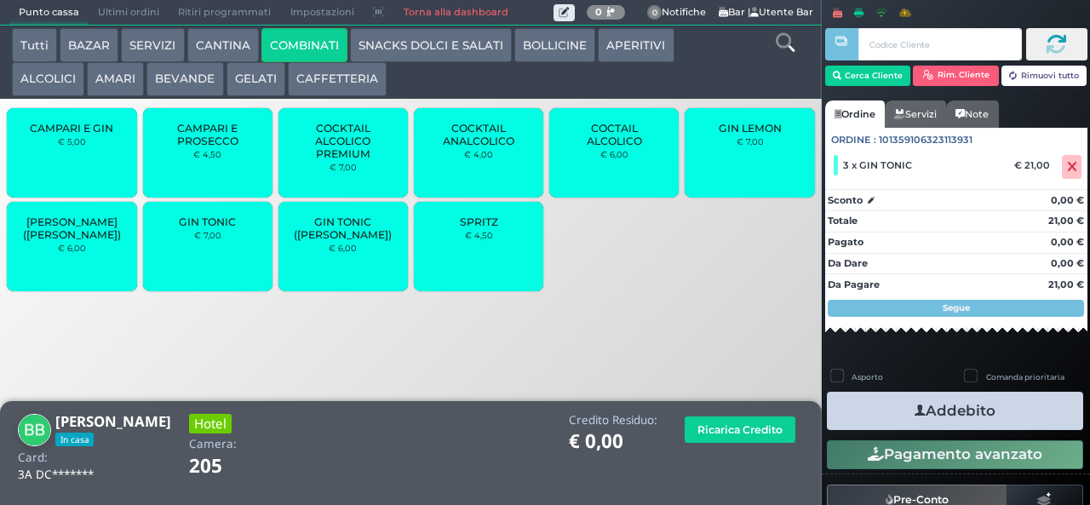
click at [219, 257] on div "GIN TONIC € 7,00" at bounding box center [207, 246] width 129 height 89
click at [202, 262] on div "GIN TONIC € 7,00" at bounding box center [207, 246] width 129 height 89
click at [329, 160] on span "COCKTAIL ALCOLICO PREMIUM" at bounding box center [343, 141] width 101 height 38
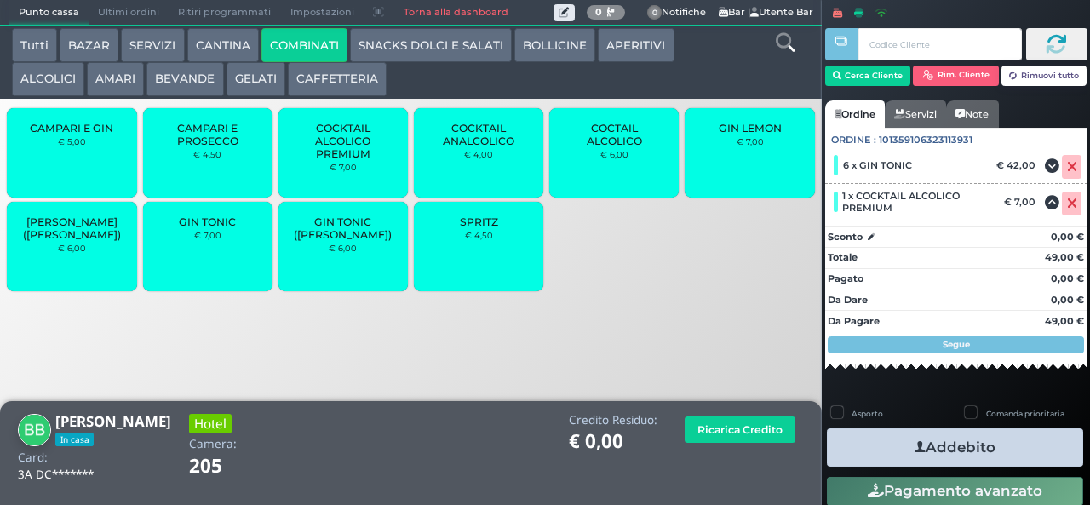
click at [936, 443] on button "Addebito" at bounding box center [955, 447] width 256 height 38
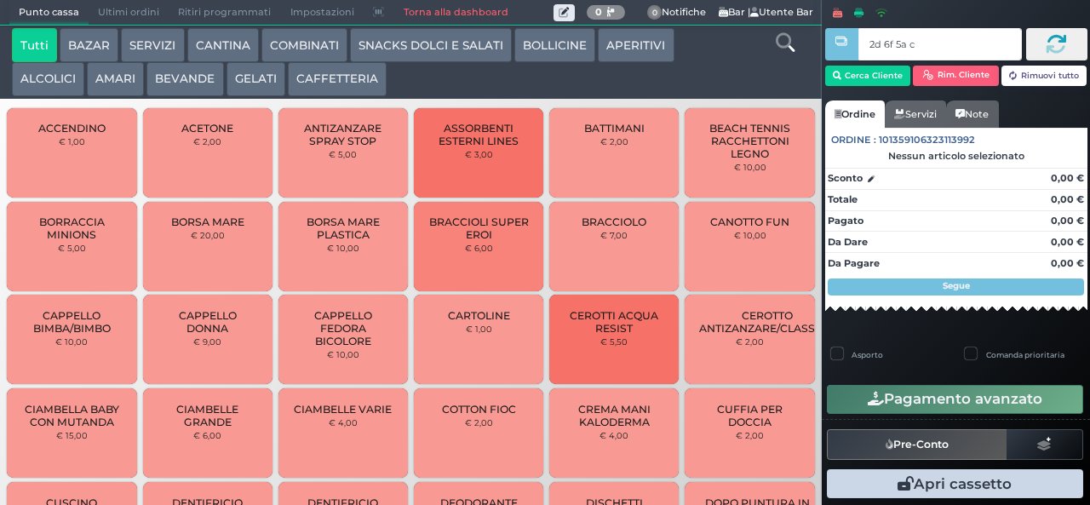
type input "2d 6f 5a c3"
click at [434, 46] on button "SNACKS DOLCI E SALATI" at bounding box center [431, 45] width 162 height 34
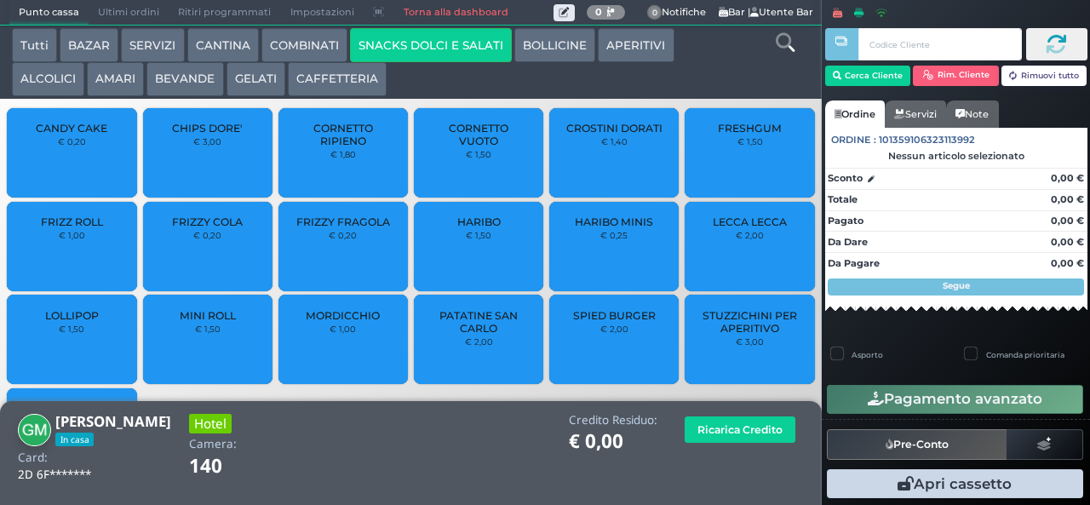
click at [599, 164] on div "CROSTINI DORATI € 1,40" at bounding box center [613, 152] width 129 height 89
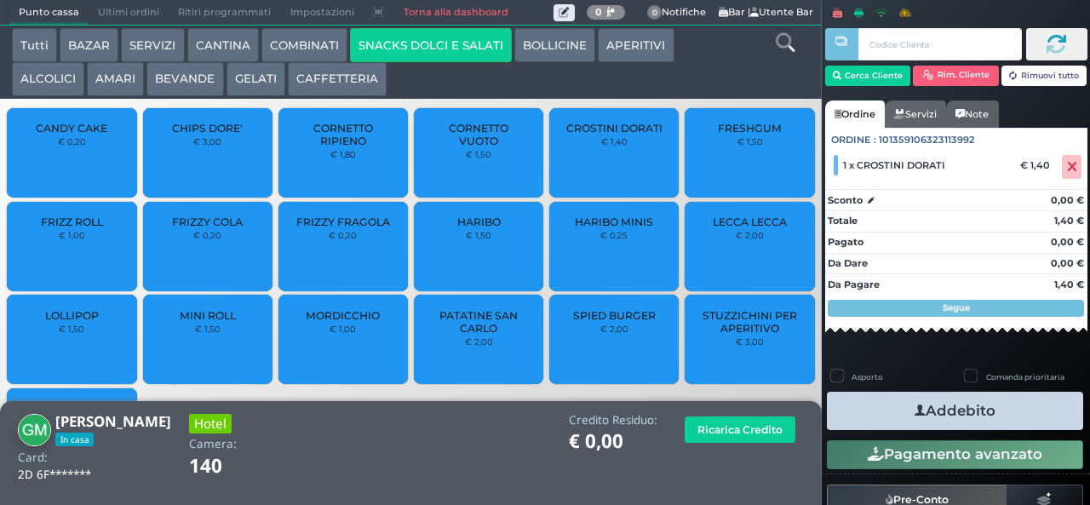
click at [914, 409] on icon "button" at bounding box center [919, 411] width 11 height 18
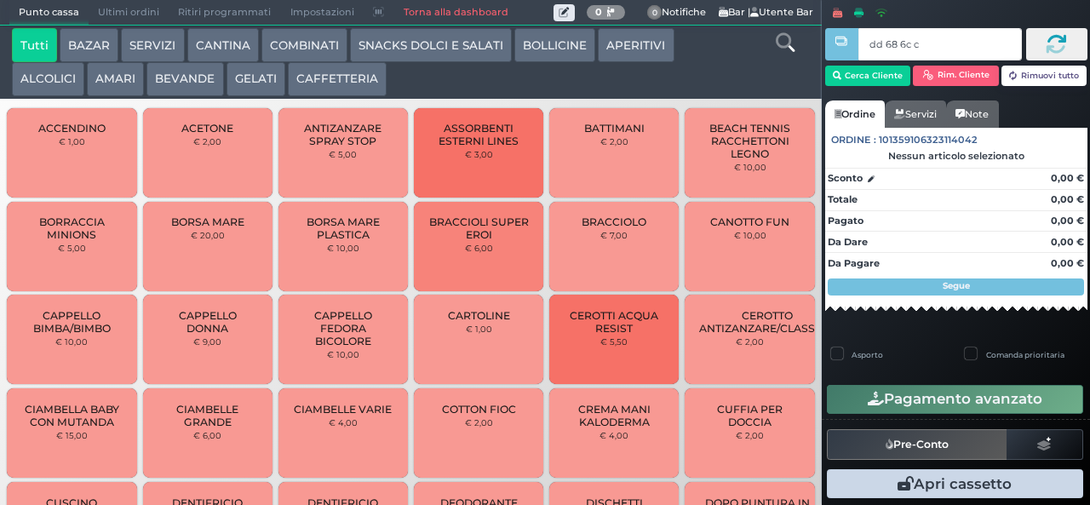
type input "dd 68 6c c3"
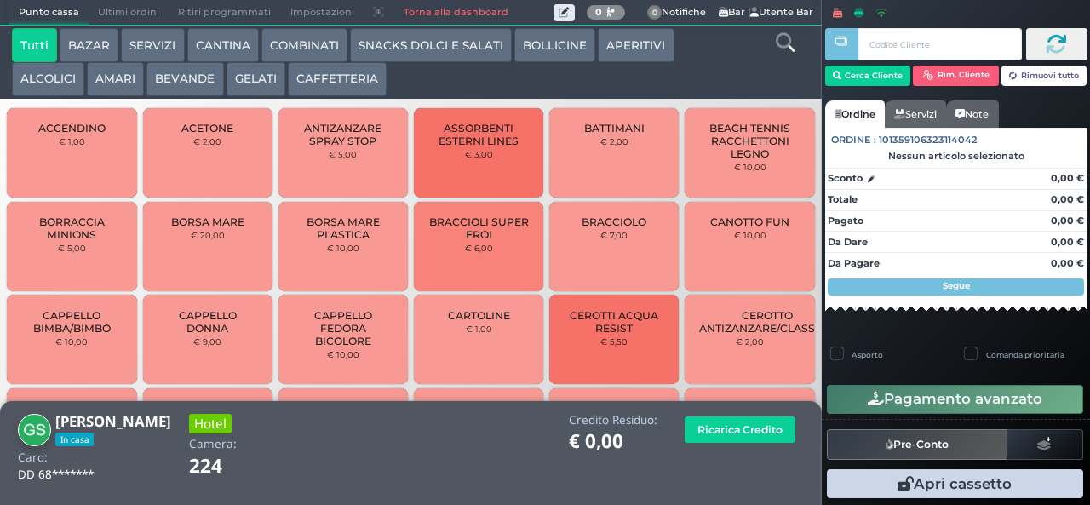
click at [295, 50] on button "COMBINATI" at bounding box center [304, 45] width 86 height 34
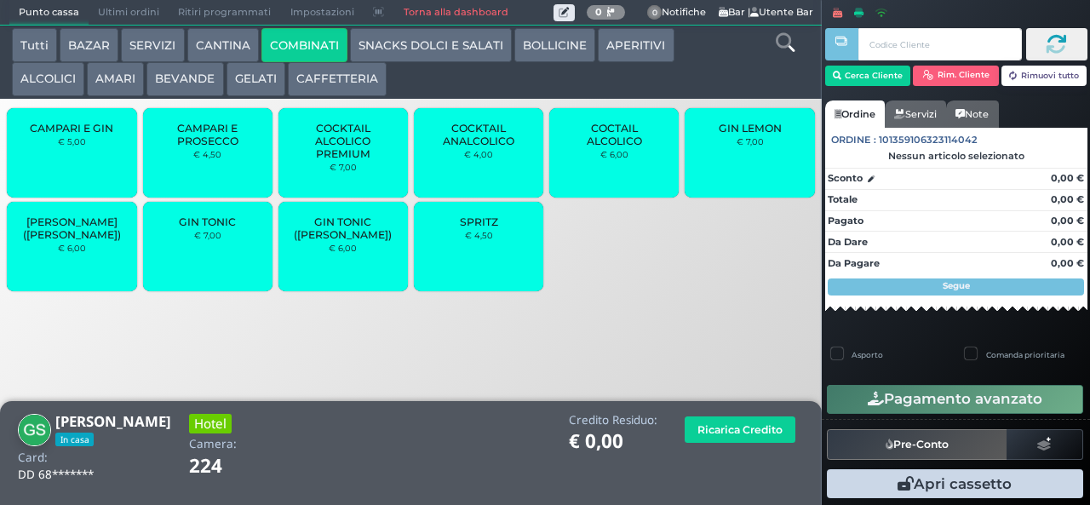
click at [491, 240] on small "€ 4,50" at bounding box center [479, 235] width 28 height 10
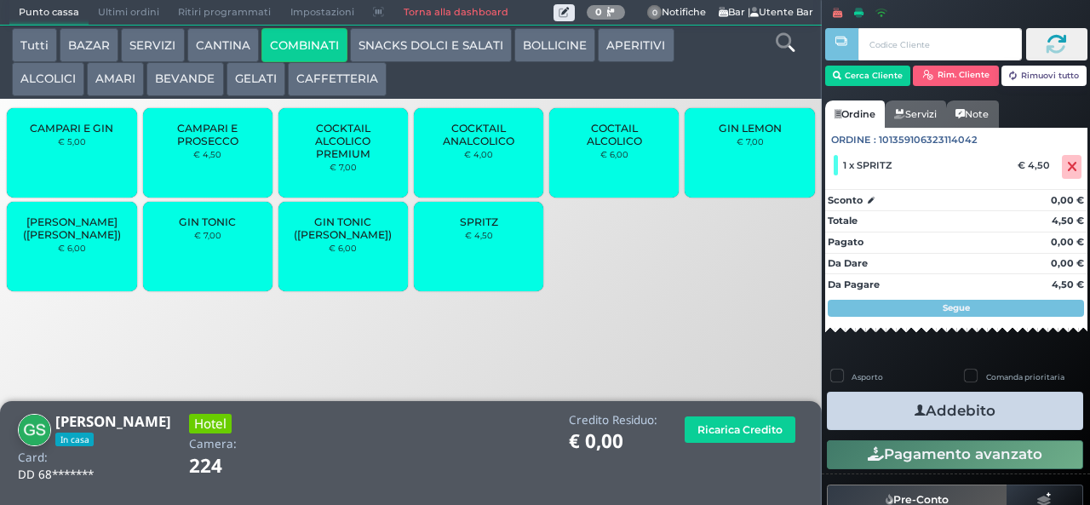
click at [890, 402] on button "Addebito" at bounding box center [955, 411] width 256 height 38
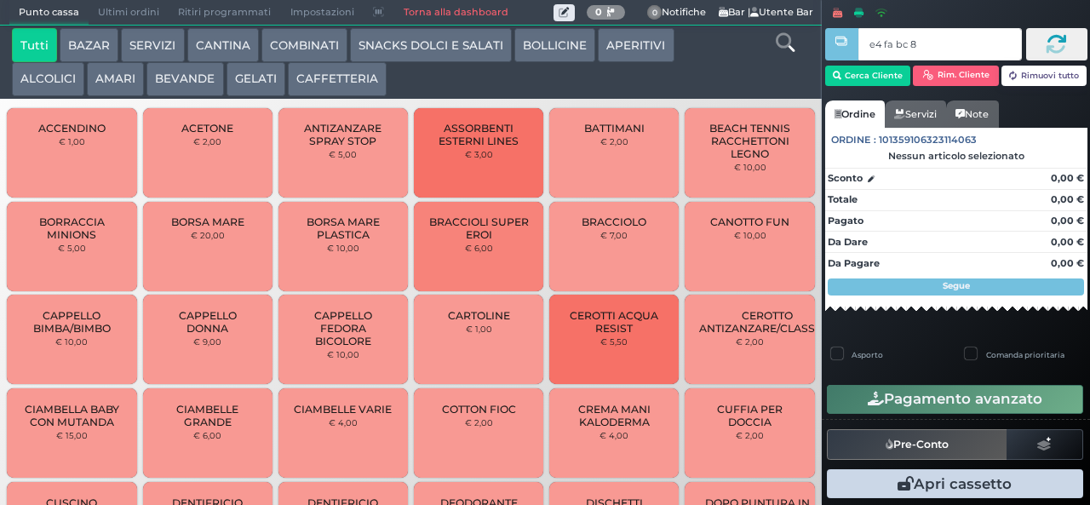
type input "e4 fa bc 8b"
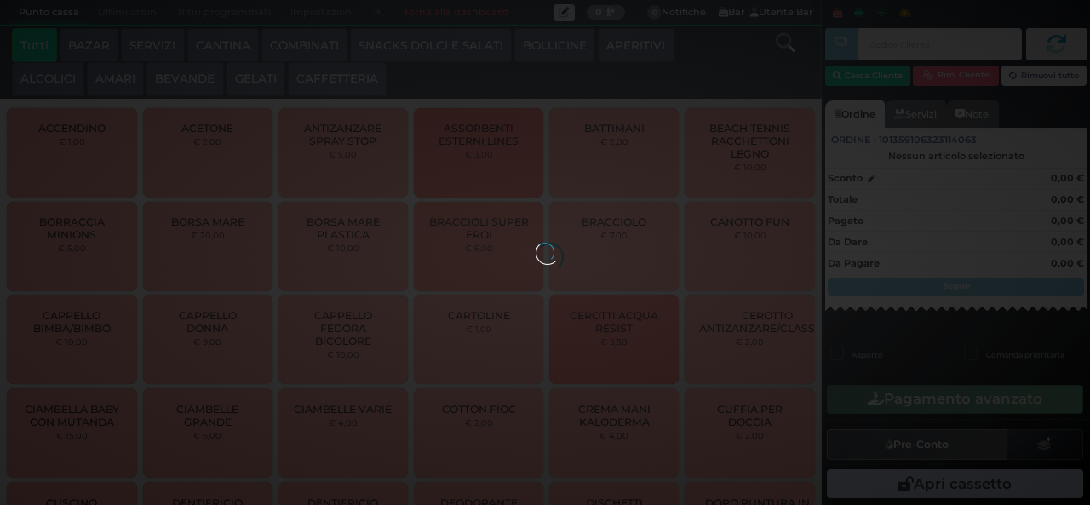
click at [535, 243] on div at bounding box center [544, 252] width 19 height 19
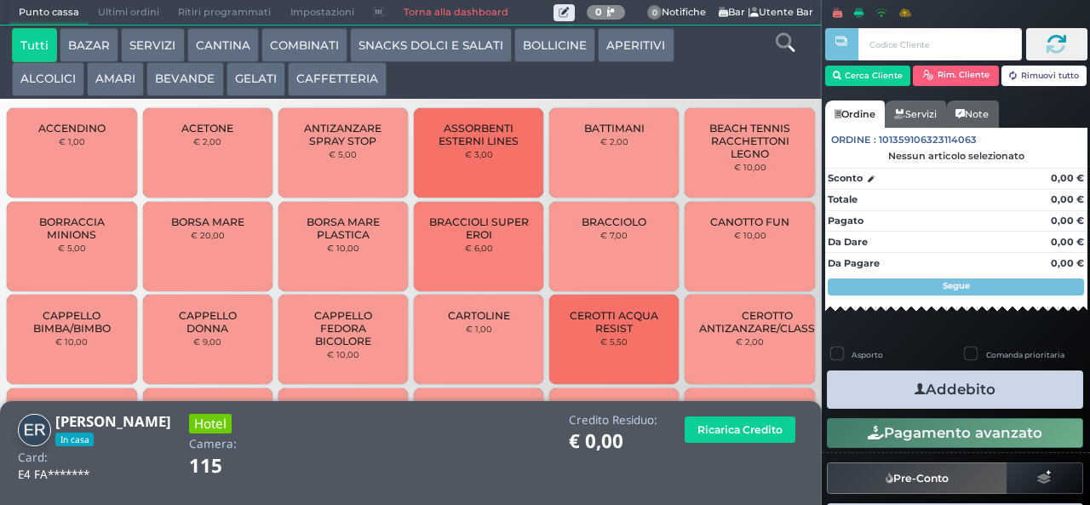
click at [318, 46] on button "COMBINATI" at bounding box center [304, 45] width 86 height 34
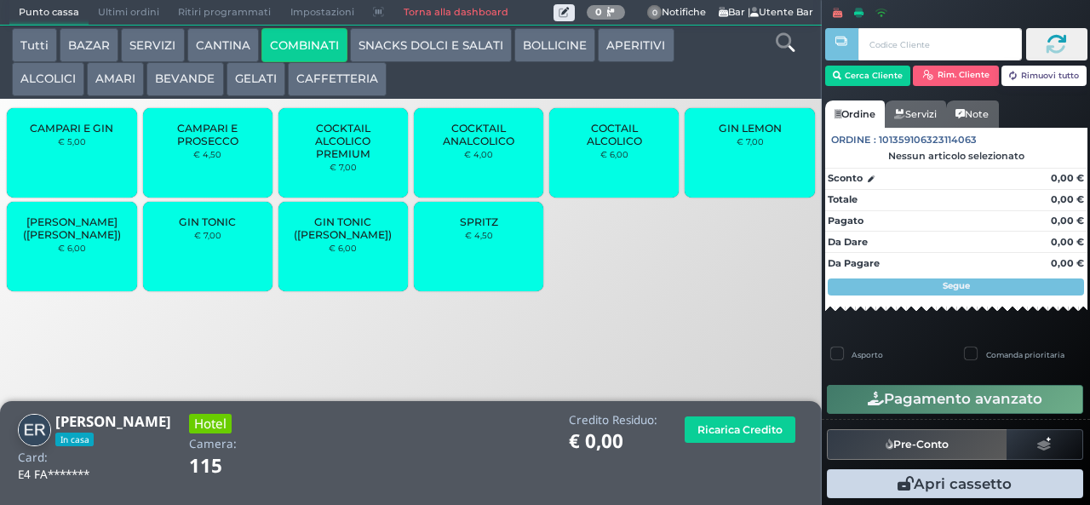
click at [211, 272] on div "GIN TONIC € 7,00" at bounding box center [207, 246] width 129 height 89
click at [195, 259] on div "GIN TONIC € 7,00" at bounding box center [207, 246] width 129 height 89
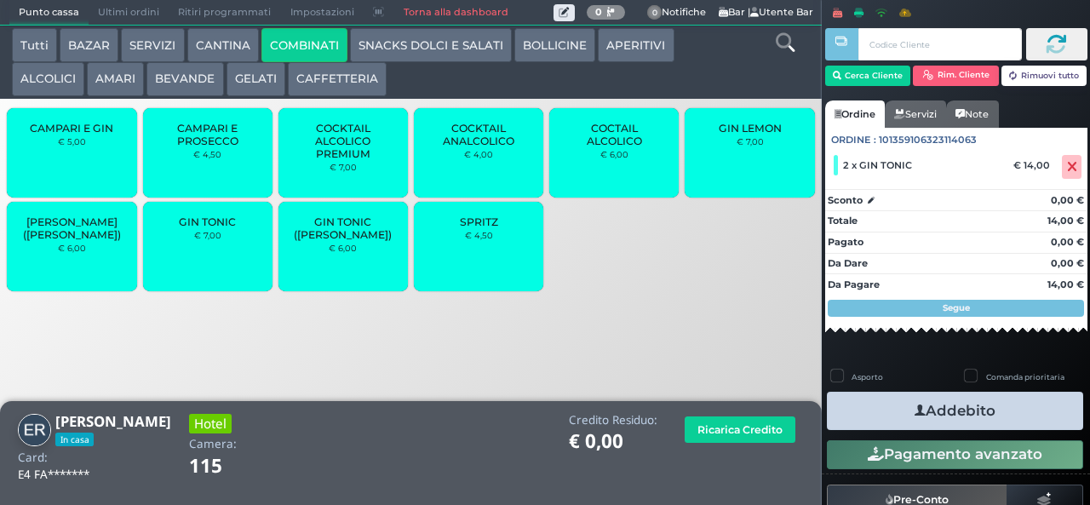
click at [914, 409] on icon "button" at bounding box center [919, 411] width 11 height 18
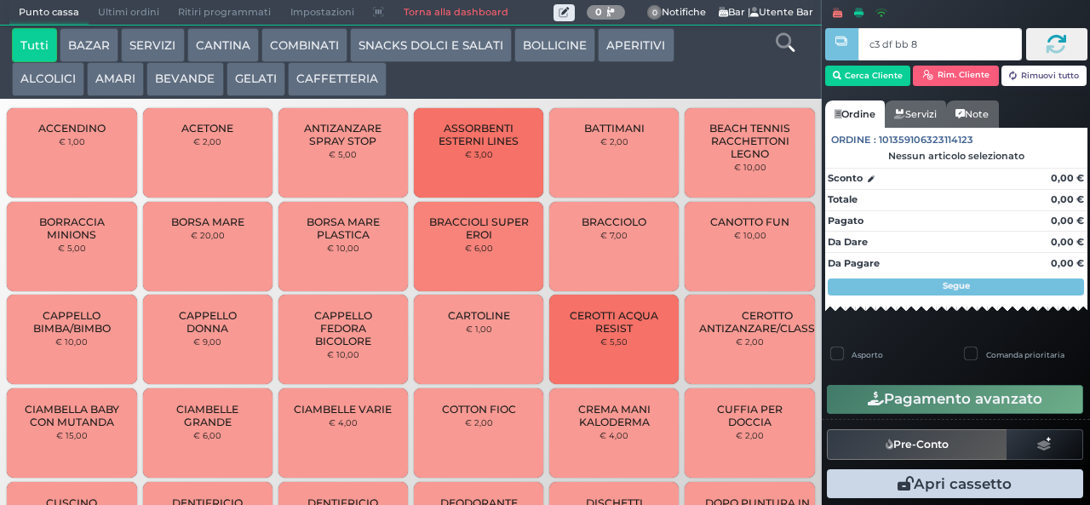
type input "c3 df bb 8b"
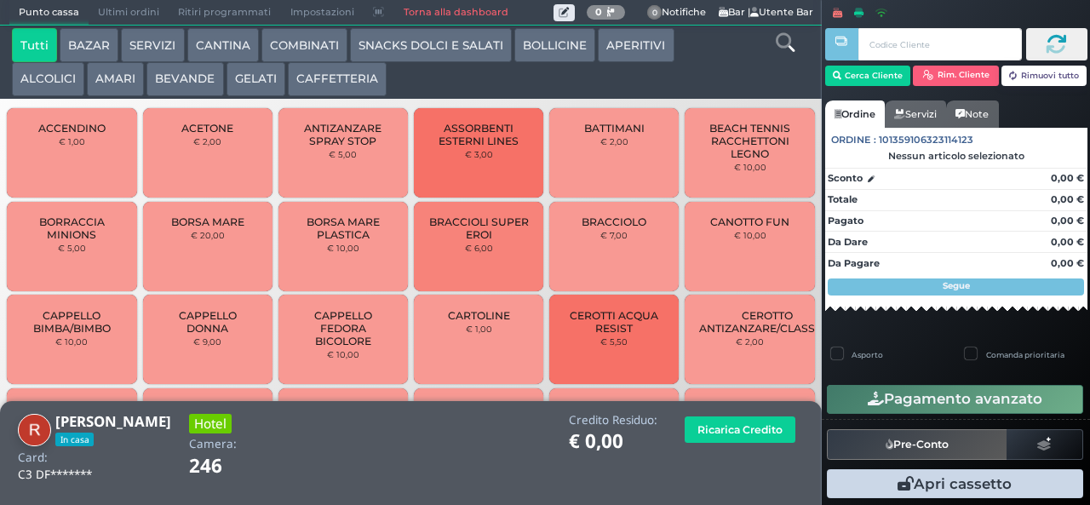
click at [301, 48] on button "COMBINATI" at bounding box center [304, 45] width 86 height 34
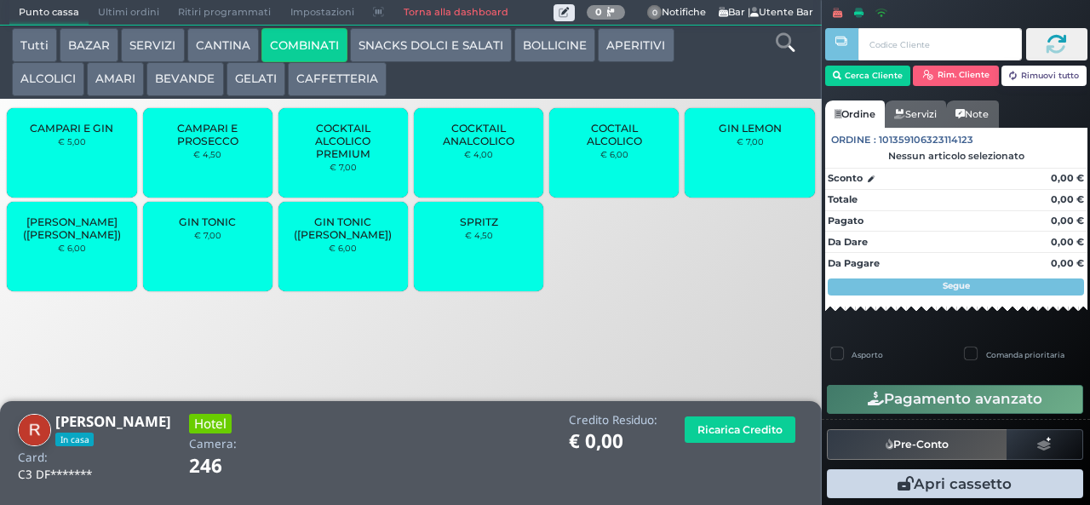
click at [452, 147] on span "COCKTAIL ANALCOLICO" at bounding box center [478, 135] width 101 height 26
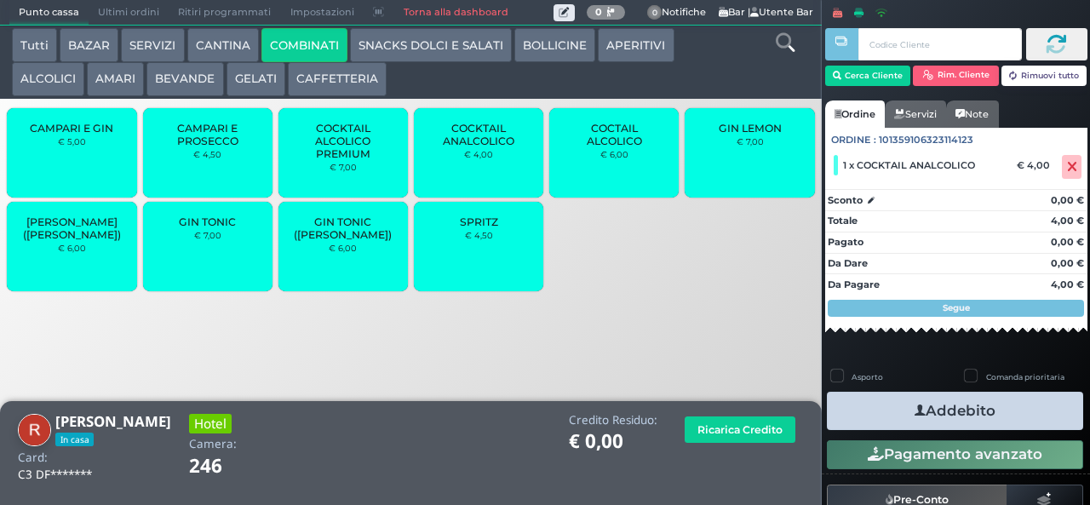
click at [460, 256] on div "SPRITZ € 4,50" at bounding box center [478, 246] width 129 height 89
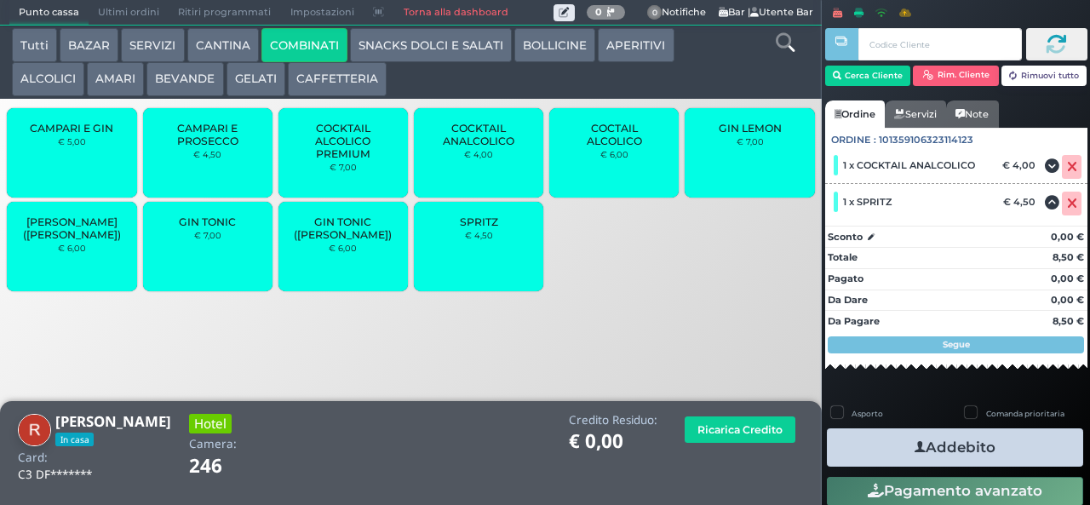
click at [464, 262] on div "SPRITZ € 4,50" at bounding box center [478, 246] width 129 height 89
click at [466, 260] on div "SPRITZ € 4,50" at bounding box center [478, 246] width 129 height 89
click at [468, 228] on span "SPRITZ" at bounding box center [479, 221] width 38 height 13
click at [914, 446] on icon "button" at bounding box center [919, 447] width 11 height 18
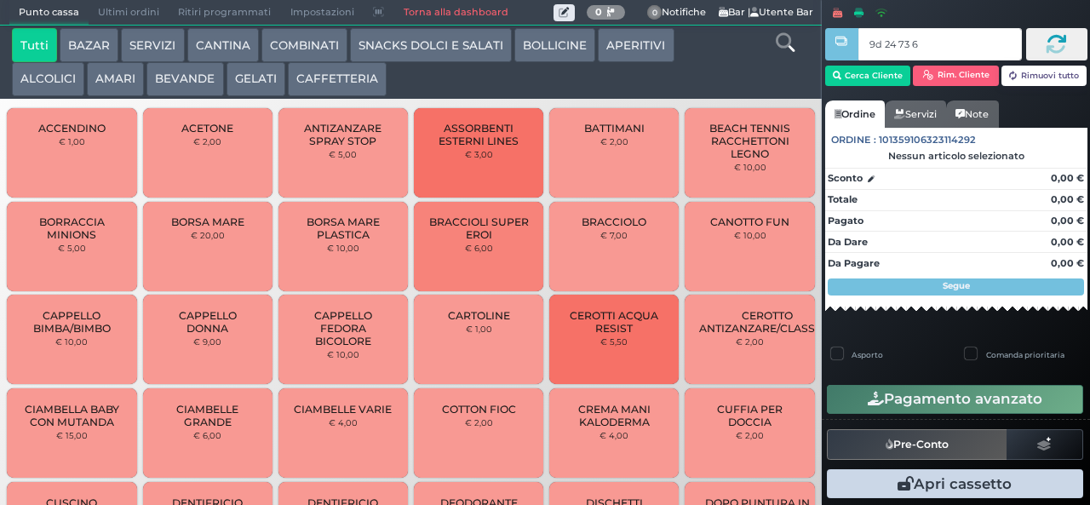
type input "9d 24 73 67"
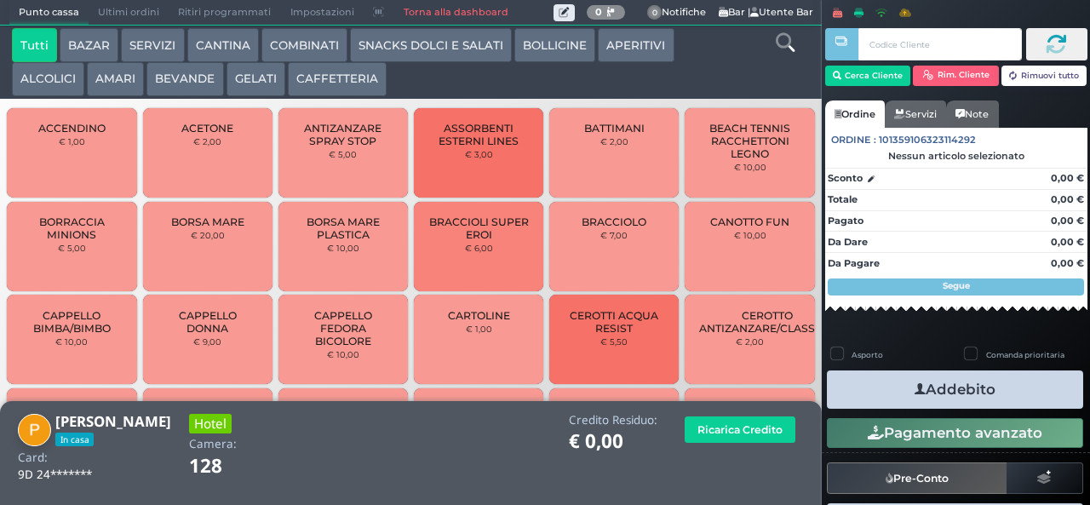
click at [329, 42] on button "COMBINATI" at bounding box center [304, 45] width 86 height 34
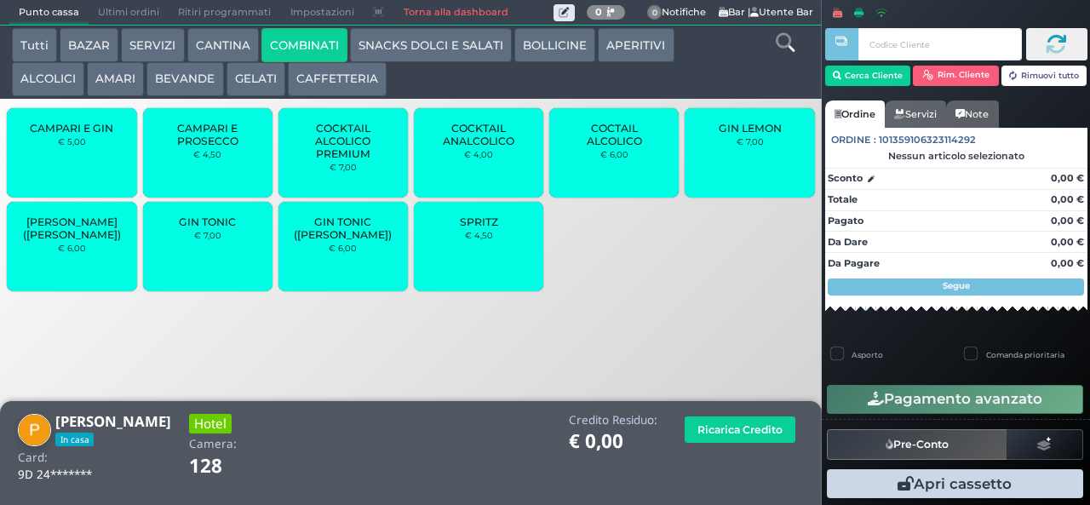
click at [201, 240] on small "€ 7,00" at bounding box center [207, 235] width 27 height 10
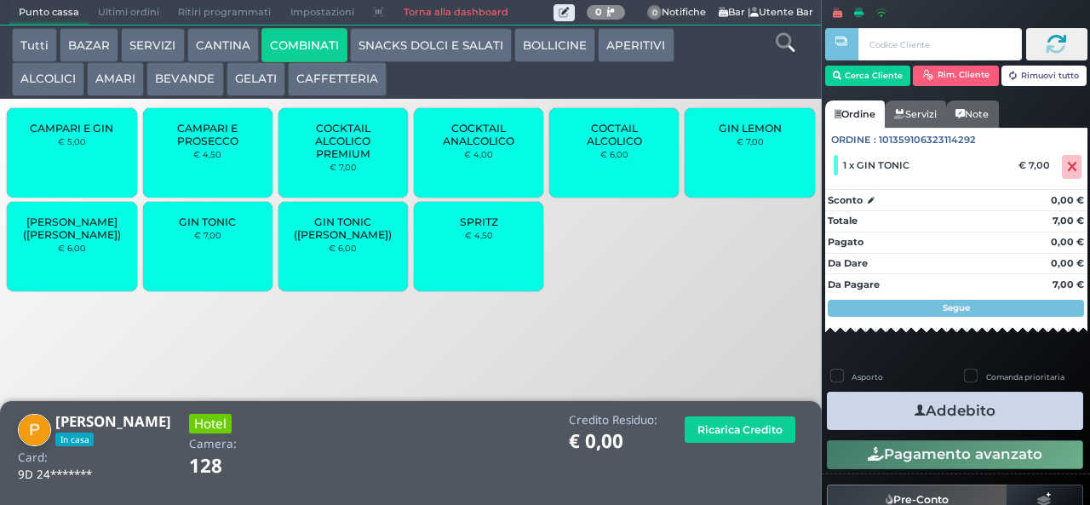
click at [914, 417] on icon "button" at bounding box center [919, 411] width 11 height 18
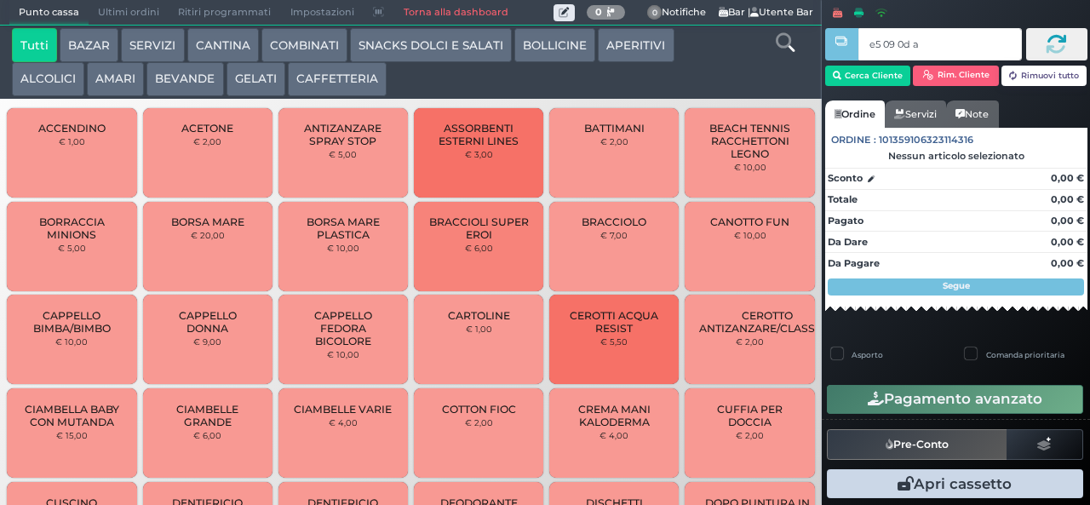
type input "e5 09 0d aa"
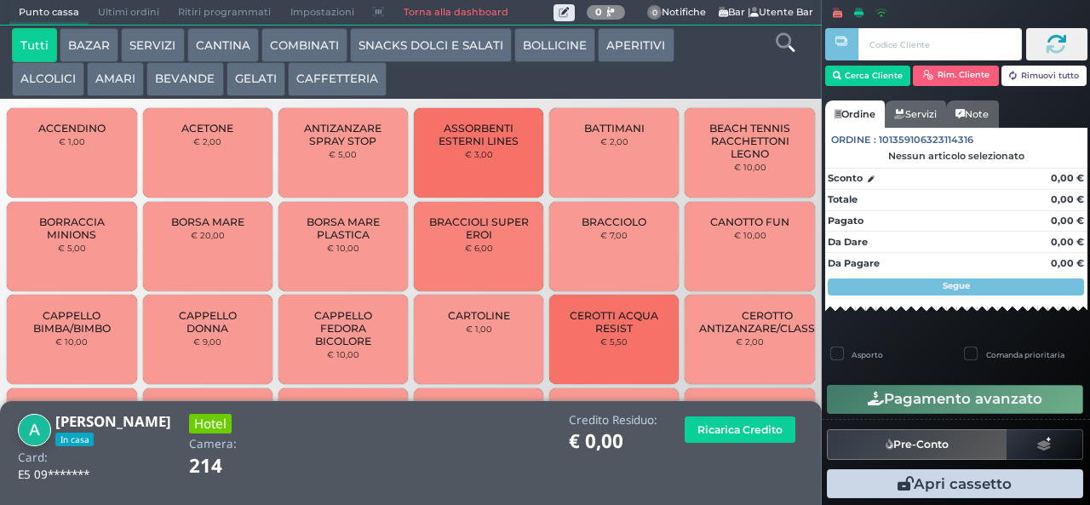
click at [281, 51] on button "COMBINATI" at bounding box center [304, 45] width 86 height 34
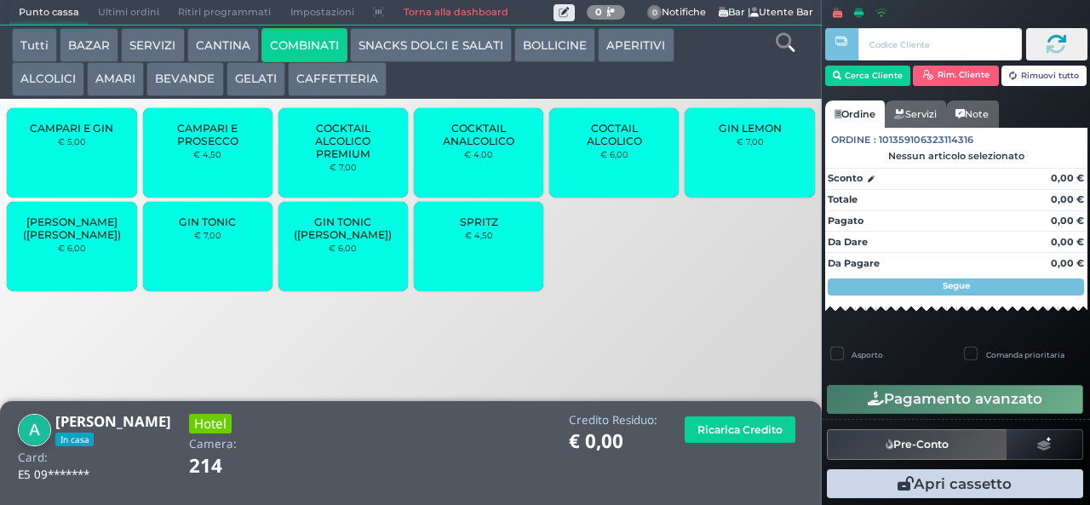
click at [438, 249] on div "SPRITZ € 4,50" at bounding box center [478, 246] width 129 height 89
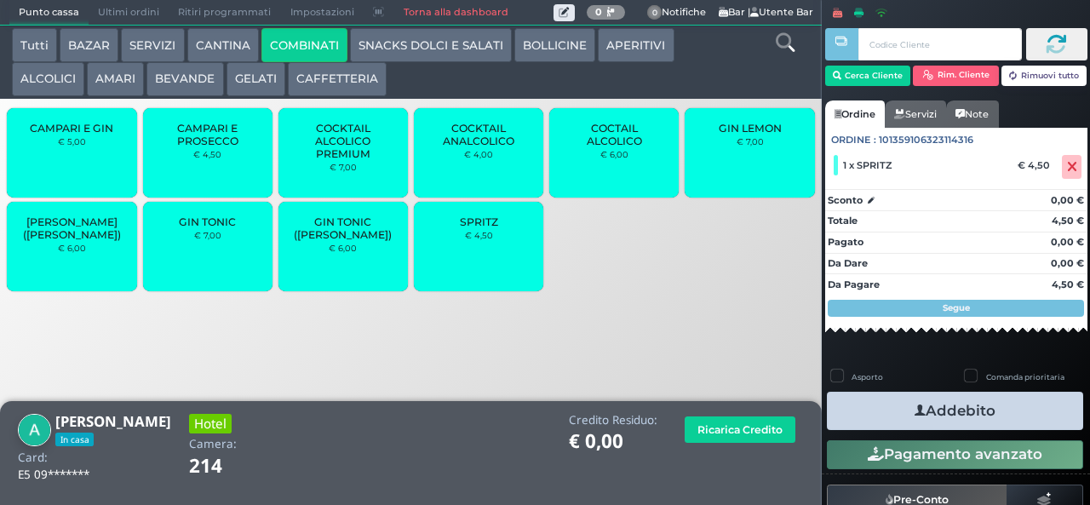
click at [877, 415] on button "Addebito" at bounding box center [955, 411] width 256 height 38
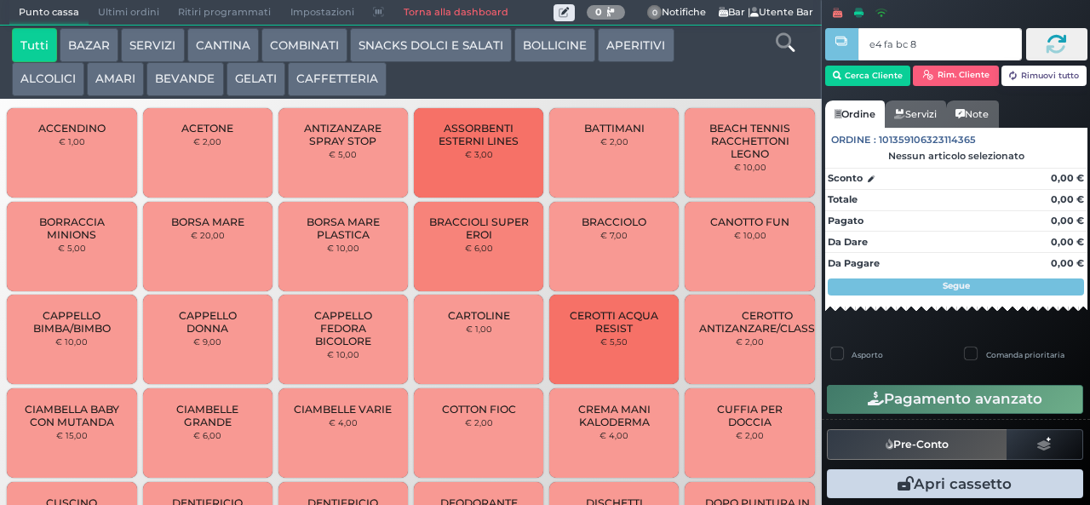
type input "e4 fa bc 8b"
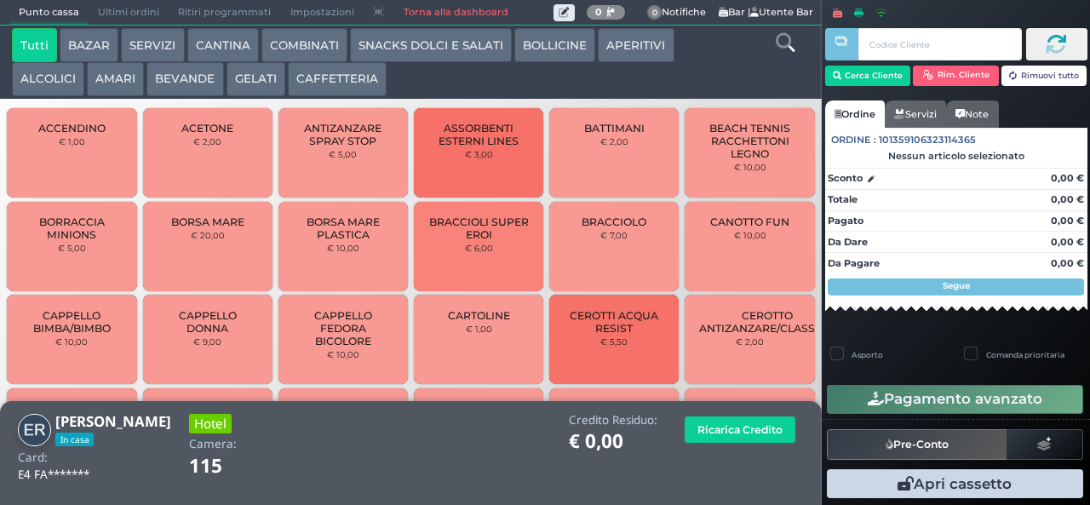
click at [409, 41] on button "SNACKS DOLCI E SALATI" at bounding box center [431, 45] width 162 height 34
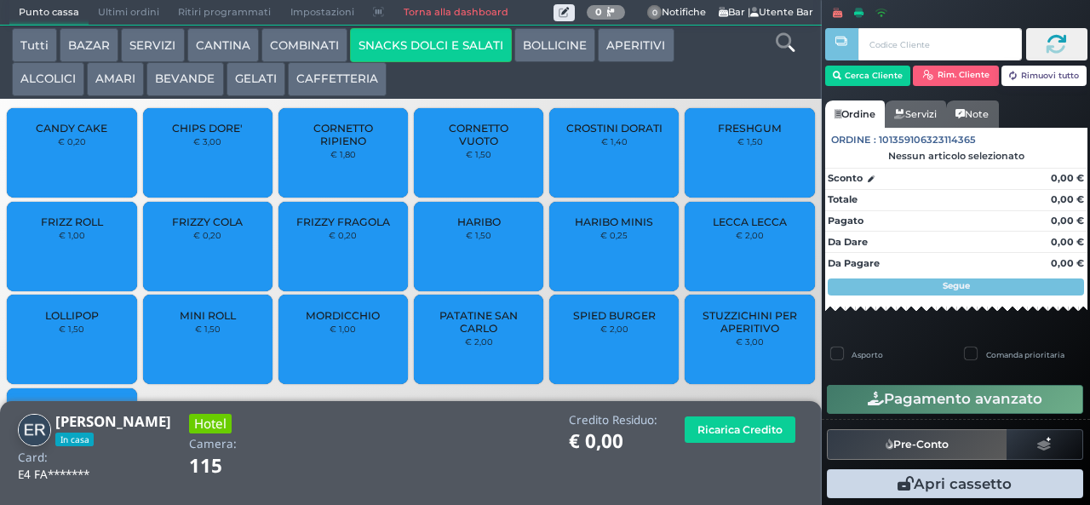
click at [462, 335] on span "PATATINE SAN CARLO" at bounding box center [478, 322] width 101 height 26
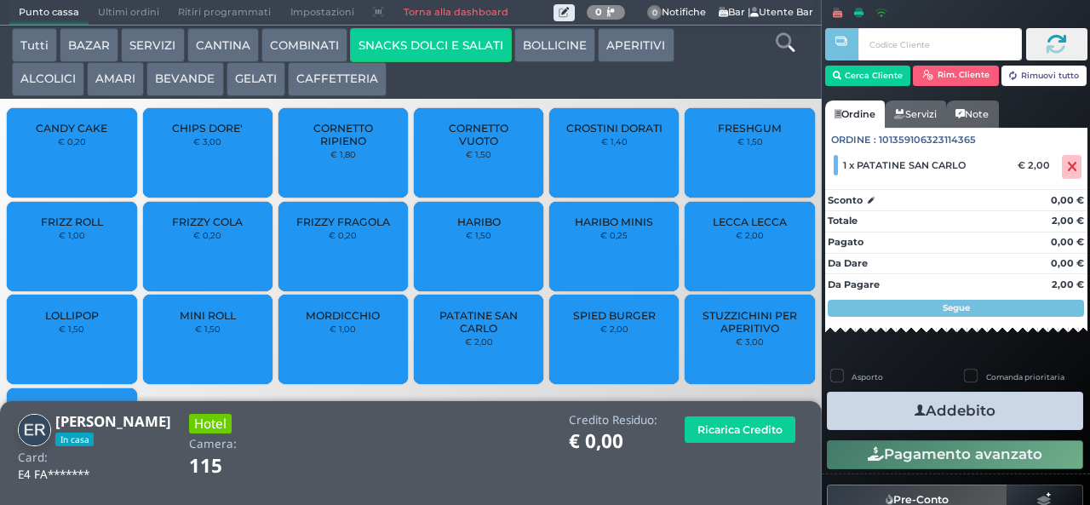
click at [593, 134] on span "CROSTINI DORATI" at bounding box center [614, 128] width 96 height 13
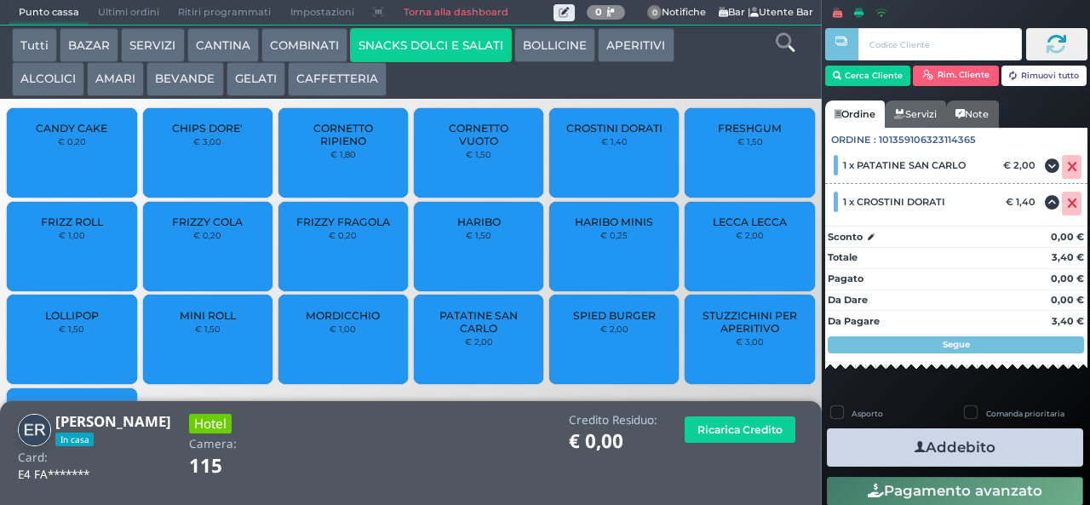
click at [914, 453] on icon "button" at bounding box center [919, 447] width 11 height 18
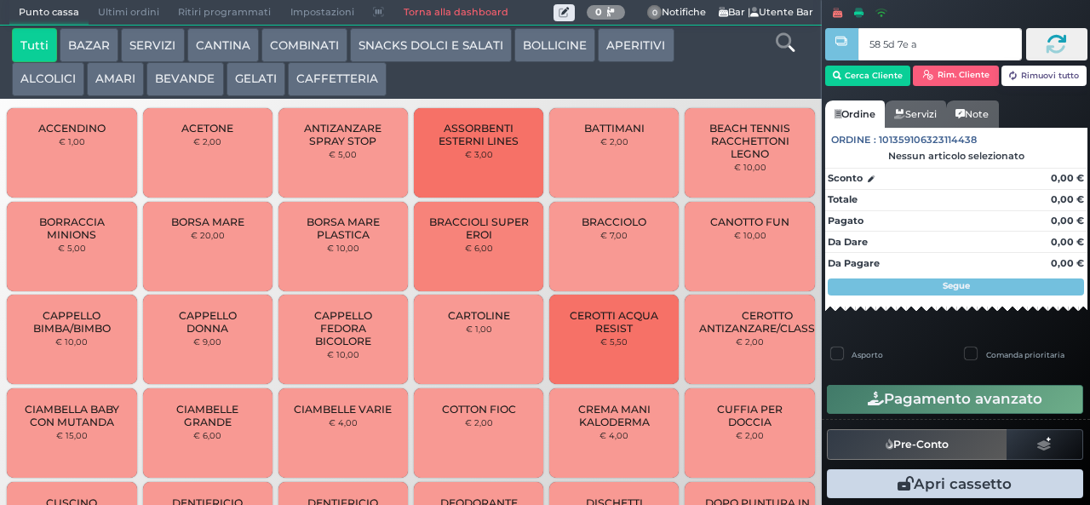
type input "58 5d 7e a0"
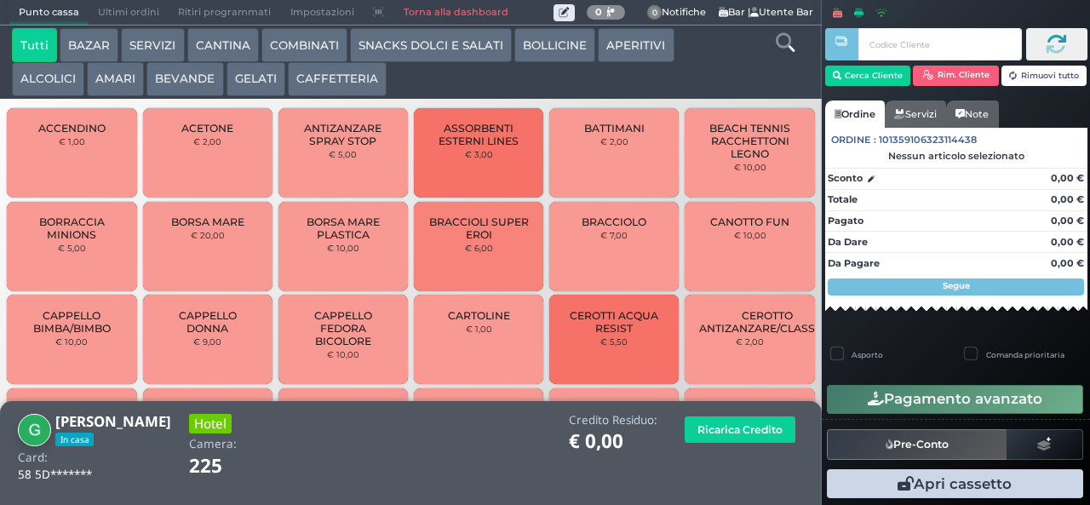
click at [250, 92] on button "GELATI" at bounding box center [255, 79] width 59 height 34
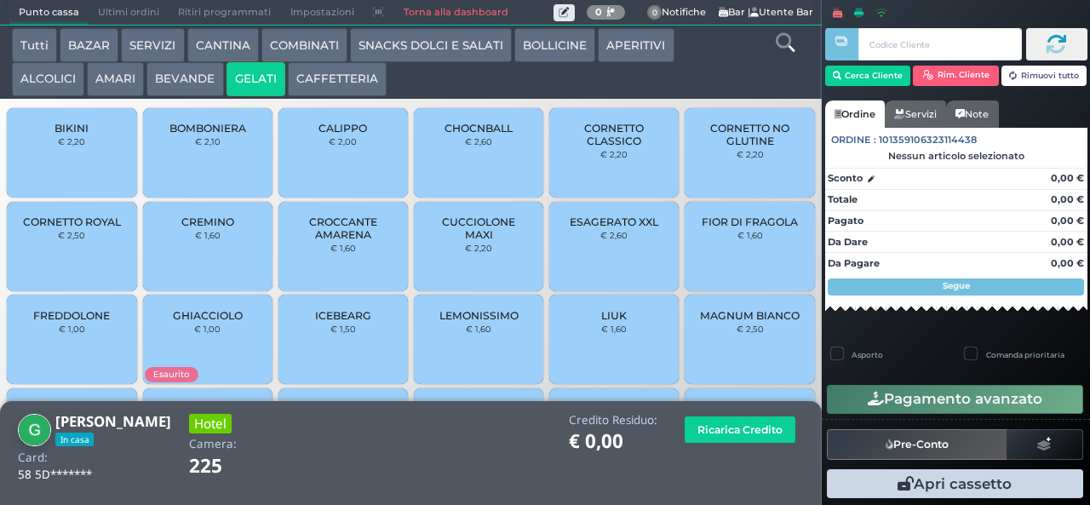
click at [439, 240] on span "CUCCIOLONE MAXI" at bounding box center [478, 228] width 101 height 26
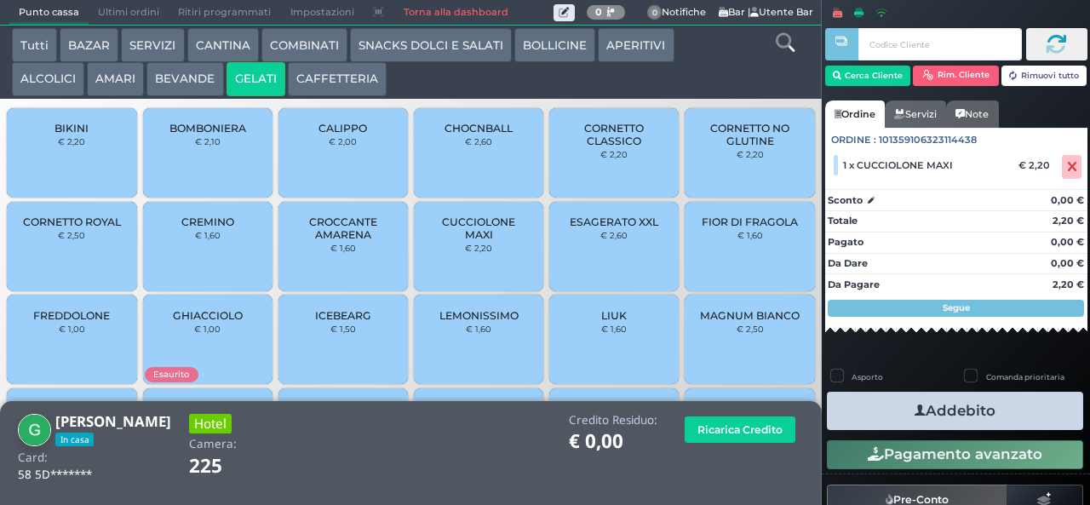
click at [861, 394] on button "Addebito" at bounding box center [955, 411] width 256 height 38
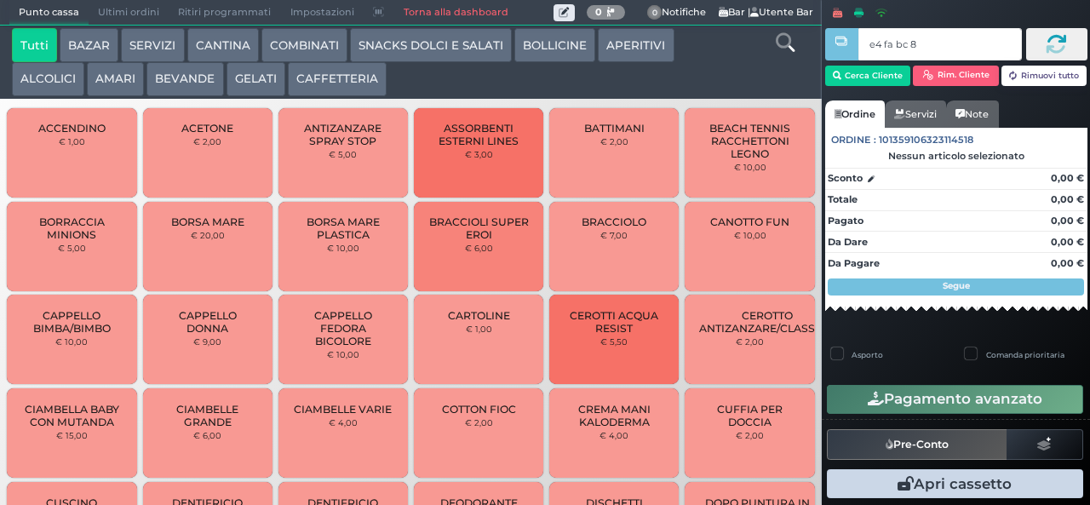
type input "e4 fa bc 8b"
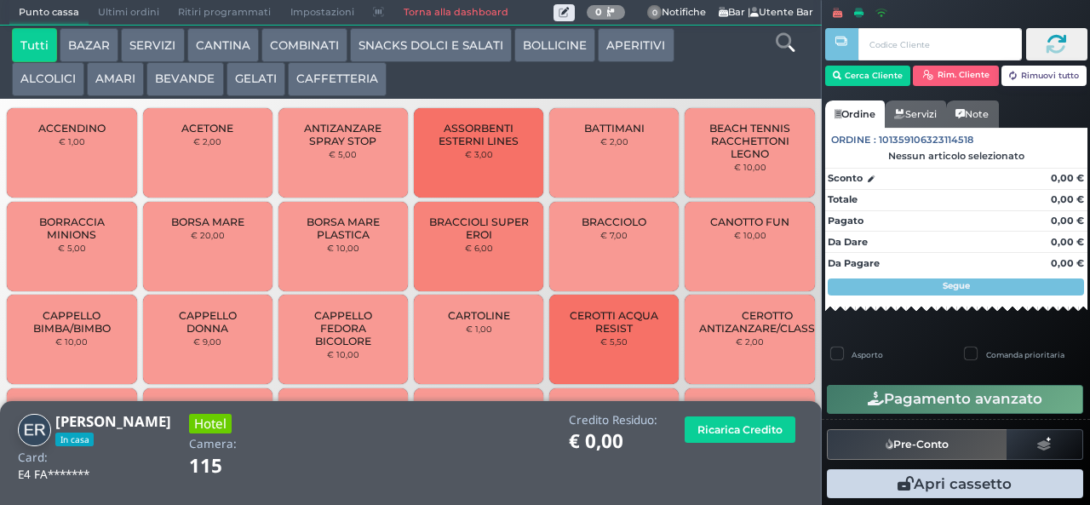
click at [283, 56] on button "COMBINATI" at bounding box center [304, 45] width 86 height 34
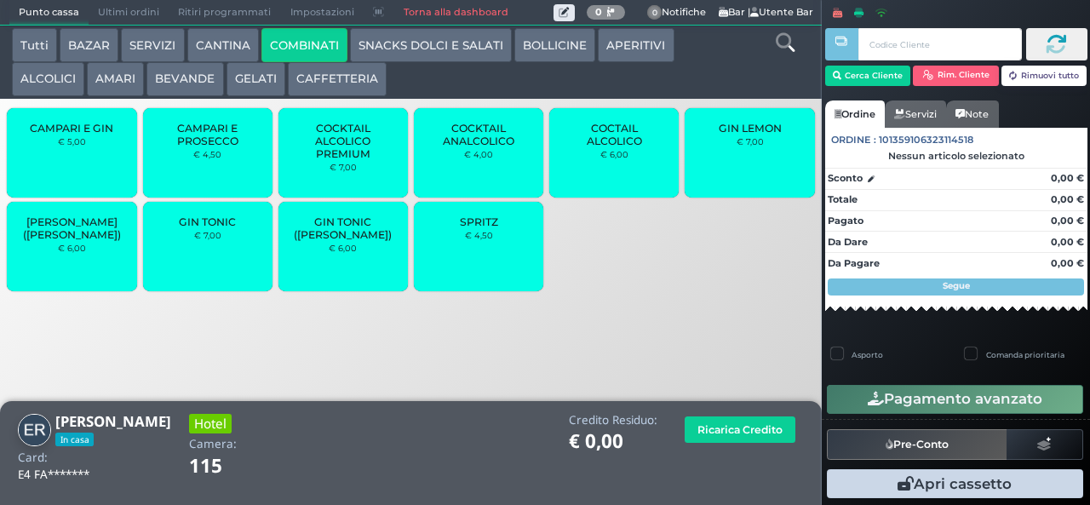
click at [158, 93] on button "BEVANDE" at bounding box center [184, 79] width 77 height 34
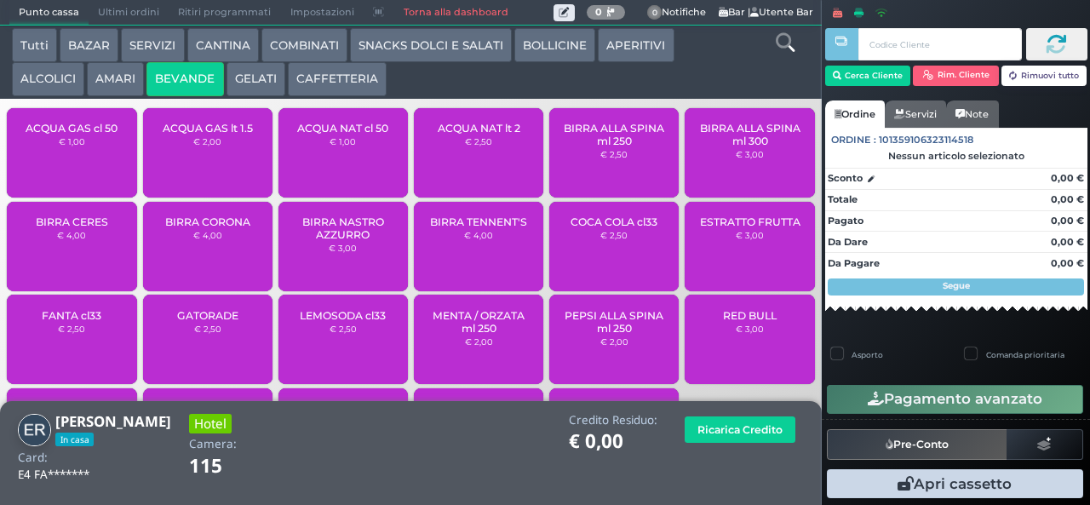
click at [632, 42] on button "APERITIVI" at bounding box center [636, 45] width 76 height 34
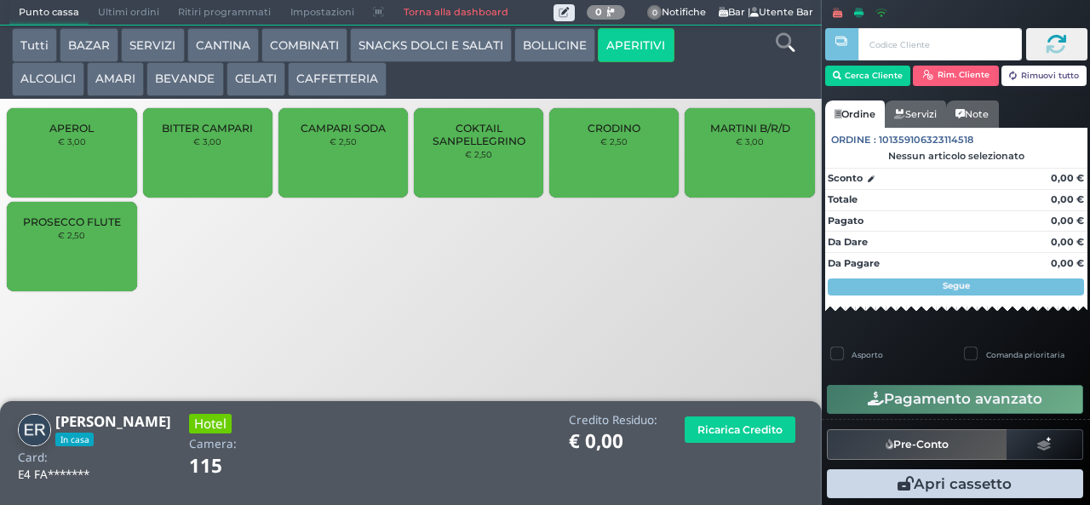
click at [607, 178] on div "CRODINO € 2,50" at bounding box center [613, 152] width 129 height 89
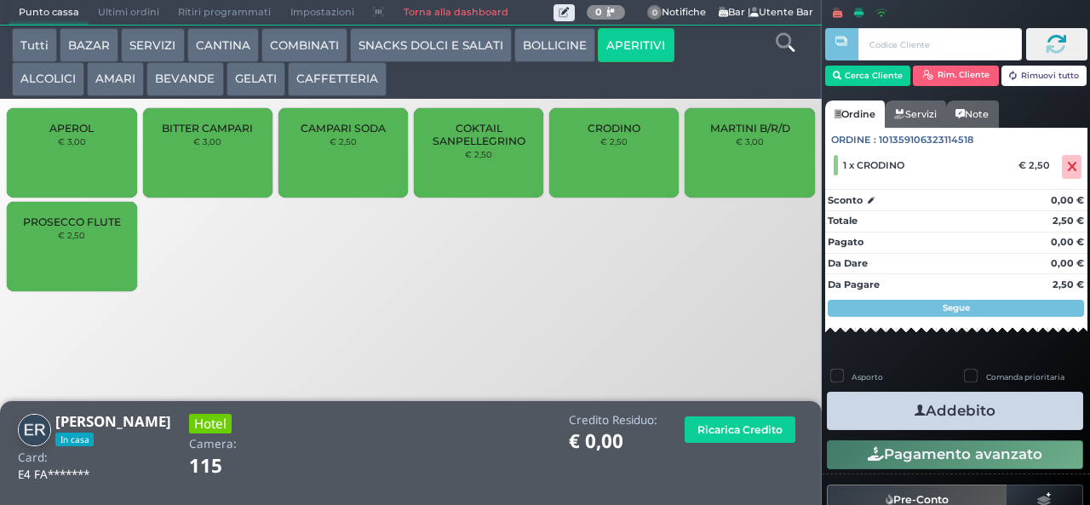
click at [914, 409] on icon "button" at bounding box center [919, 411] width 11 height 18
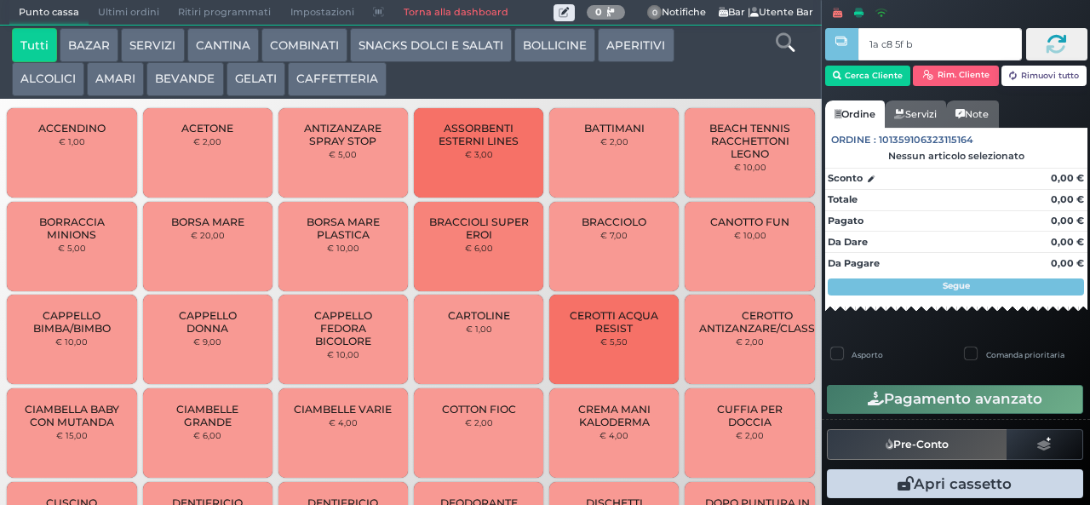
type input "1a c8 5f bb"
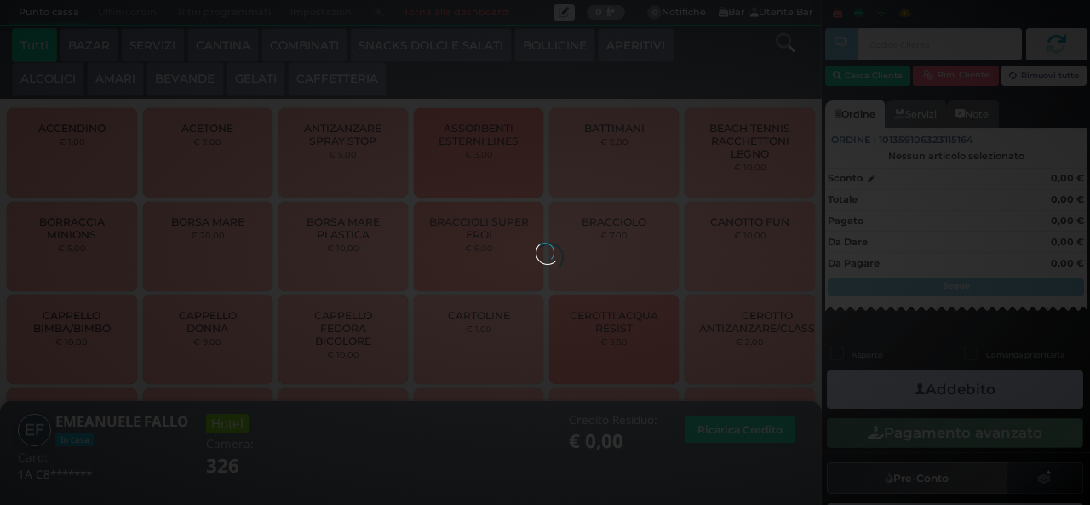
click at [121, 91] on button "AMARI" at bounding box center [115, 79] width 57 height 34
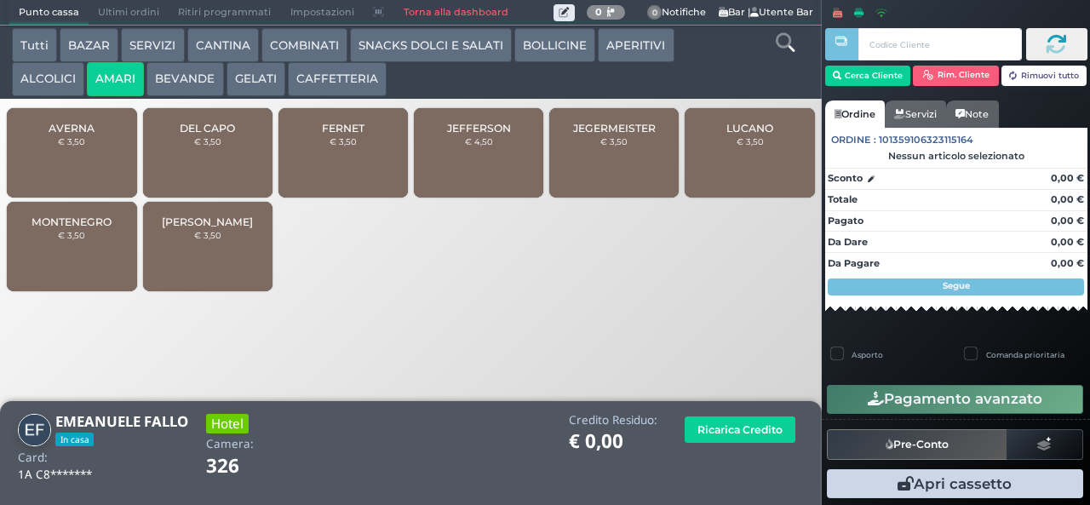
click at [449, 134] on span "JEFFERSON" at bounding box center [479, 128] width 64 height 13
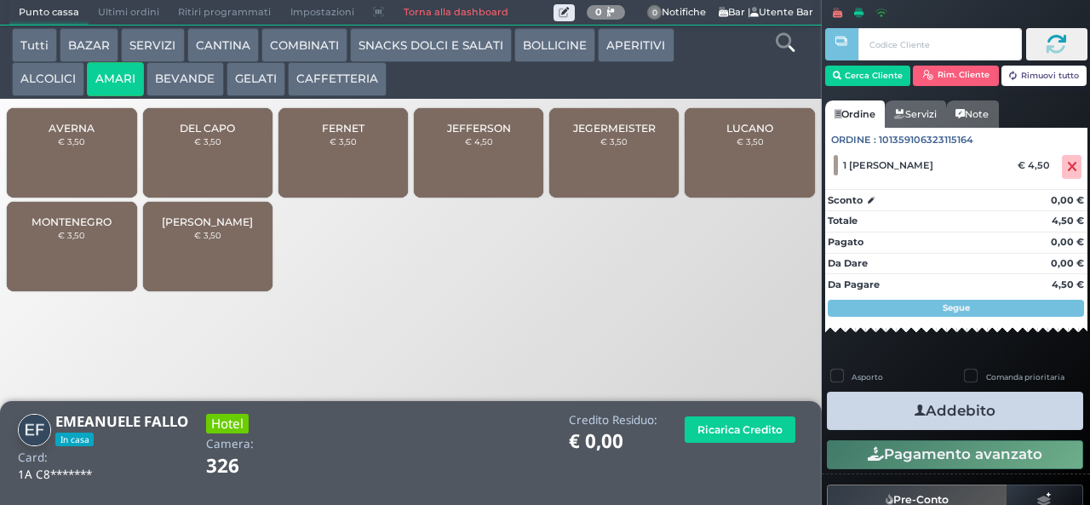
click at [186, 86] on button "BEVANDE" at bounding box center [184, 79] width 77 height 34
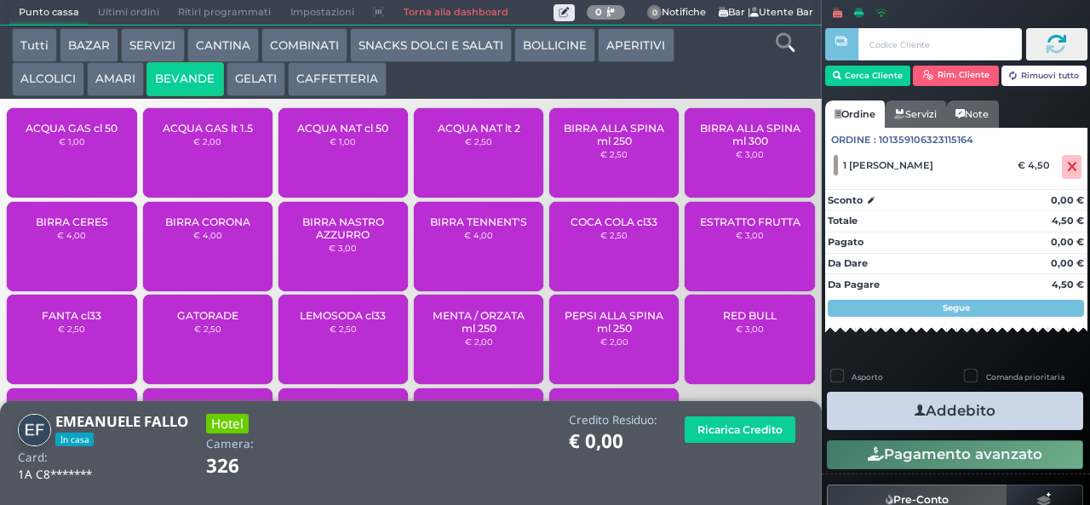
click at [43, 73] on button "ALCOLICI" at bounding box center [48, 79] width 72 height 34
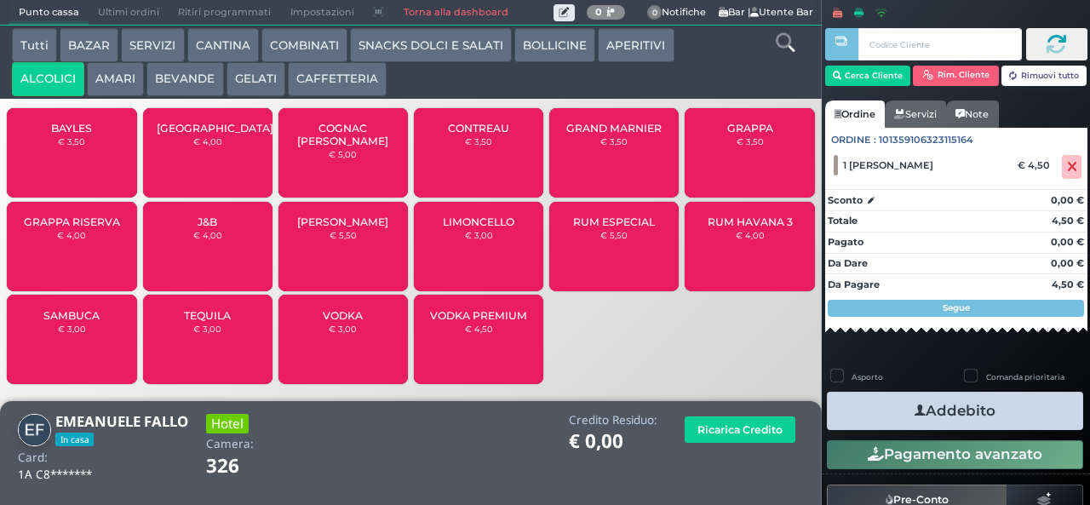
click at [223, 134] on span "[GEOGRAPHIC_DATA]" at bounding box center [215, 128] width 117 height 13
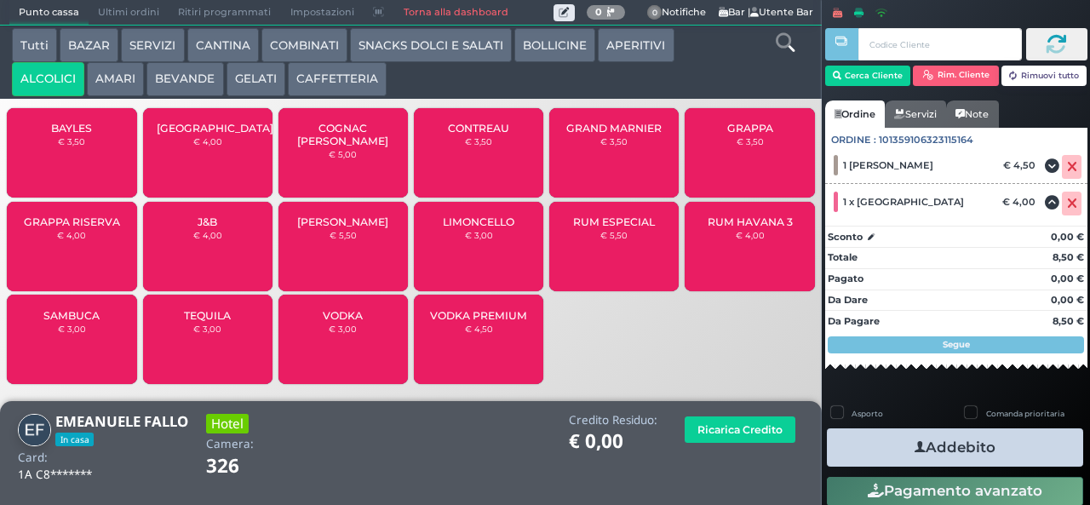
click at [249, 70] on button "GELATI" at bounding box center [255, 79] width 59 height 34
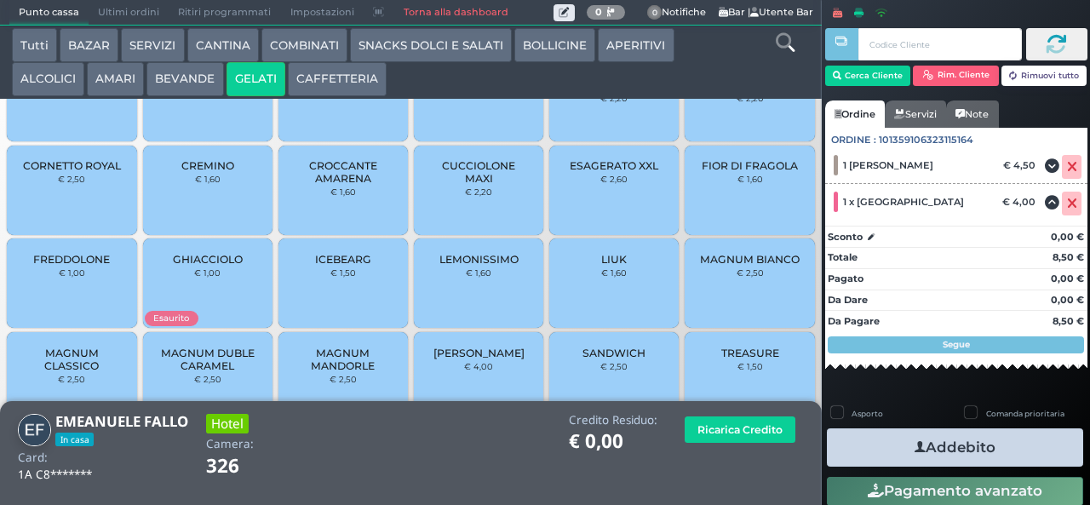
scroll to position [113, 0]
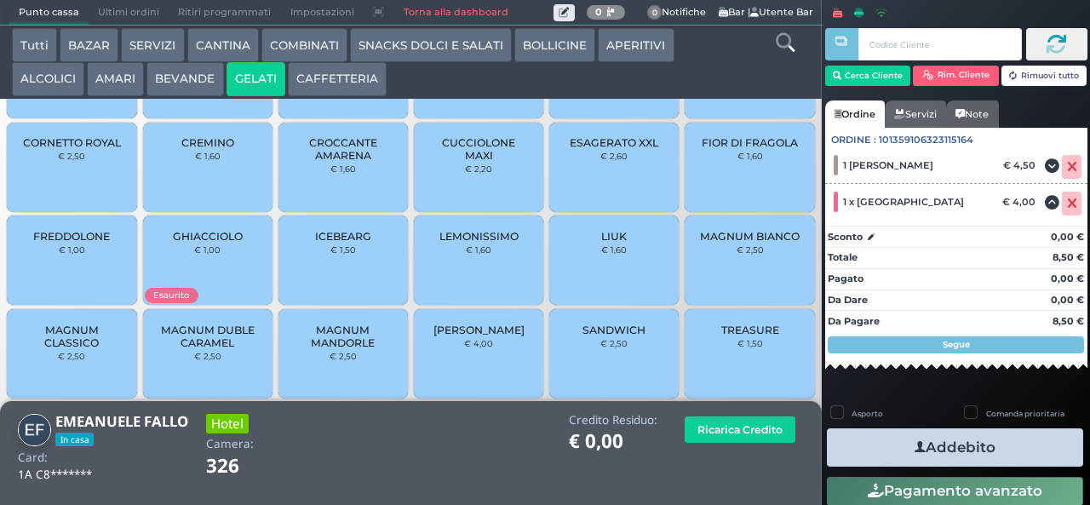
click at [332, 349] on span "MAGNUM MANDORLE" at bounding box center [343, 336] width 101 height 26
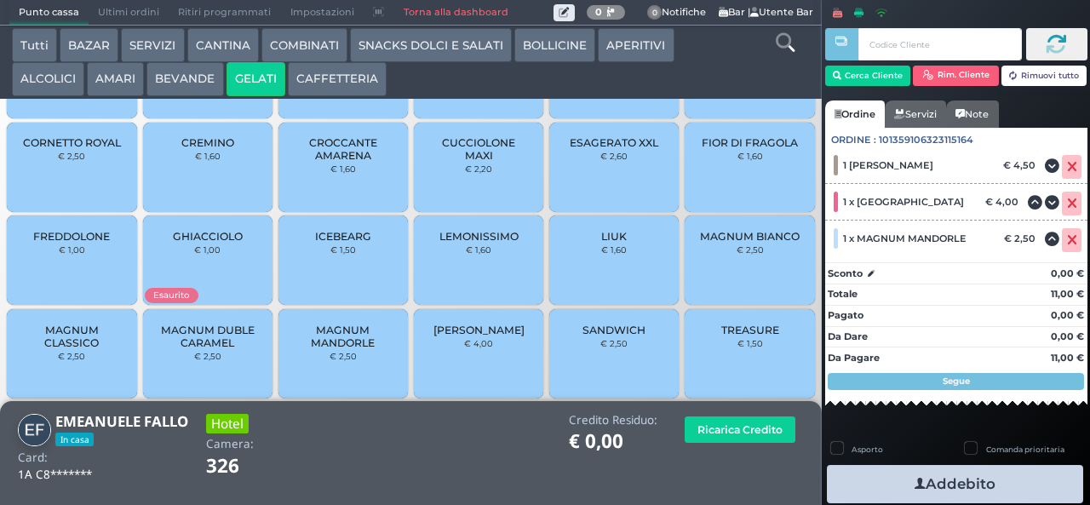
click at [914, 475] on icon "button" at bounding box center [919, 484] width 11 height 18
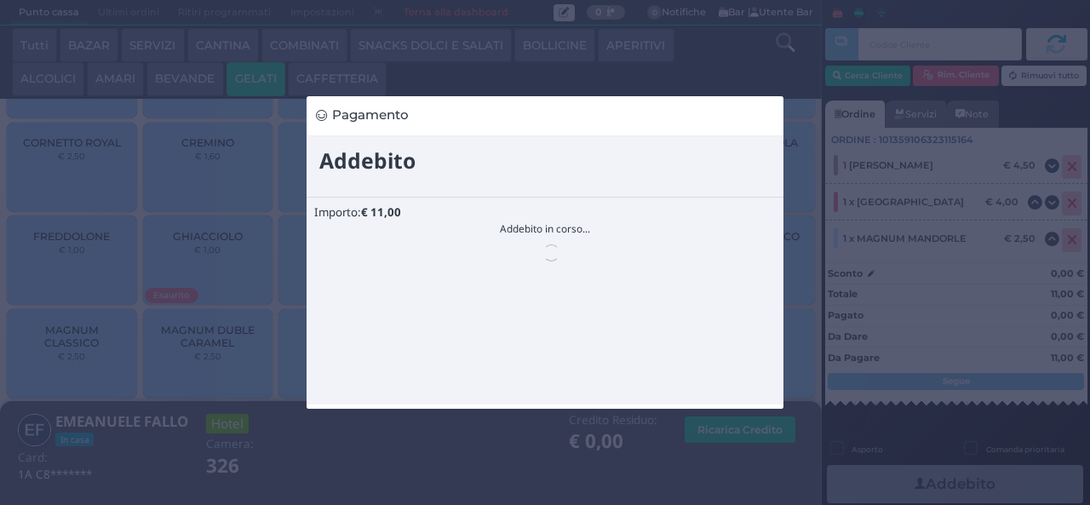
scroll to position [0, 0]
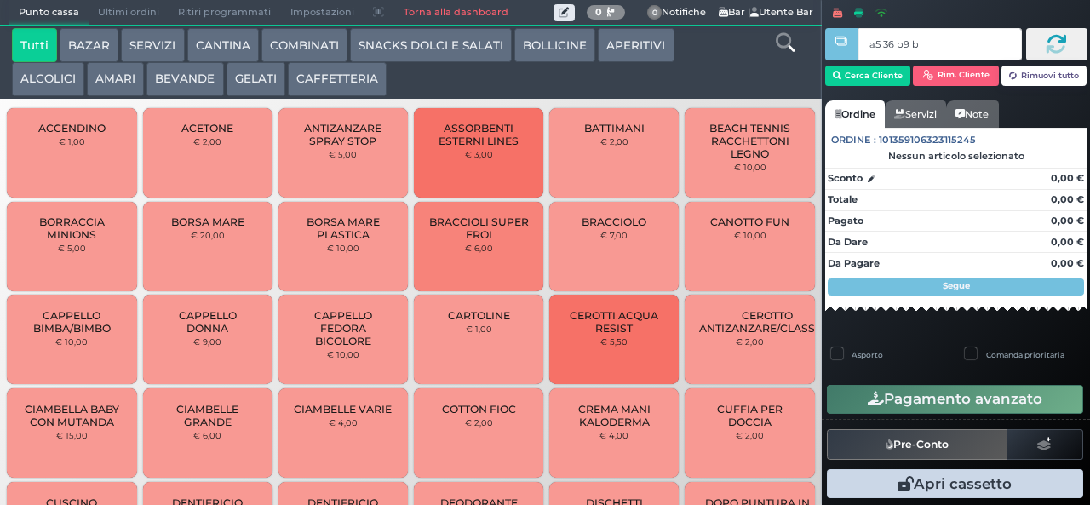
type input "a5 36 b9 b9"
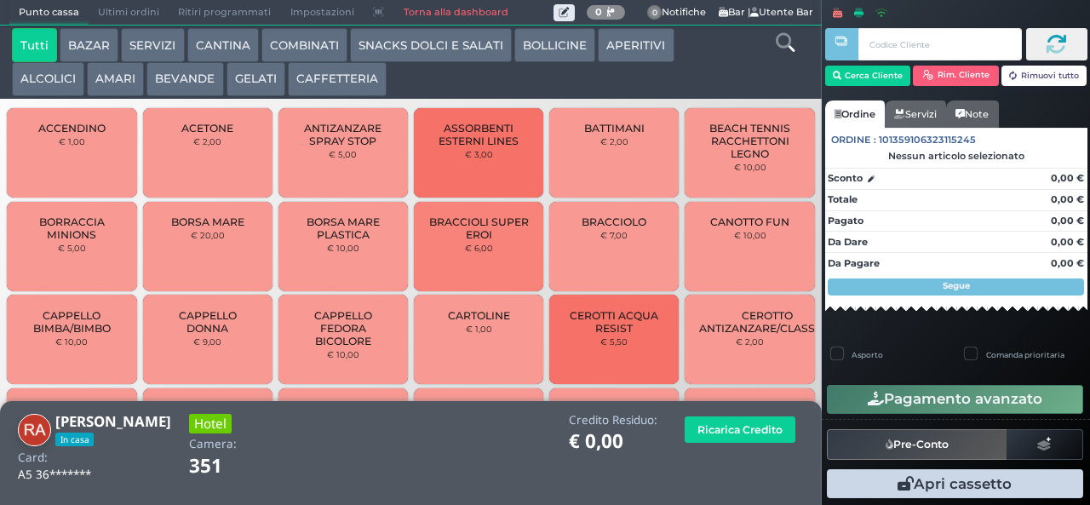
click at [163, 86] on button "BEVANDE" at bounding box center [184, 79] width 77 height 34
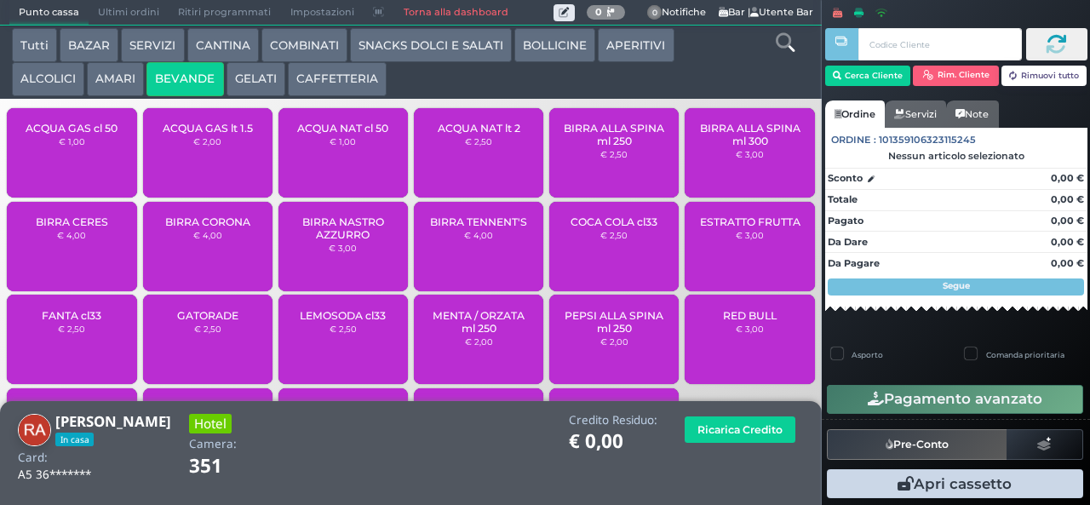
scroll to position [113, 0]
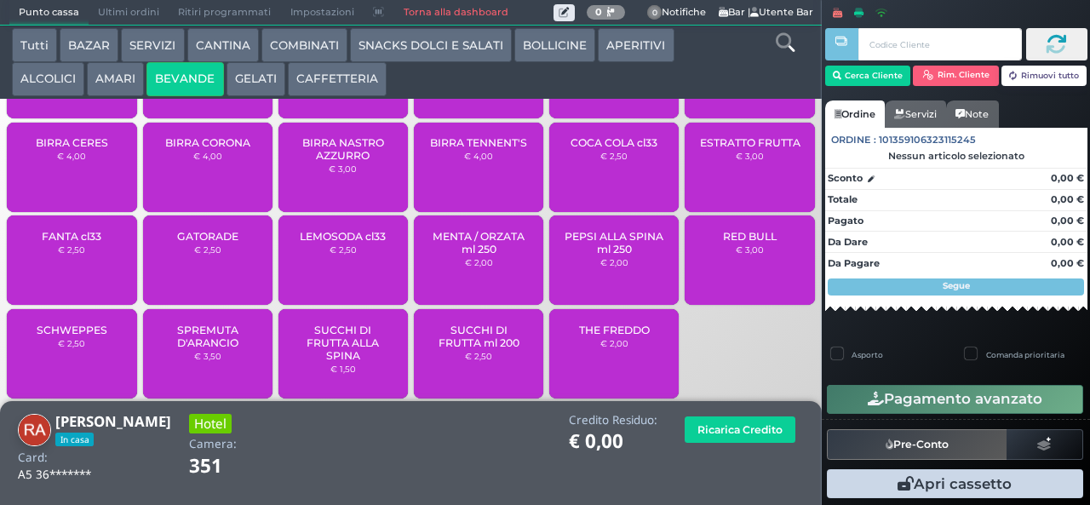
click at [70, 327] on span "SCHWEPPES" at bounding box center [72, 329] width 71 height 13
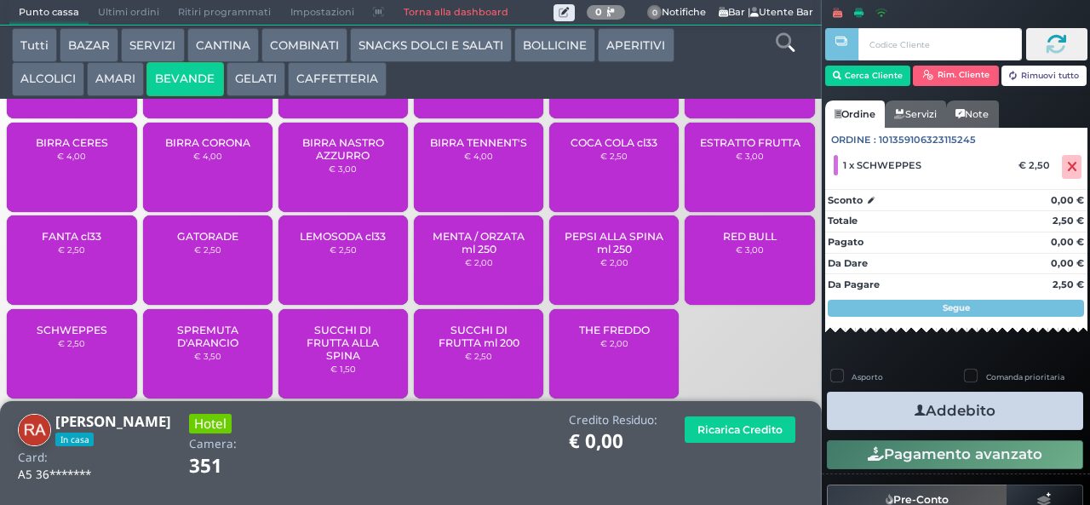
click at [914, 412] on icon "button" at bounding box center [919, 411] width 11 height 18
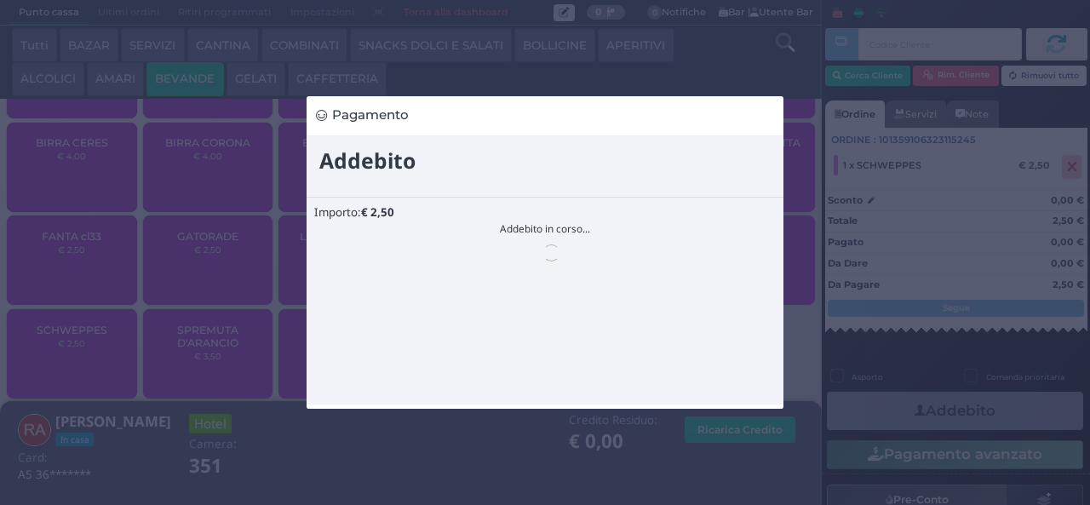
scroll to position [0, 0]
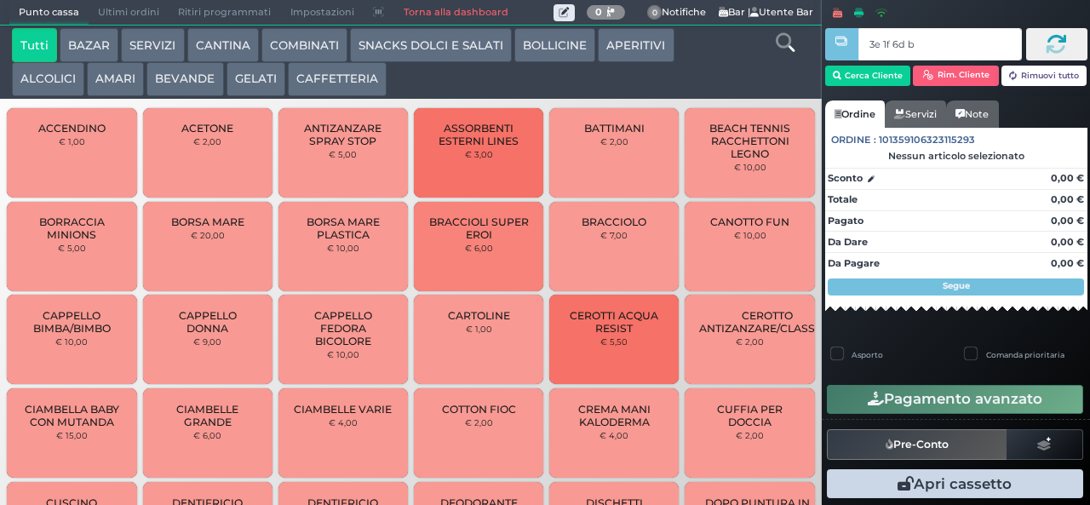
type input "3e 1f 6d b9"
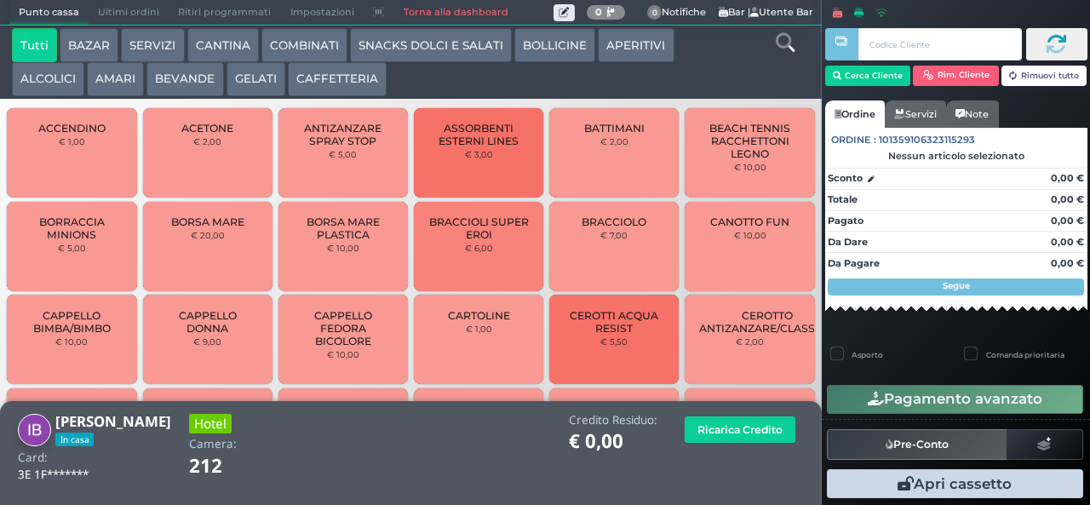
click at [295, 62] on button "CAFFETTERIA" at bounding box center [337, 79] width 99 height 34
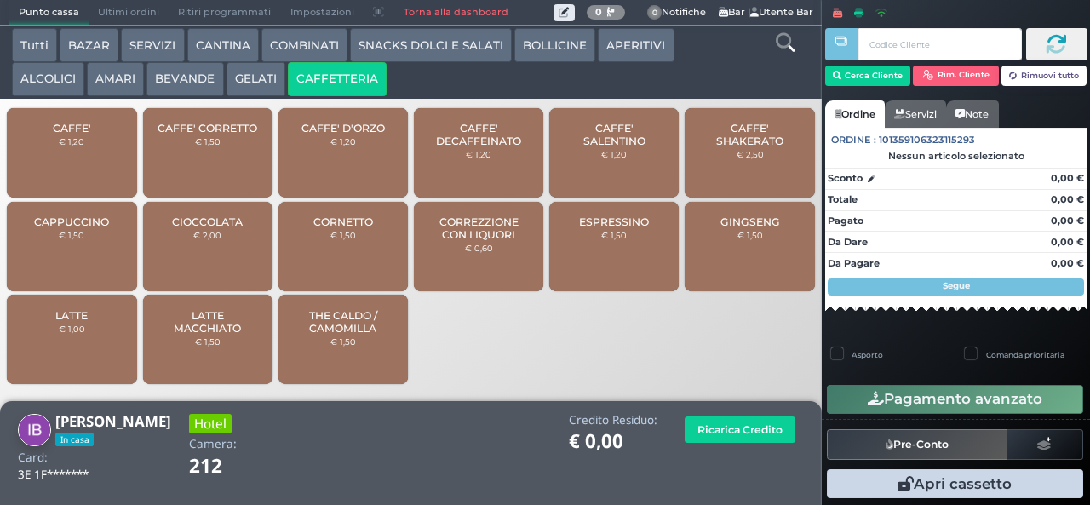
click at [278, 51] on button "COMBINATI" at bounding box center [304, 45] width 86 height 34
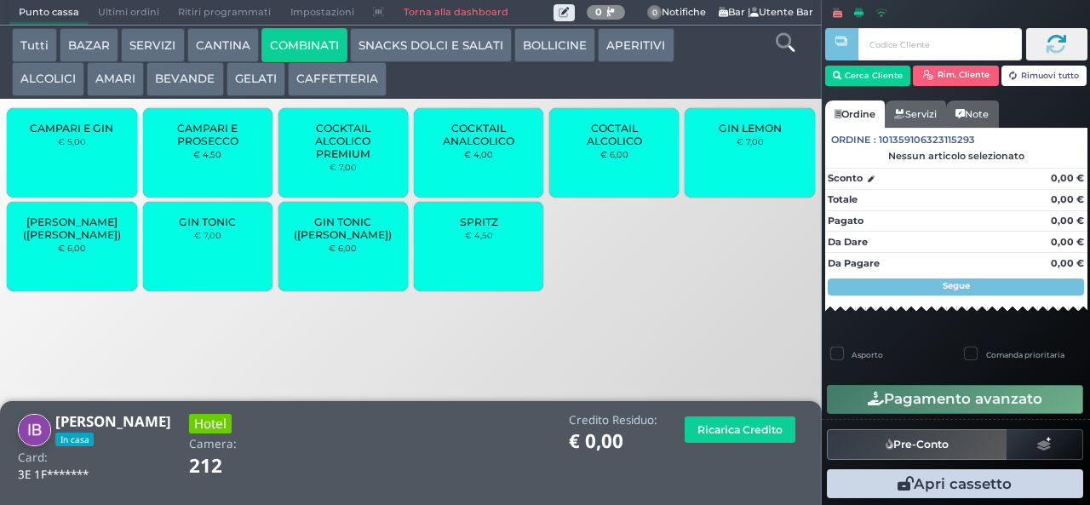
click at [605, 147] on span "COCTAIL ALCOLICO" at bounding box center [614, 135] width 101 height 26
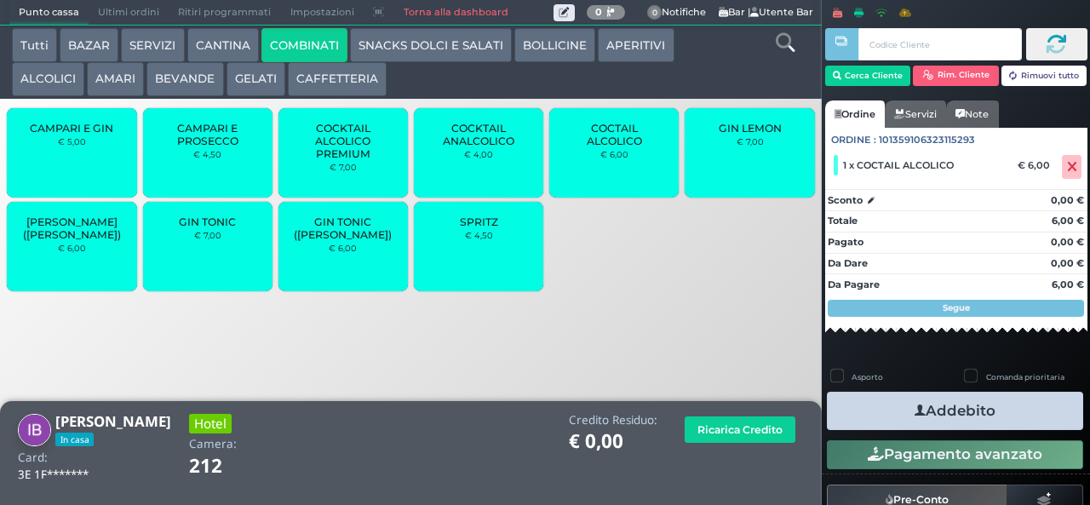
click at [598, 147] on span "COCTAIL ALCOLICO" at bounding box center [614, 135] width 101 height 26
click at [206, 260] on div "GIN TONIC € 7,00" at bounding box center [207, 246] width 129 height 89
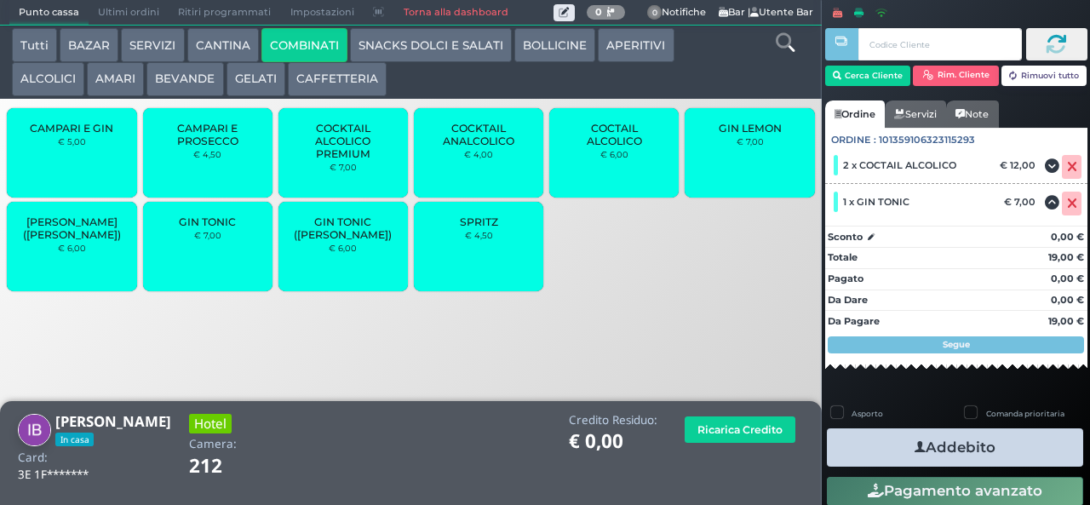
click at [215, 264] on div "GIN TONIC € 7,00" at bounding box center [207, 246] width 129 height 89
click at [205, 240] on small "€ 7,00" at bounding box center [207, 235] width 27 height 10
click at [877, 433] on button "Addebito" at bounding box center [955, 447] width 256 height 38
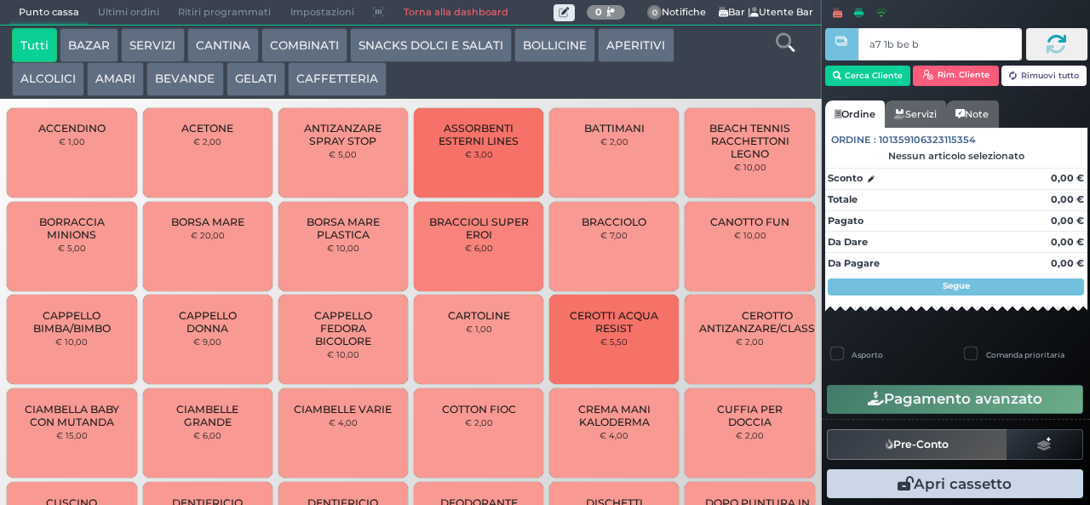
type input "a7 1b be b9"
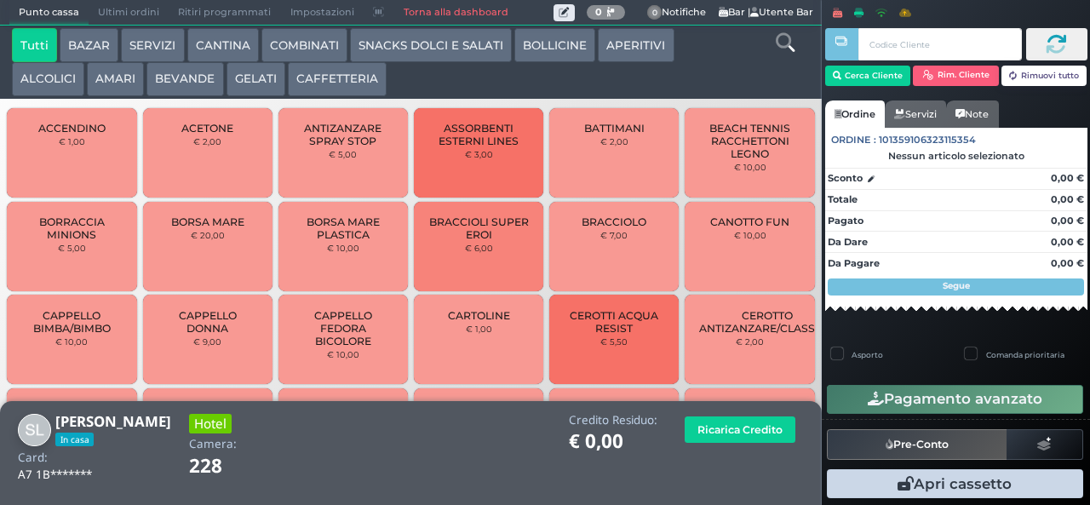
click at [41, 89] on button "ALCOLICI" at bounding box center [48, 79] width 72 height 34
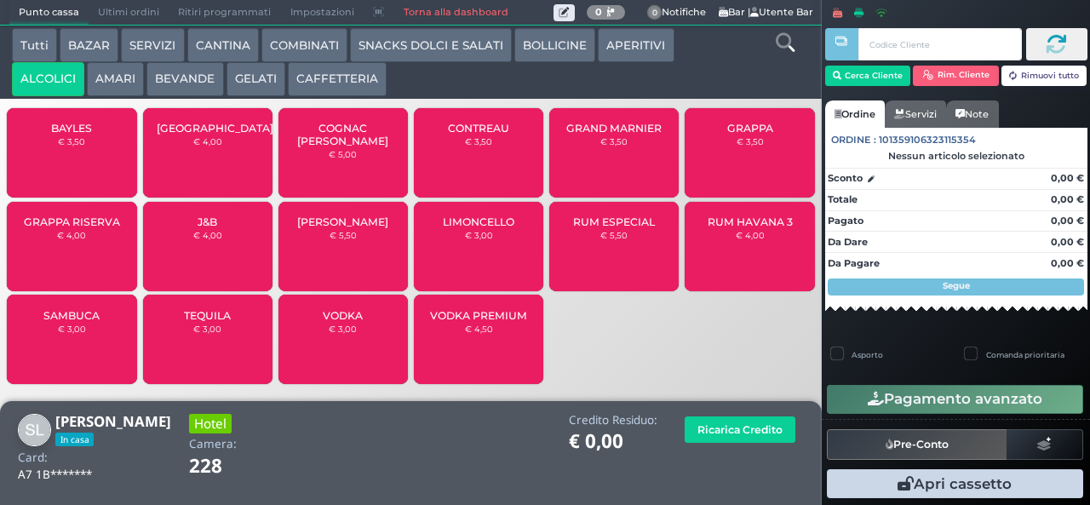
click at [52, 134] on span "BAYLES" at bounding box center [71, 128] width 41 height 13
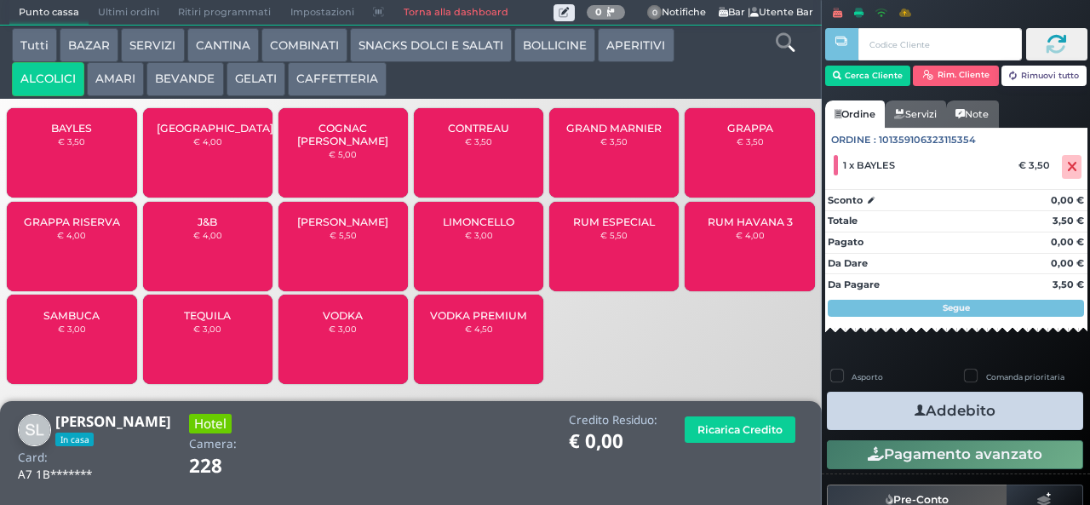
click at [55, 163] on div "BAYLES € 3,50" at bounding box center [71, 152] width 129 height 89
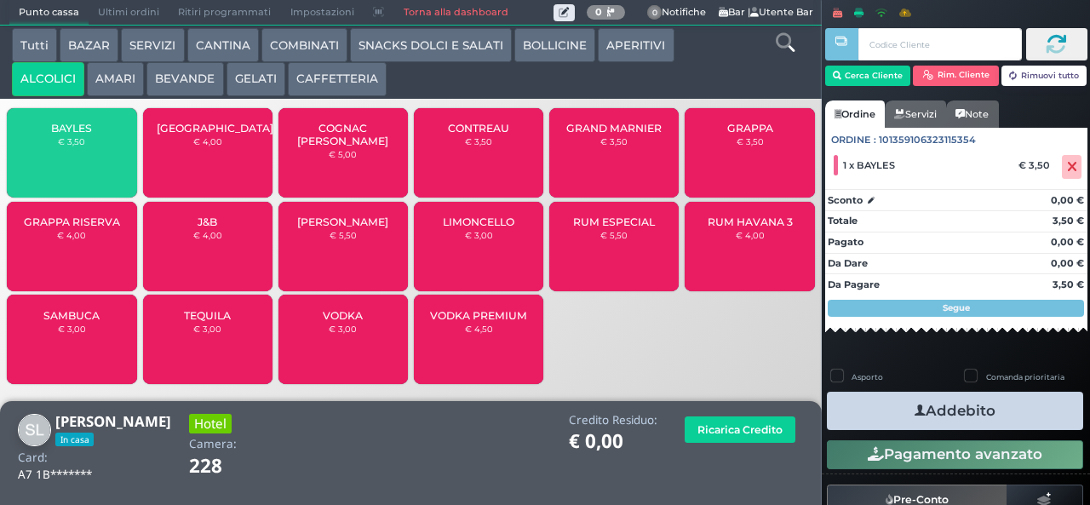
click at [62, 134] on span "BAYLES" at bounding box center [71, 128] width 41 height 13
click at [61, 134] on span "BAYLES" at bounding box center [71, 128] width 41 height 13
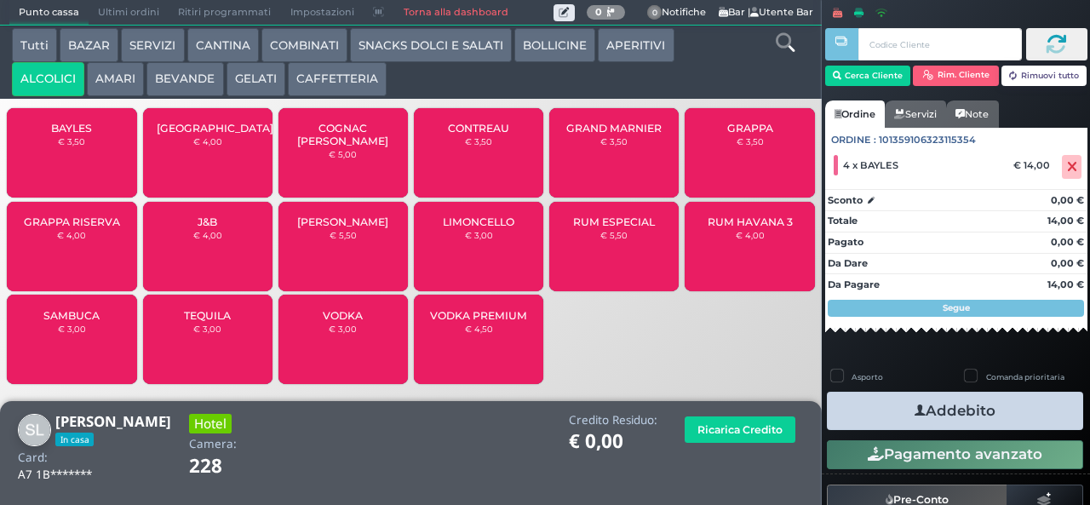
click at [870, 405] on button "Addebito" at bounding box center [955, 411] width 256 height 38
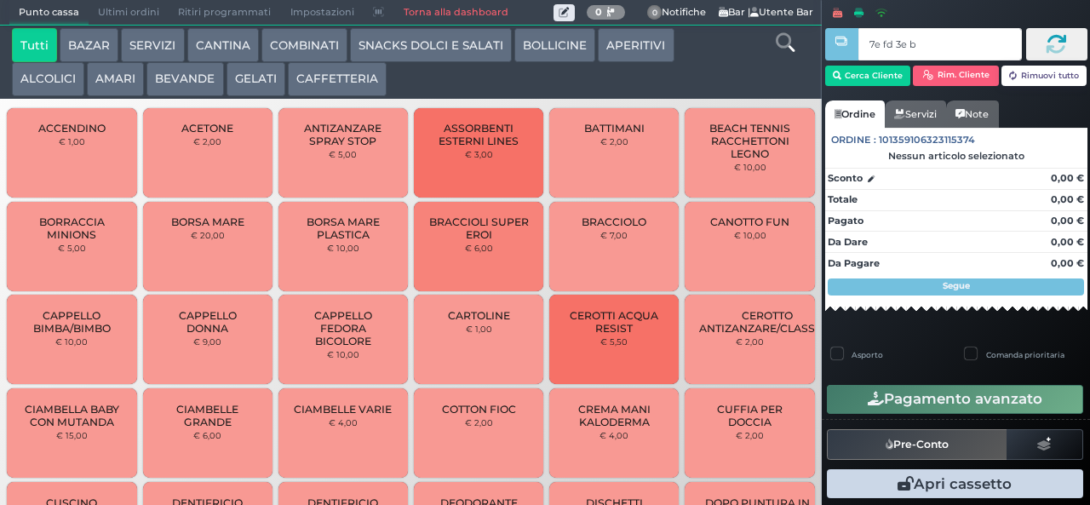
type input "7e fd 3e b9"
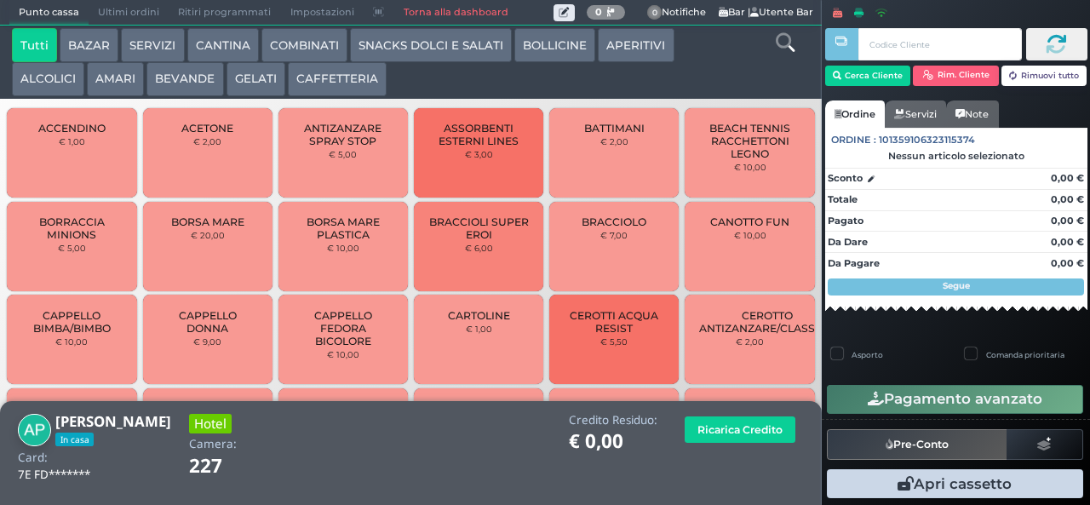
click at [180, 68] on button "BEVANDE" at bounding box center [184, 79] width 77 height 34
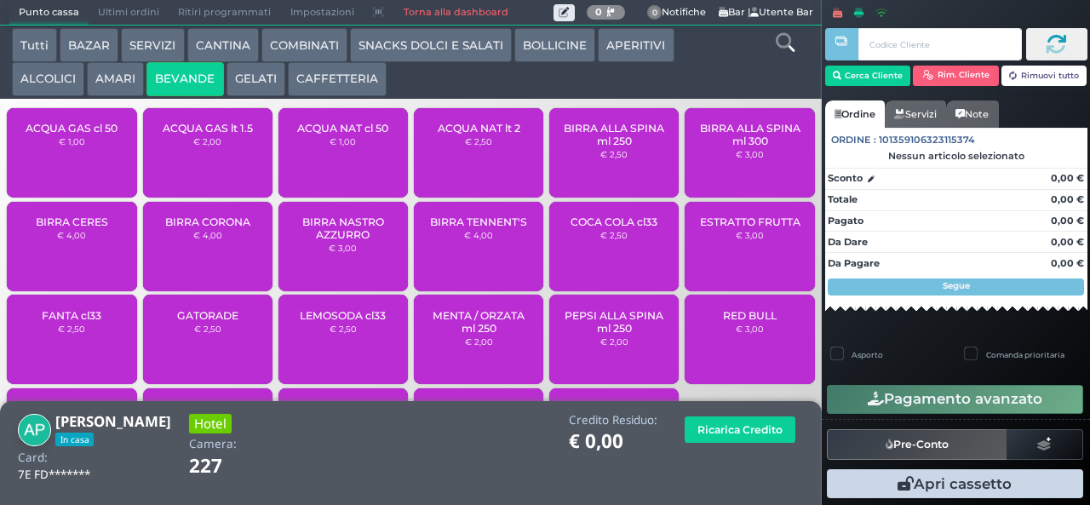
click at [340, 134] on span "ACQUA NAT cl 50" at bounding box center [342, 128] width 91 height 13
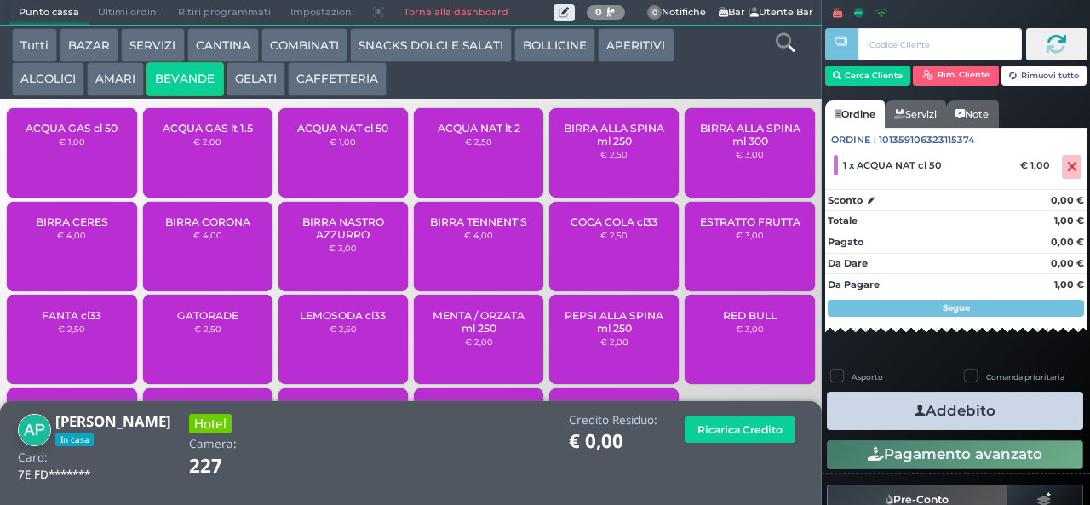
click at [914, 413] on icon "button" at bounding box center [919, 411] width 11 height 18
